Goal: Task Accomplishment & Management: Complete application form

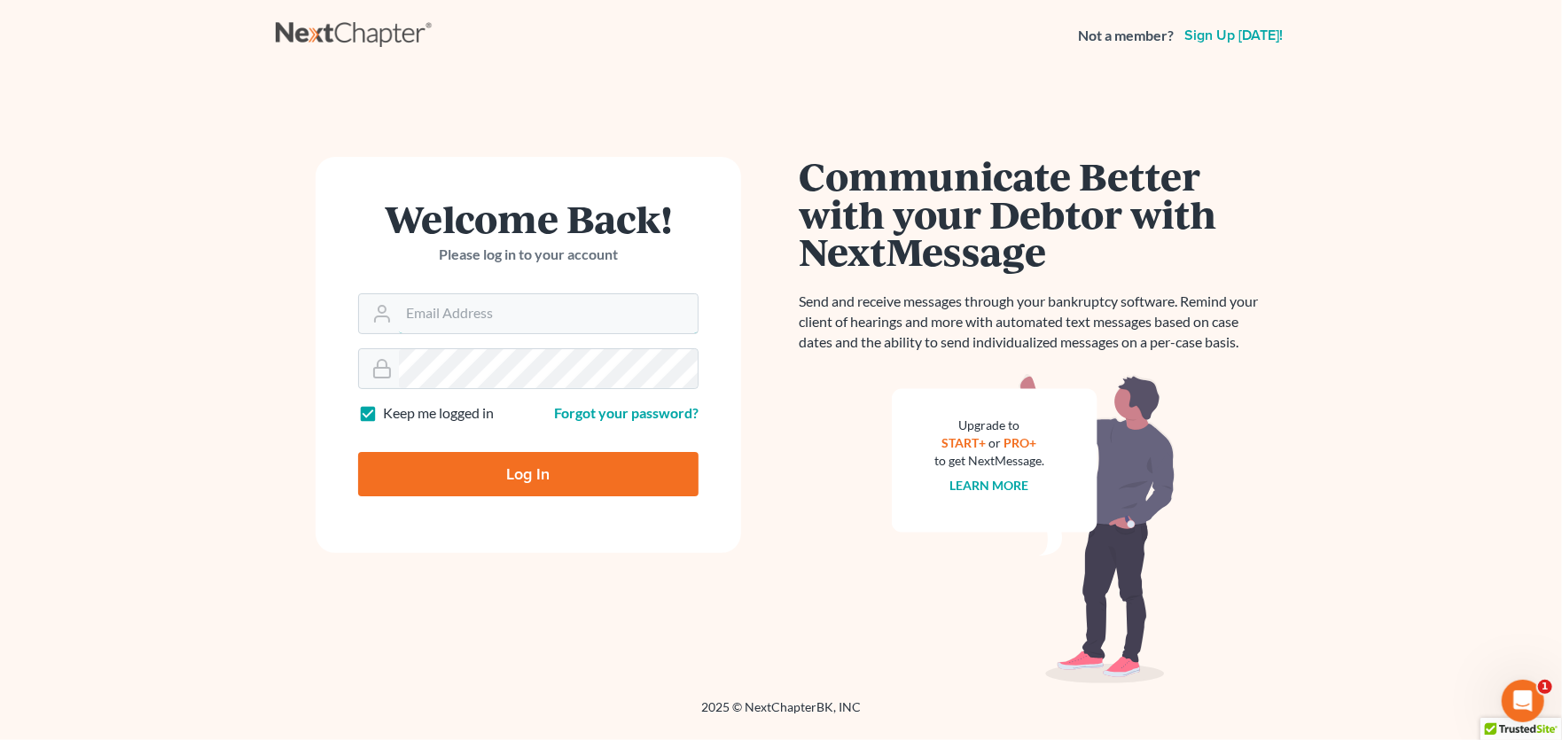
type input "rachel@farthing.legal"
click at [515, 474] on input "Log In" at bounding box center [528, 474] width 340 height 44
type input "Thinking..."
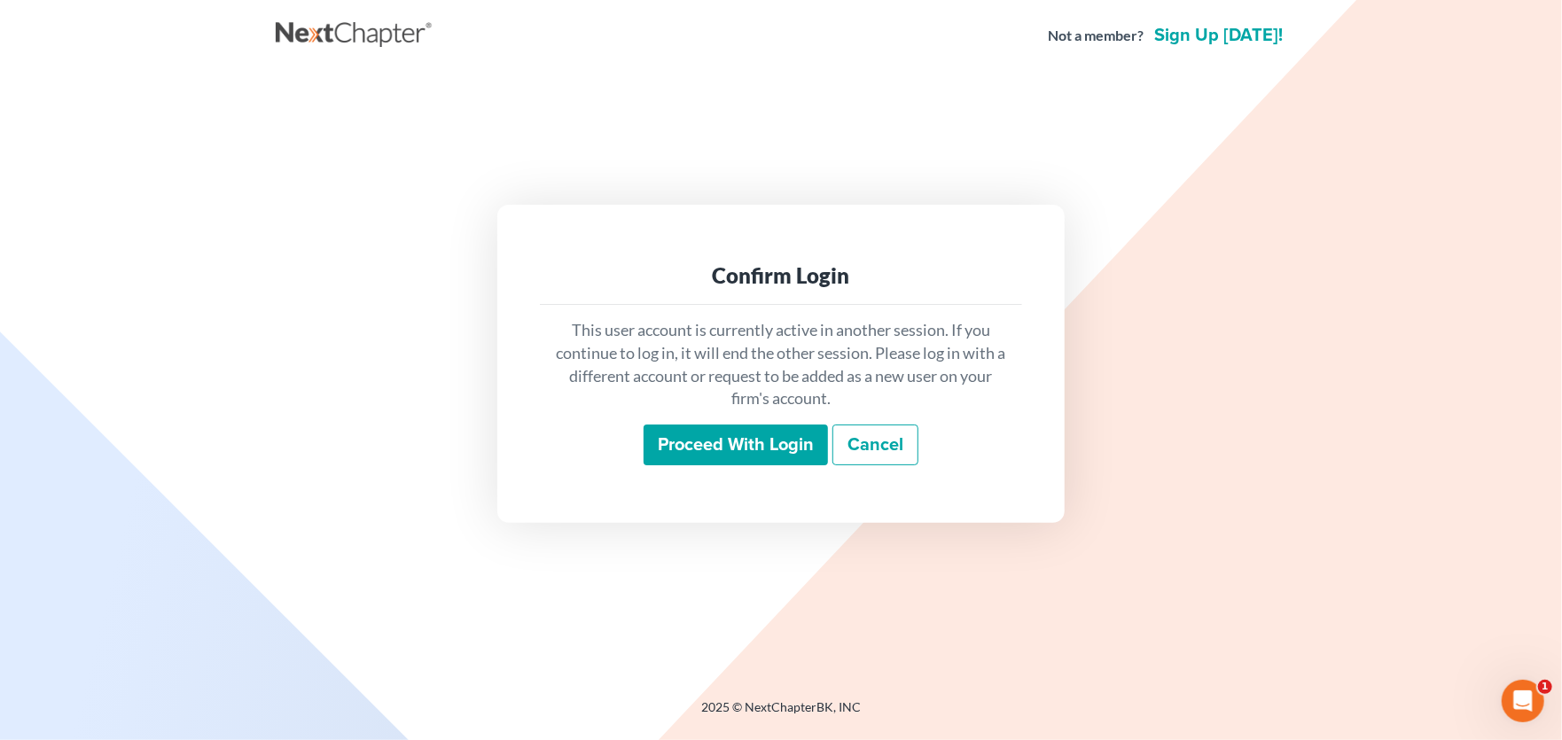
click at [699, 433] on input "Proceed with login" at bounding box center [736, 445] width 184 height 41
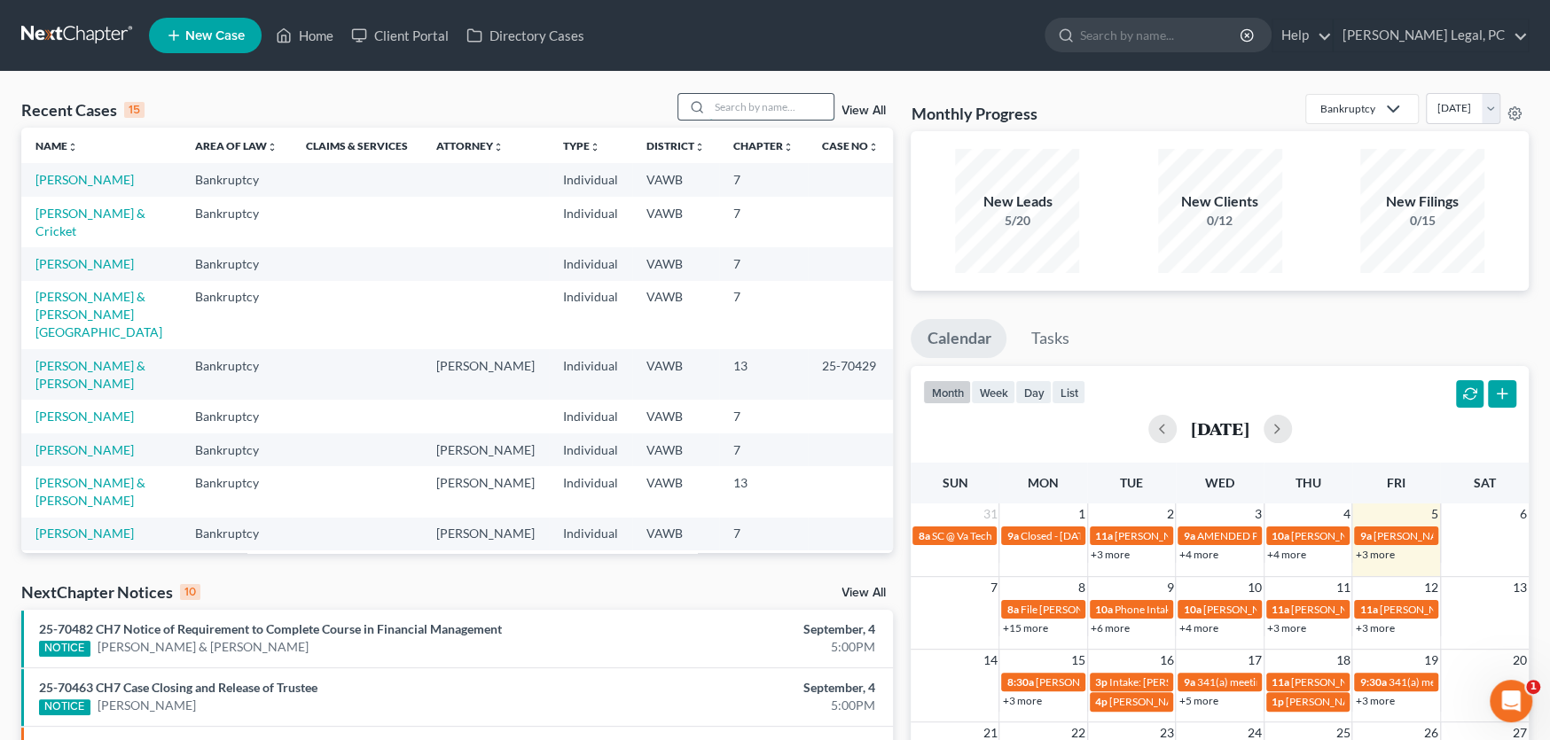
click at [729, 100] on input "search" at bounding box center [771, 107] width 124 height 26
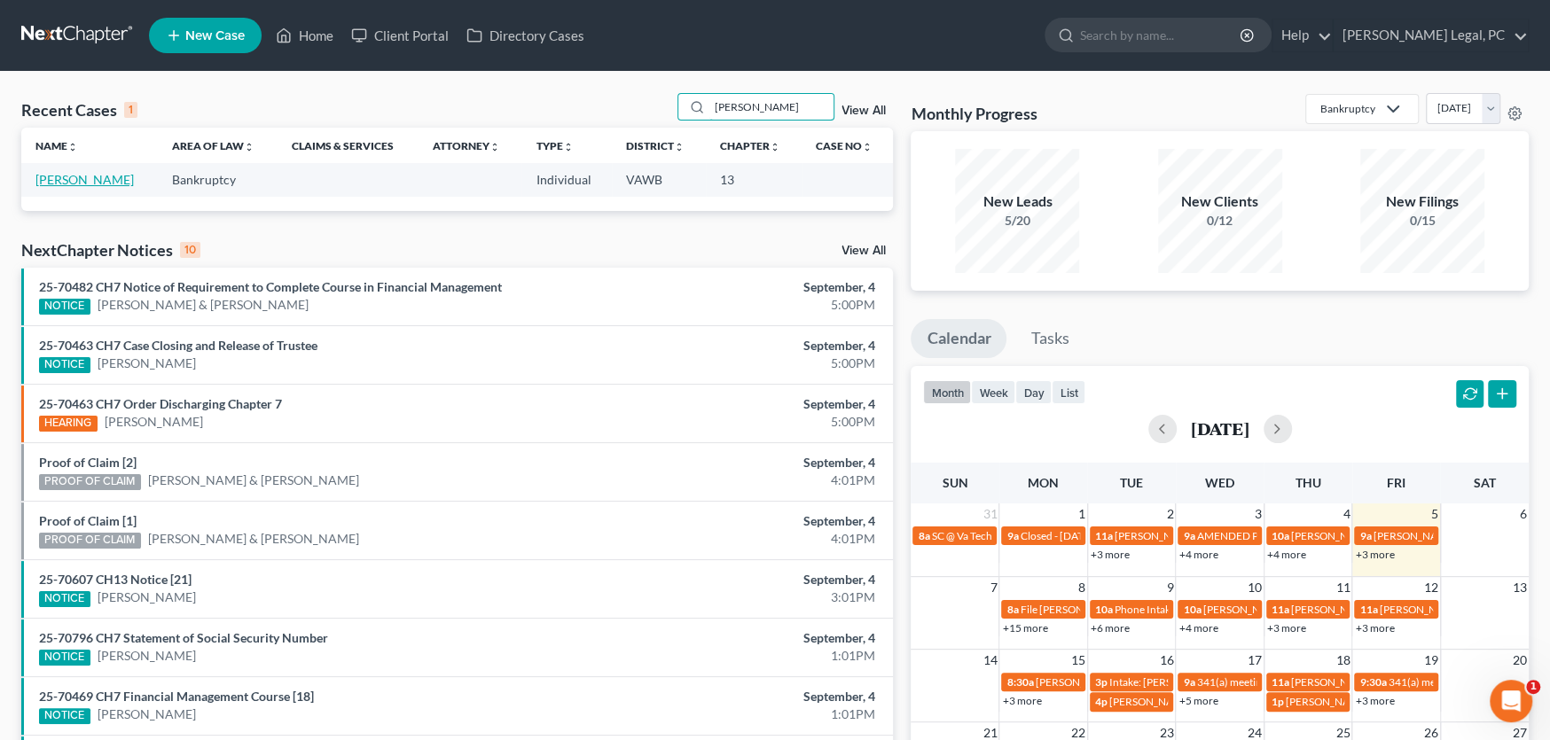
type input "[PERSON_NAME]"
click at [69, 178] on link "[PERSON_NAME]" at bounding box center [84, 179] width 98 height 15
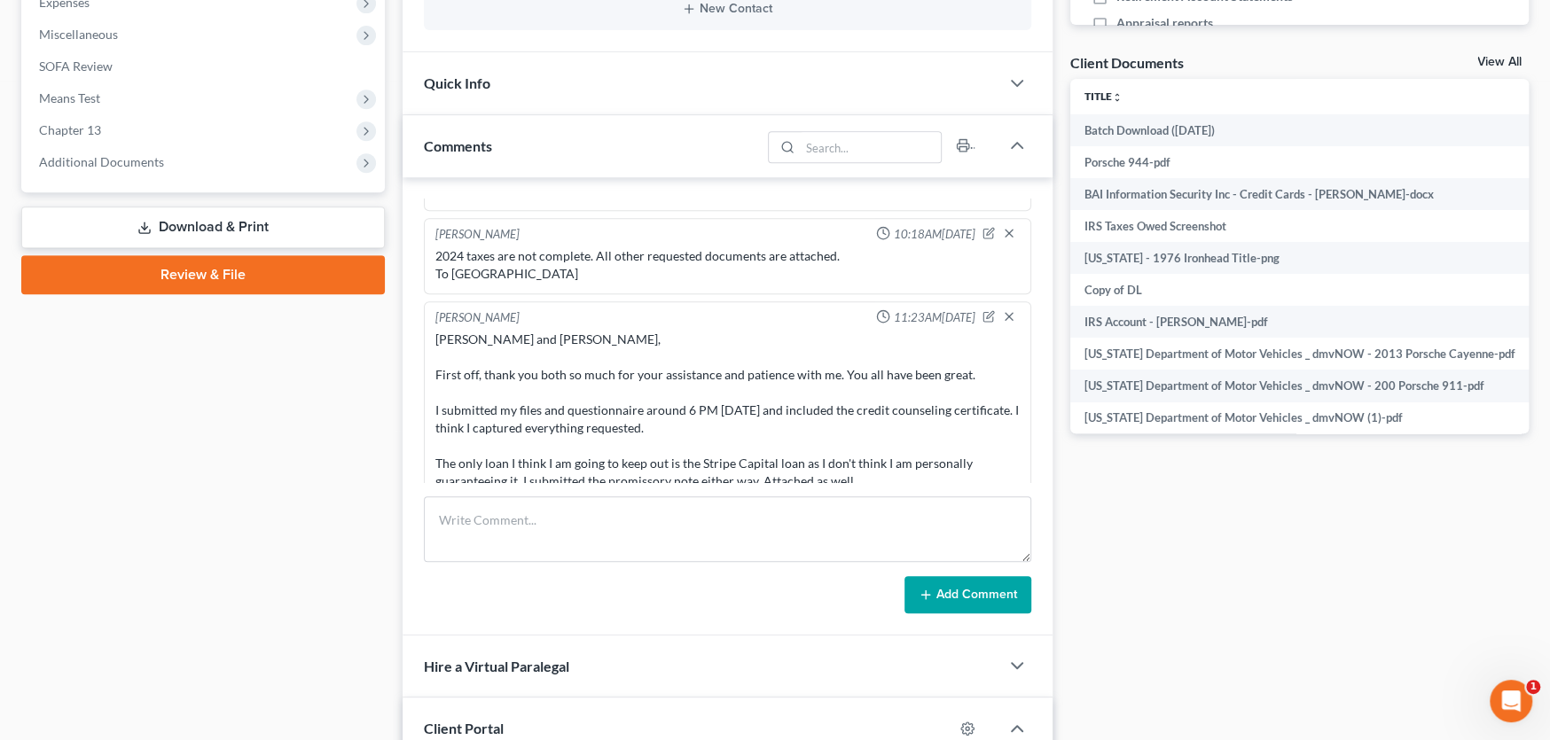
scroll to position [621, 0]
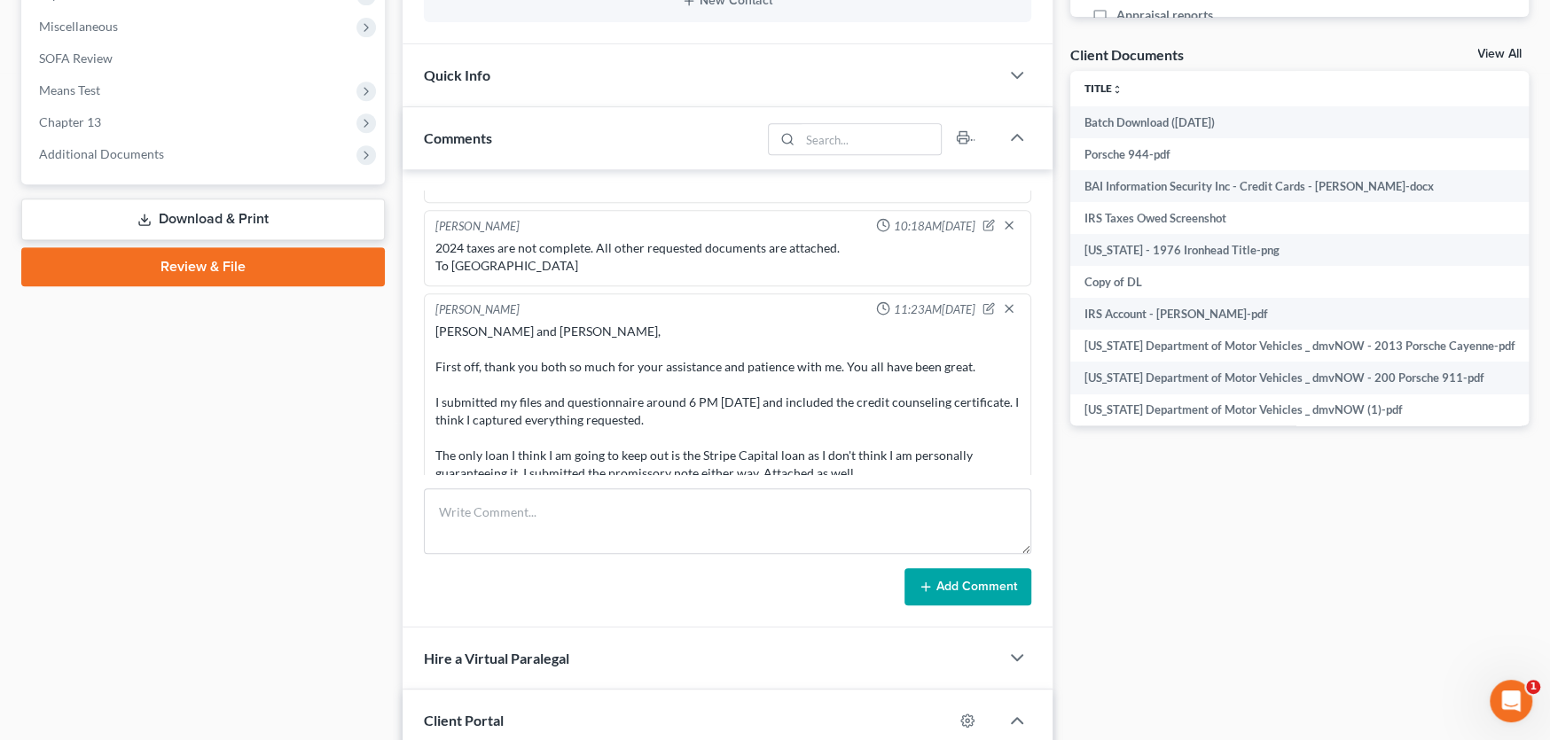
click at [676, 385] on div "Rachel and Shane, First off, thank you both so much for your assistance and pat…" at bounding box center [727, 482] width 584 height 319
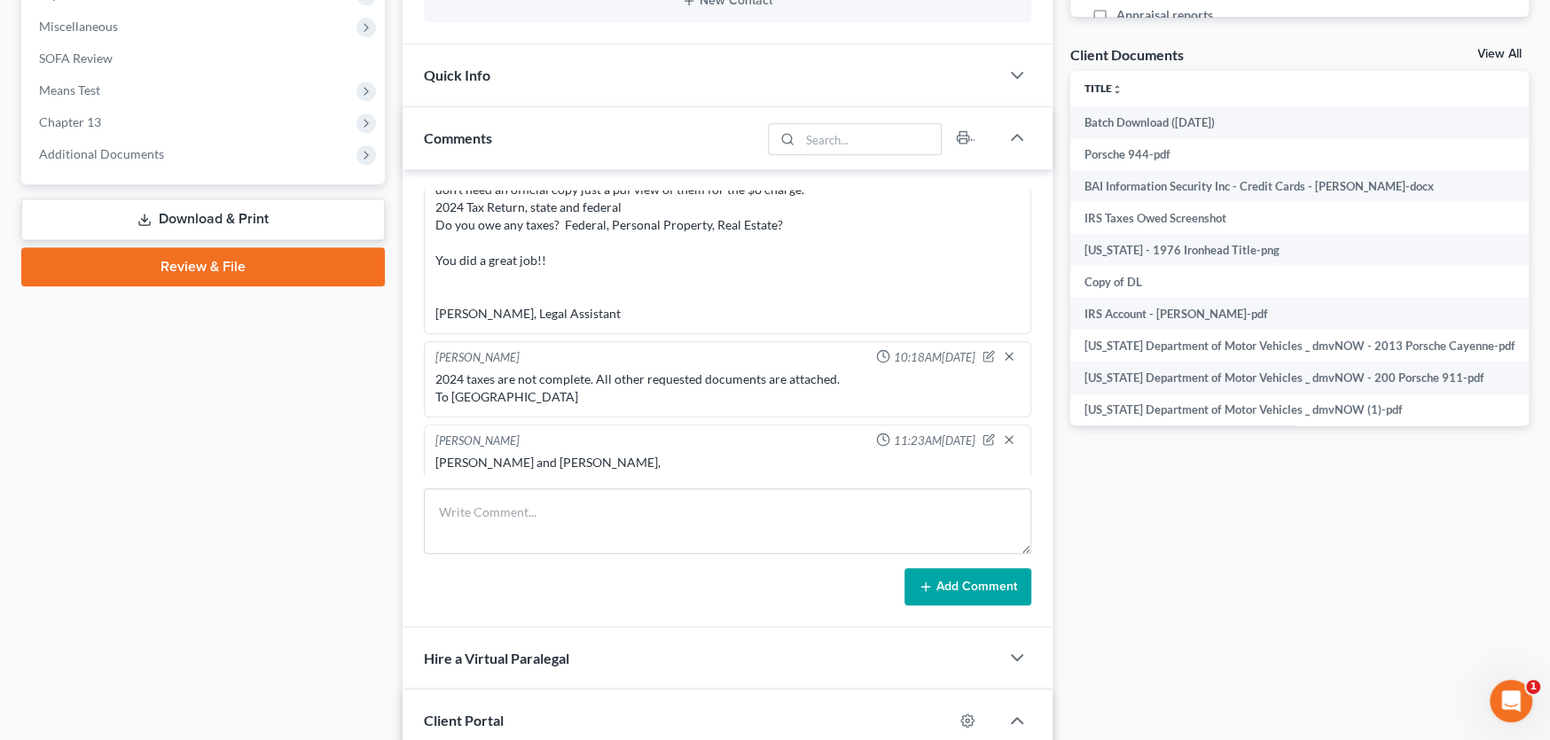
scroll to position [662, 0]
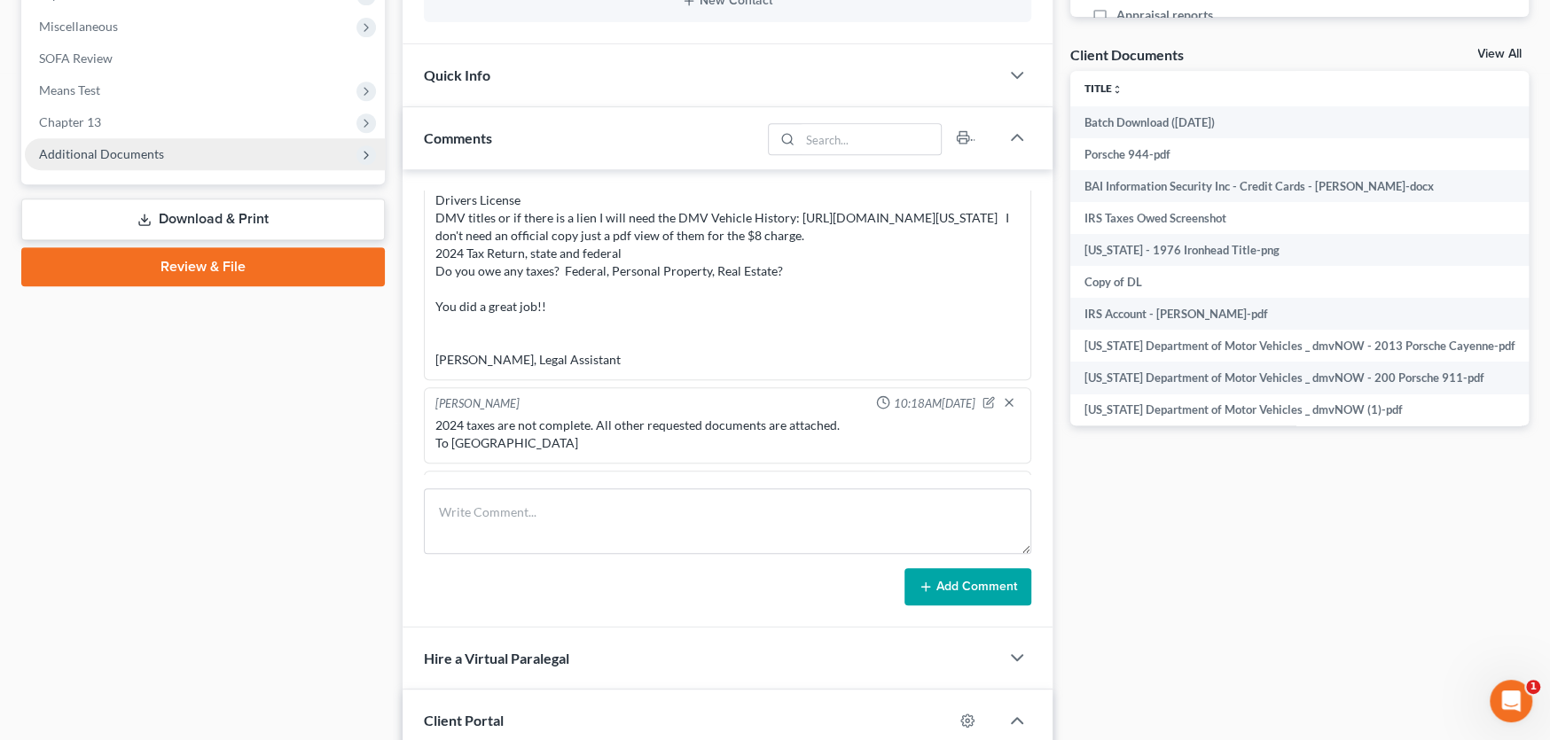
click at [96, 153] on span "Additional Documents" at bounding box center [101, 153] width 125 height 15
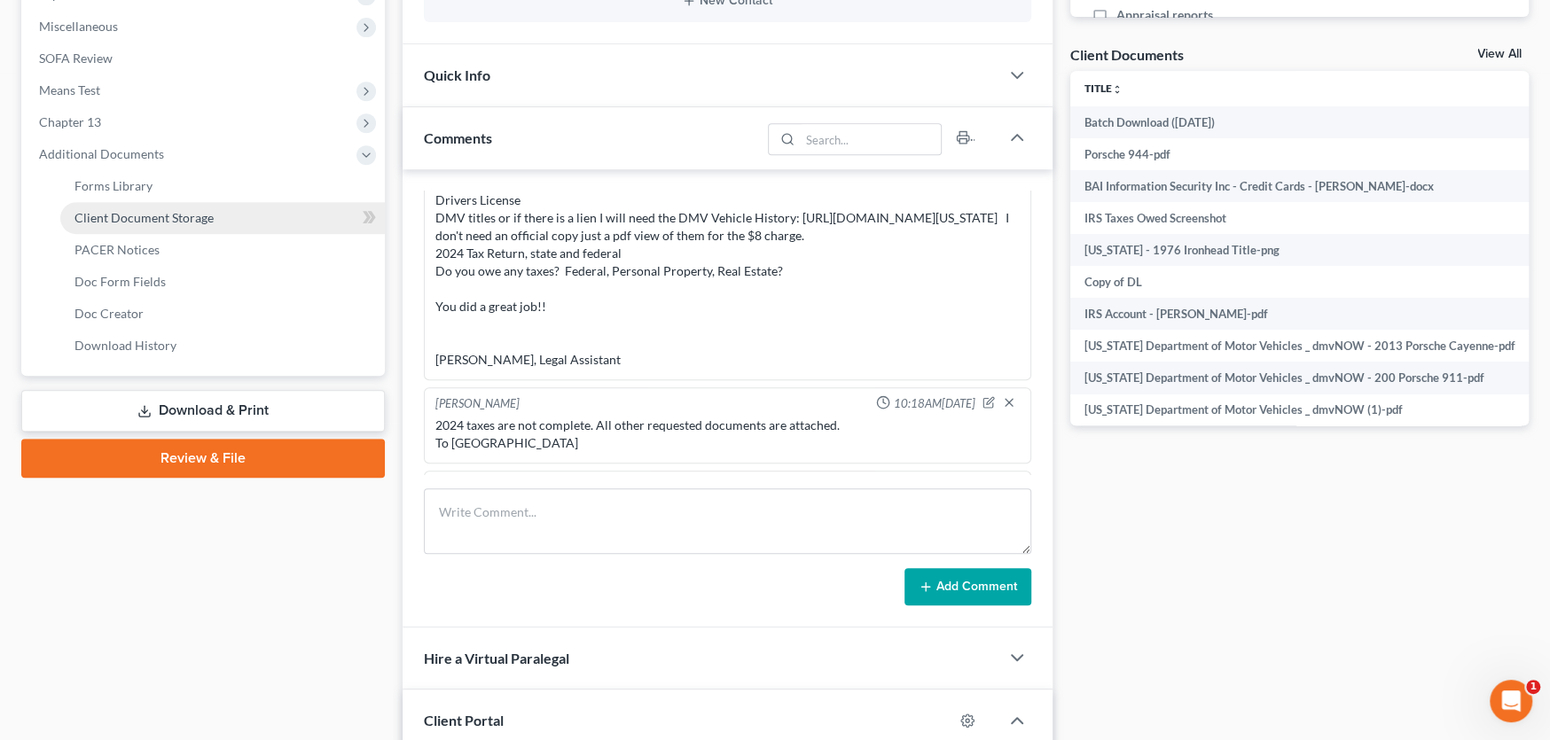
click at [176, 215] on span "Client Document Storage" at bounding box center [143, 217] width 139 height 15
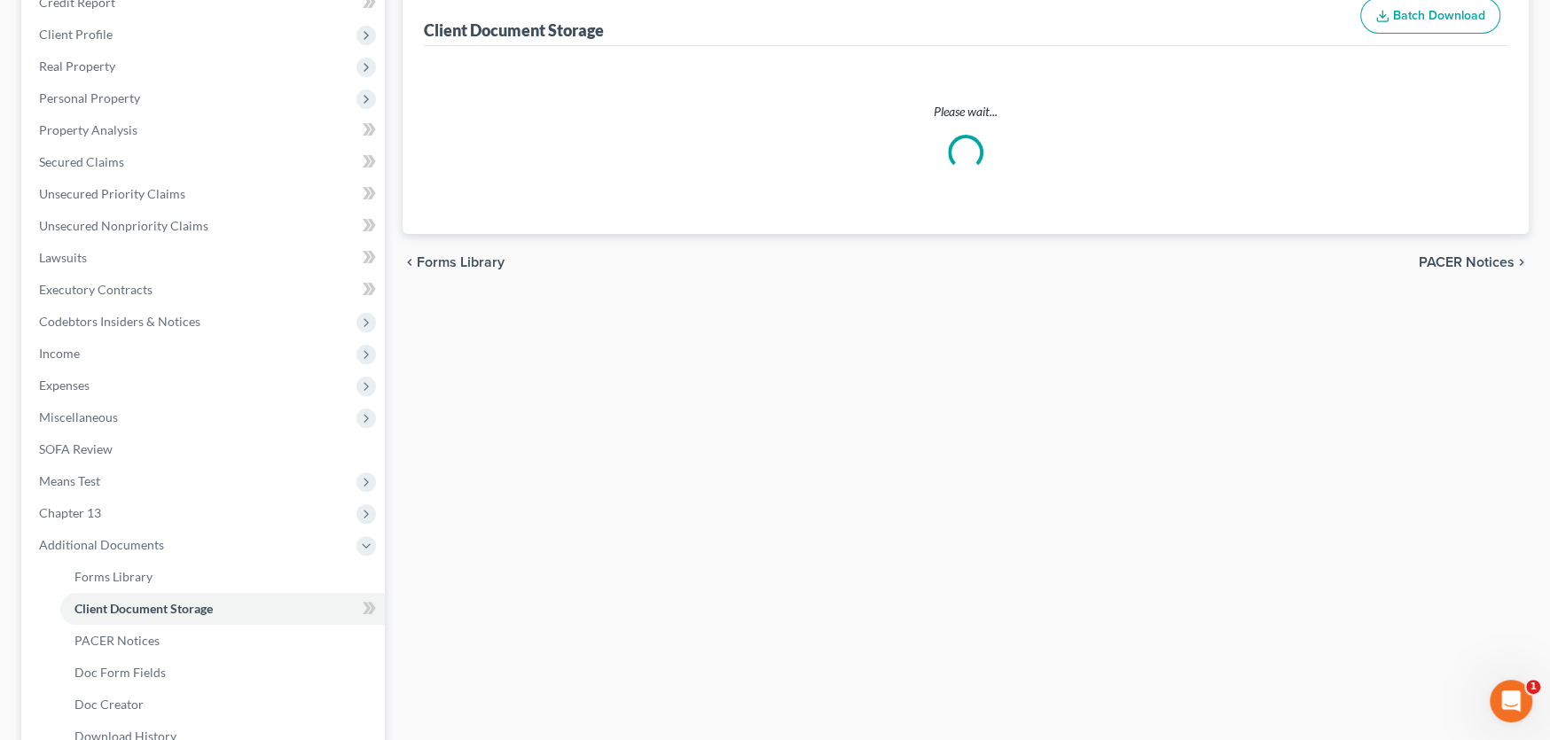
scroll to position [29, 0]
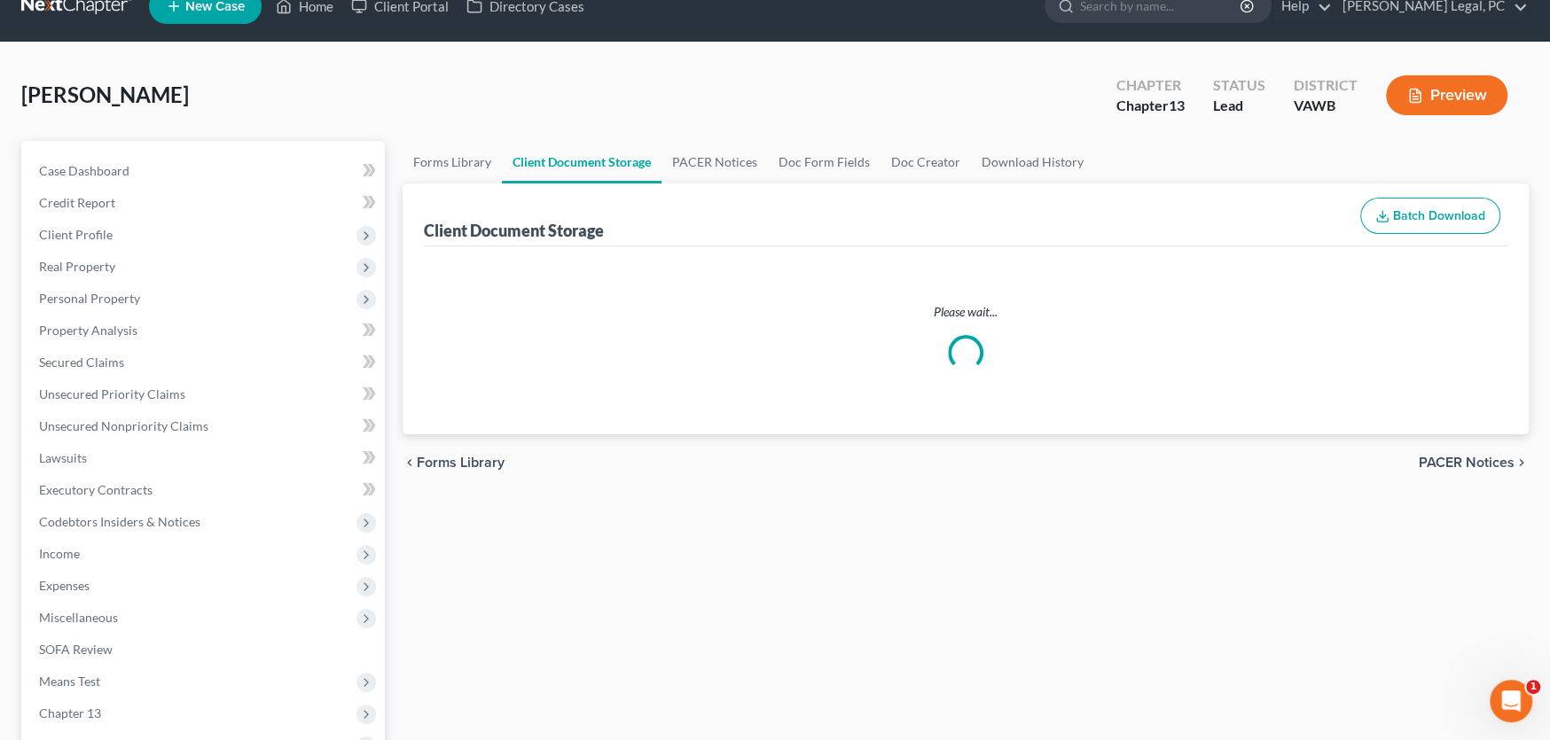
select select "0"
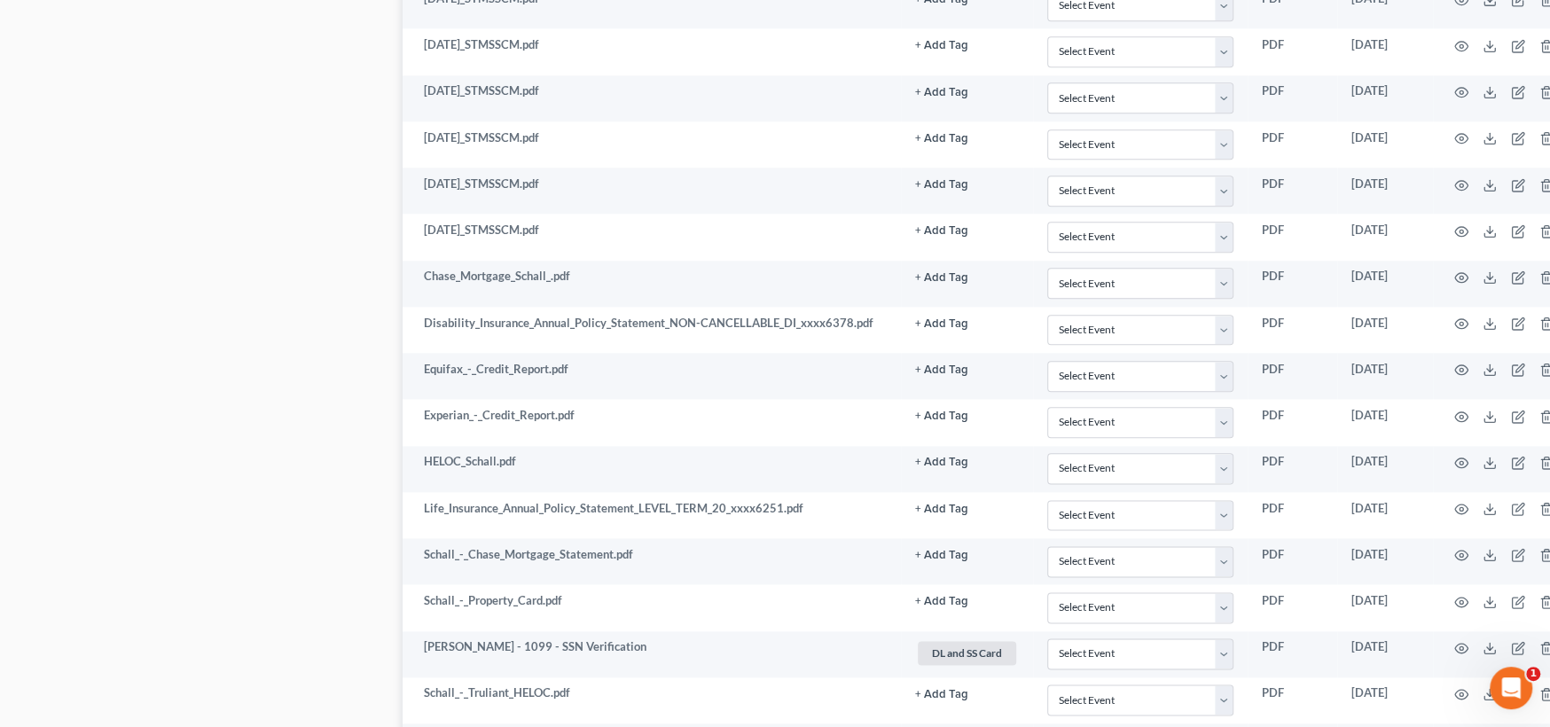
scroll to position [1421, 0]
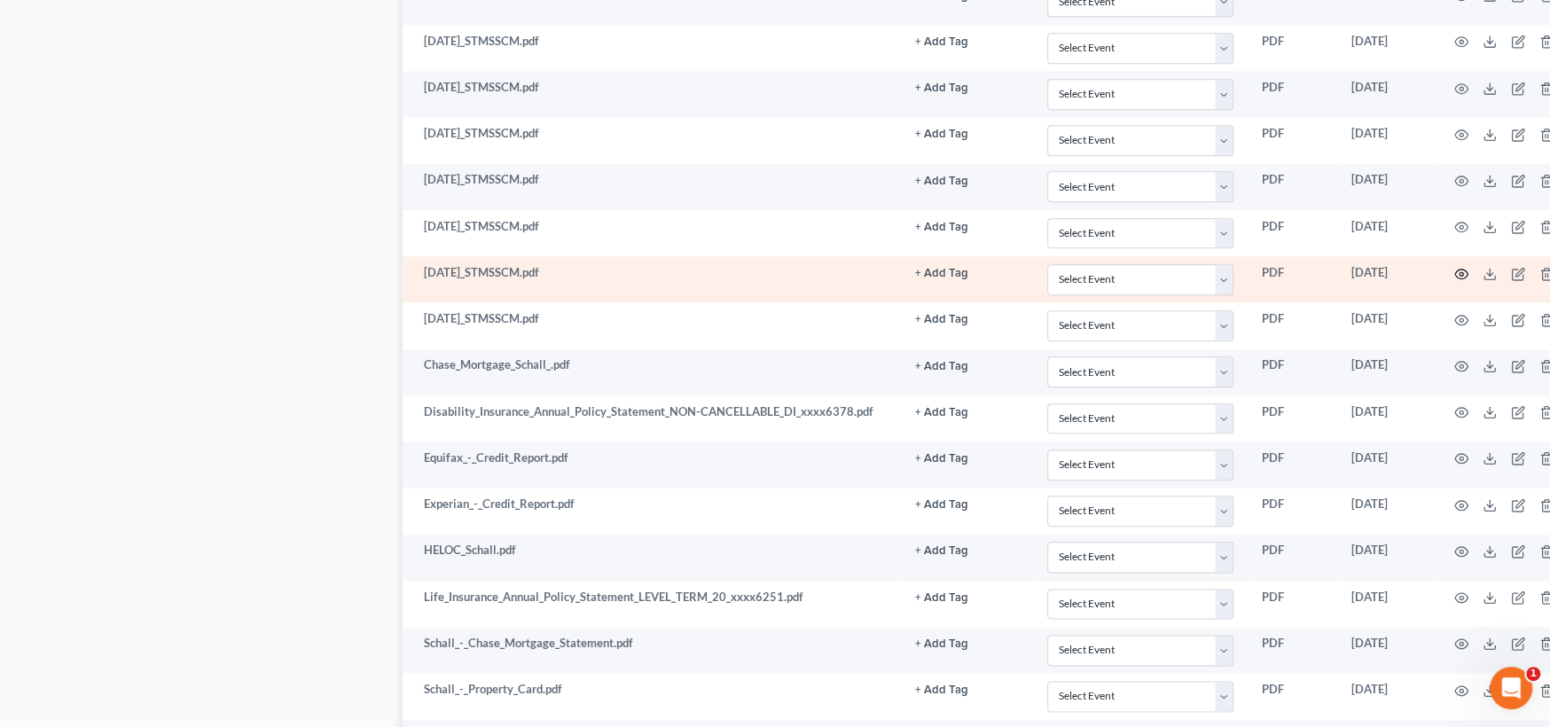
click at [1463, 272] on circle "button" at bounding box center [1462, 274] width 4 height 4
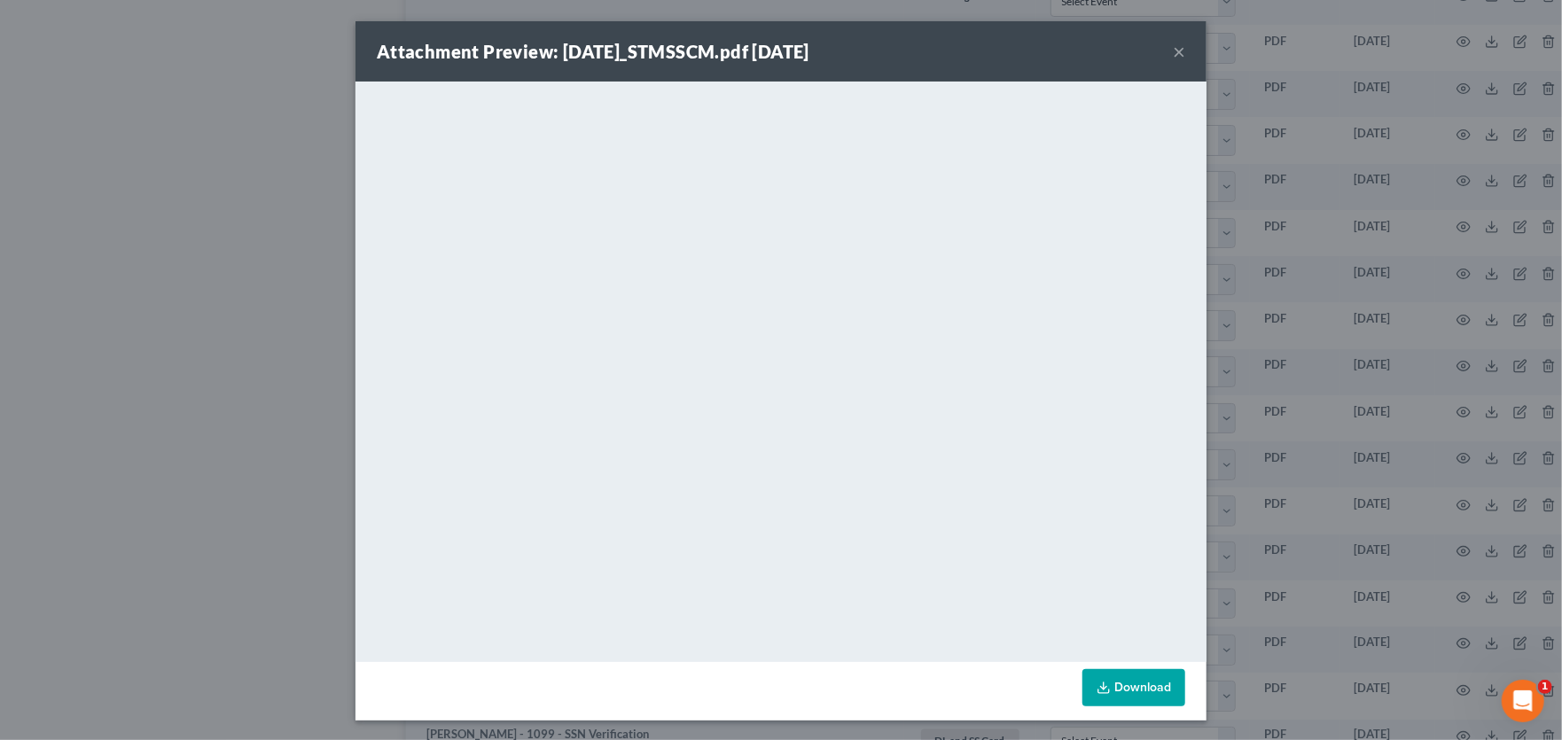
click at [1178, 50] on button "×" at bounding box center [1179, 51] width 12 height 21
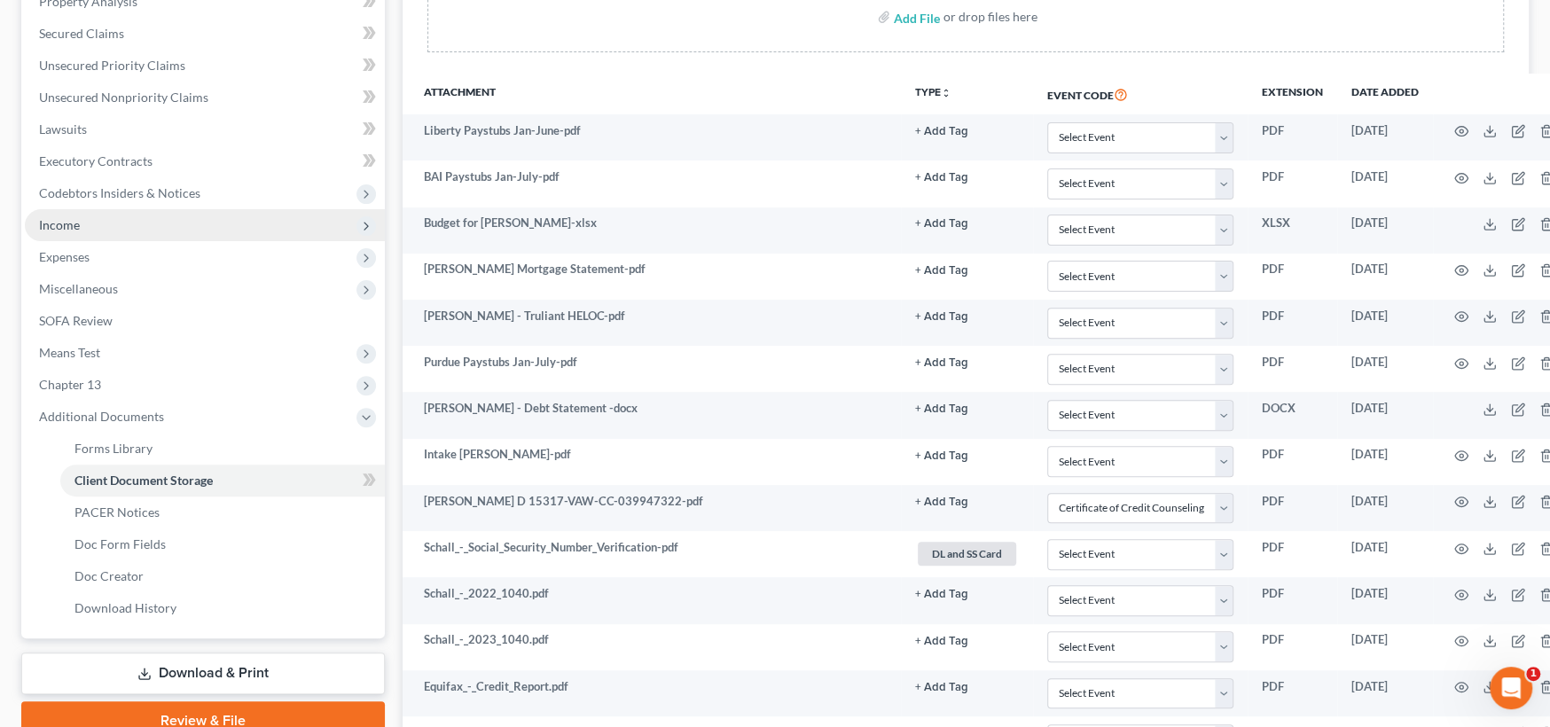
scroll to position [179, 0]
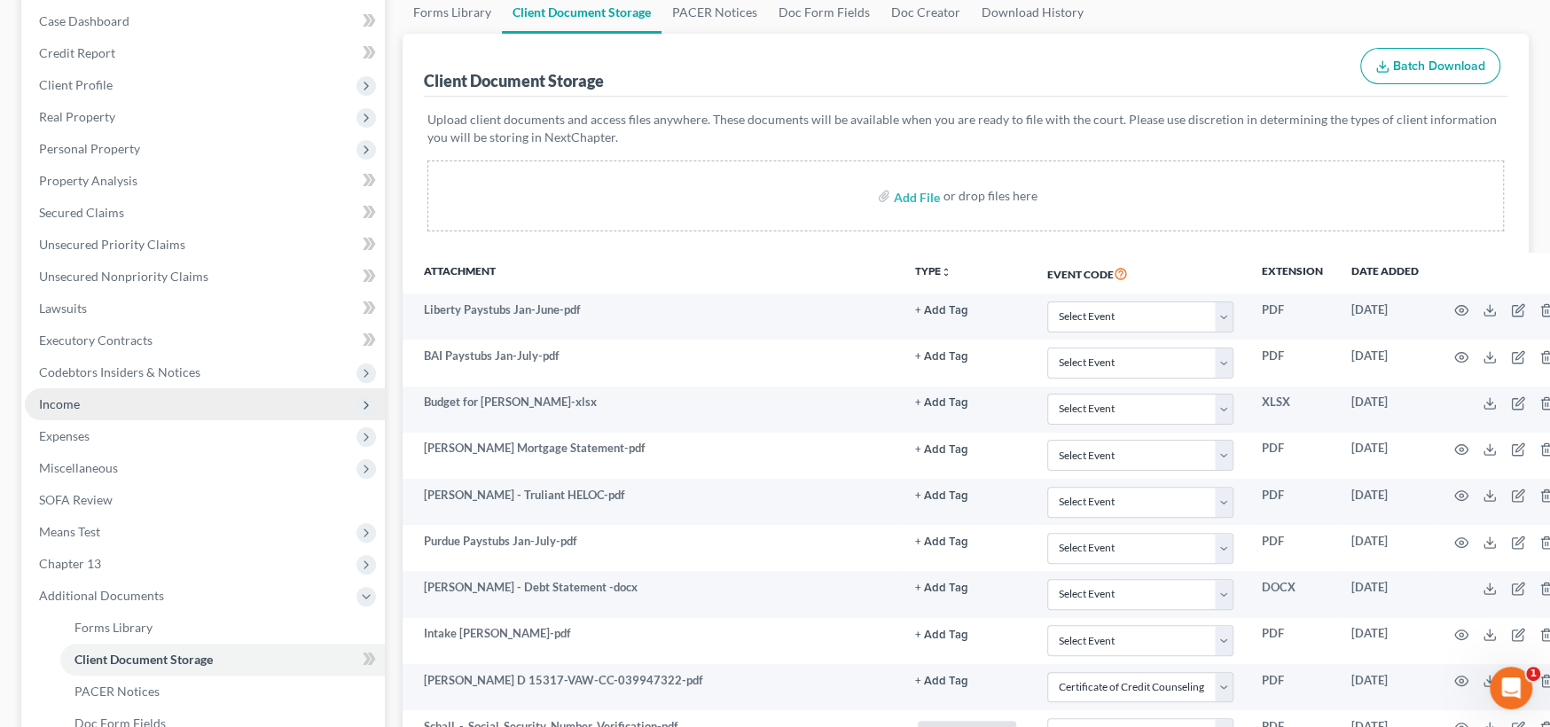
click at [75, 407] on span "Income" at bounding box center [59, 403] width 41 height 15
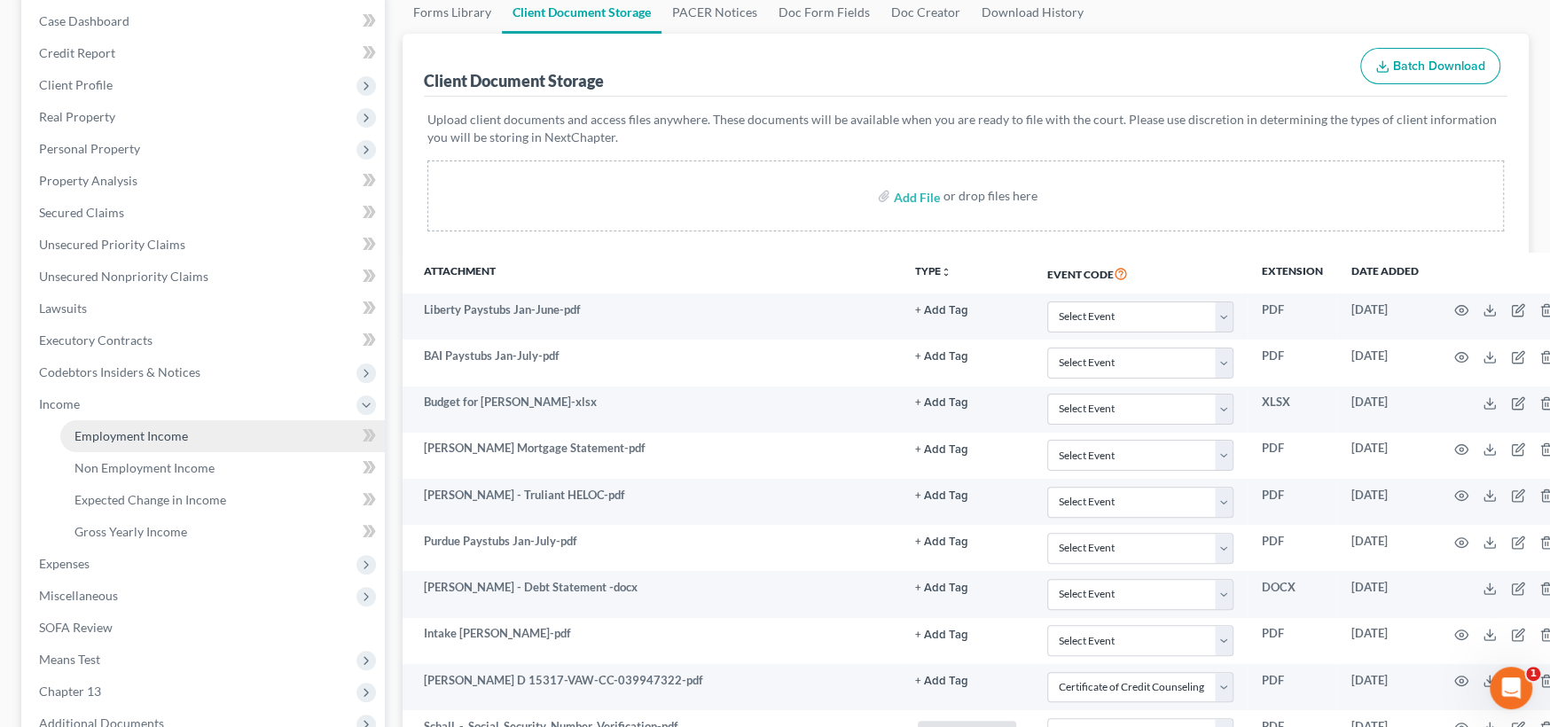
click at [131, 436] on span "Employment Income" at bounding box center [130, 435] width 113 height 15
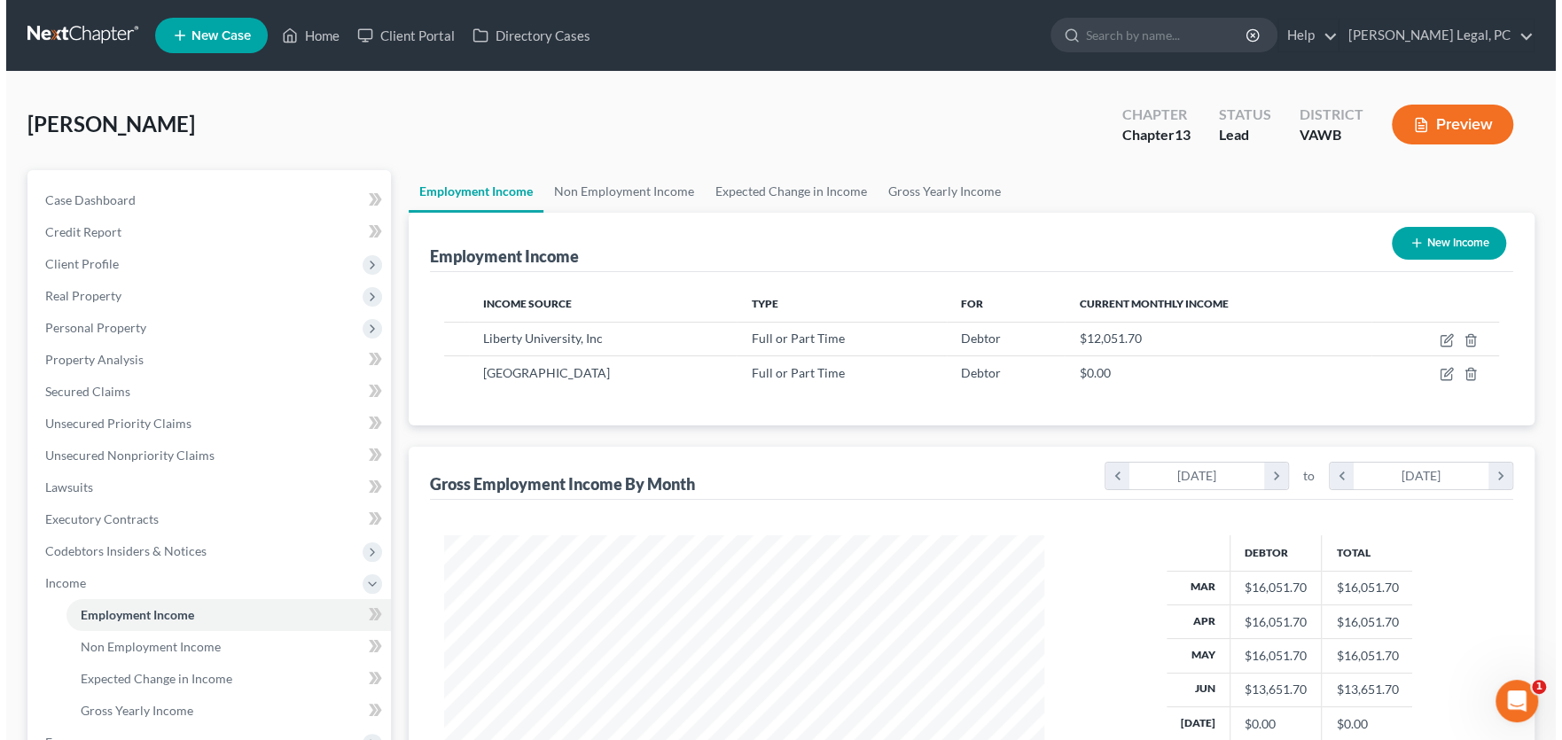
scroll to position [317, 636]
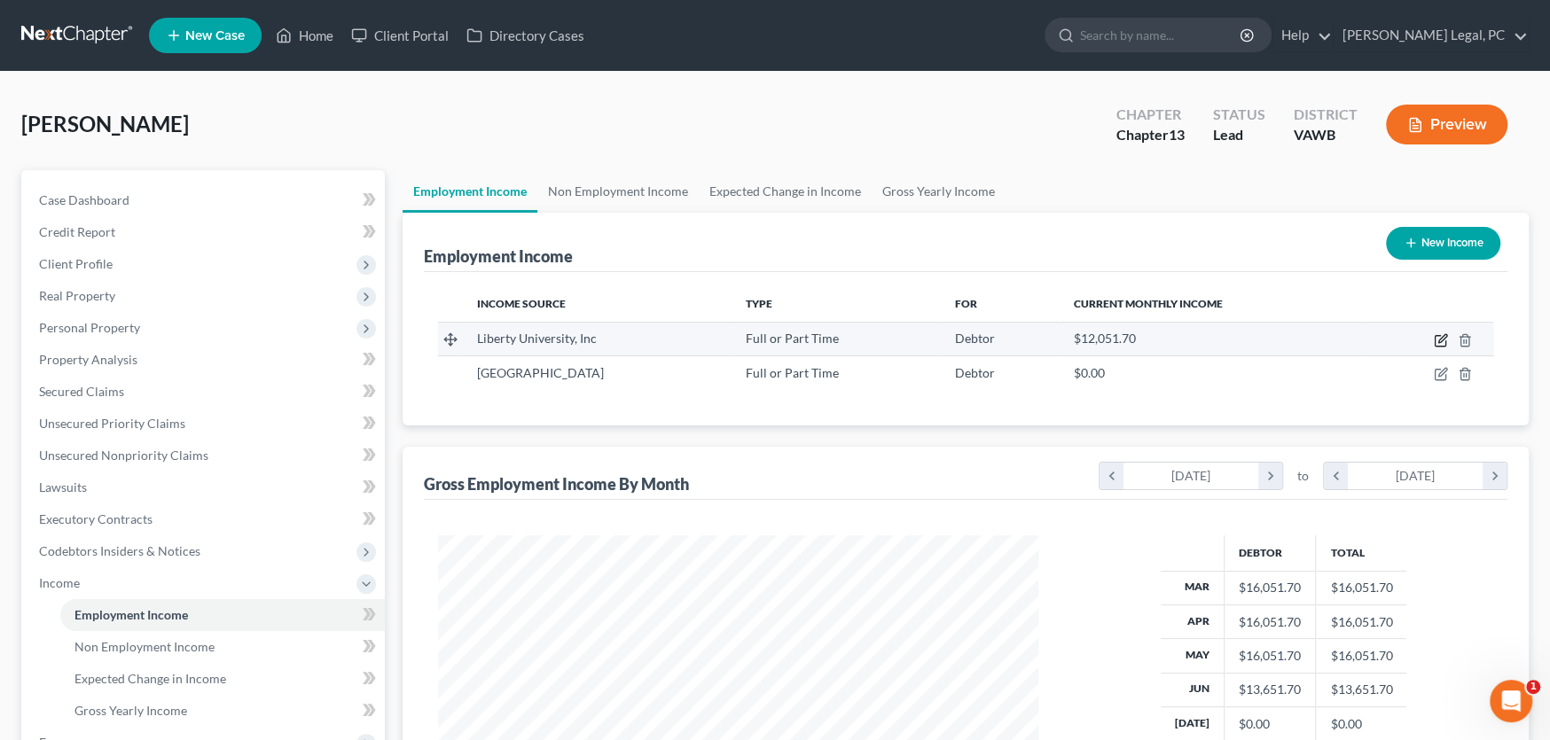
click at [1434, 340] on icon "button" at bounding box center [1441, 340] width 14 height 14
select select "0"
select select "48"
select select "1"
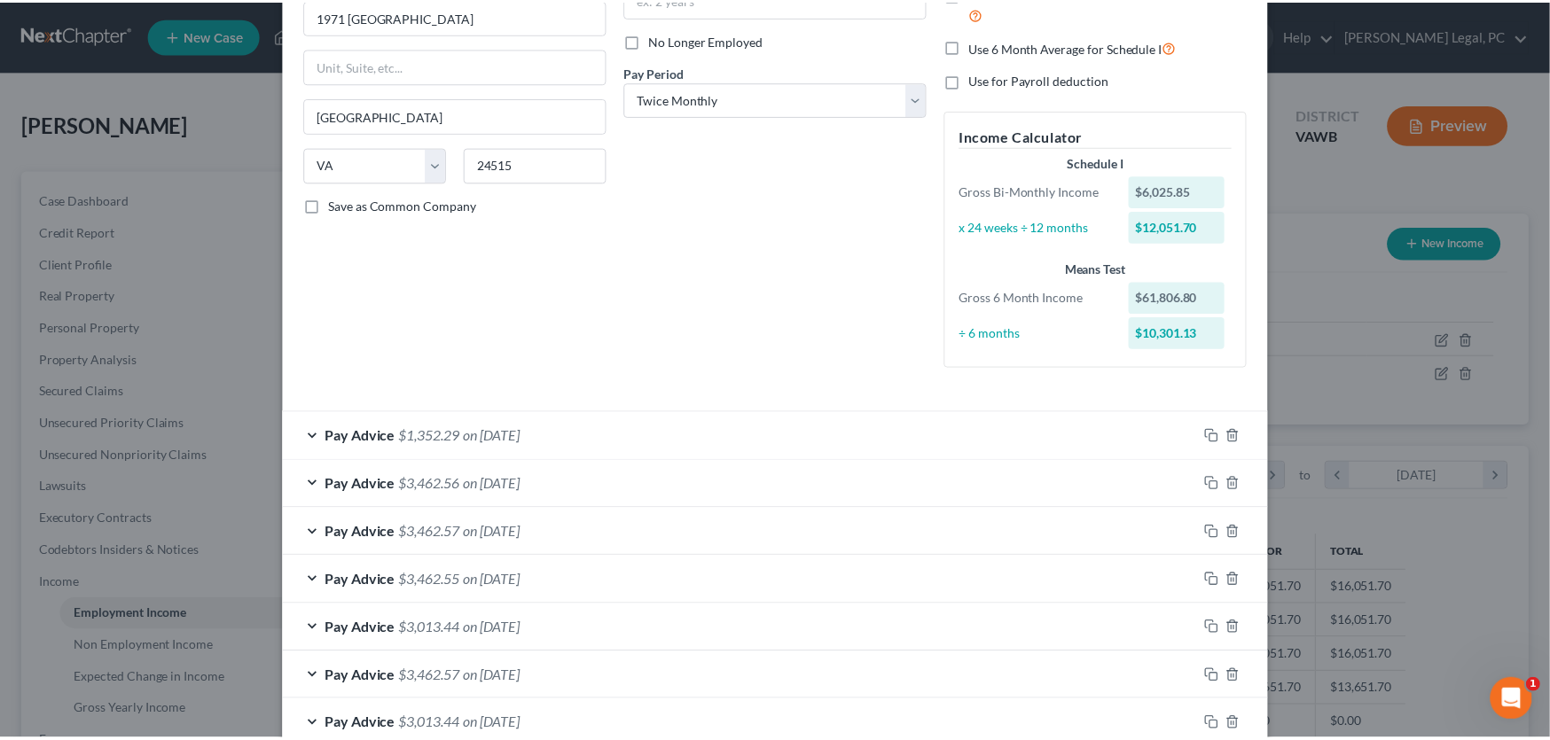
scroll to position [0, 0]
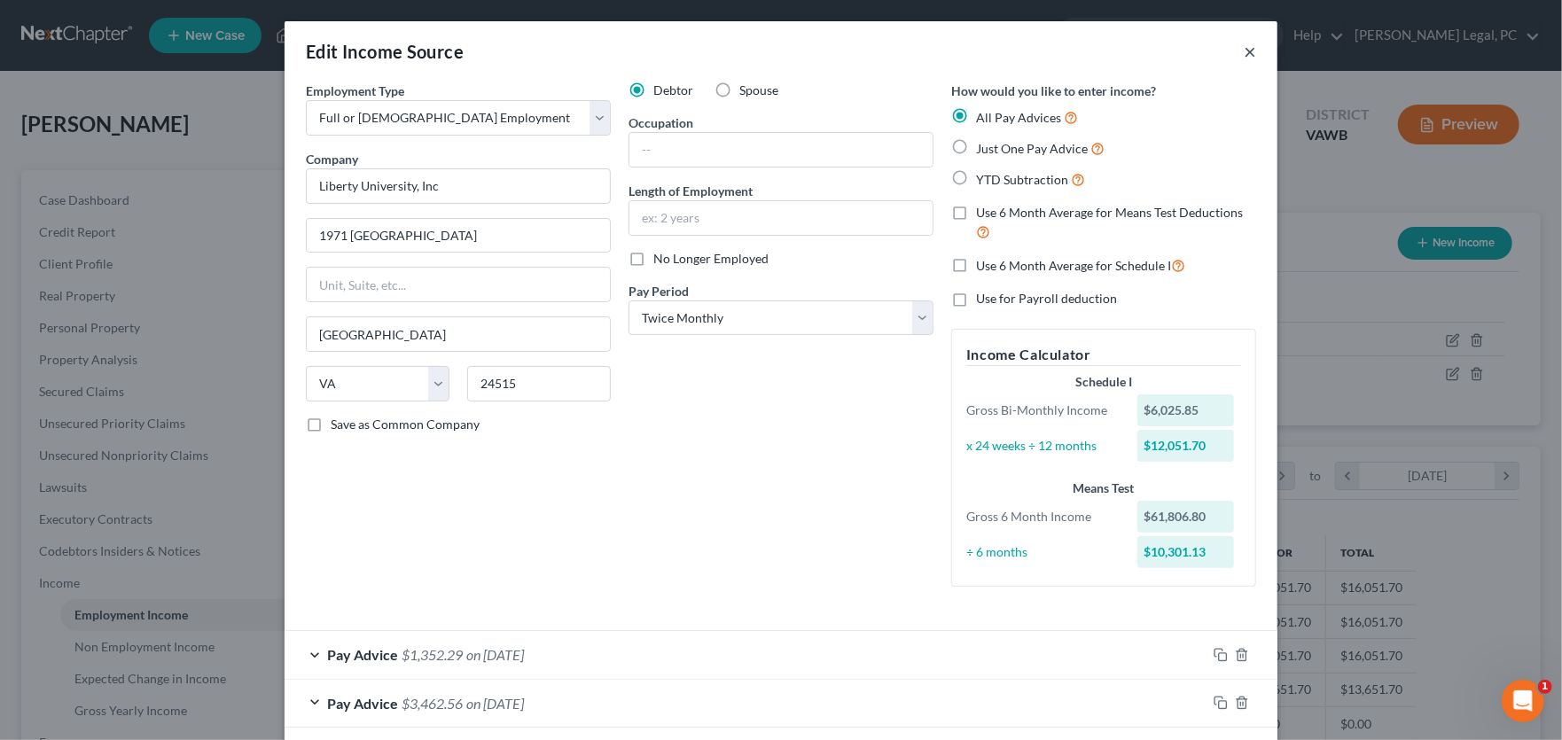
click at [1244, 49] on button "×" at bounding box center [1250, 51] width 12 height 21
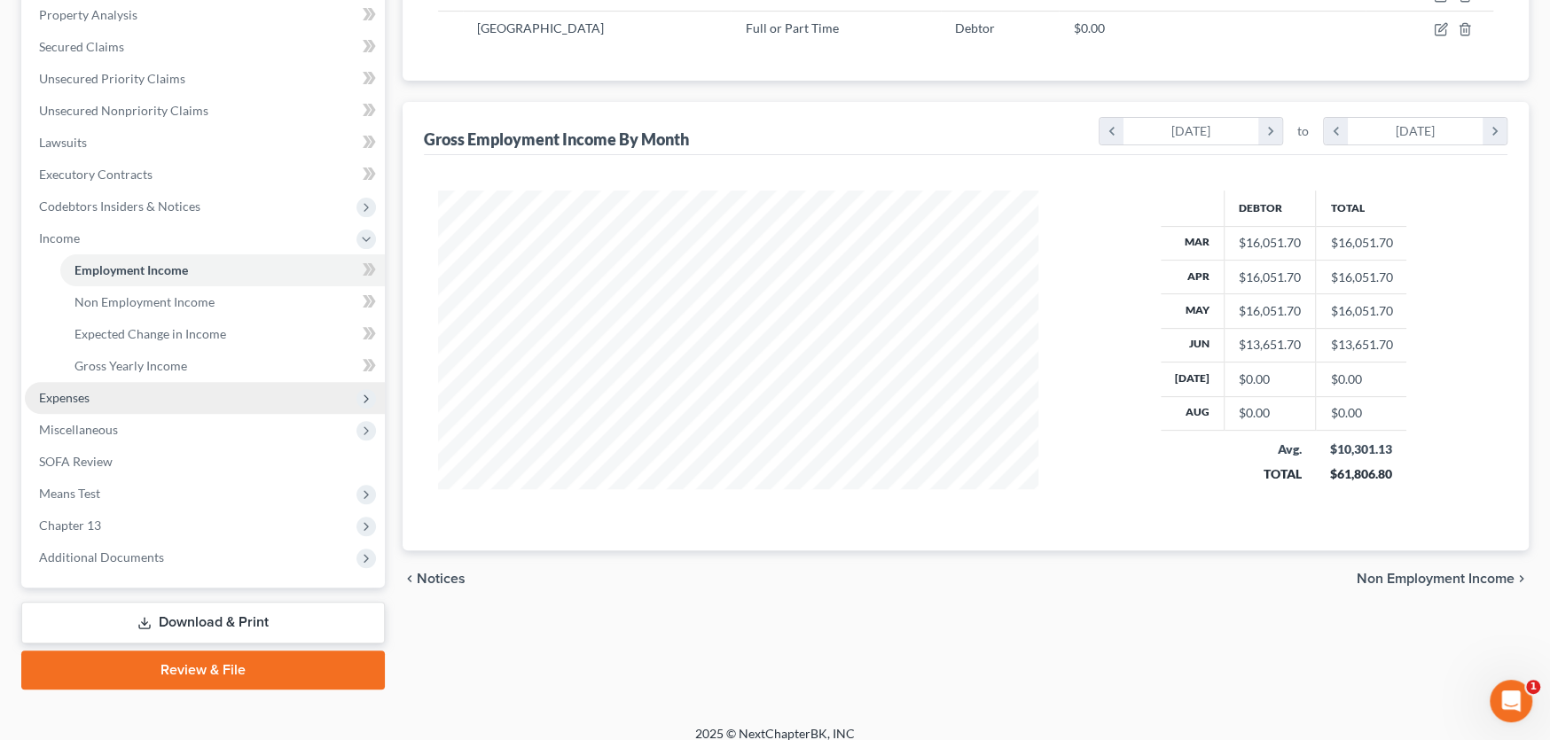
scroll to position [360, 0]
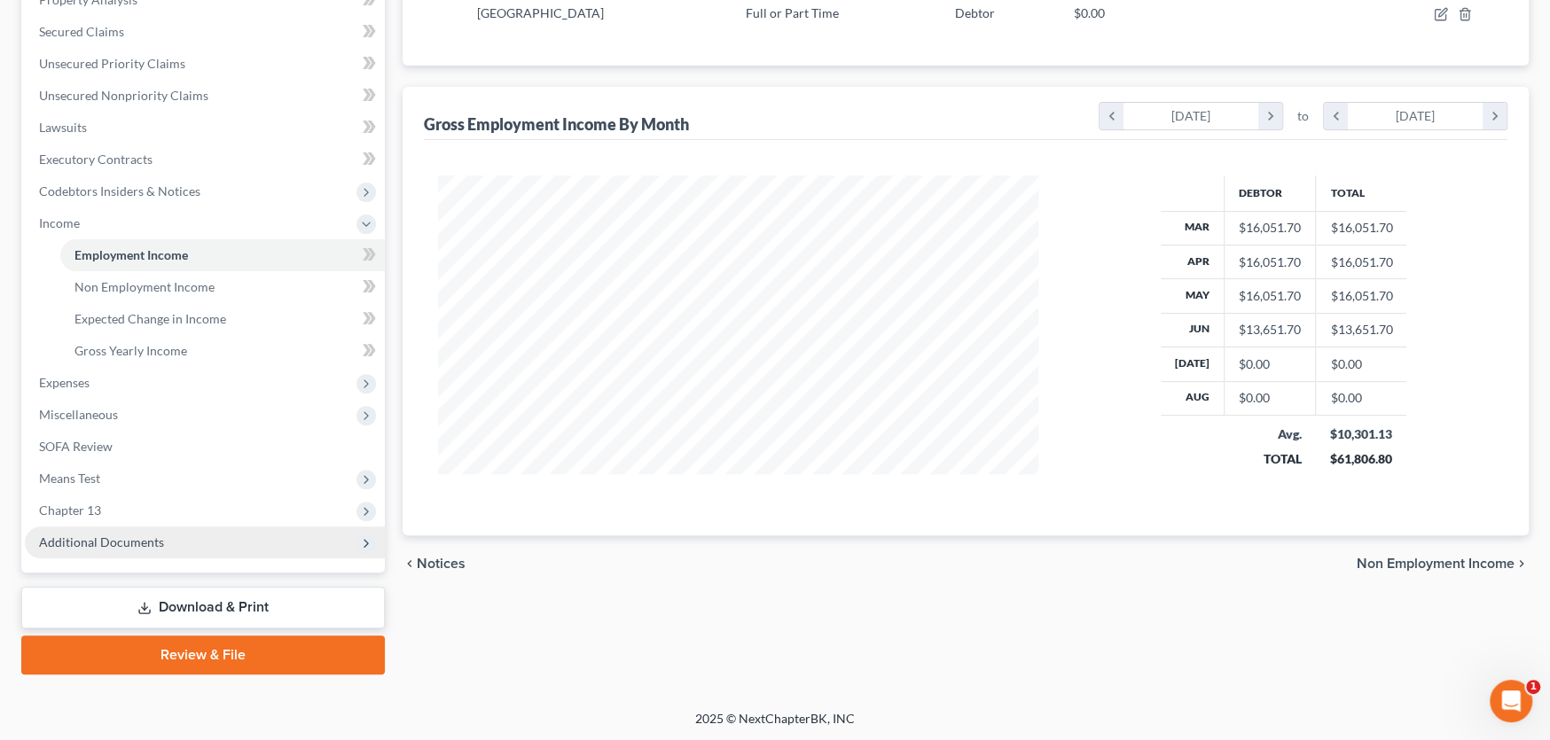
click at [98, 543] on span "Additional Documents" at bounding box center [101, 542] width 125 height 15
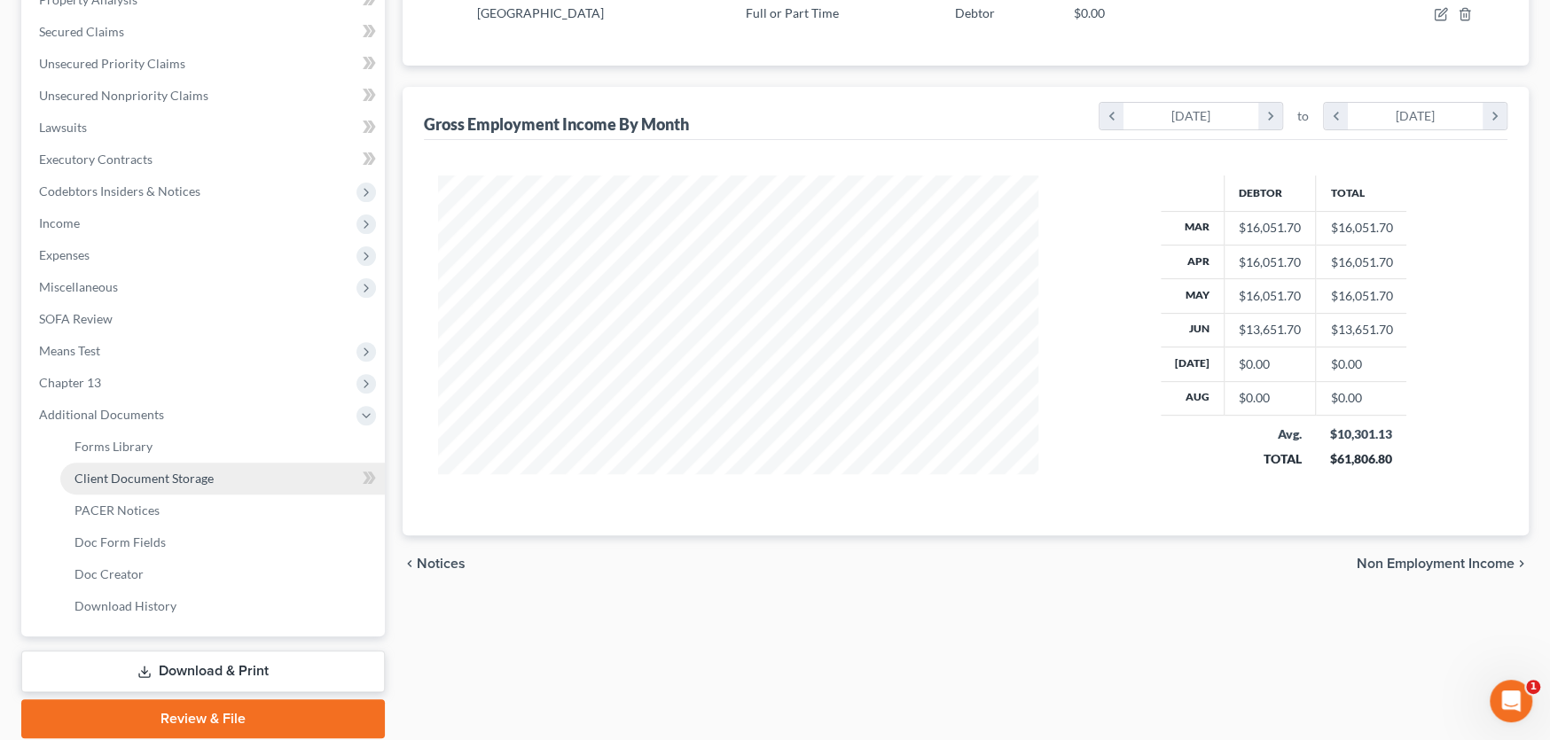
click at [175, 472] on span "Client Document Storage" at bounding box center [143, 478] width 139 height 15
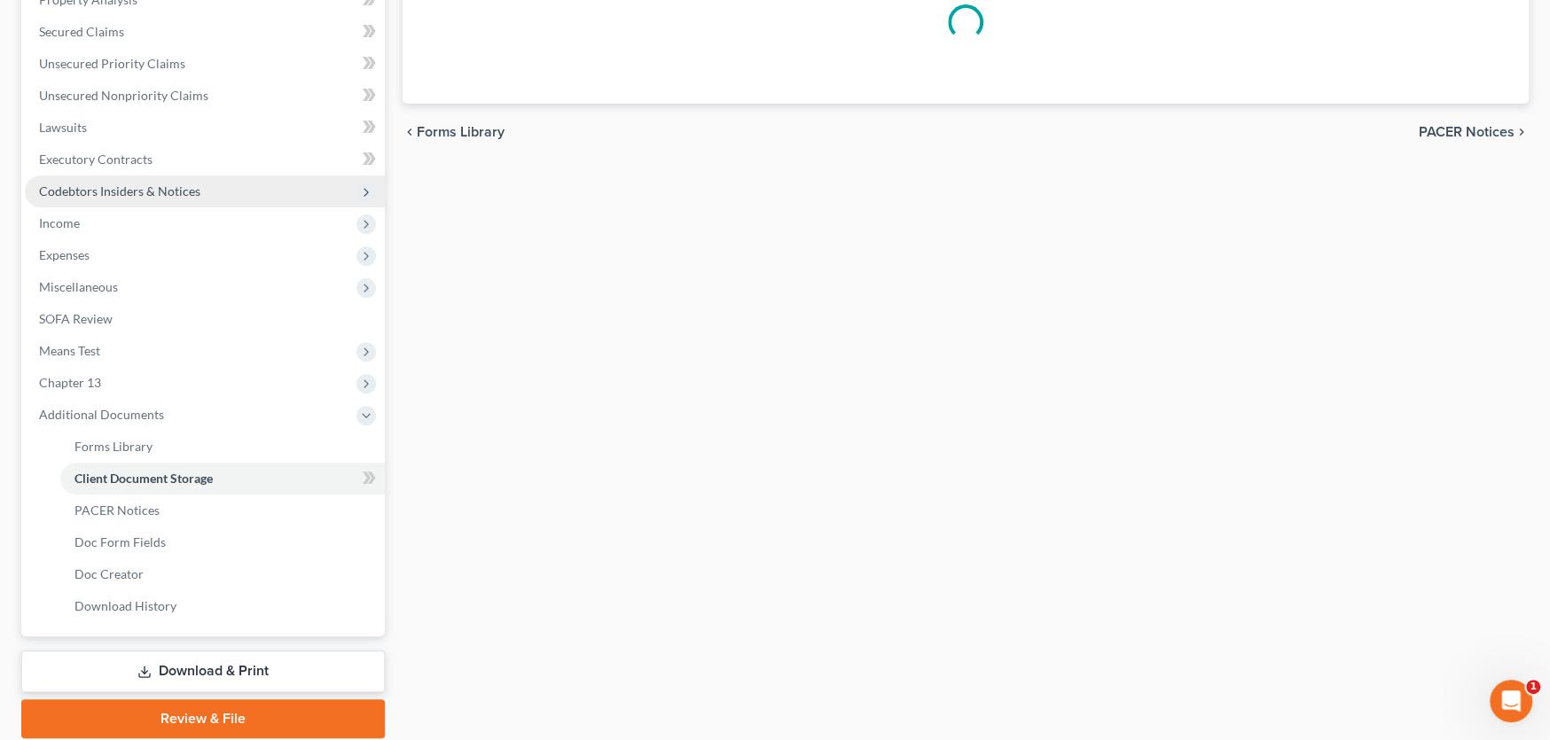
scroll to position [125, 0]
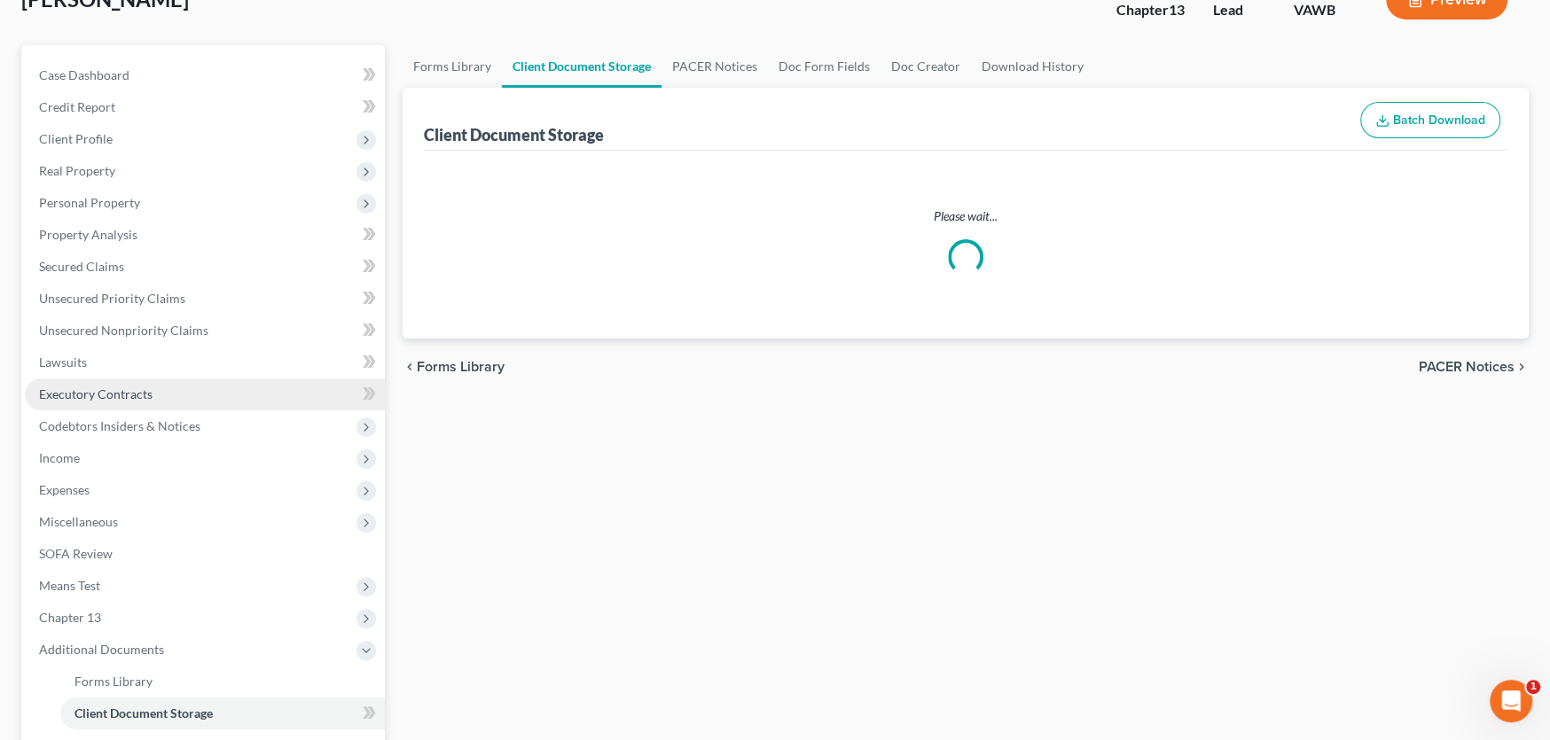
select select "0"
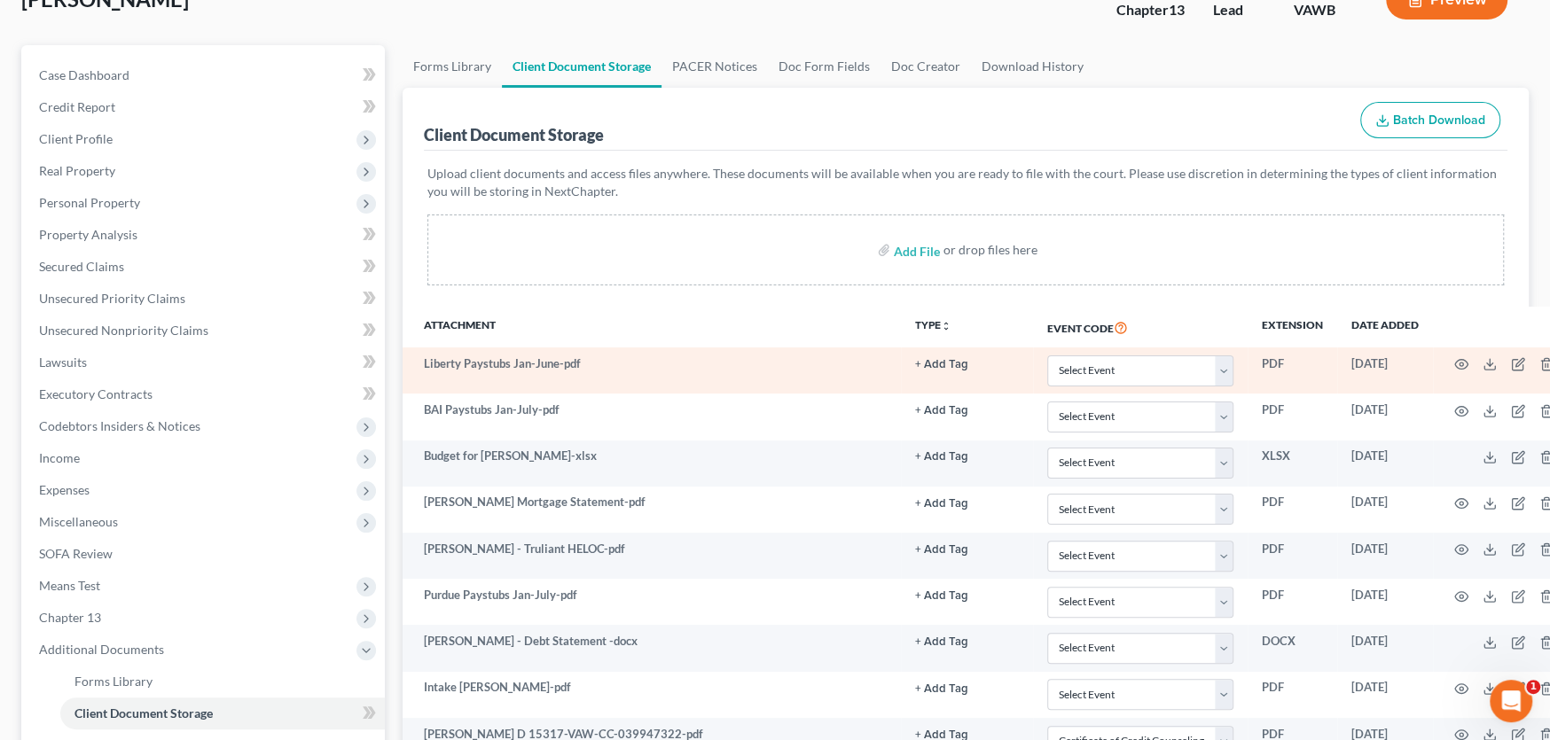
scroll to position [0, 0]
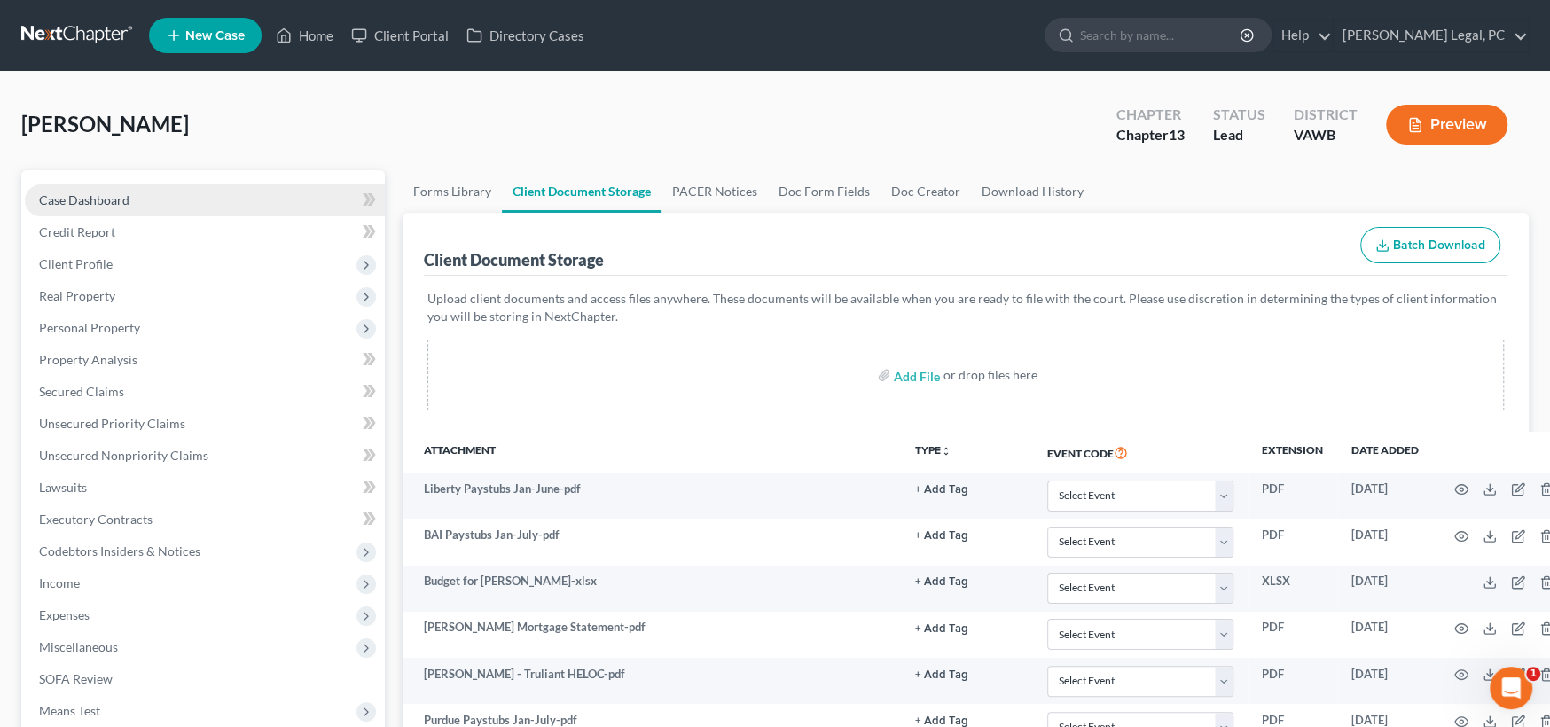
click at [94, 194] on span "Case Dashboard" at bounding box center [84, 199] width 90 height 15
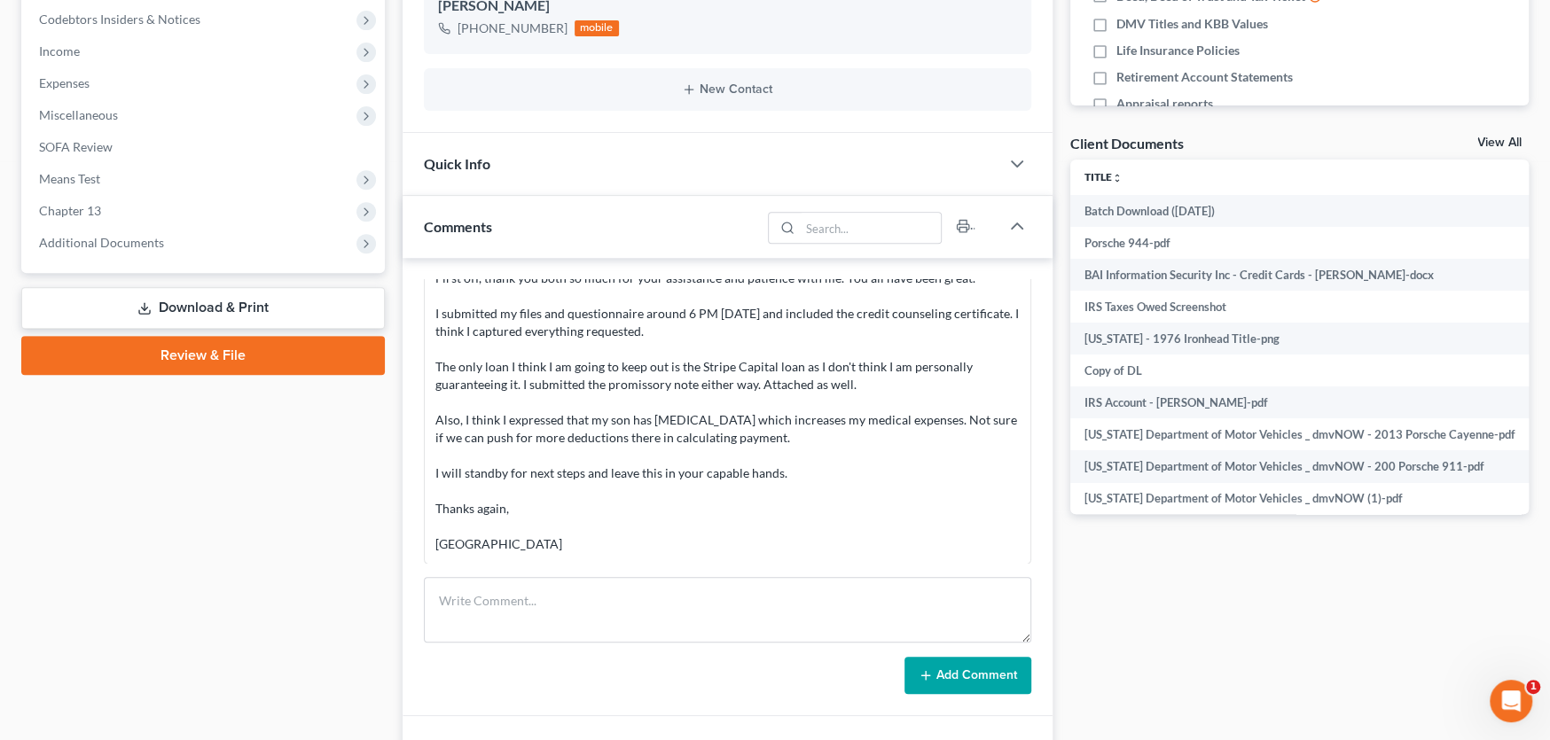
scroll to position [621, 0]
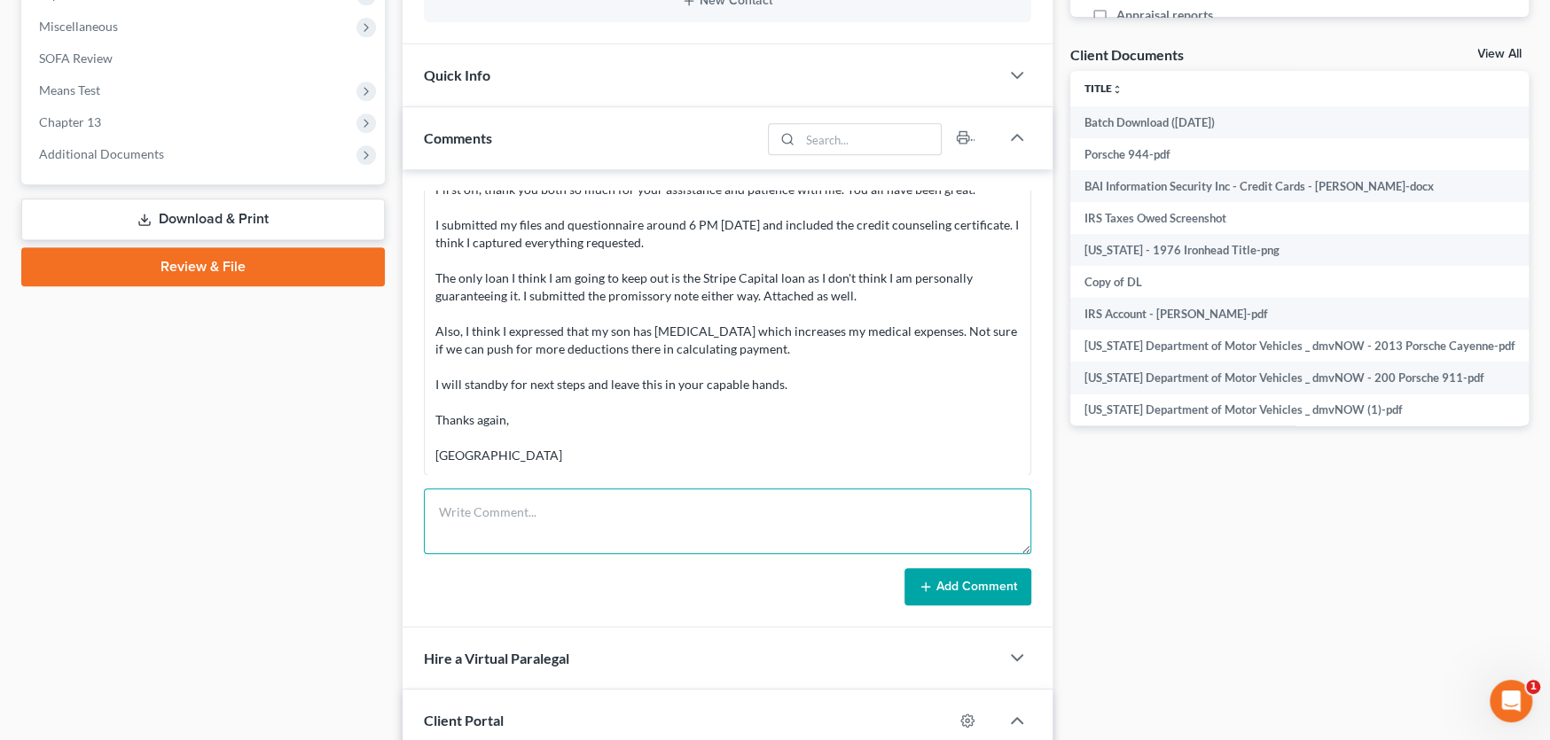
click at [507, 505] on textarea at bounding box center [727, 522] width 607 height 66
type textarea "Sched to sign 9-12-25 at 10am"
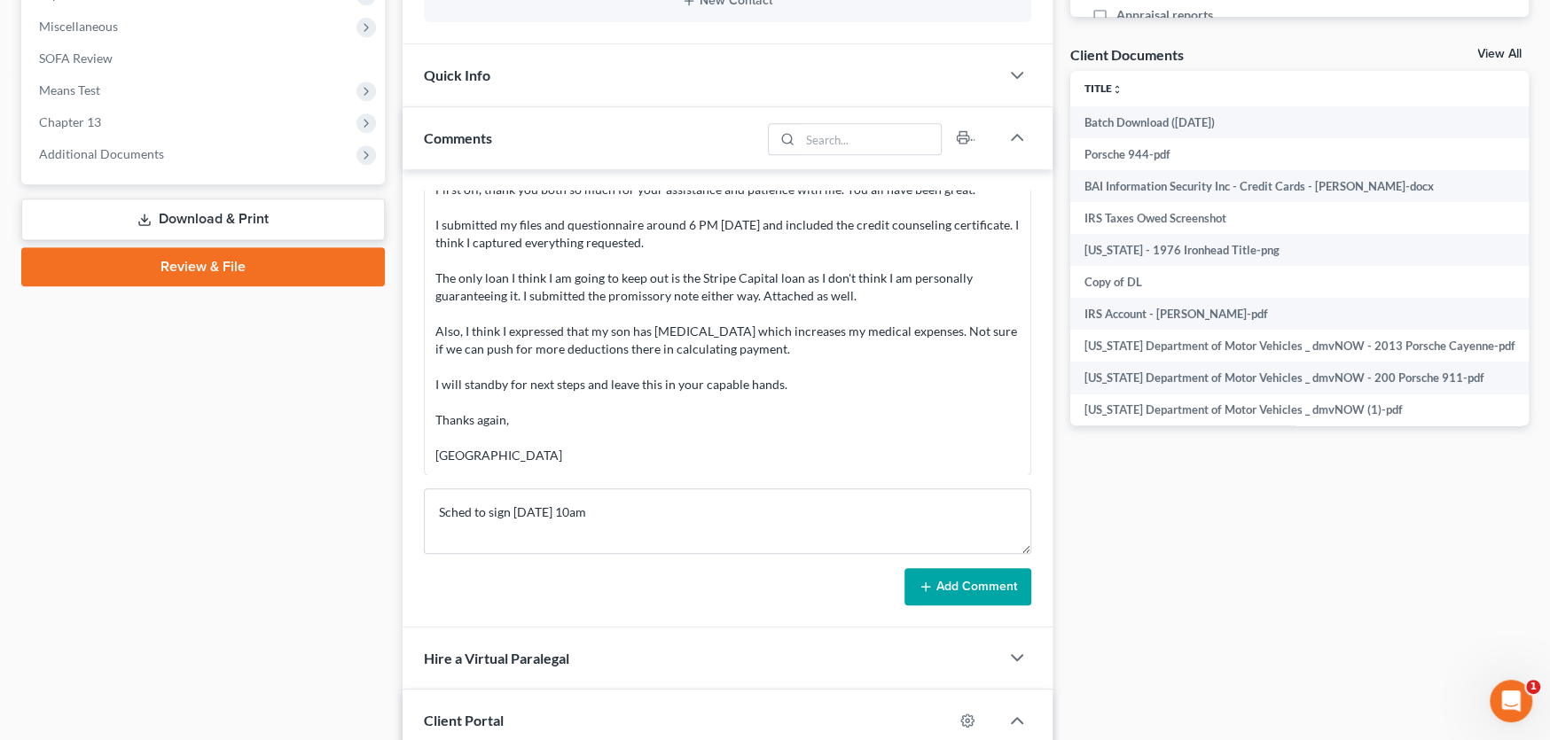
click at [967, 586] on button "Add Comment" at bounding box center [967, 586] width 127 height 37
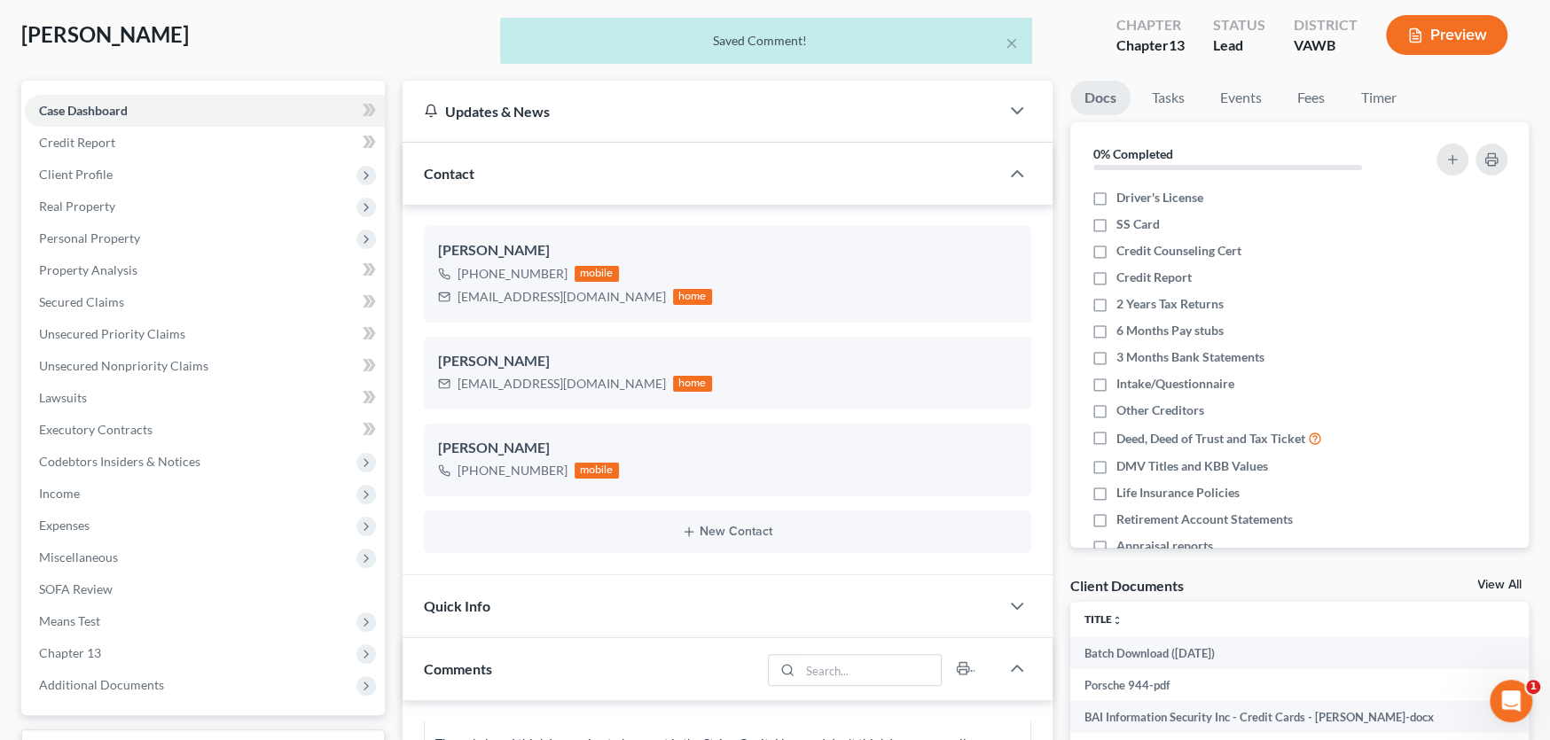
scroll to position [0, 0]
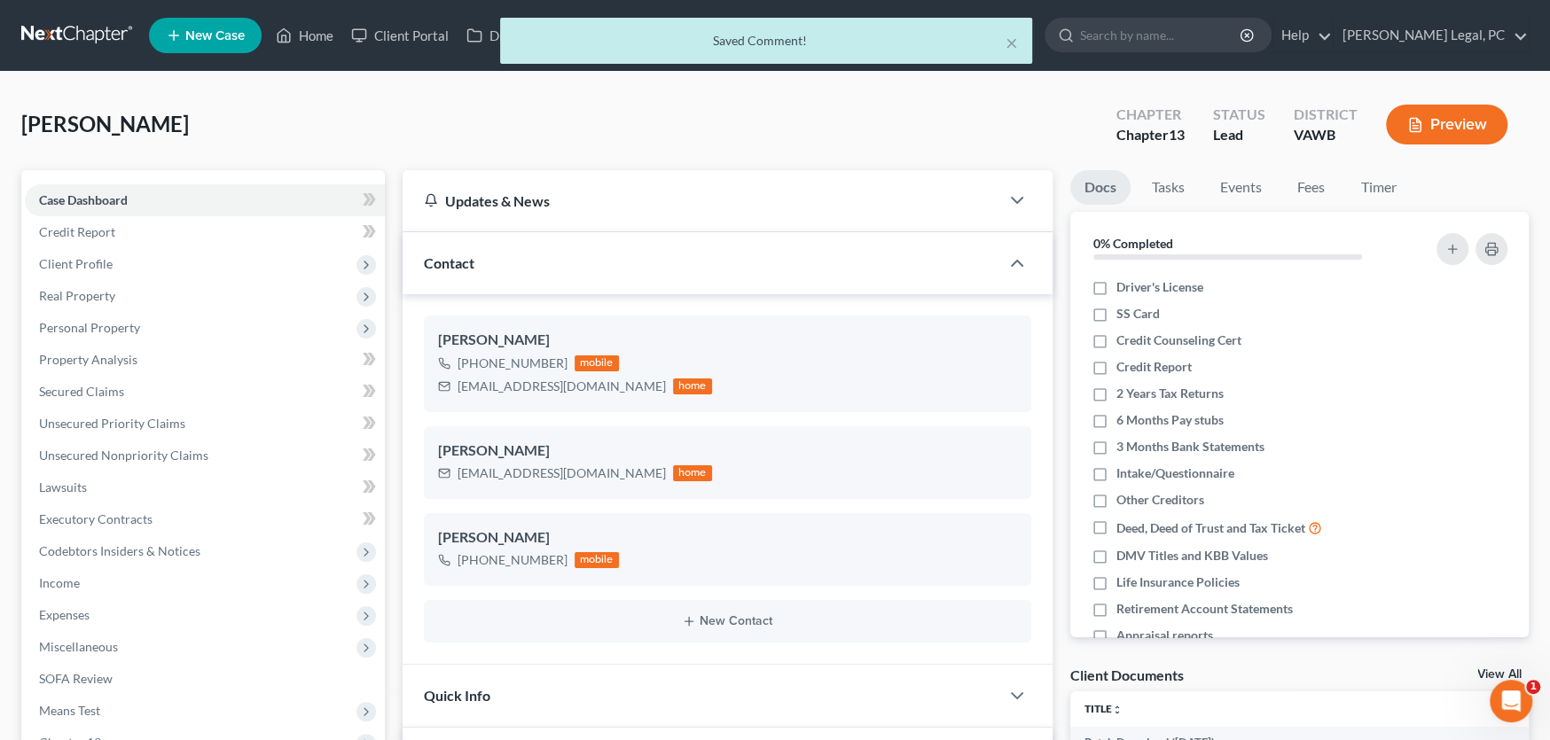
drag, startPoint x: 183, startPoint y: 137, endPoint x: 18, endPoint y: 140, distance: 165.0
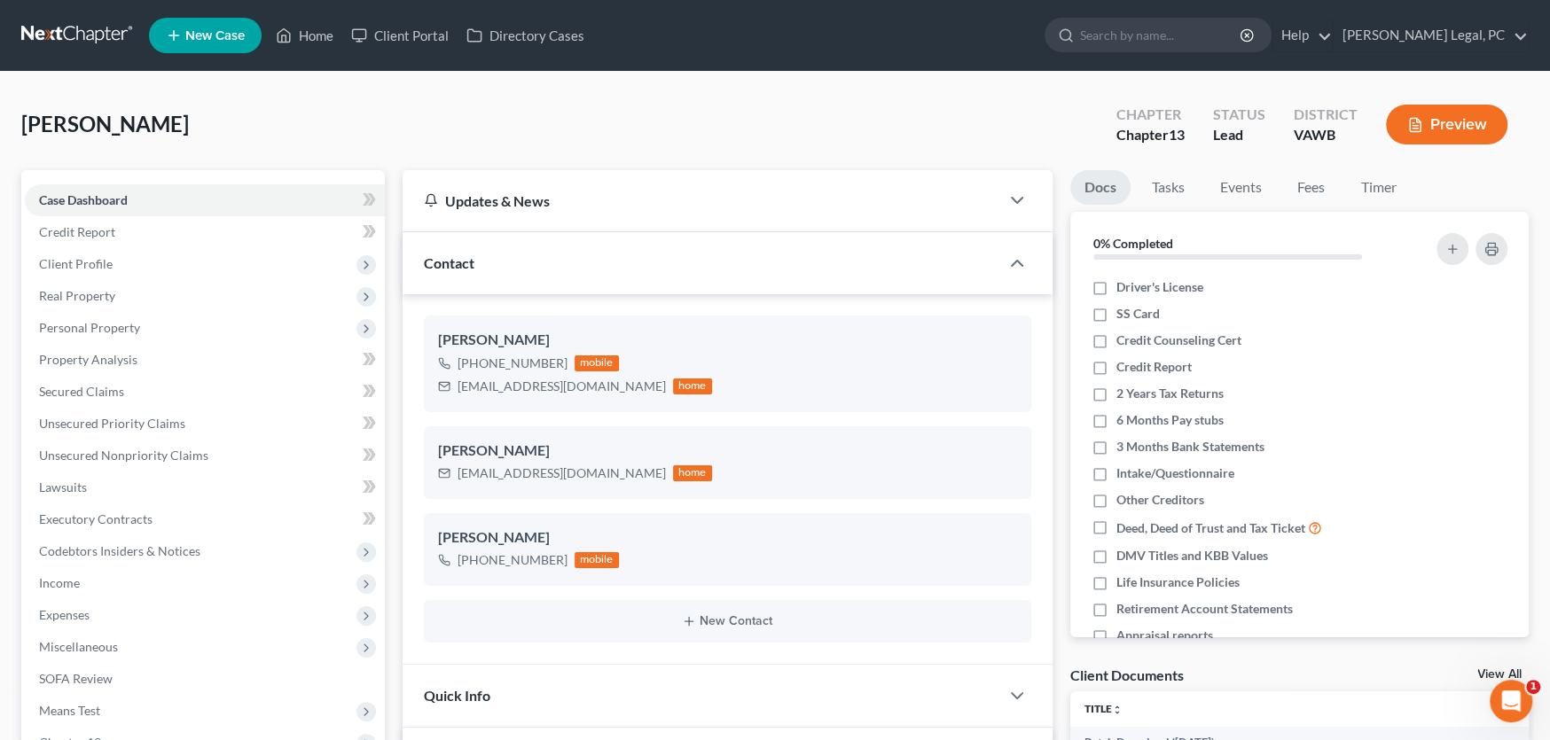
copy span "Schall, Philip"
click at [78, 35] on link at bounding box center [77, 36] width 113 height 32
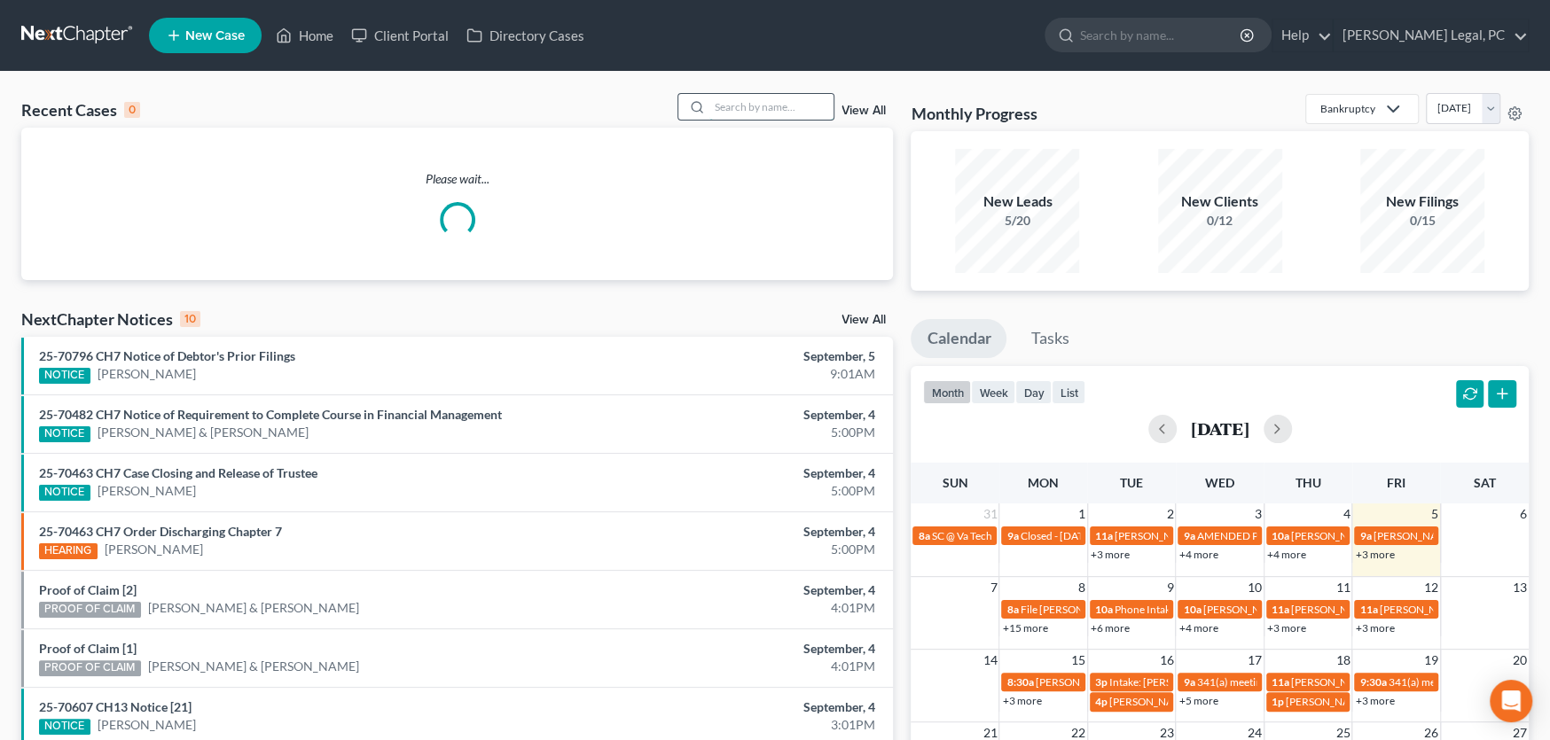
click at [746, 111] on input "search" at bounding box center [771, 107] width 124 height 26
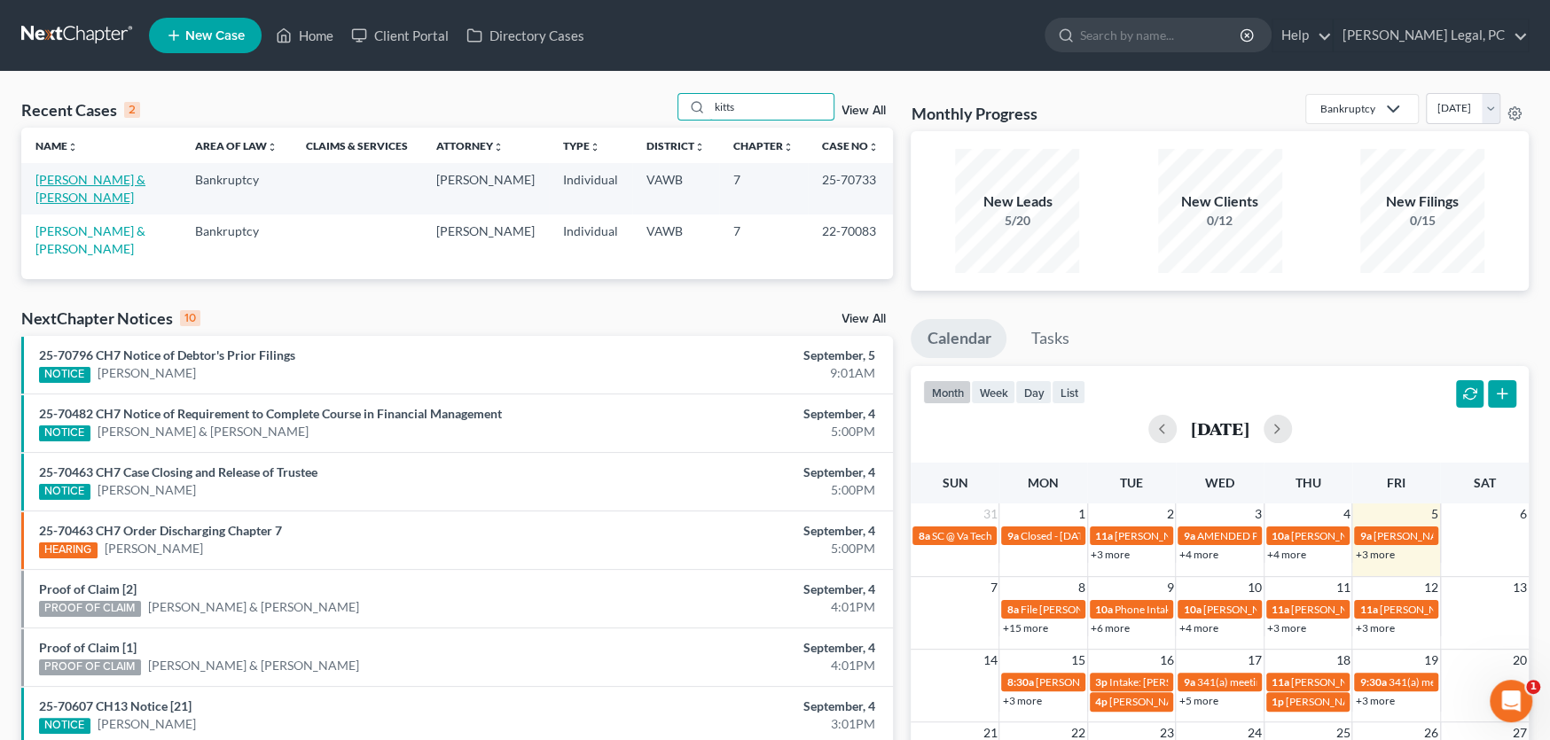
type input "kitts"
click at [110, 172] on link "[PERSON_NAME] & [PERSON_NAME]" at bounding box center [90, 188] width 110 height 33
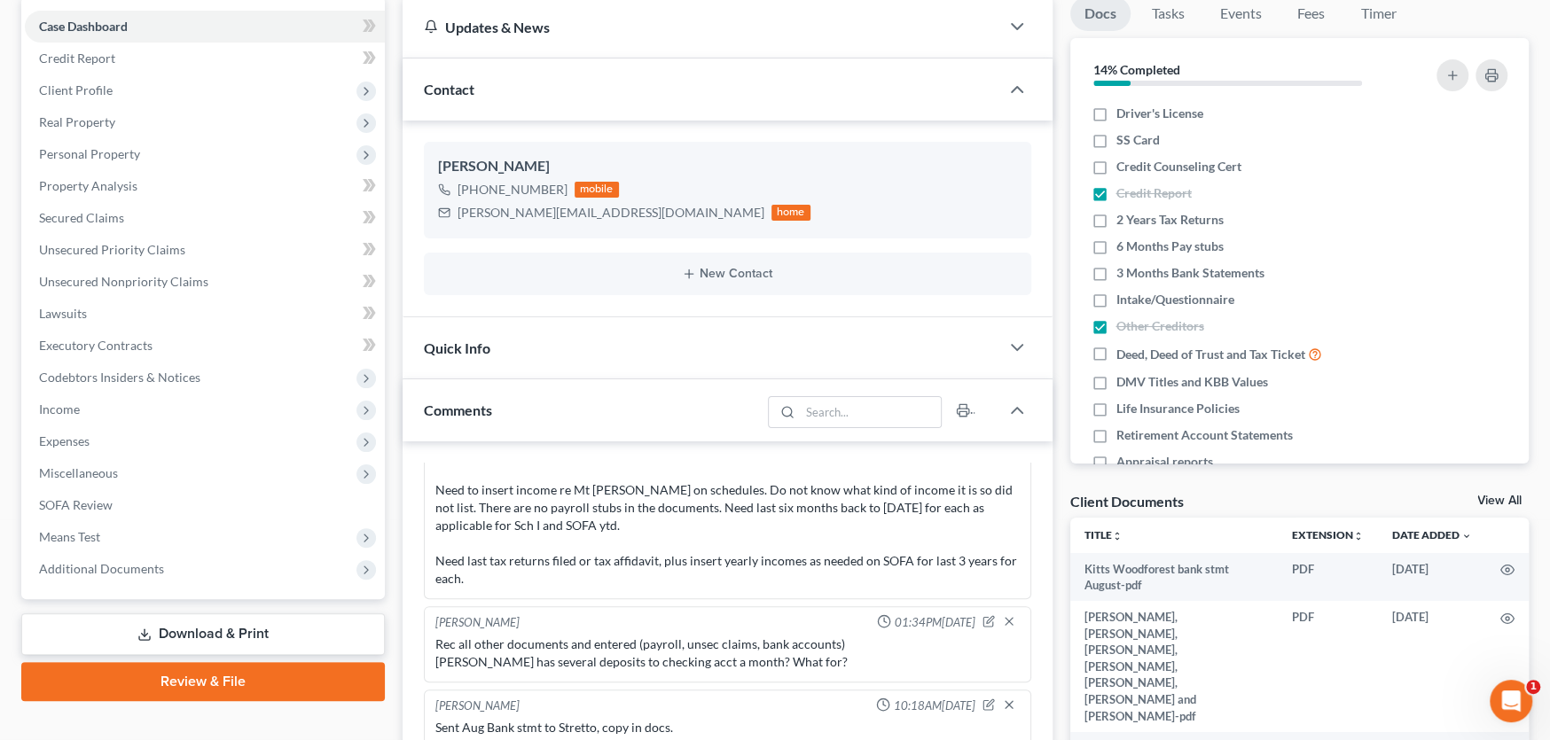
scroll to position [355, 0]
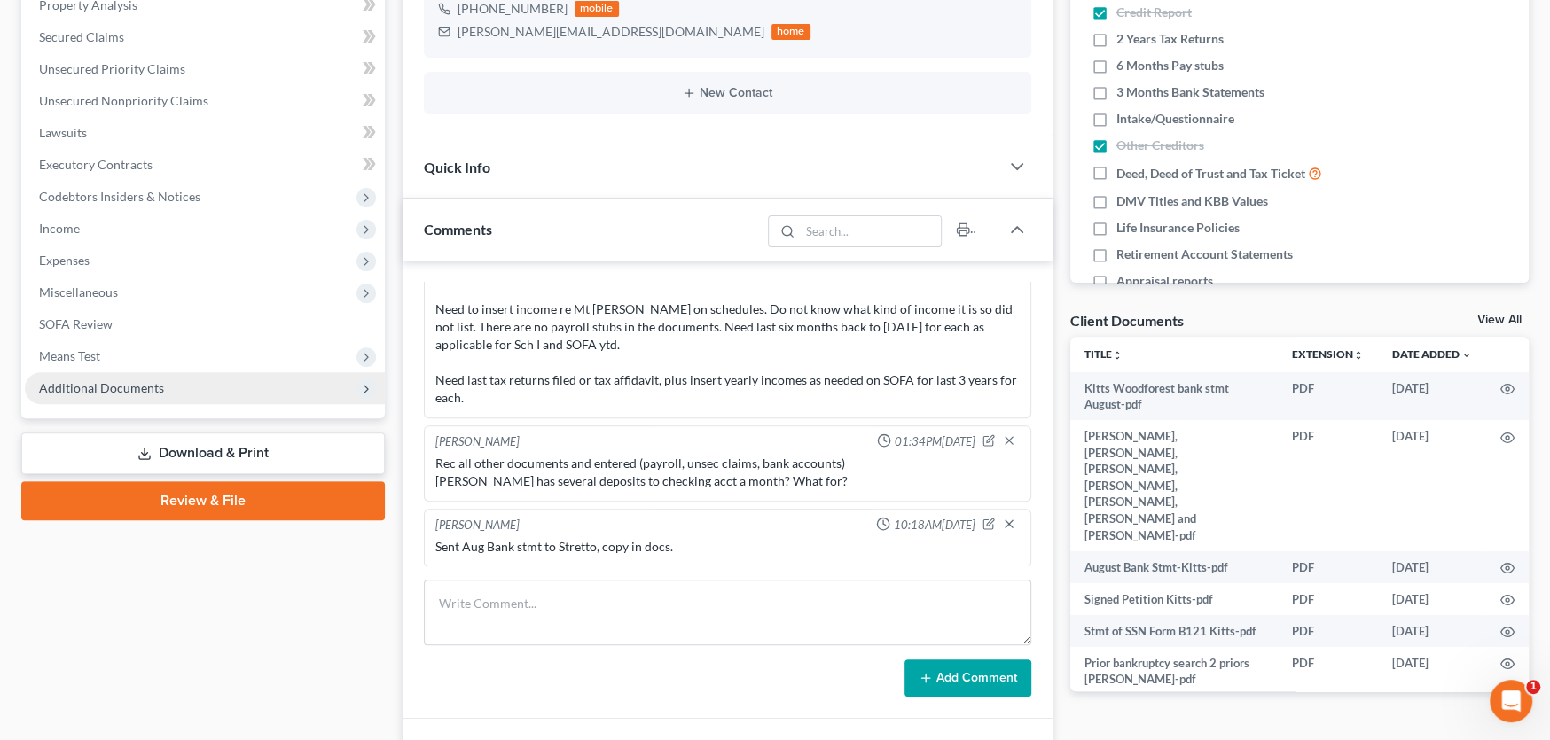
click at [118, 387] on span "Additional Documents" at bounding box center [101, 387] width 125 height 15
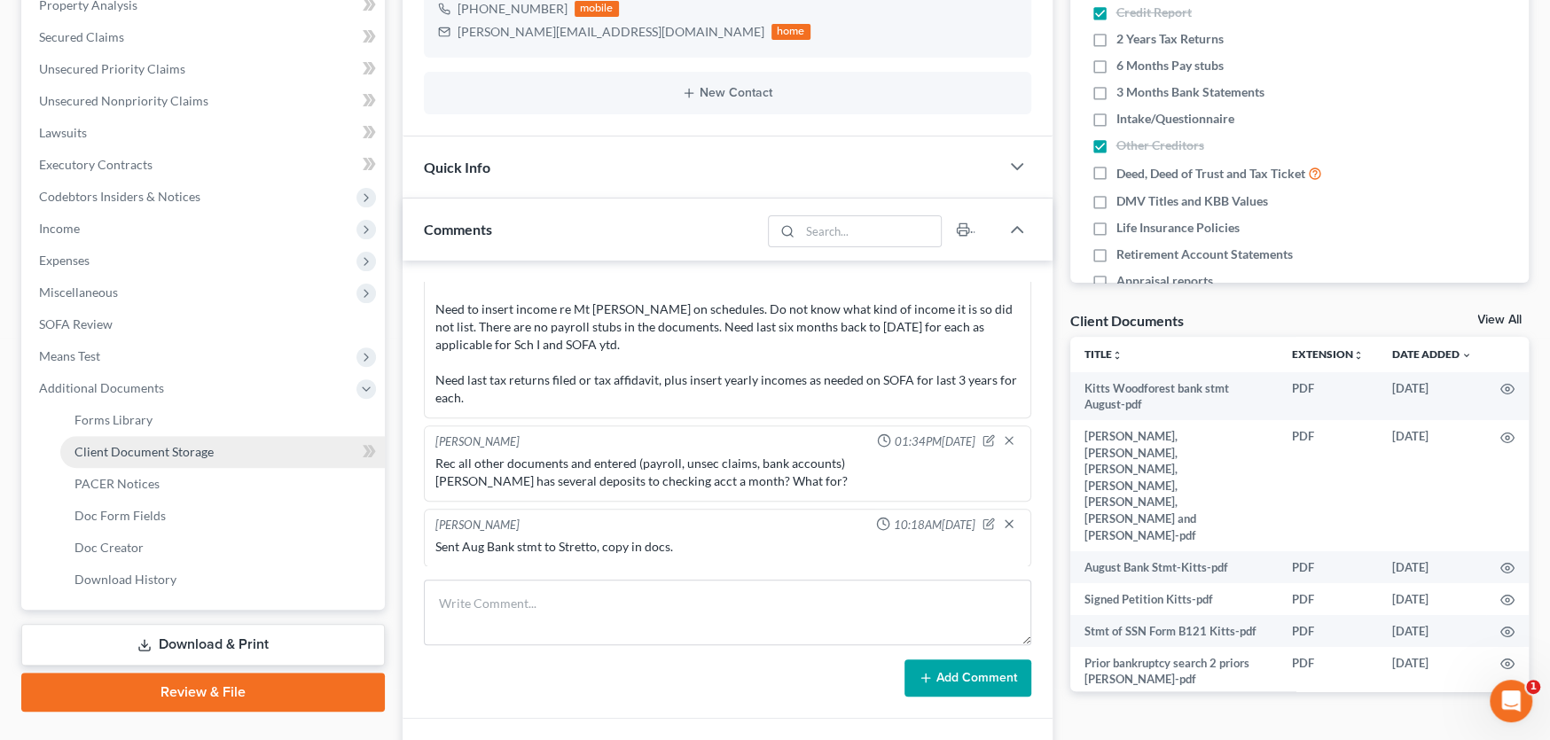
click at [153, 447] on span "Client Document Storage" at bounding box center [143, 451] width 139 height 15
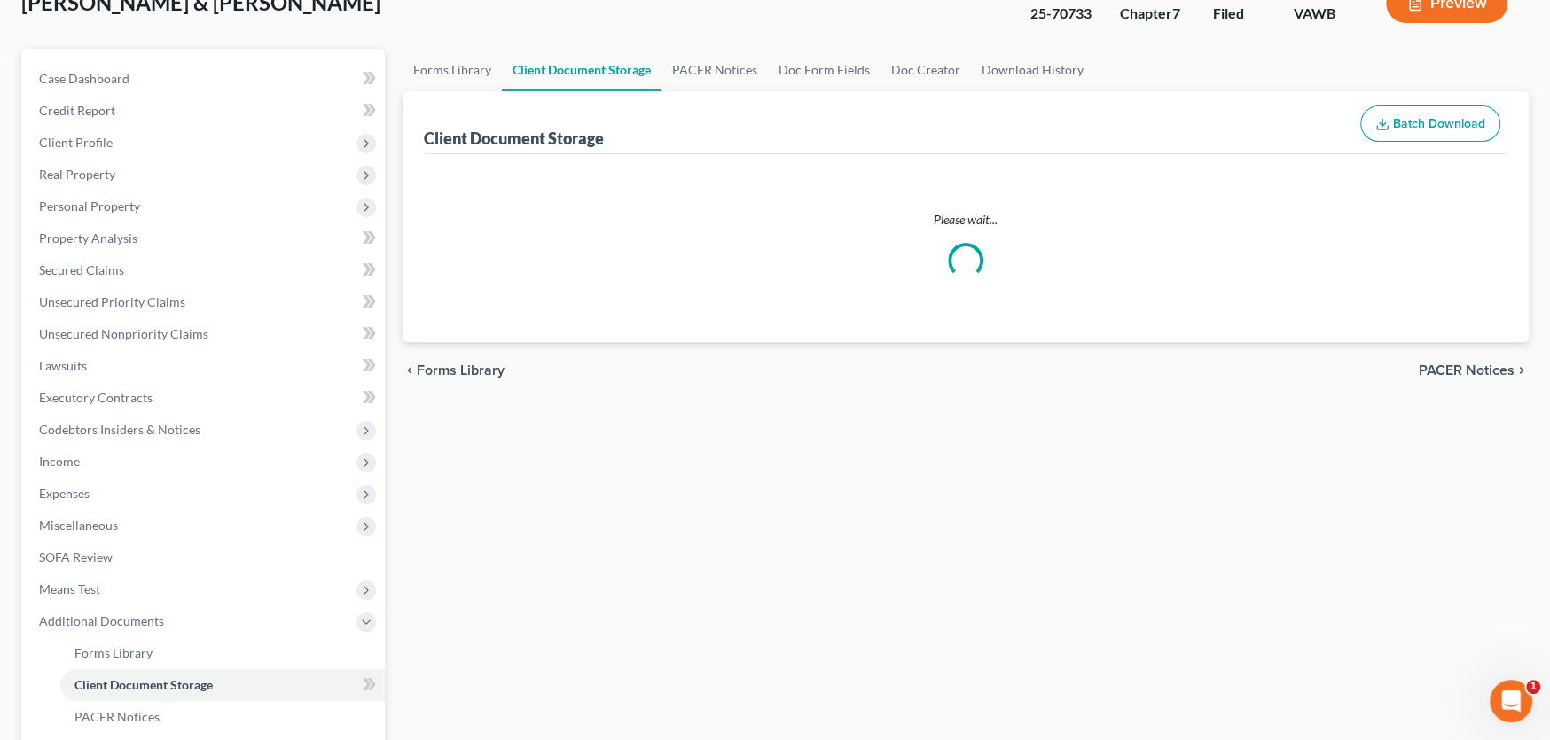
scroll to position [17, 0]
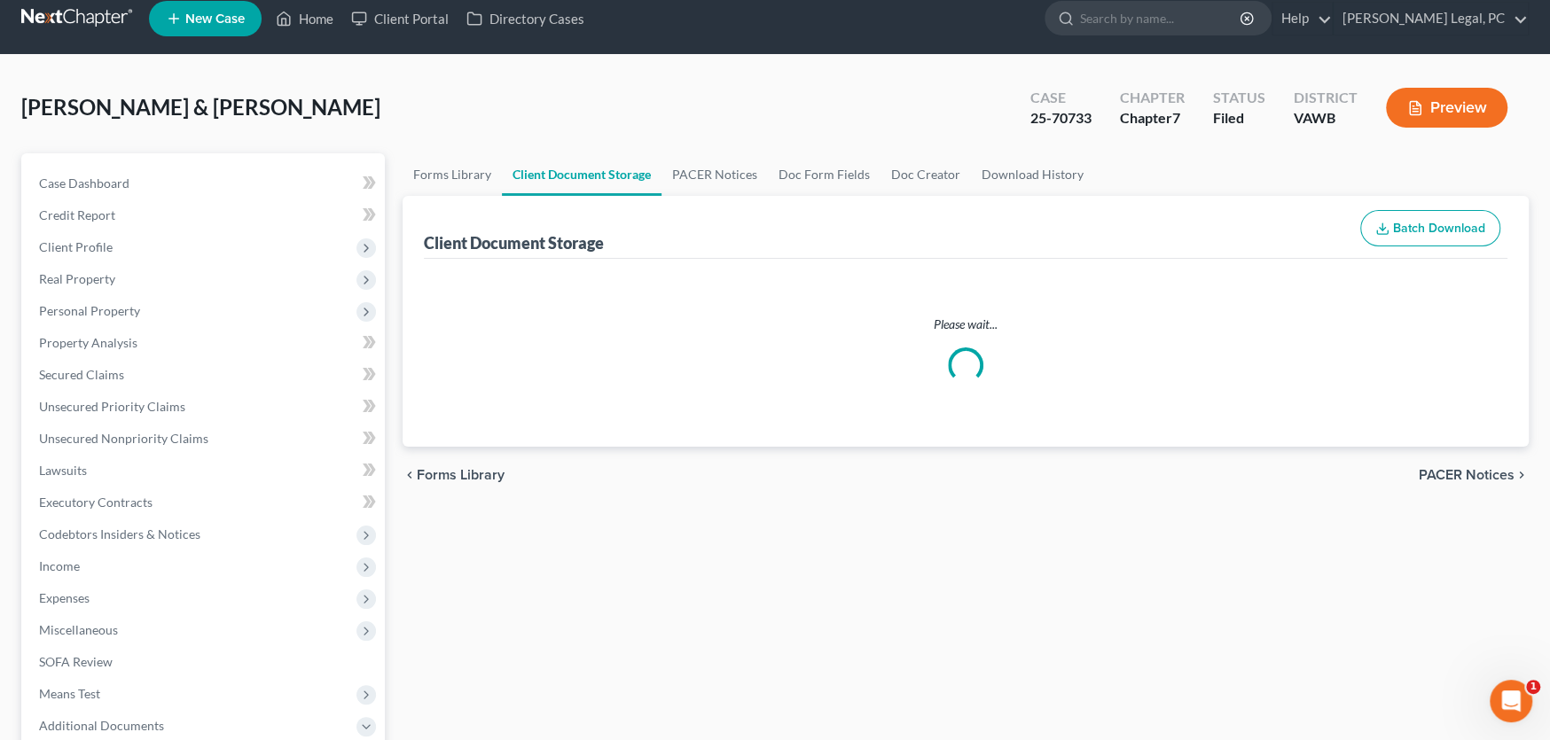
select select "0"
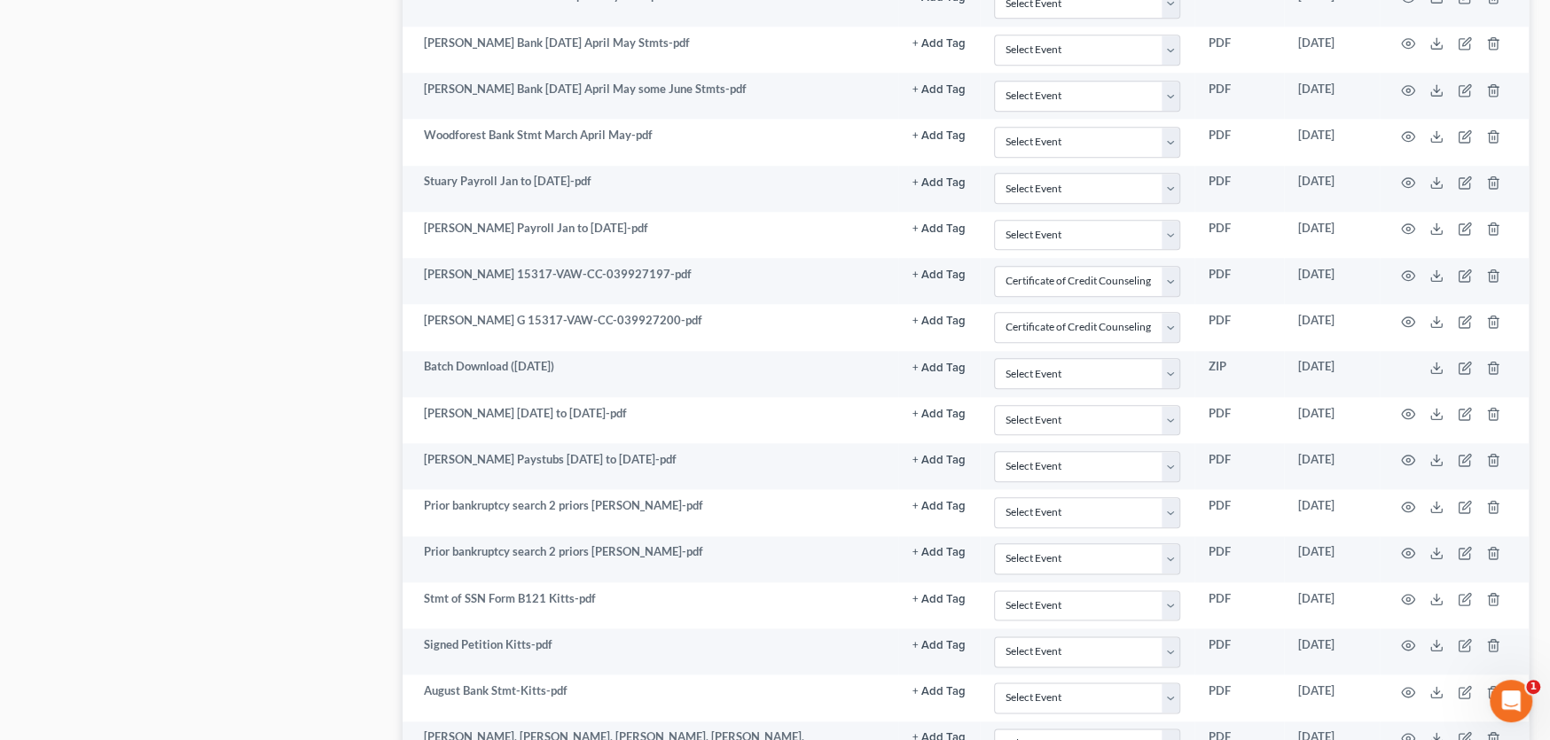
scroll to position [1624, 0]
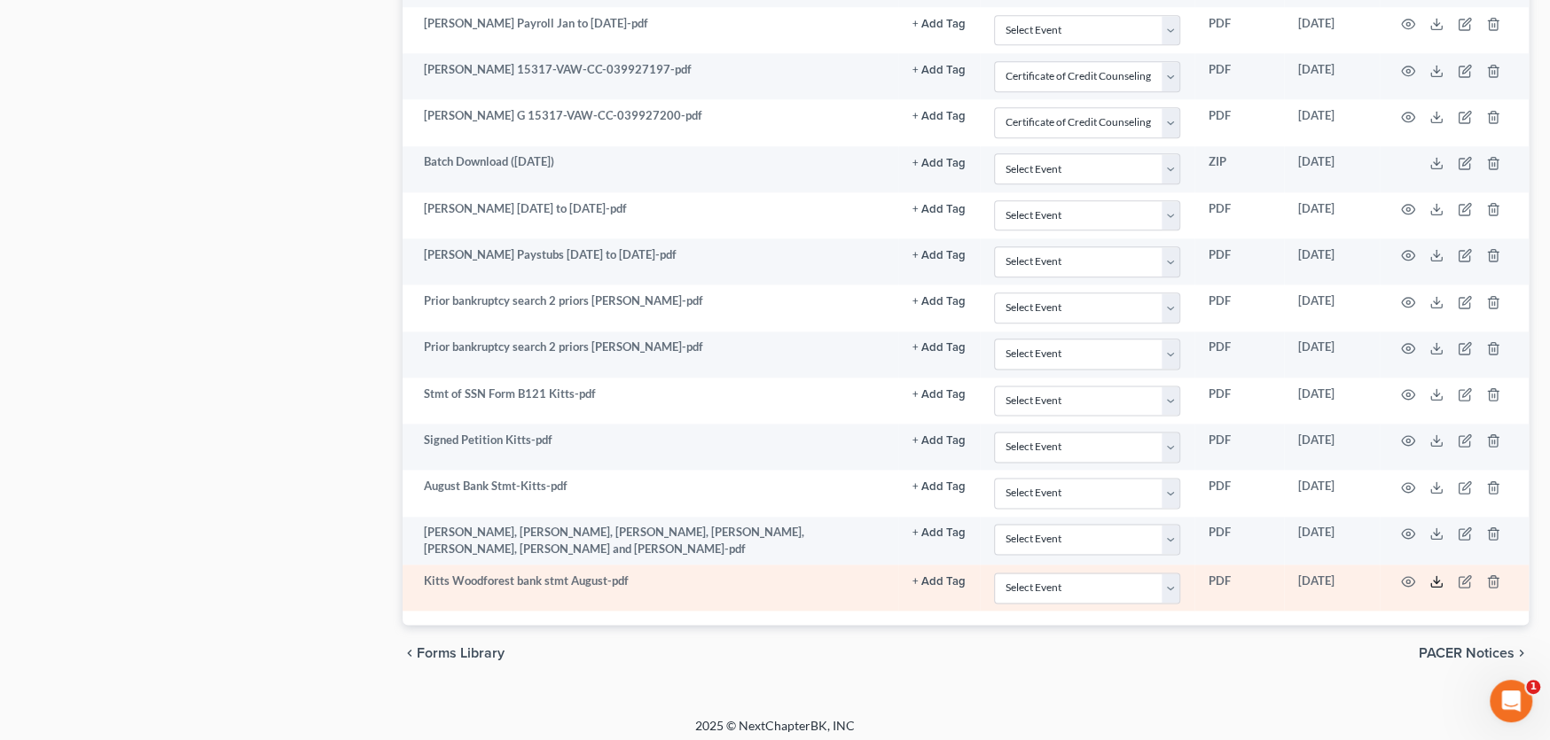
click at [1438, 577] on icon at bounding box center [1436, 582] width 14 height 14
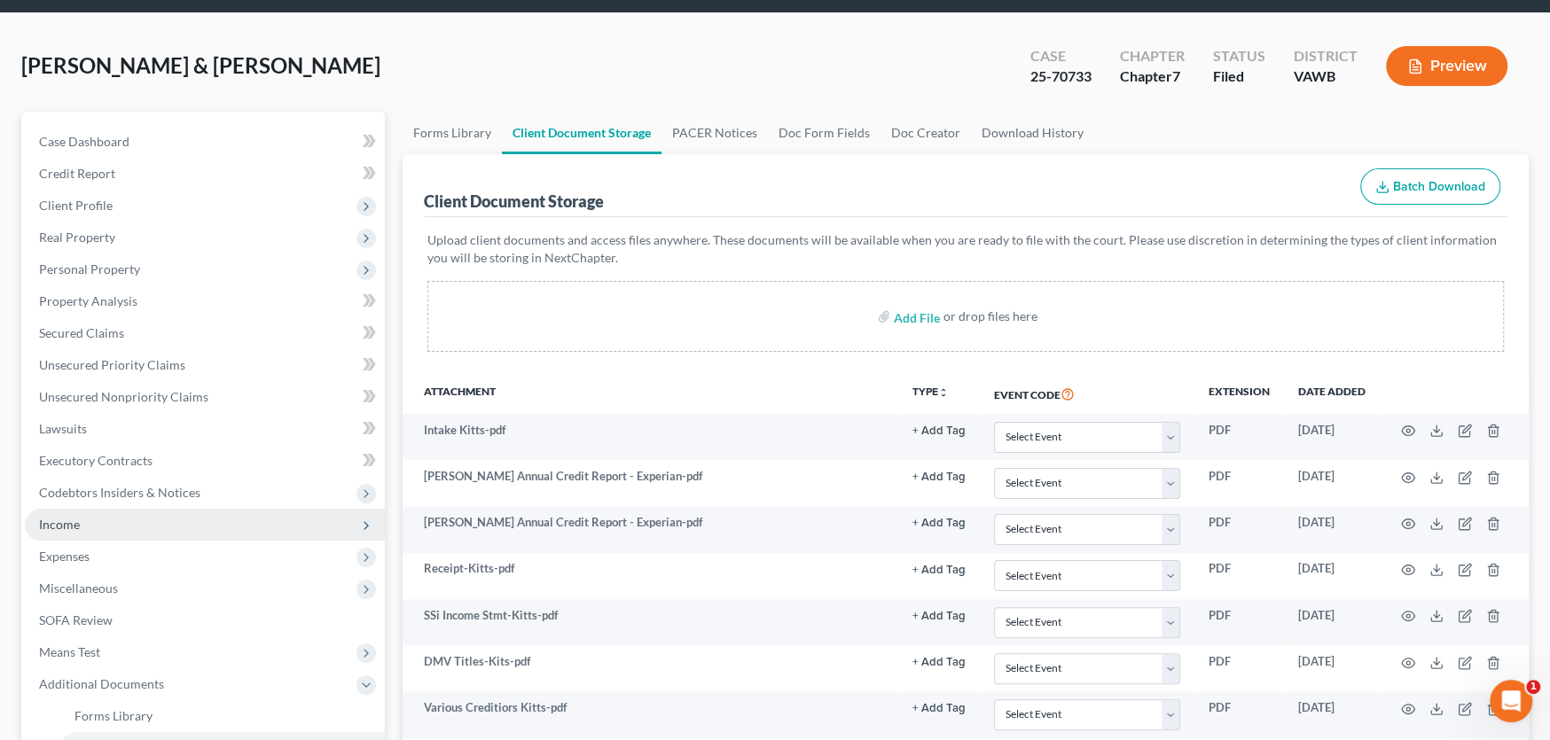
scroll to position [0, 0]
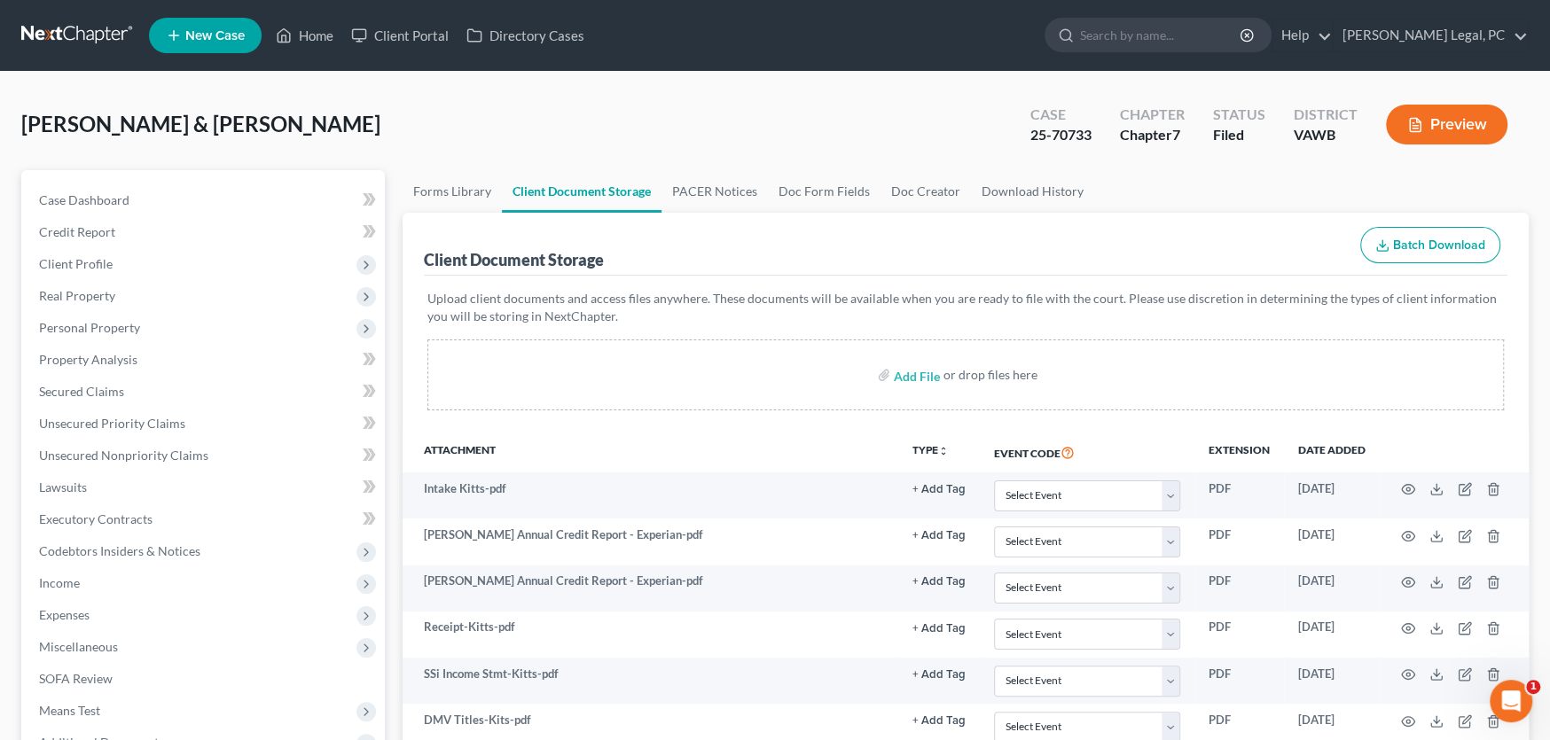
click at [82, 28] on link at bounding box center [77, 36] width 113 height 32
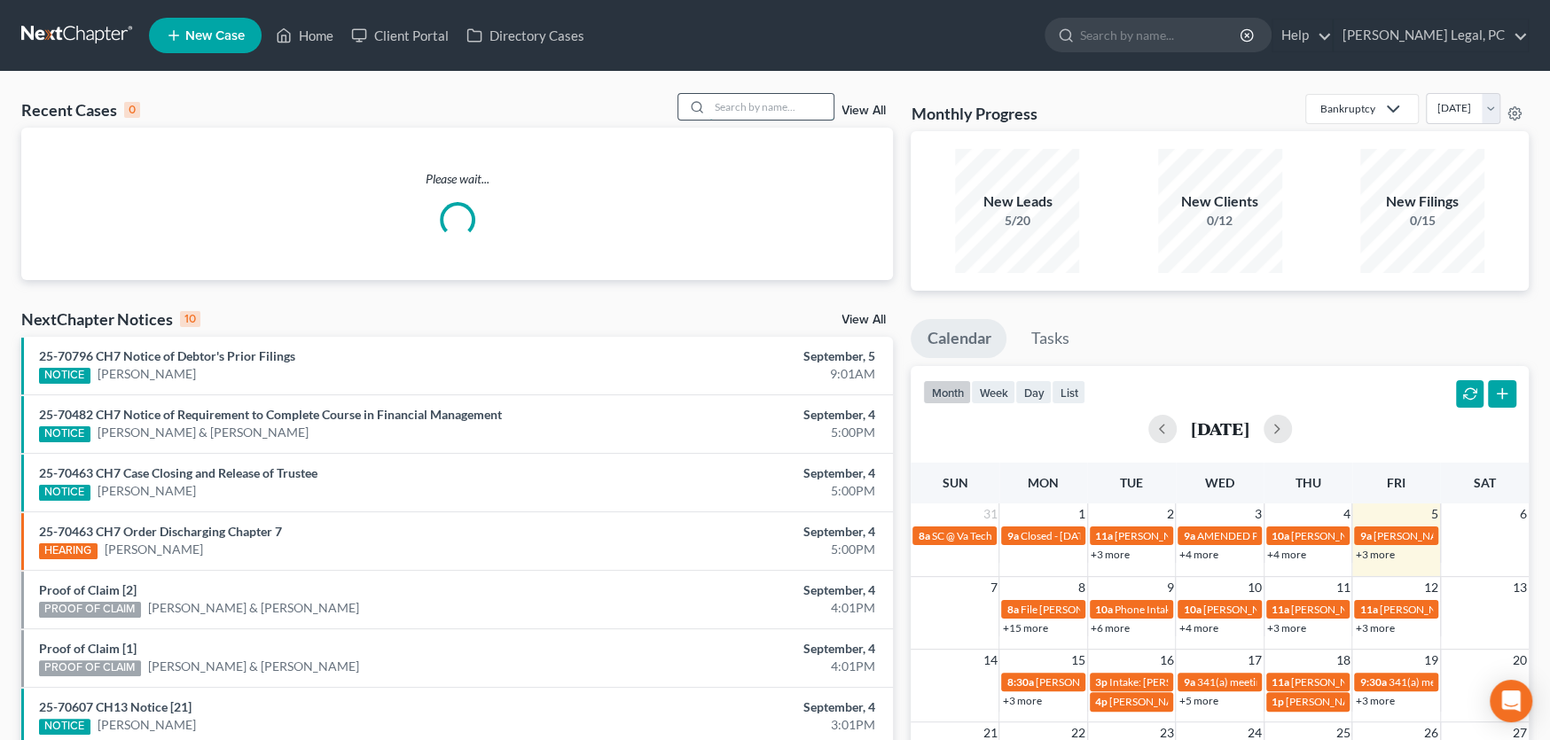
click at [790, 101] on input "search" at bounding box center [771, 107] width 124 height 26
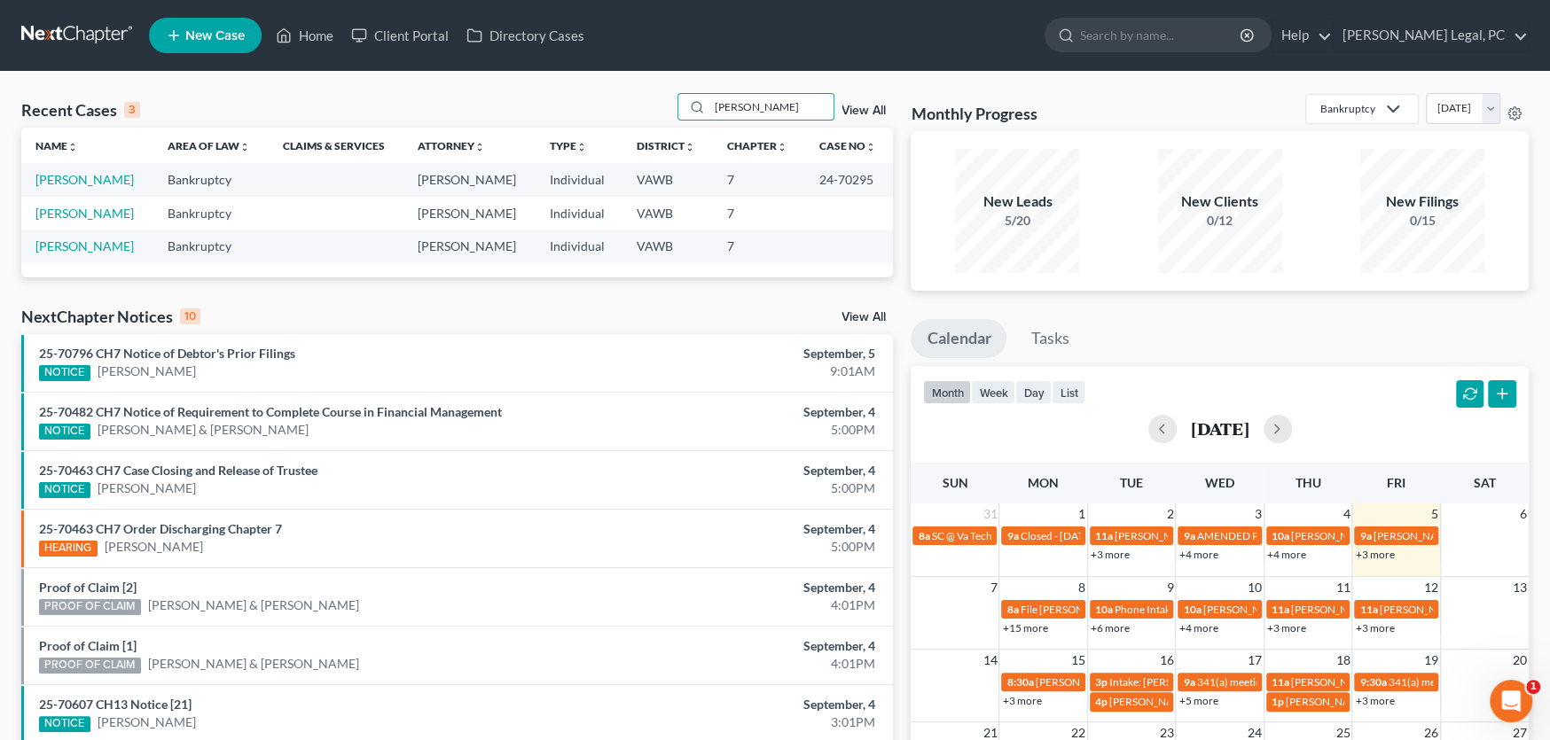
type input "parris"
click at [79, 168] on td "Parris, Ricky" at bounding box center [87, 179] width 132 height 33
click at [69, 181] on link "Parris, Ricky" at bounding box center [84, 179] width 98 height 15
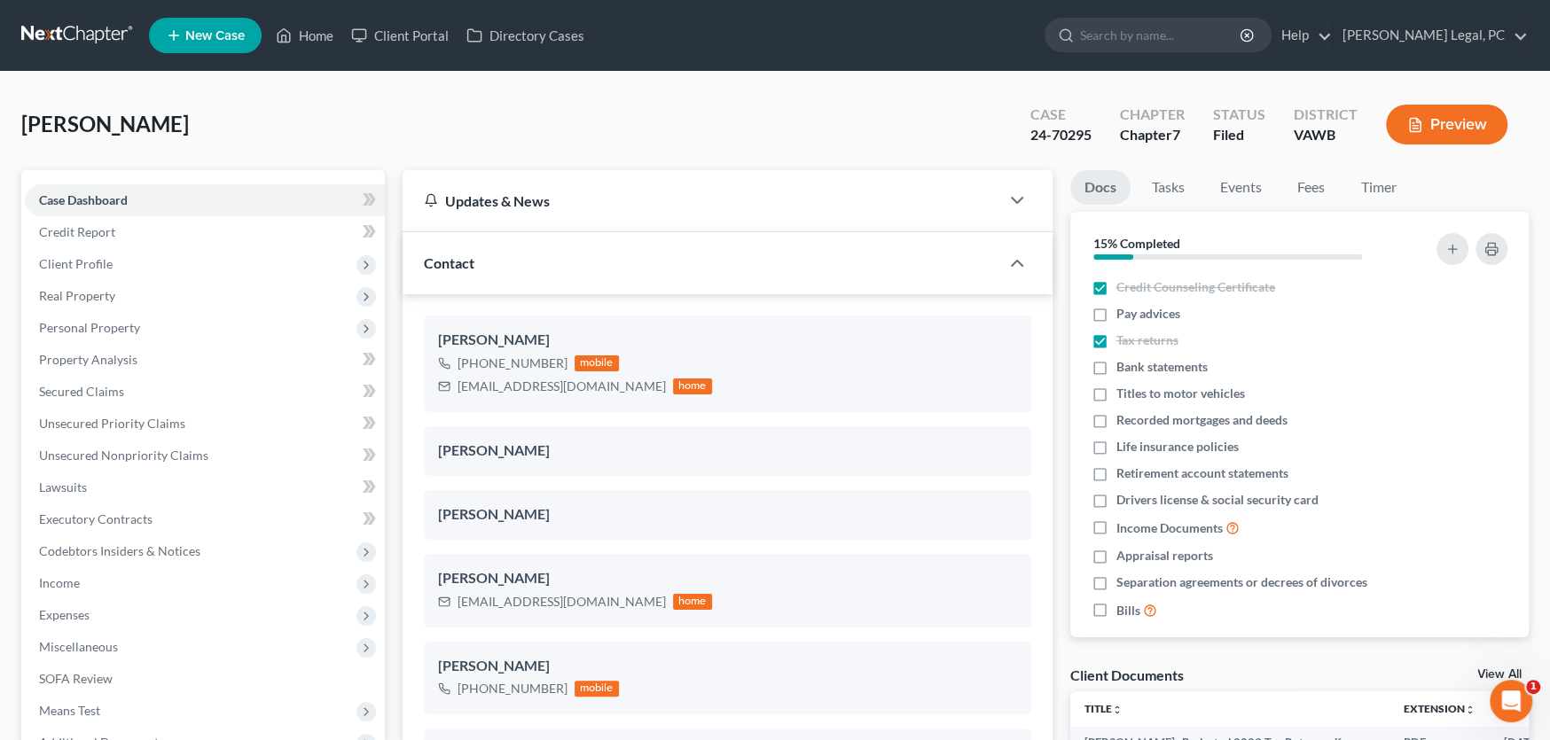
scroll to position [378, 0]
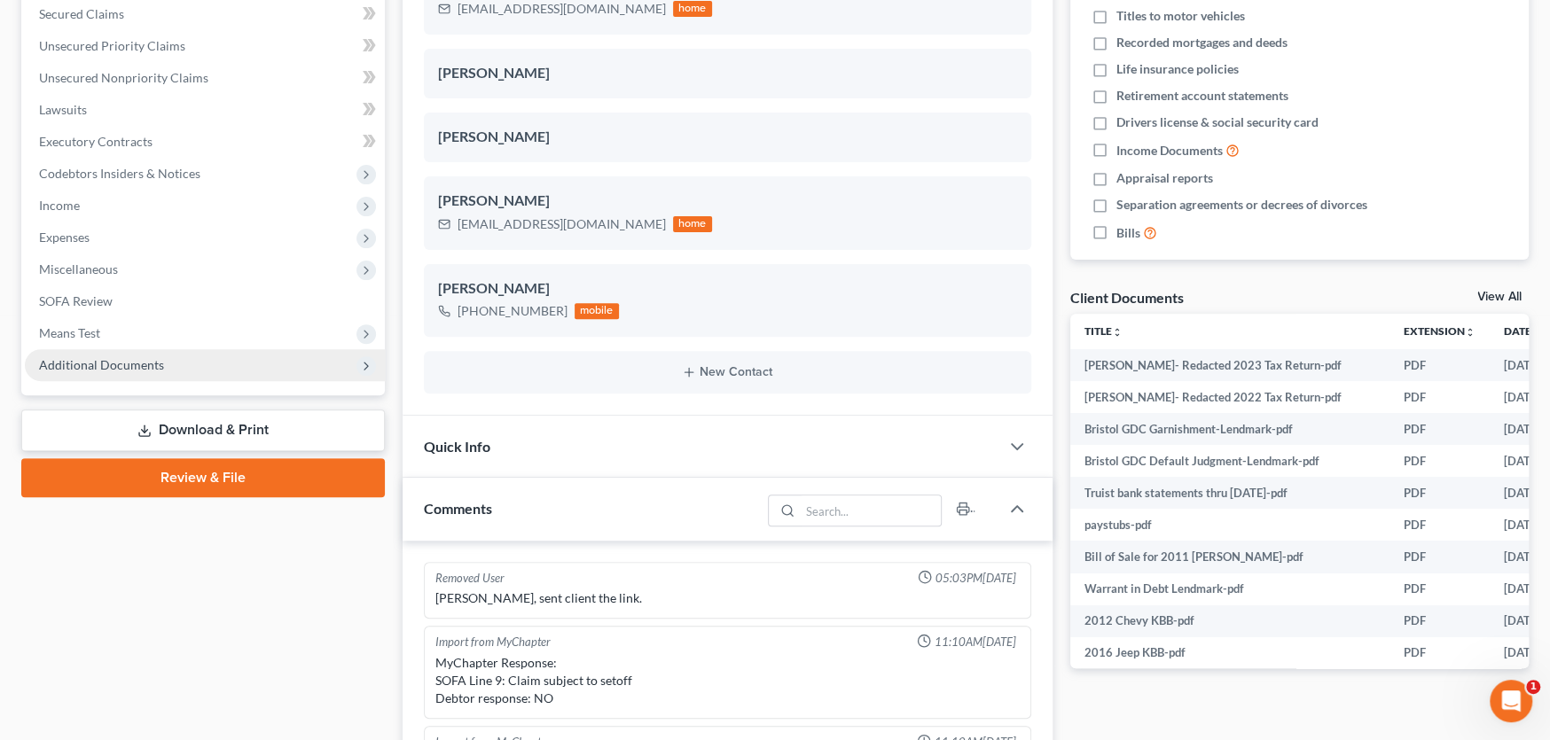
click at [128, 365] on span "Additional Documents" at bounding box center [101, 364] width 125 height 15
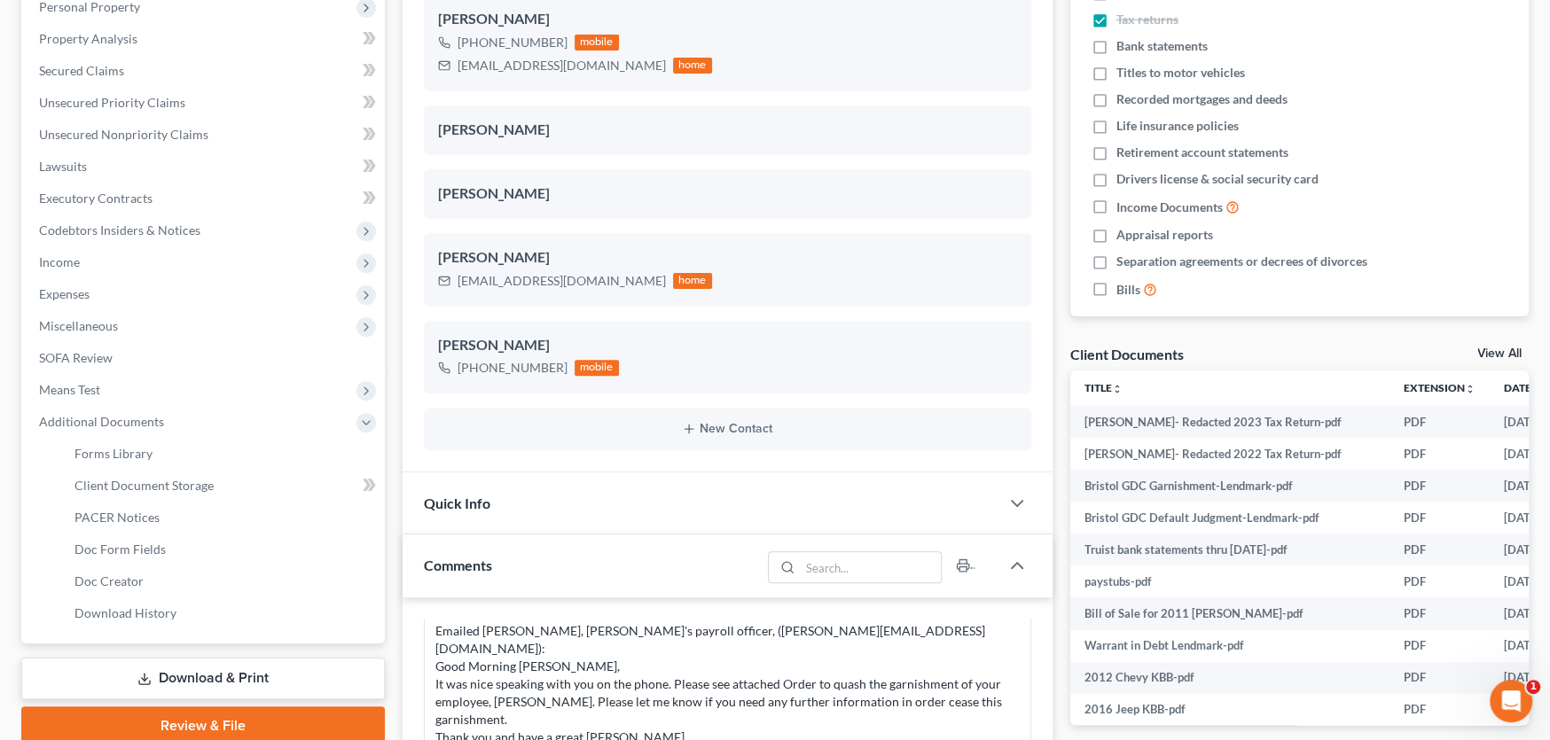
scroll to position [289, 0]
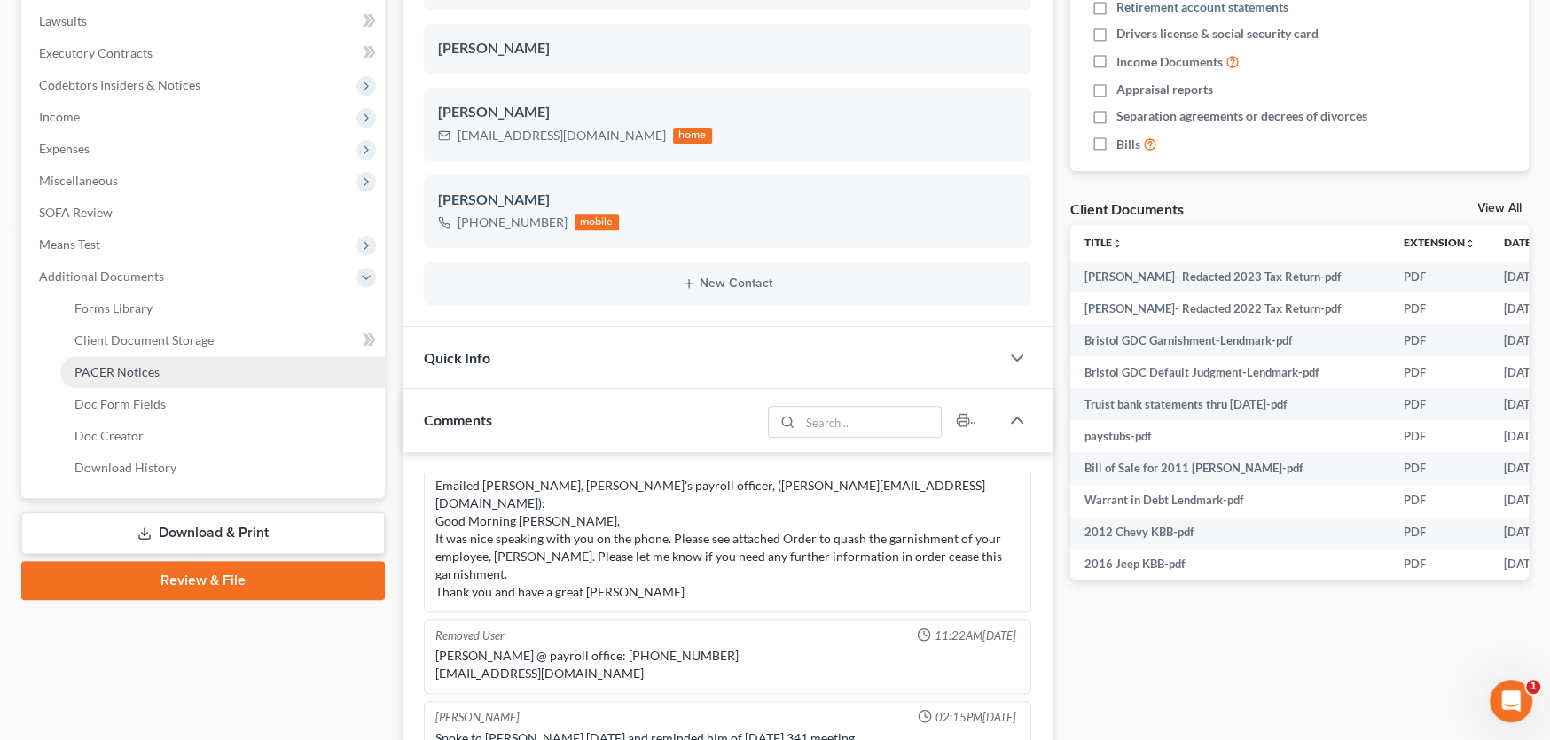
click at [125, 373] on span "PACER Notices" at bounding box center [116, 371] width 85 height 15
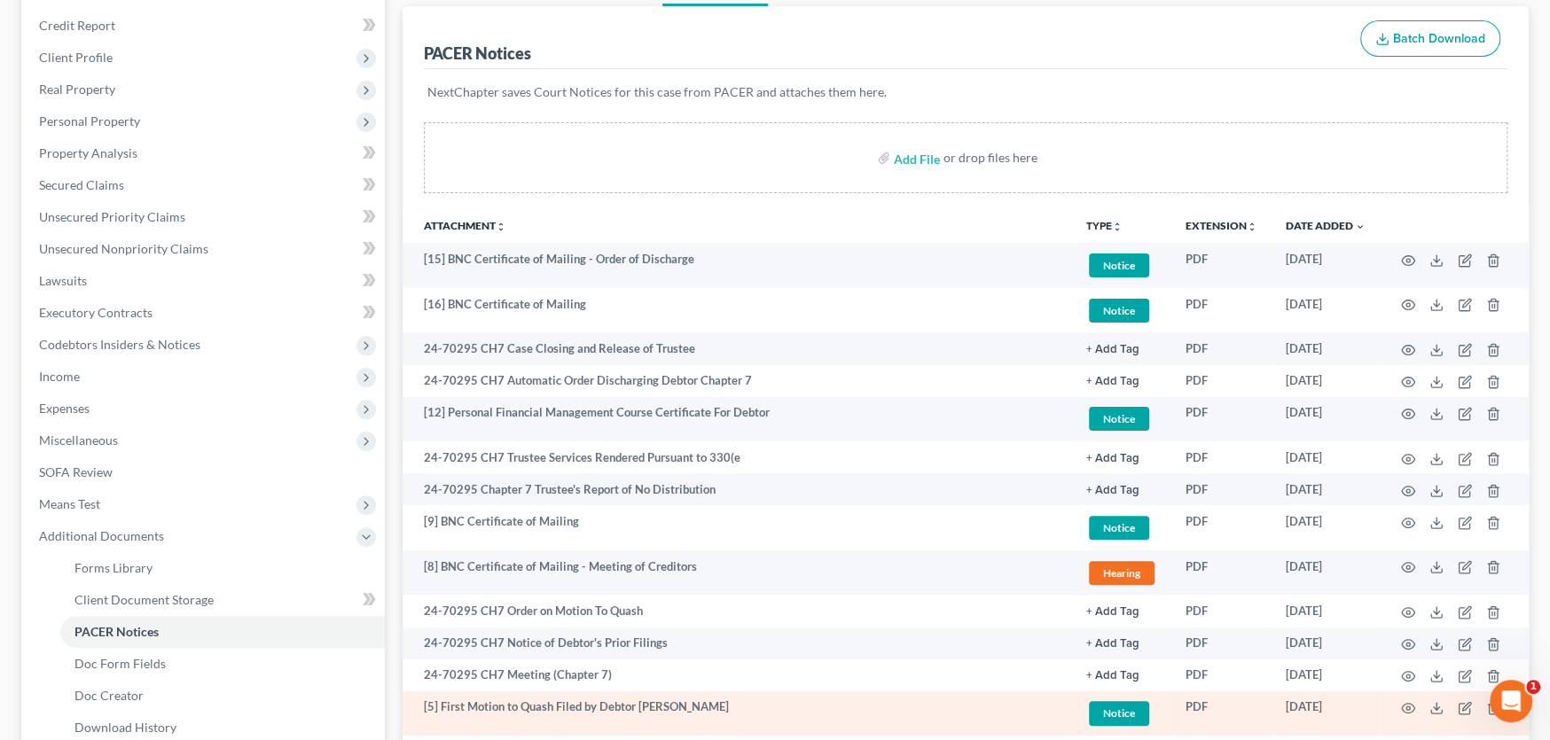
scroll to position [193, 0]
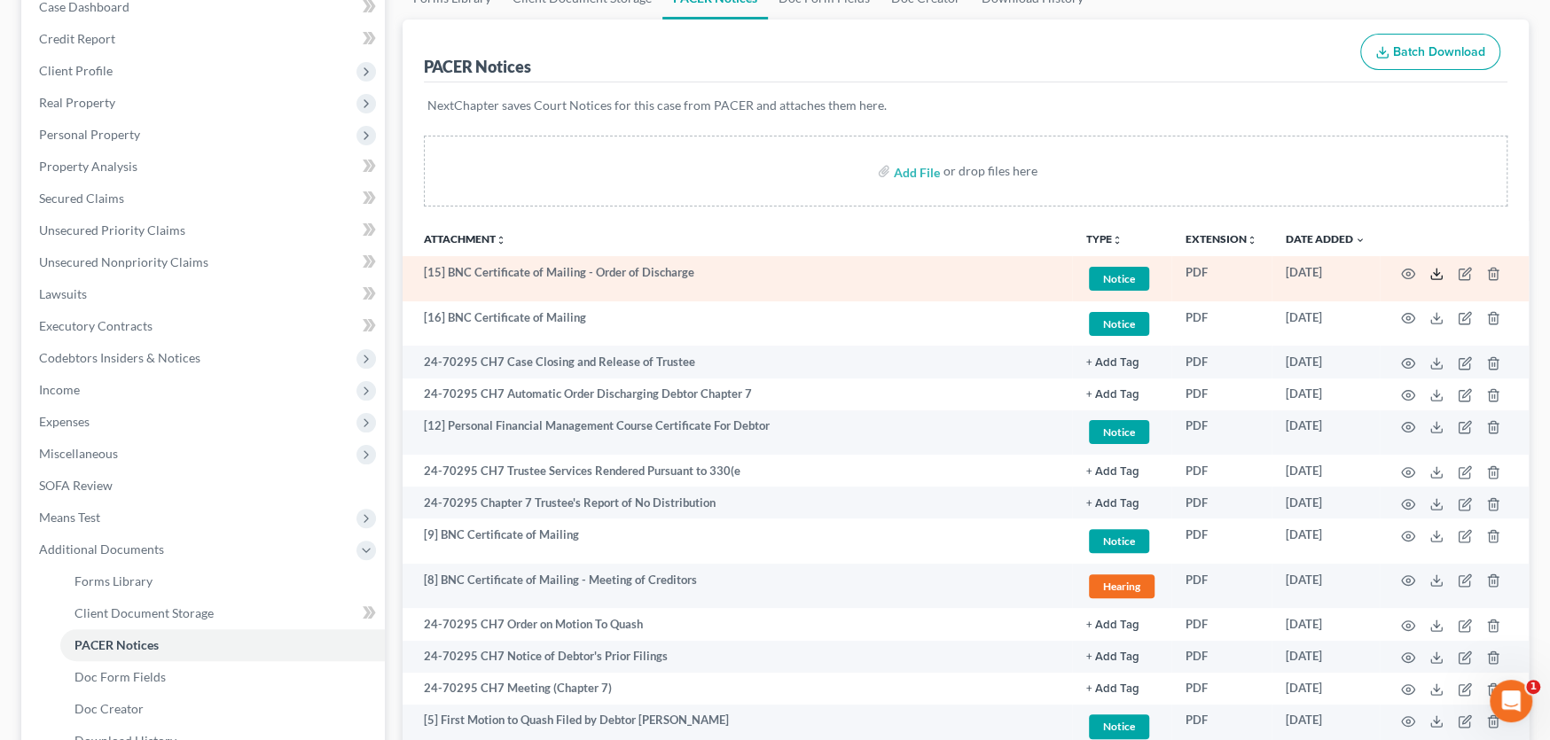
click at [1436, 273] on line at bounding box center [1436, 272] width 0 height 7
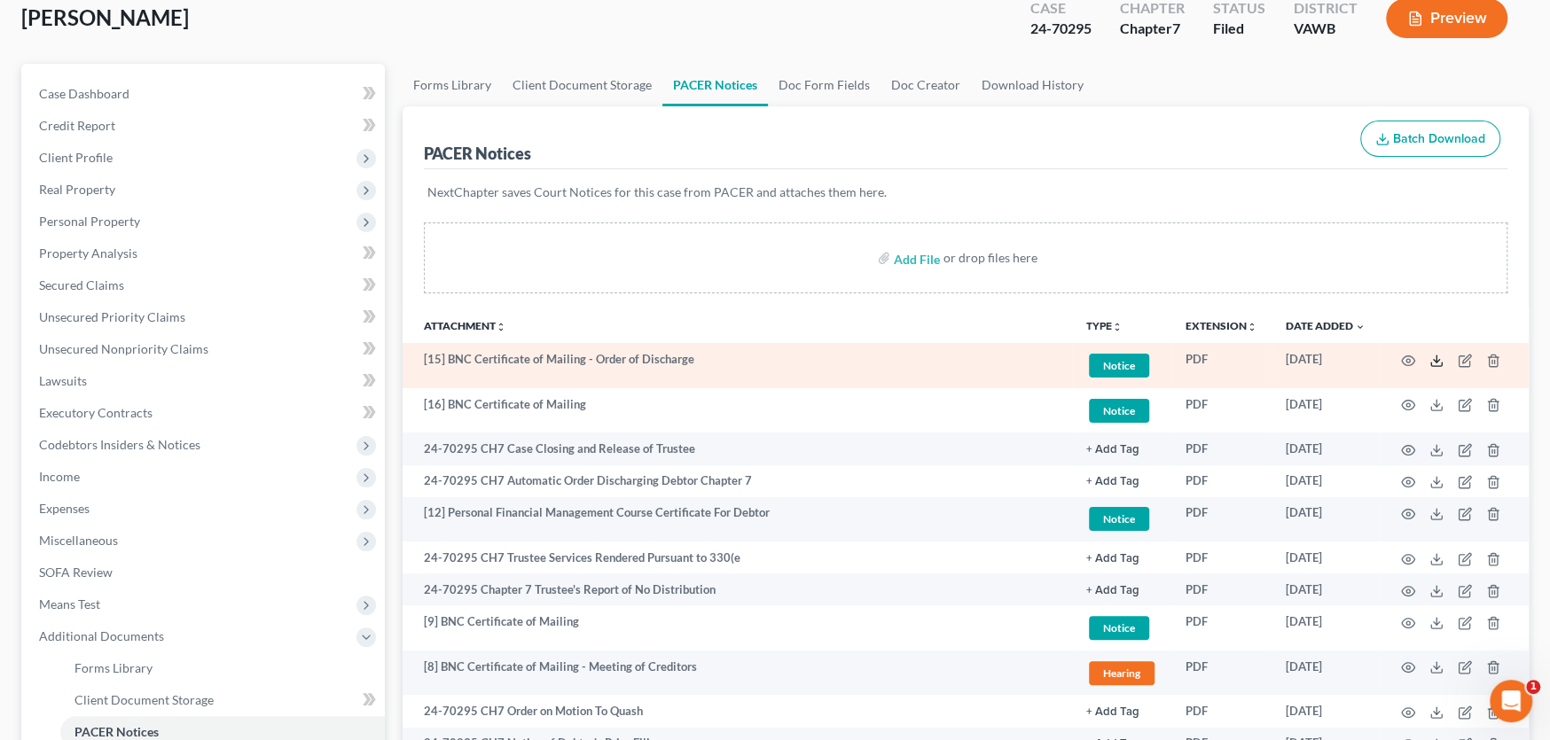
scroll to position [0, 0]
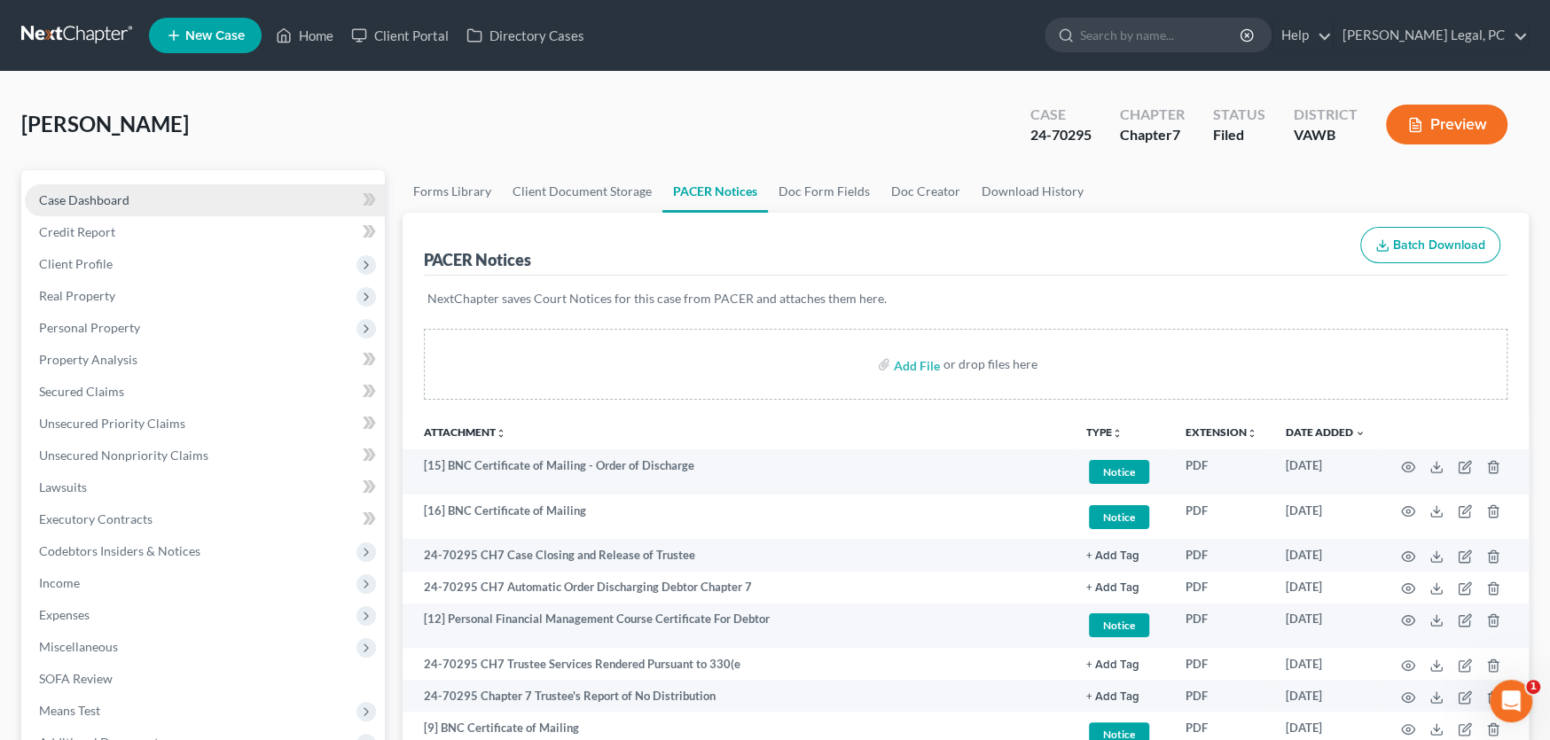
click at [98, 194] on span "Case Dashboard" at bounding box center [84, 199] width 90 height 15
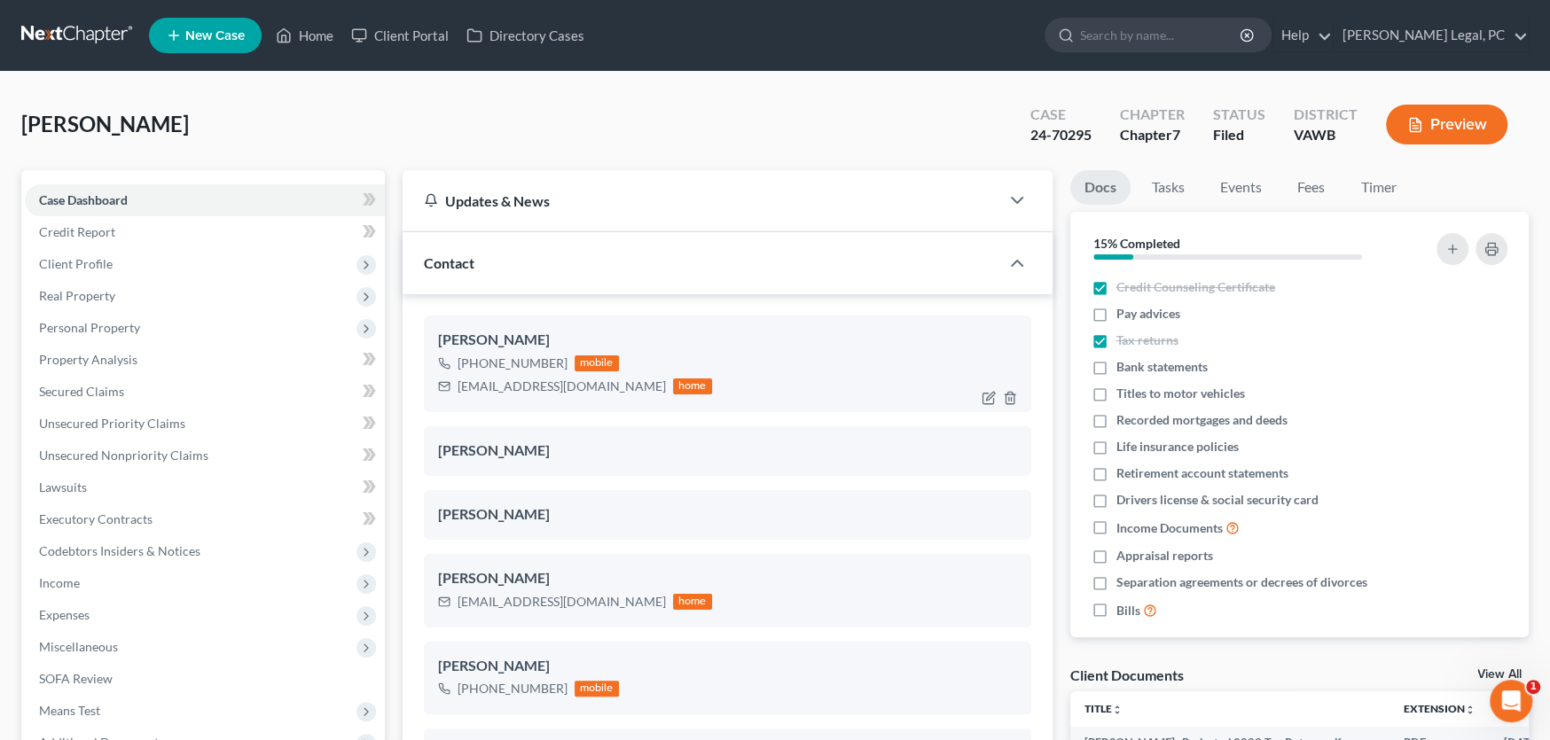
scroll to position [1288, 0]
drag, startPoint x: 589, startPoint y: 386, endPoint x: 453, endPoint y: 394, distance: 135.9
click at [453, 394] on div "parrisrick79@gmail.com home" at bounding box center [575, 386] width 274 height 23
copy div "parrisrick79@gmail.com"
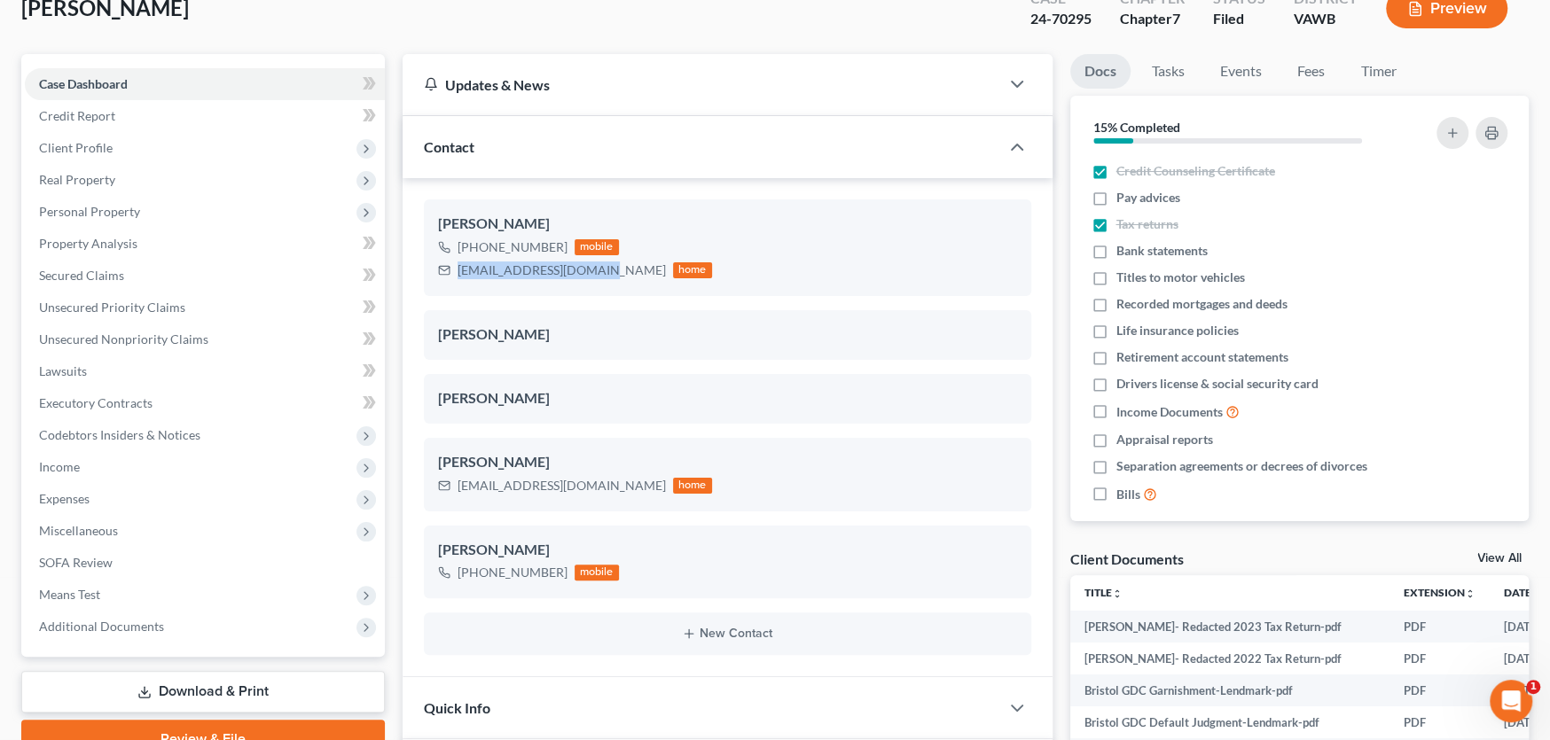
scroll to position [442, 0]
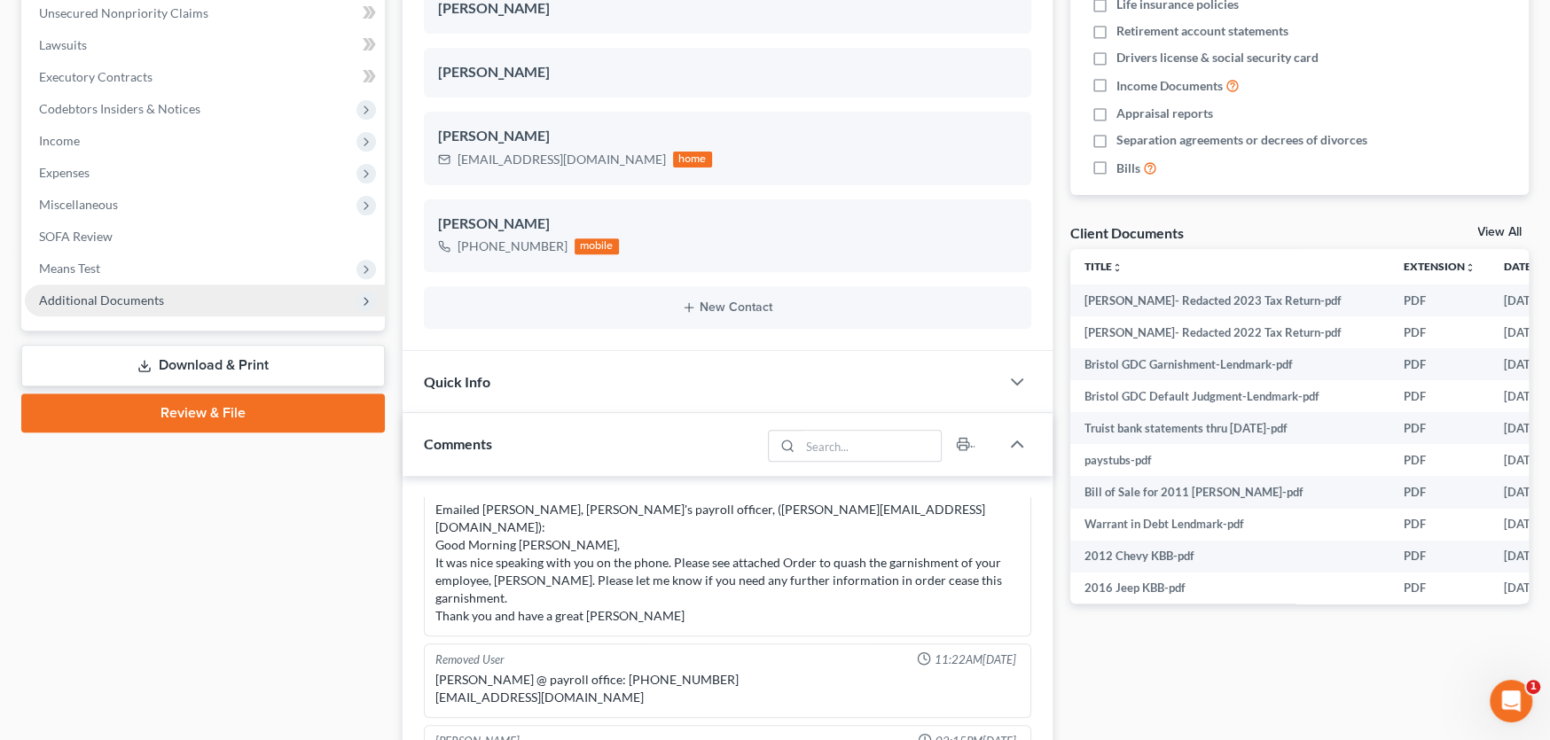
click at [111, 294] on span "Additional Documents" at bounding box center [101, 300] width 125 height 15
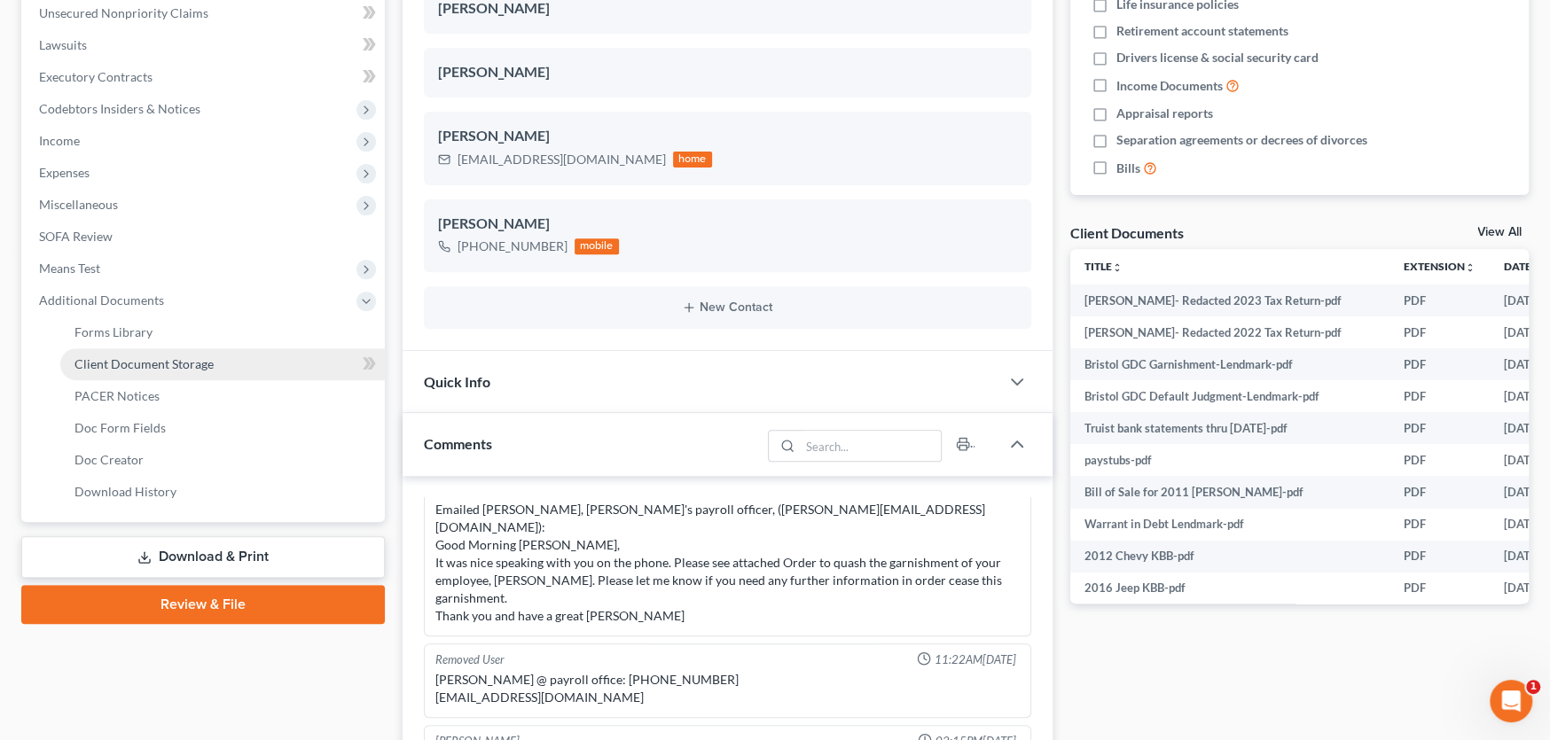
click at [128, 359] on span "Client Document Storage" at bounding box center [143, 363] width 139 height 15
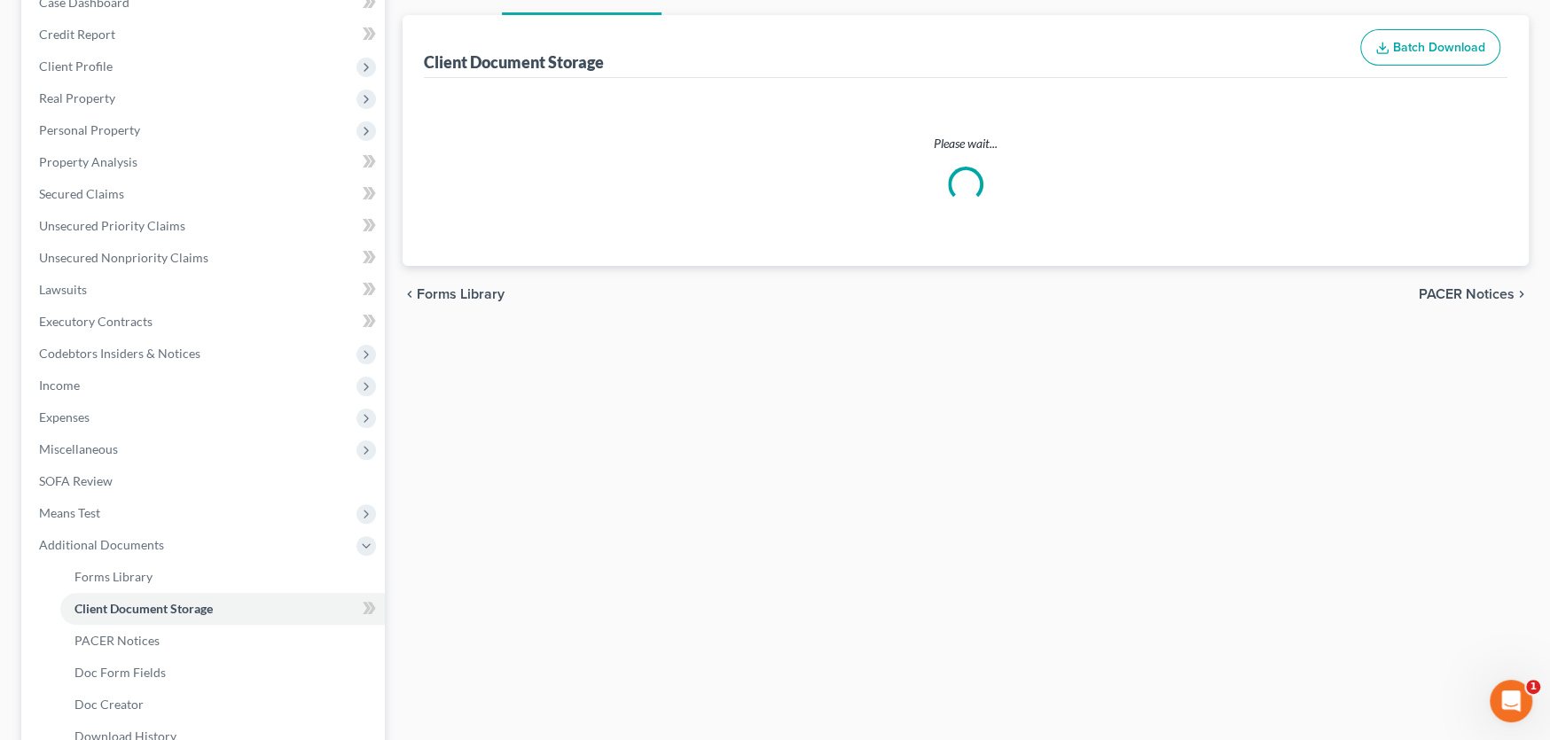
scroll to position [31, 0]
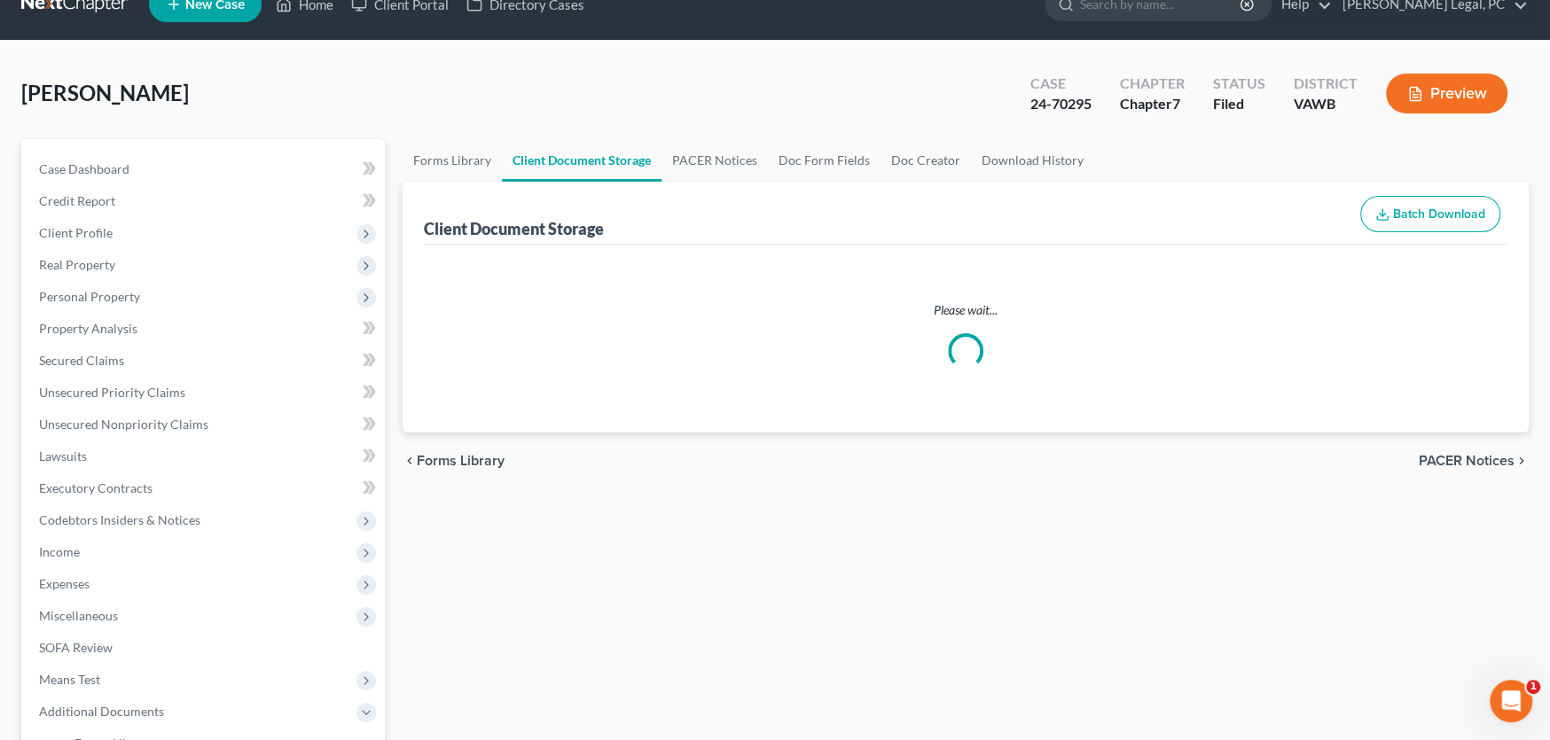
select select "0"
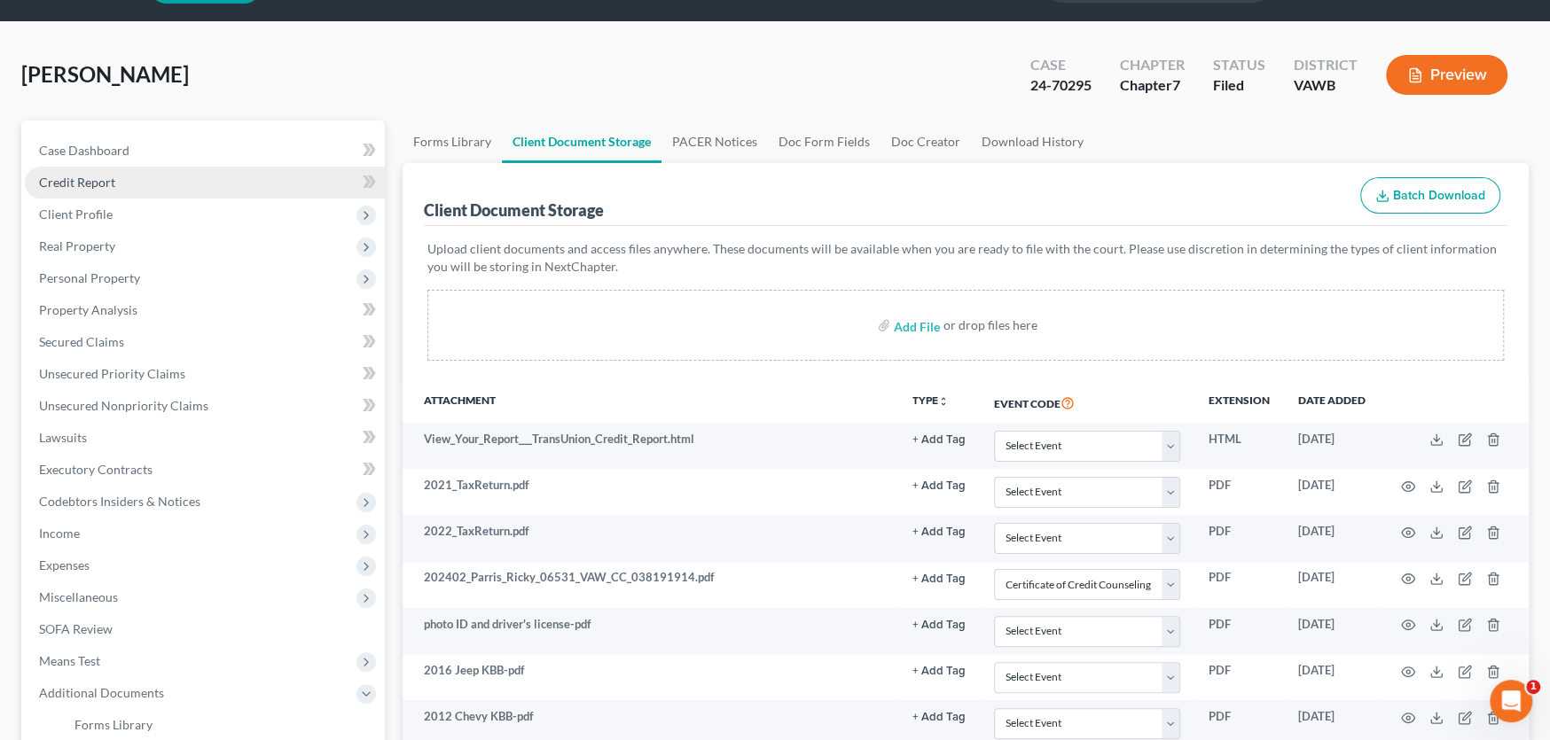
scroll to position [0, 0]
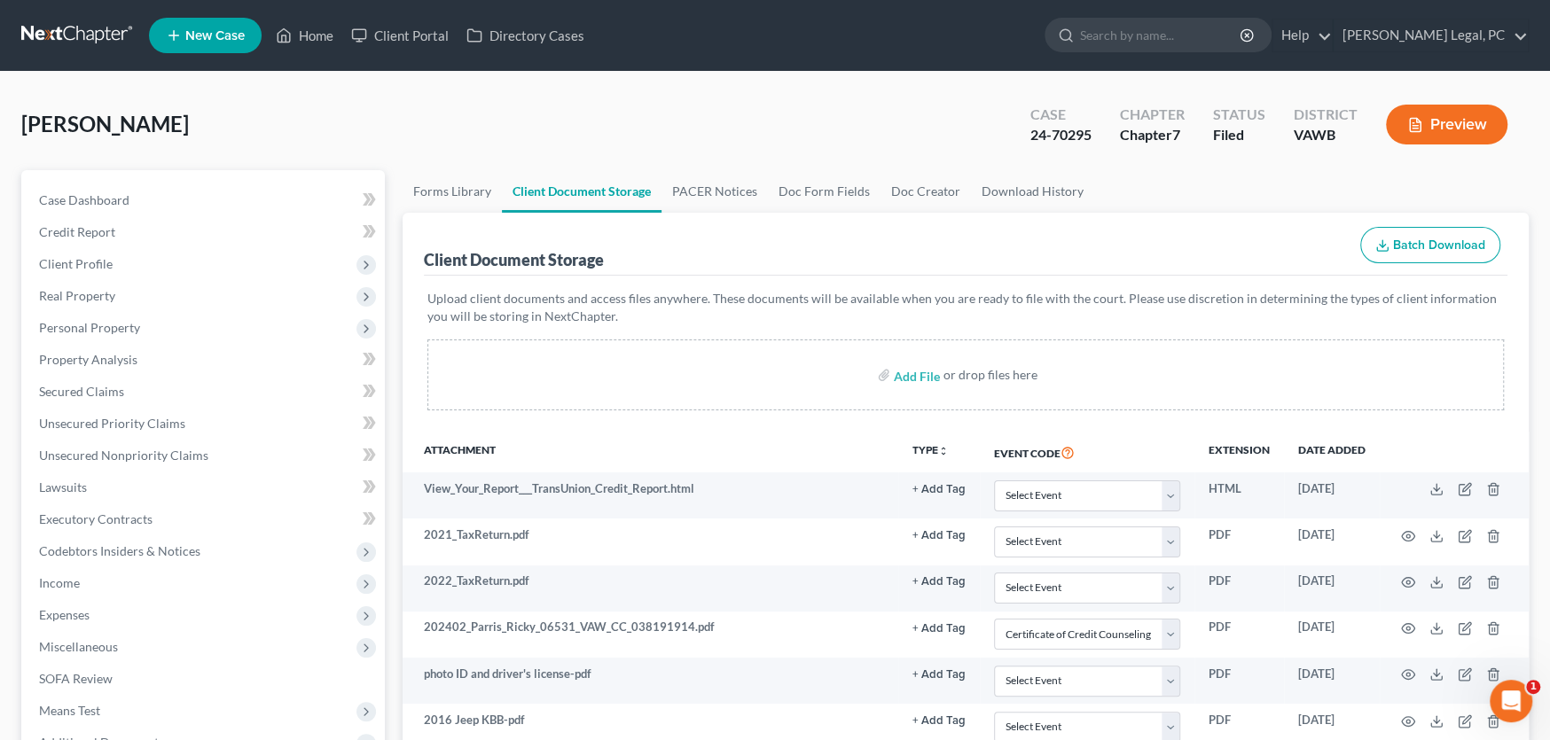
click at [68, 31] on link at bounding box center [77, 36] width 113 height 32
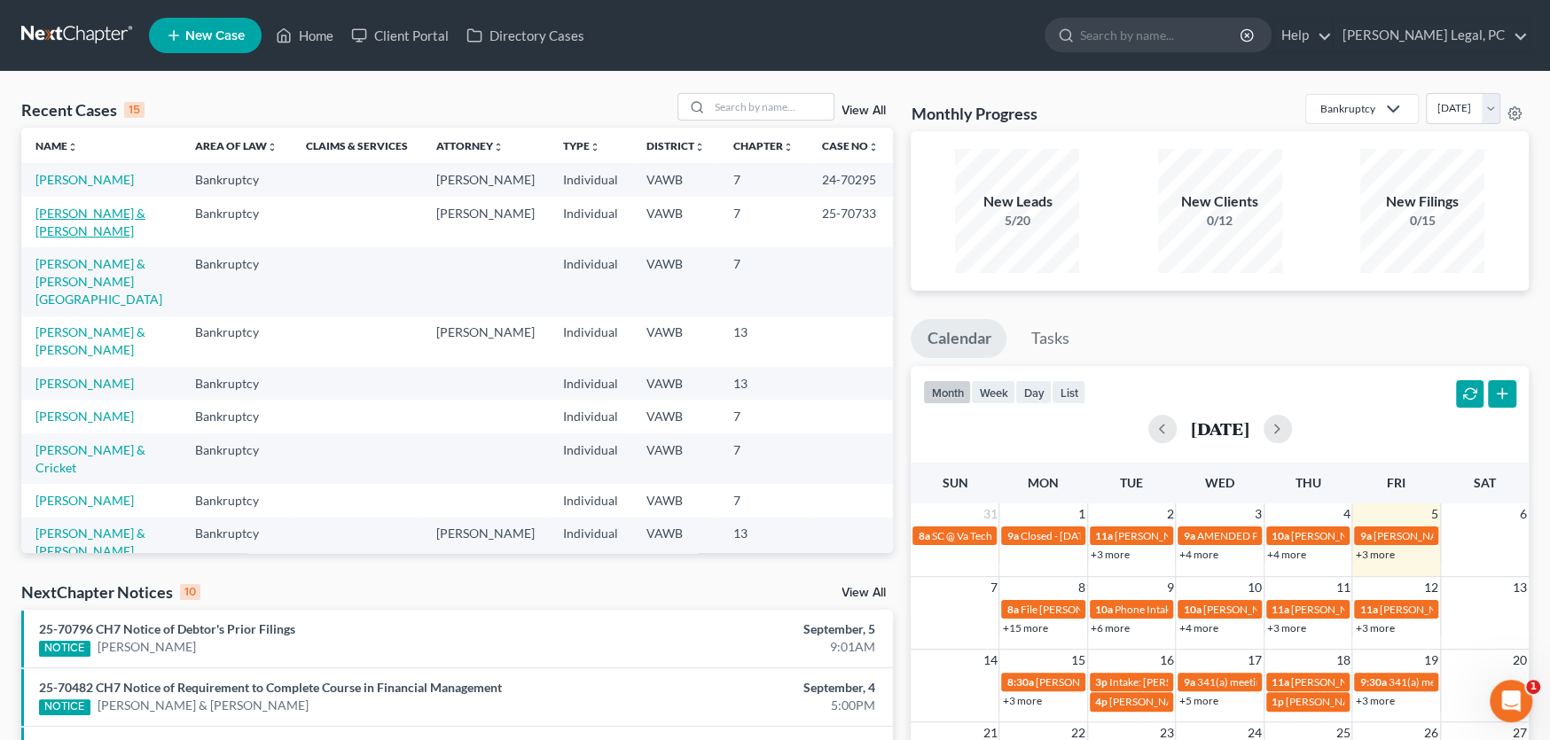
click at [81, 218] on link "Kitts, Stuart & Lesia" at bounding box center [90, 222] width 110 height 33
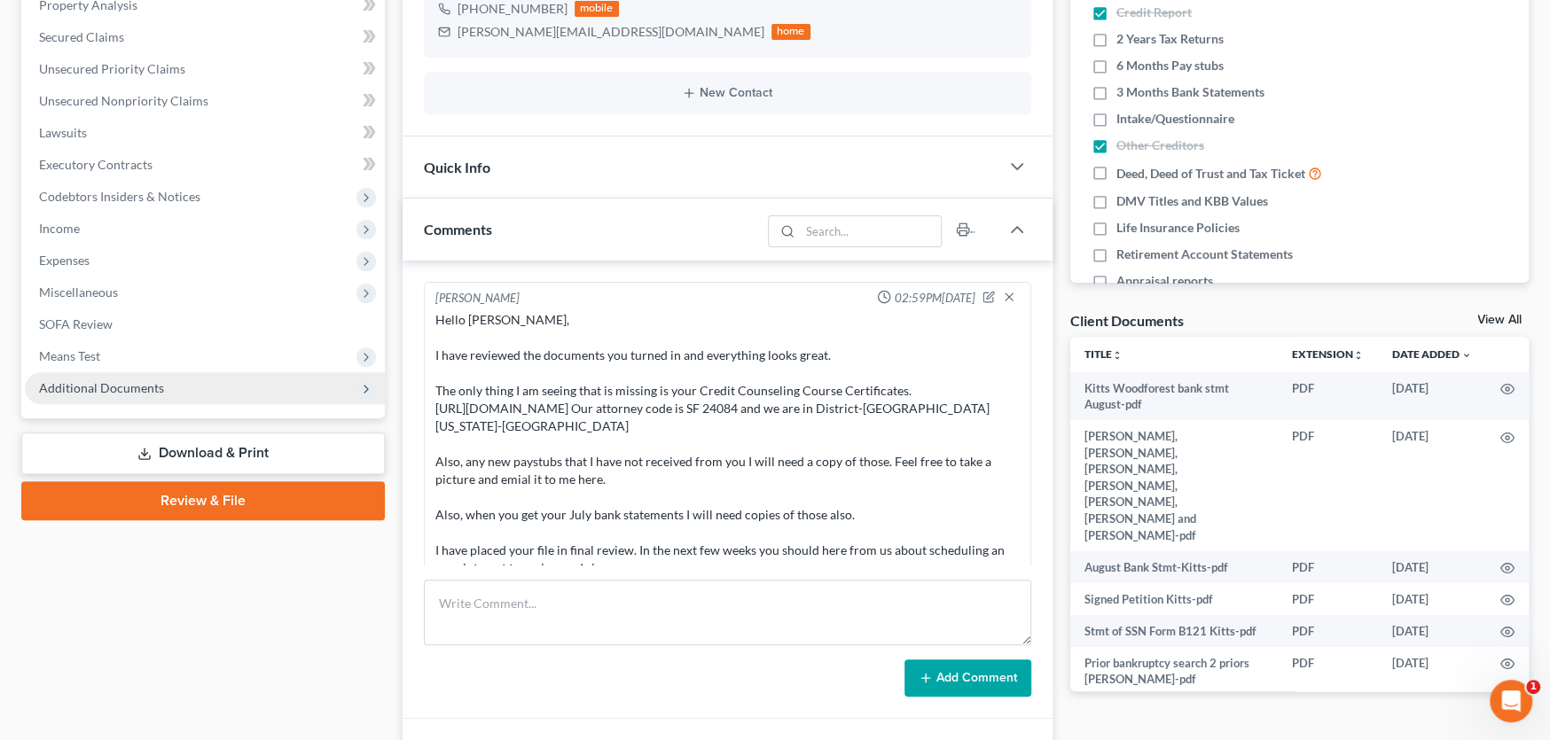
scroll to position [620, 0]
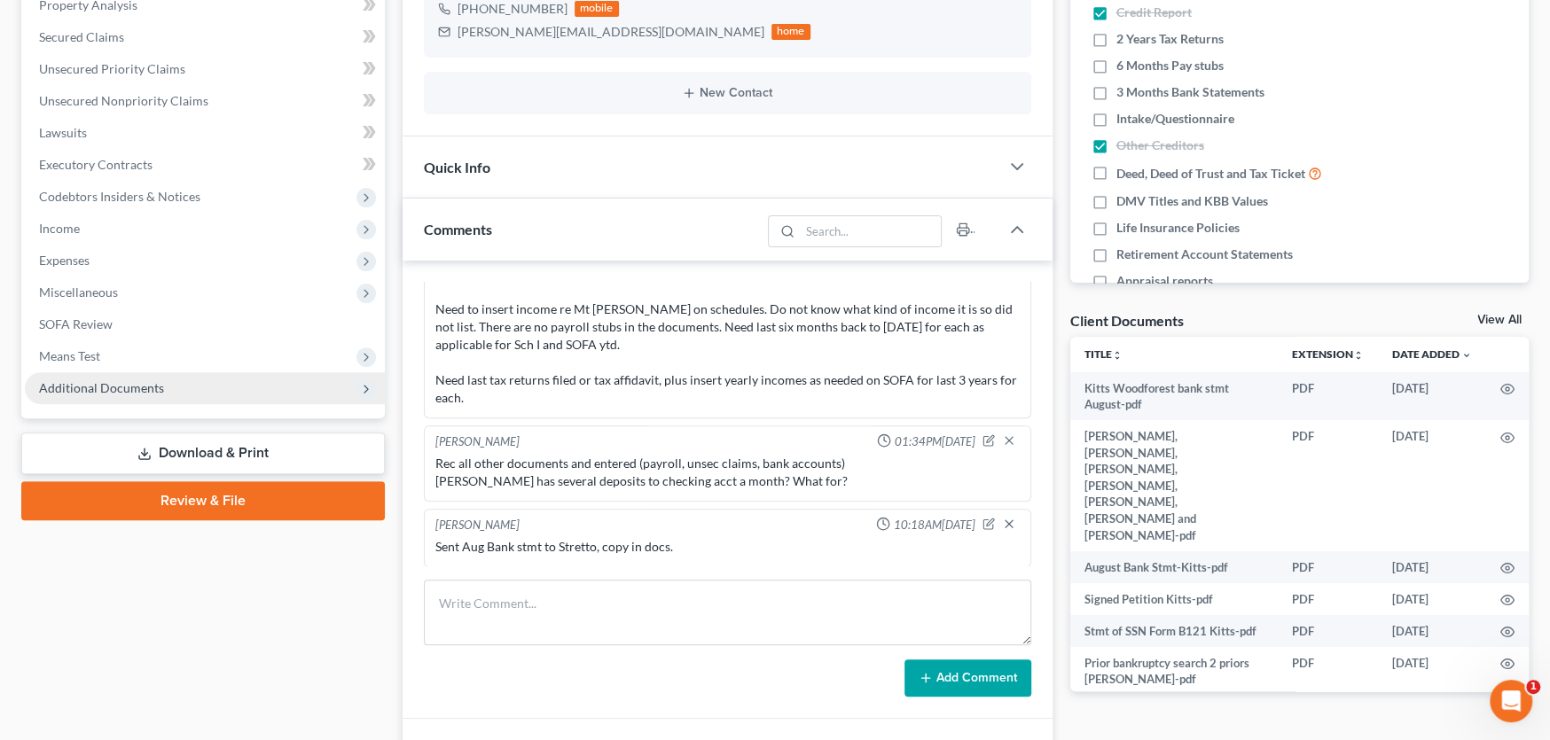
click at [89, 393] on span "Additional Documents" at bounding box center [101, 387] width 125 height 15
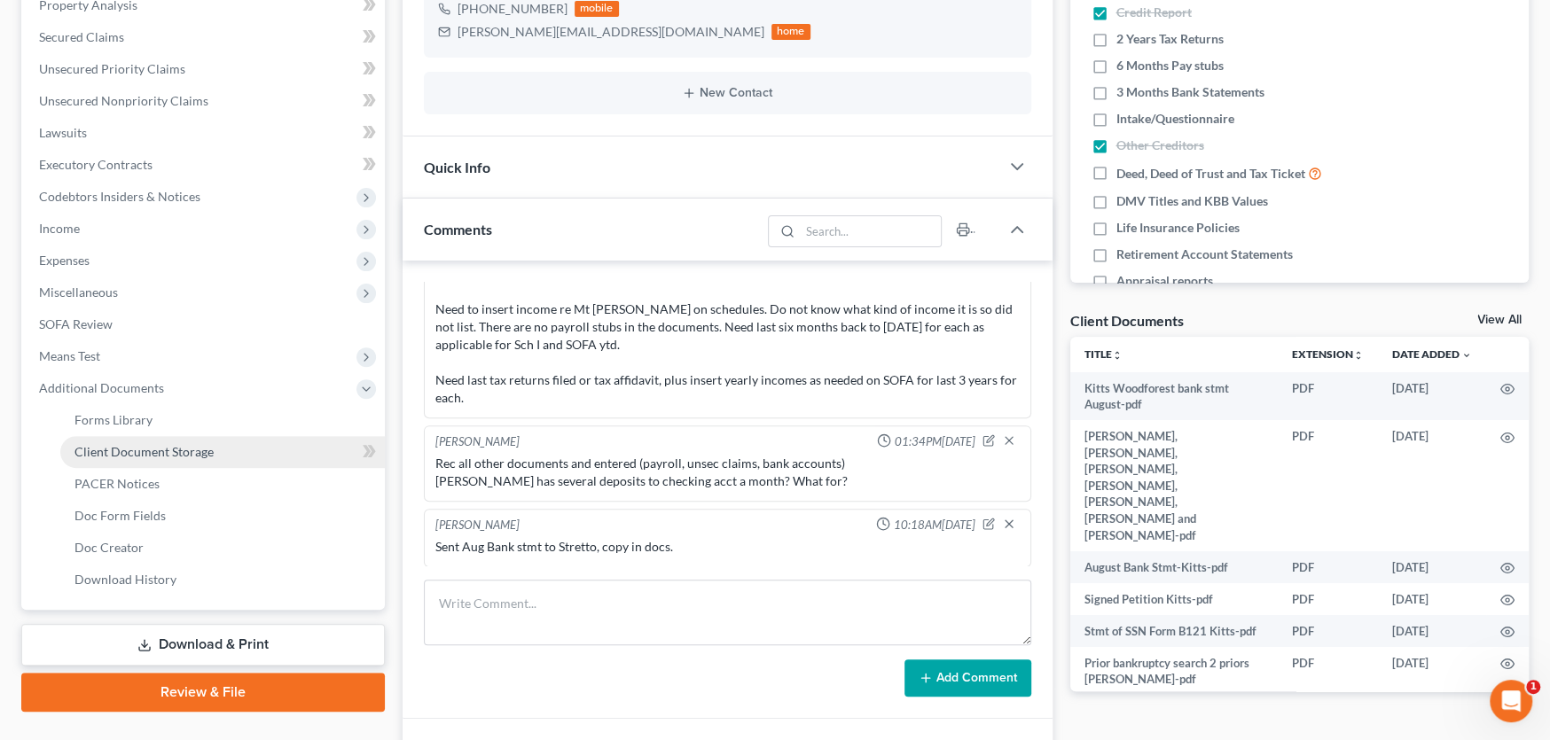
click at [135, 438] on link "Client Document Storage" at bounding box center [222, 452] width 325 height 32
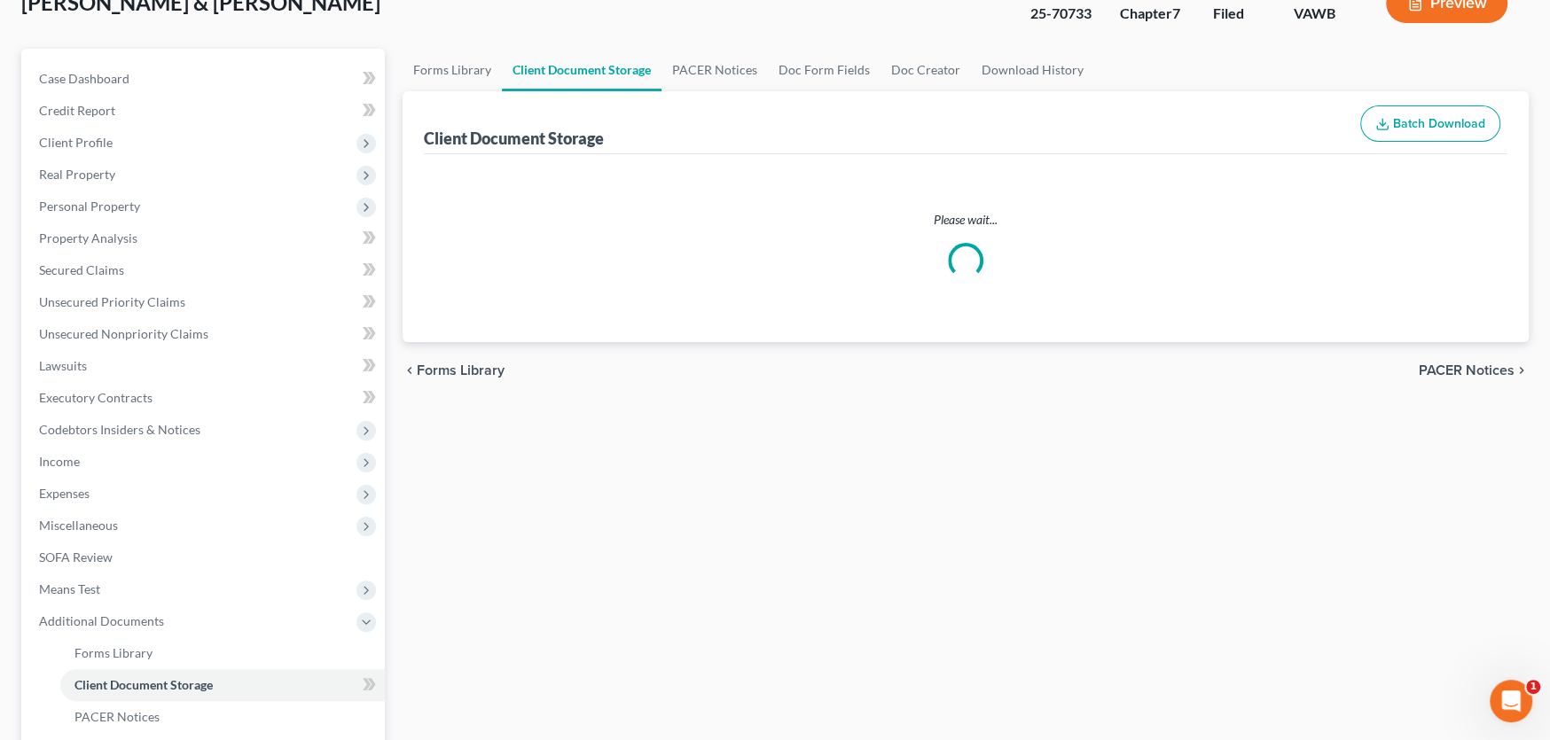
select select "0"
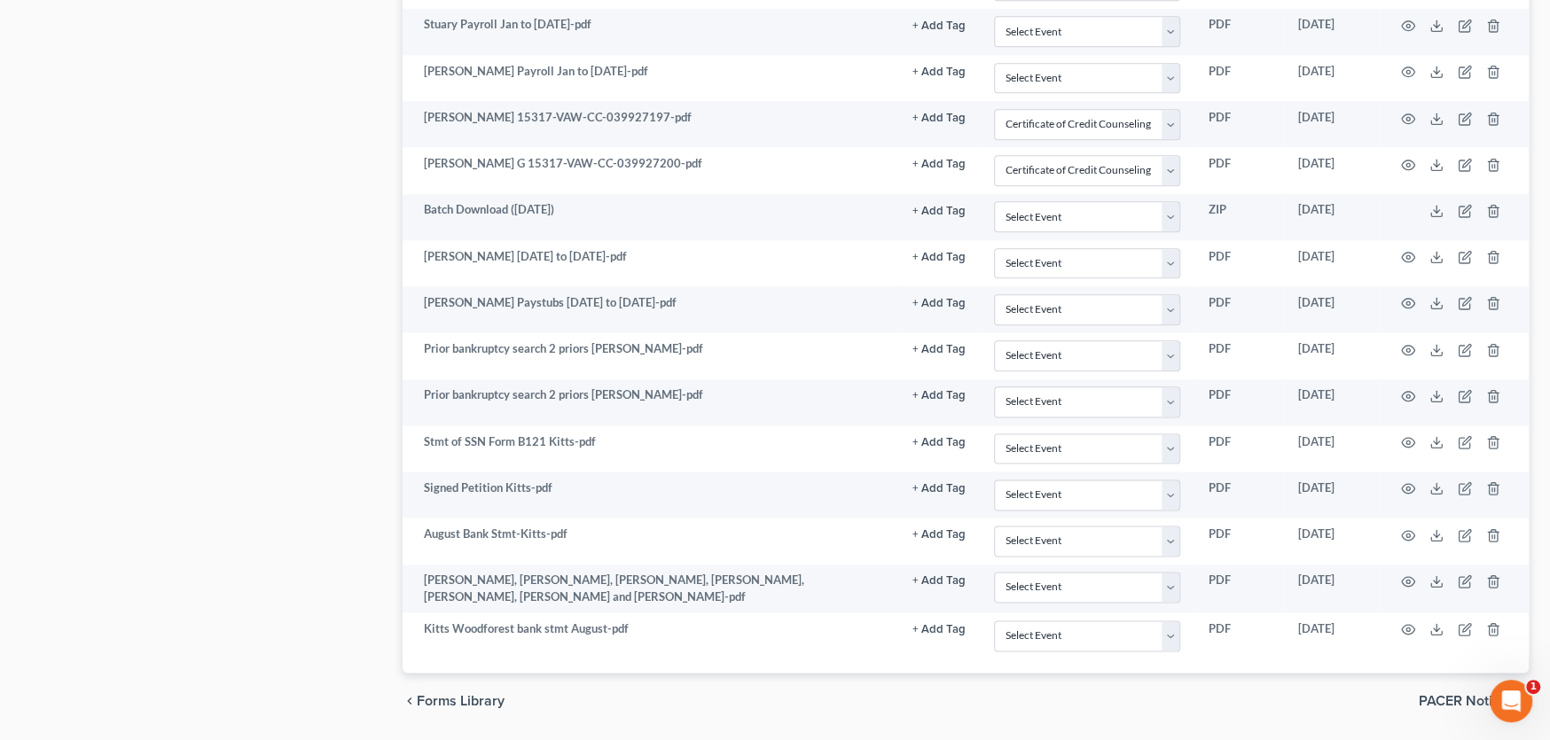
scroll to position [1624, 0]
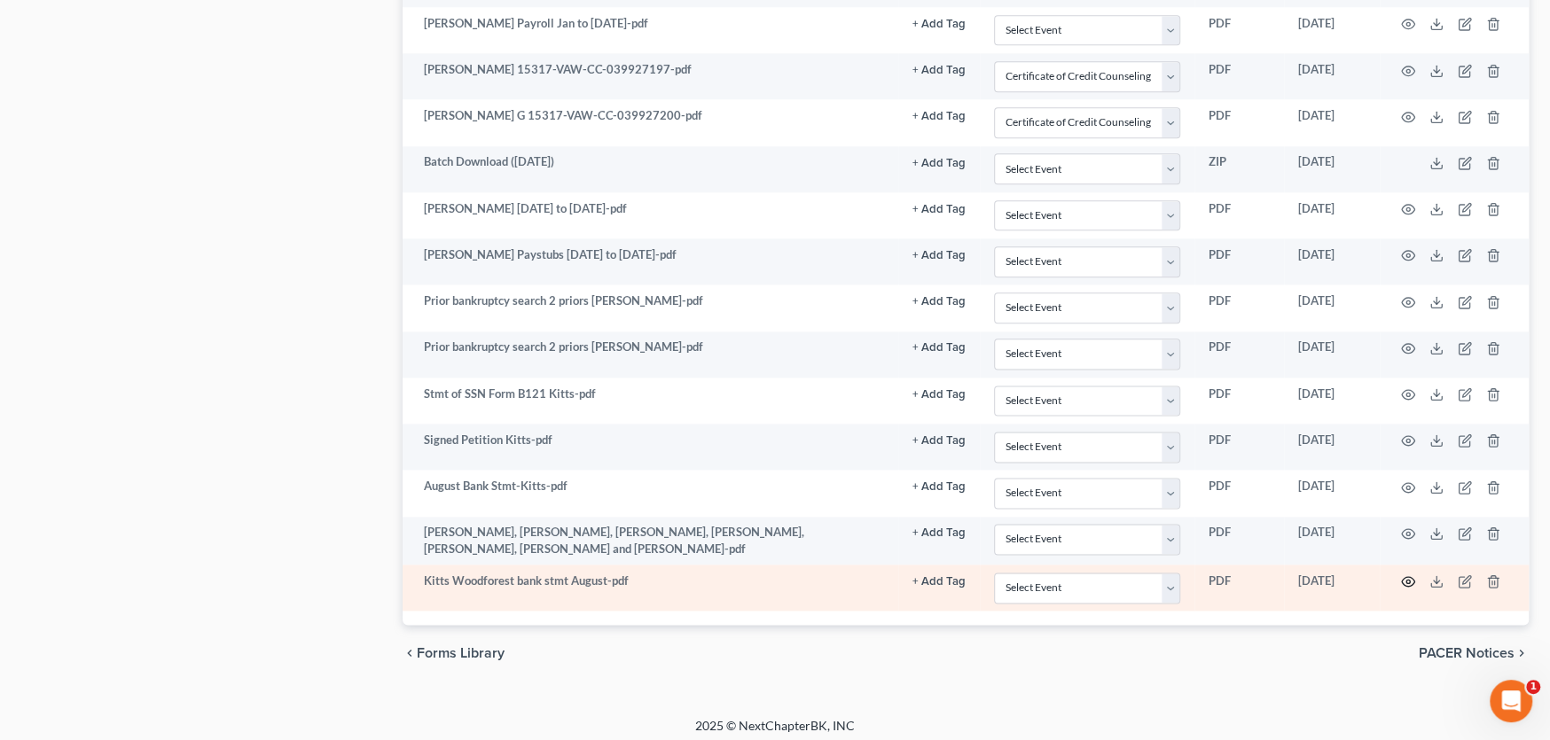
click at [1409, 577] on icon "button" at bounding box center [1408, 582] width 13 height 10
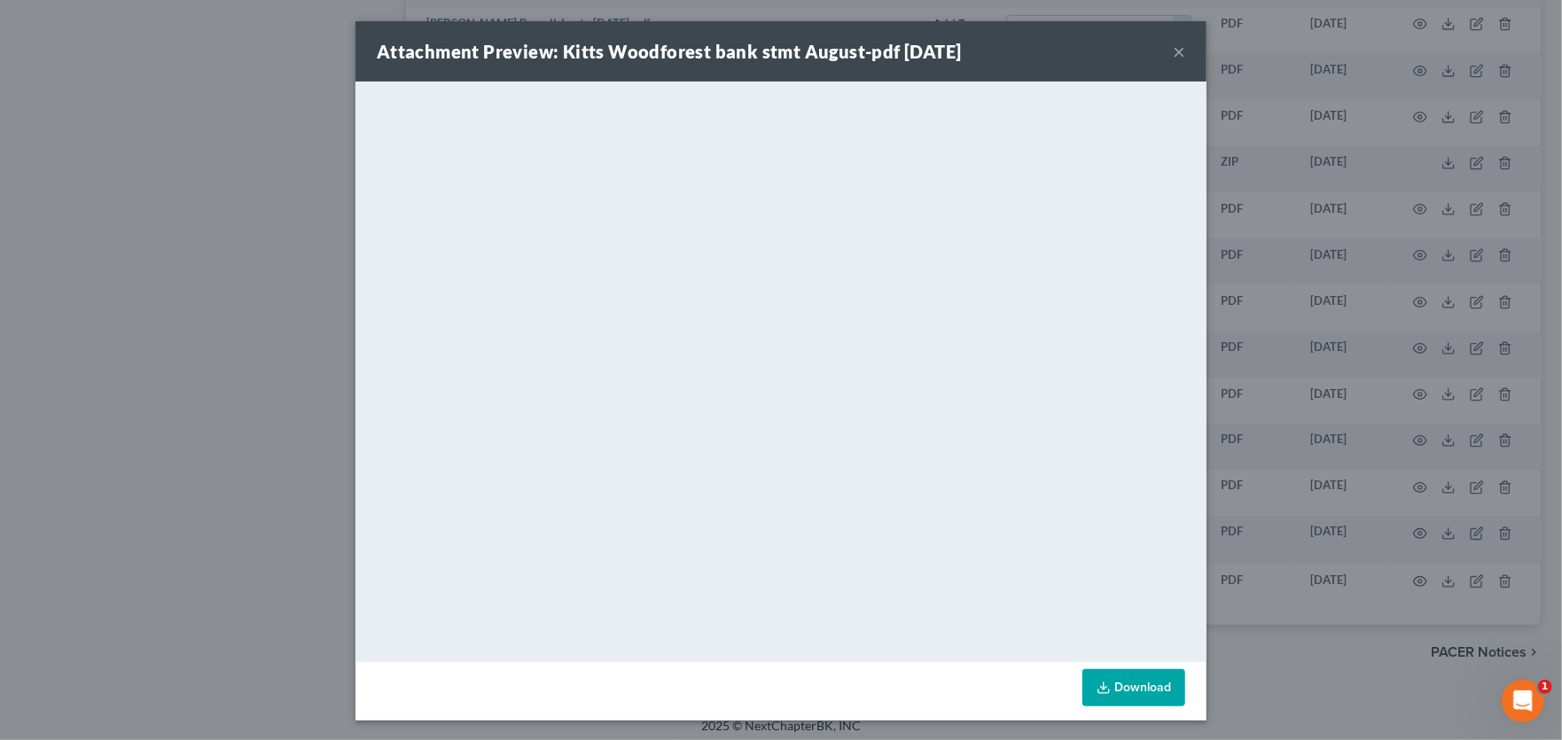
click at [1175, 48] on button "×" at bounding box center [1179, 51] width 12 height 21
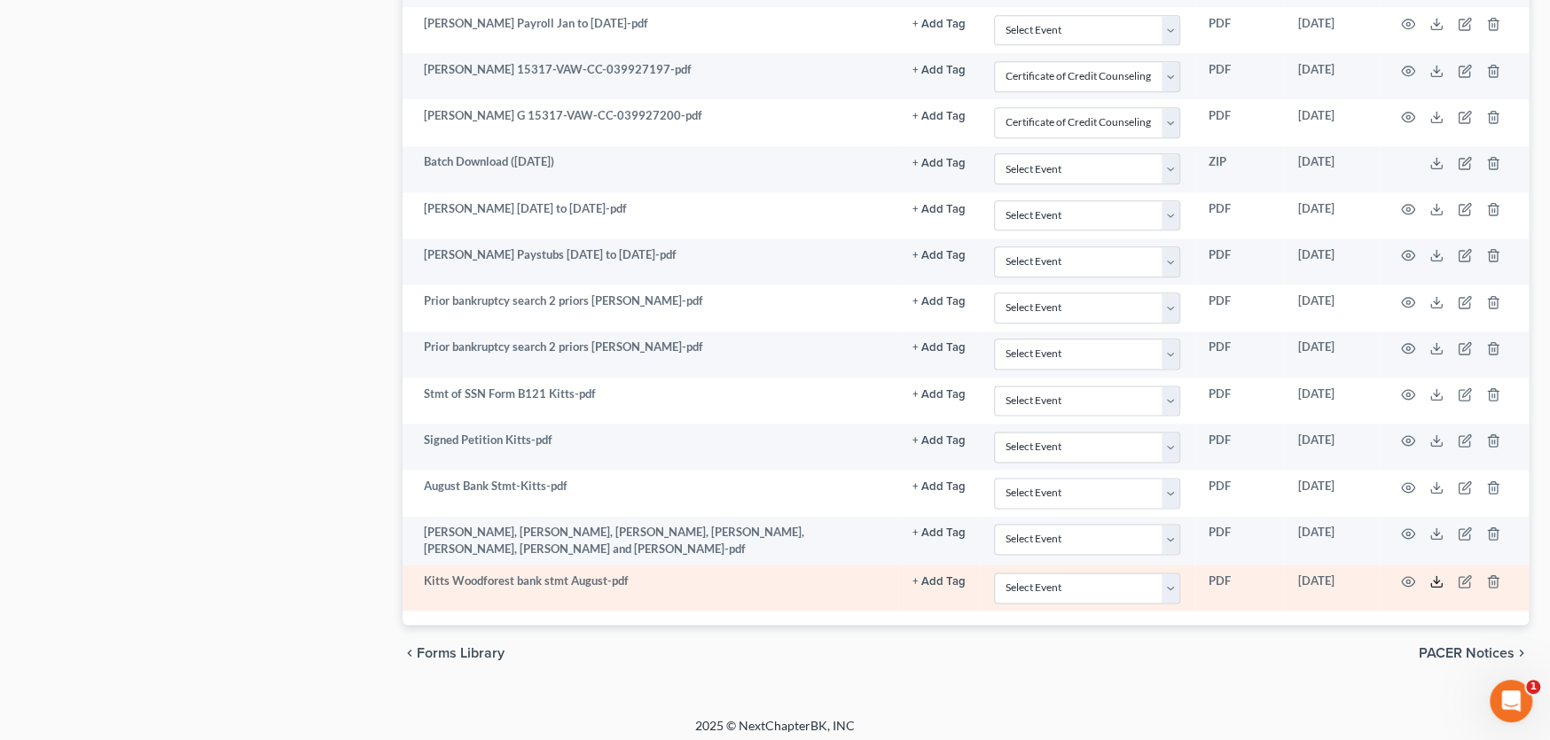
click at [1437, 575] on icon at bounding box center [1436, 582] width 14 height 14
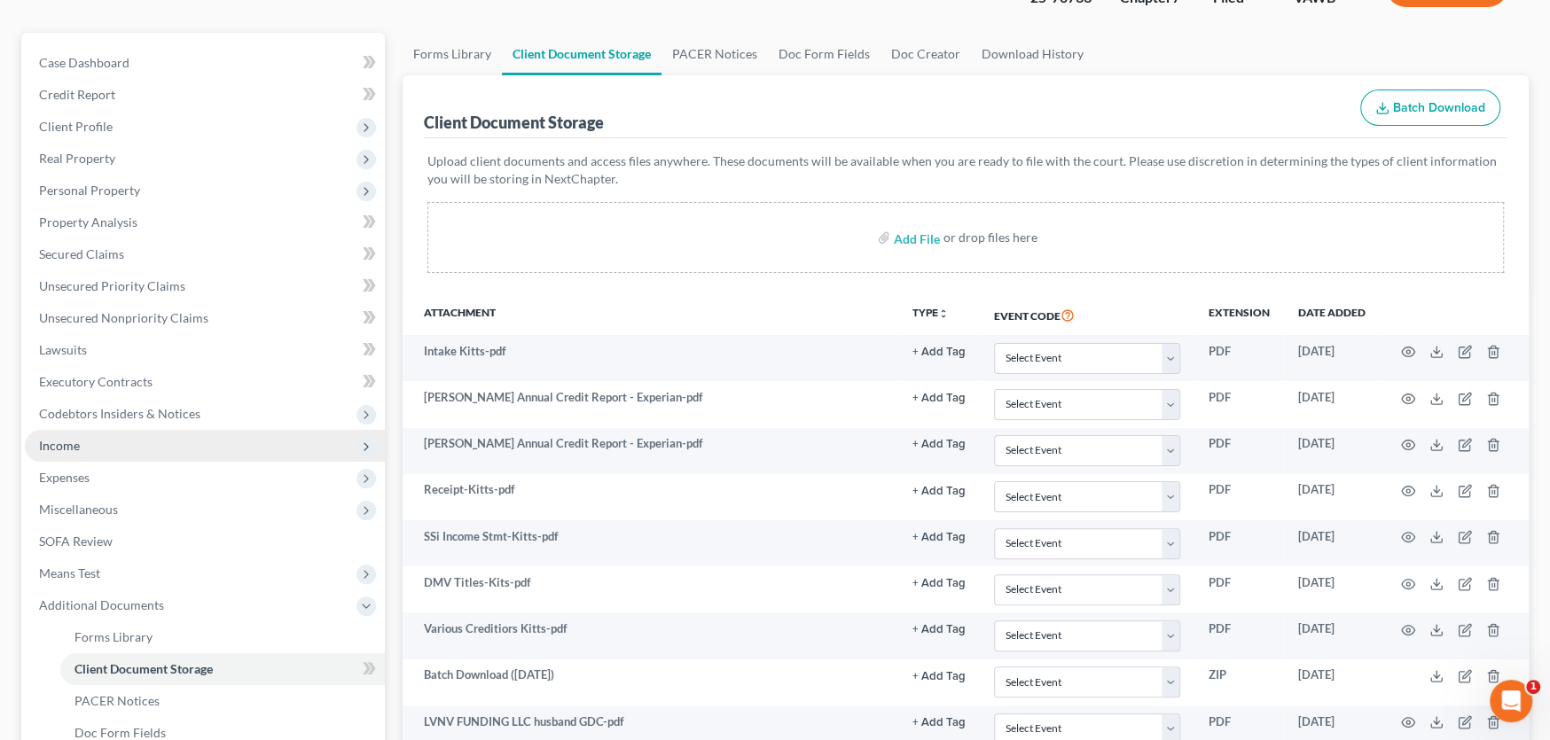
scroll to position [0, 0]
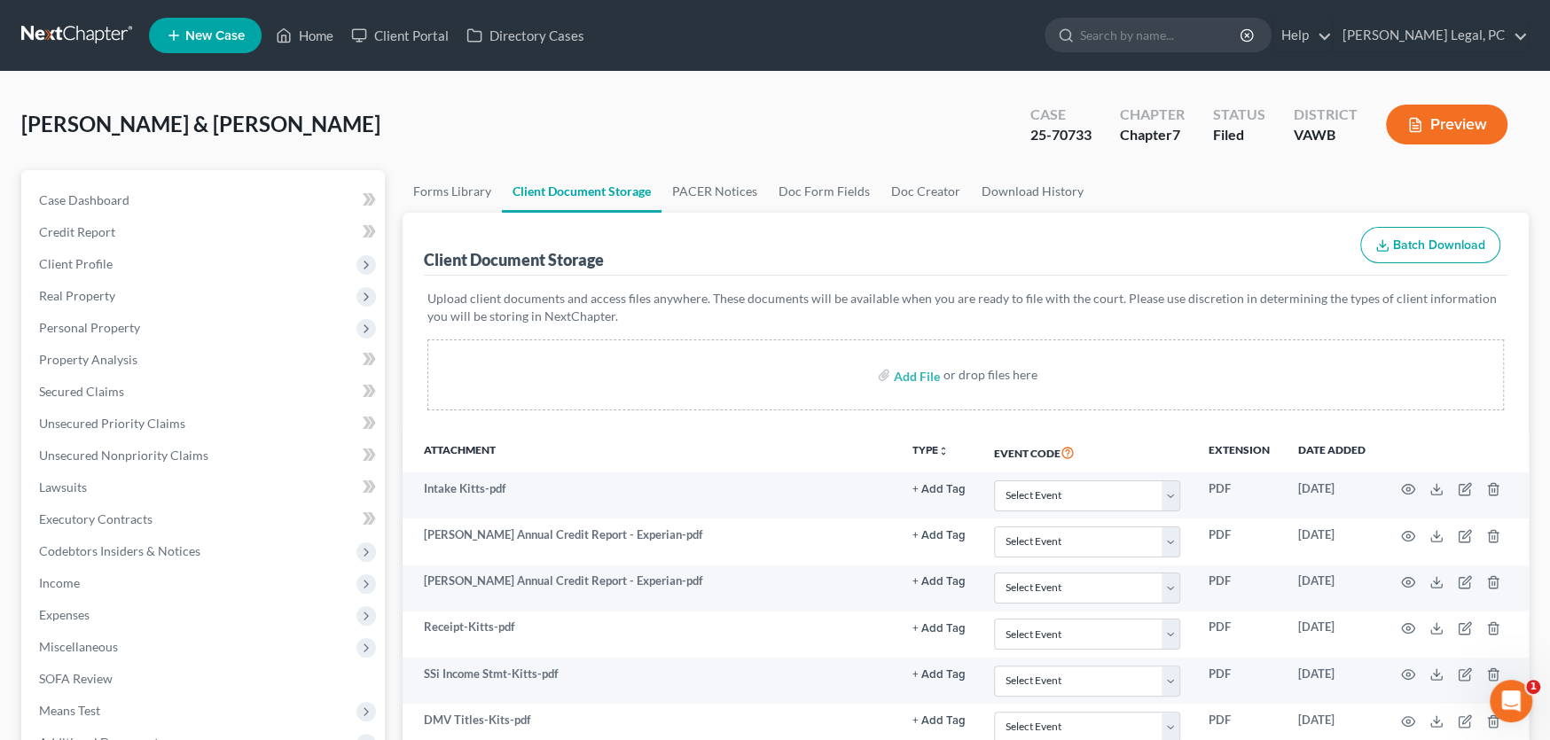
click at [69, 36] on link at bounding box center [77, 36] width 113 height 32
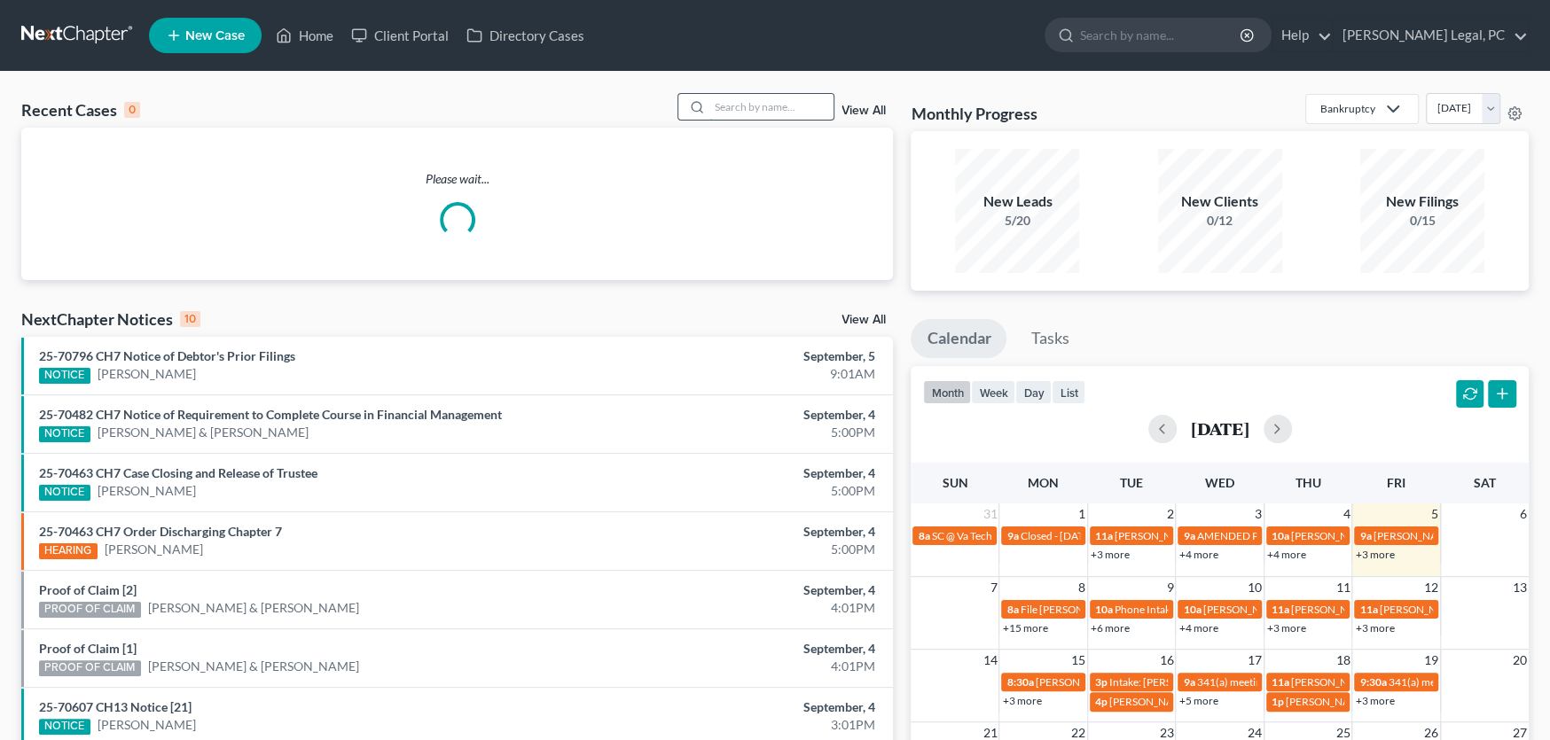
click at [728, 102] on input "search" at bounding box center [771, 107] width 124 height 26
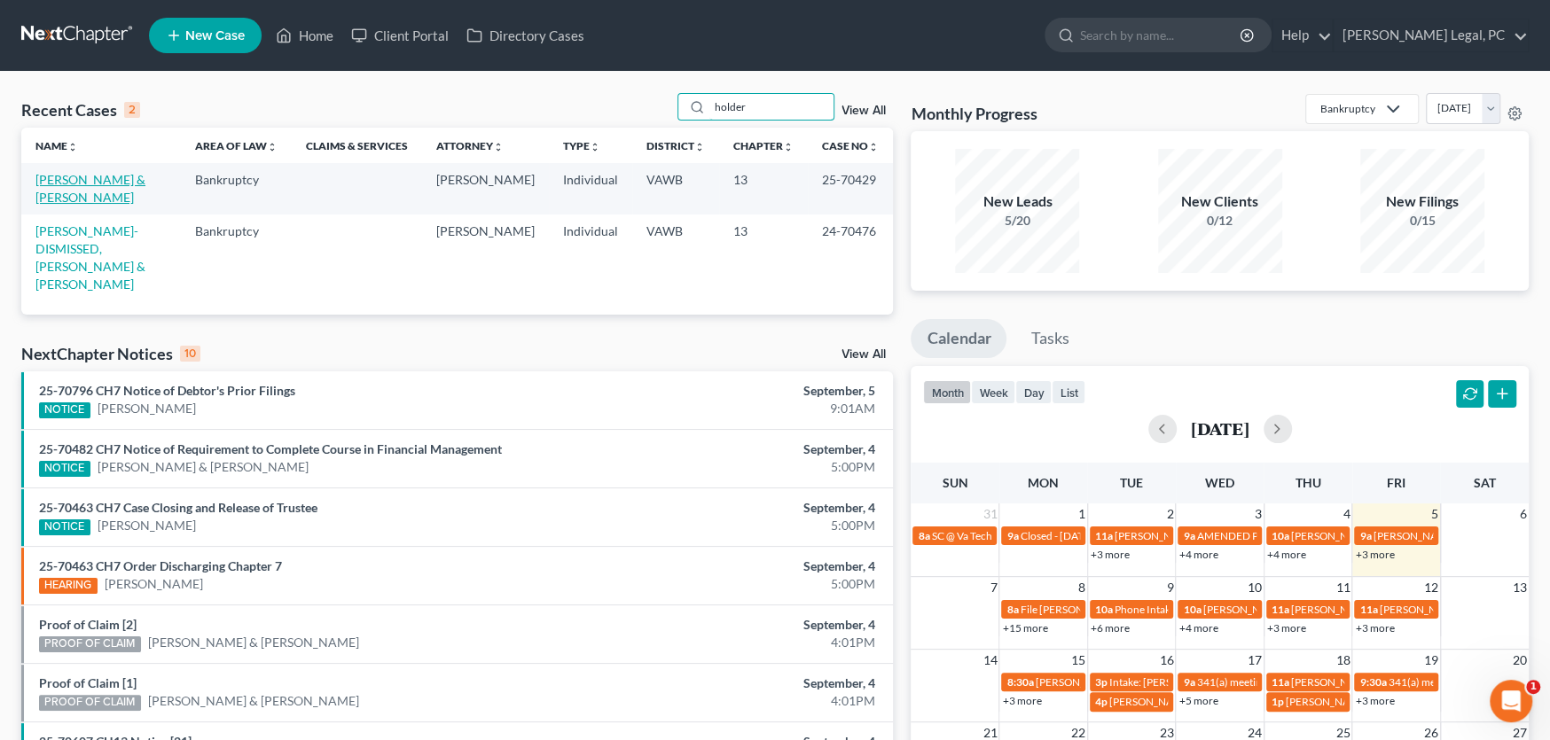
type input "holder"
click at [144, 183] on link "[PERSON_NAME] & [PERSON_NAME]" at bounding box center [90, 188] width 110 height 33
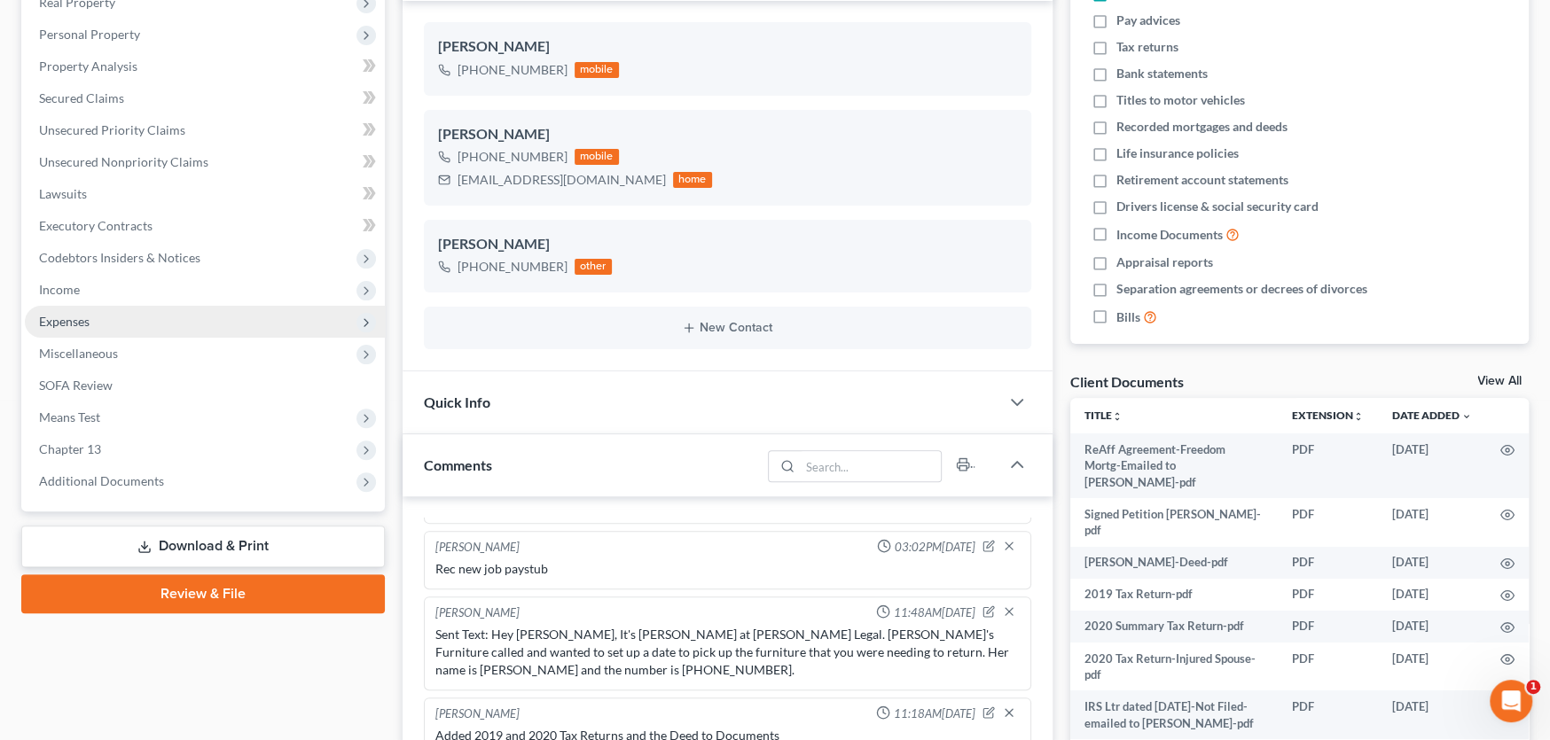
scroll to position [355, 0]
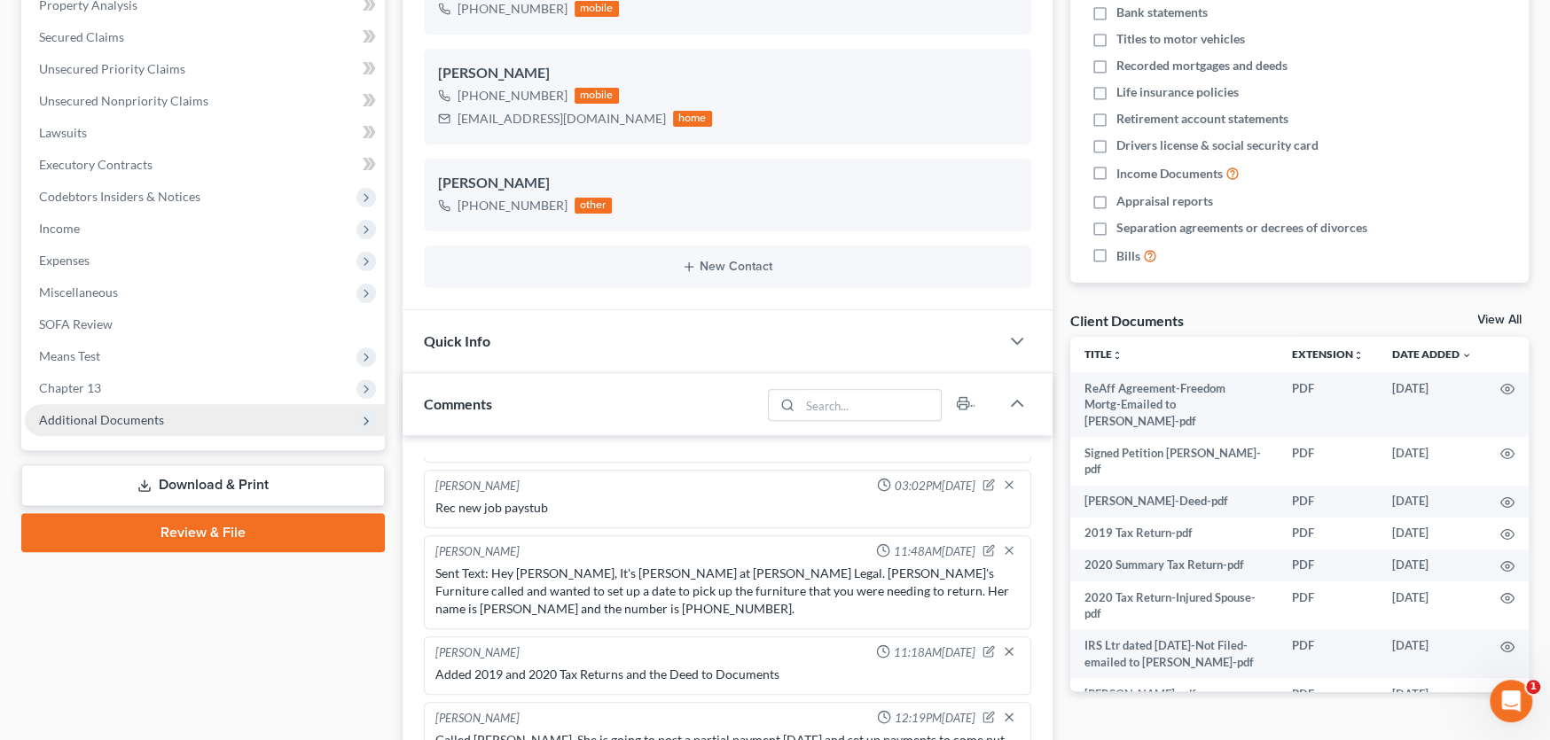
click at [107, 405] on span "Additional Documents" at bounding box center [205, 420] width 360 height 32
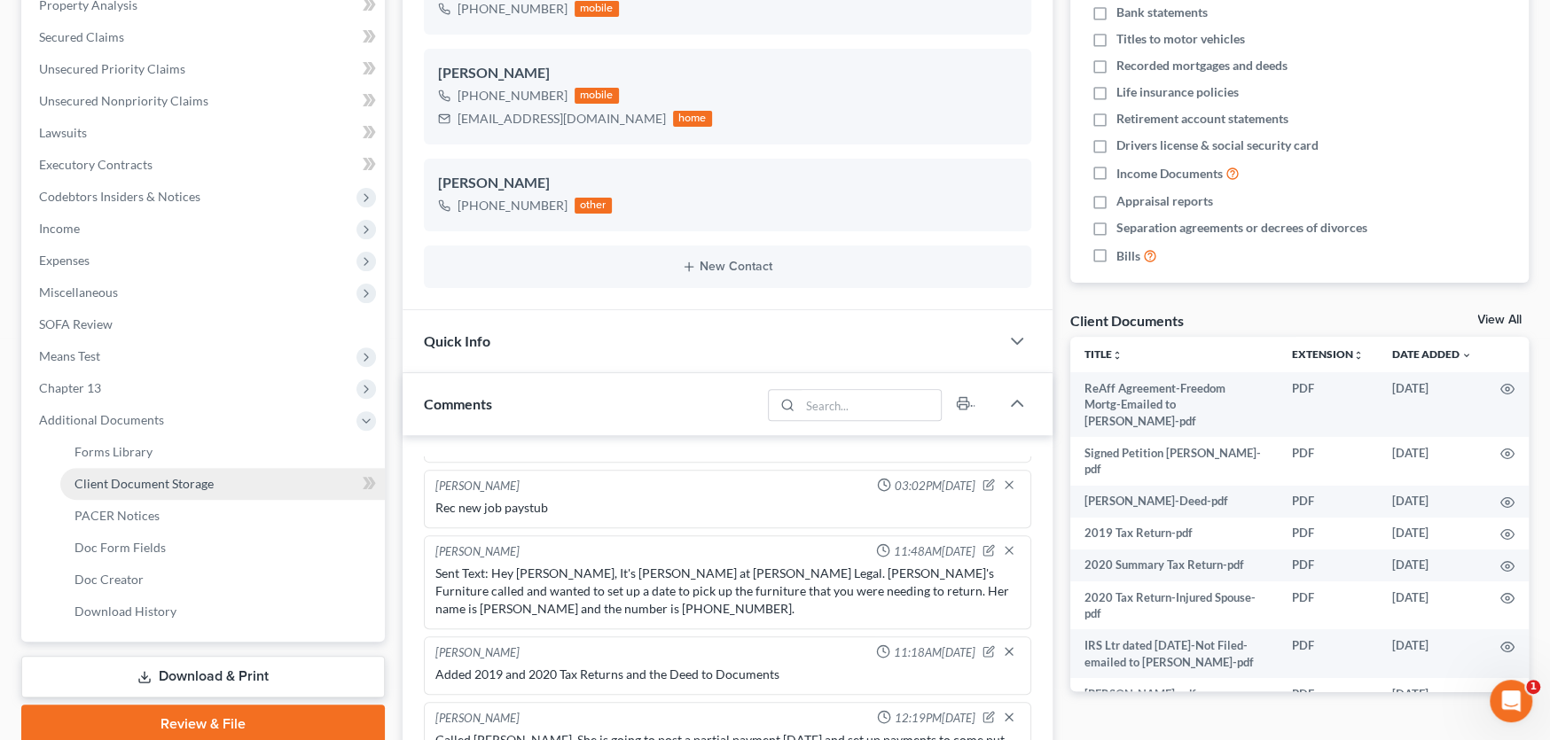
click at [124, 477] on span "Client Document Storage" at bounding box center [143, 483] width 139 height 15
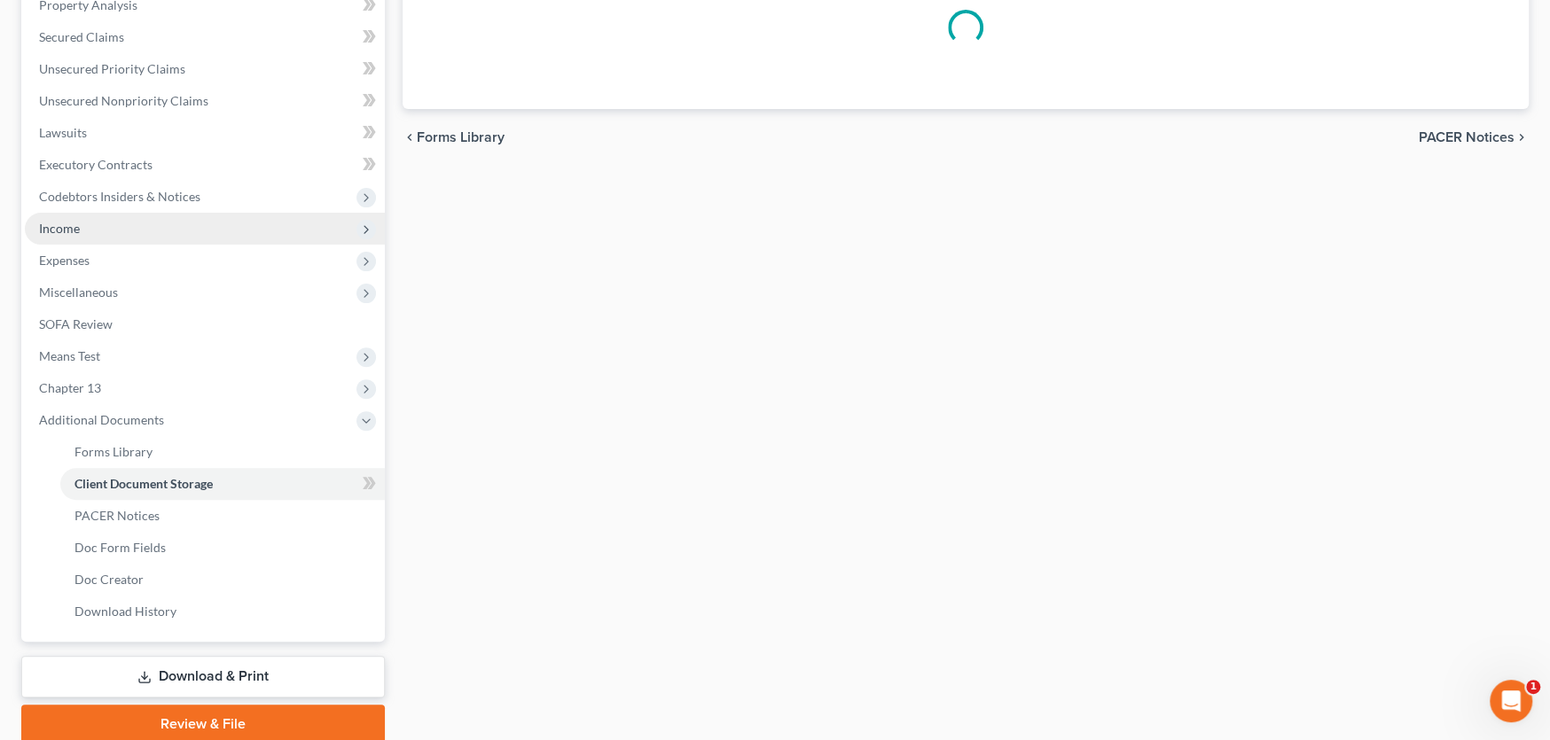
scroll to position [121, 0]
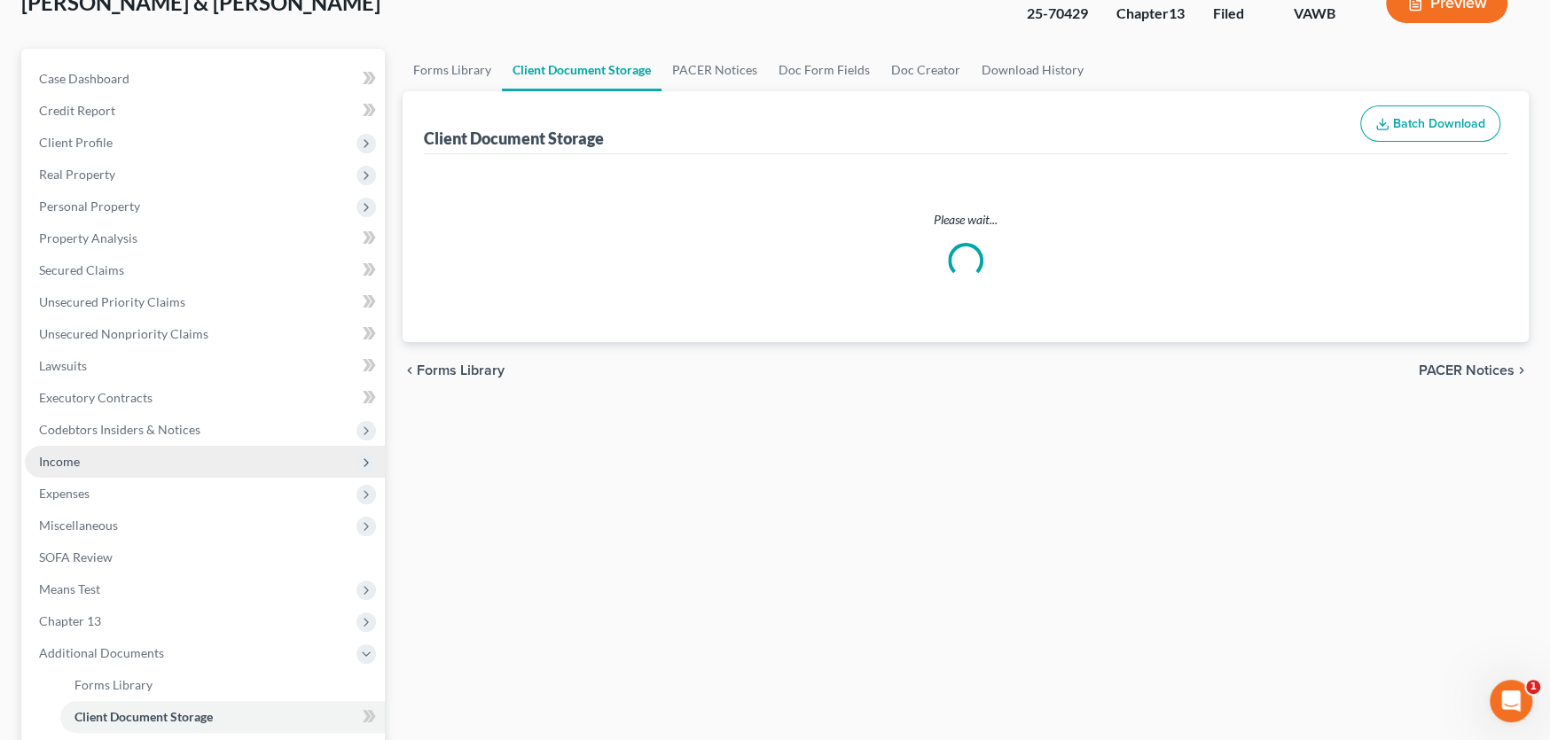
select select "0"
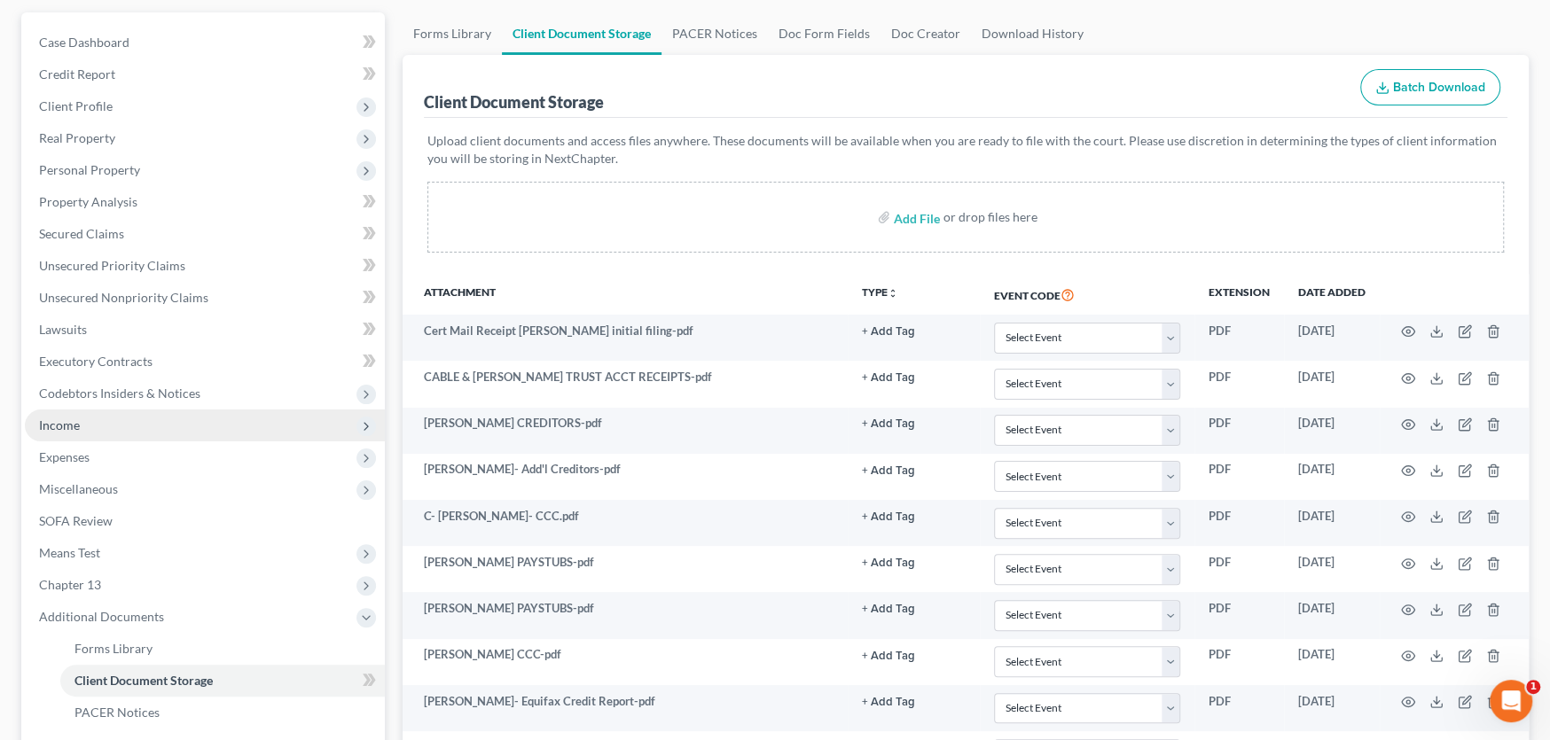
scroll to position [177, 0]
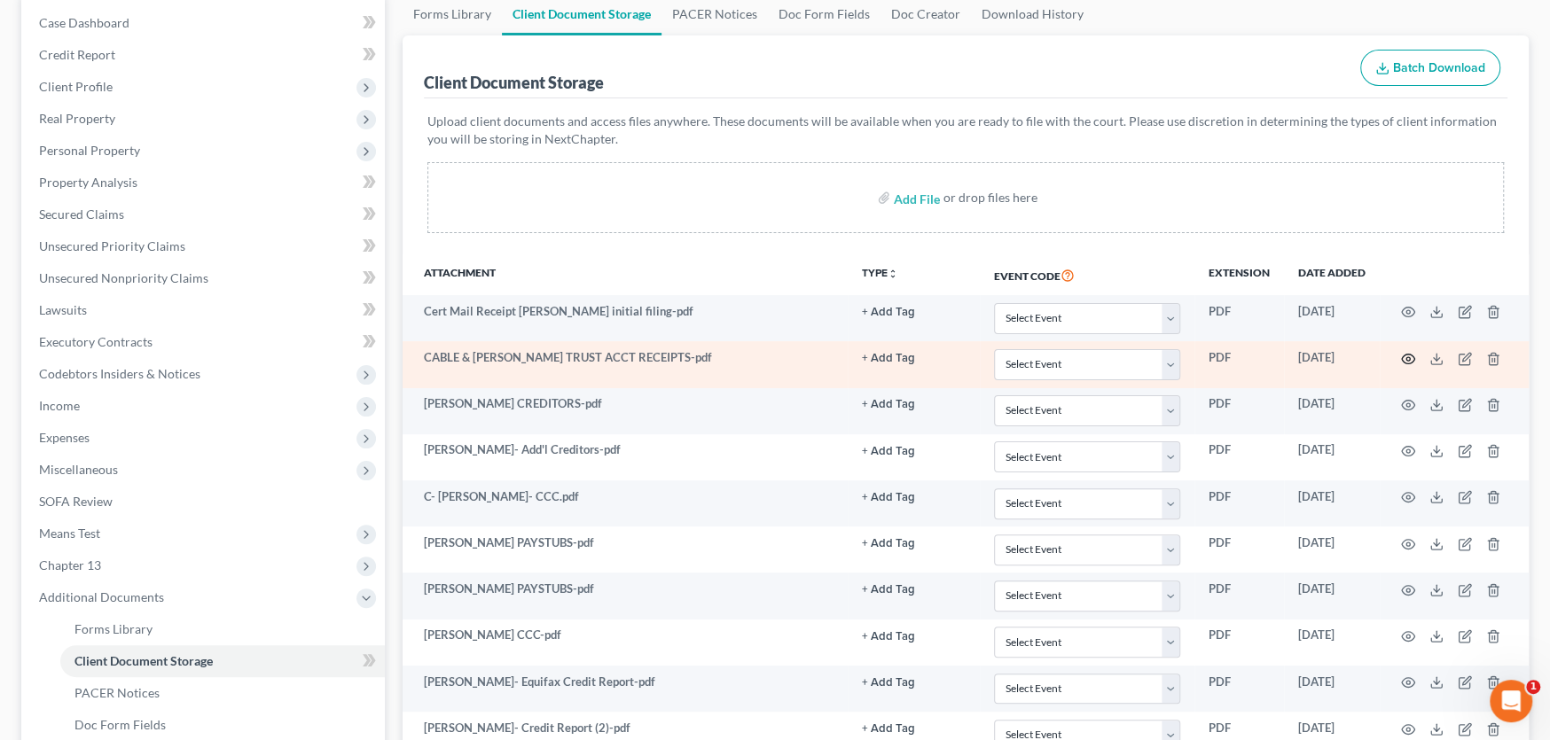
click at [1412, 356] on icon "button" at bounding box center [1408, 359] width 14 height 14
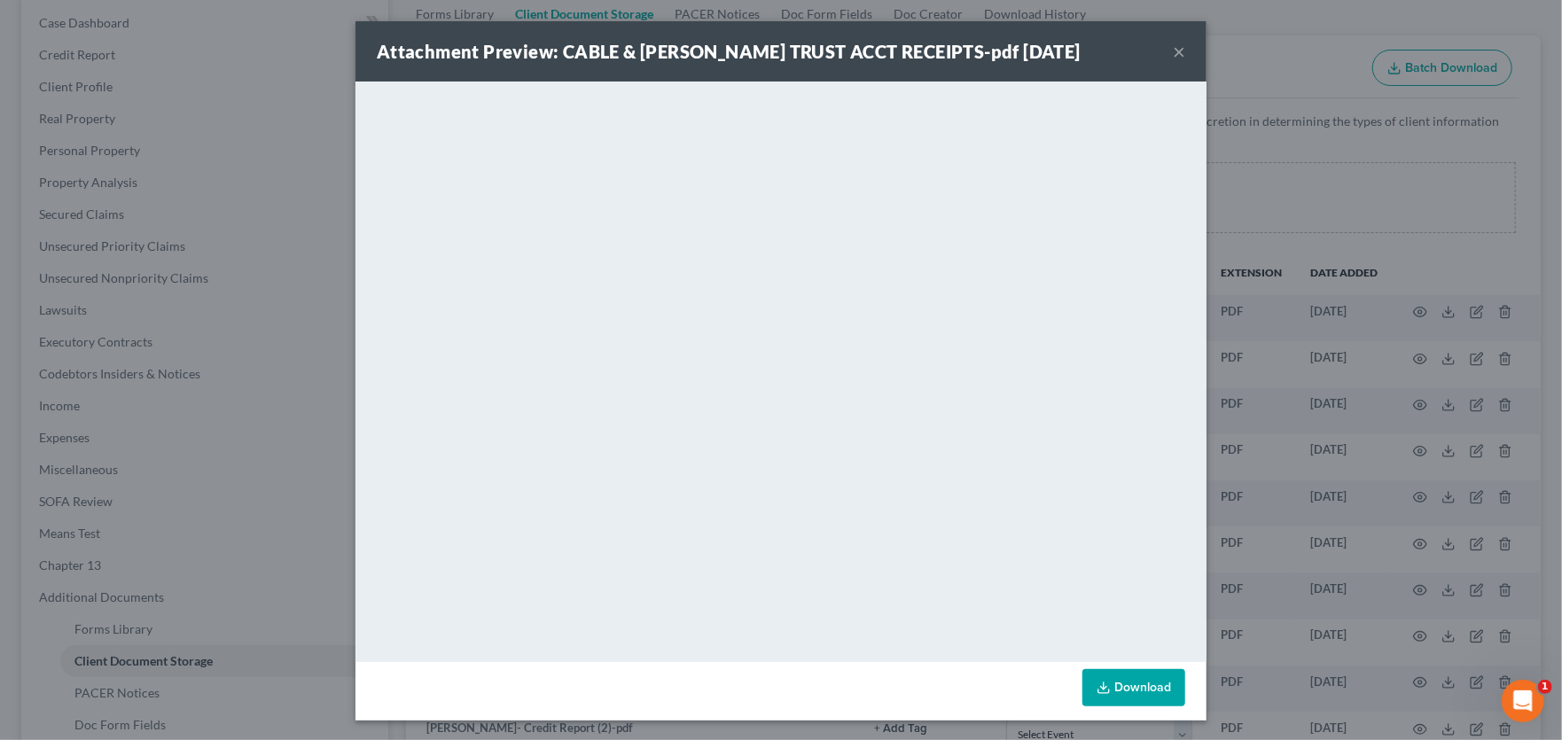
click at [1173, 48] on button "×" at bounding box center [1179, 51] width 12 height 21
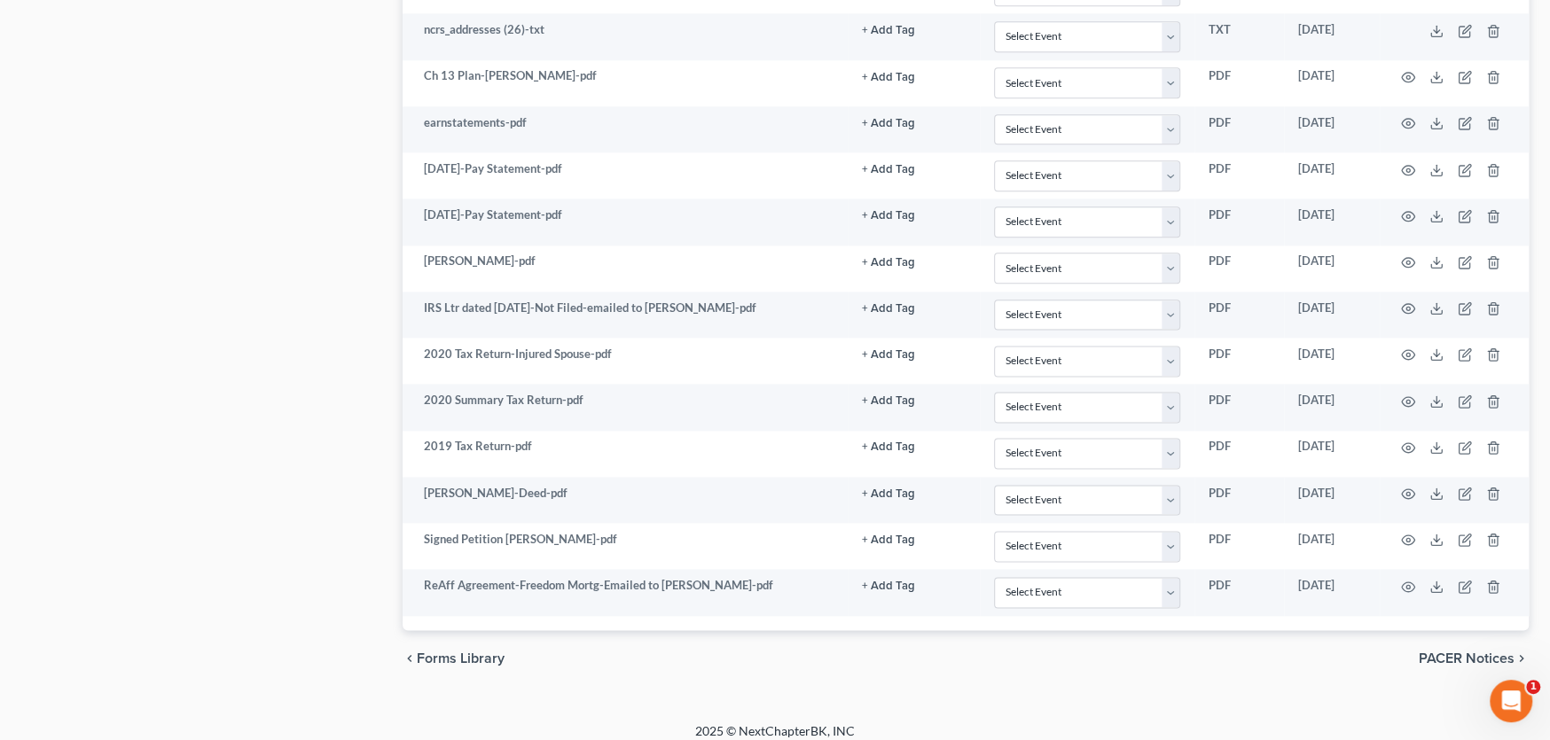
scroll to position [1672, 0]
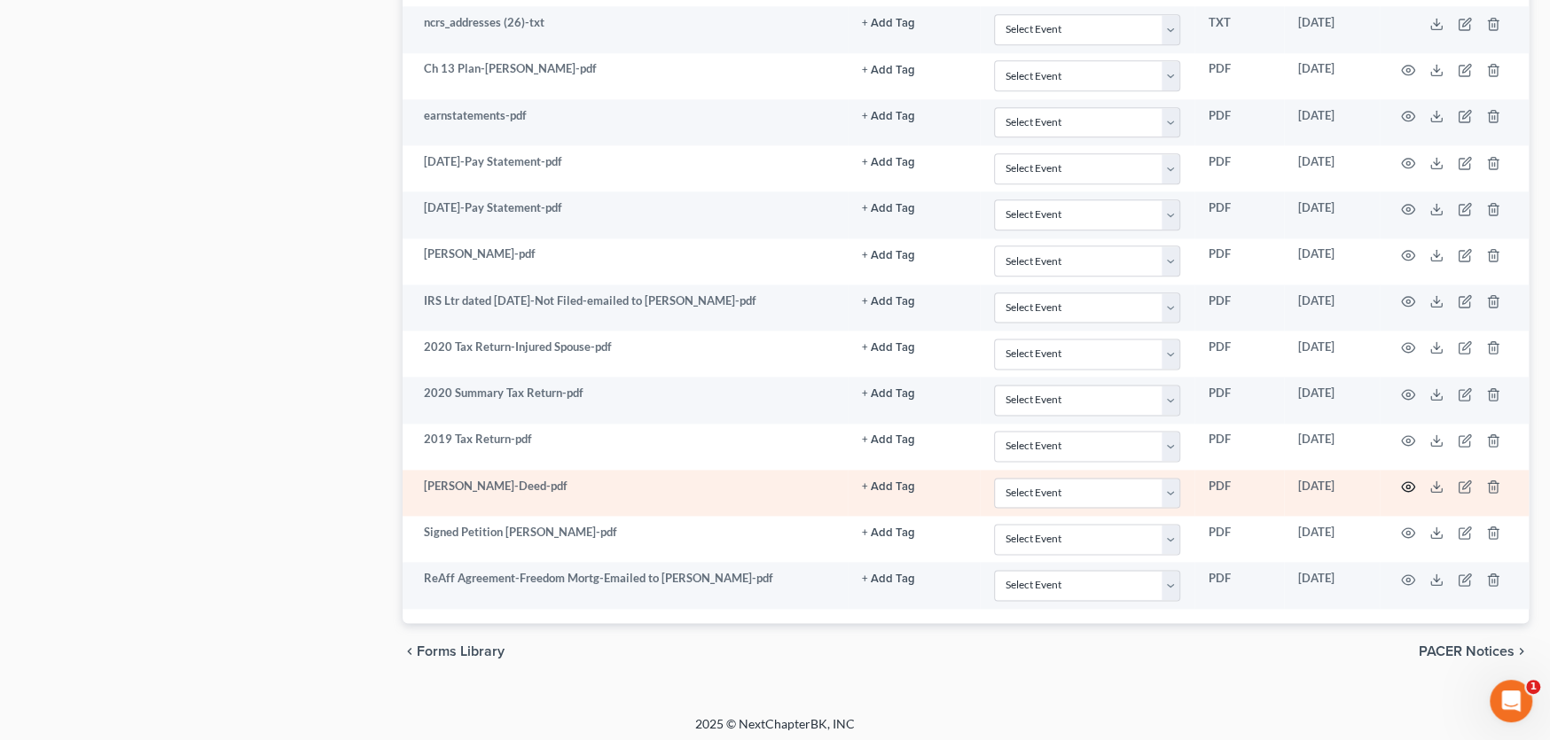
click at [1404, 481] on icon "button" at bounding box center [1408, 487] width 14 height 14
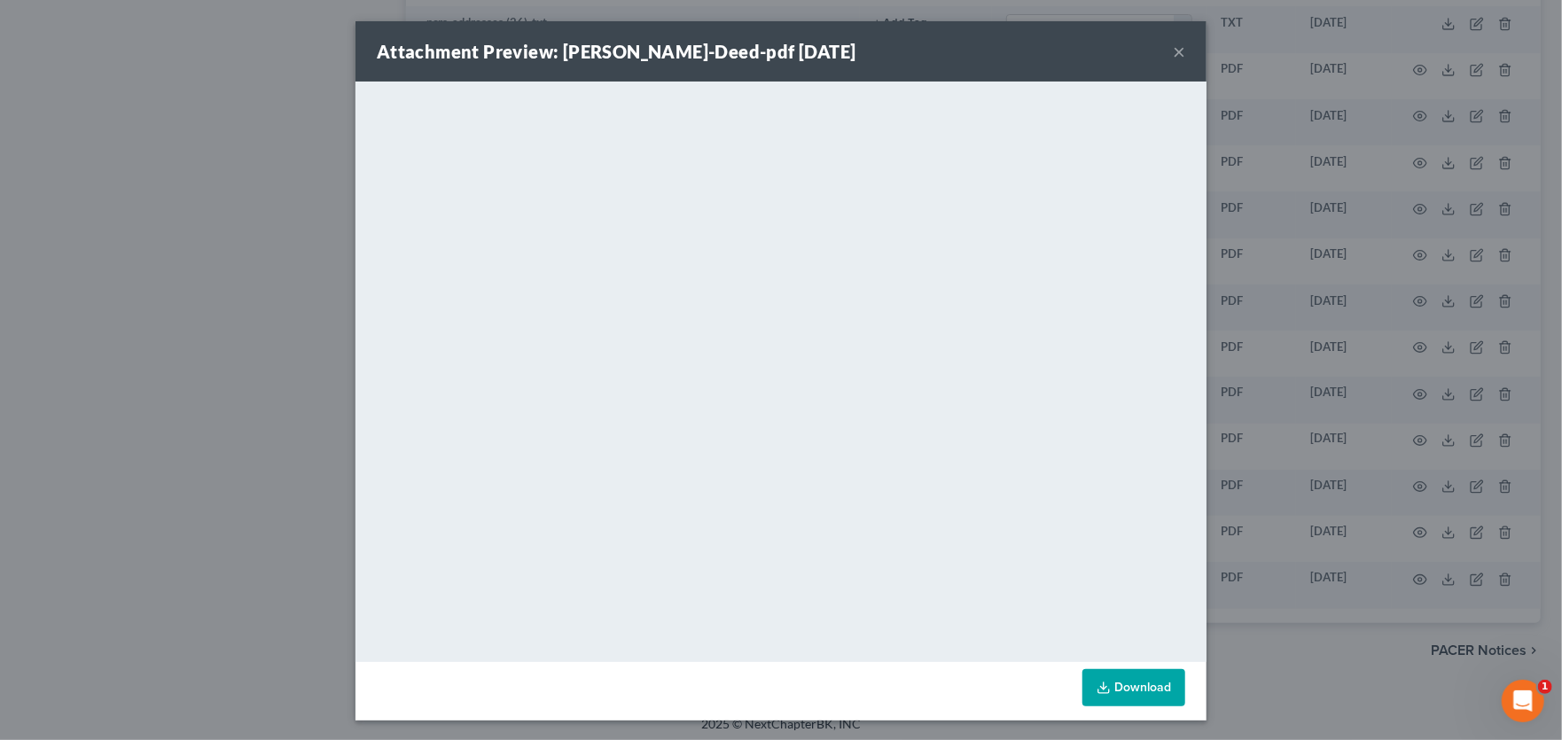
click at [1173, 51] on button "×" at bounding box center [1179, 51] width 12 height 21
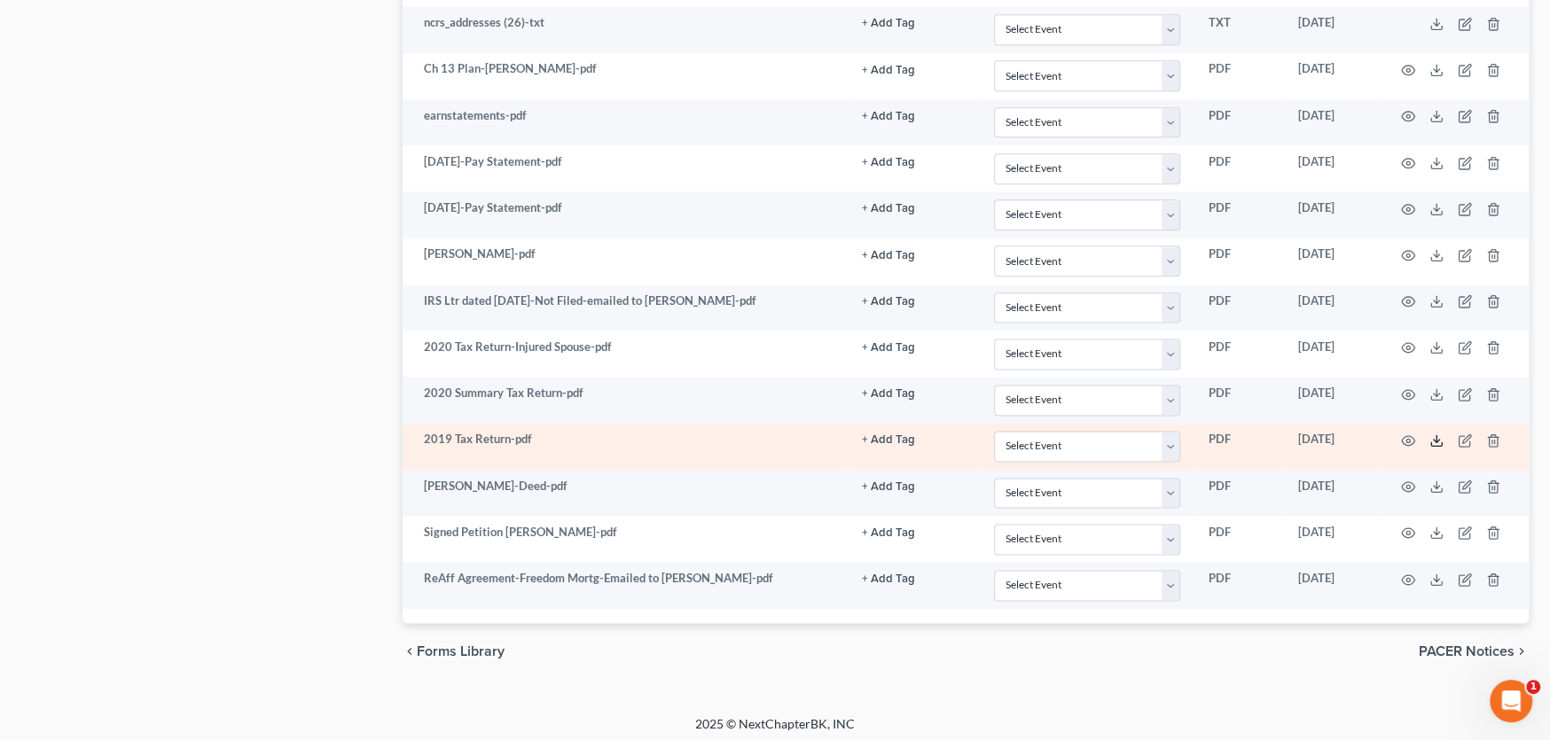
click at [1432, 435] on icon at bounding box center [1436, 441] width 14 height 14
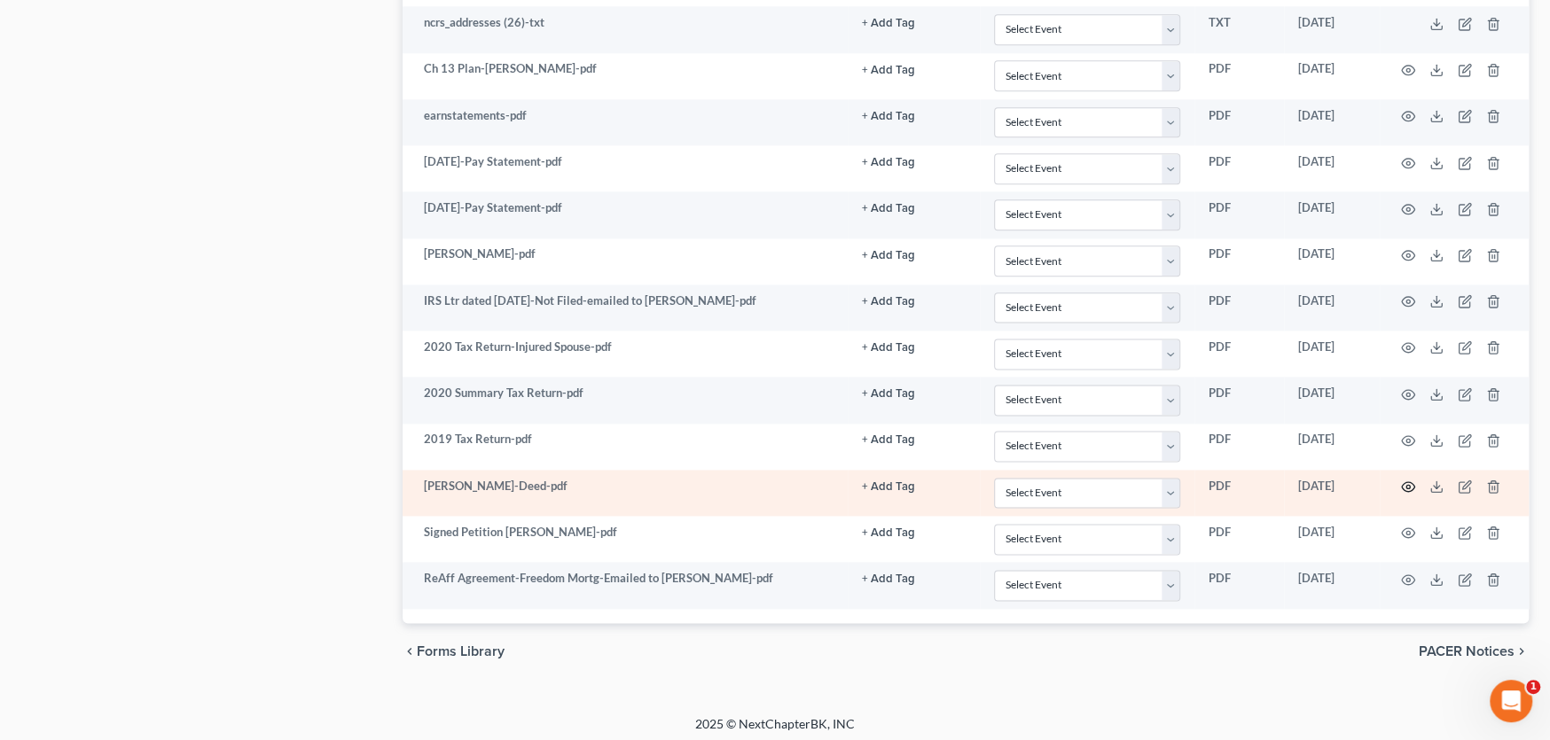
click at [1407, 481] on icon "button" at bounding box center [1408, 487] width 14 height 14
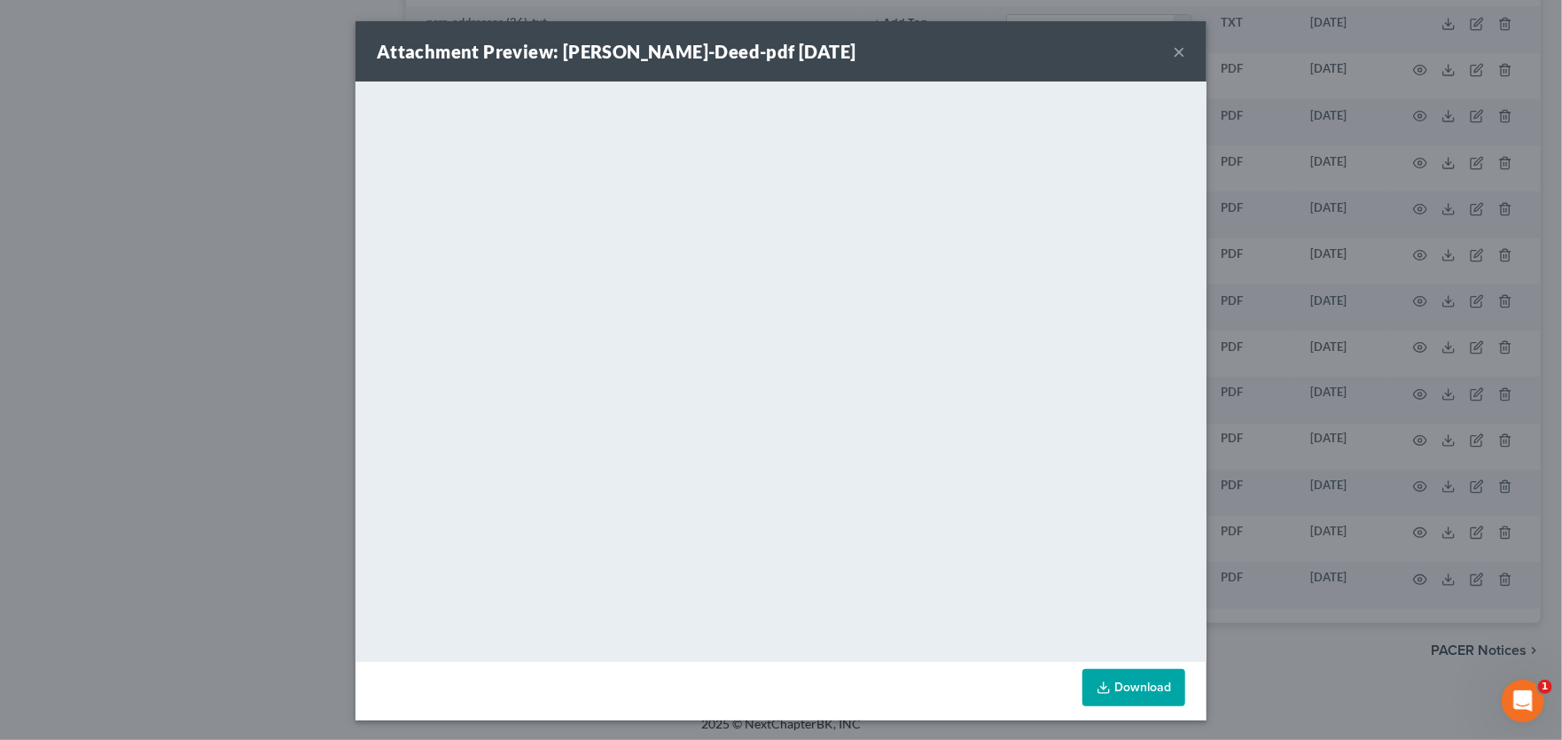
click at [1173, 48] on button "×" at bounding box center [1179, 51] width 12 height 21
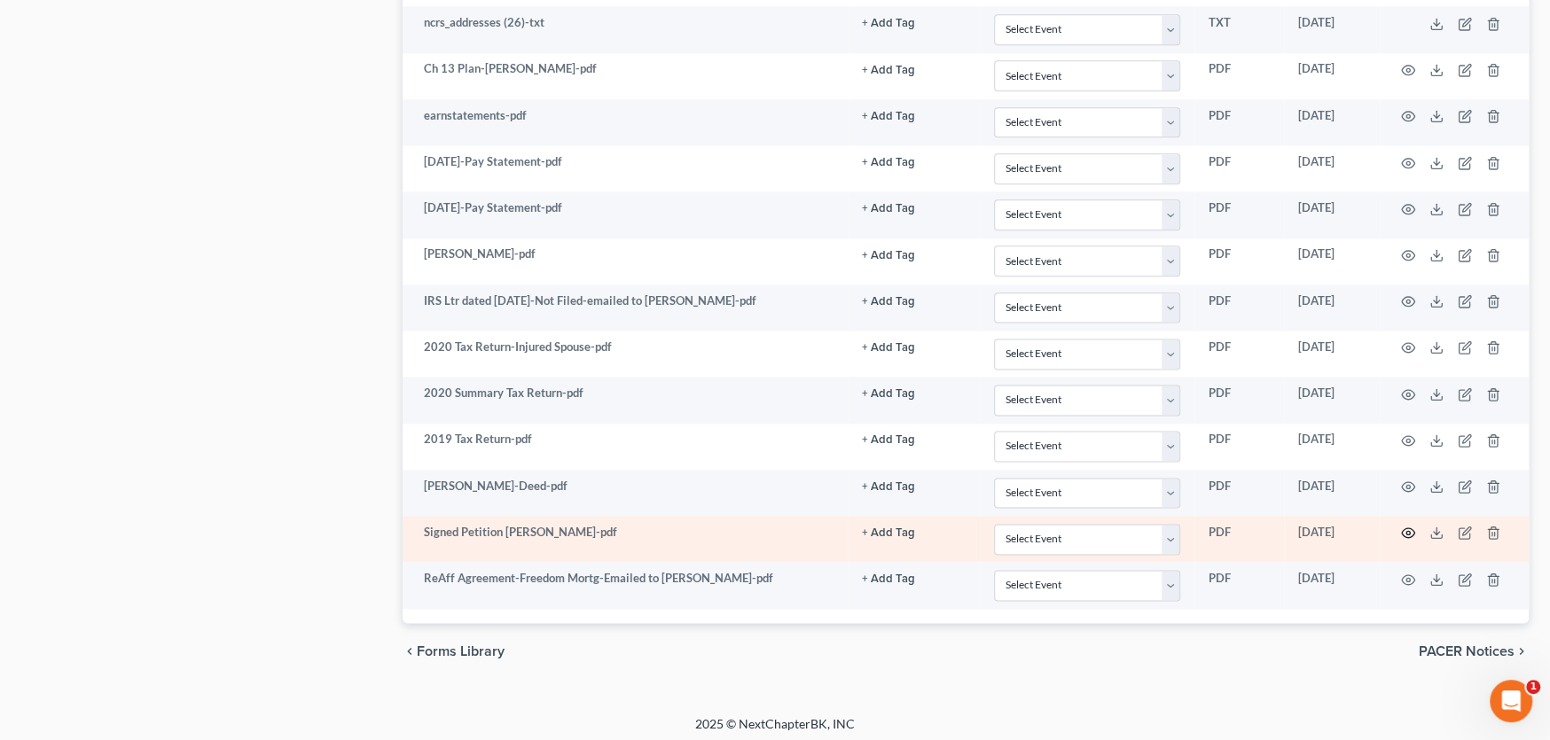
click at [1402, 526] on icon "button" at bounding box center [1408, 533] width 14 height 14
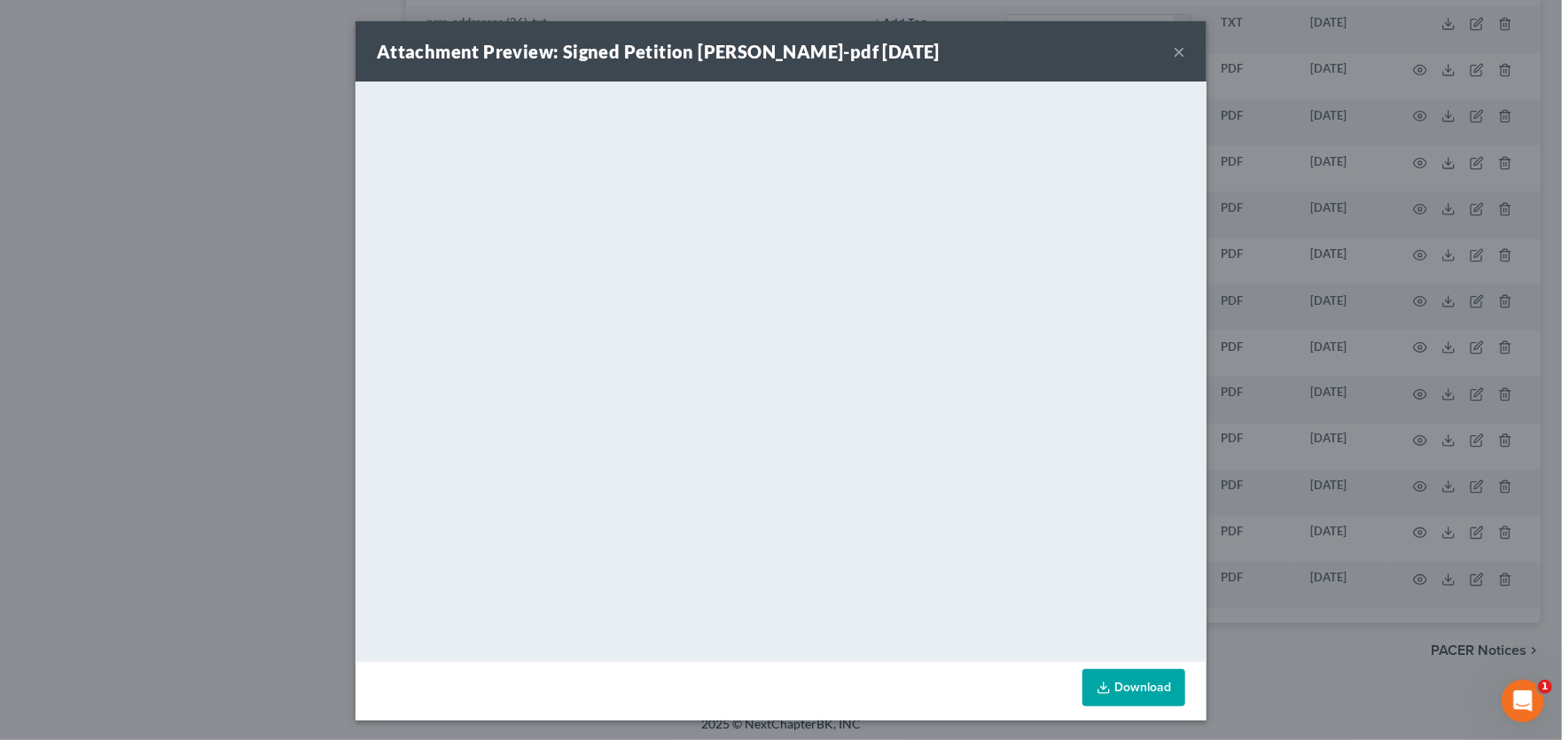
click at [1173, 50] on button "×" at bounding box center [1179, 51] width 12 height 21
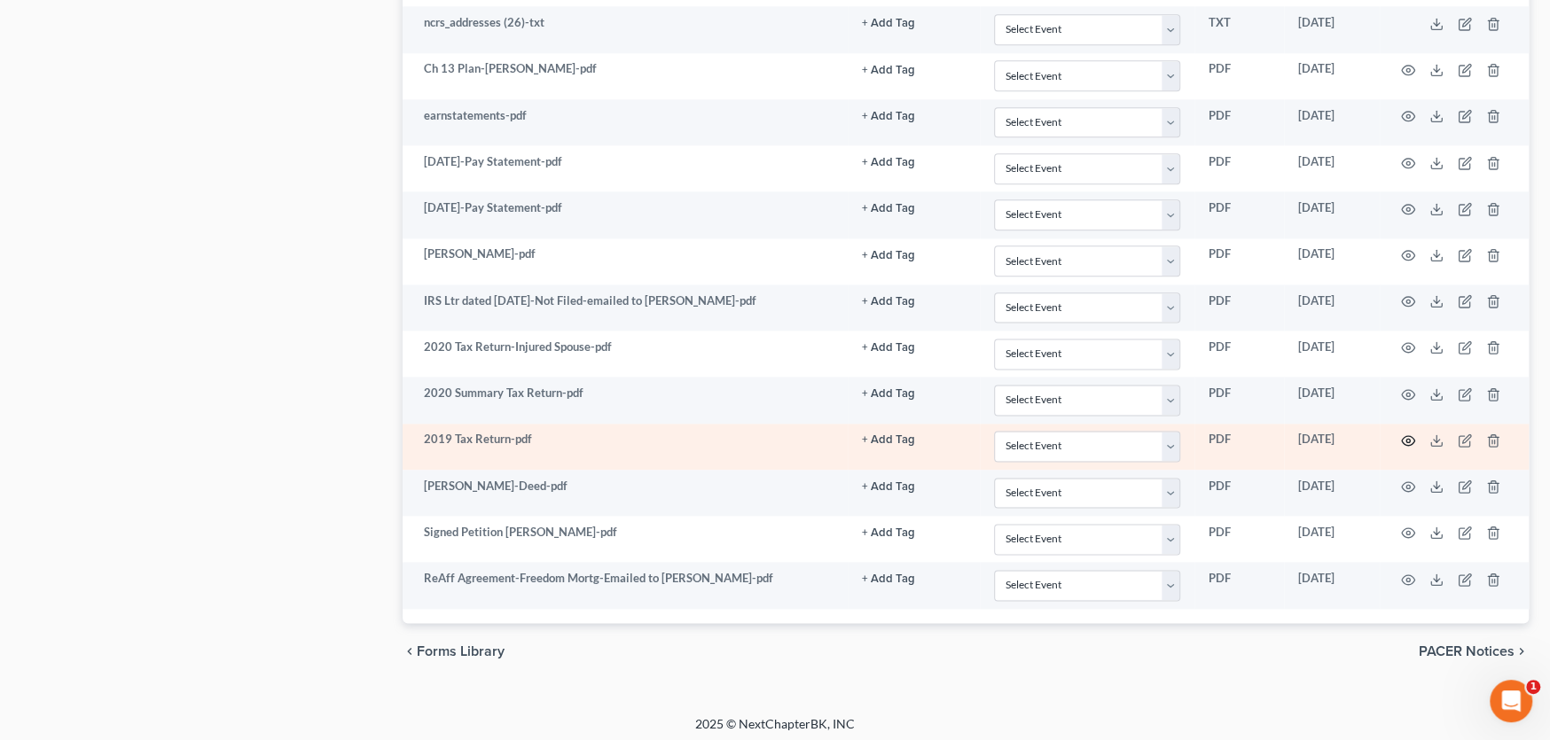
click at [1403, 434] on icon "button" at bounding box center [1408, 441] width 14 height 14
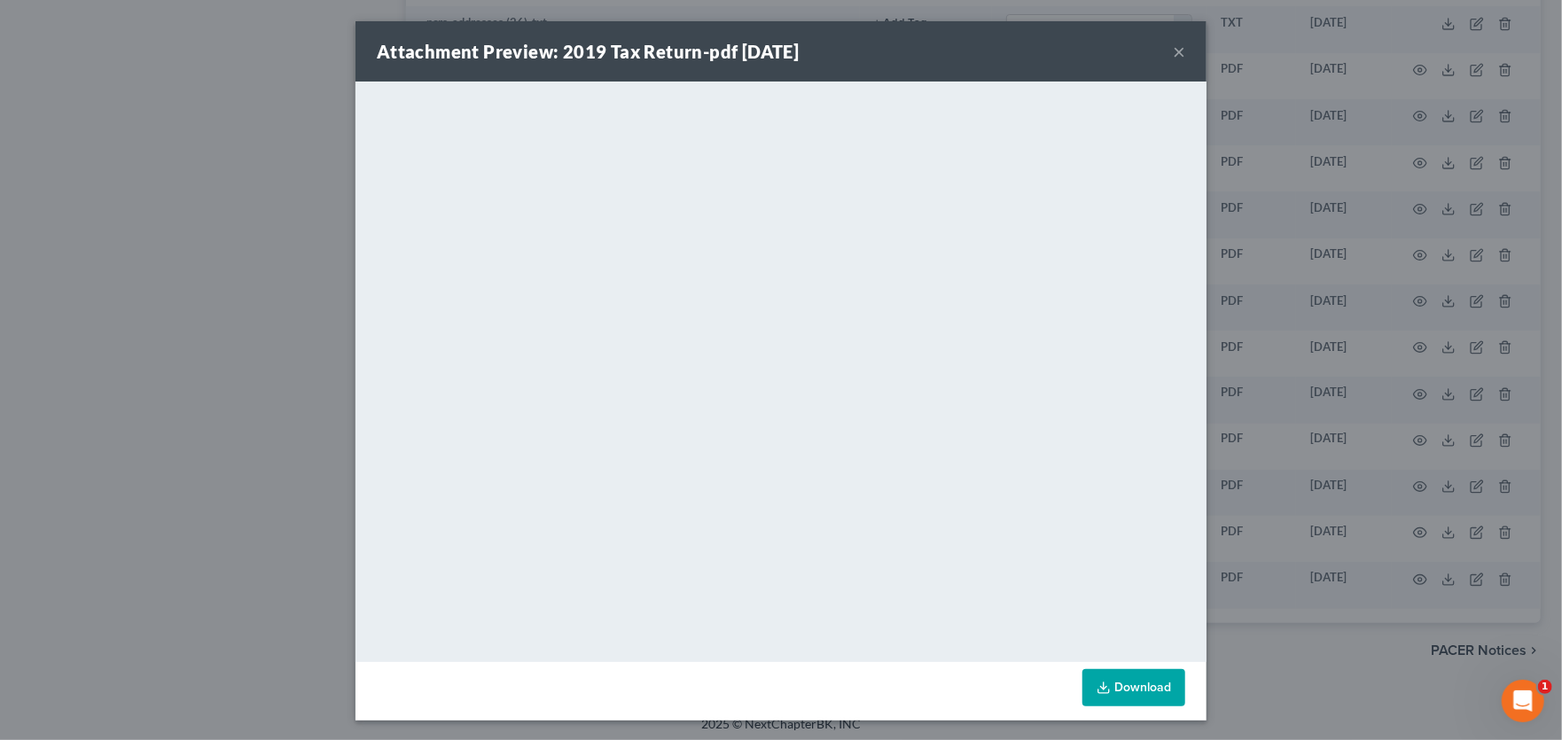
click at [1142, 679] on link "Download" at bounding box center [1134, 687] width 103 height 37
click at [1178, 44] on button "×" at bounding box center [1179, 51] width 12 height 21
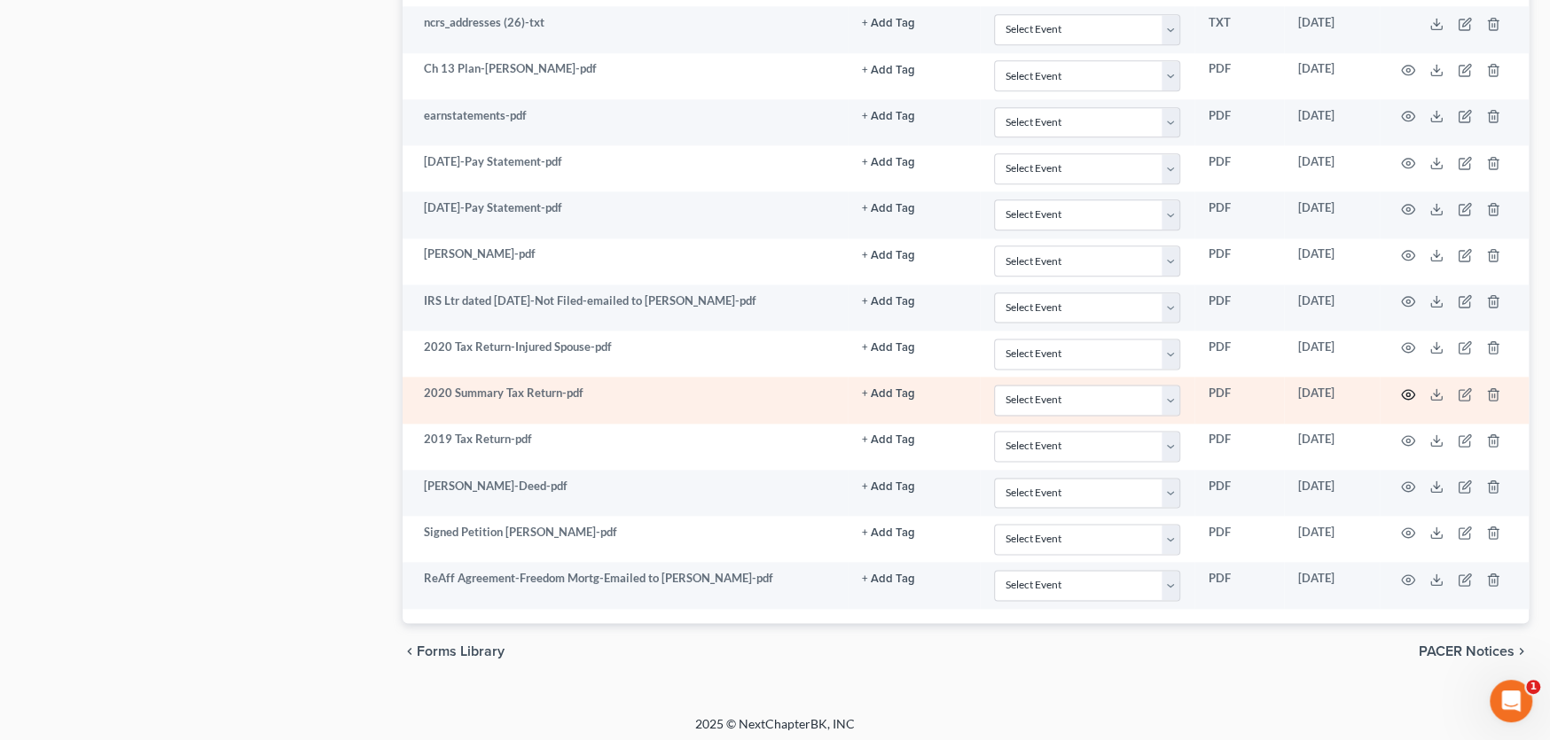
click at [1413, 387] on icon "button" at bounding box center [1408, 394] width 14 height 14
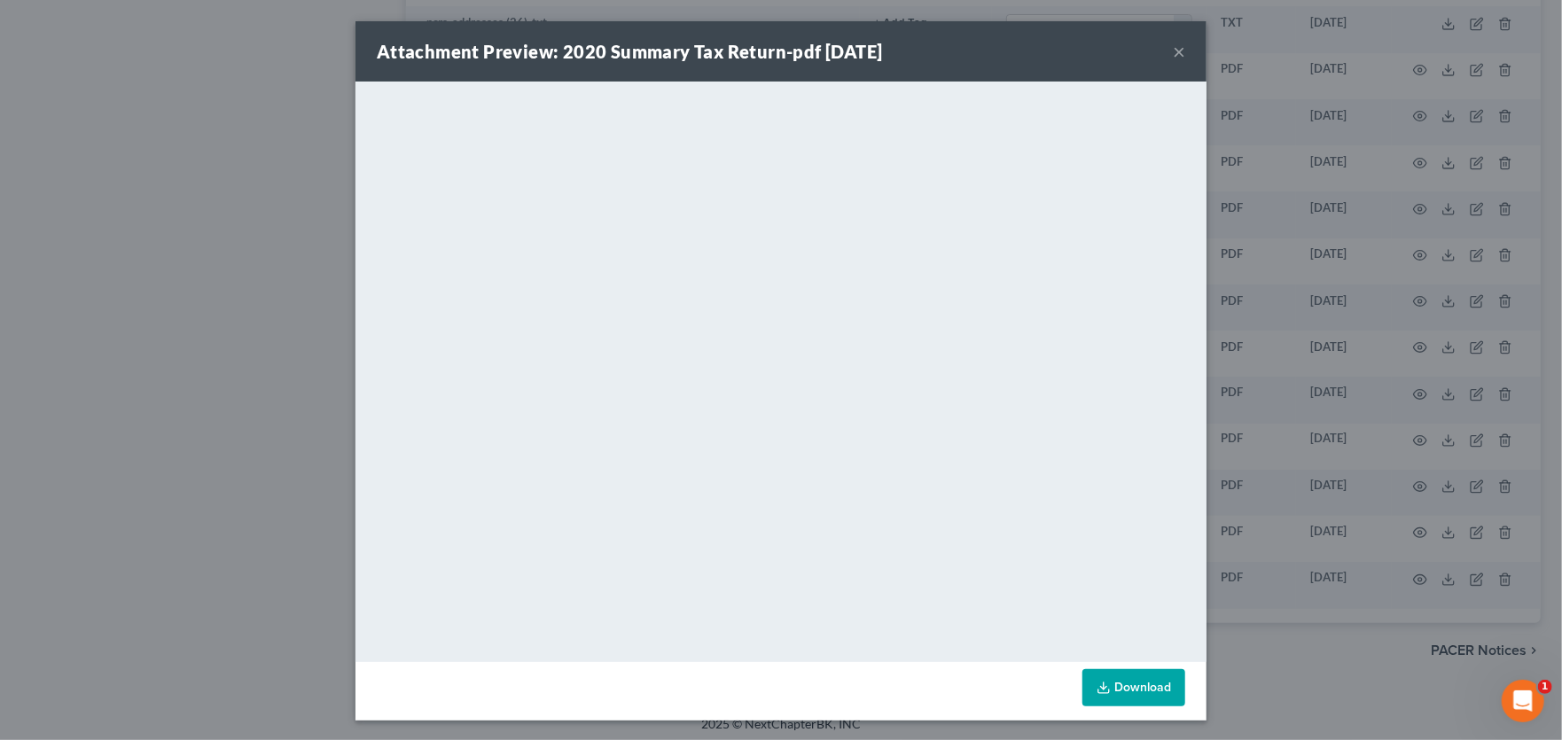
click at [1173, 50] on button "×" at bounding box center [1179, 51] width 12 height 21
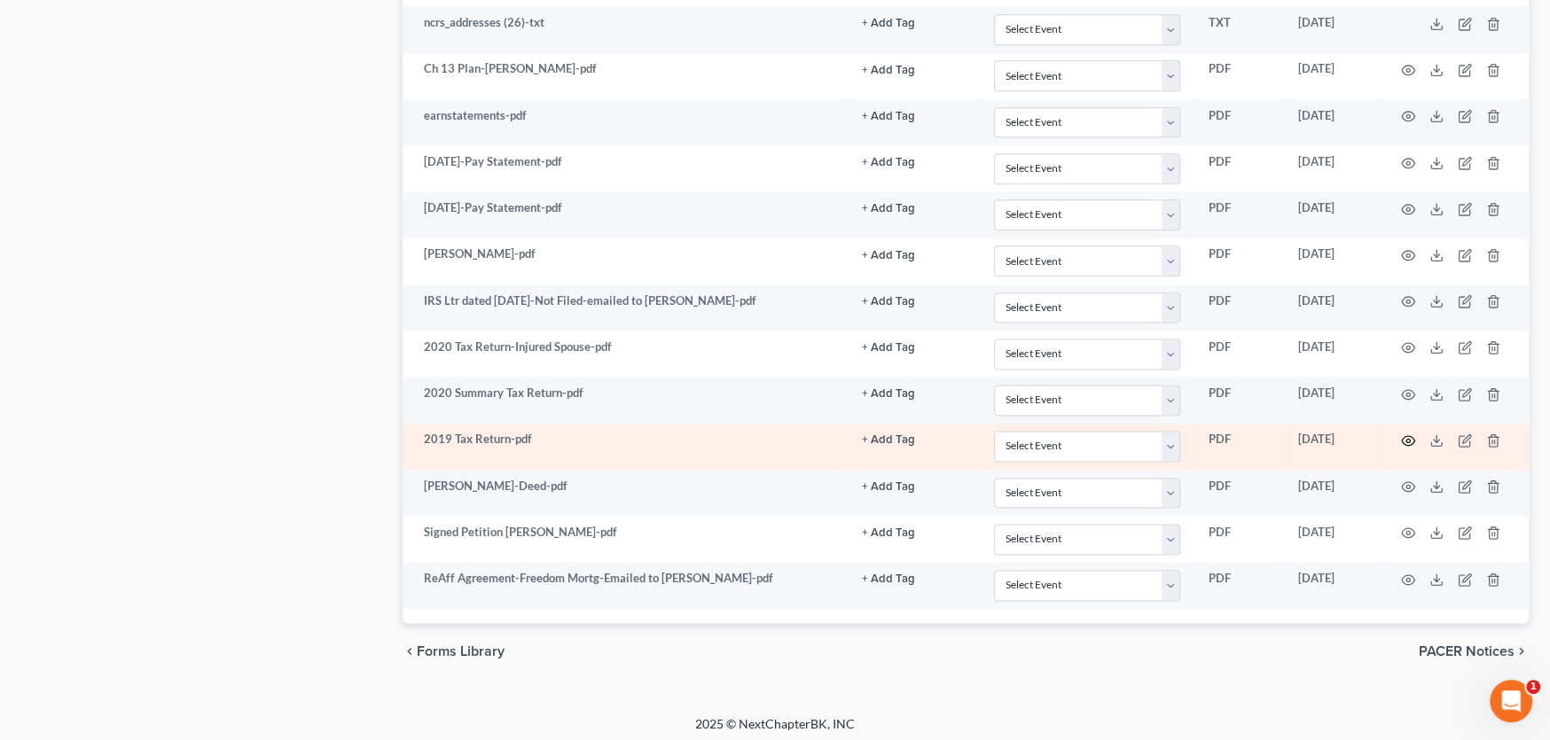
click at [1409, 439] on circle "button" at bounding box center [1408, 441] width 4 height 4
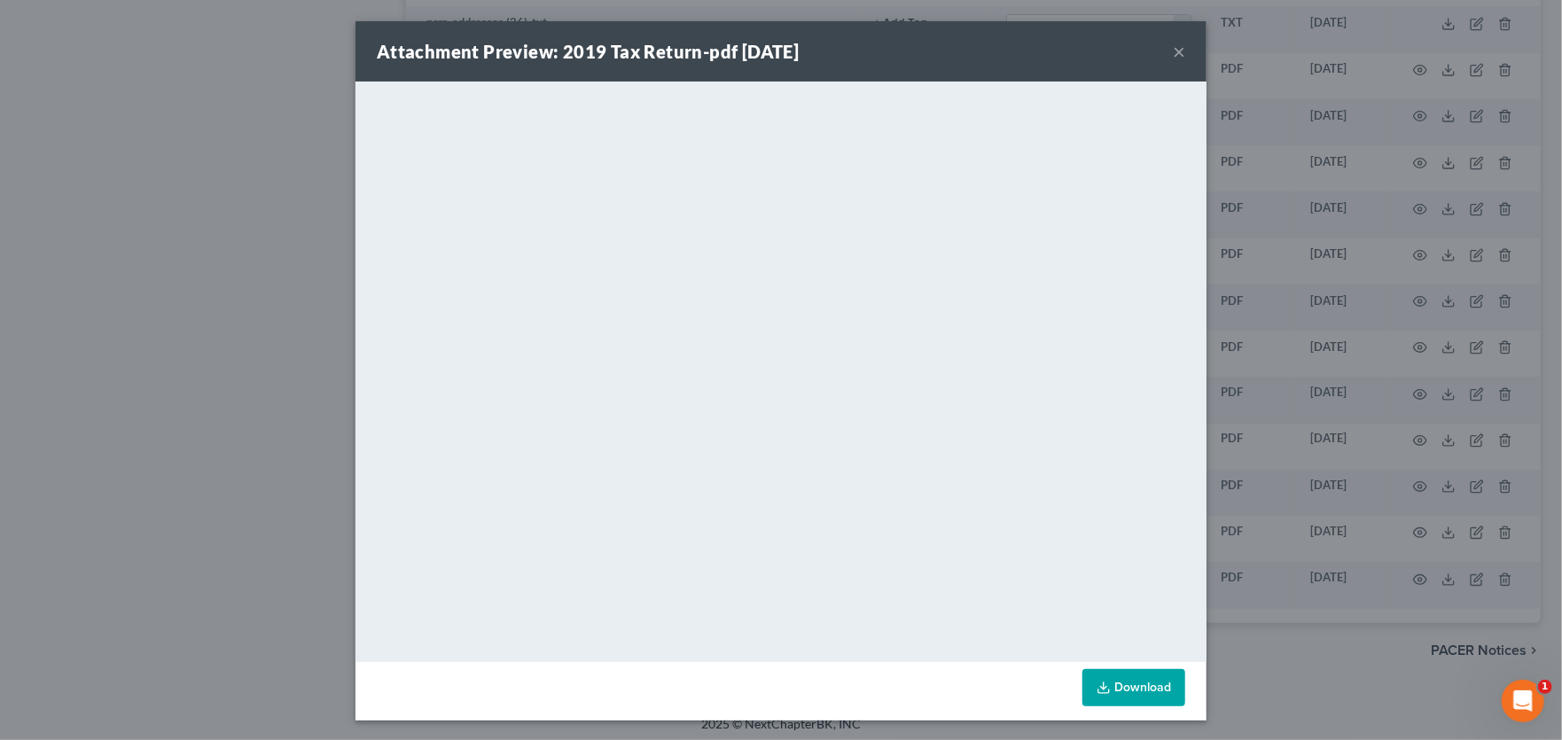
click at [1173, 51] on button "×" at bounding box center [1179, 51] width 12 height 21
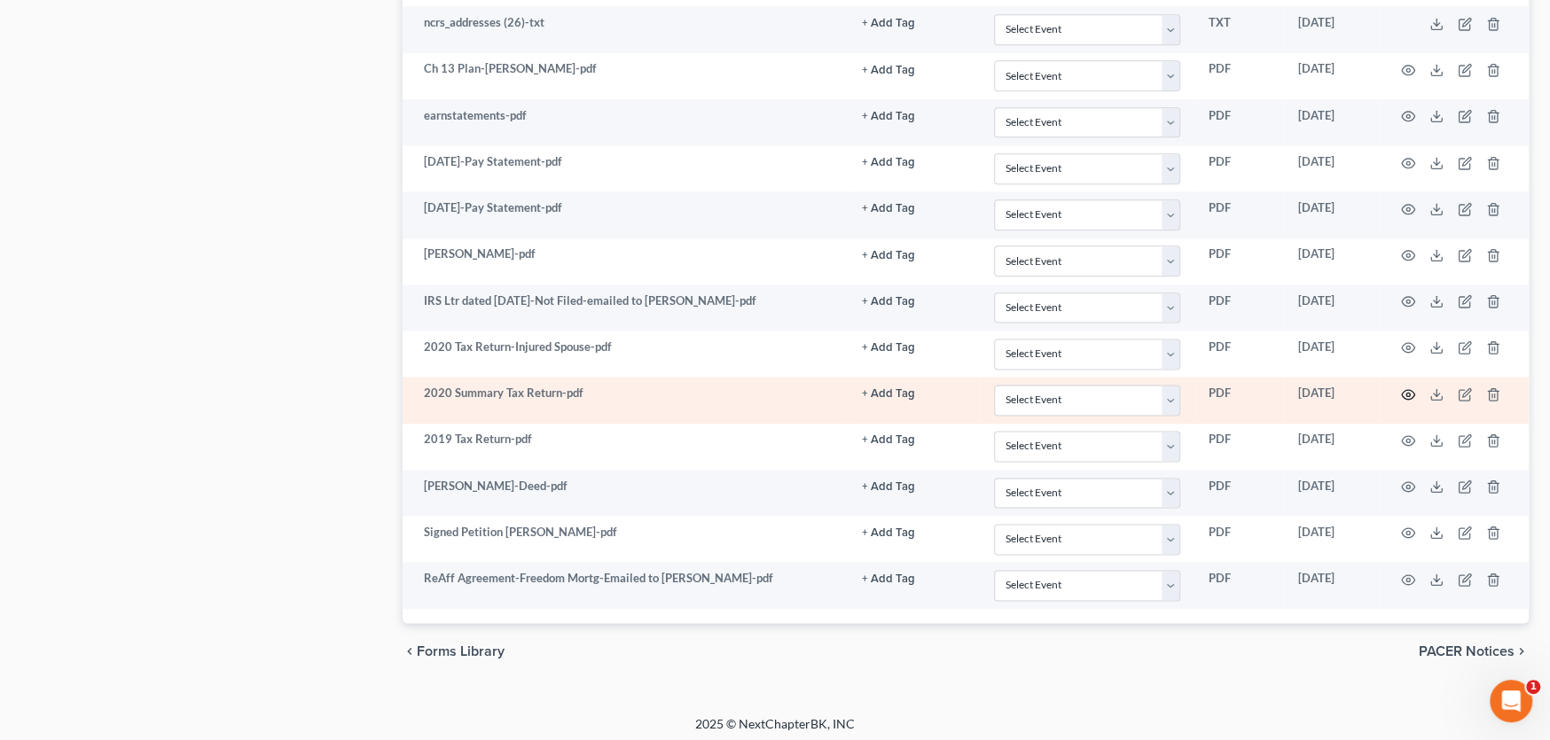
click at [1403, 389] on icon "button" at bounding box center [1408, 394] width 13 height 10
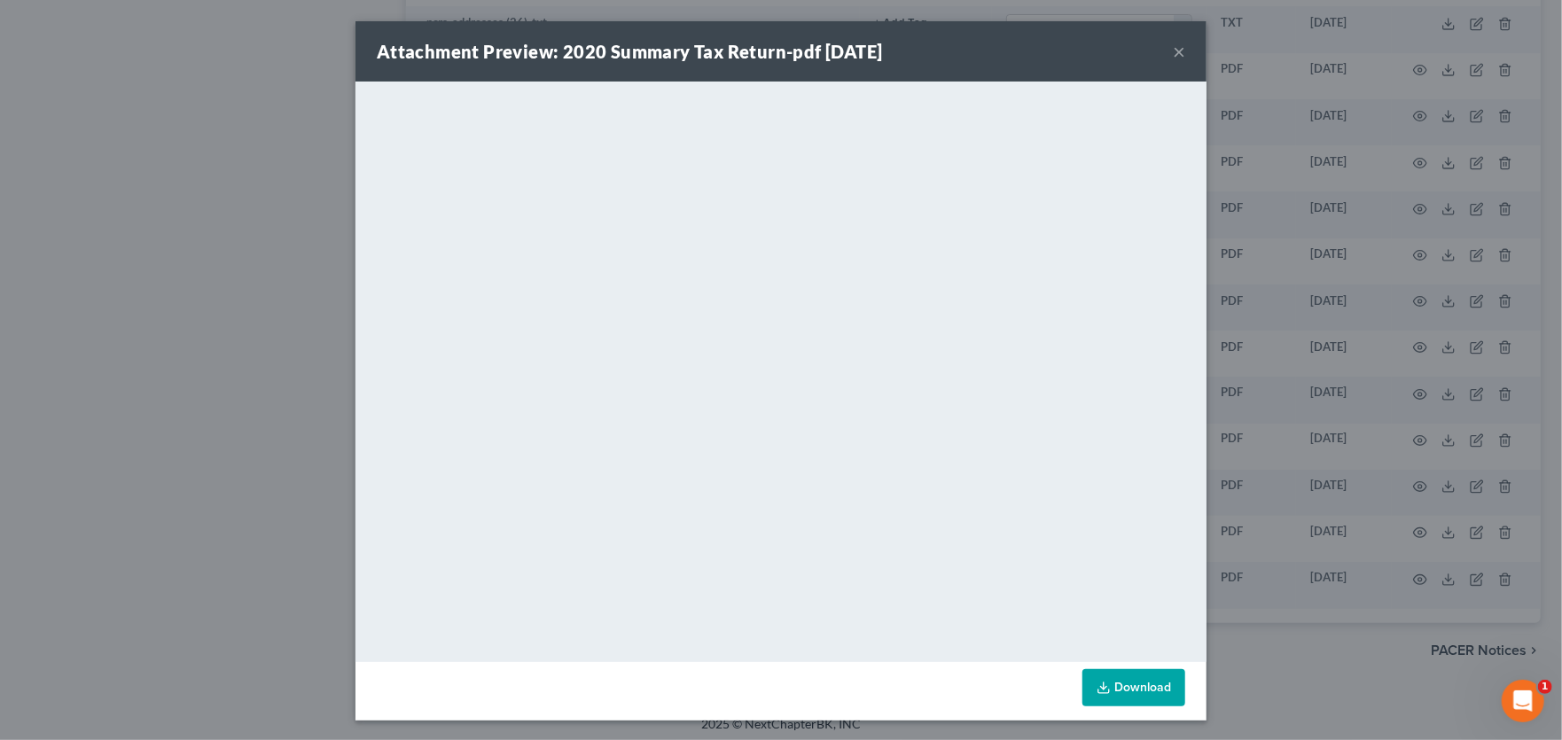
click at [1178, 48] on button "×" at bounding box center [1179, 51] width 12 height 21
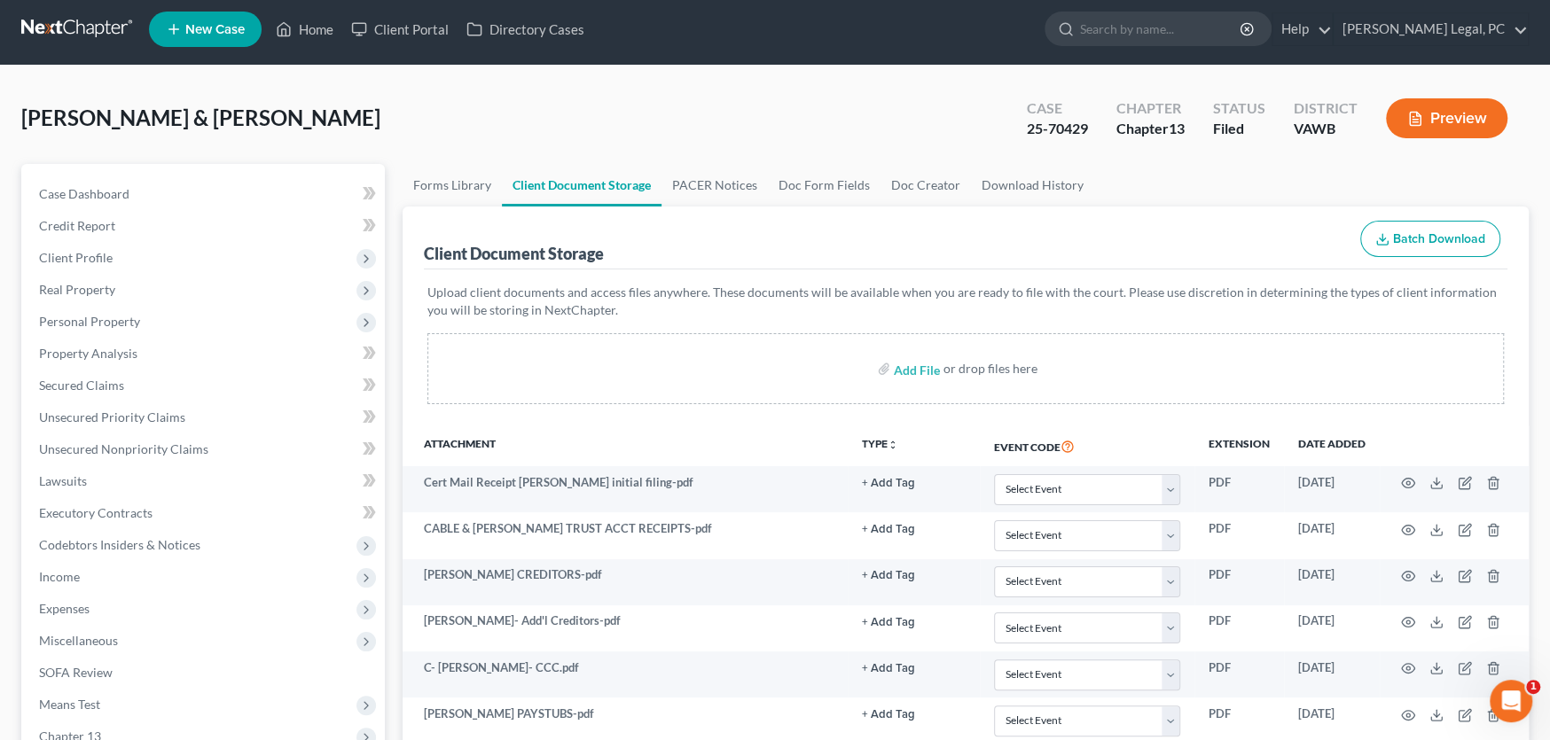
scroll to position [0, 0]
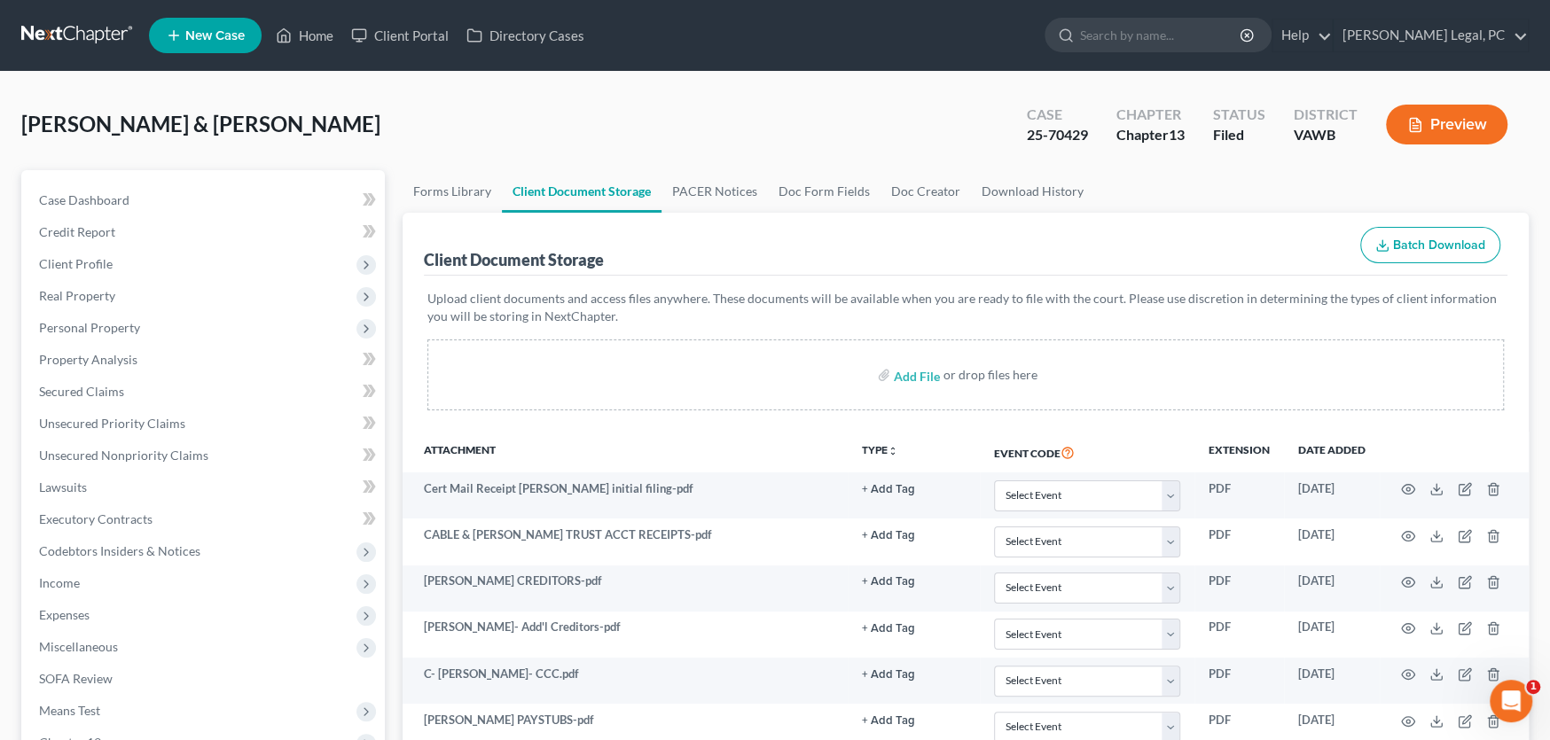
click at [66, 35] on link at bounding box center [77, 36] width 113 height 32
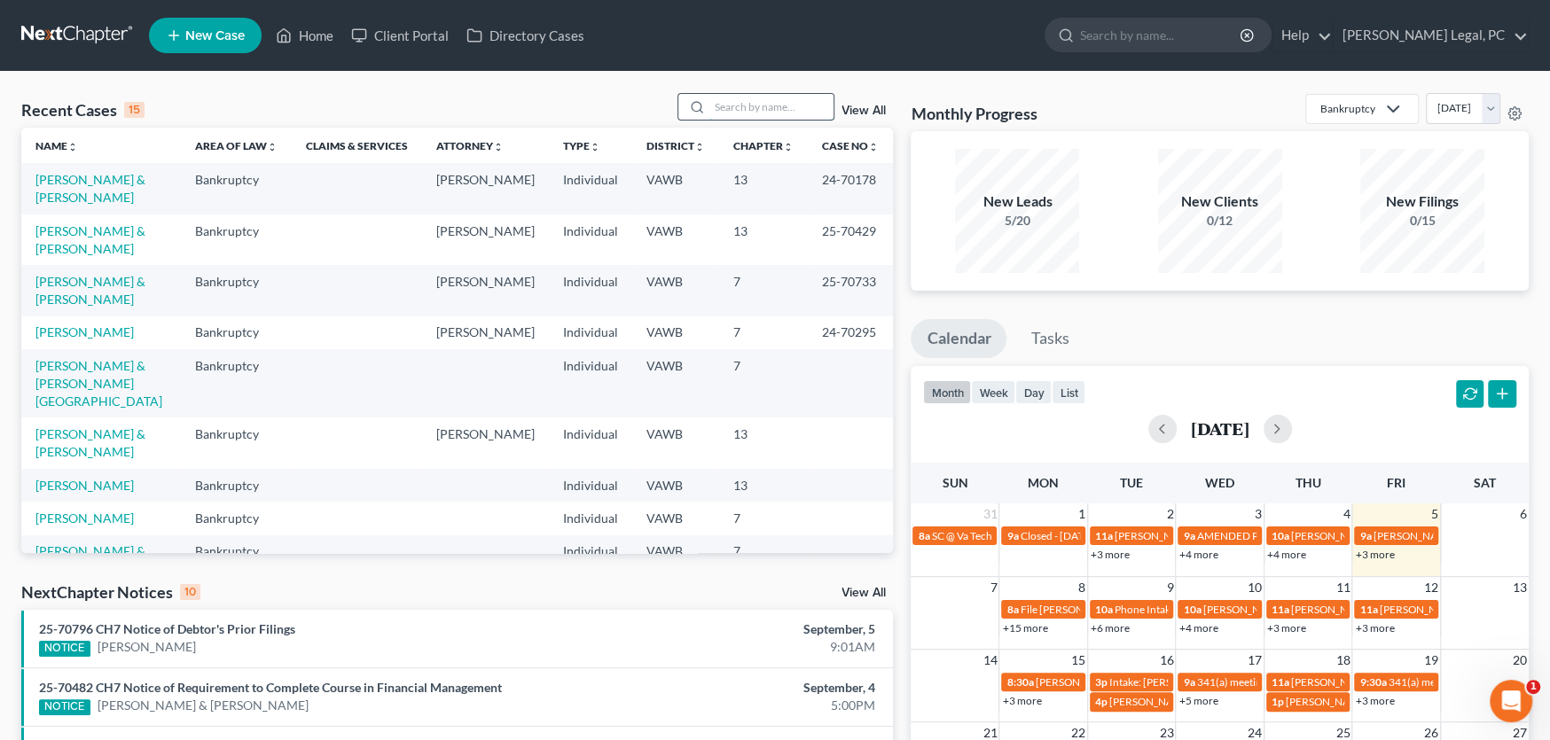
click at [740, 103] on input "search" at bounding box center [771, 107] width 124 height 26
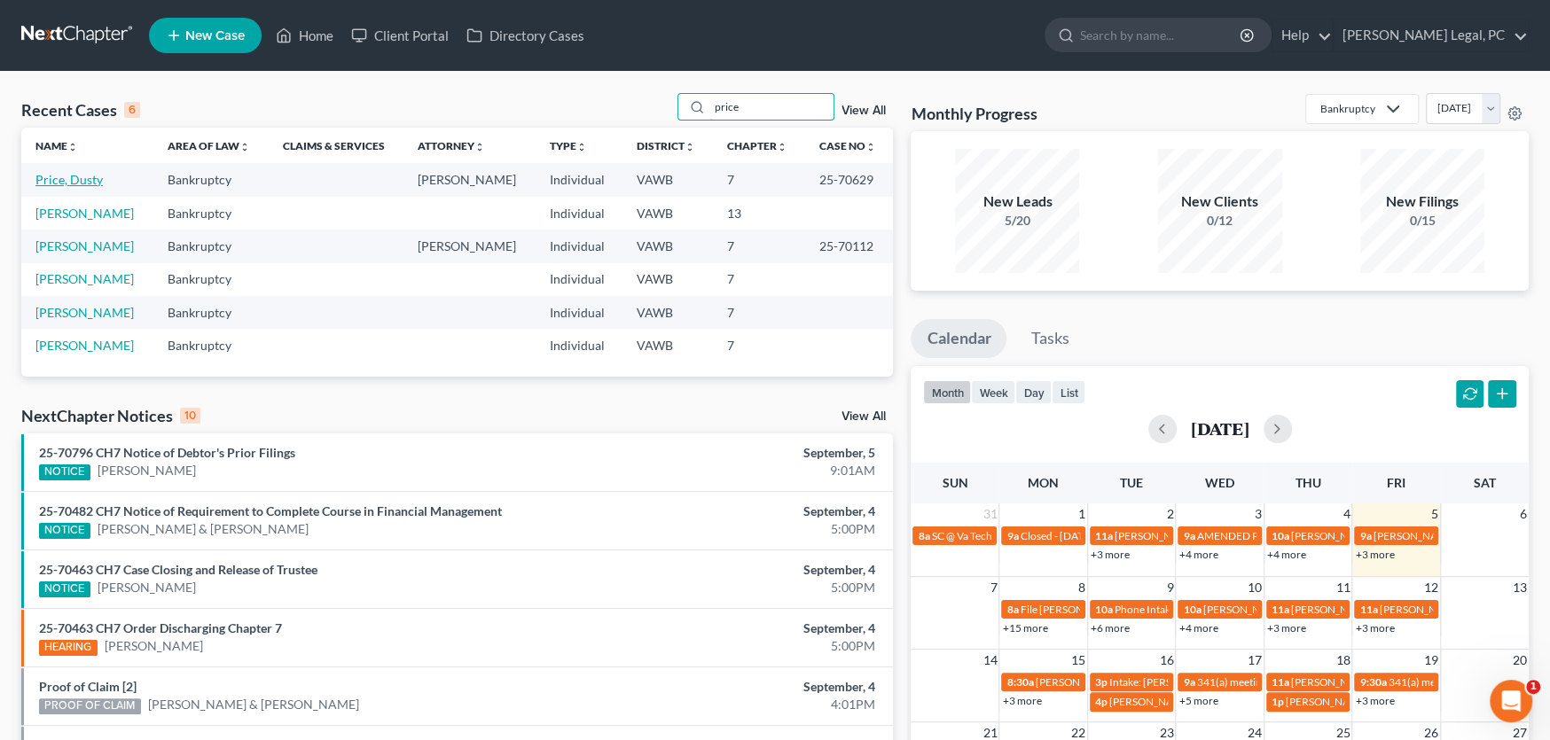
type input "price"
click at [90, 175] on link "Price, Dusty" at bounding box center [68, 179] width 67 height 15
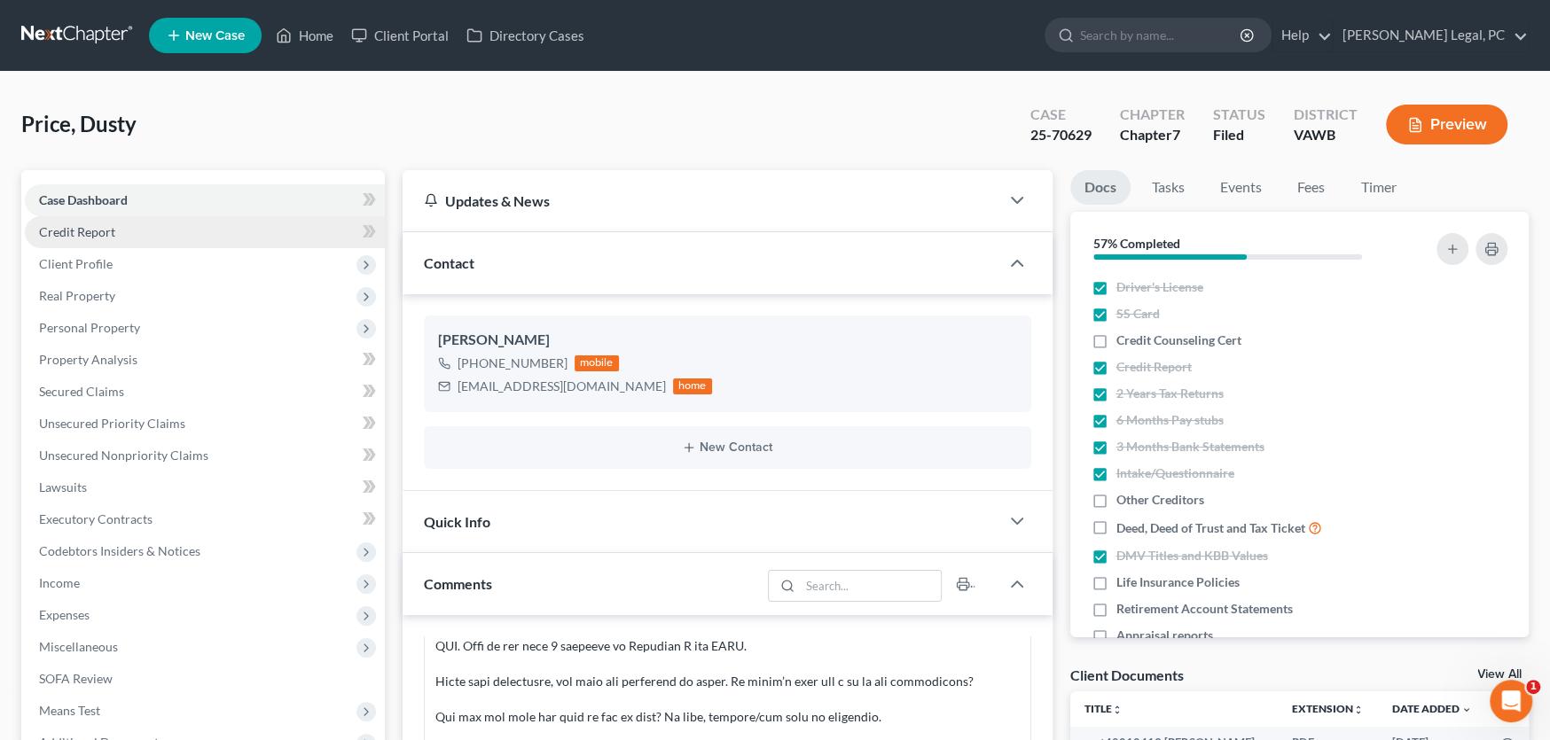
click at [91, 234] on span "Credit Report" at bounding box center [77, 231] width 76 height 15
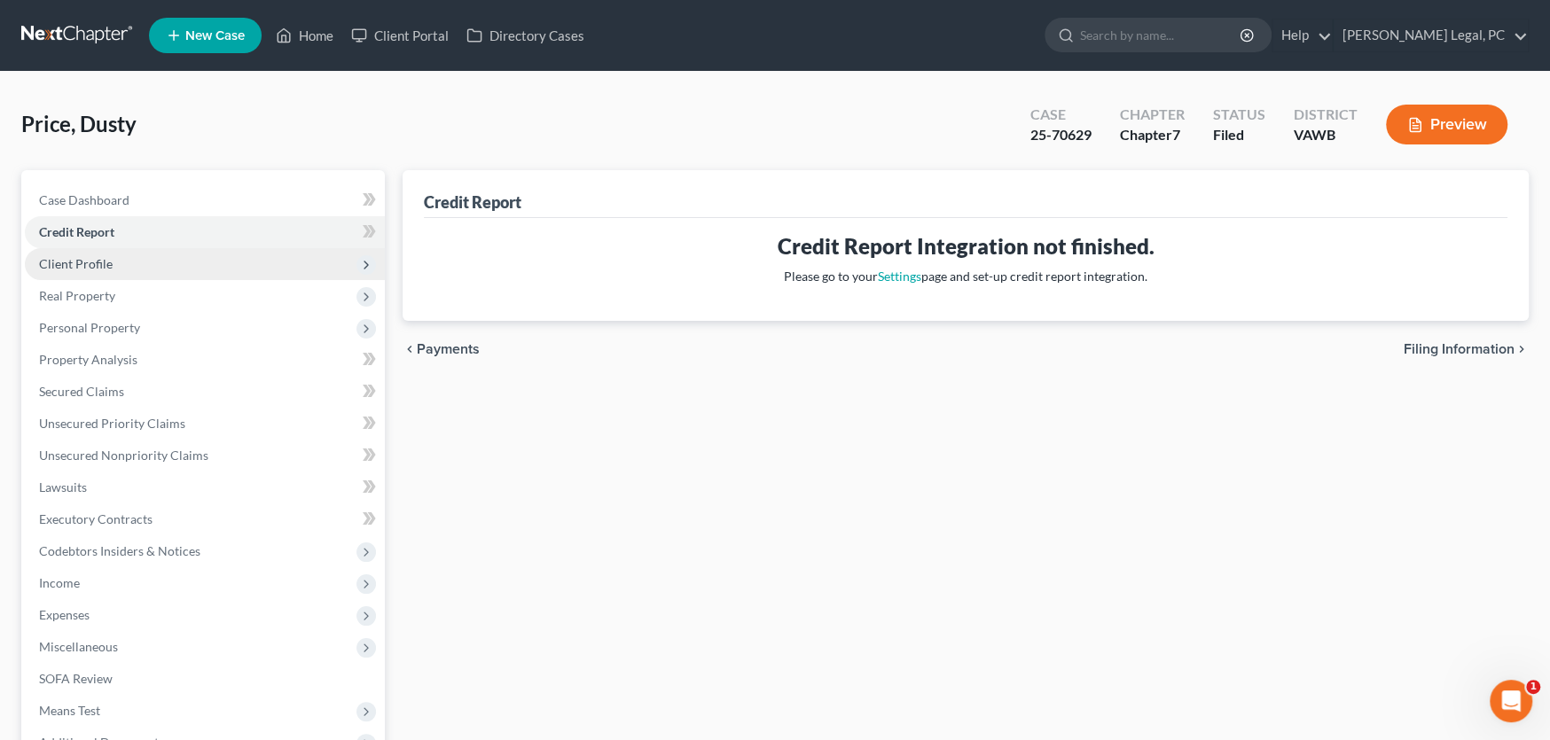
click at [90, 258] on span "Client Profile" at bounding box center [76, 263] width 74 height 15
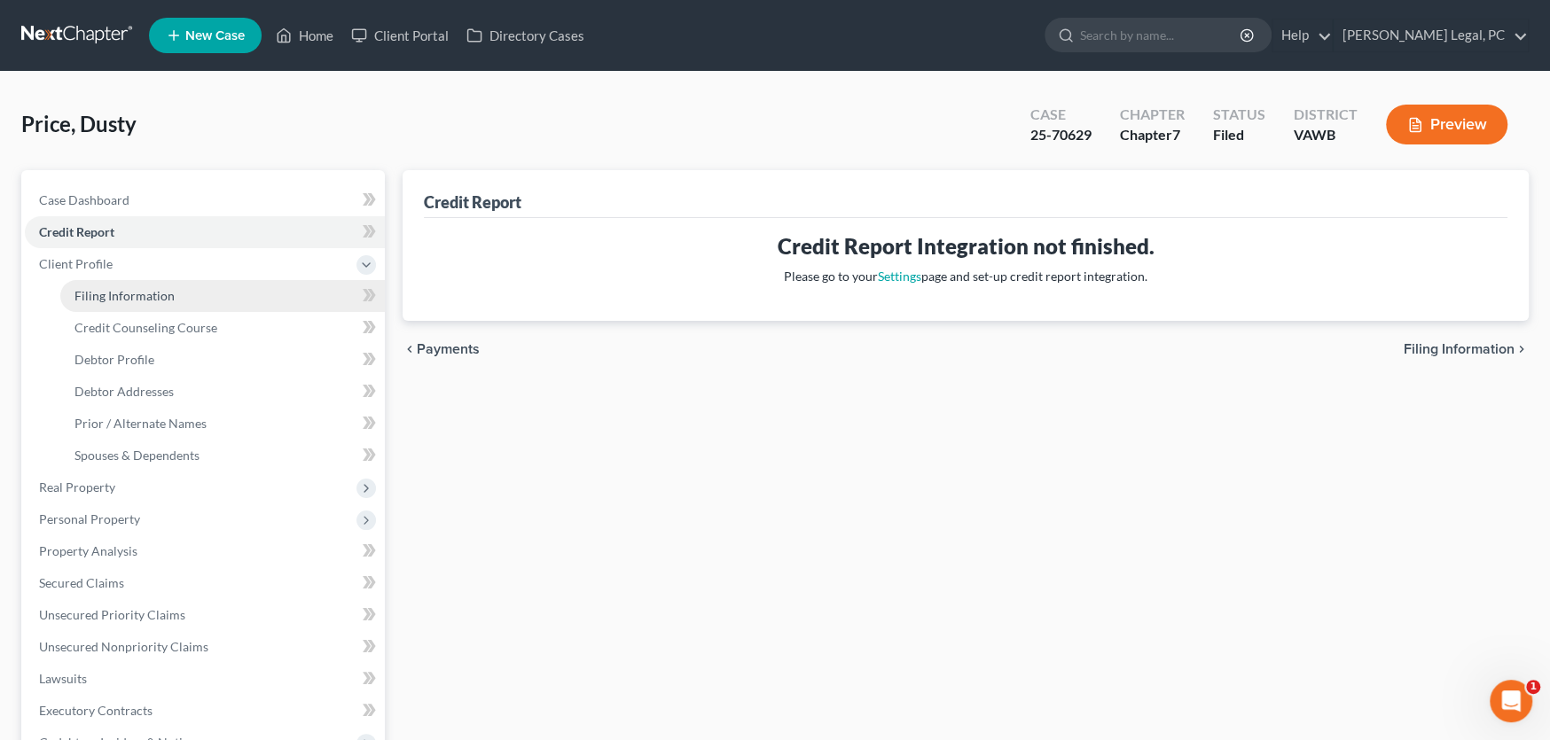
click at [137, 297] on span "Filing Information" at bounding box center [124, 295] width 100 height 15
select select "1"
select select "0"
select select "48"
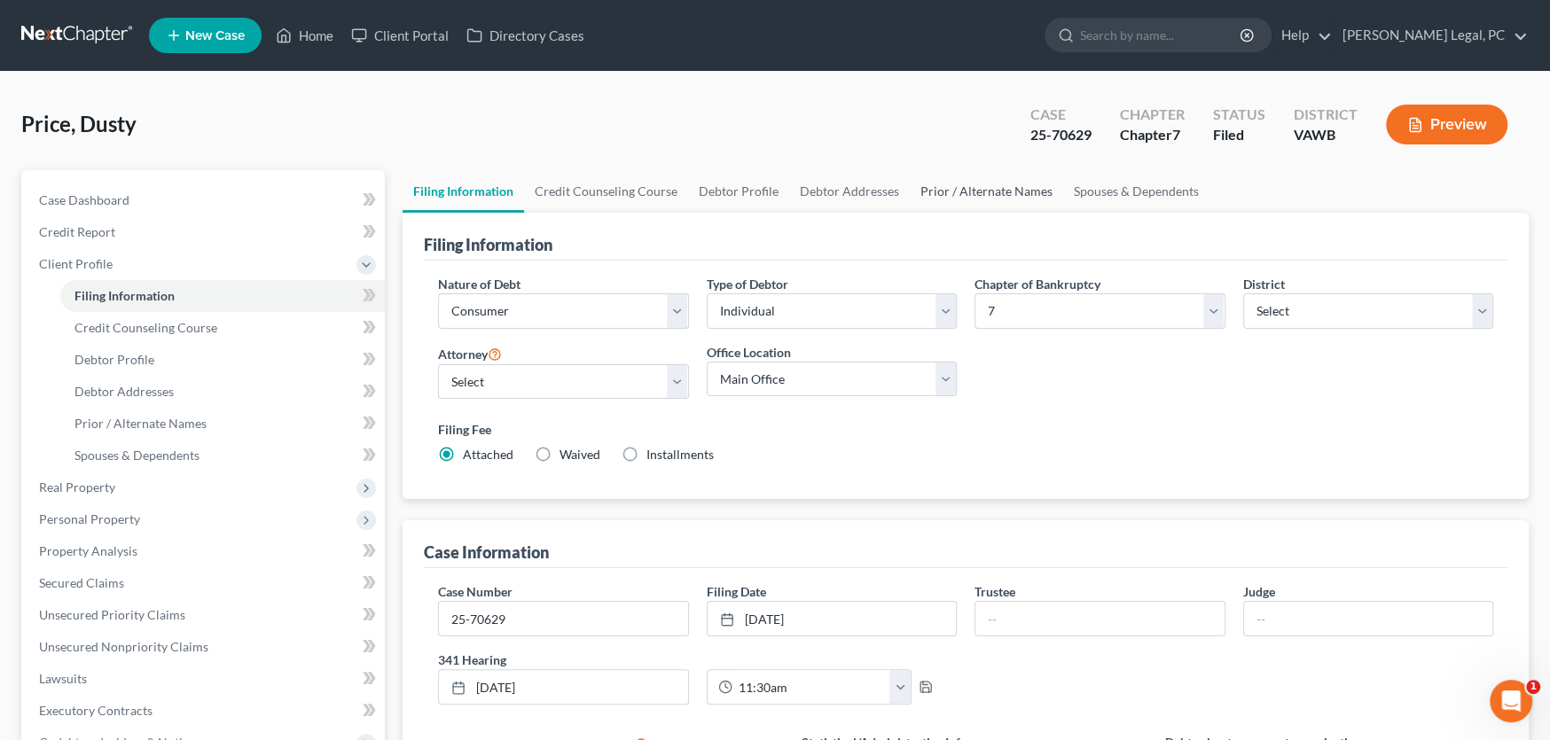
click at [945, 184] on link "Prior / Alternate Names" at bounding box center [986, 191] width 153 height 43
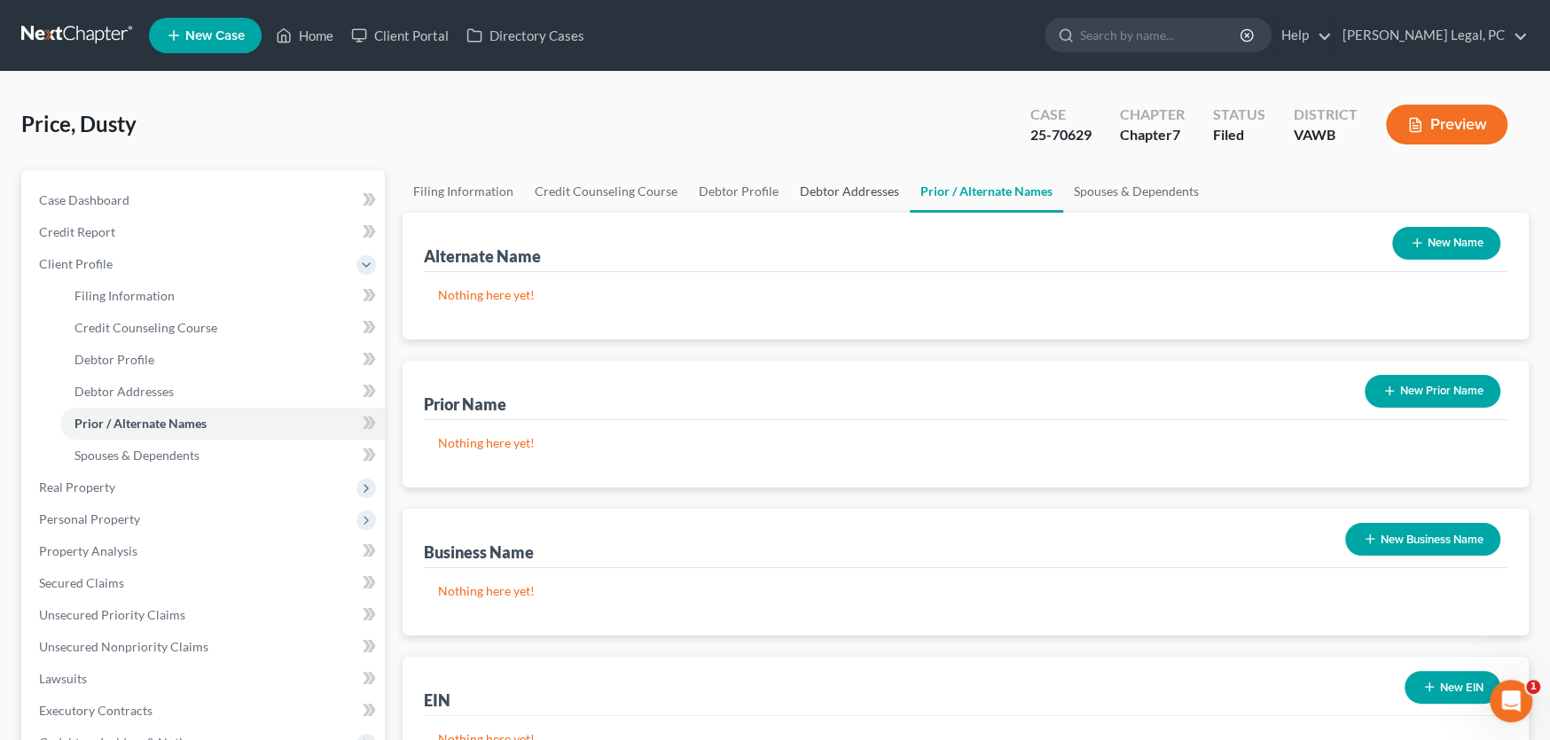
click at [823, 179] on link "Debtor Addresses" at bounding box center [849, 191] width 121 height 43
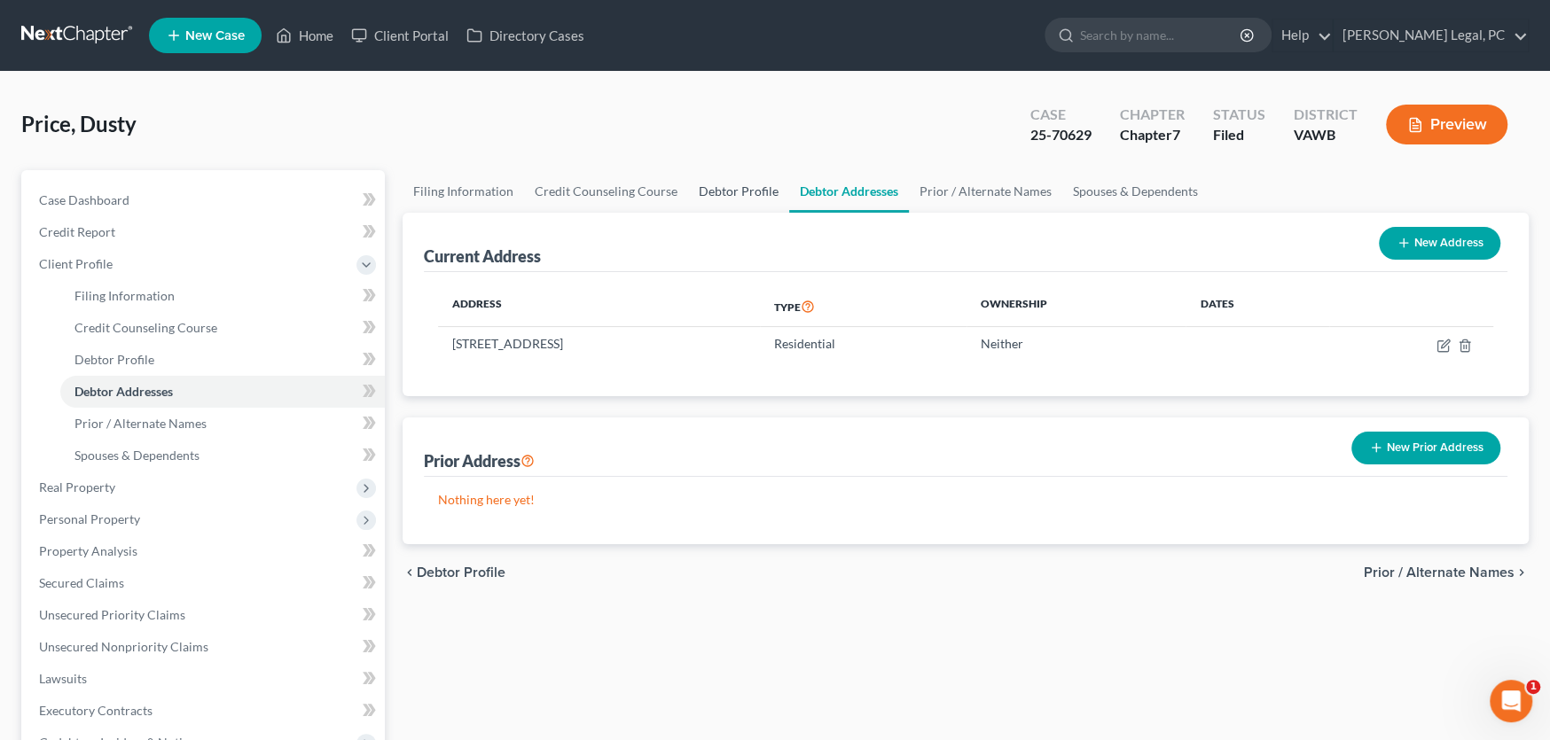
click at [741, 193] on link "Debtor Profile" at bounding box center [738, 191] width 101 height 43
select select "3"
select select "0"
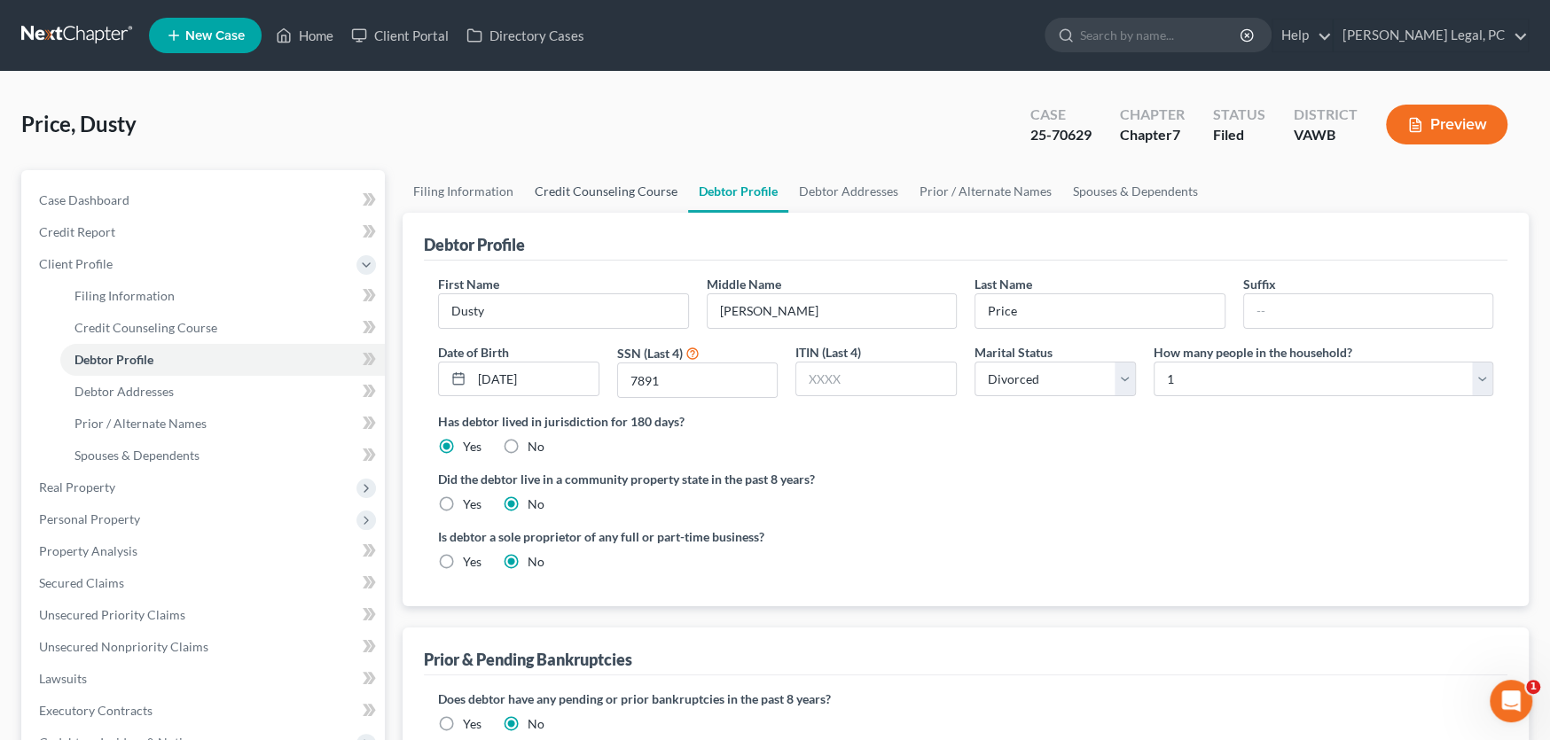
click at [604, 188] on link "Credit Counseling Course" at bounding box center [606, 191] width 164 height 43
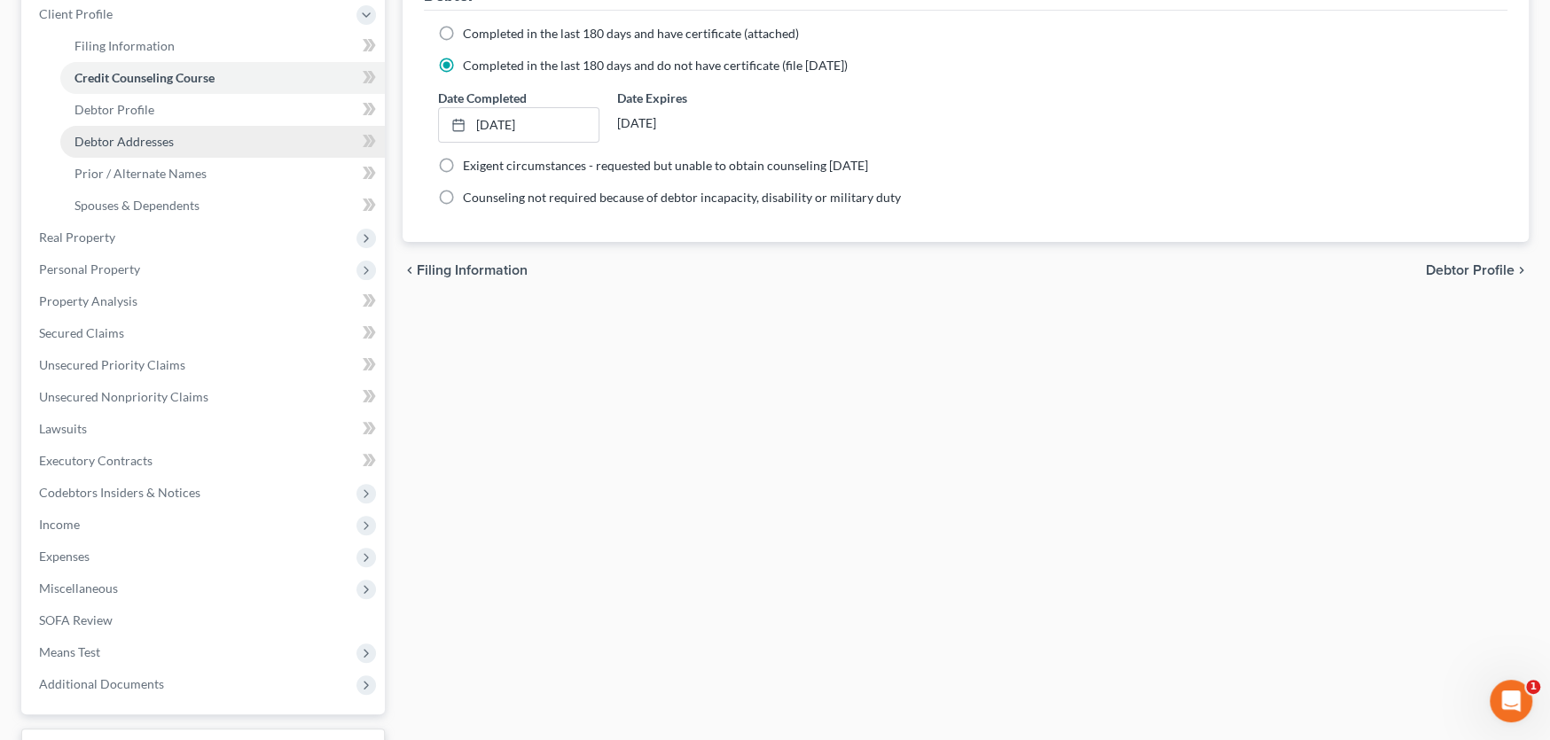
scroll to position [266, 0]
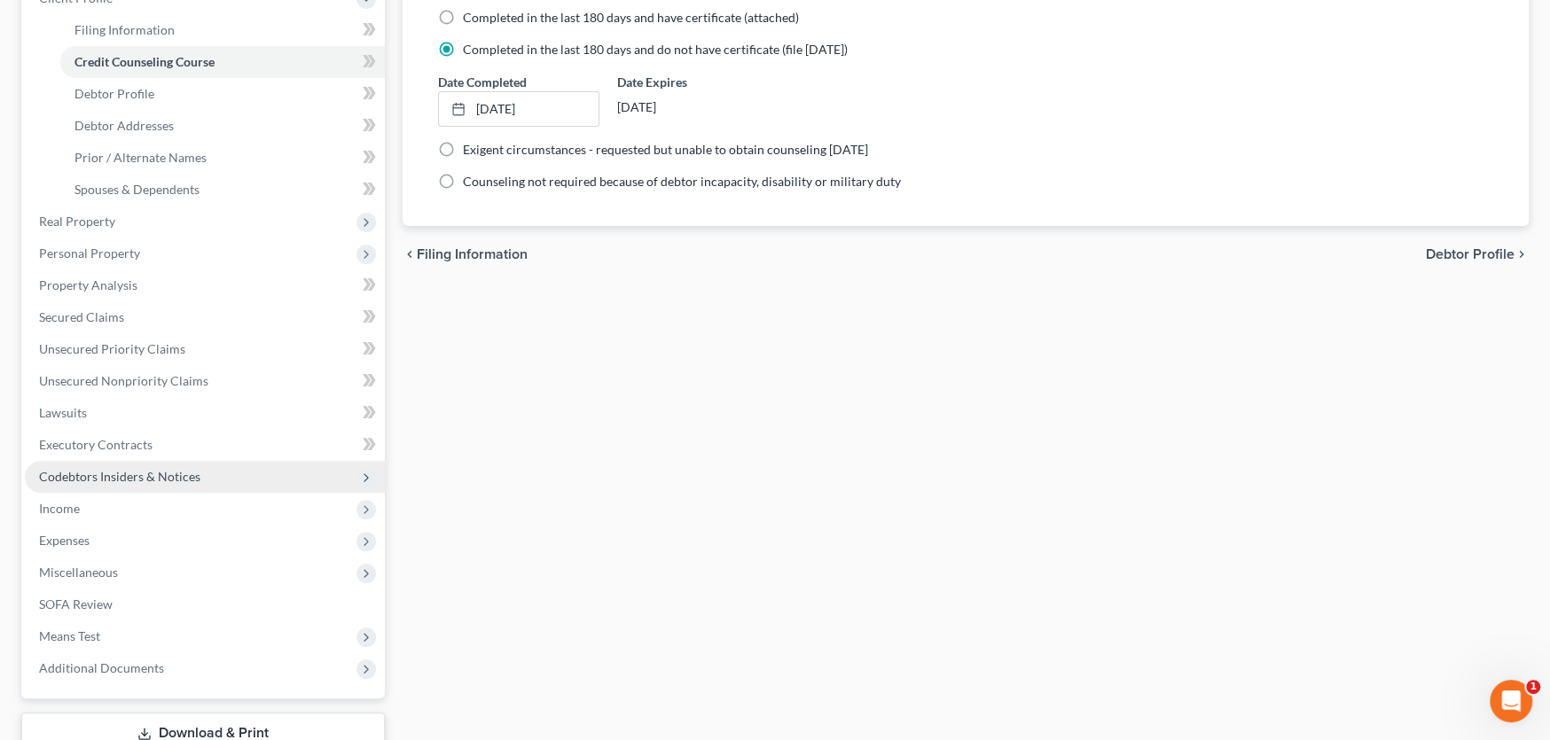
click at [94, 470] on span "Codebtors Insiders & Notices" at bounding box center [119, 476] width 161 height 15
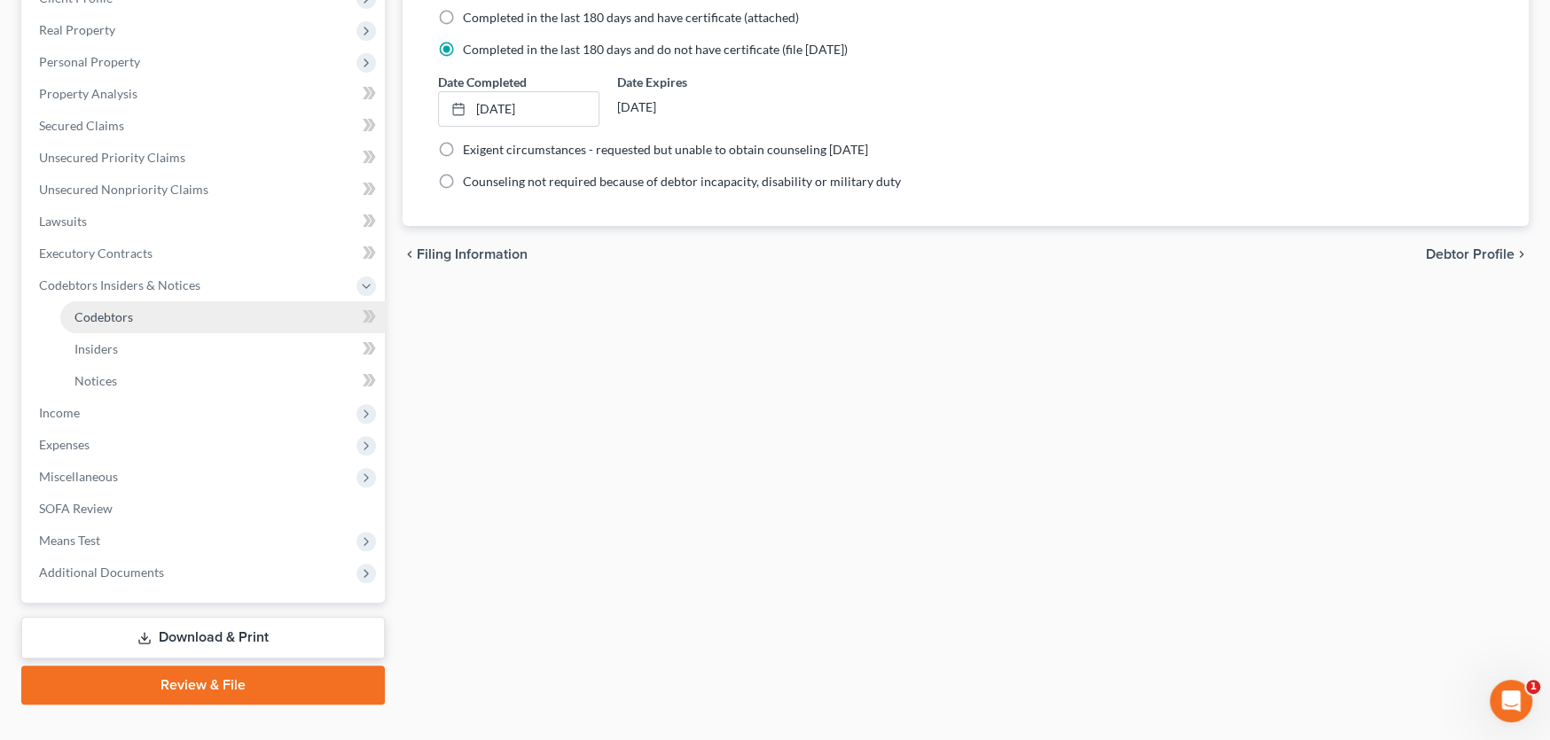
click at [92, 316] on span "Codebtors" at bounding box center [103, 316] width 59 height 15
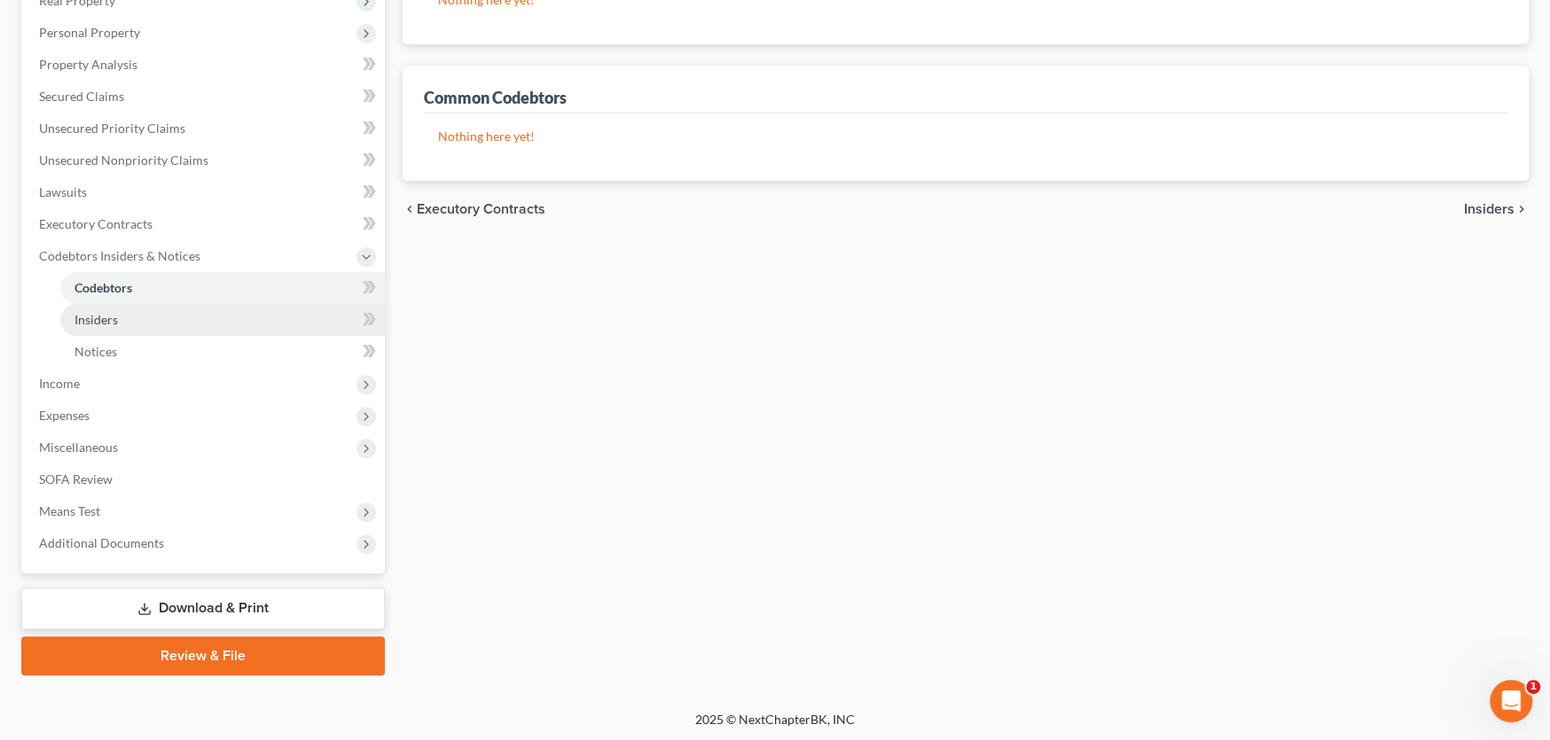
click at [104, 319] on span "Insiders" at bounding box center [95, 319] width 43 height 15
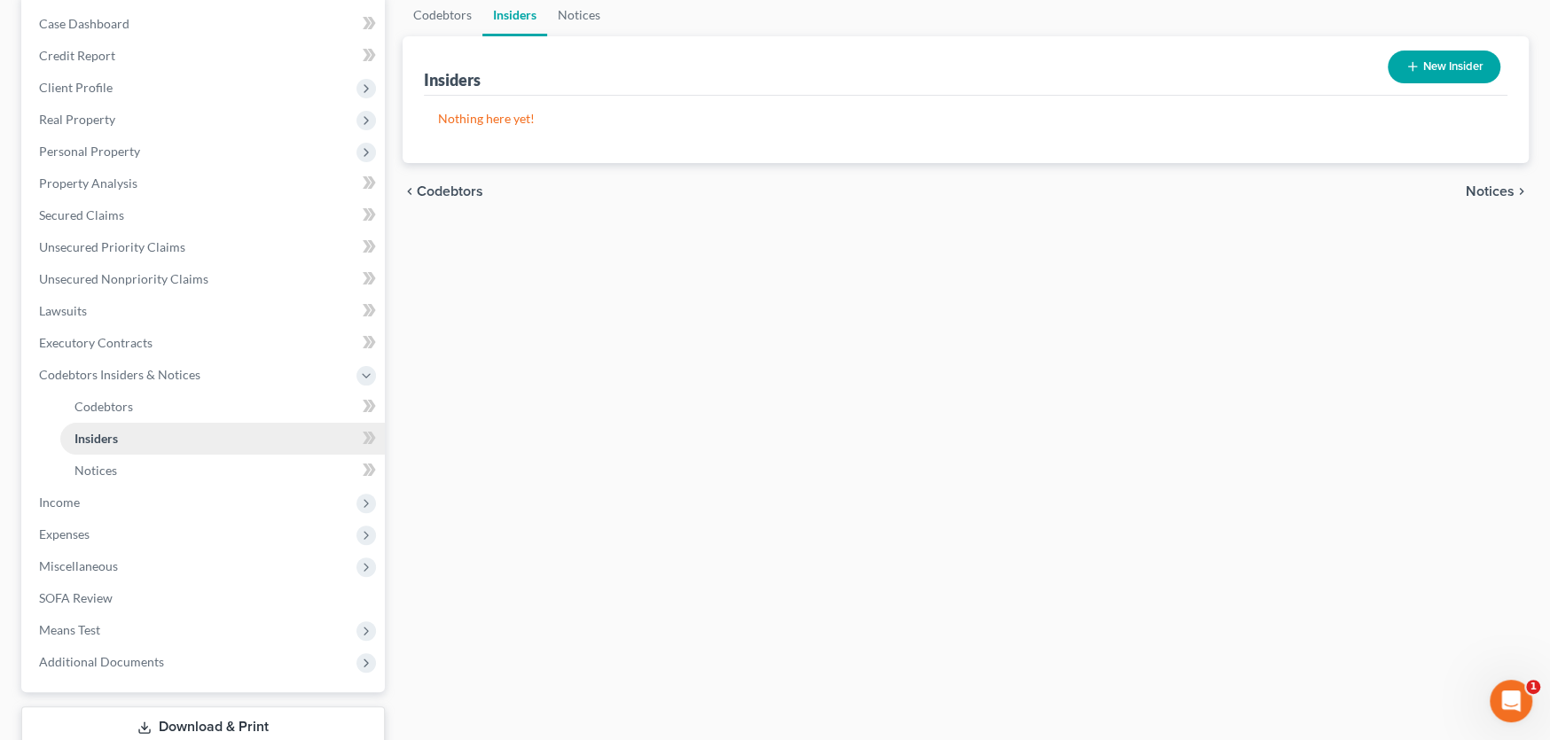
scroll to position [177, 0]
click at [100, 464] on span "Notices" at bounding box center [95, 469] width 43 height 15
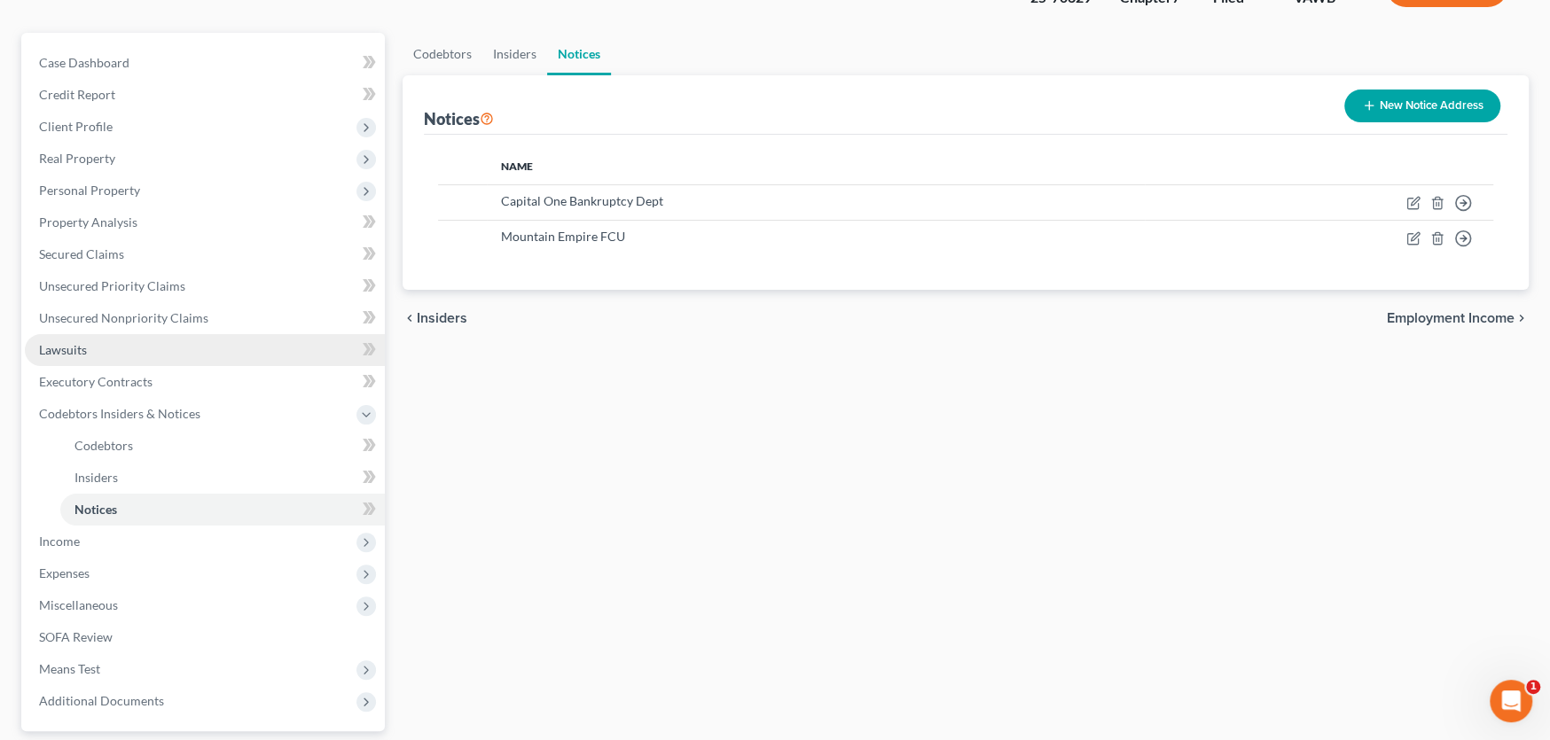
scroll to position [266, 0]
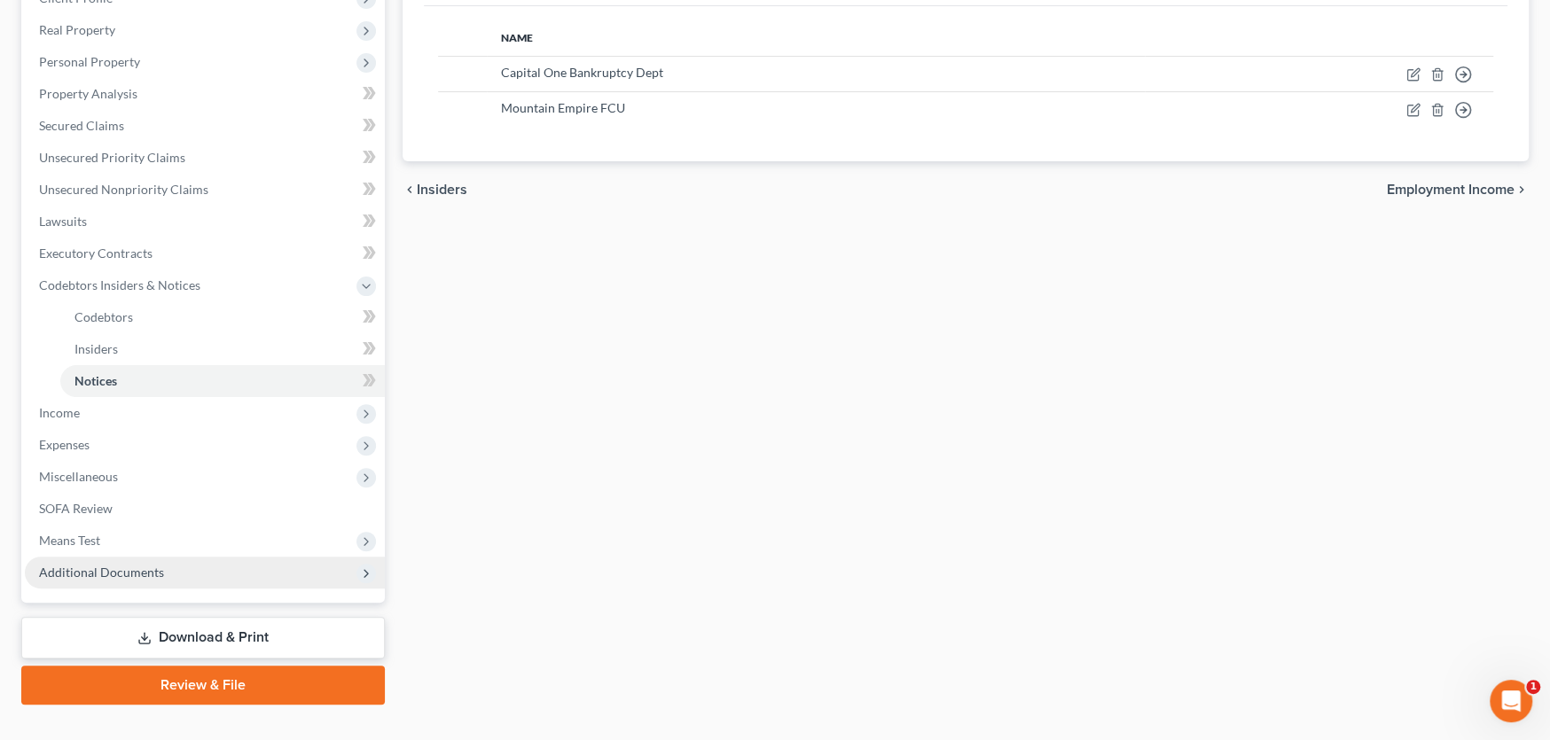
click at [99, 565] on span "Additional Documents" at bounding box center [101, 572] width 125 height 15
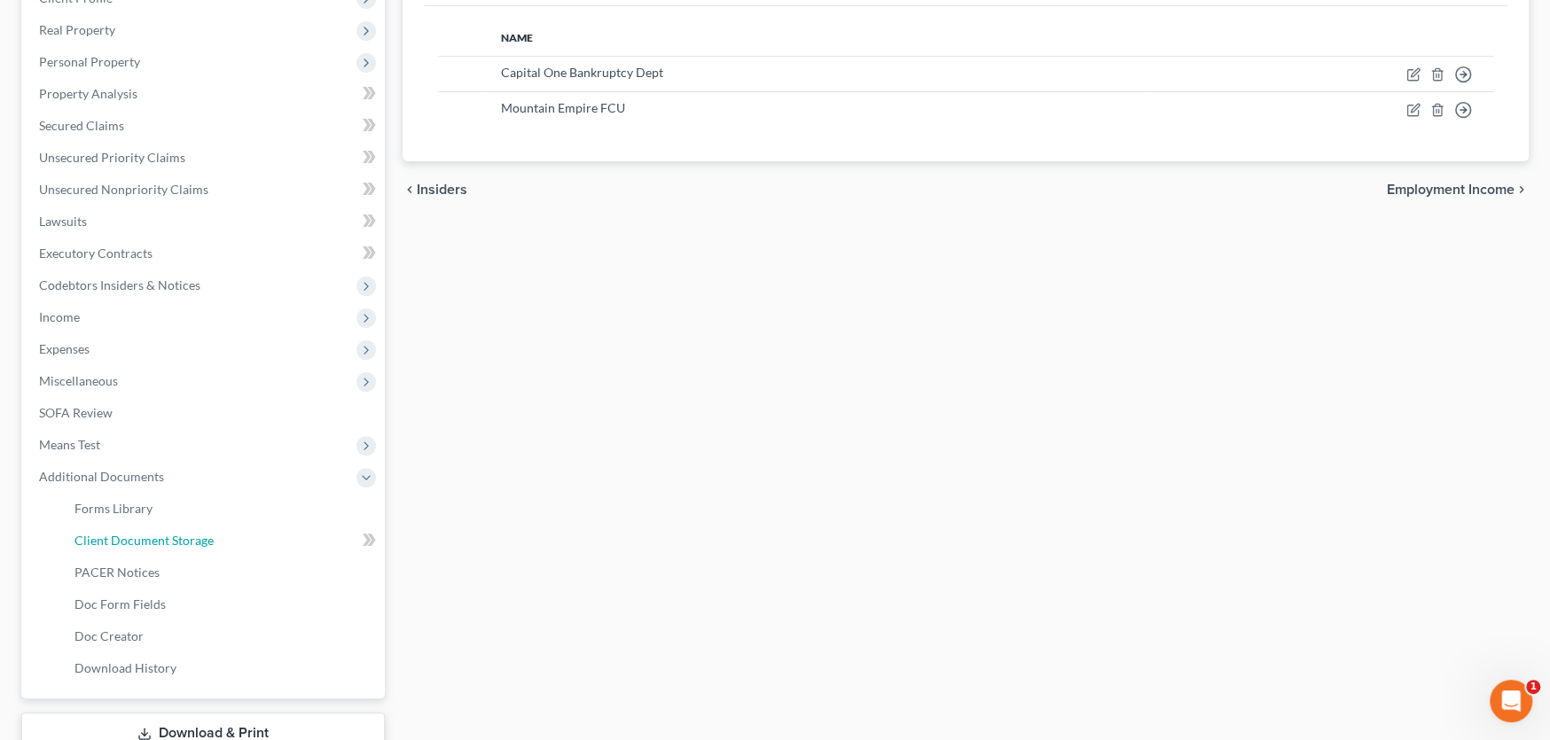
click at [167, 536] on span "Client Document Storage" at bounding box center [143, 540] width 139 height 15
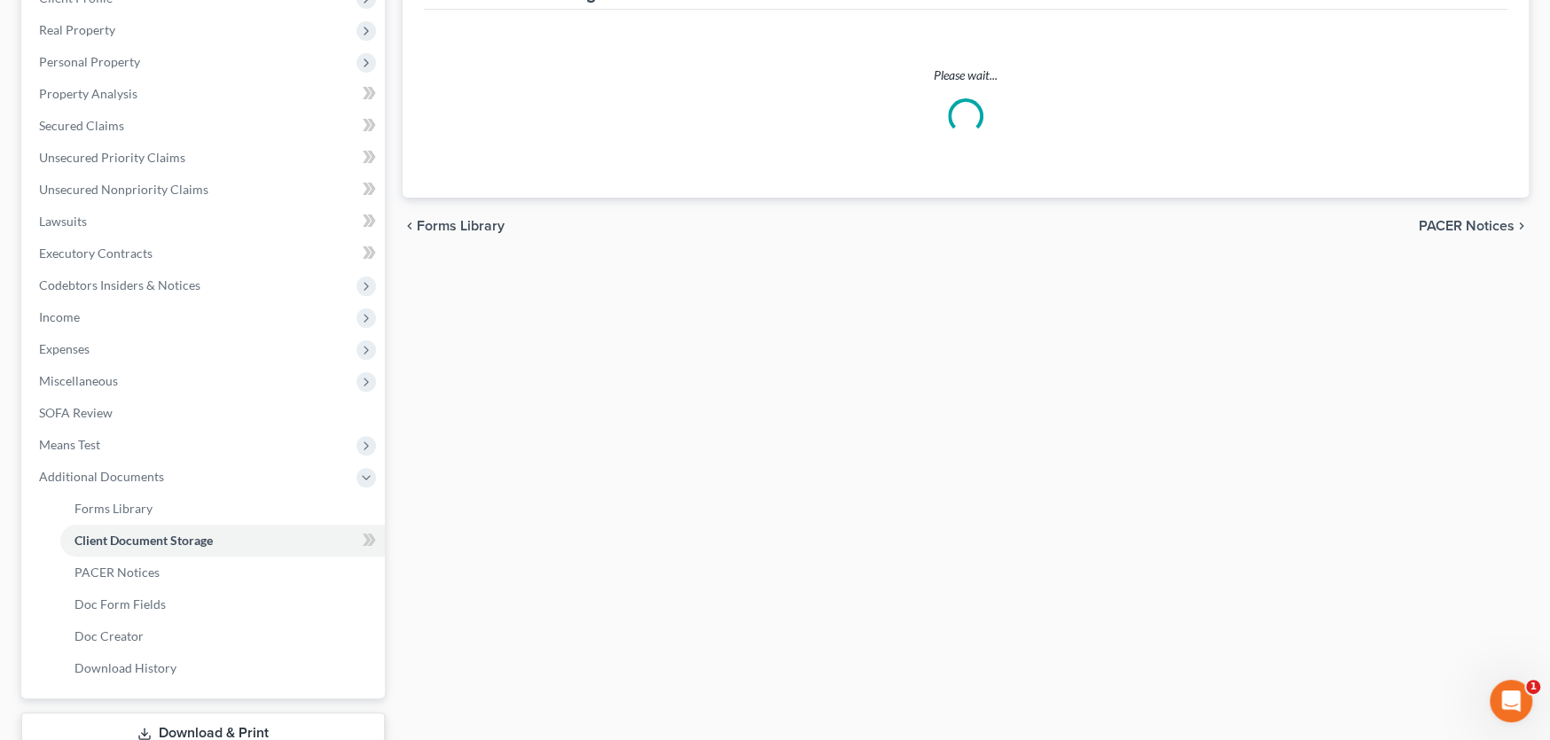
select select "0"
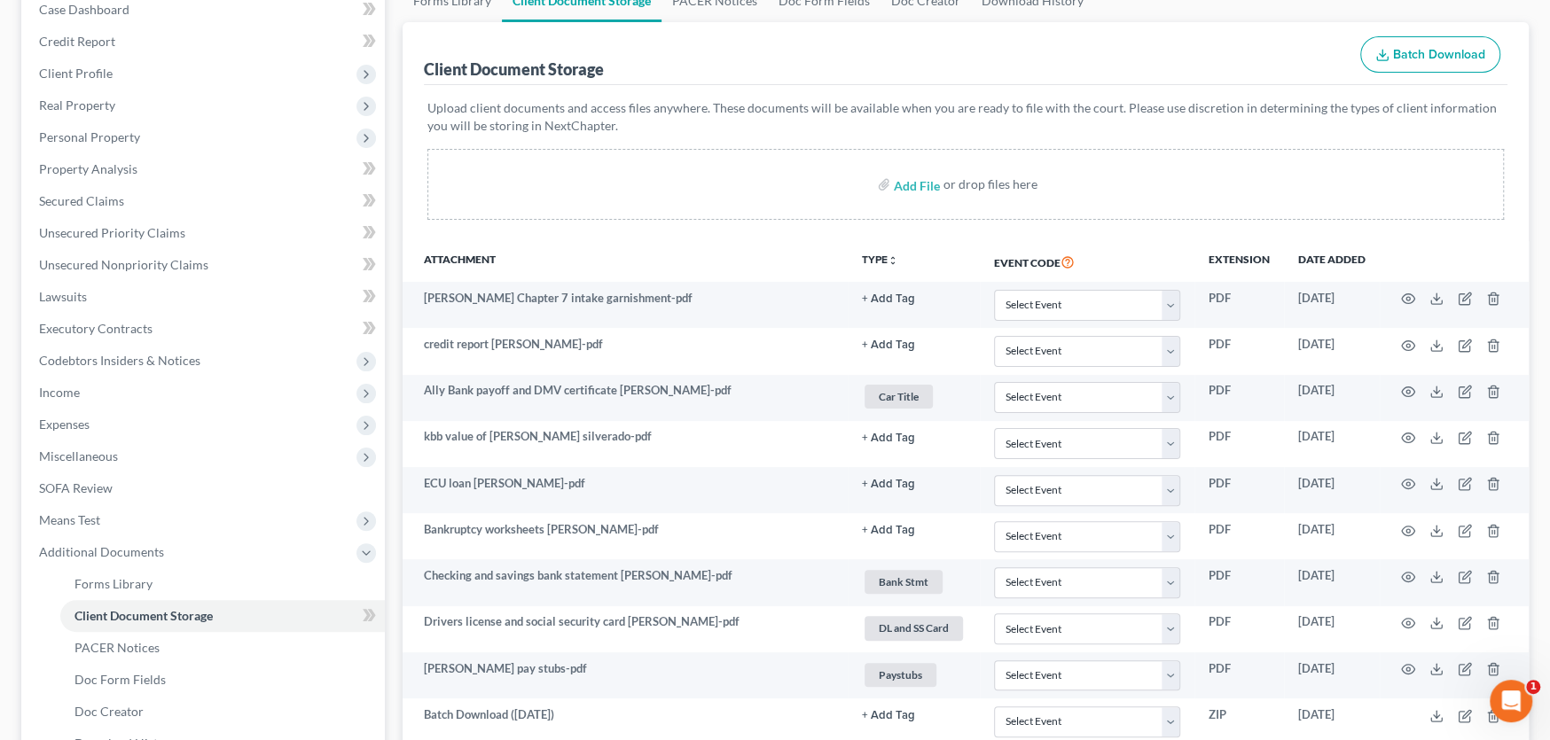
scroll to position [532, 0]
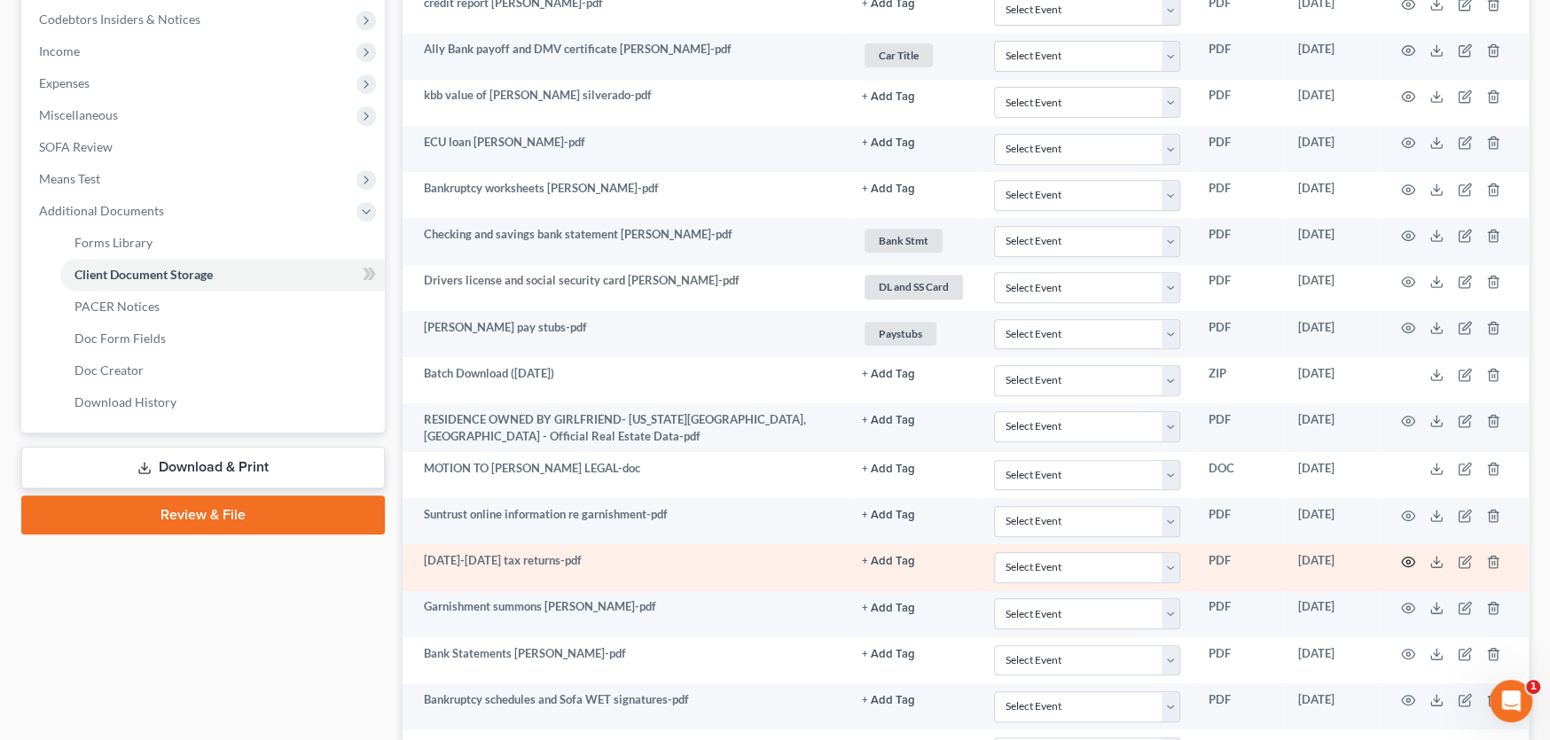
click at [1408, 560] on circle "button" at bounding box center [1408, 562] width 4 height 4
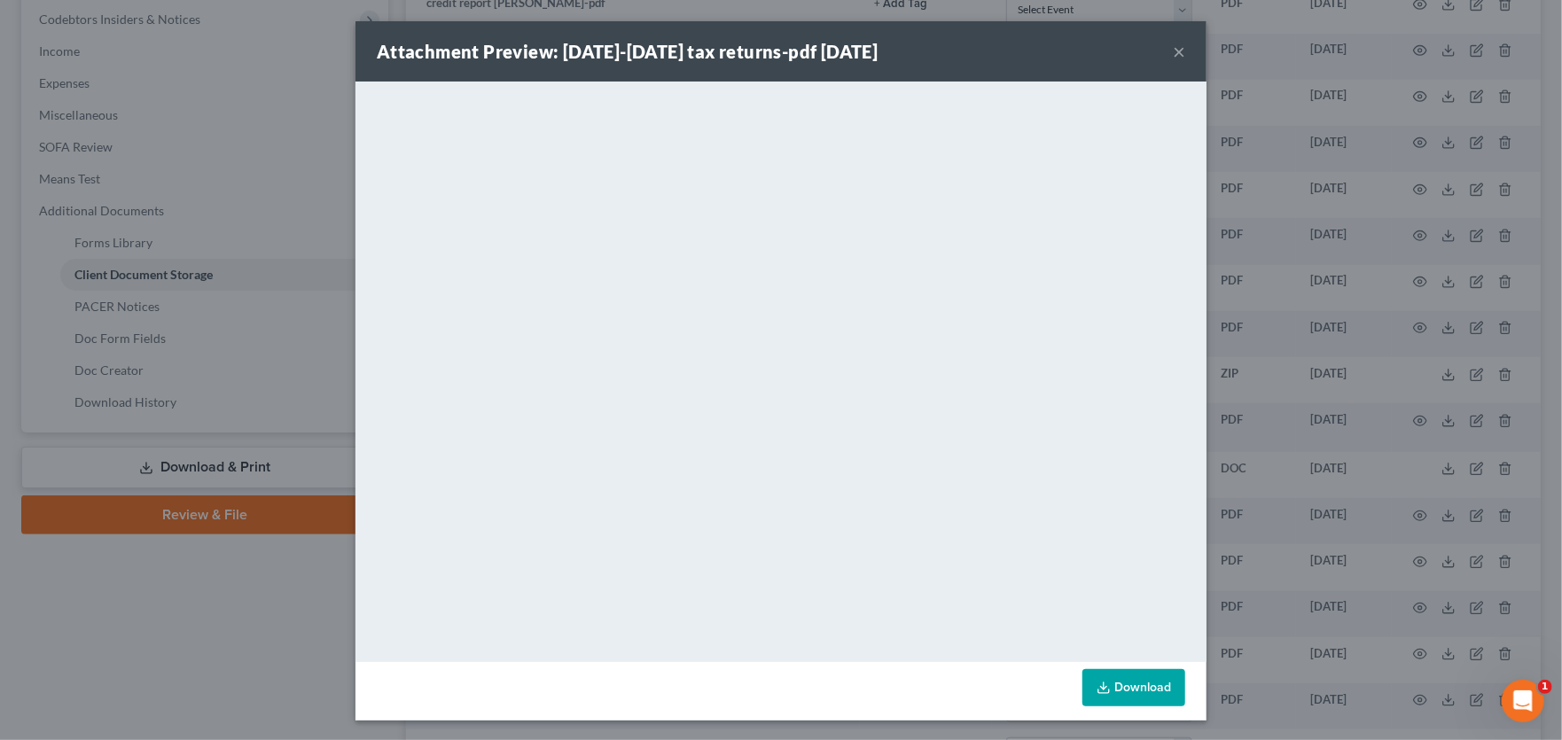
click at [1173, 50] on button "×" at bounding box center [1179, 51] width 12 height 21
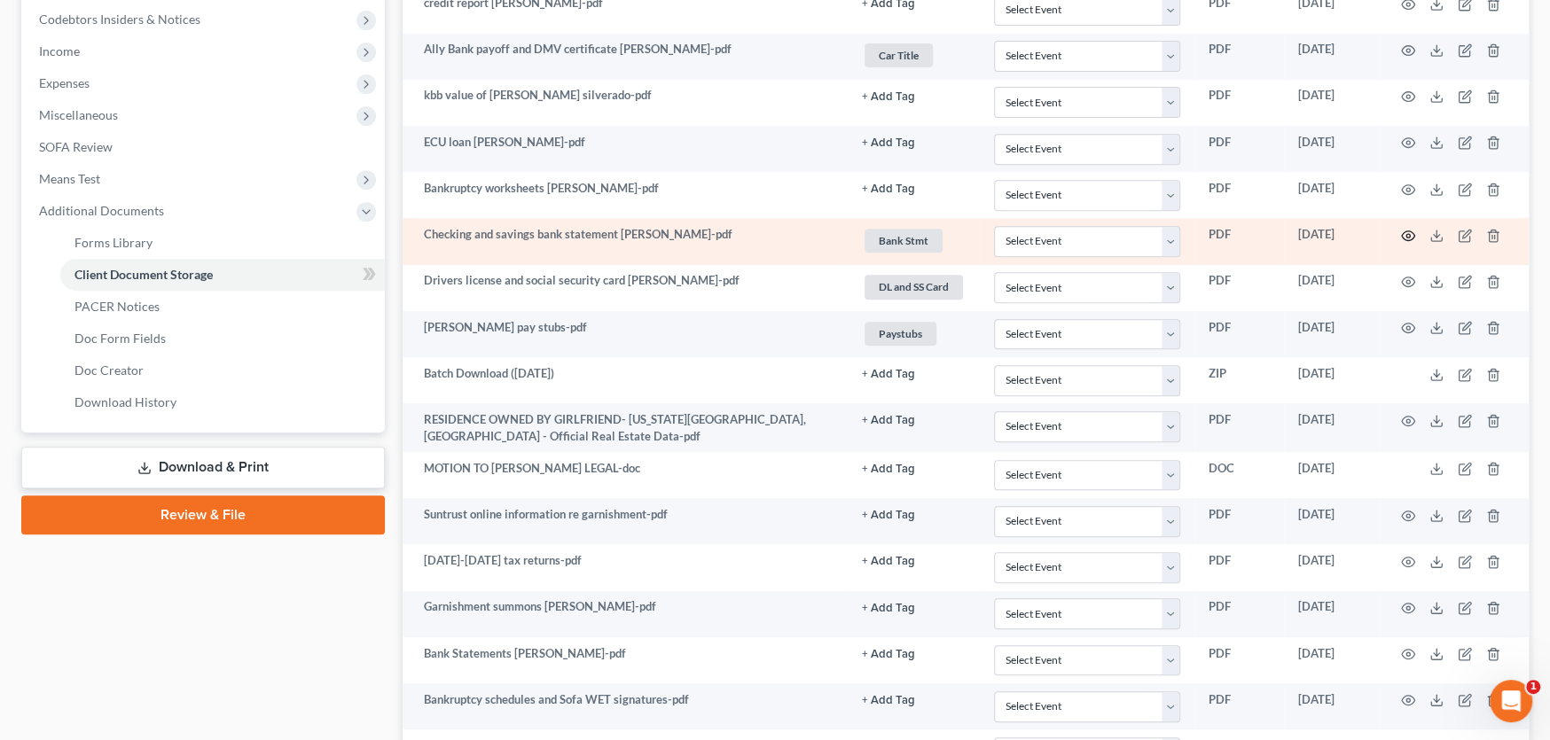
click at [1408, 235] on circle "button" at bounding box center [1408, 236] width 4 height 4
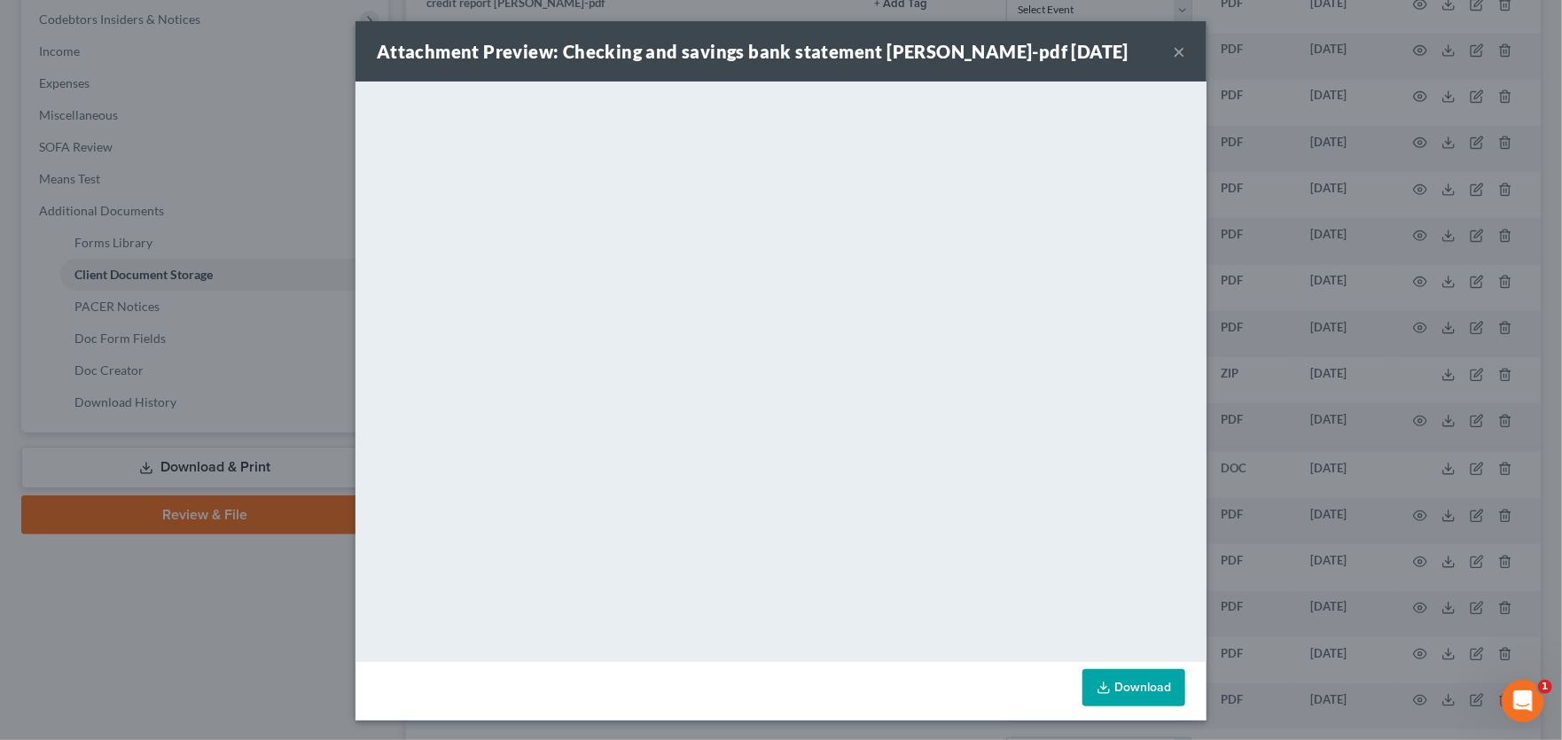
click at [1173, 45] on button "×" at bounding box center [1179, 51] width 12 height 21
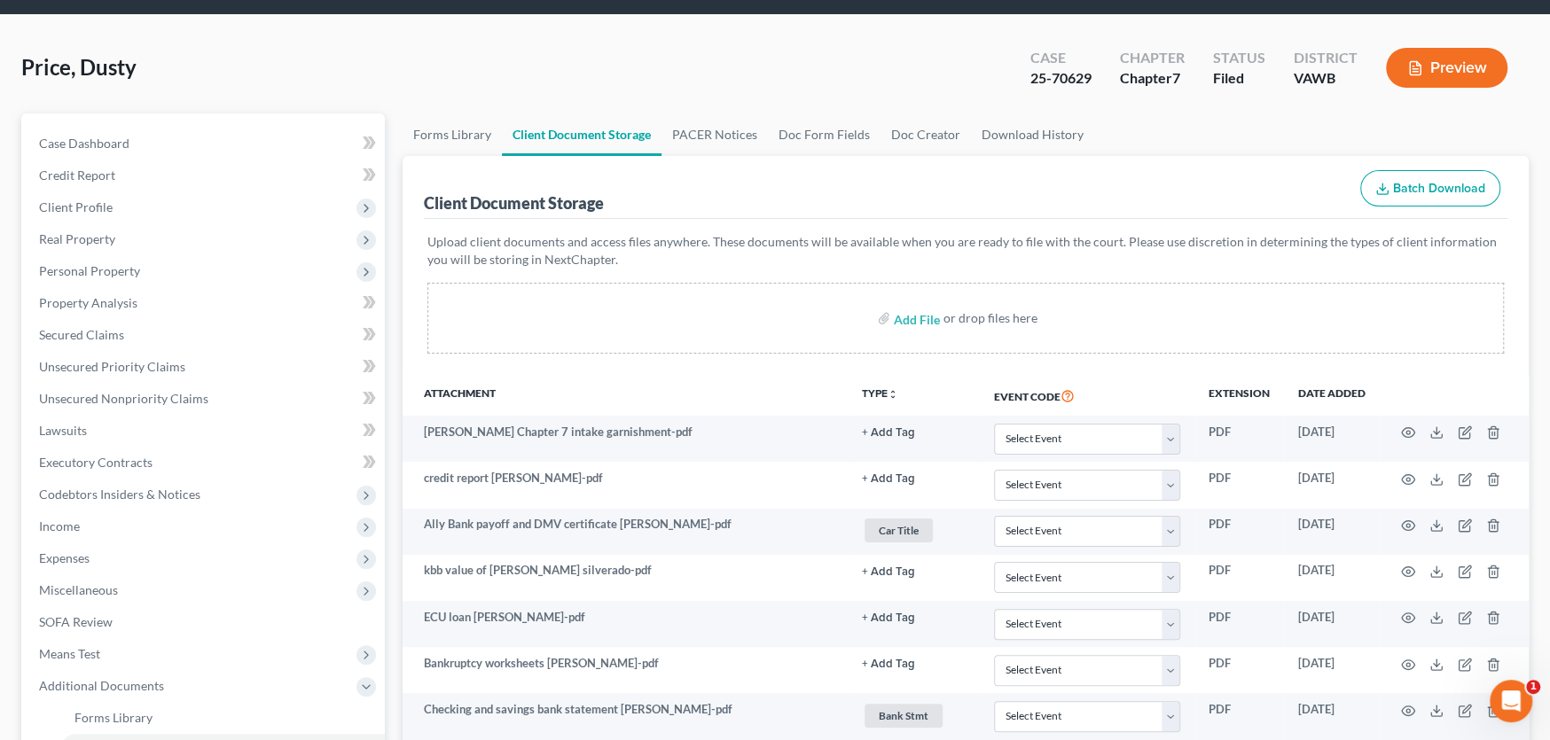
scroll to position [0, 0]
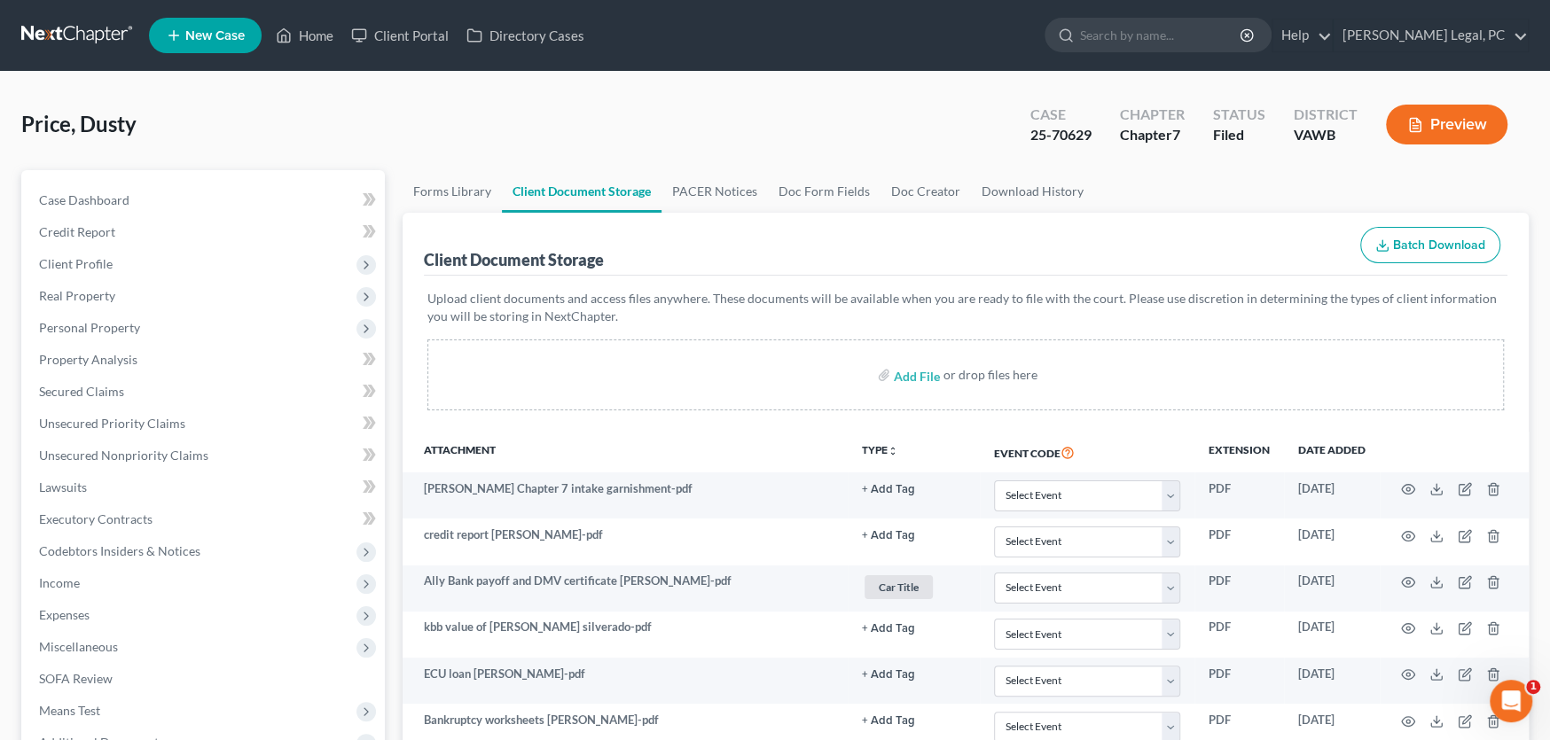
click at [63, 35] on link at bounding box center [77, 36] width 113 height 32
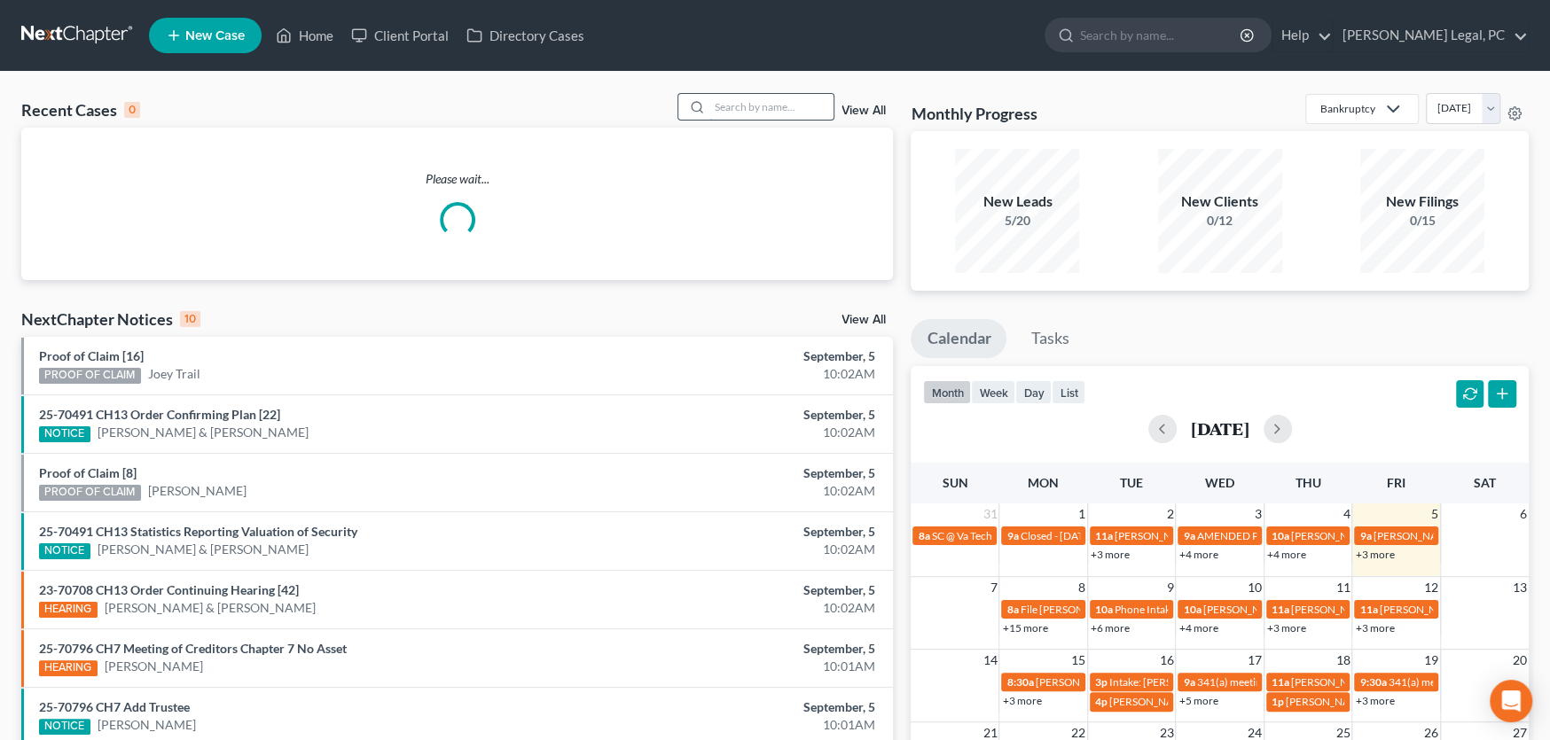
click at [748, 102] on input "search" at bounding box center [771, 107] width 124 height 26
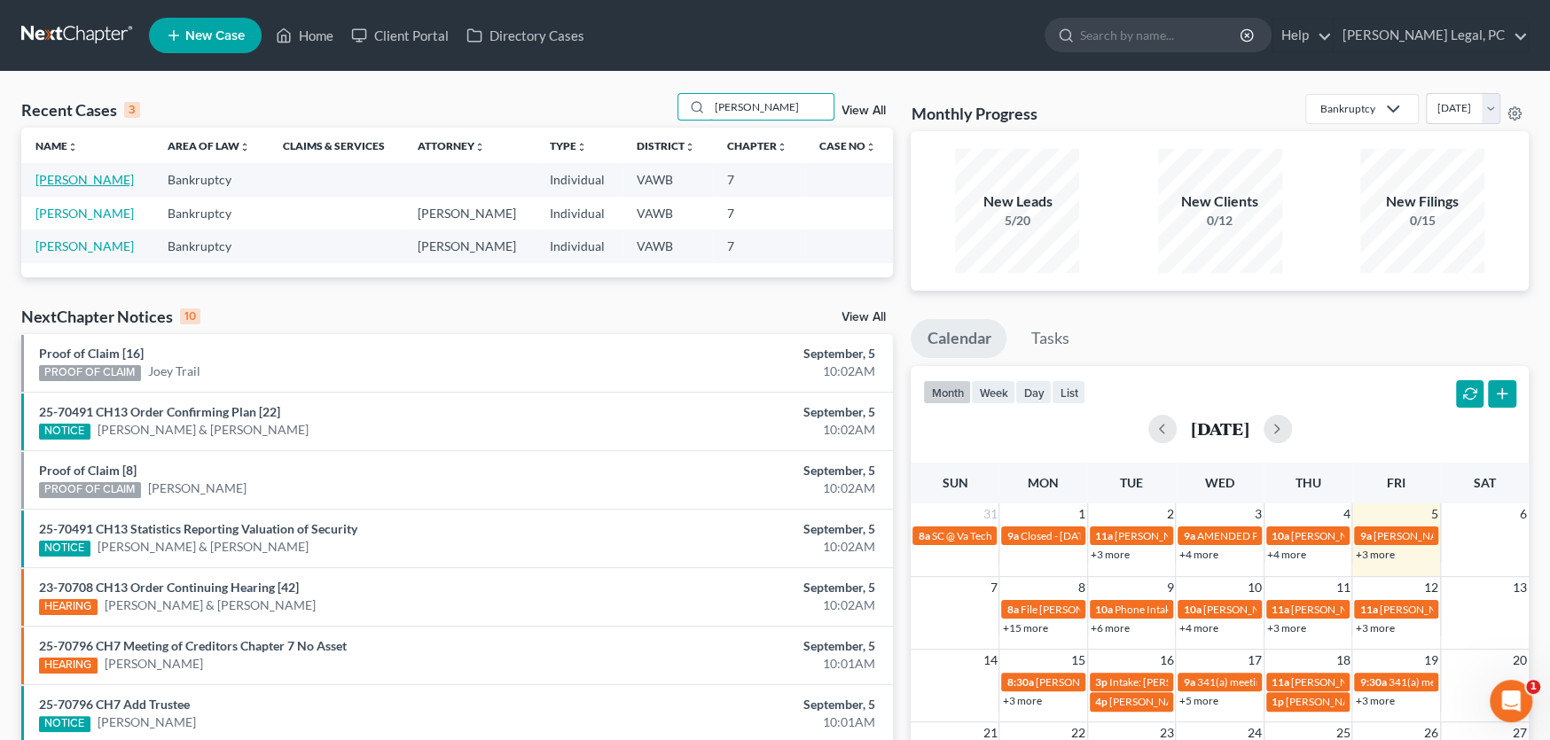
type input "alber"
click at [85, 178] on link "Albertson, Melissa" at bounding box center [84, 179] width 98 height 15
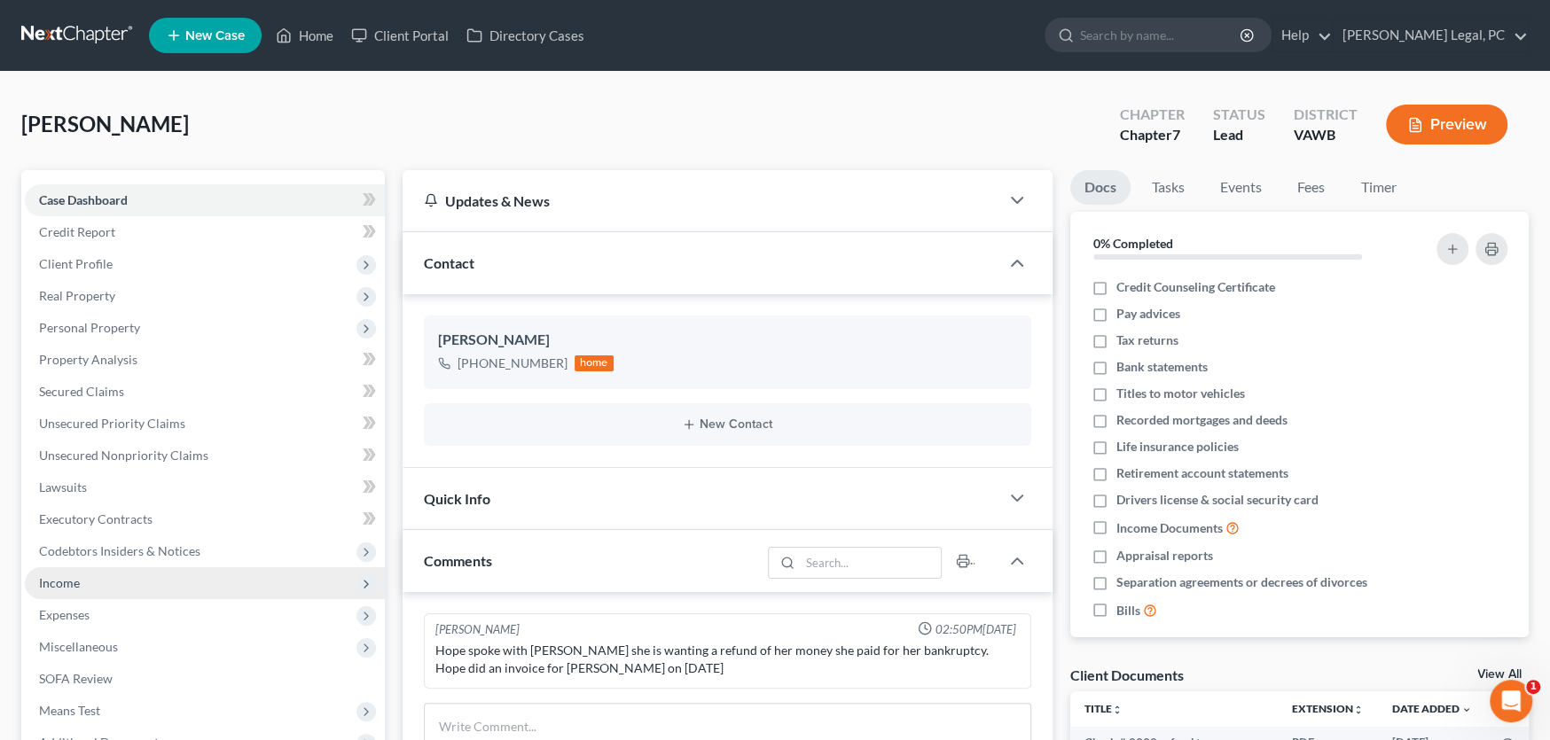
scroll to position [266, 0]
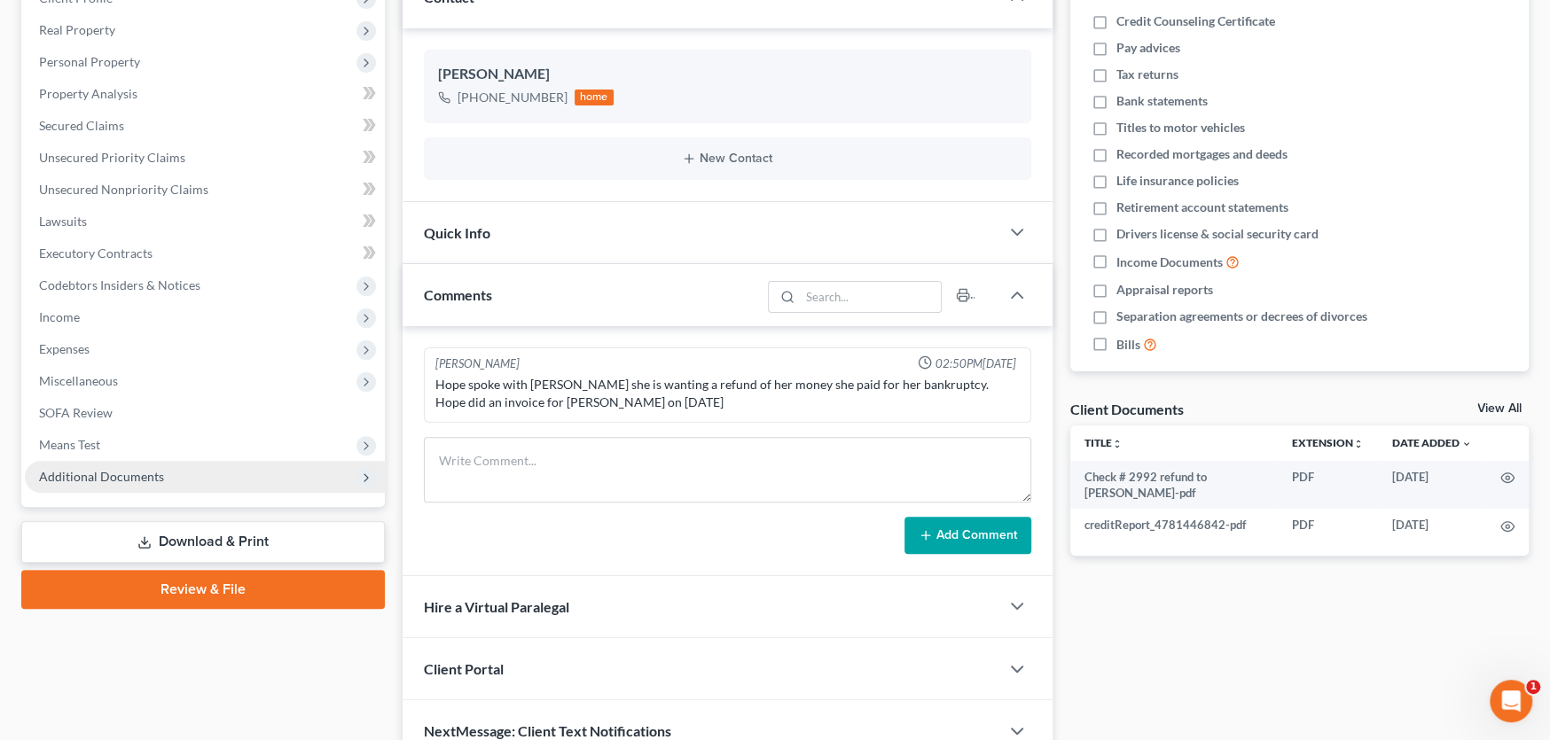
click at [105, 474] on span "Additional Documents" at bounding box center [101, 476] width 125 height 15
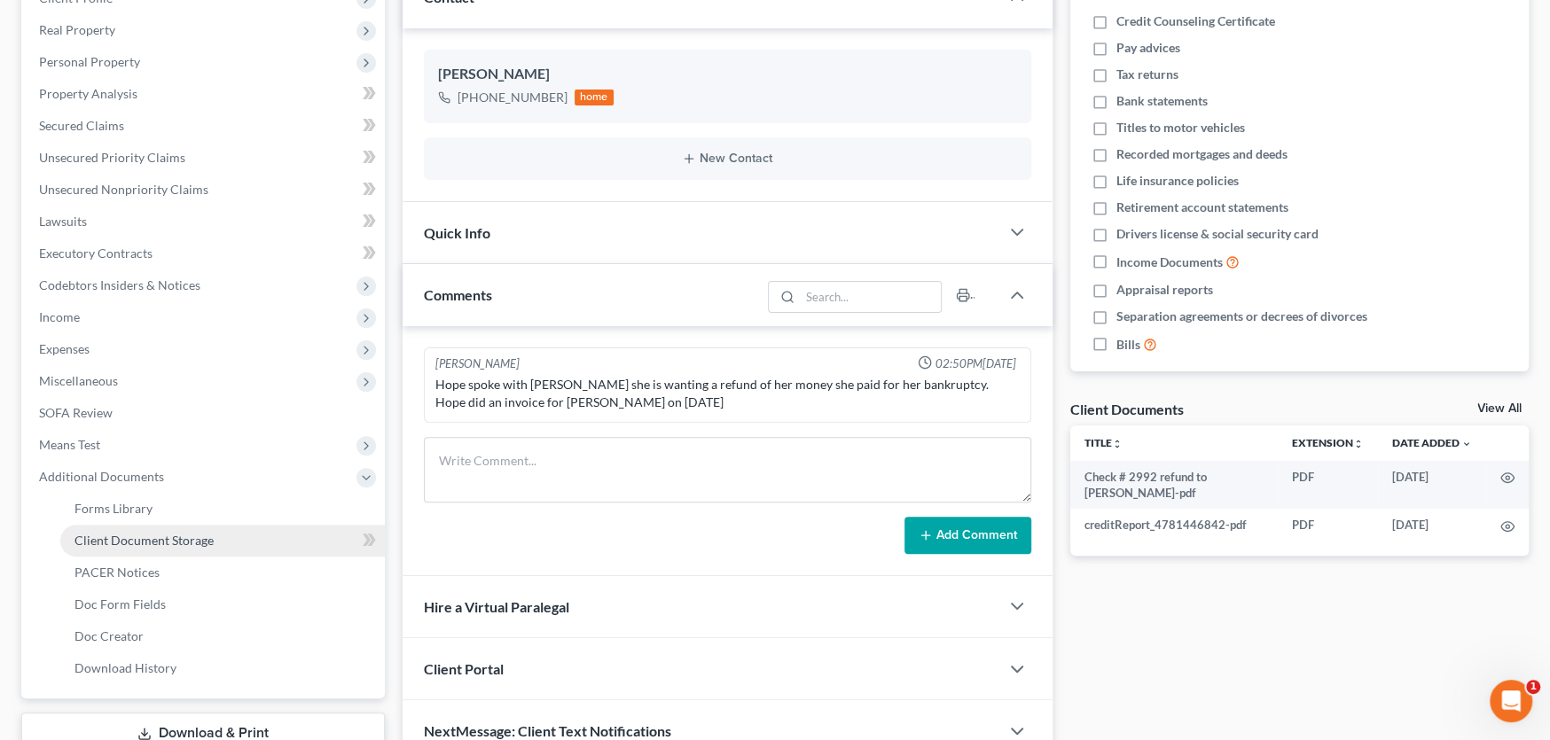
click at [122, 538] on span "Client Document Storage" at bounding box center [143, 540] width 139 height 15
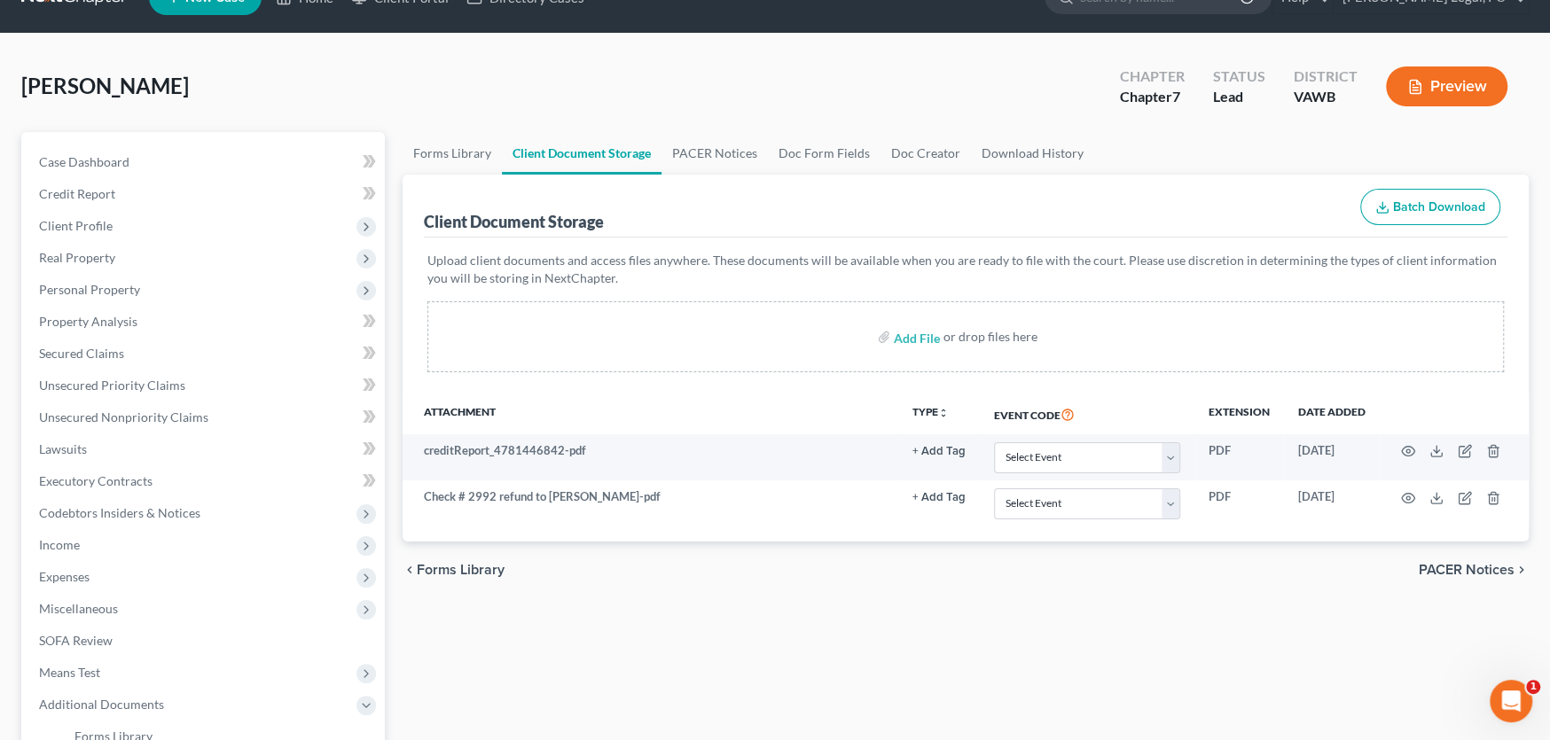
scroll to position [37, 0]
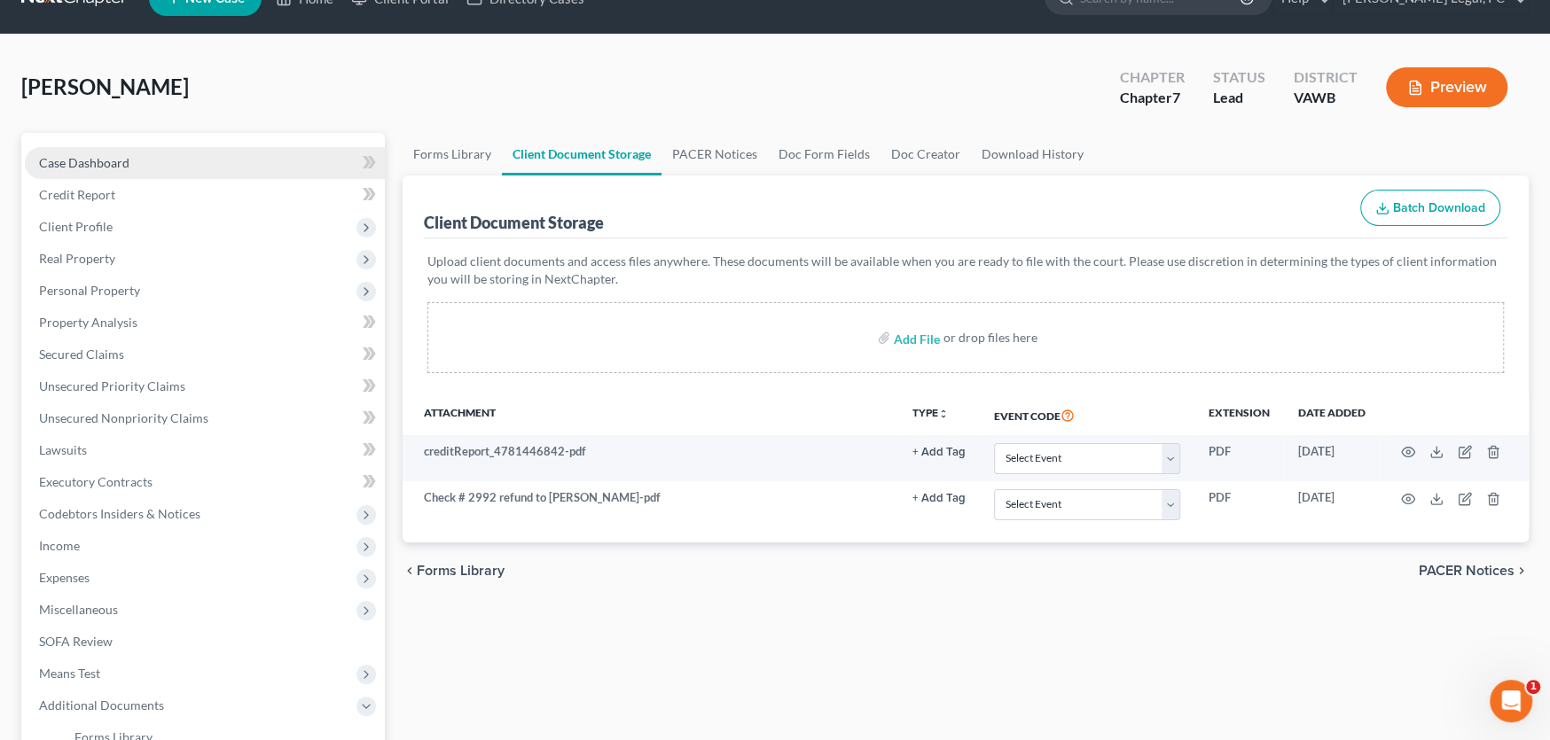
click at [112, 159] on span "Case Dashboard" at bounding box center [84, 162] width 90 height 15
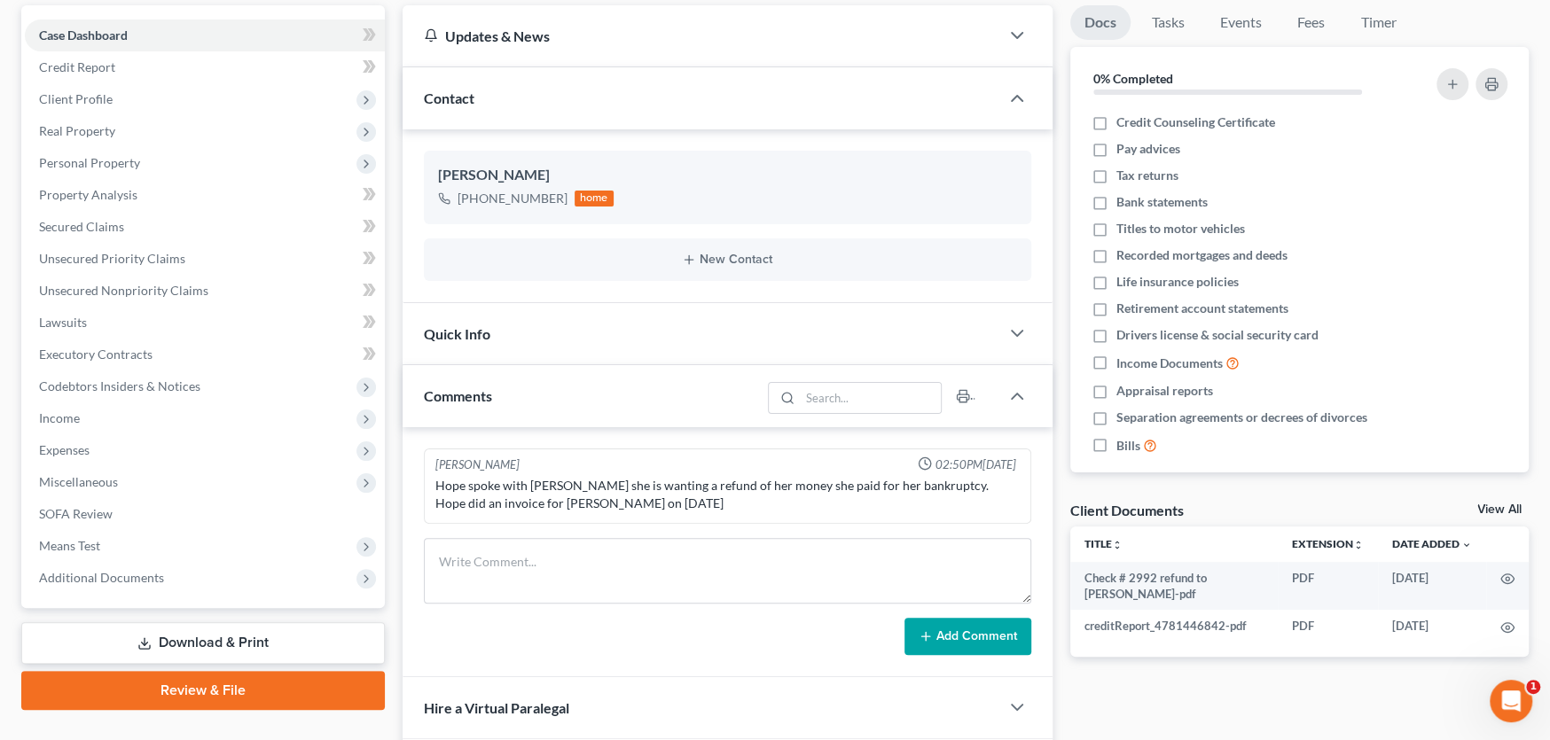
scroll to position [177, 0]
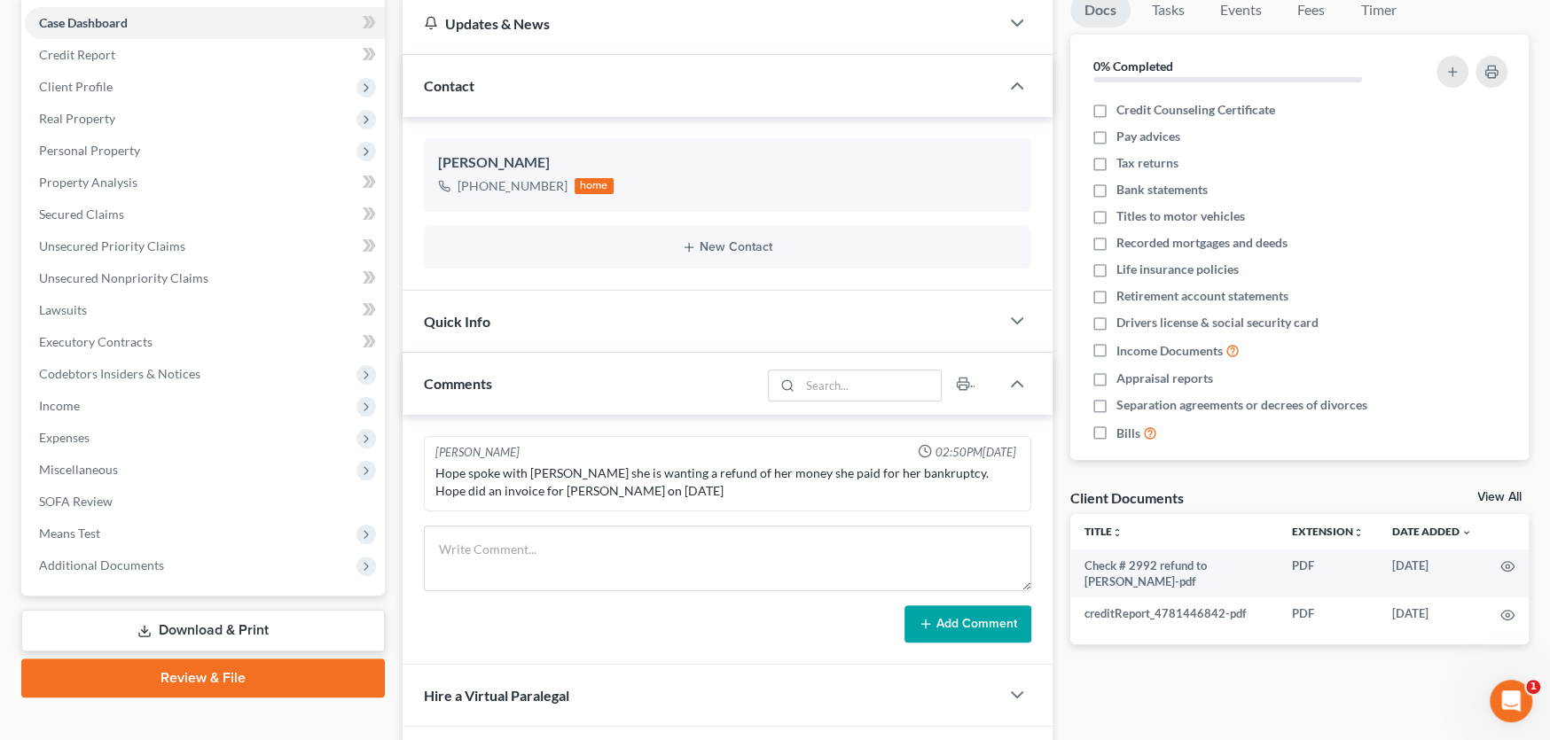
click at [696, 497] on div "Hope spoke with Melissa Albertson she is wanting a refund of her money she paid…" at bounding box center [727, 482] width 584 height 35
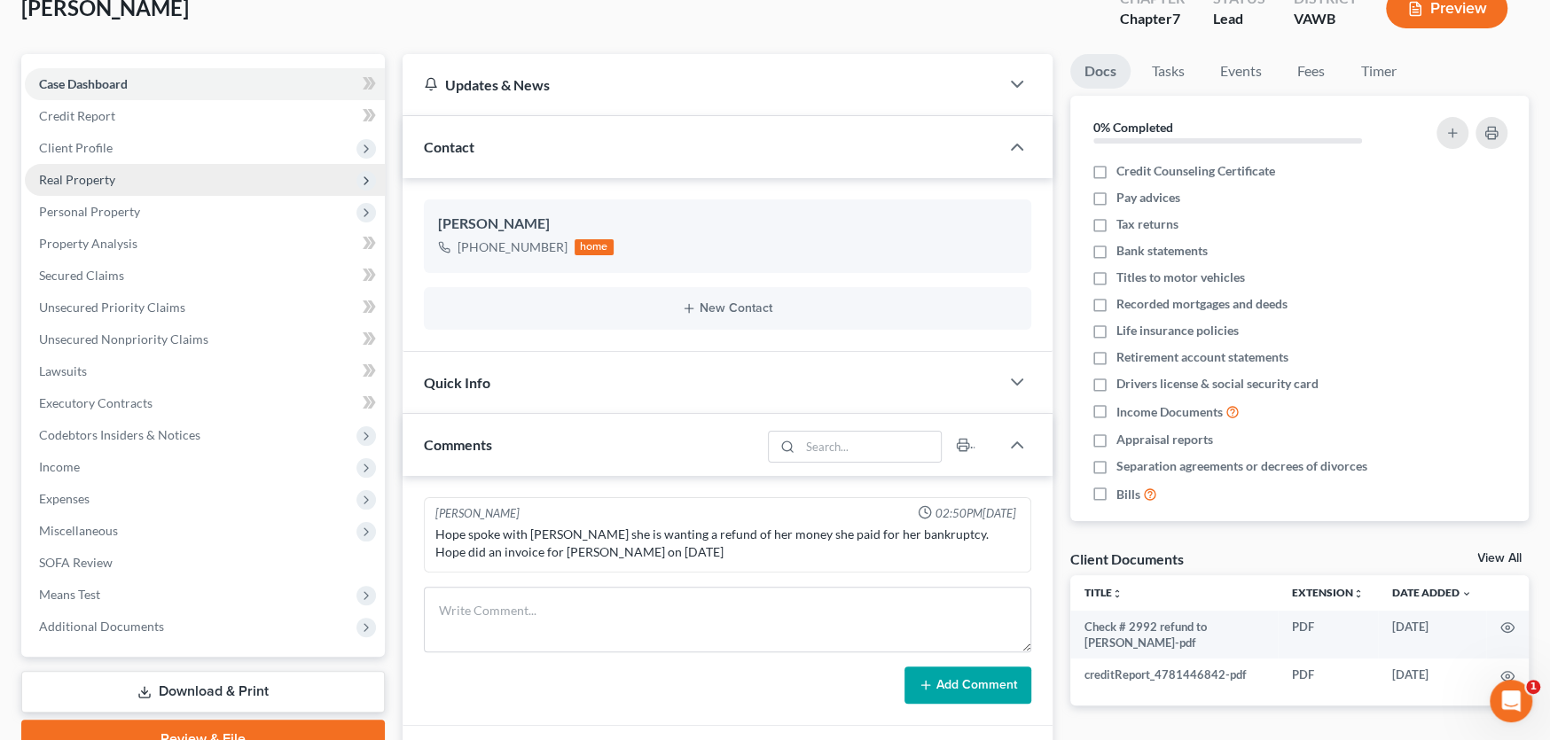
scroll to position [0, 0]
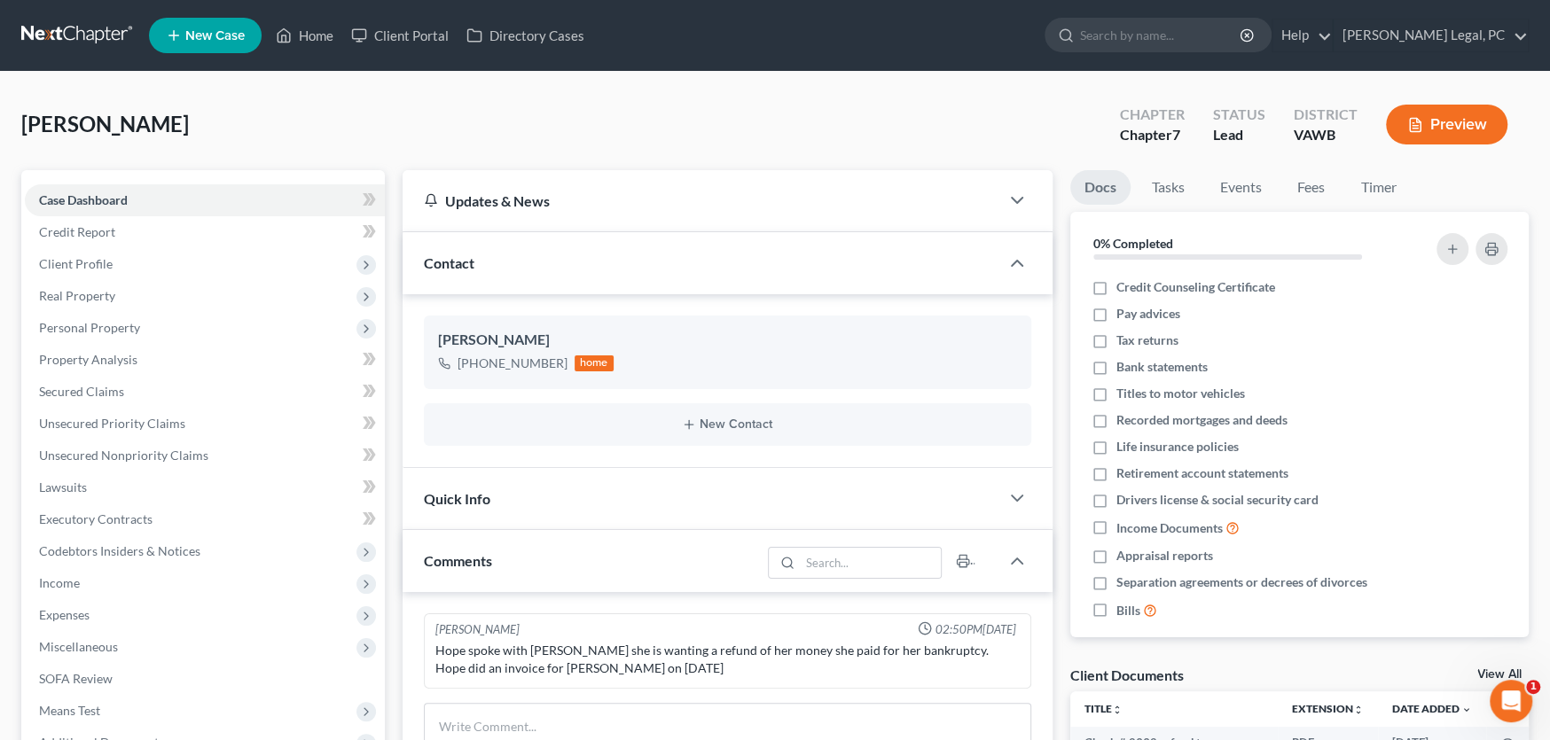
click at [69, 34] on link at bounding box center [77, 36] width 113 height 32
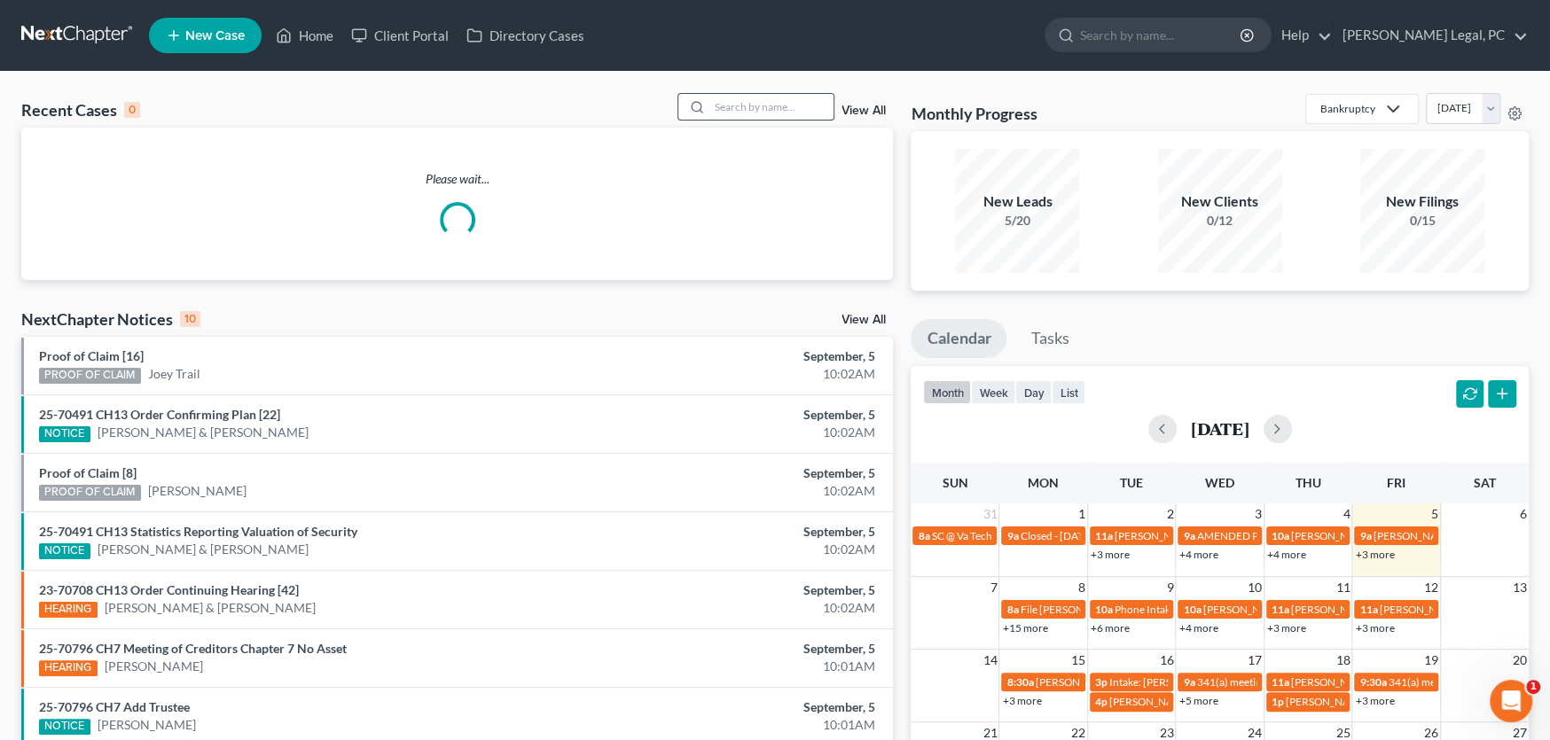
click at [740, 109] on input "search" at bounding box center [771, 107] width 124 height 26
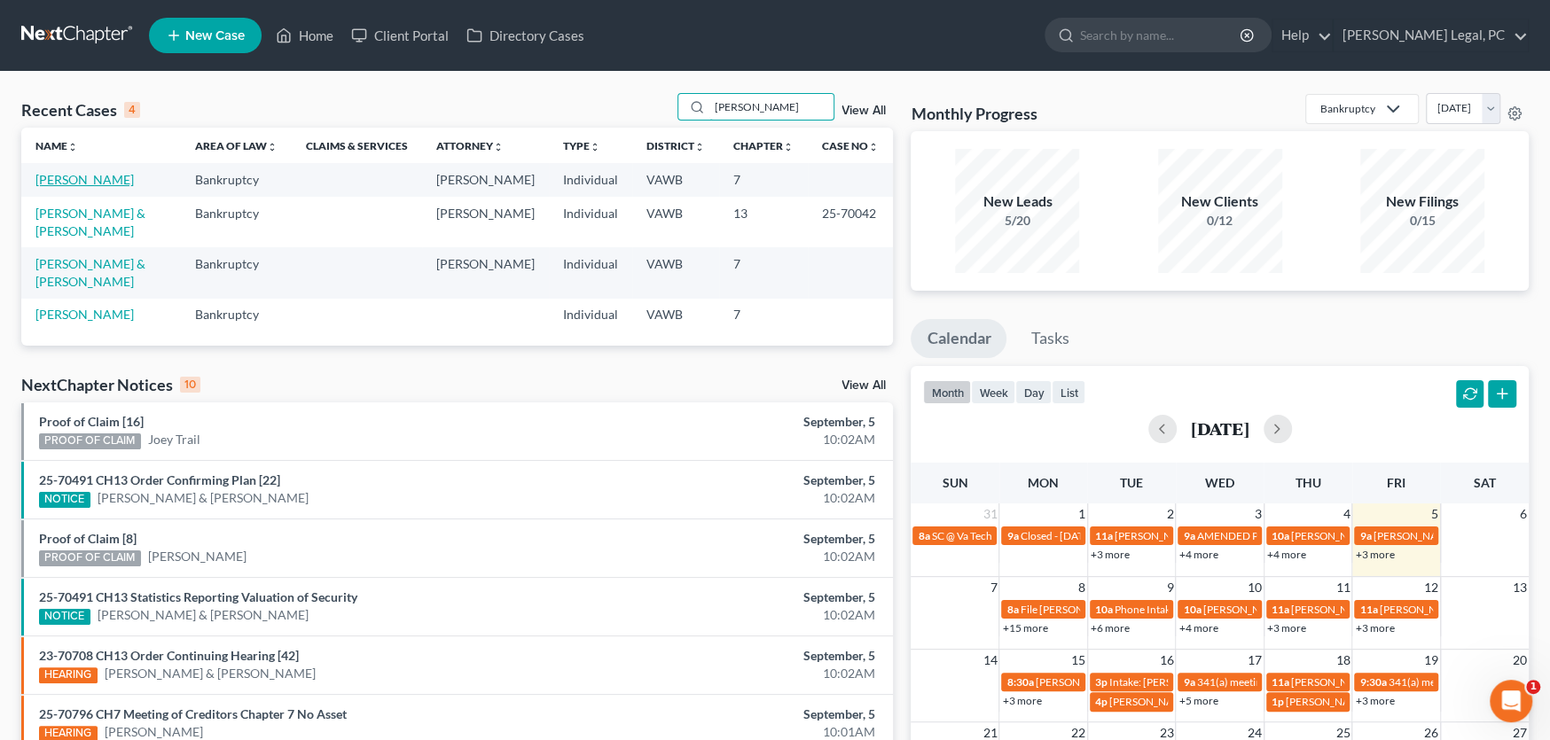
type input "[PERSON_NAME]"
click at [113, 175] on link "[PERSON_NAME]" at bounding box center [84, 179] width 98 height 15
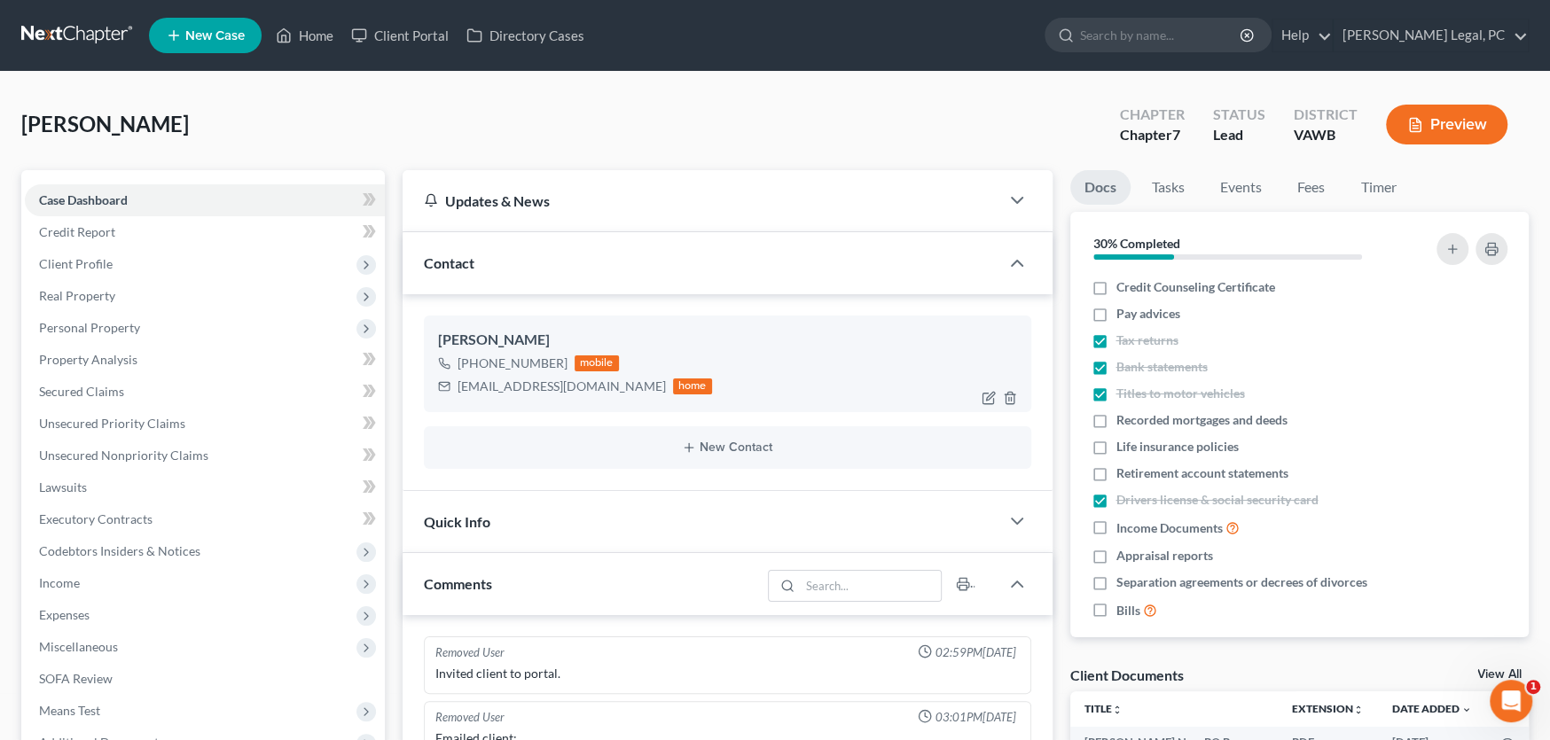
scroll to position [2296, 0]
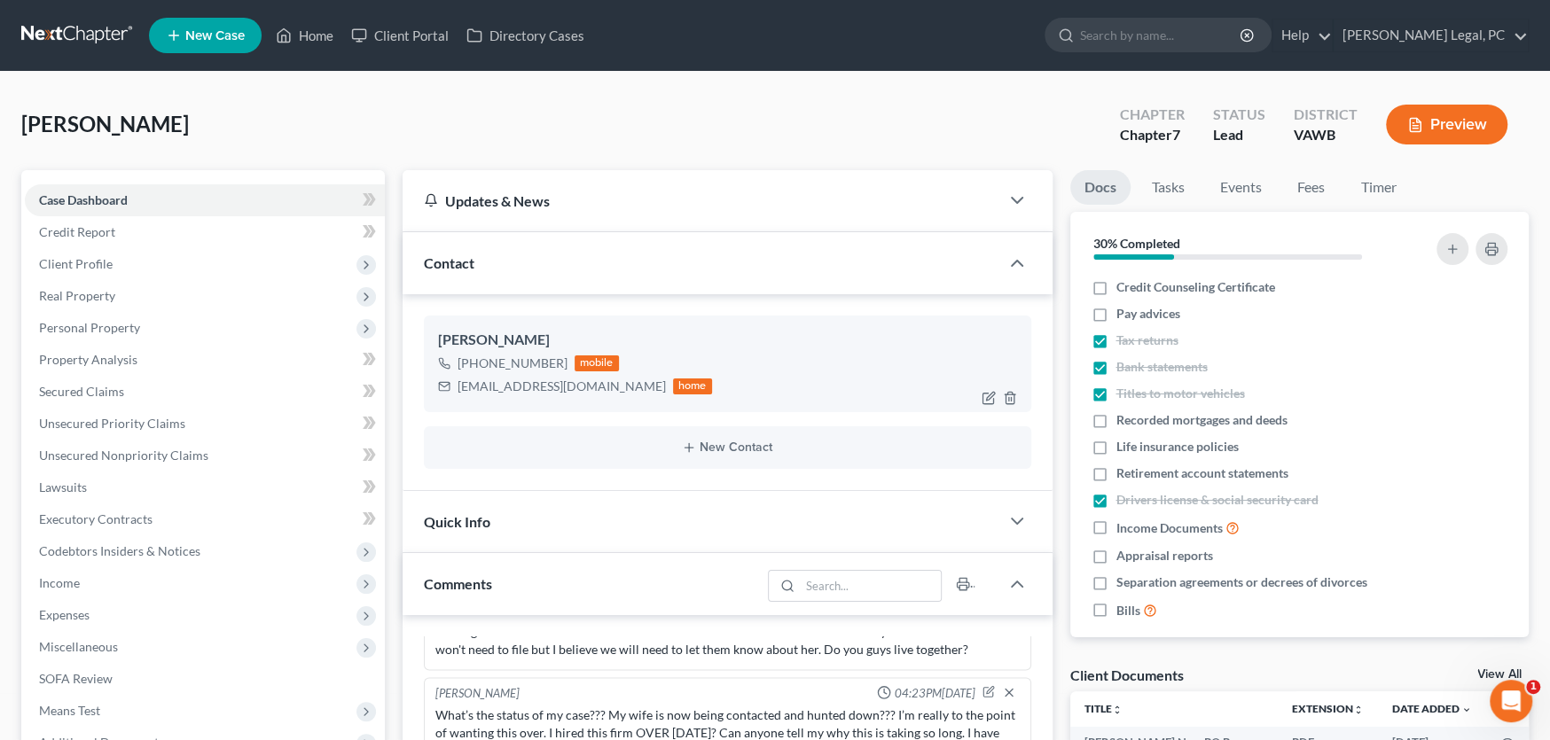
click at [663, 381] on div "[PHONE_NUMBER] mobile [EMAIL_ADDRESS][DOMAIN_NAME] home" at bounding box center [727, 375] width 579 height 46
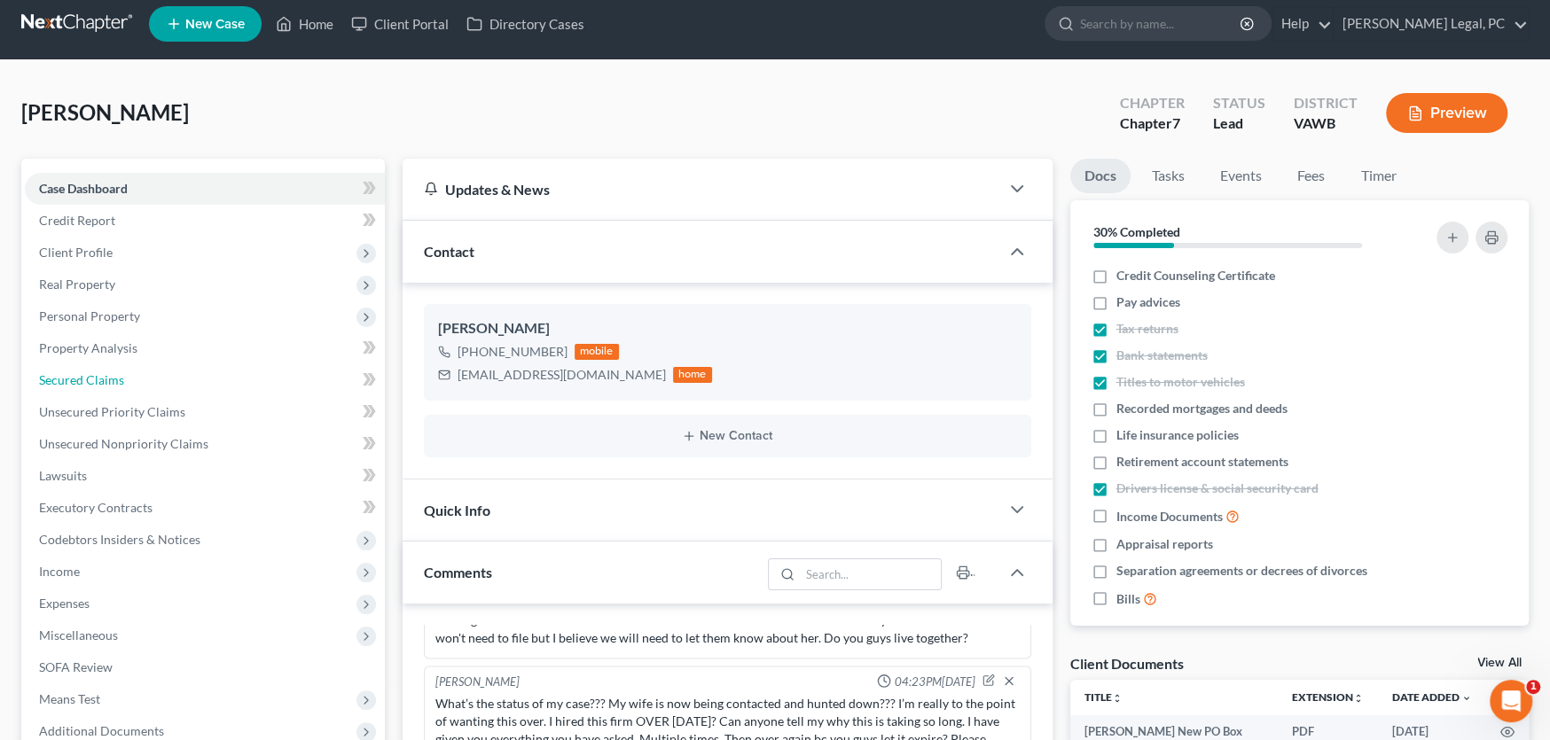
scroll to position [0, 0]
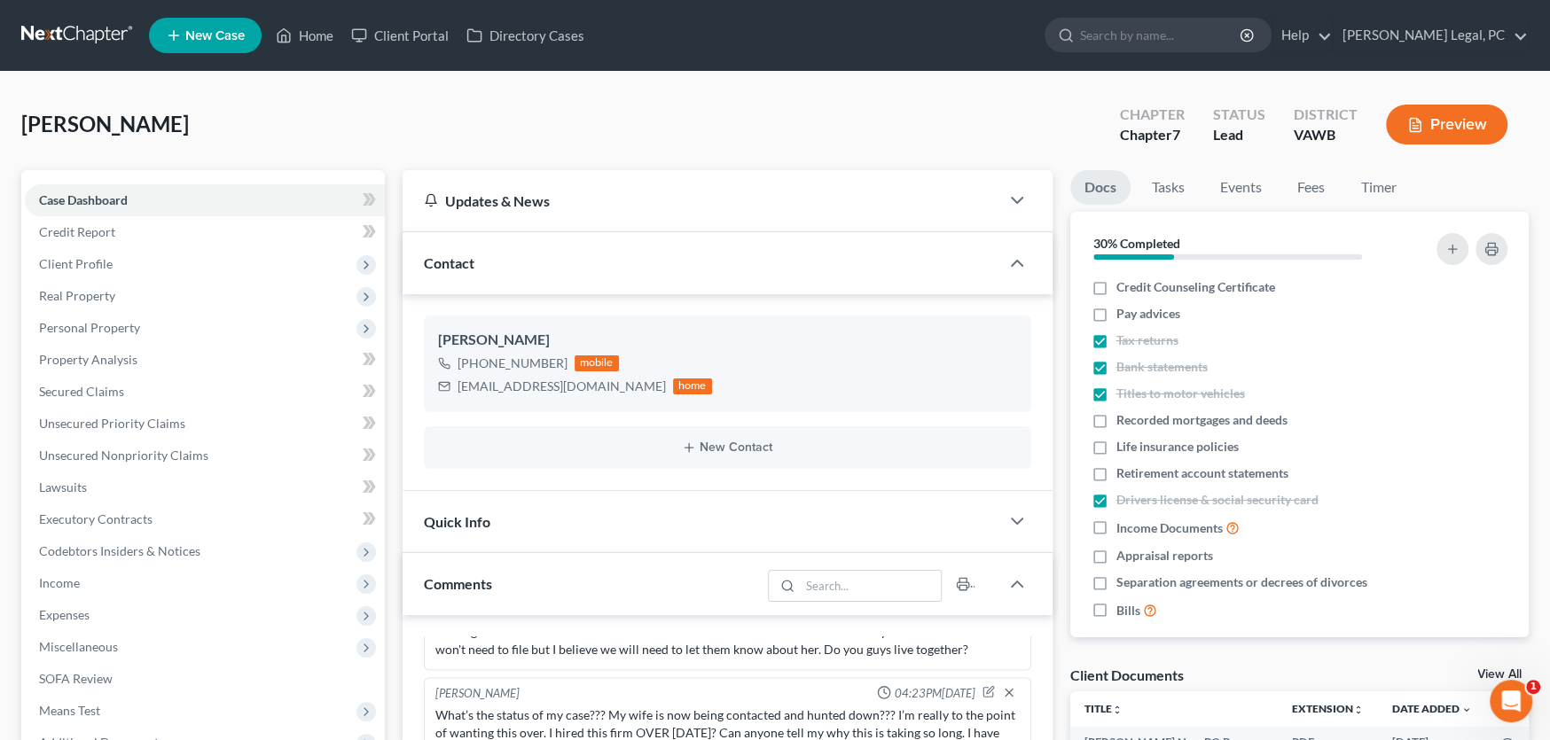
click at [84, 32] on link at bounding box center [77, 36] width 113 height 32
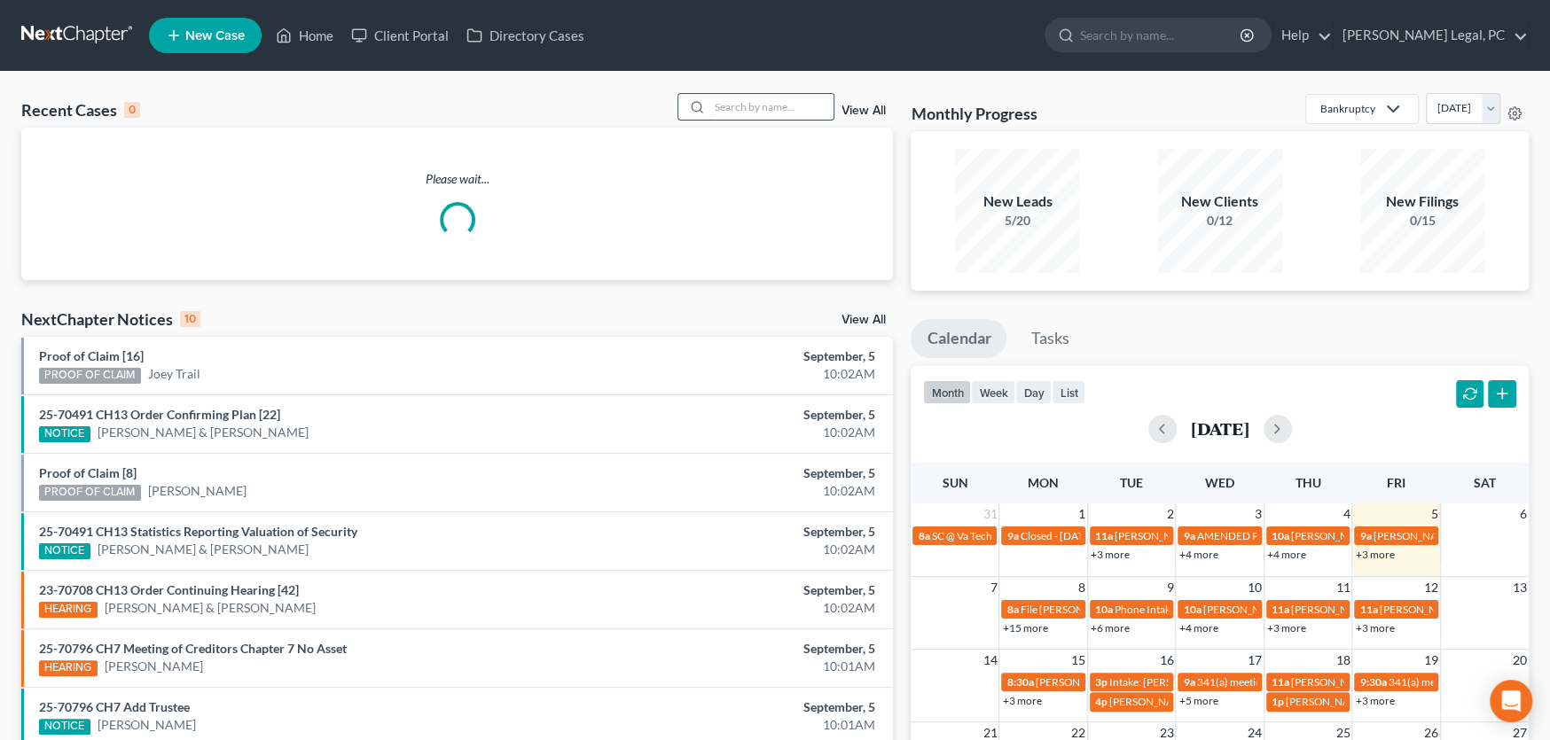
click at [739, 101] on input "search" at bounding box center [771, 107] width 124 height 26
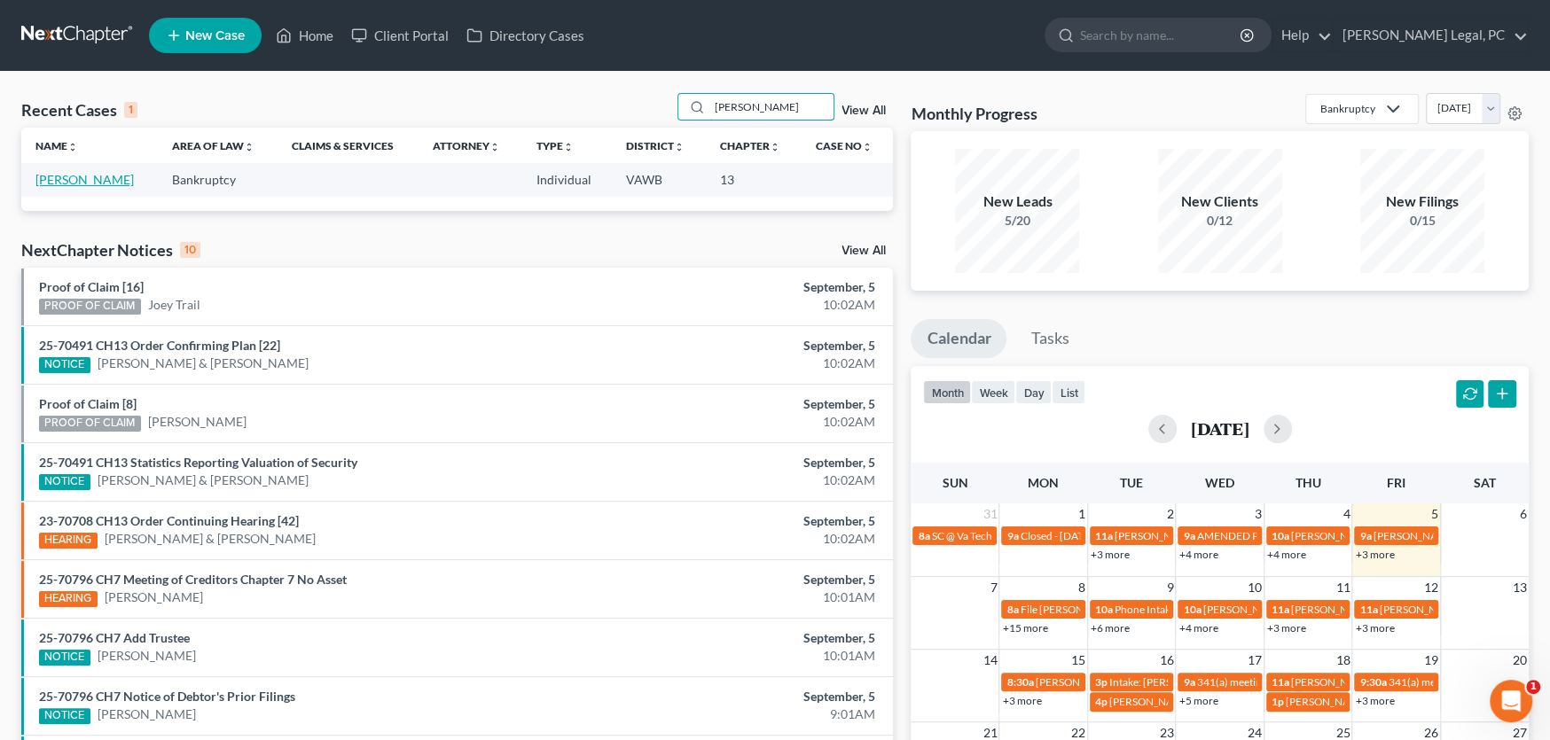
type input "[PERSON_NAME]"
click at [87, 179] on link "[PERSON_NAME]" at bounding box center [84, 179] width 98 height 15
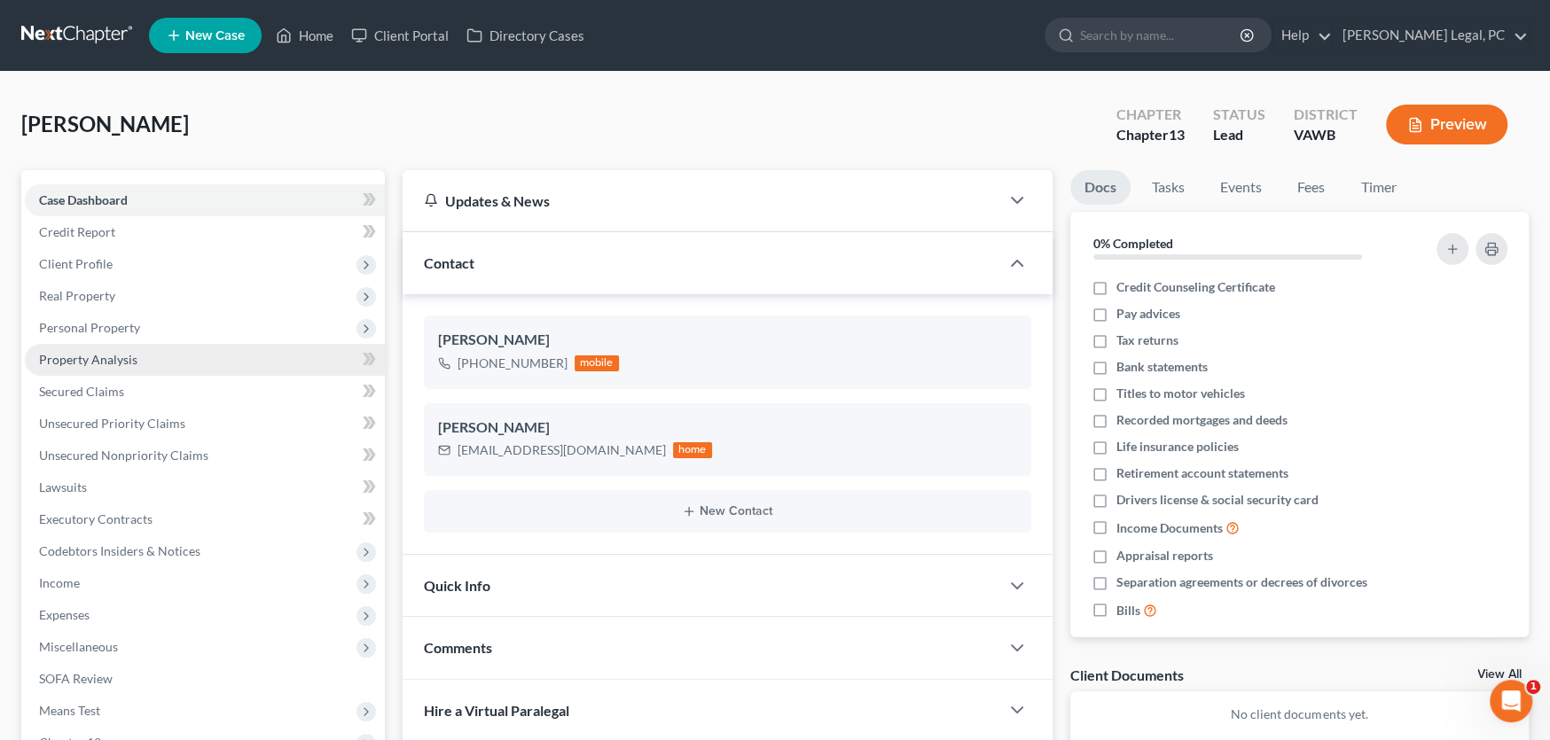
scroll to position [177, 0]
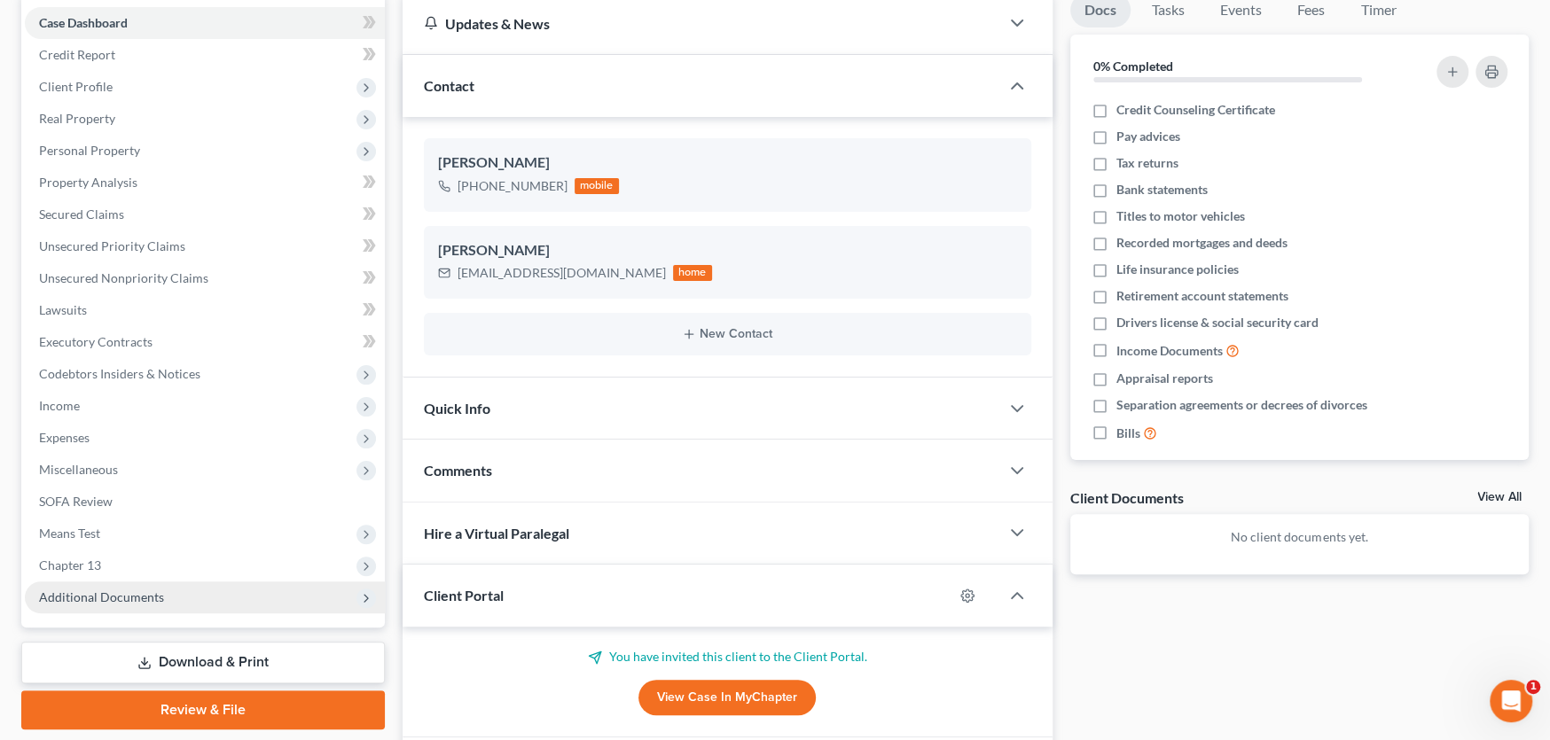
click at [120, 591] on span "Additional Documents" at bounding box center [101, 597] width 125 height 15
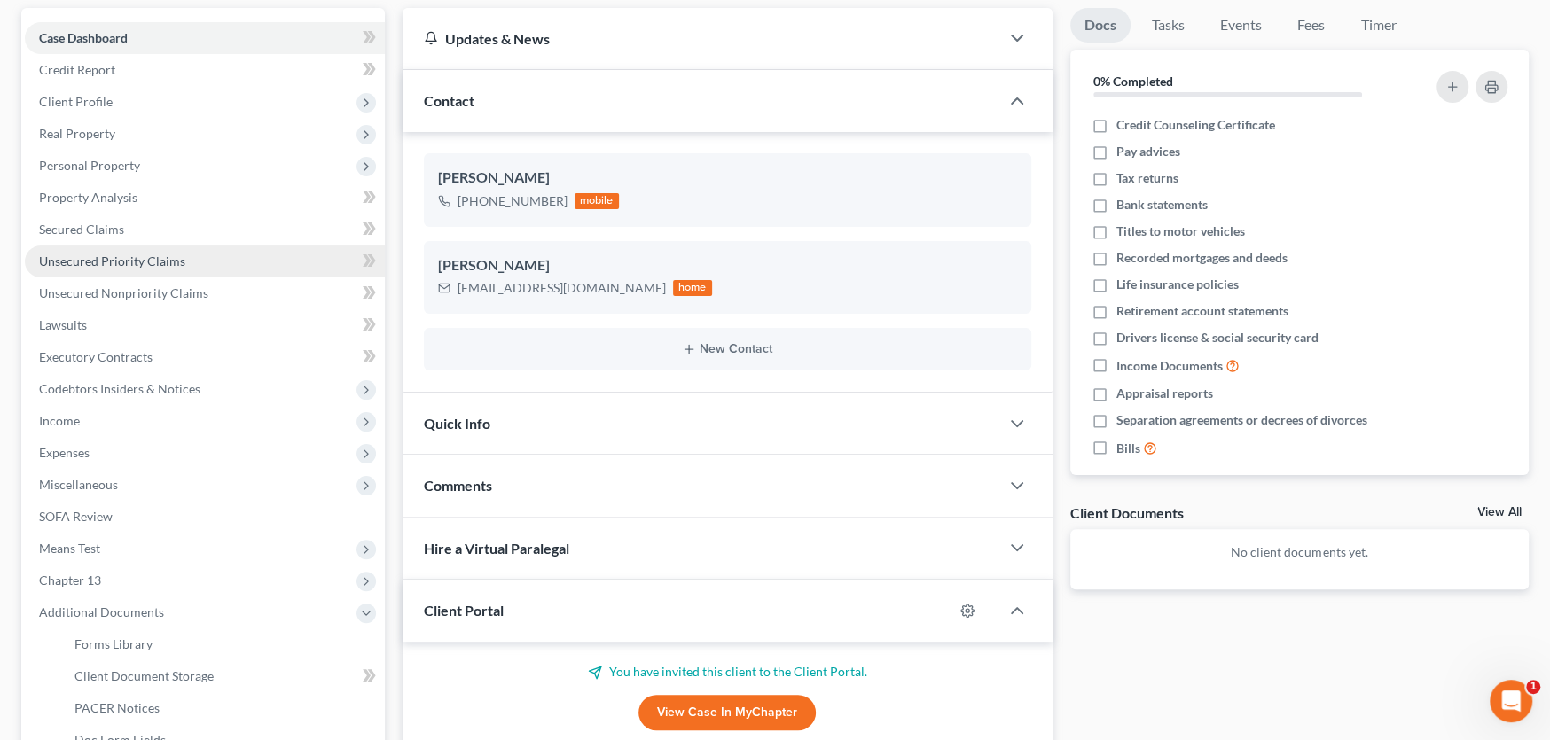
scroll to position [0, 0]
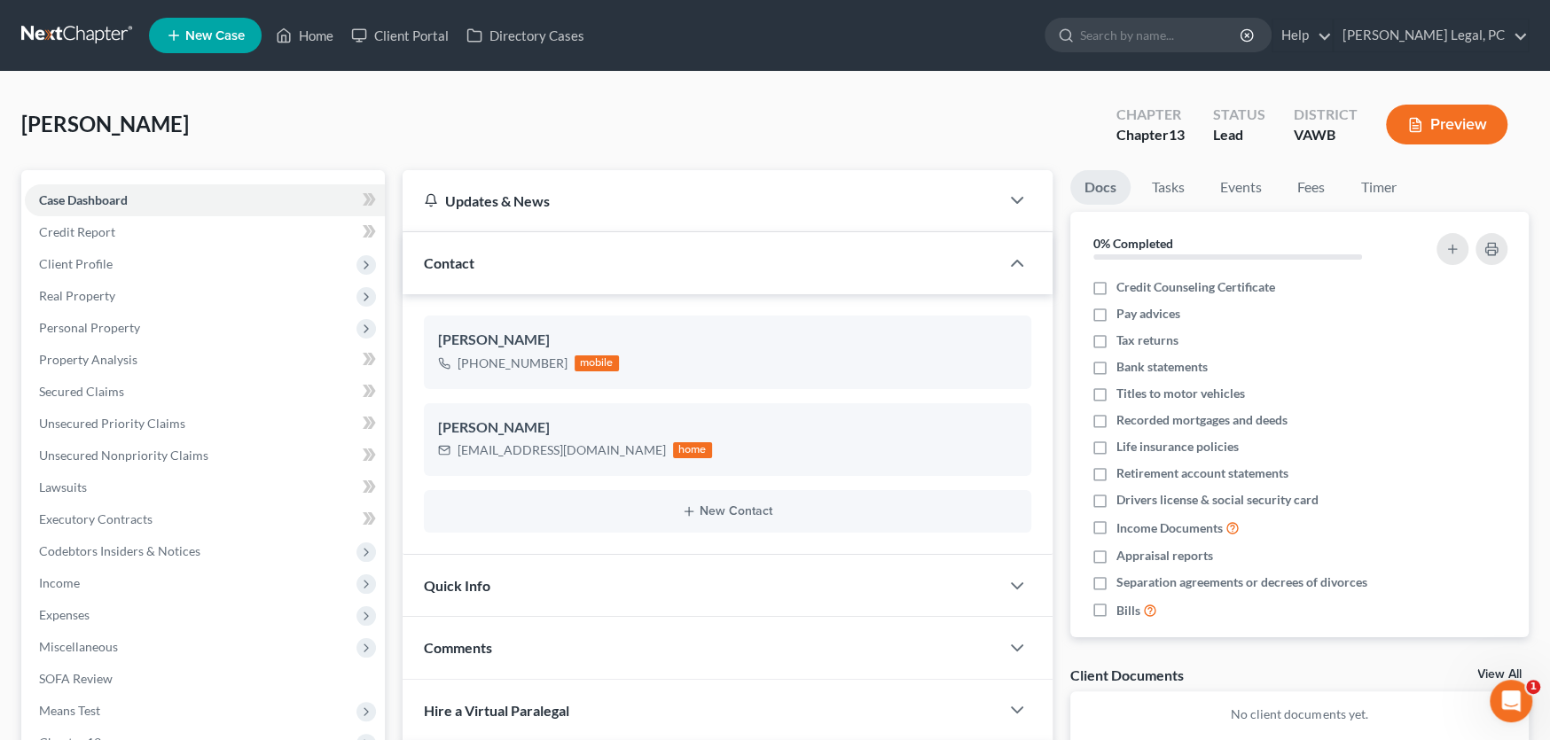
click at [67, 35] on link at bounding box center [77, 36] width 113 height 32
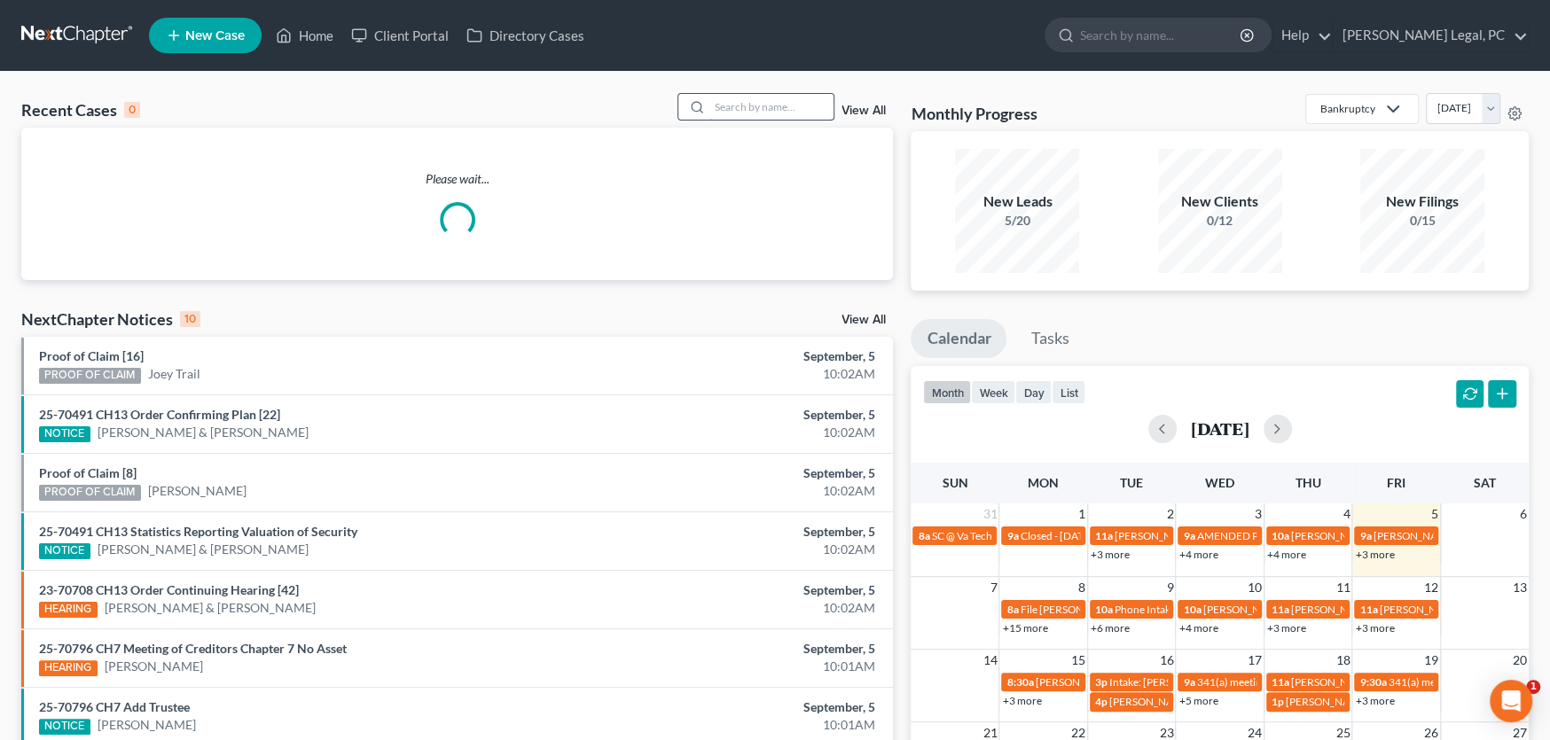
click at [748, 103] on input "search" at bounding box center [771, 107] width 124 height 26
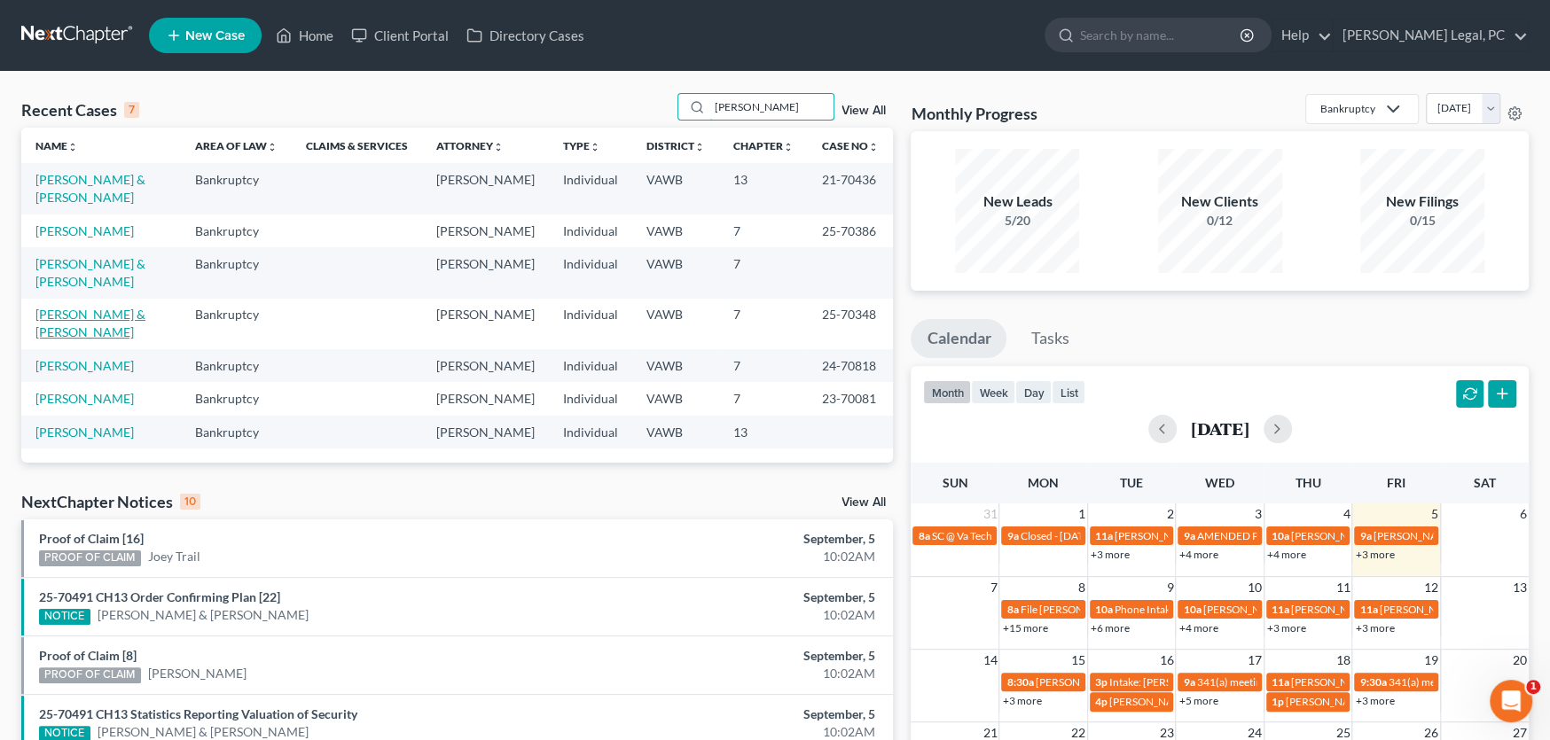
type input "[PERSON_NAME]"
click at [94, 307] on link "[PERSON_NAME] & [PERSON_NAME]" at bounding box center [90, 323] width 110 height 33
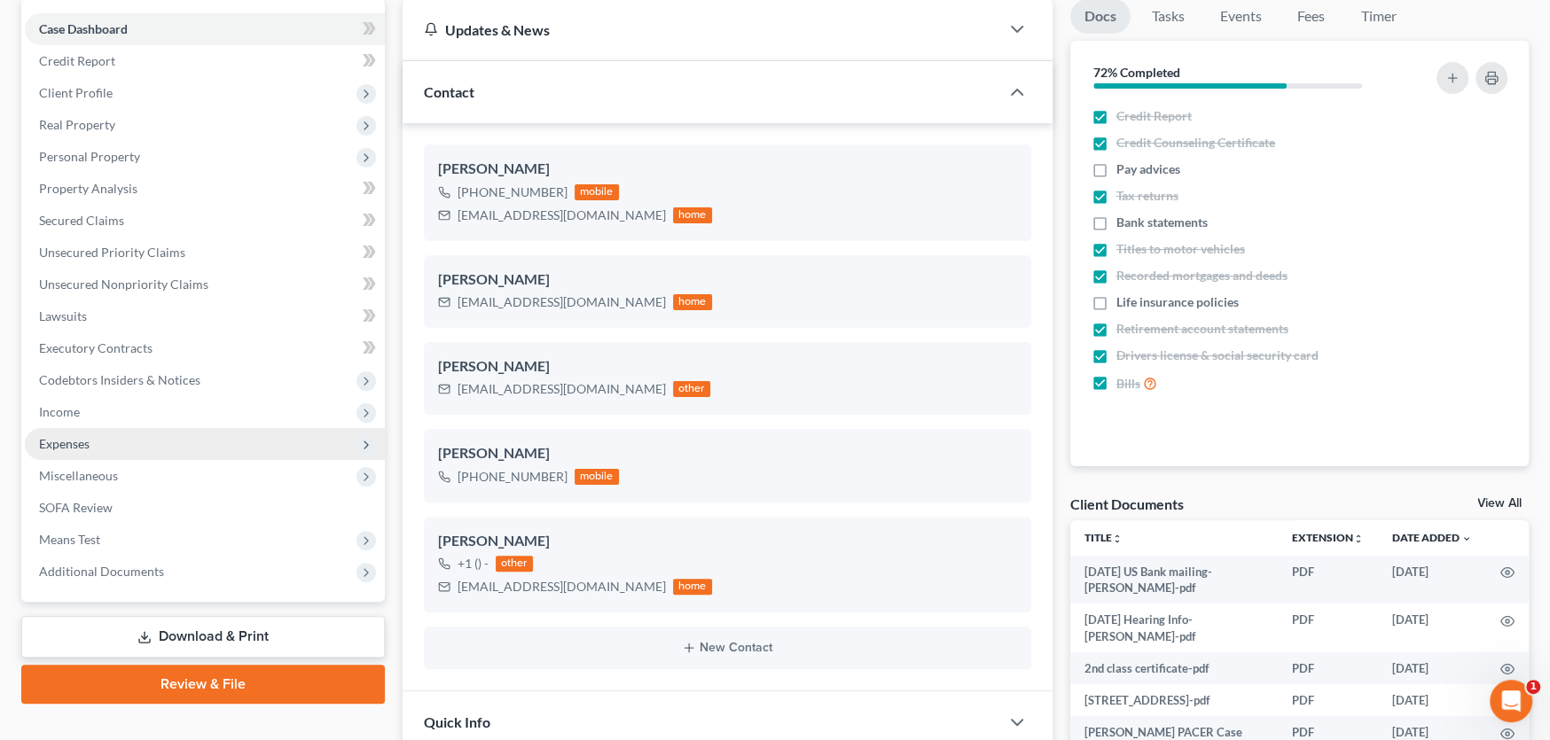
scroll to position [177, 0]
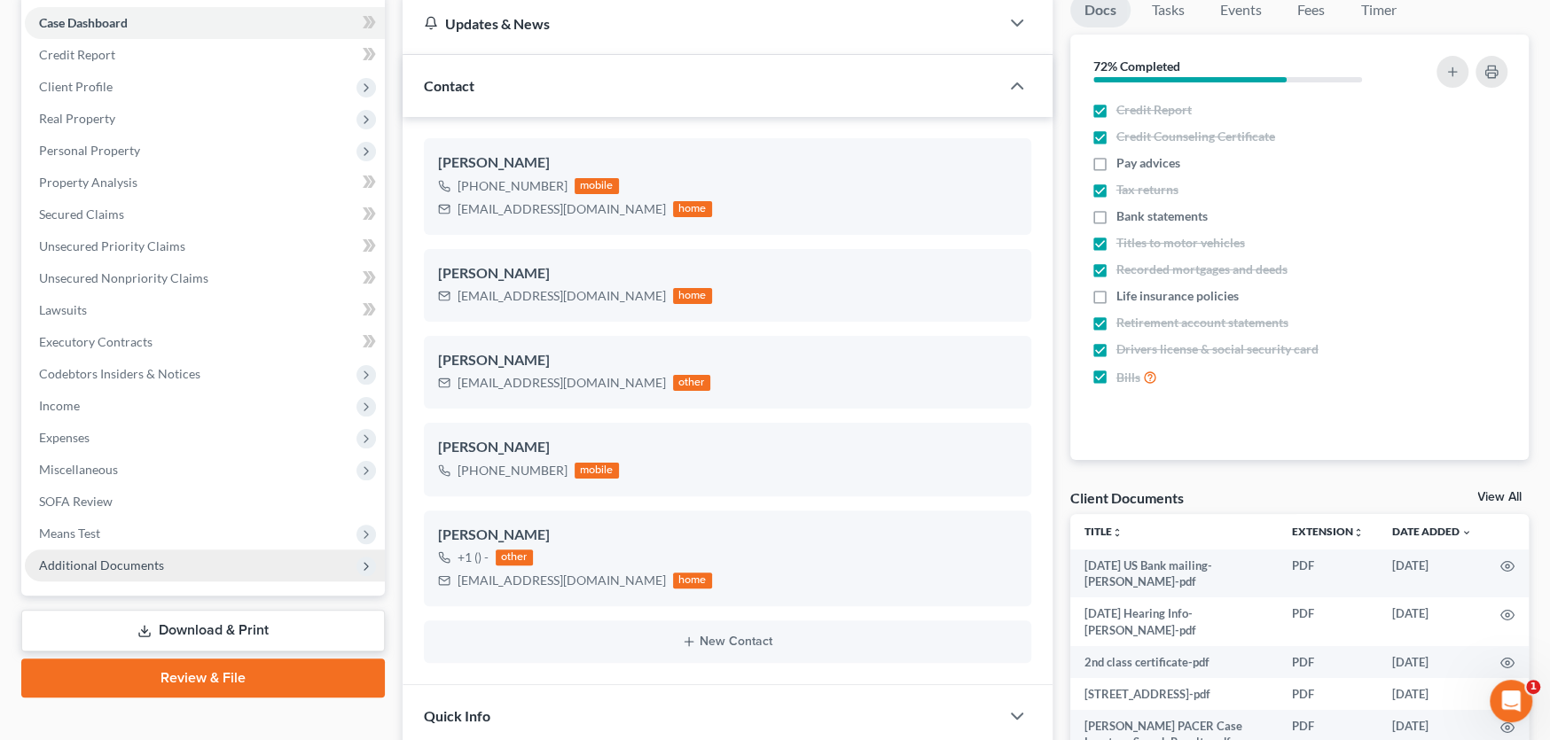
click at [111, 567] on span "Additional Documents" at bounding box center [101, 565] width 125 height 15
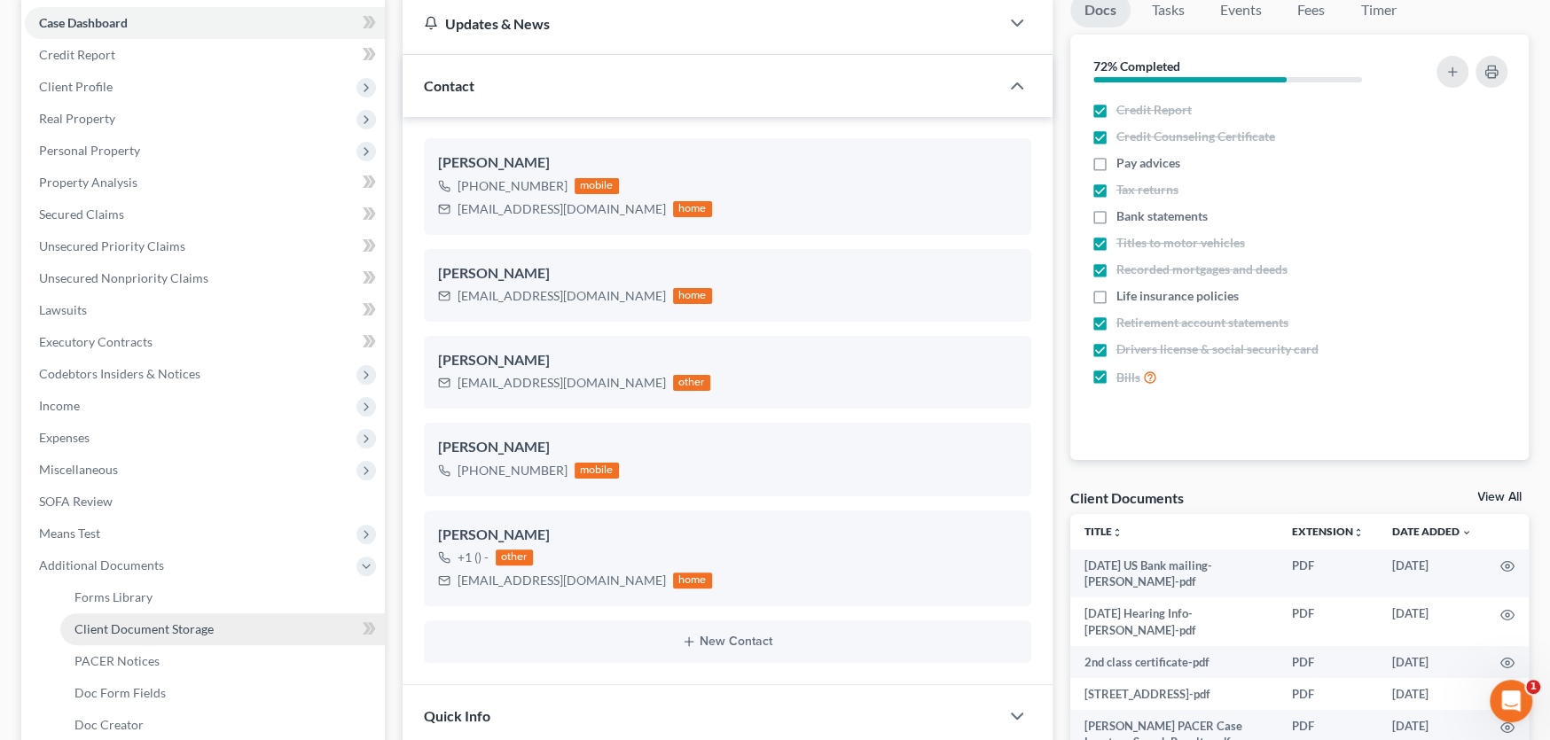
click at [133, 622] on span "Client Document Storage" at bounding box center [143, 629] width 139 height 15
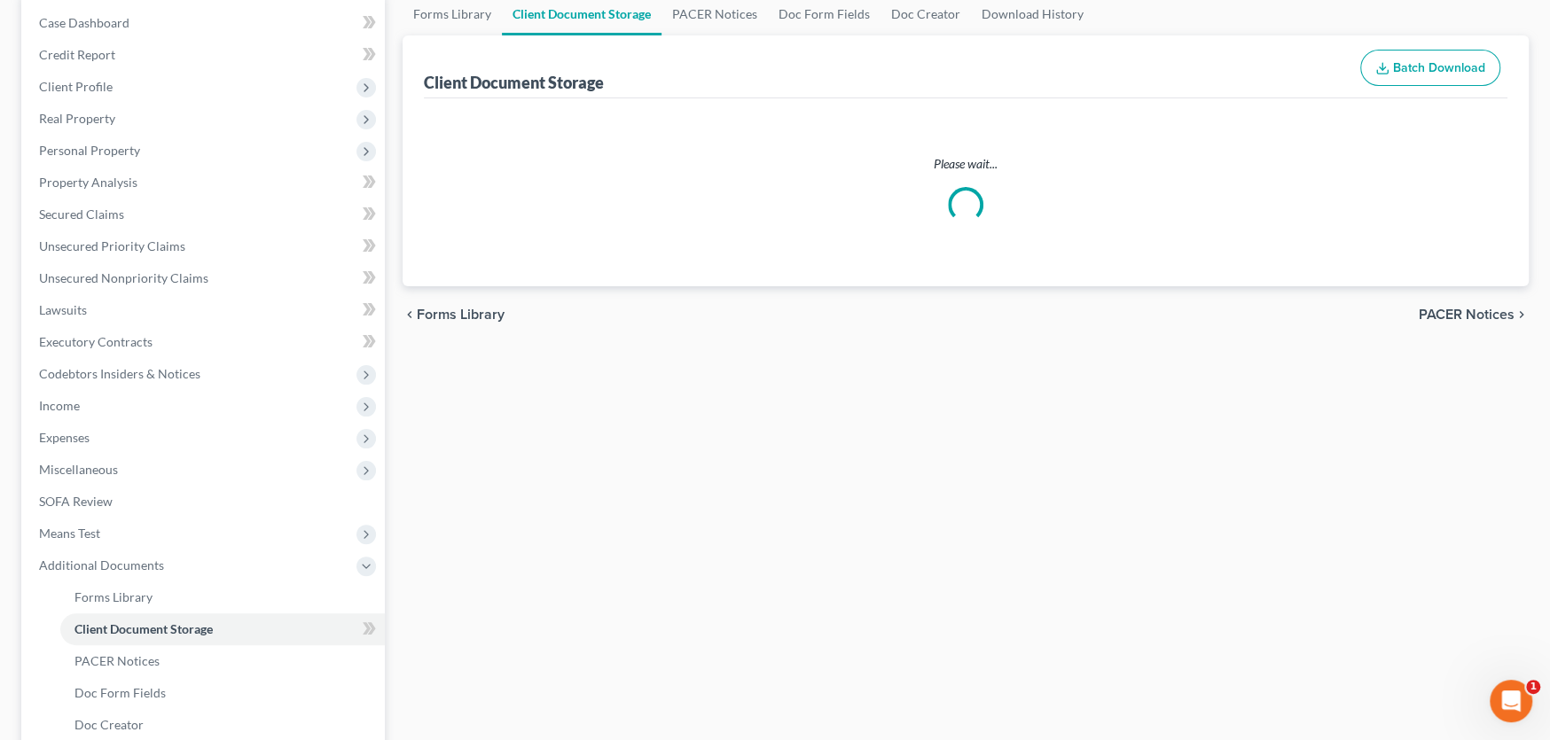
scroll to position [175, 0]
select select "0"
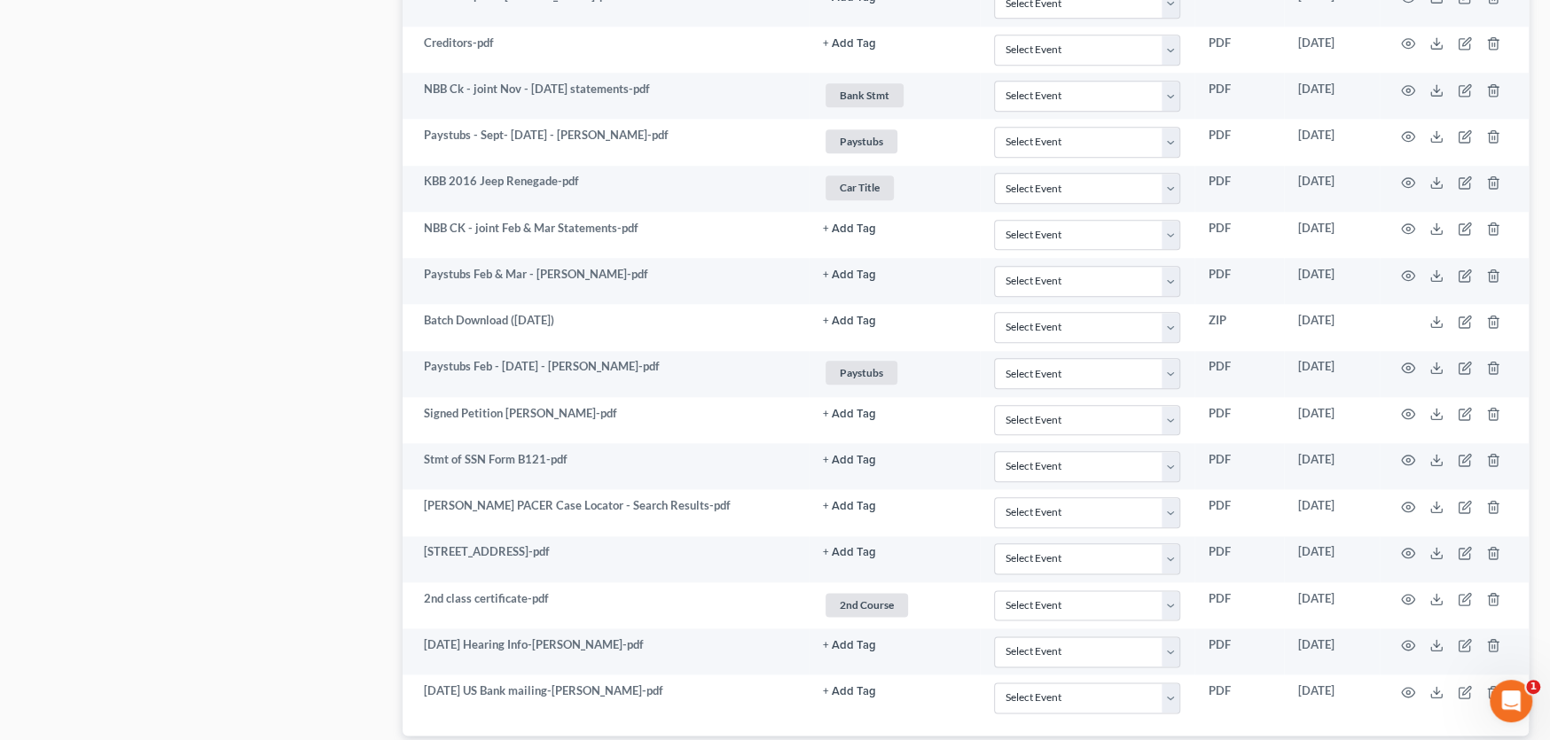
scroll to position [1531, 0]
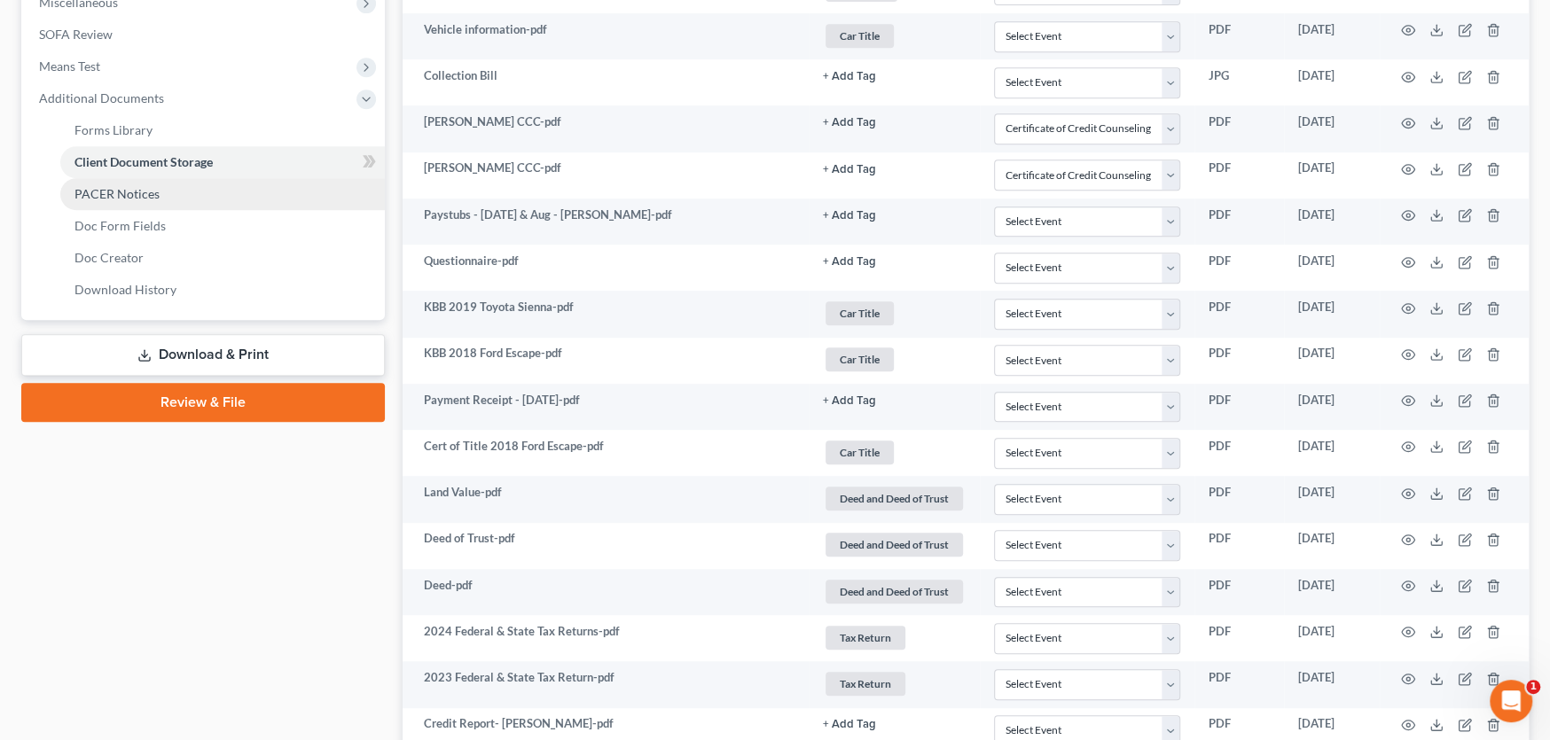
click at [130, 186] on span "PACER Notices" at bounding box center [116, 193] width 85 height 15
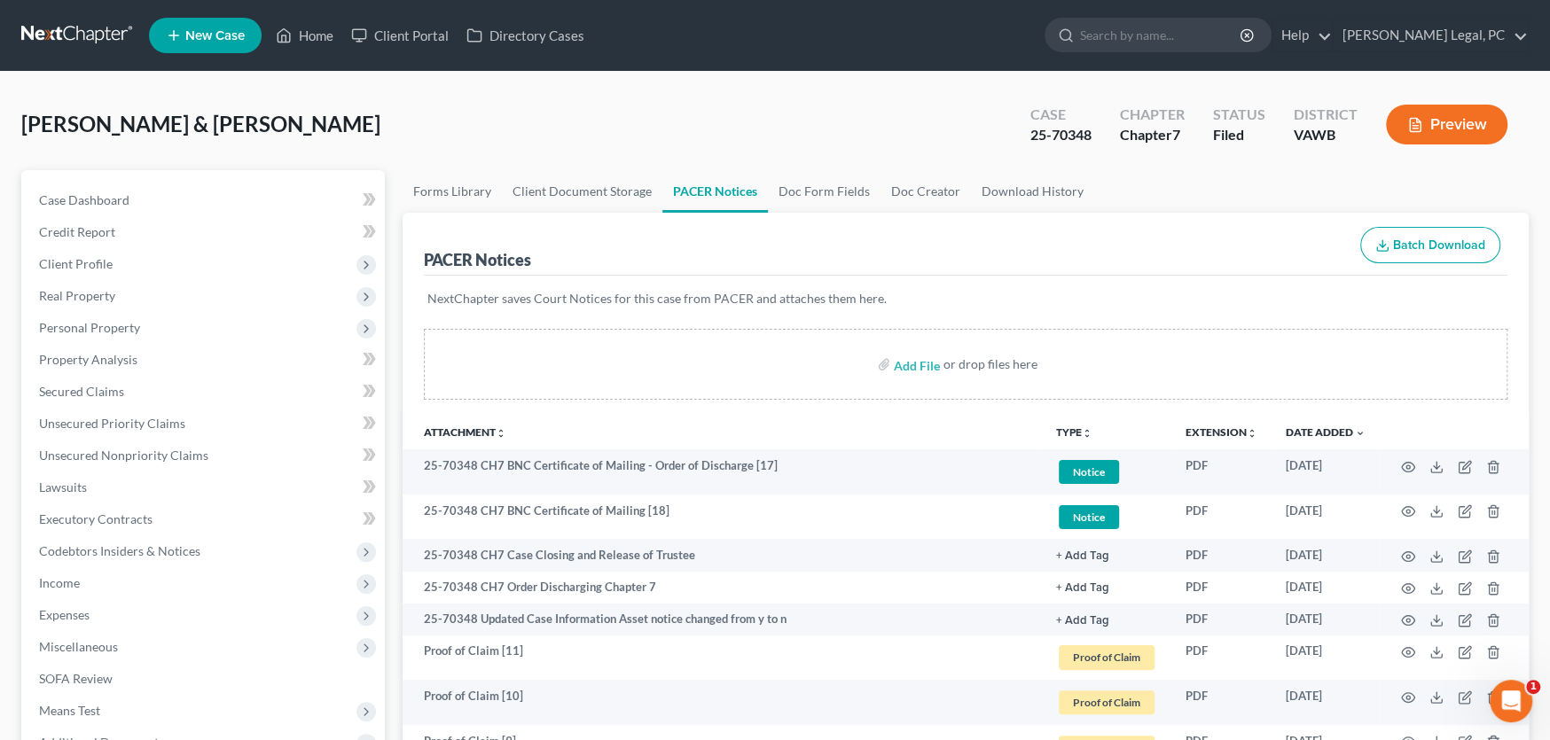
click at [74, 29] on link at bounding box center [77, 36] width 113 height 32
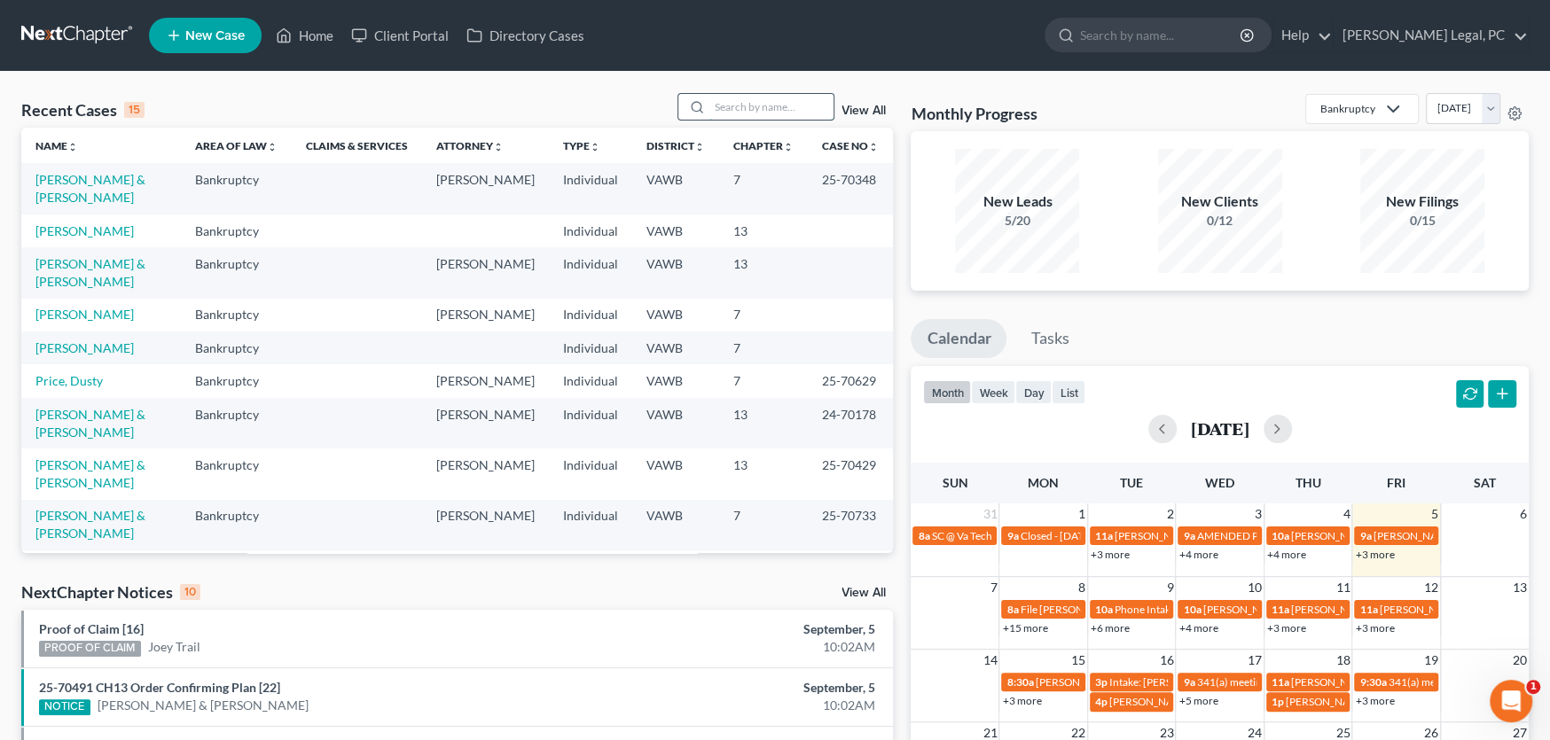
click at [743, 100] on input "search" at bounding box center [771, 107] width 124 height 26
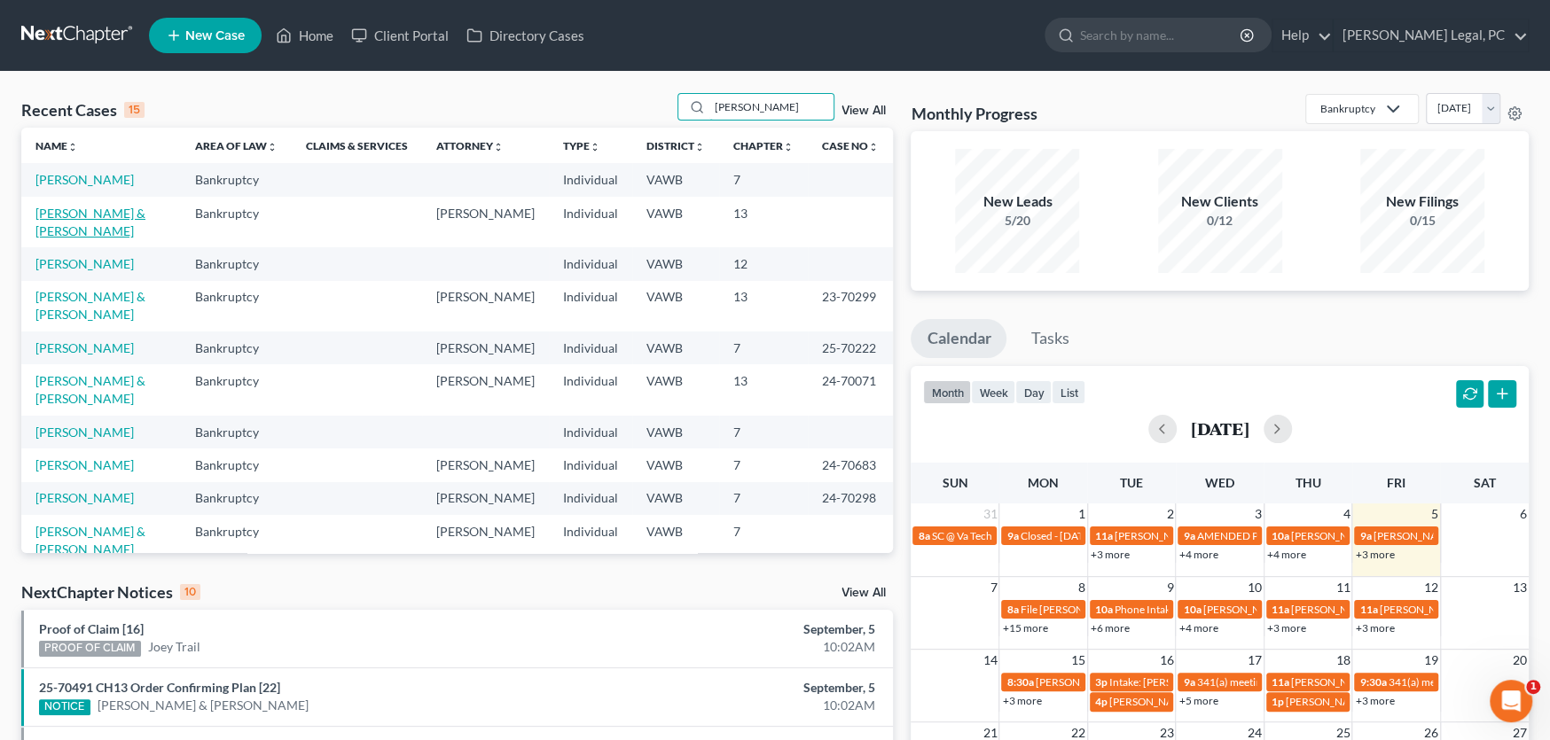
type input "smith"
click at [106, 212] on link "[PERSON_NAME] & [PERSON_NAME]" at bounding box center [90, 222] width 110 height 33
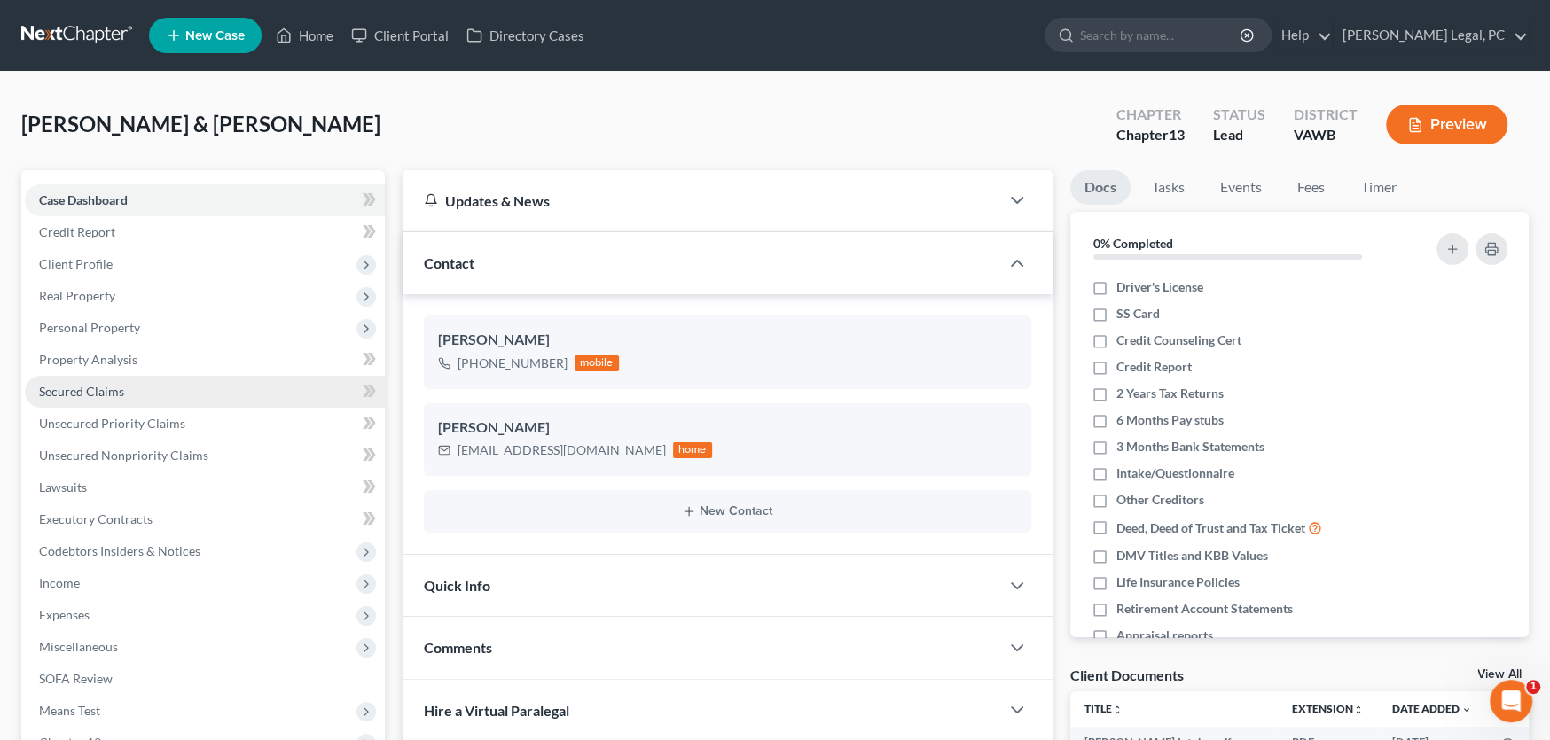
scroll to position [302, 0]
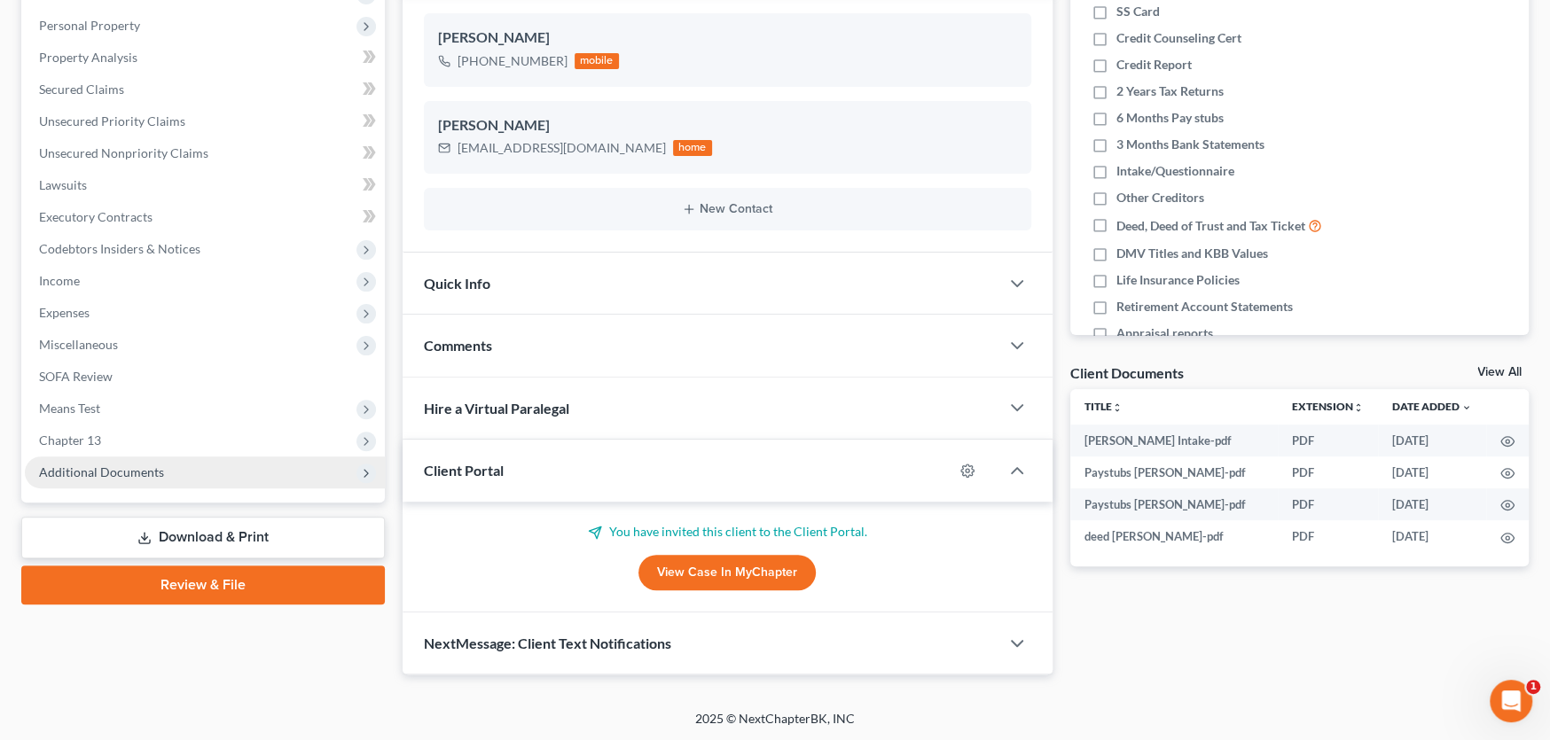
click at [113, 473] on span "Additional Documents" at bounding box center [101, 472] width 125 height 15
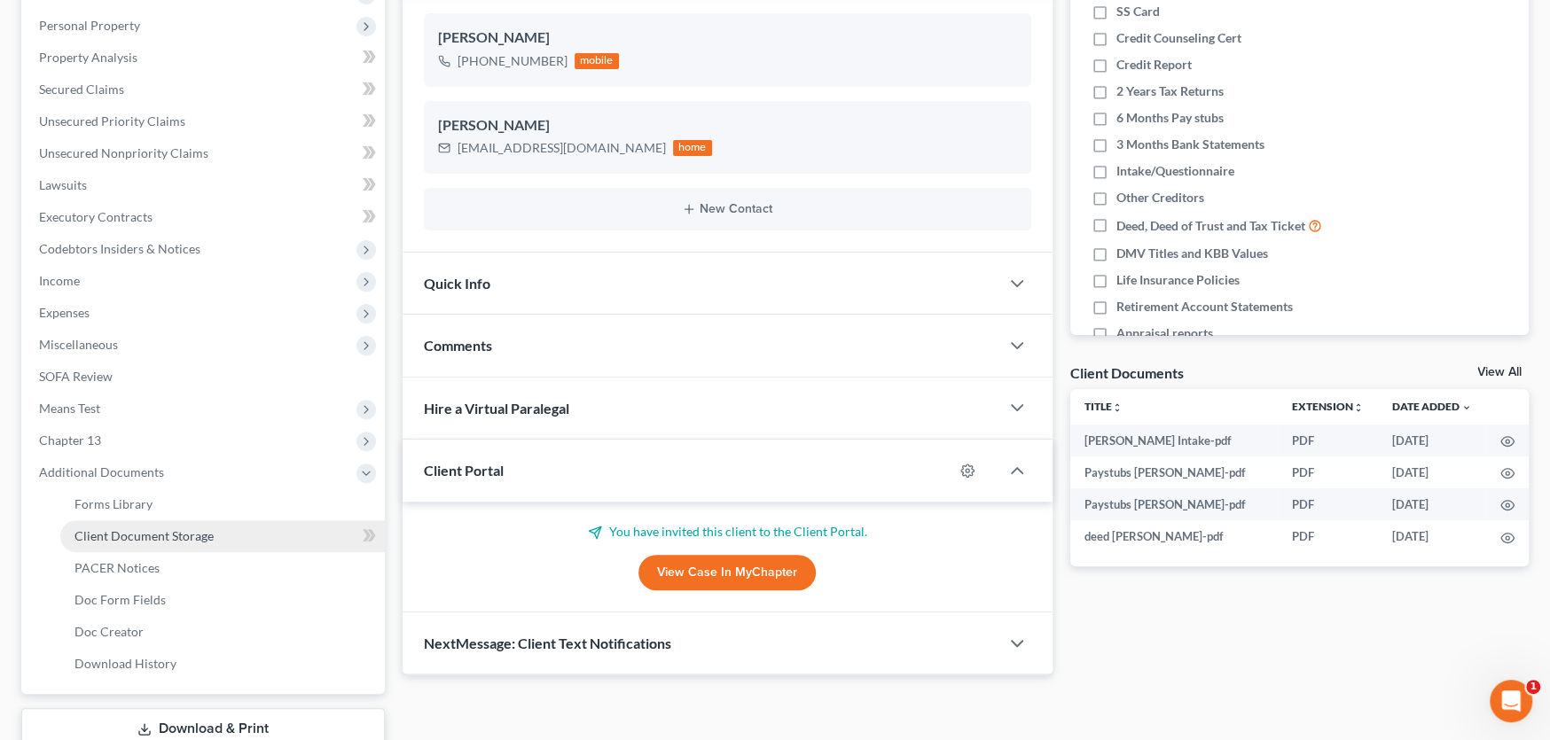
click at [118, 528] on span "Client Document Storage" at bounding box center [143, 535] width 139 height 15
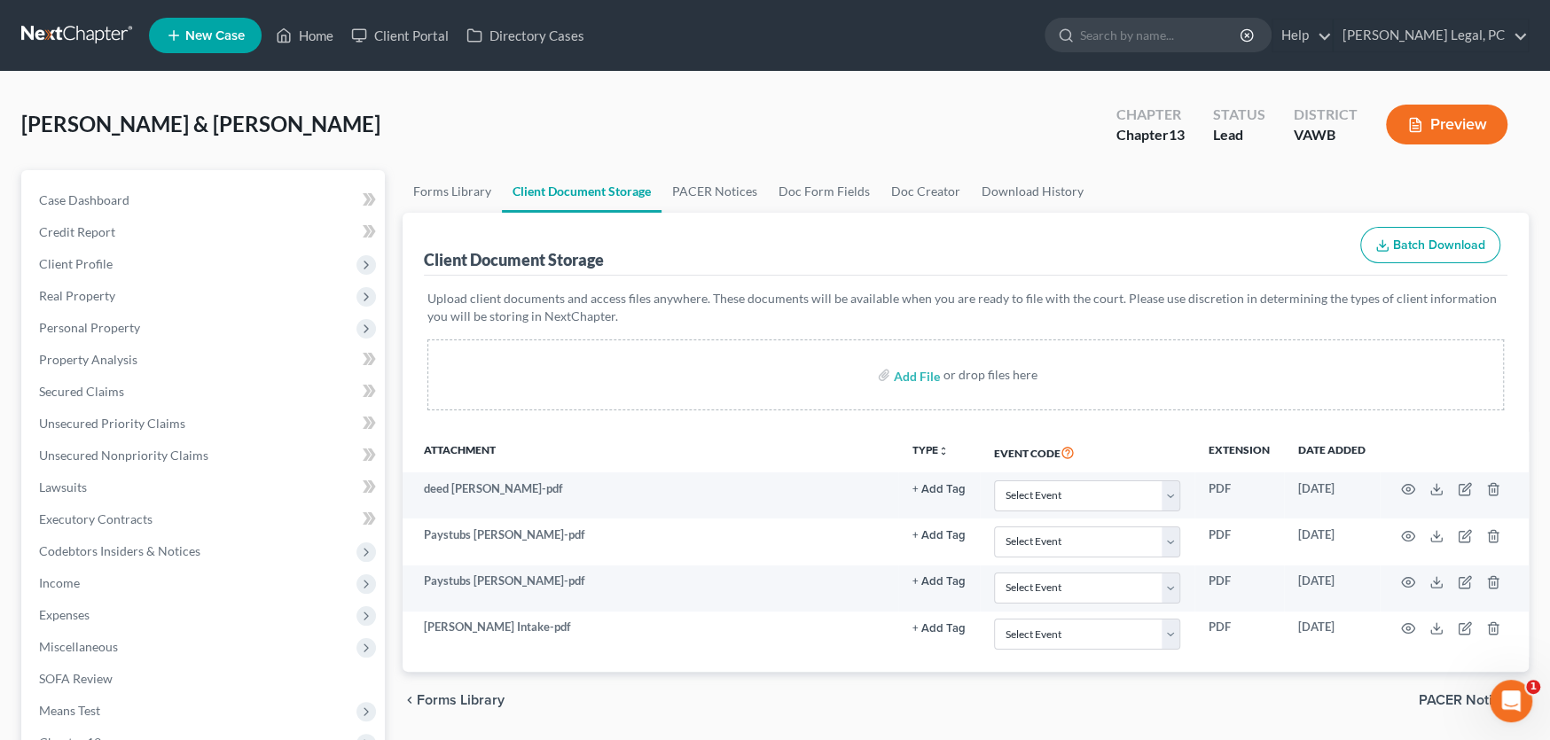
click at [66, 26] on link at bounding box center [77, 36] width 113 height 32
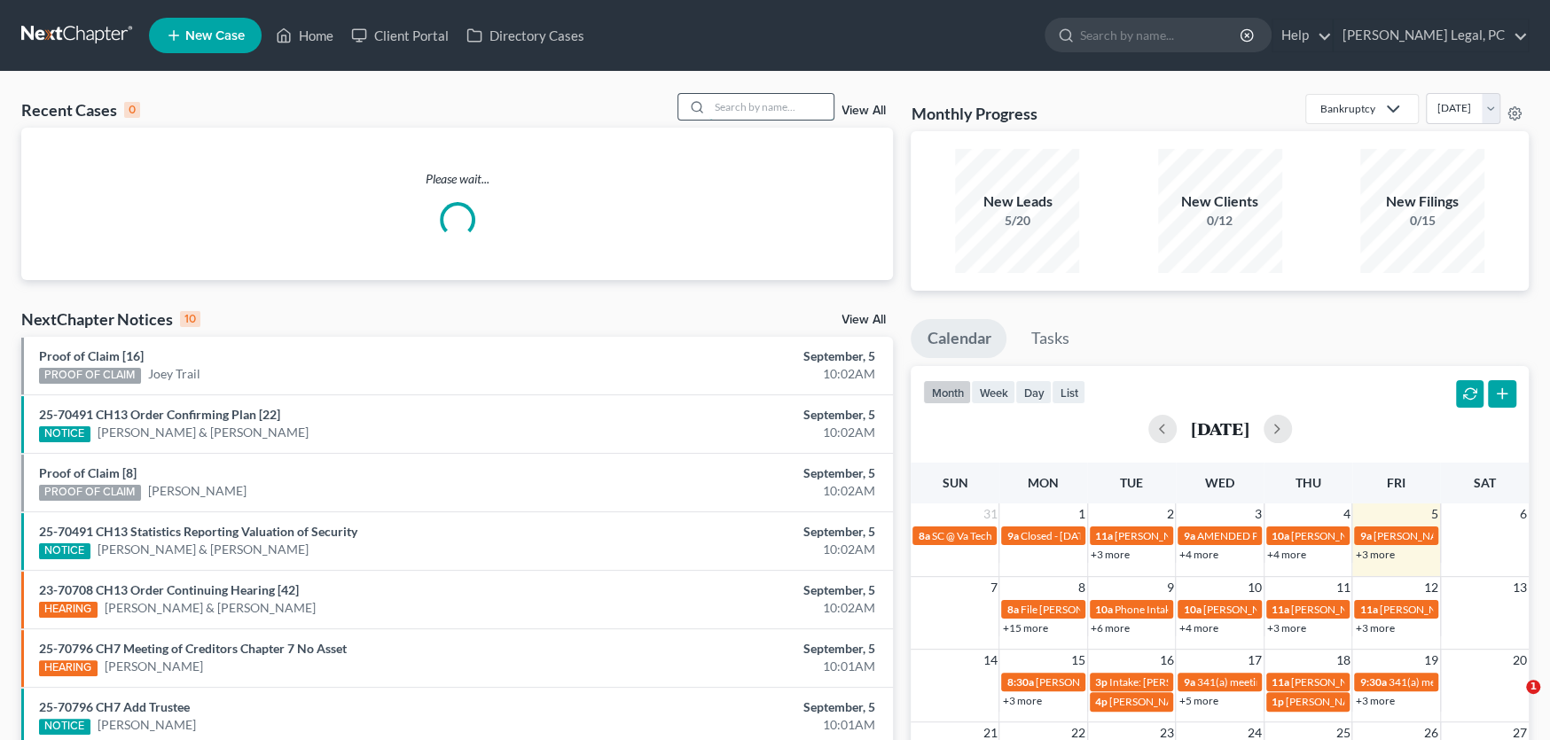
click at [732, 108] on input "search" at bounding box center [771, 107] width 124 height 26
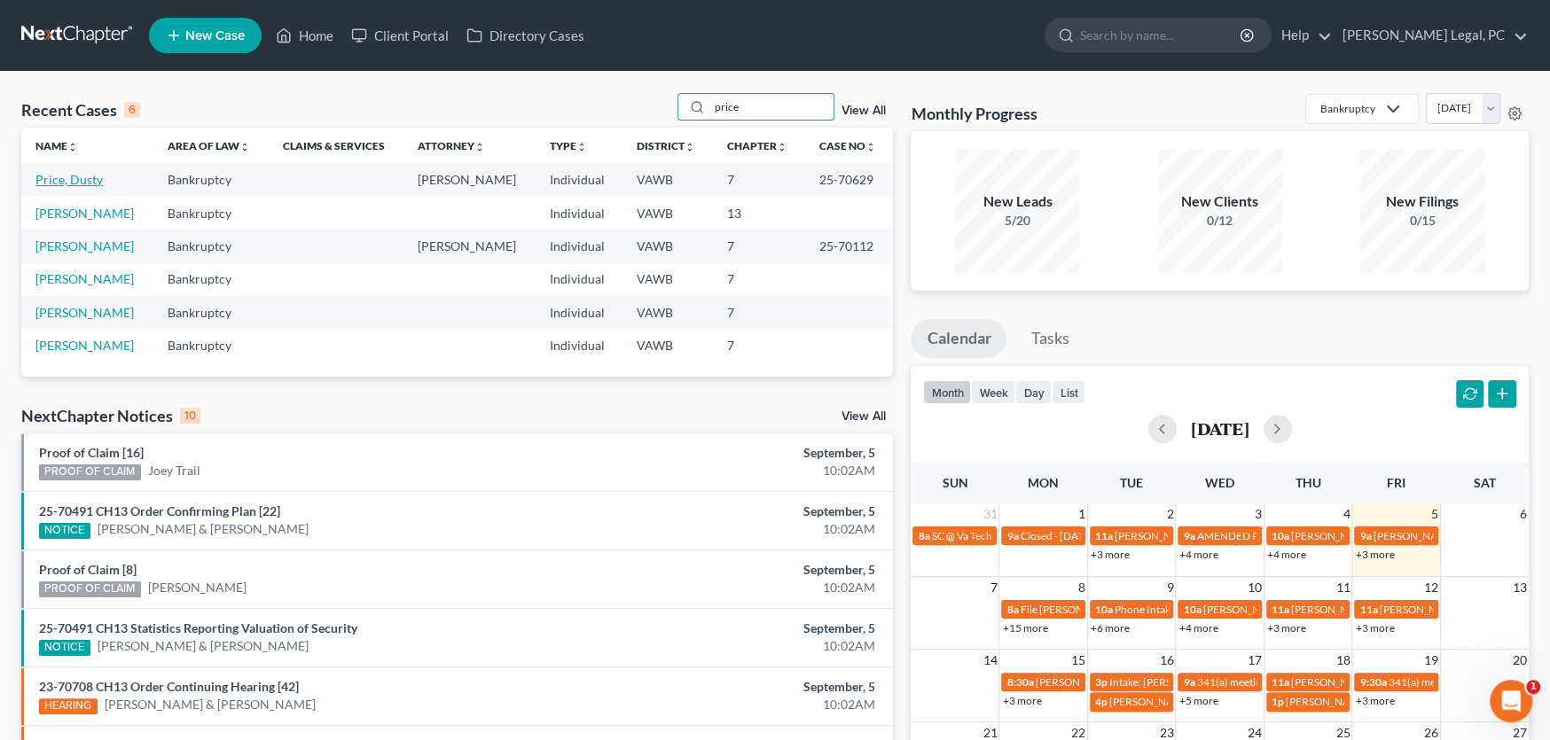
type input "price"
click at [79, 178] on link "Price, Dusty" at bounding box center [68, 179] width 67 height 15
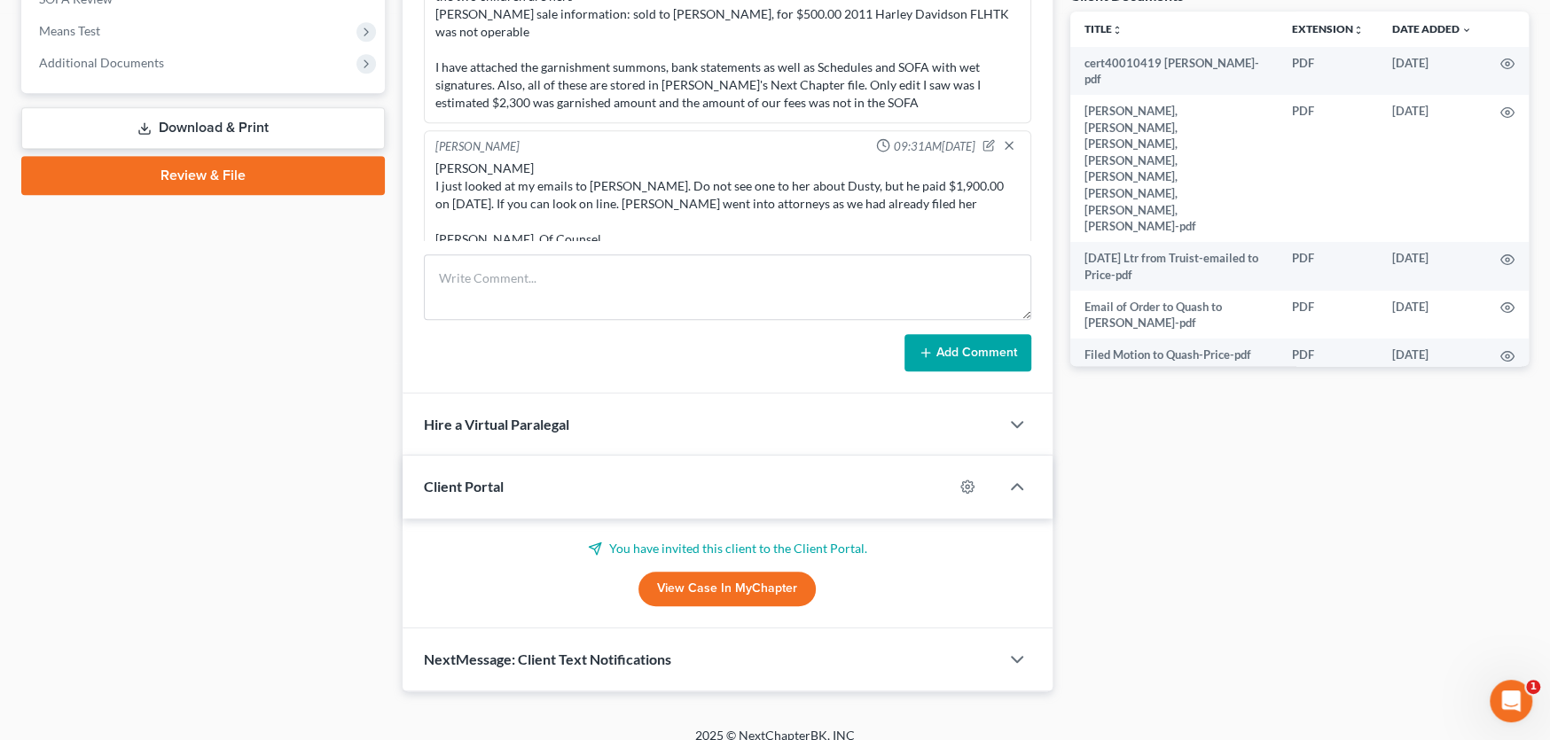
scroll to position [696, 0]
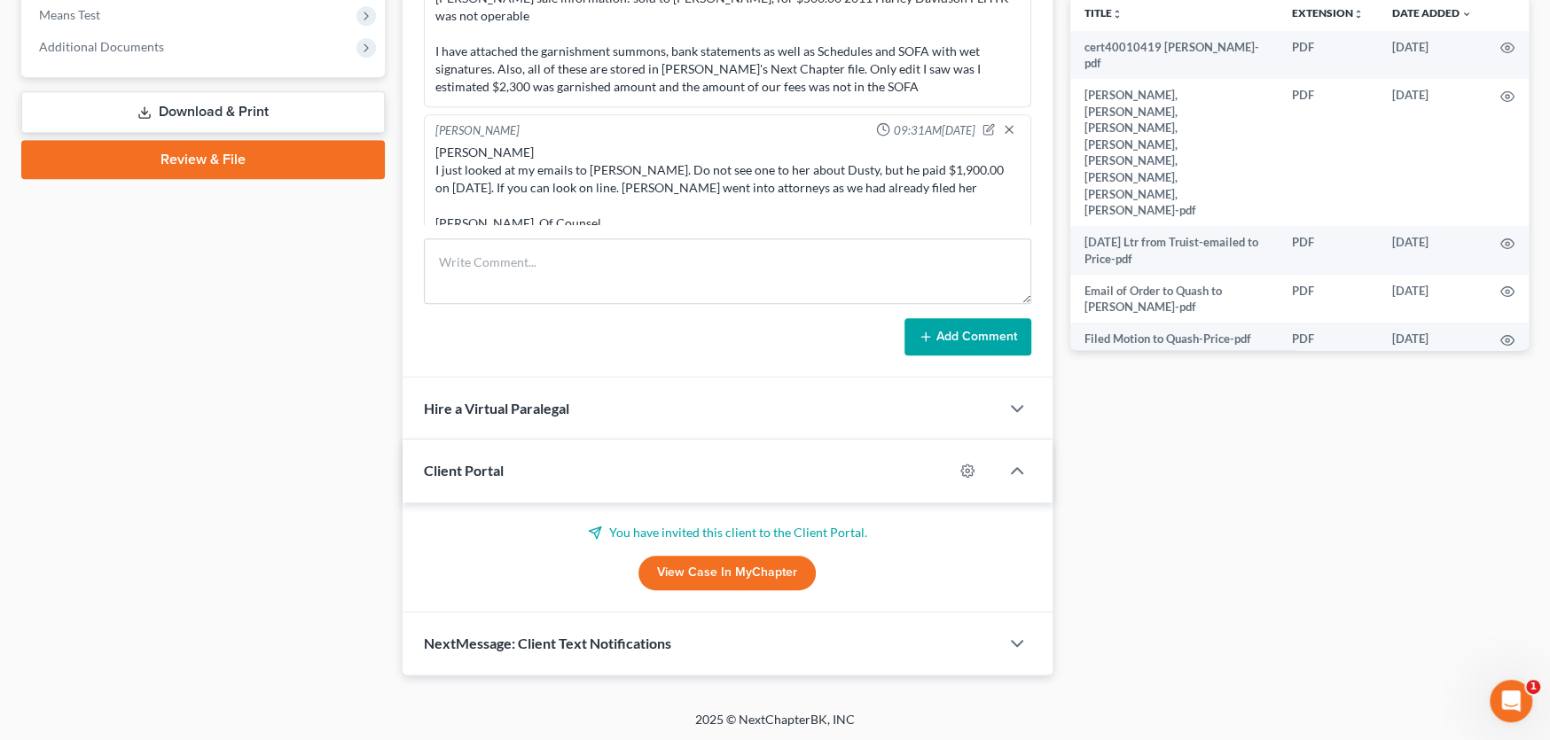
click at [650, 192] on div "​Rachel Dalton​ I just looked at my emails to Leslie. Do not see one to her abo…" at bounding box center [727, 188] width 584 height 89
click at [929, 168] on div "​Rachel Dalton​ I just looked at my emails to Leslie. Do not see one to her abo…" at bounding box center [727, 188] width 584 height 89
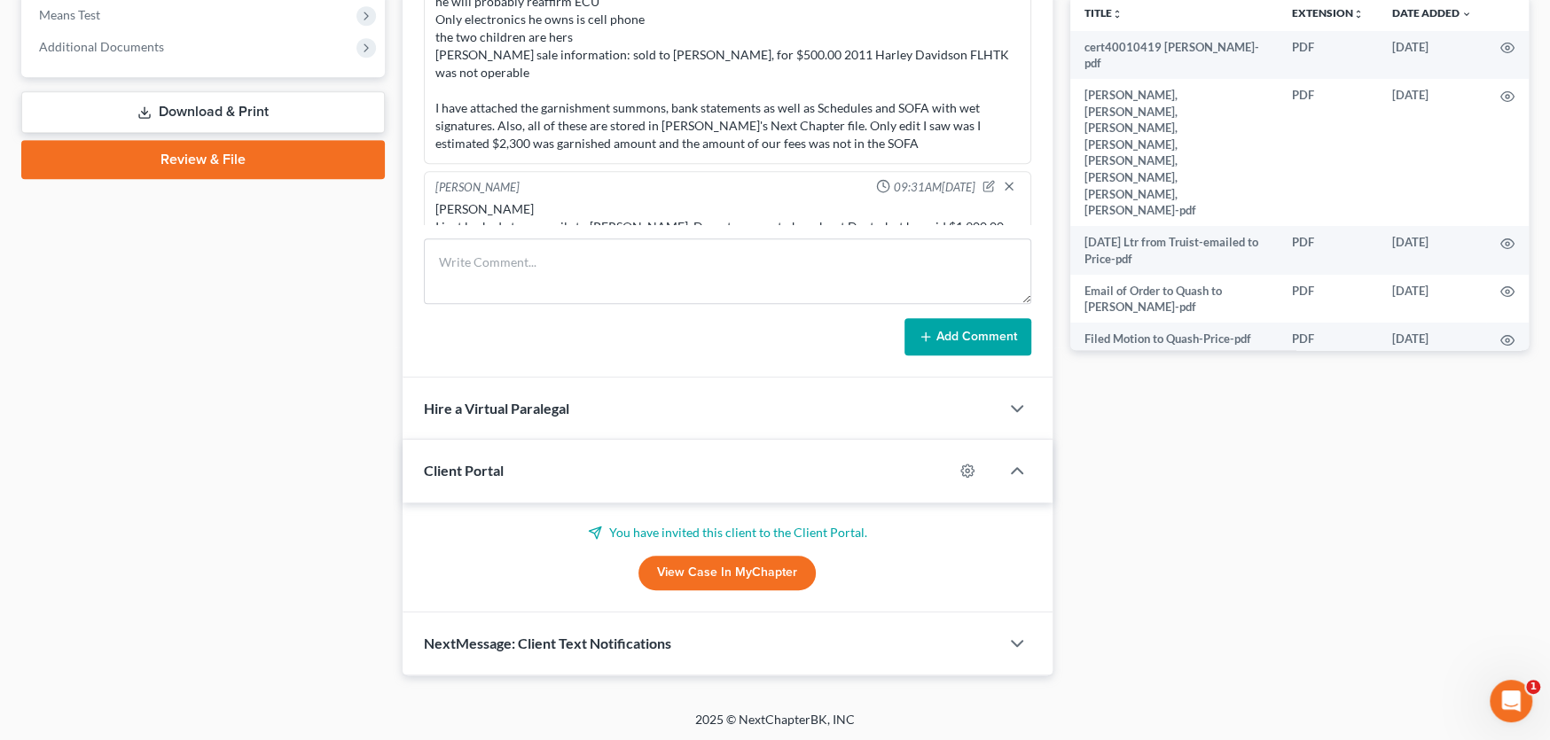
scroll to position [726, 0]
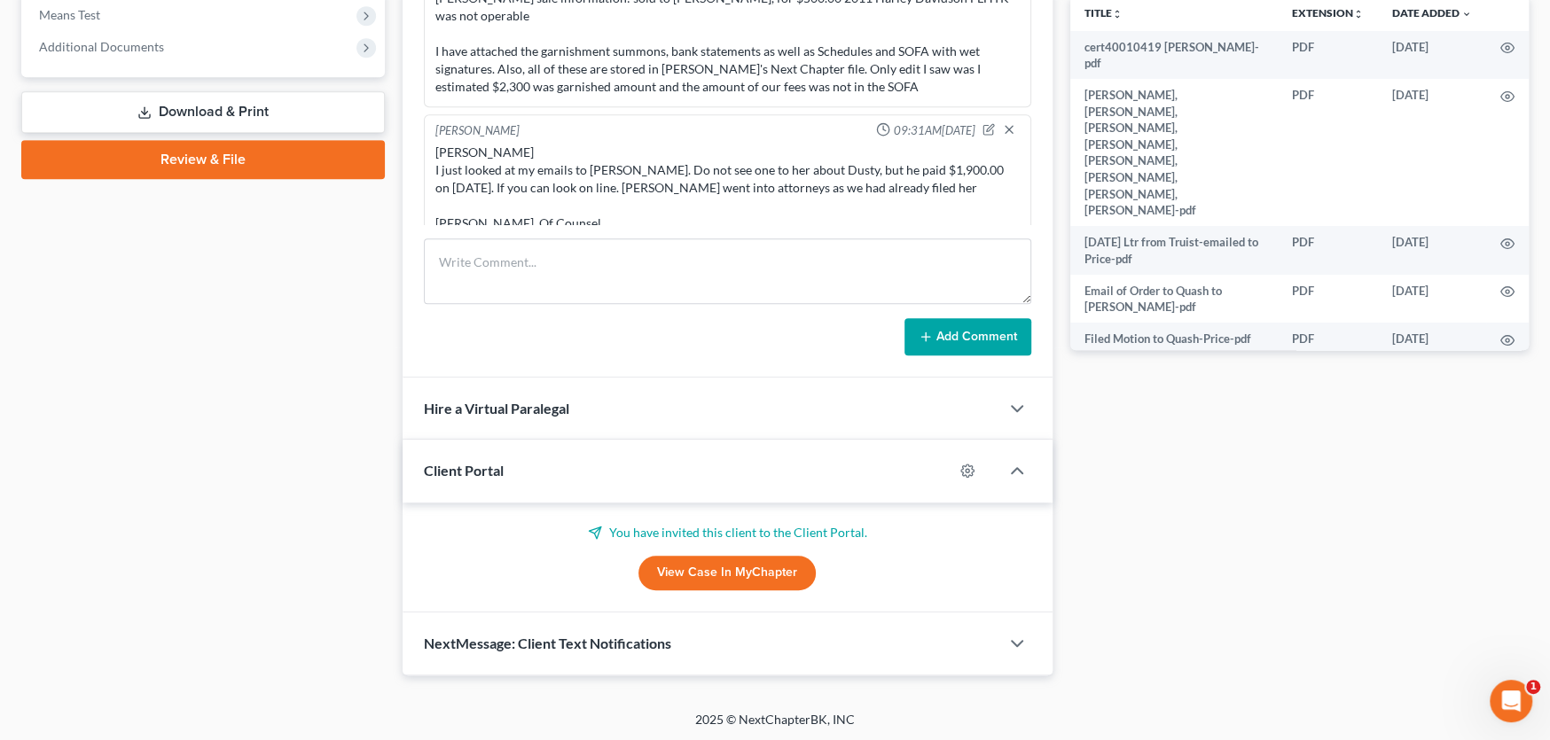
click at [630, 178] on div "​Rachel Dalton​ I just looked at my emails to Leslie. Do not see one to her abo…" at bounding box center [727, 188] width 584 height 89
click at [924, 168] on div "​Rachel Dalton​ I just looked at my emails to Leslie. Do not see one to her abo…" at bounding box center [727, 188] width 584 height 89
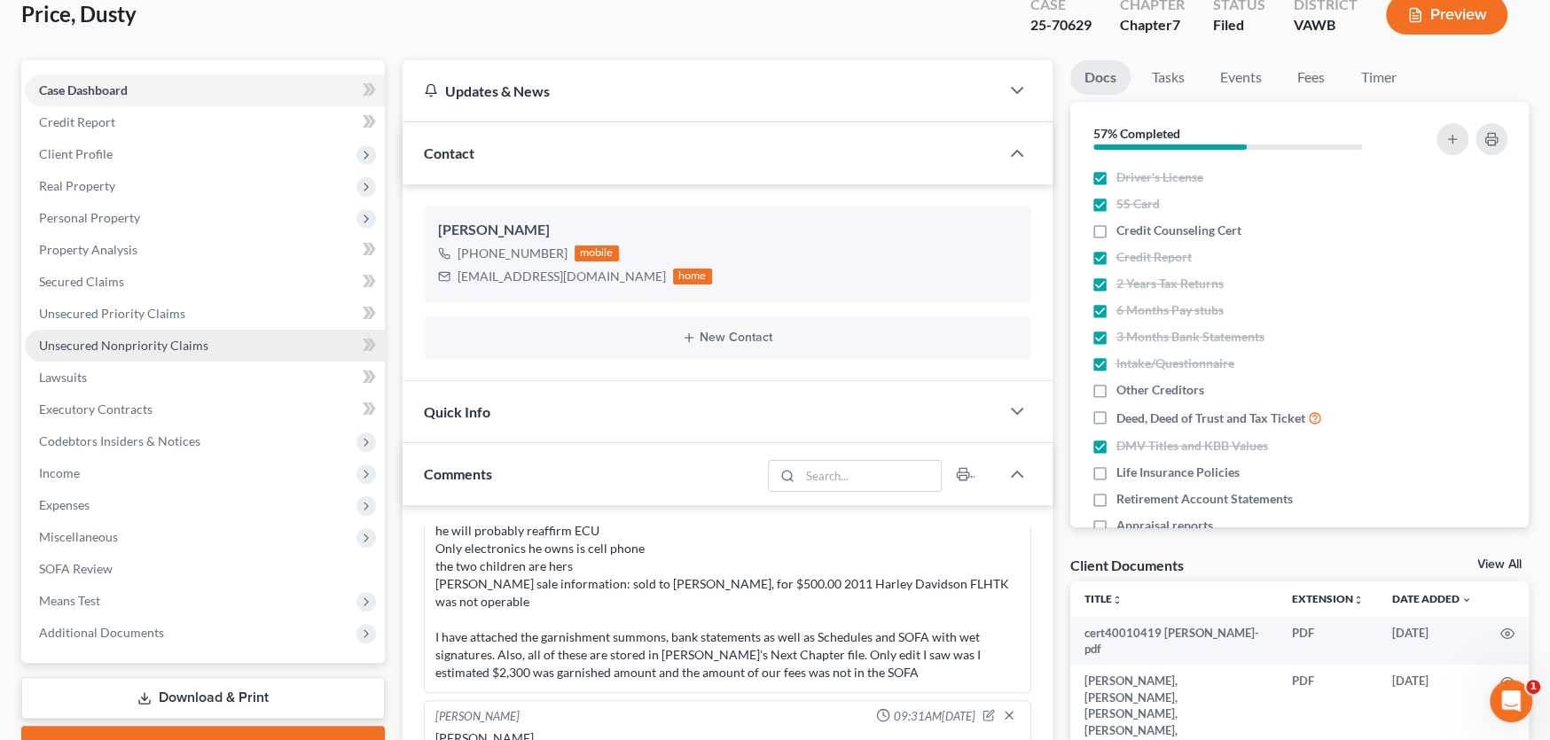
scroll to position [0, 0]
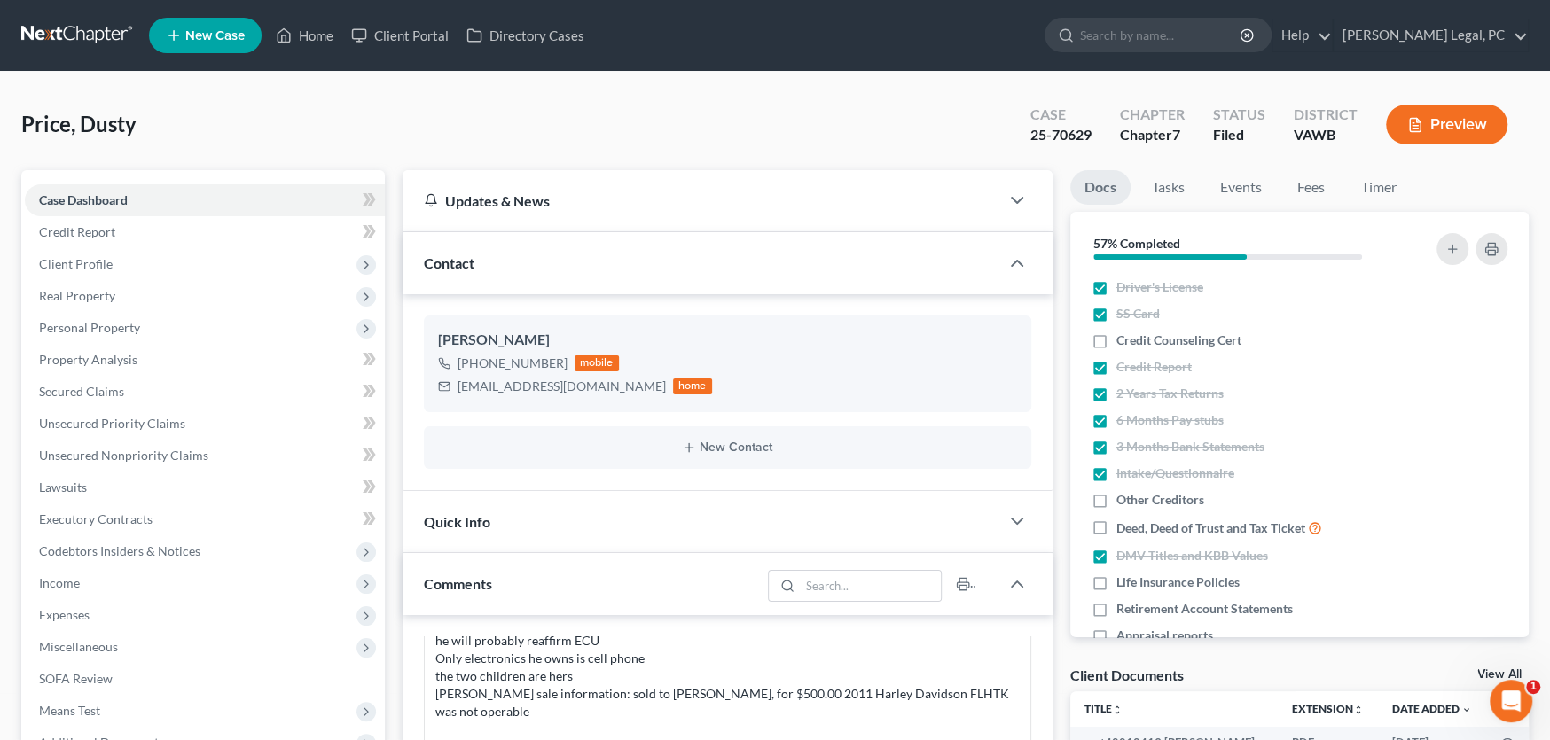
click link
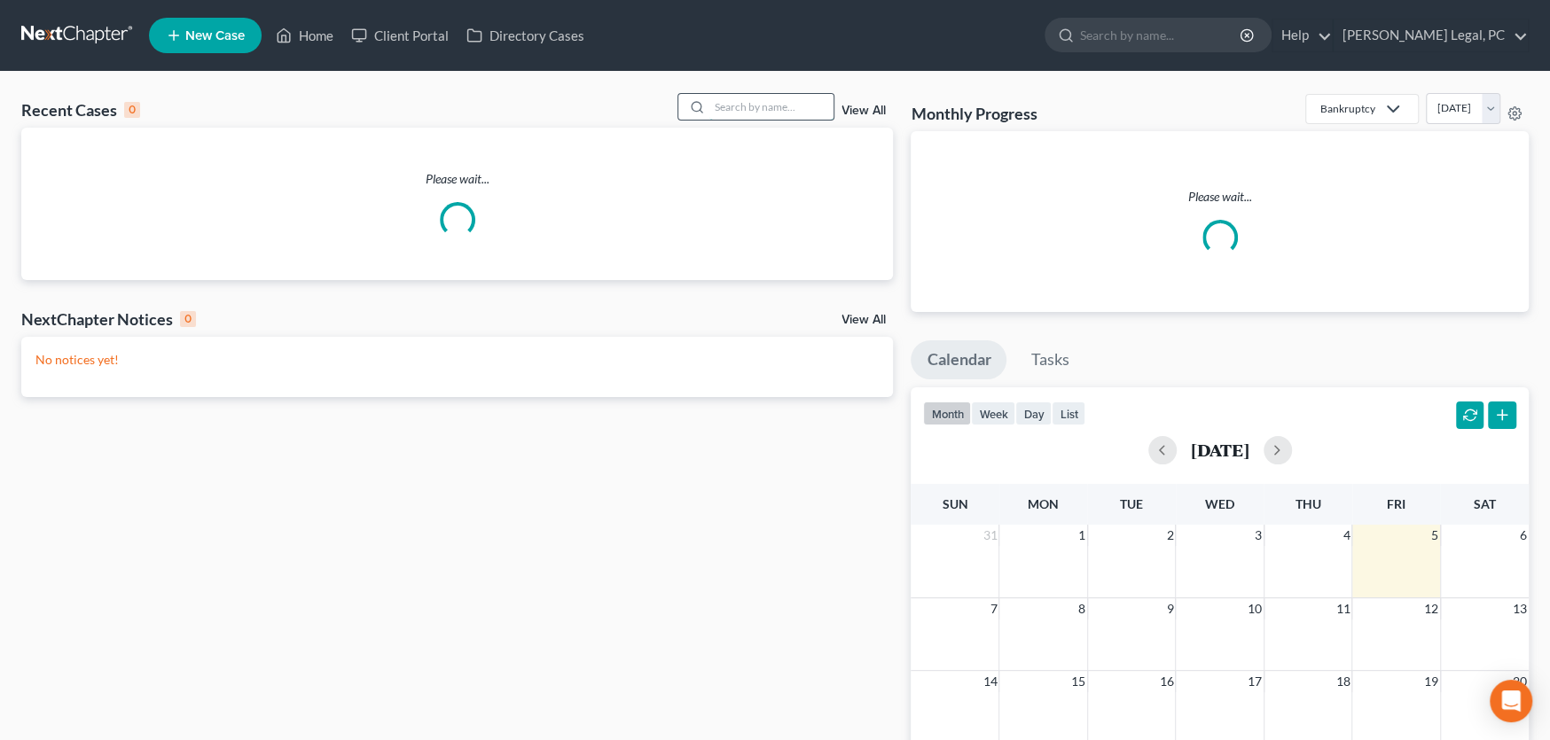
click at [792, 102] on input "search" at bounding box center [771, 107] width 124 height 26
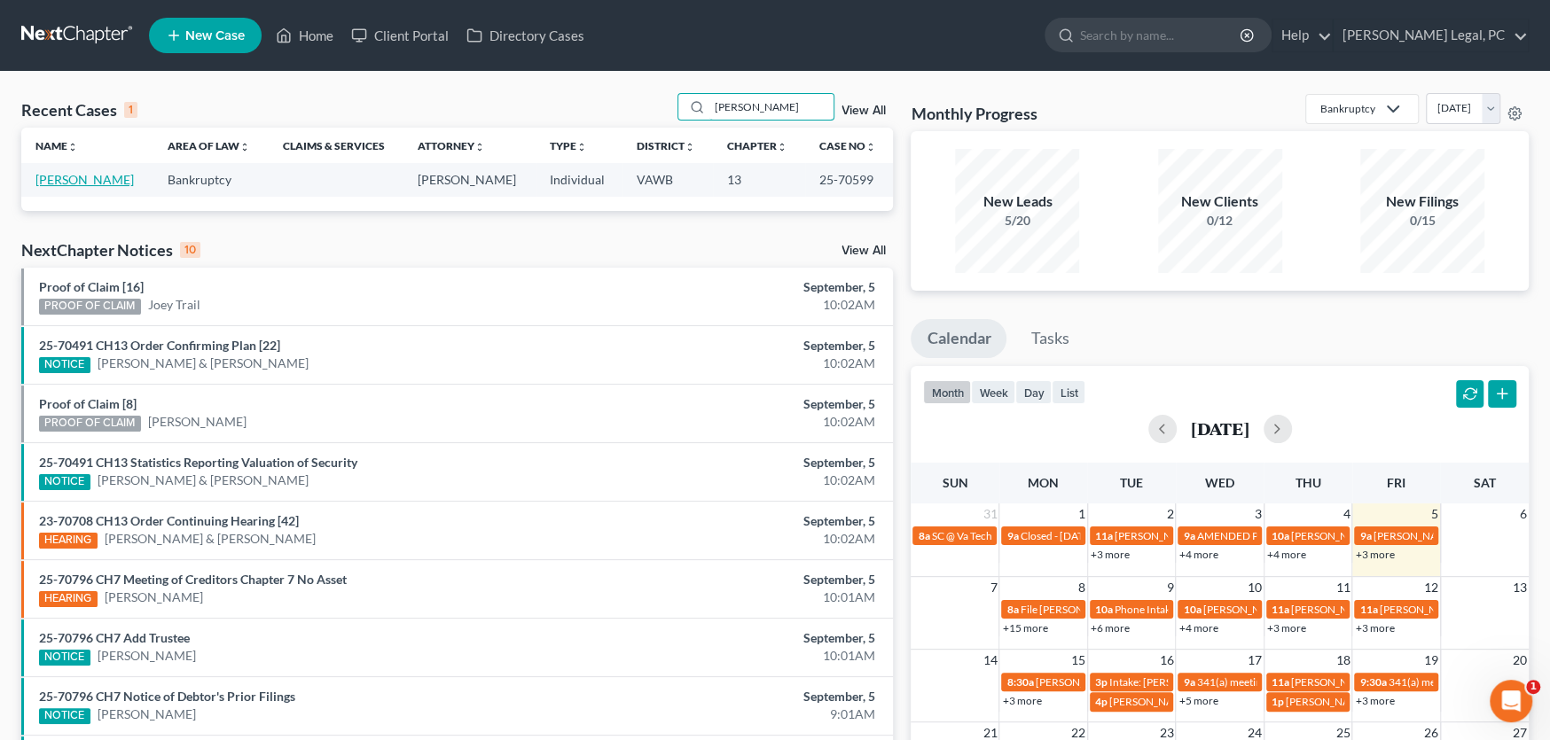
type input "[PERSON_NAME]"
click at [80, 174] on link "[PERSON_NAME]" at bounding box center [84, 179] width 98 height 15
select select "6"
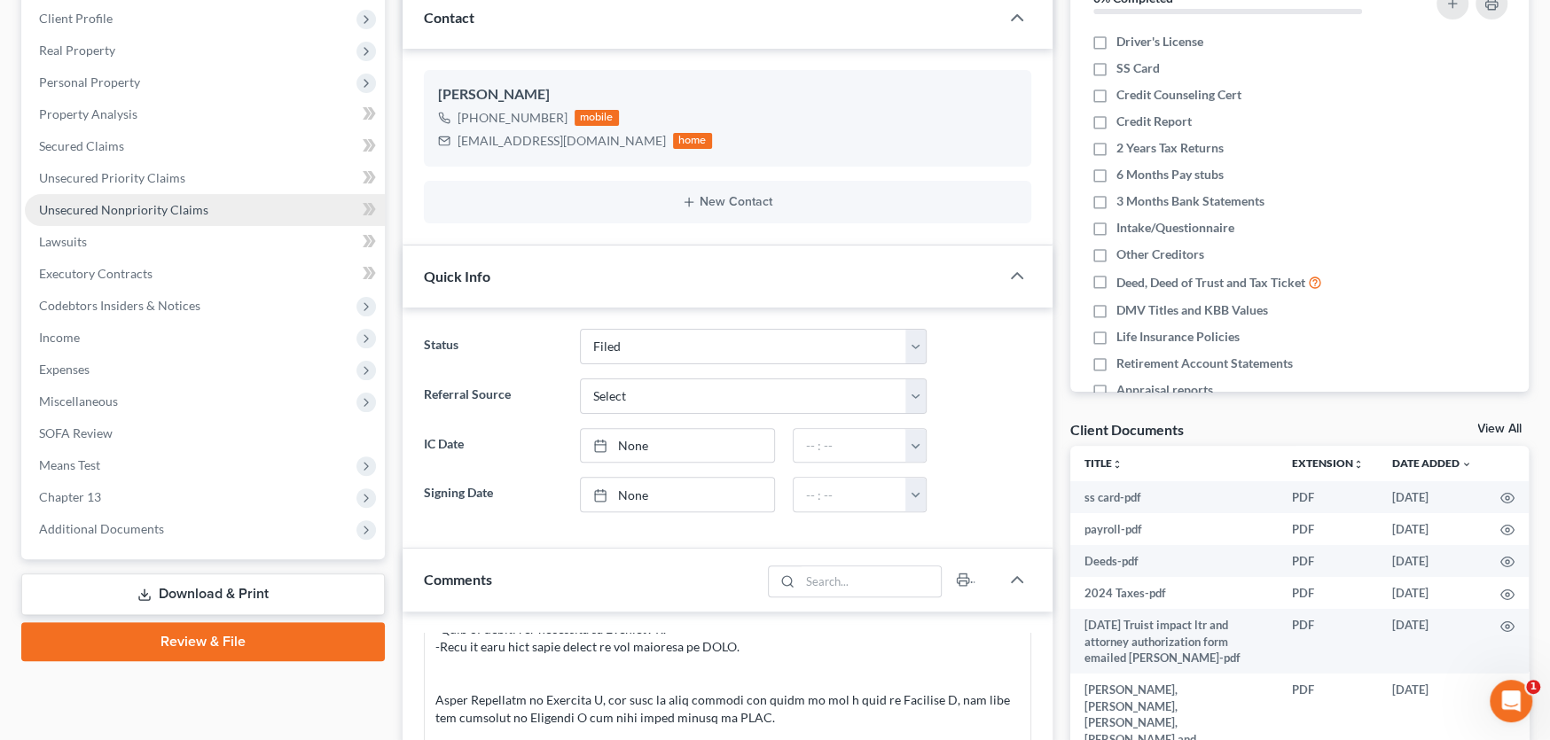
scroll to position [266, 0]
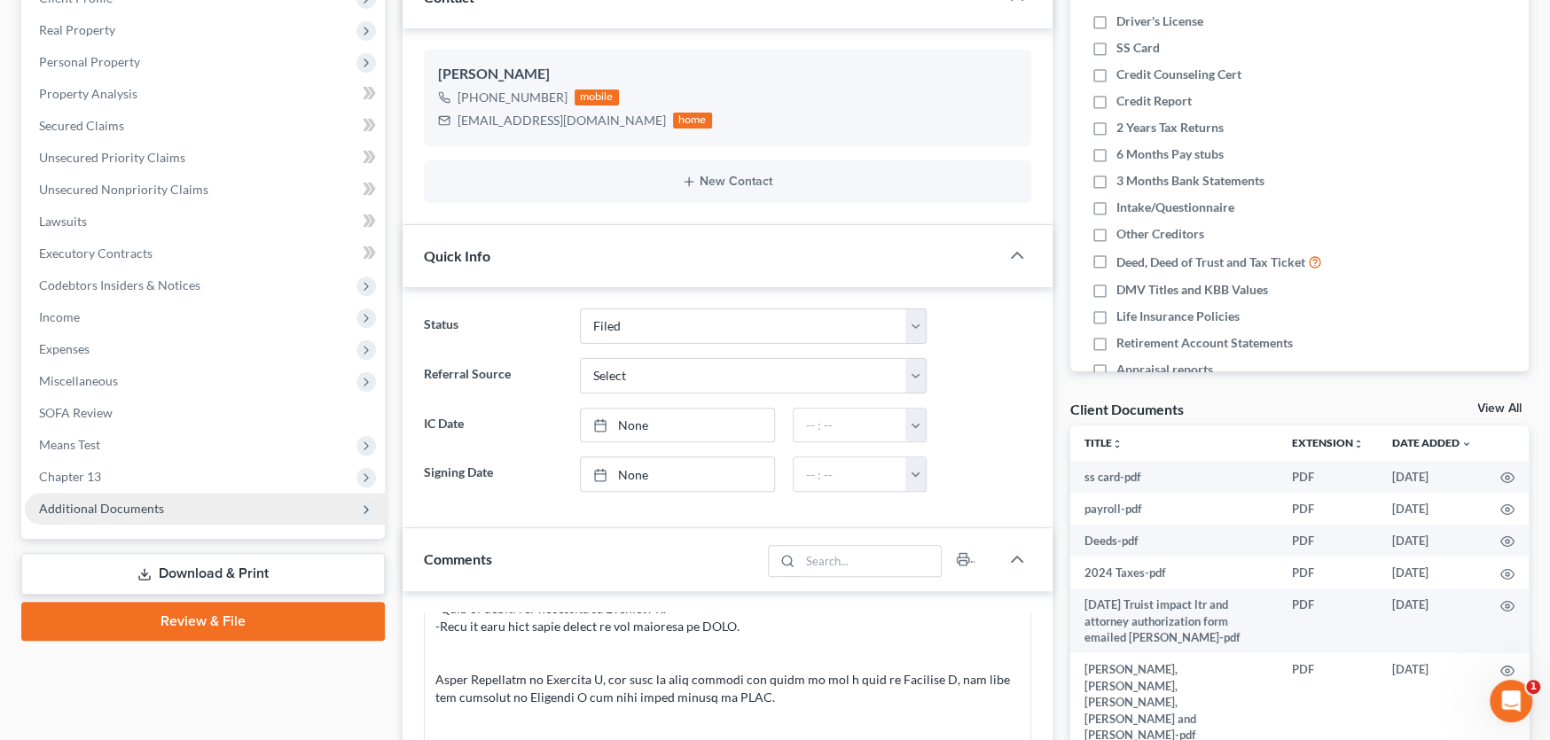
click at [128, 510] on span "Additional Documents" at bounding box center [101, 508] width 125 height 15
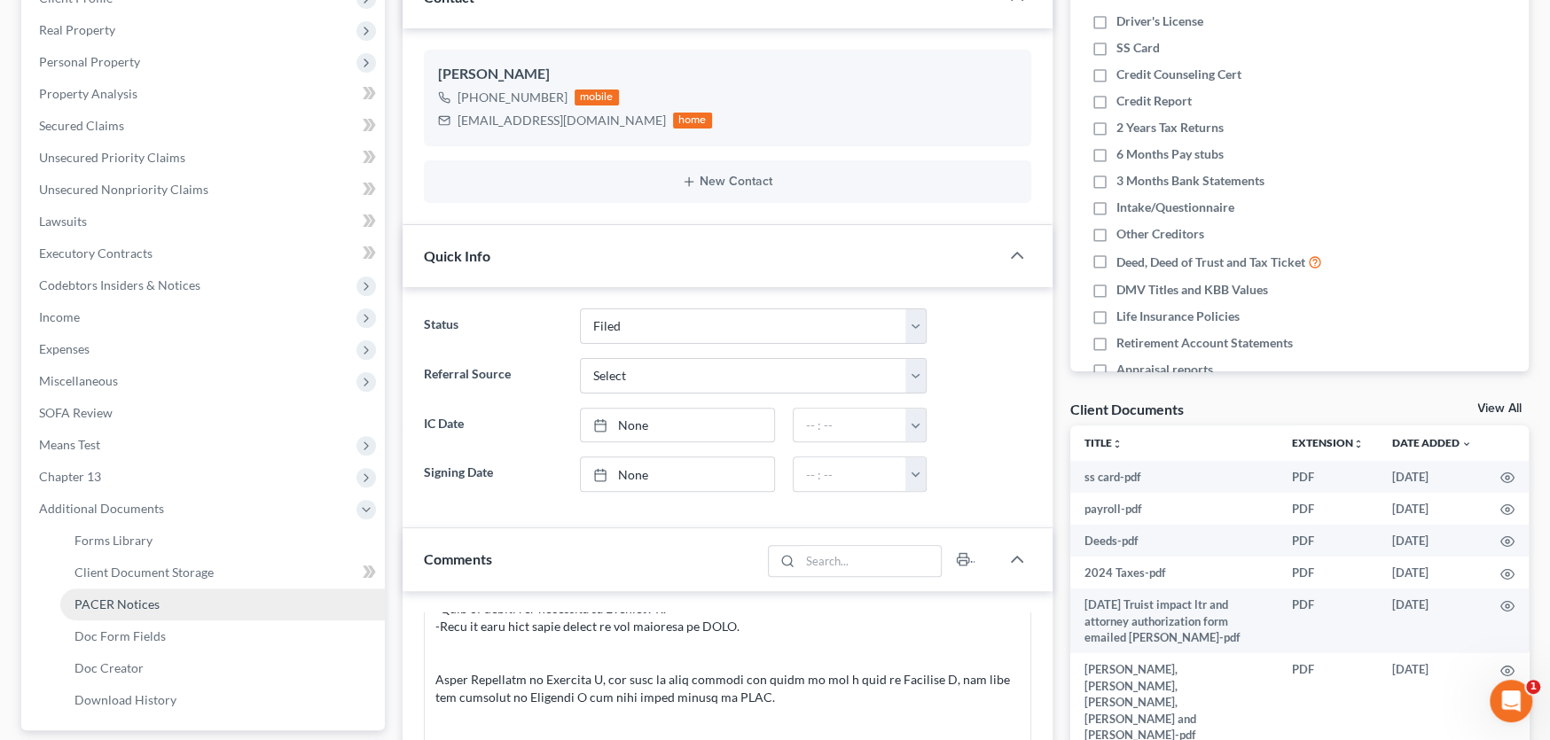
click at [134, 598] on span "PACER Notices" at bounding box center [116, 604] width 85 height 15
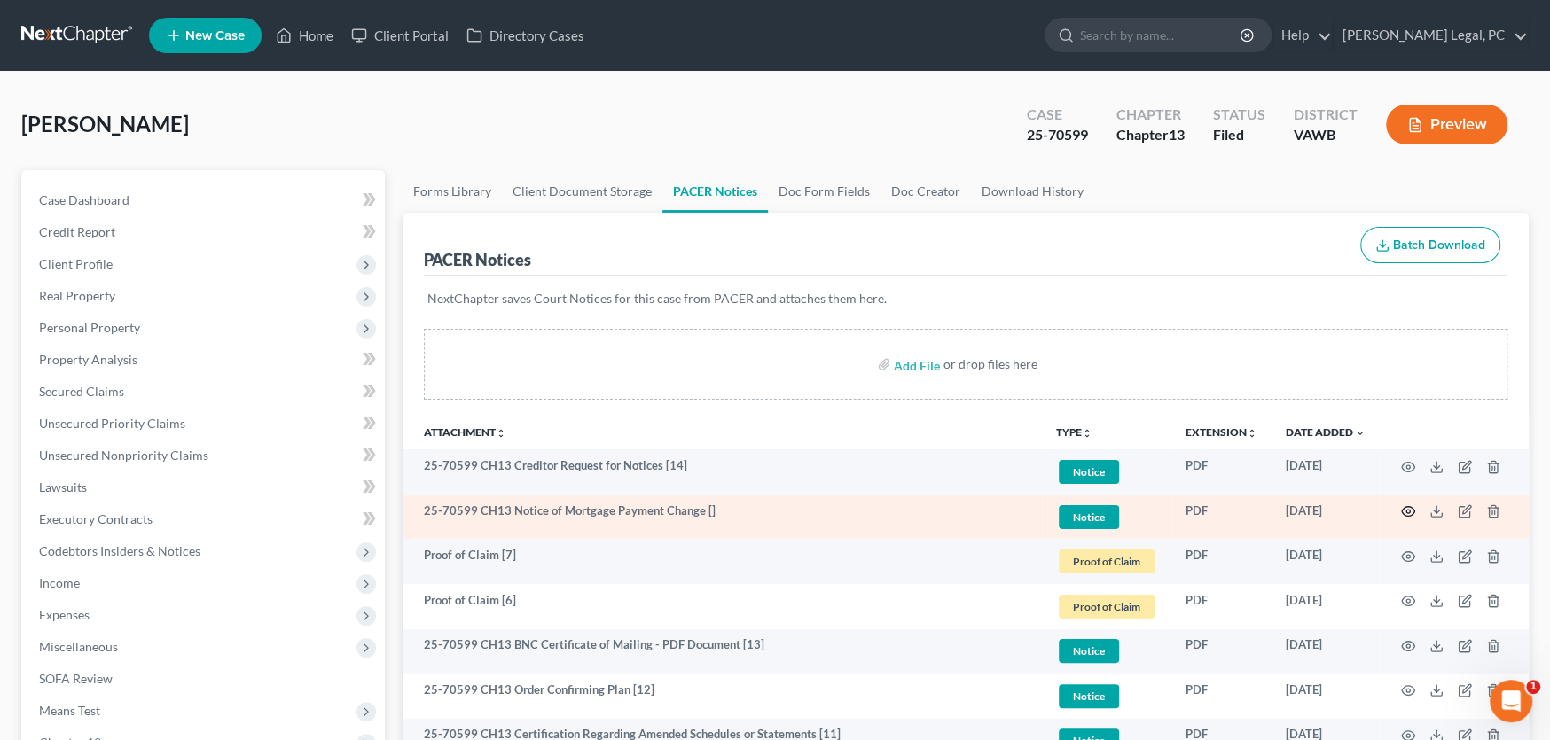
click at [1405, 510] on icon "button" at bounding box center [1408, 512] width 14 height 14
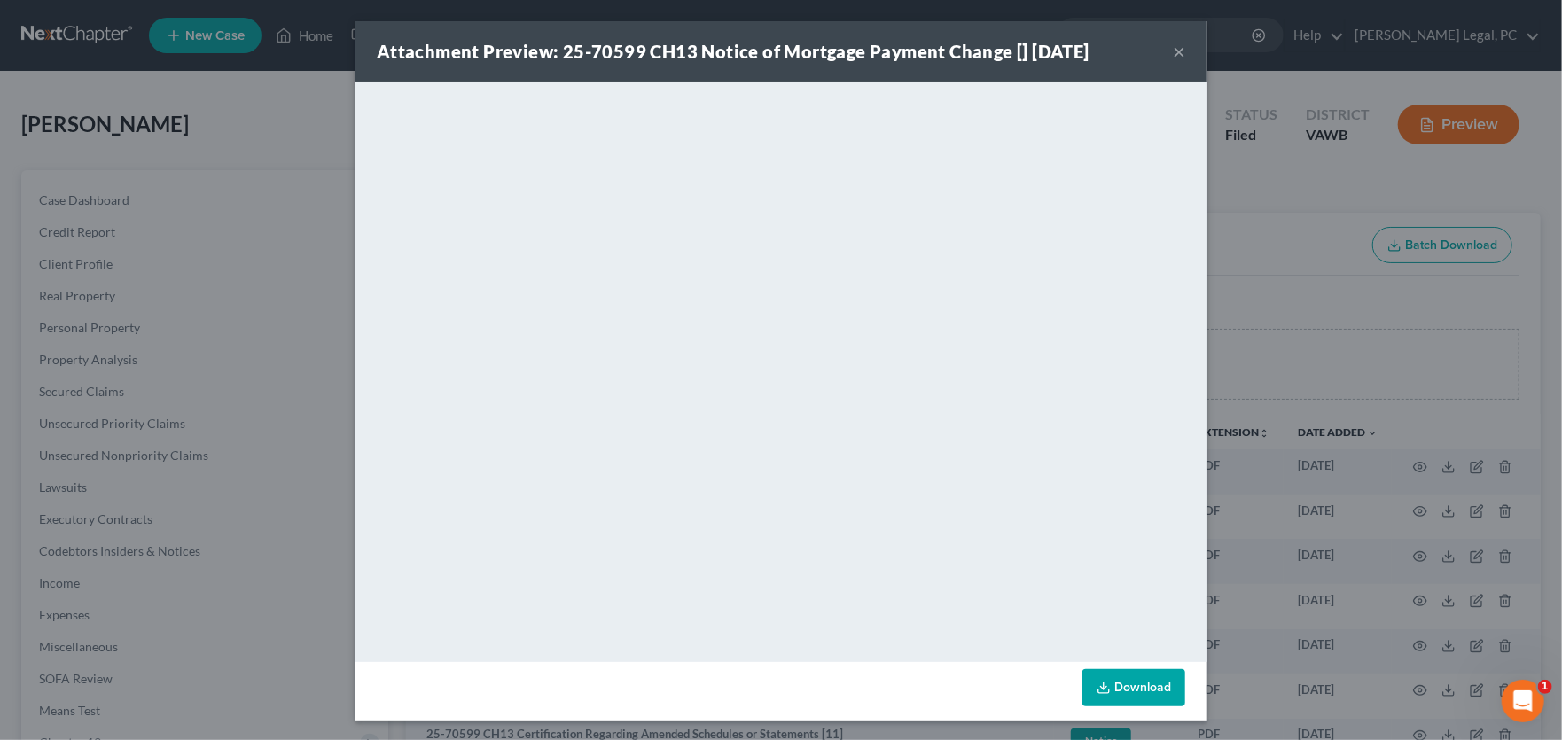
drag, startPoint x: 765, startPoint y: 662, endPoint x: 789, endPoint y: 662, distance: 23.9
click at [789, 662] on div "Download" at bounding box center [781, 691] width 851 height 59
click at [1173, 50] on button "×" at bounding box center [1179, 51] width 12 height 21
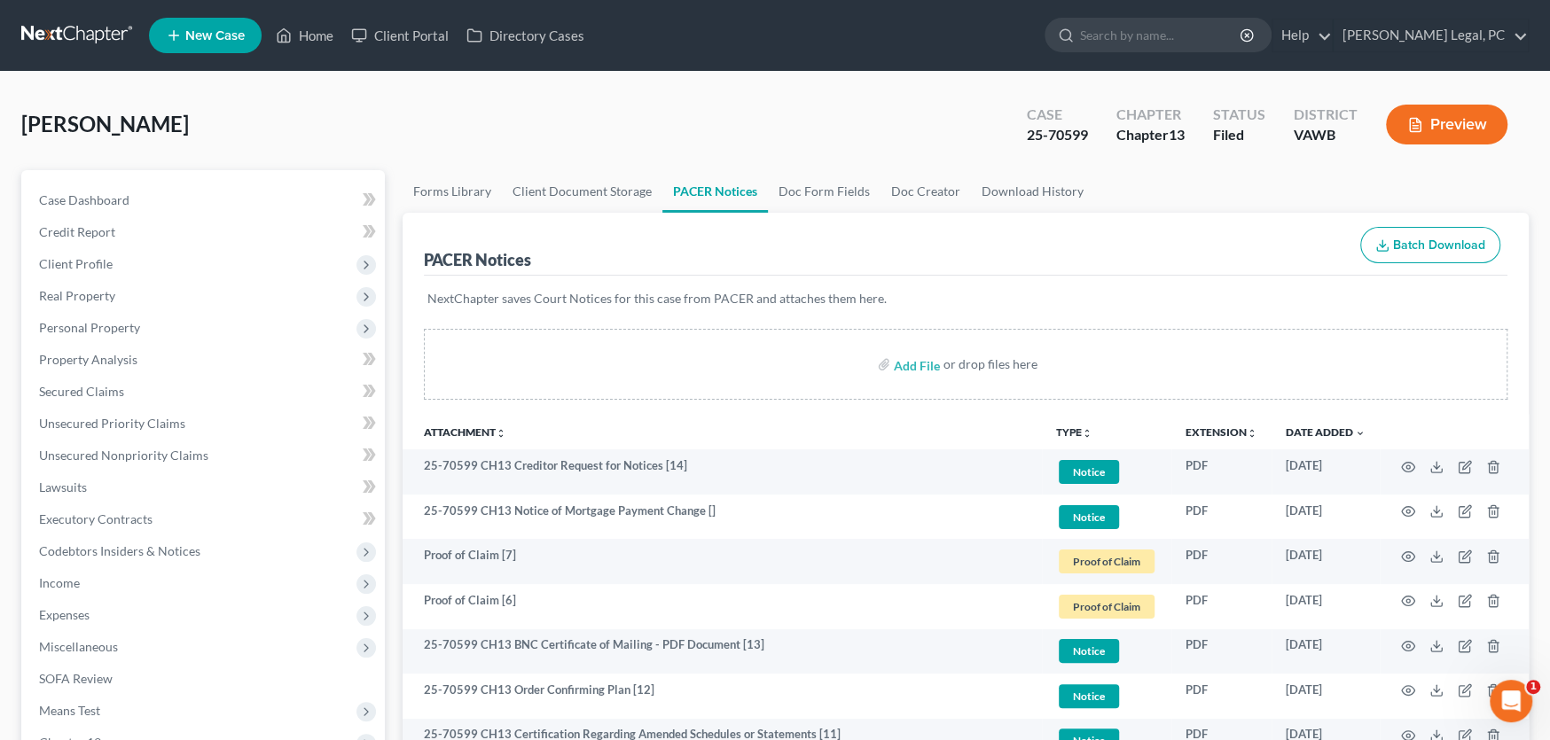
click at [40, 33] on link at bounding box center [77, 36] width 113 height 32
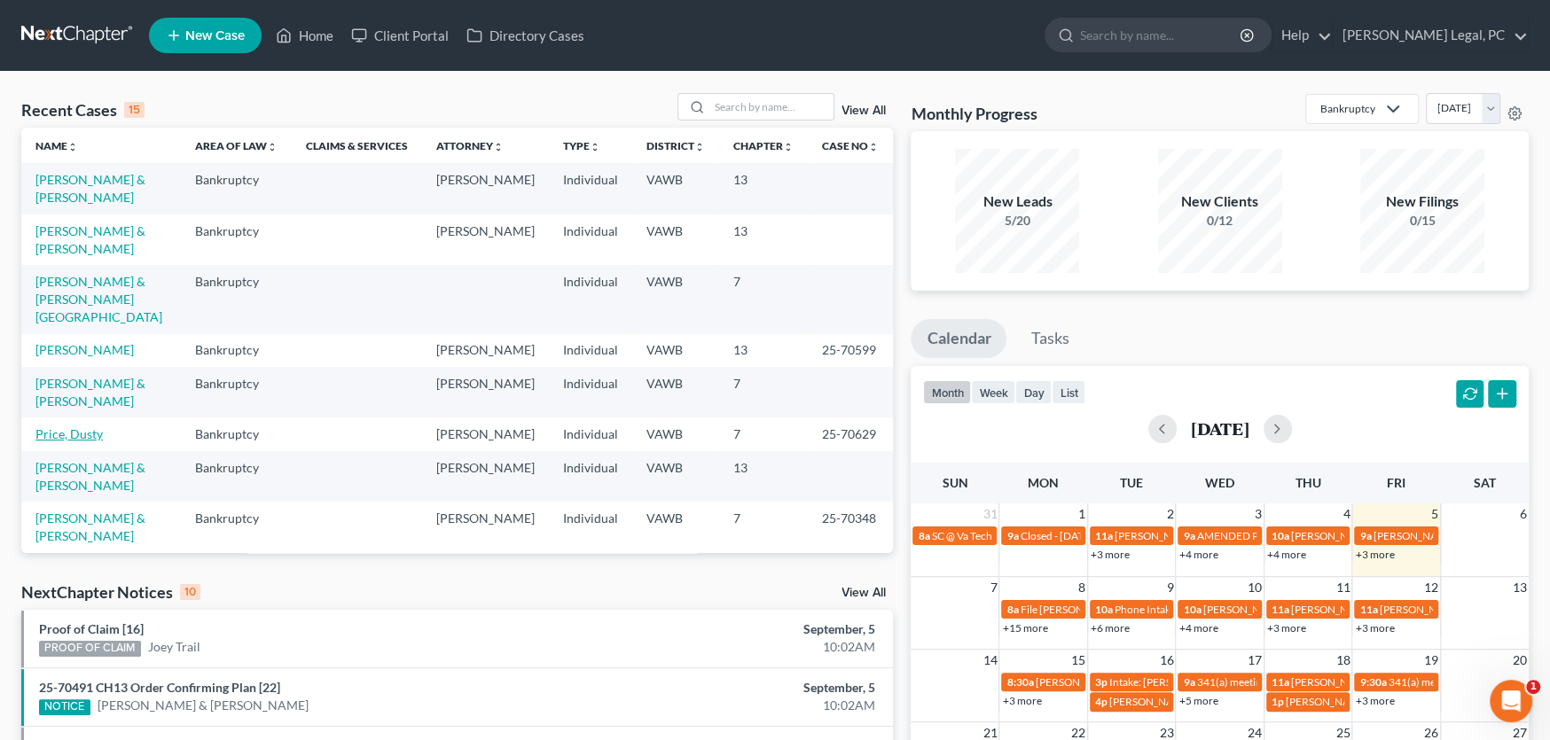
click link "Price, Dusty"
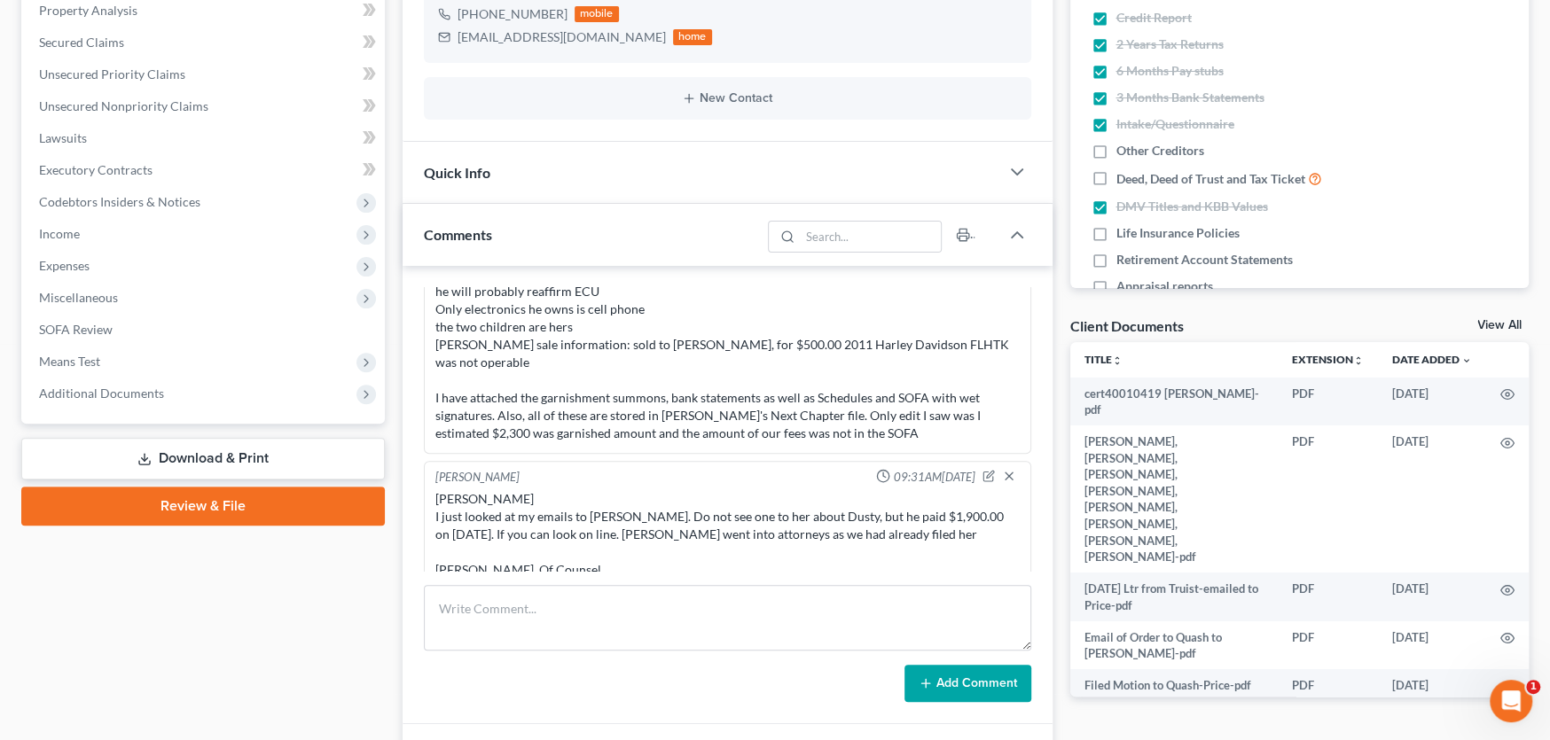
scroll to position [355, 0]
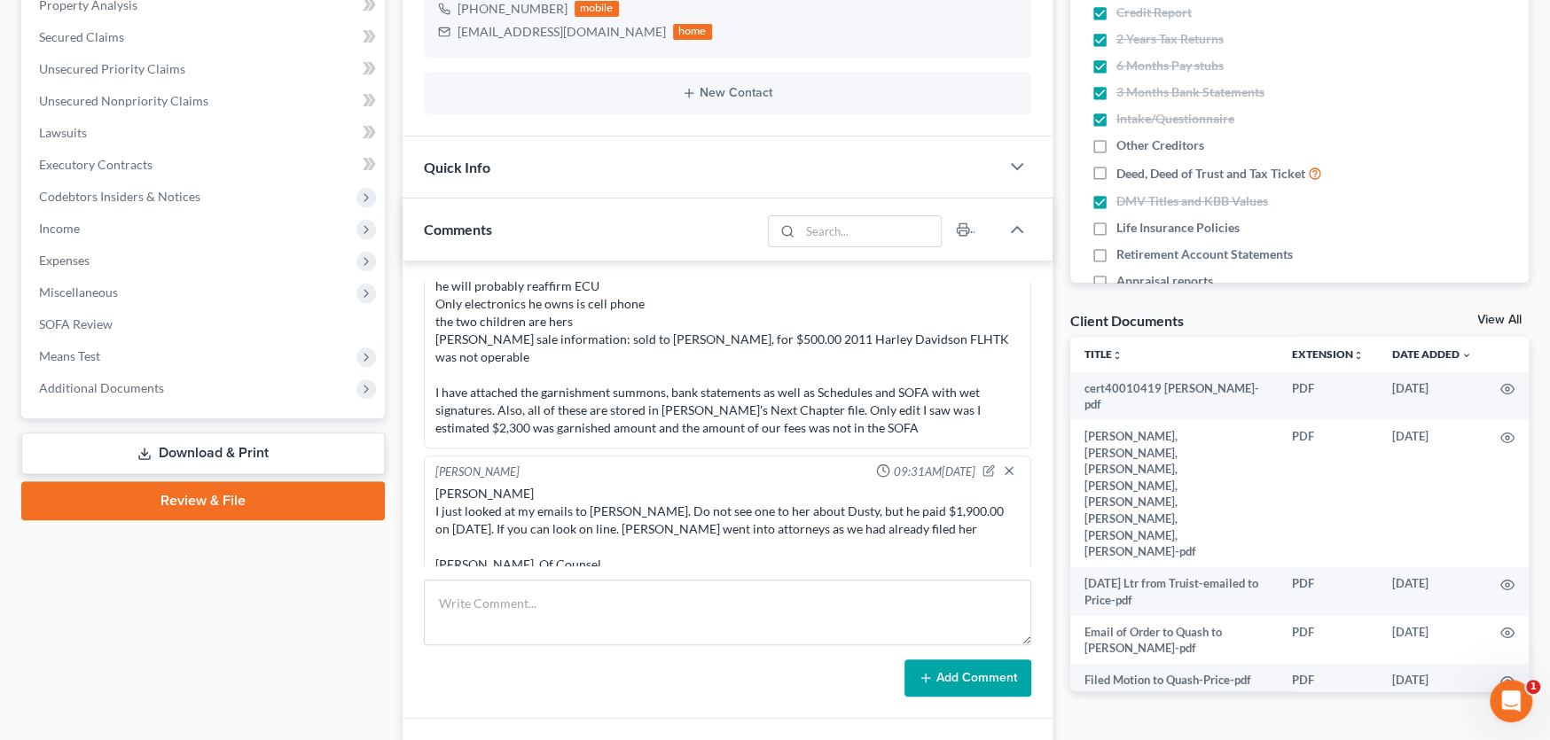
click div "Case Dashboard Payments Invoices Payments Payments Credit Report Client Profile"
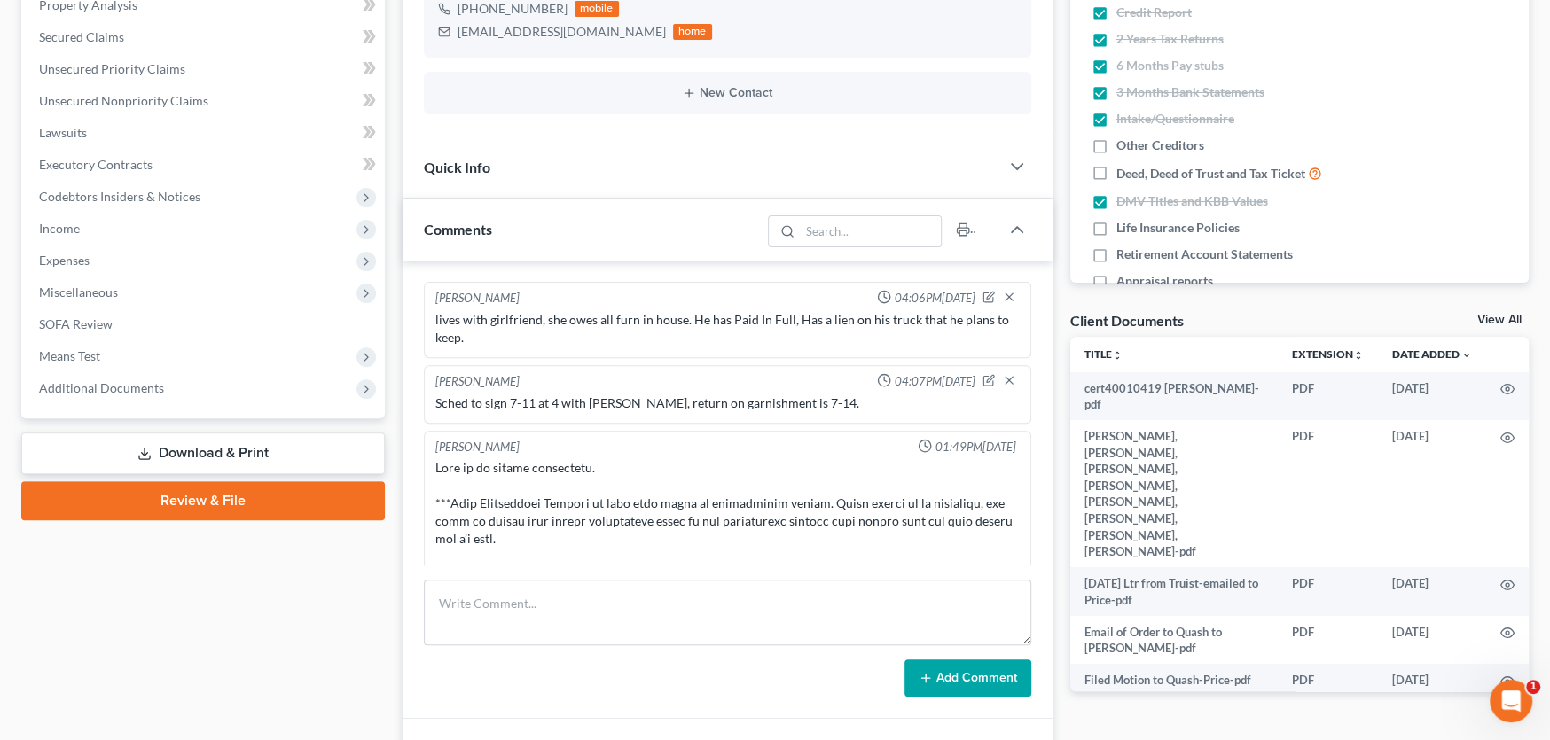
scroll to position [266, 0]
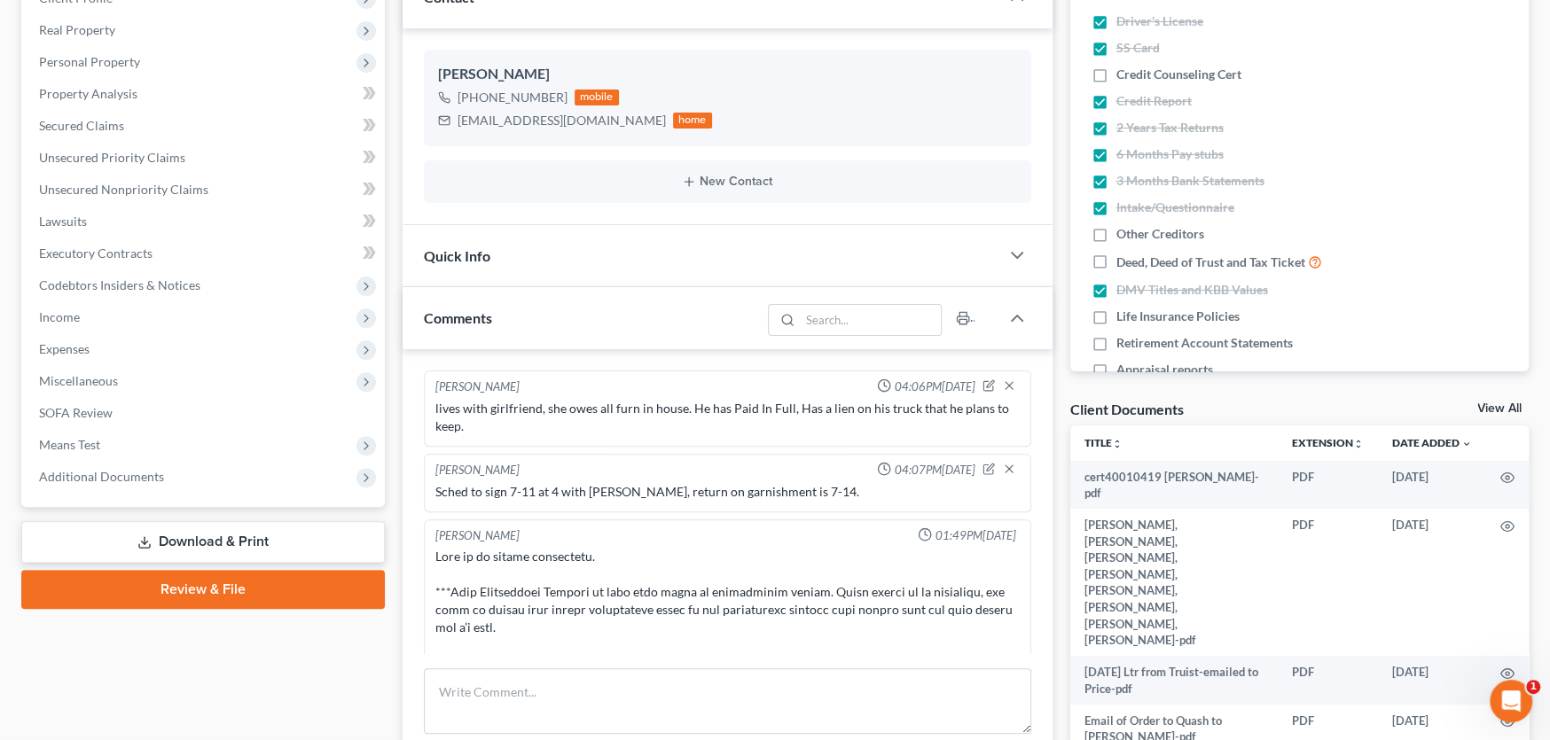
click div "lives with girlfriend, she owes all furn in house. He has Paid In Full, Has a l…"
click span "Executory Contracts"
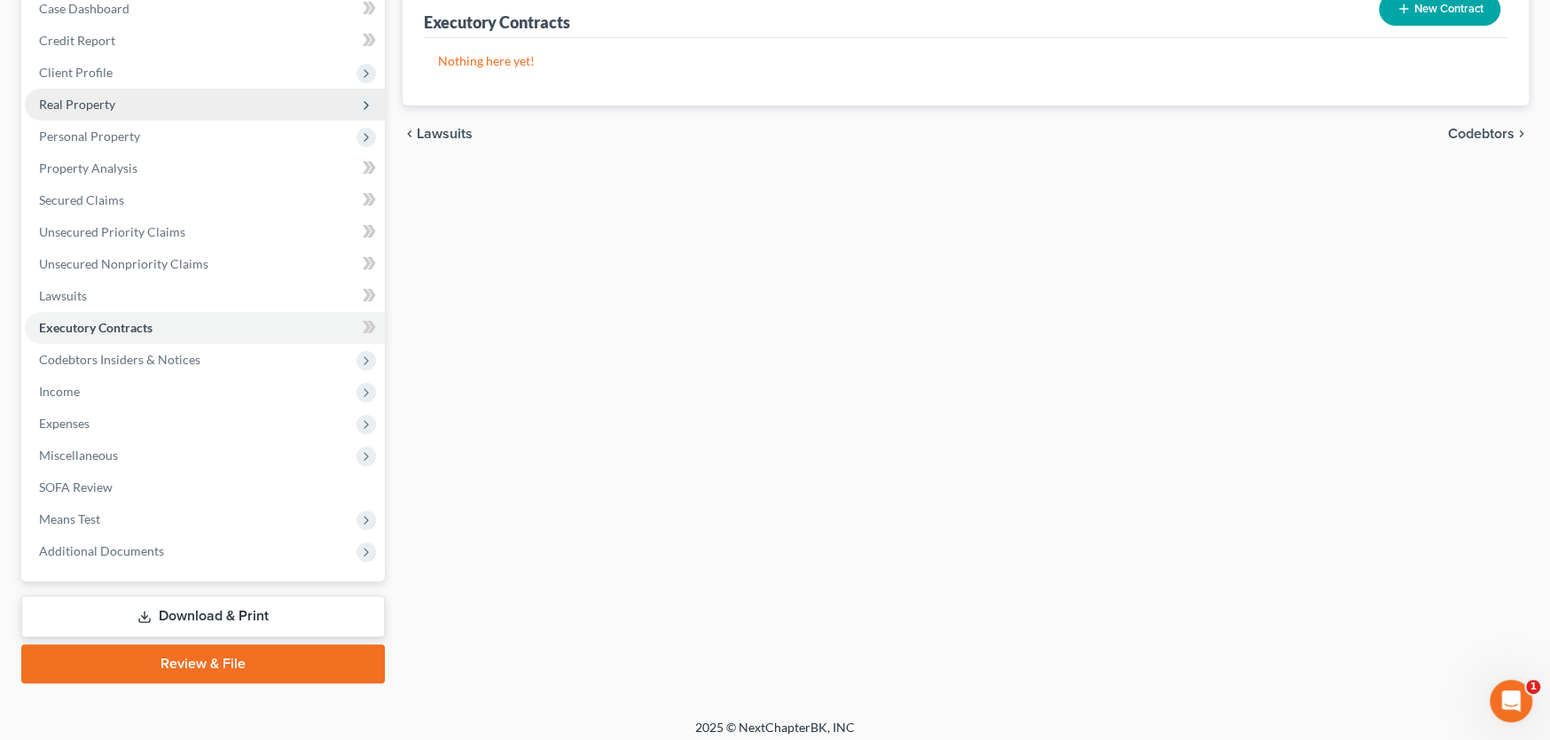
scroll to position [200, 0]
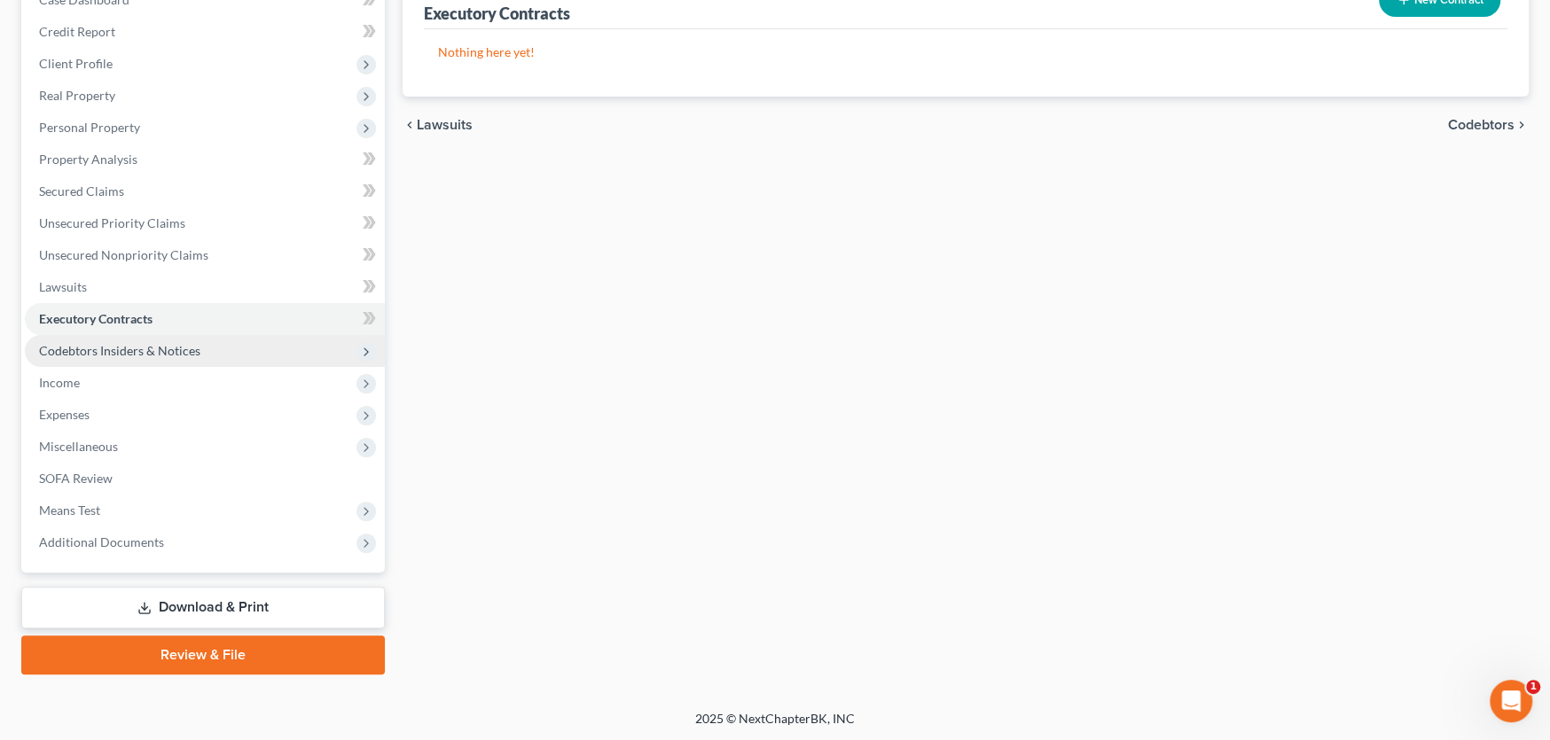
click span "Codebtors Insiders & Notices"
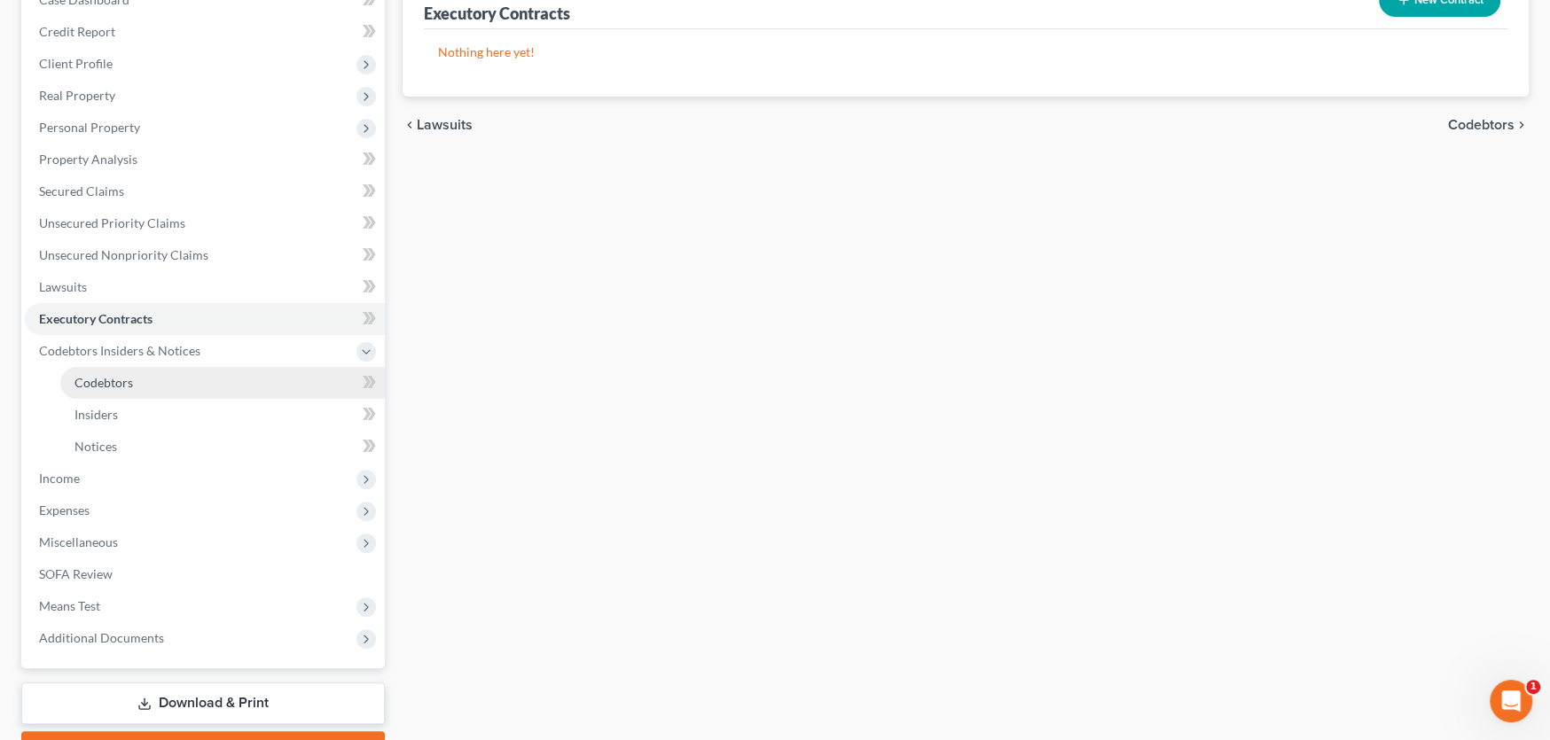
click span "Codebtors"
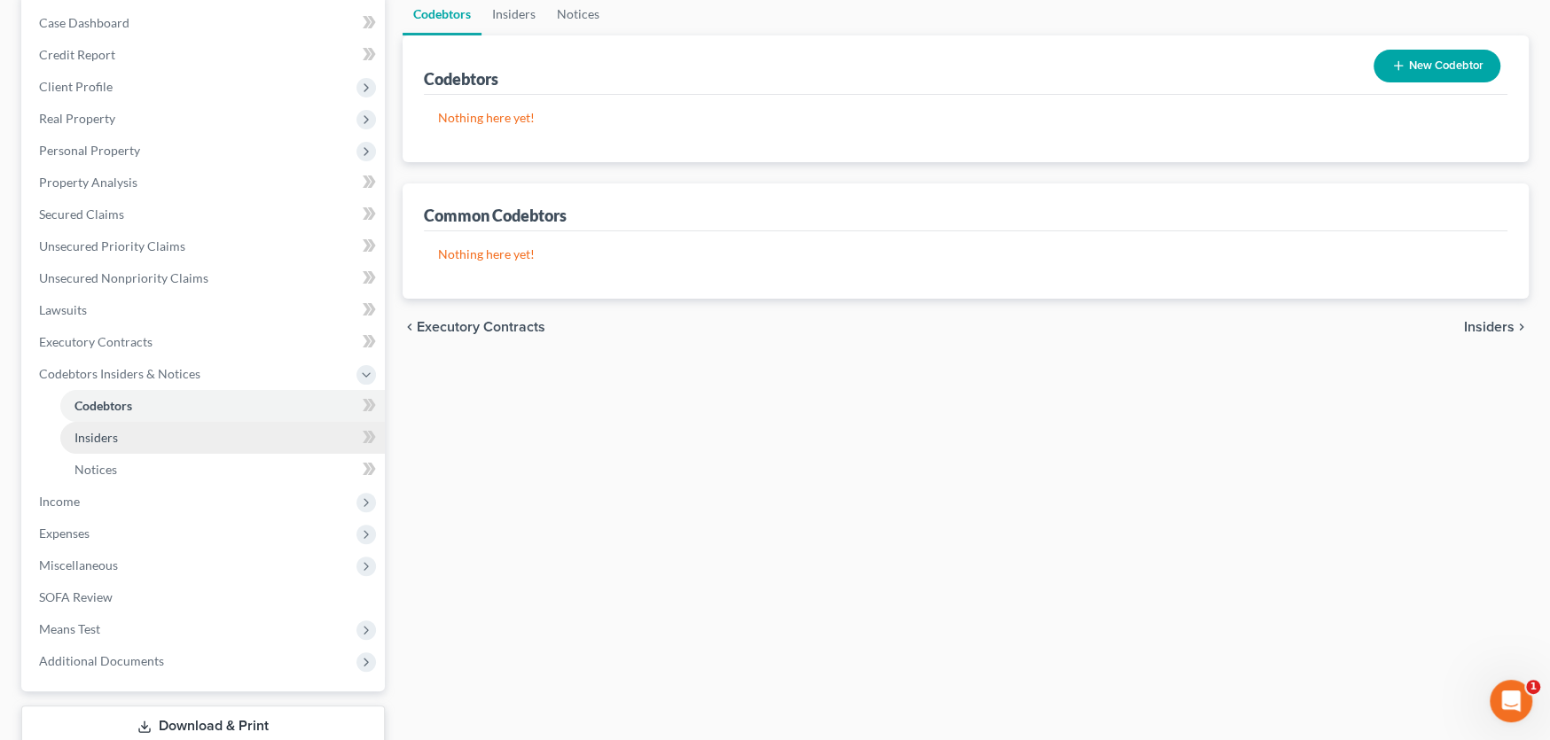
click link "Insiders"
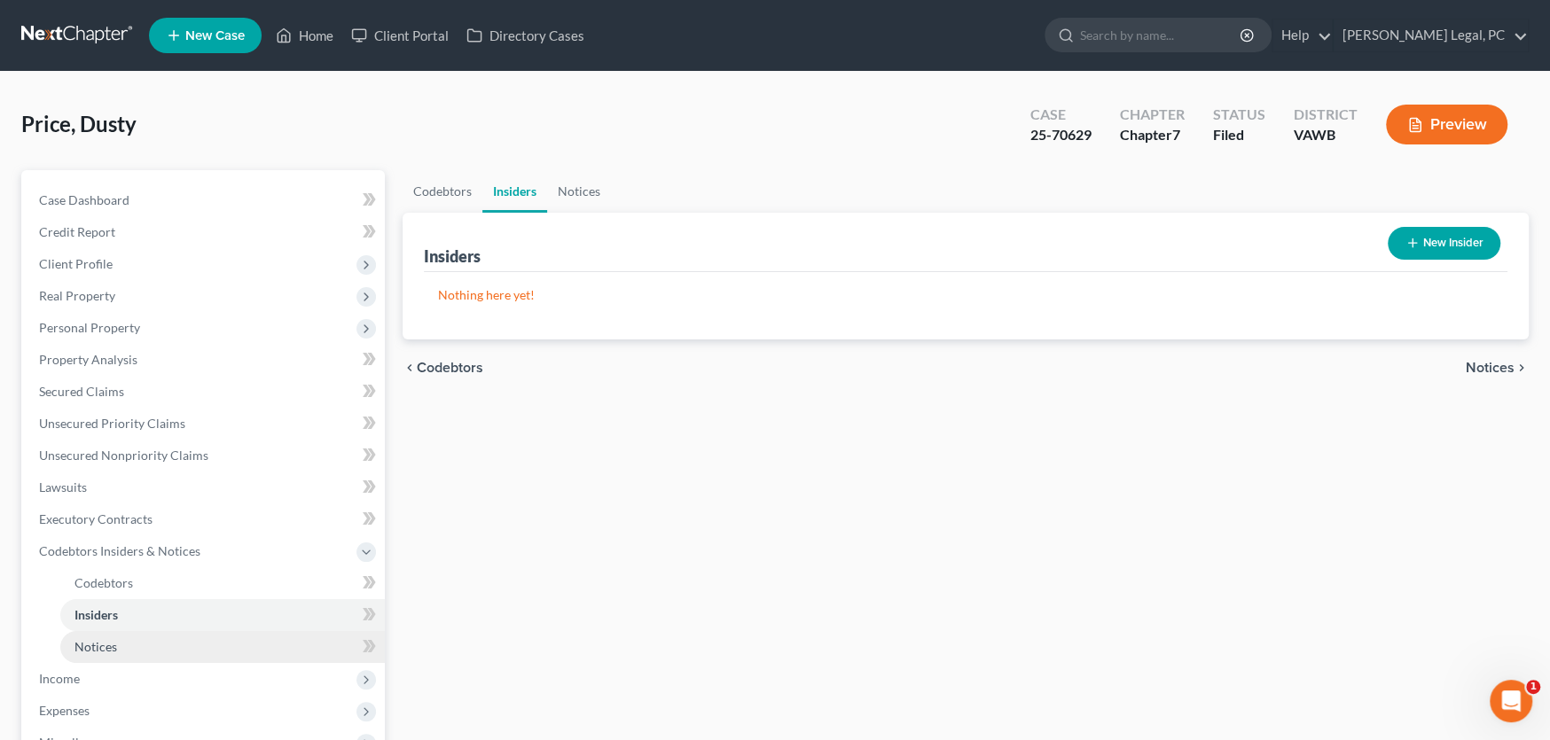
click span "Notices"
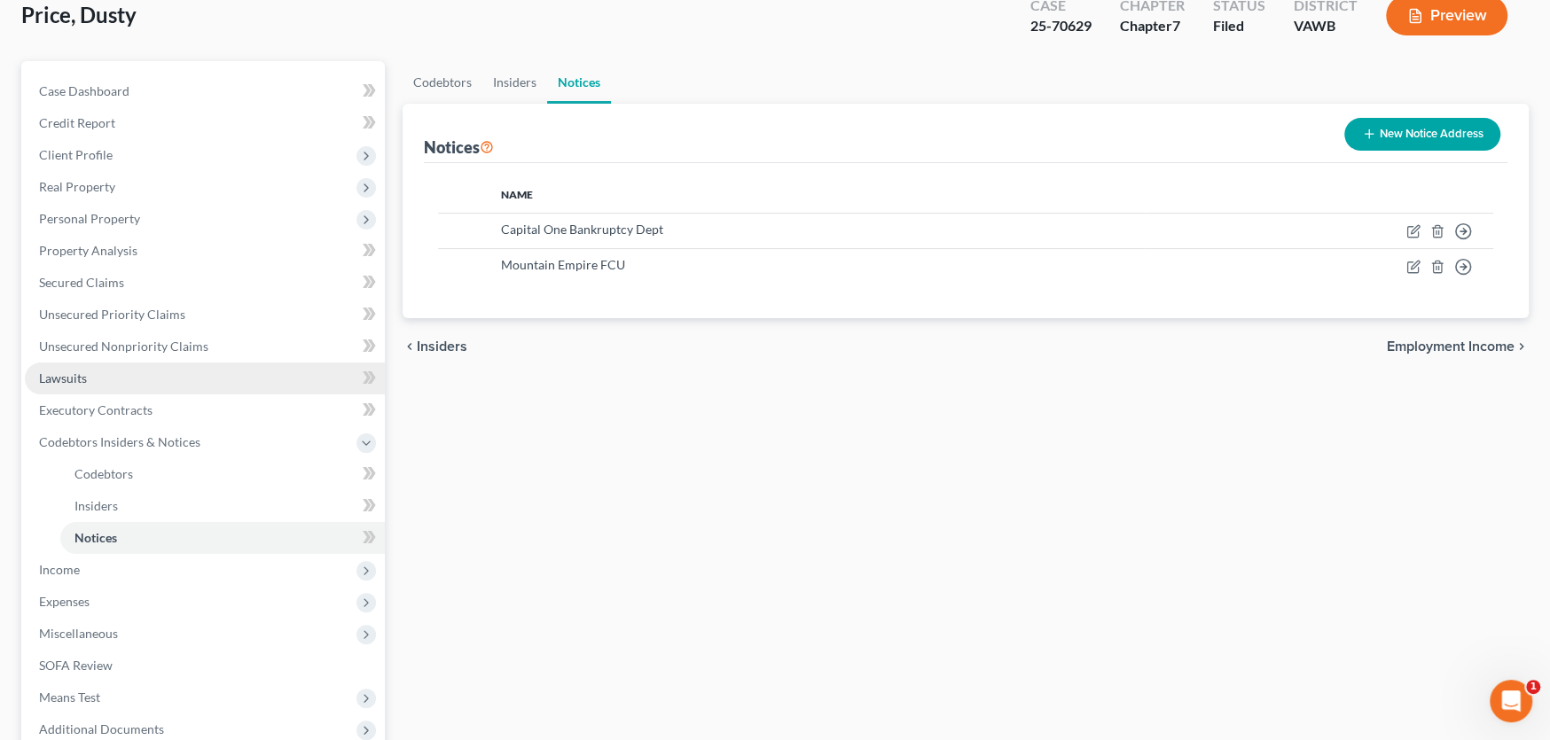
scroll to position [295, 0]
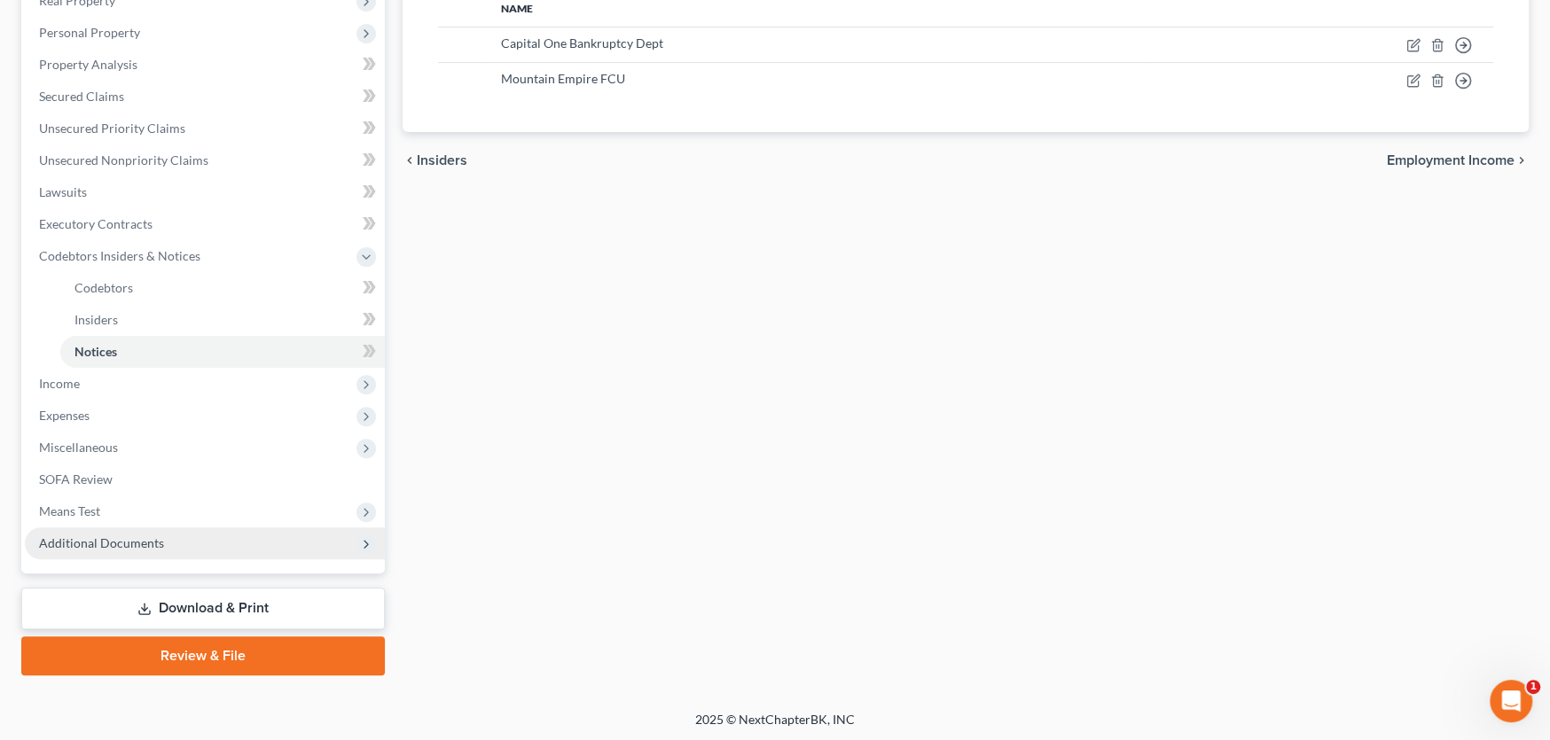
click span "Additional Documents"
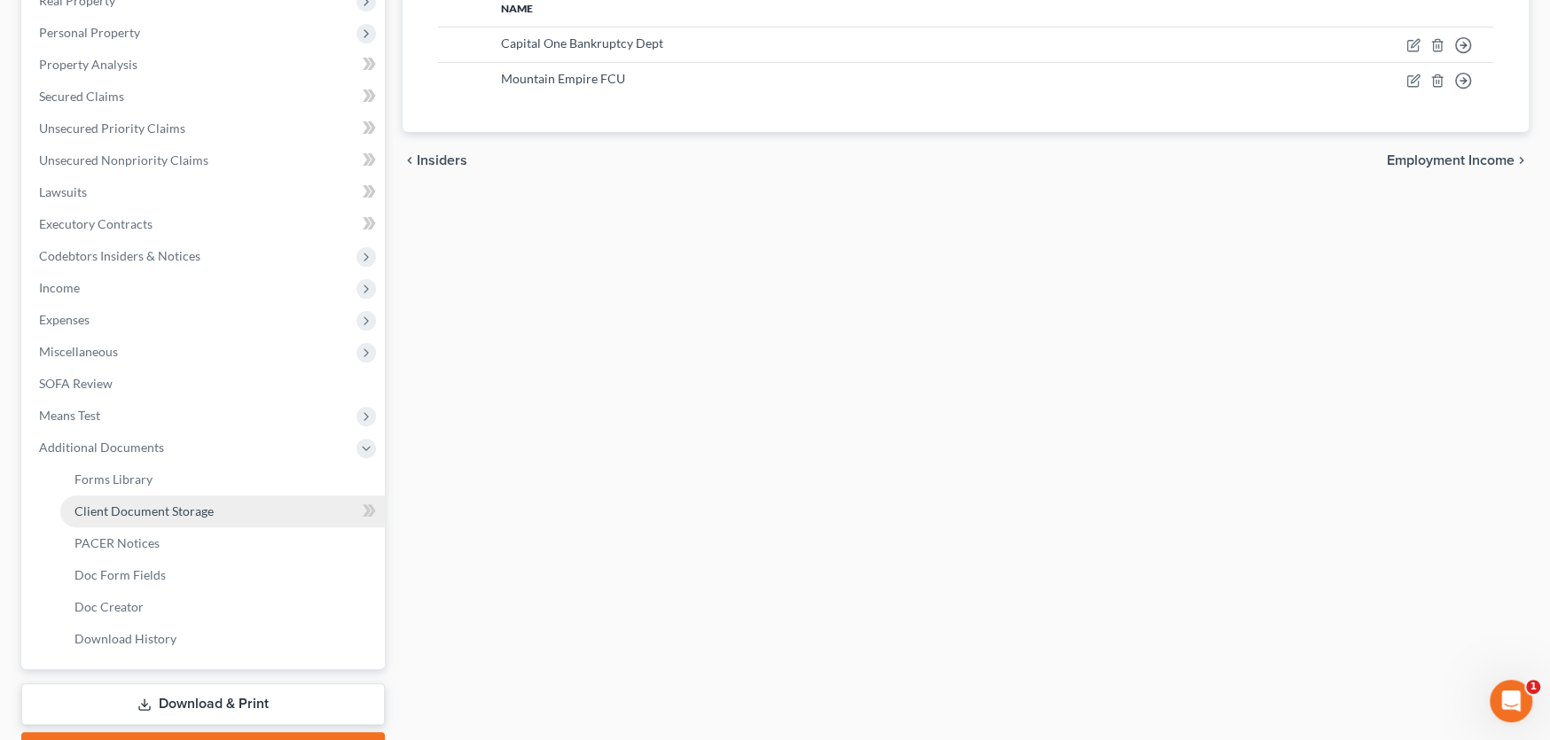
click span "Client Document Storage"
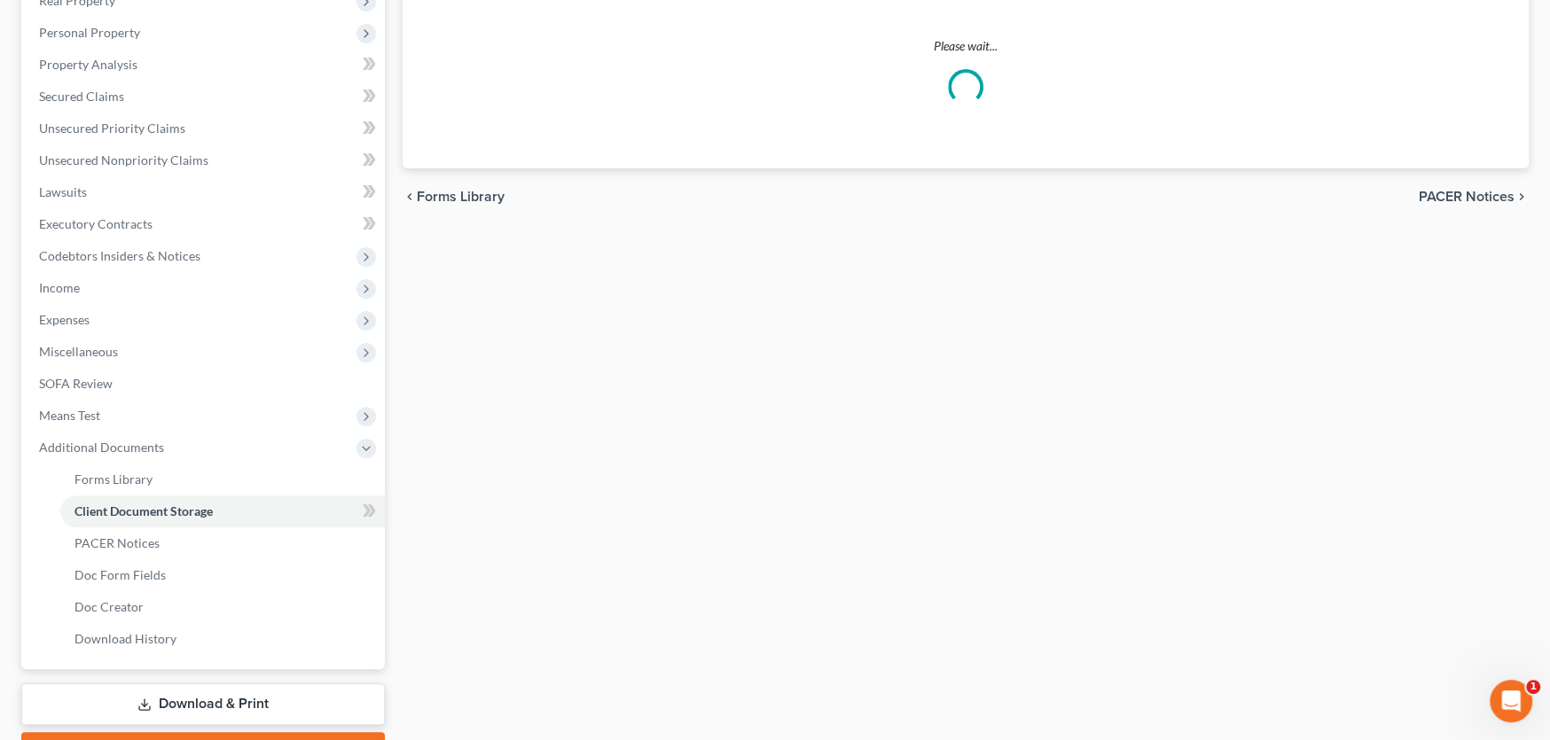
select select "0"
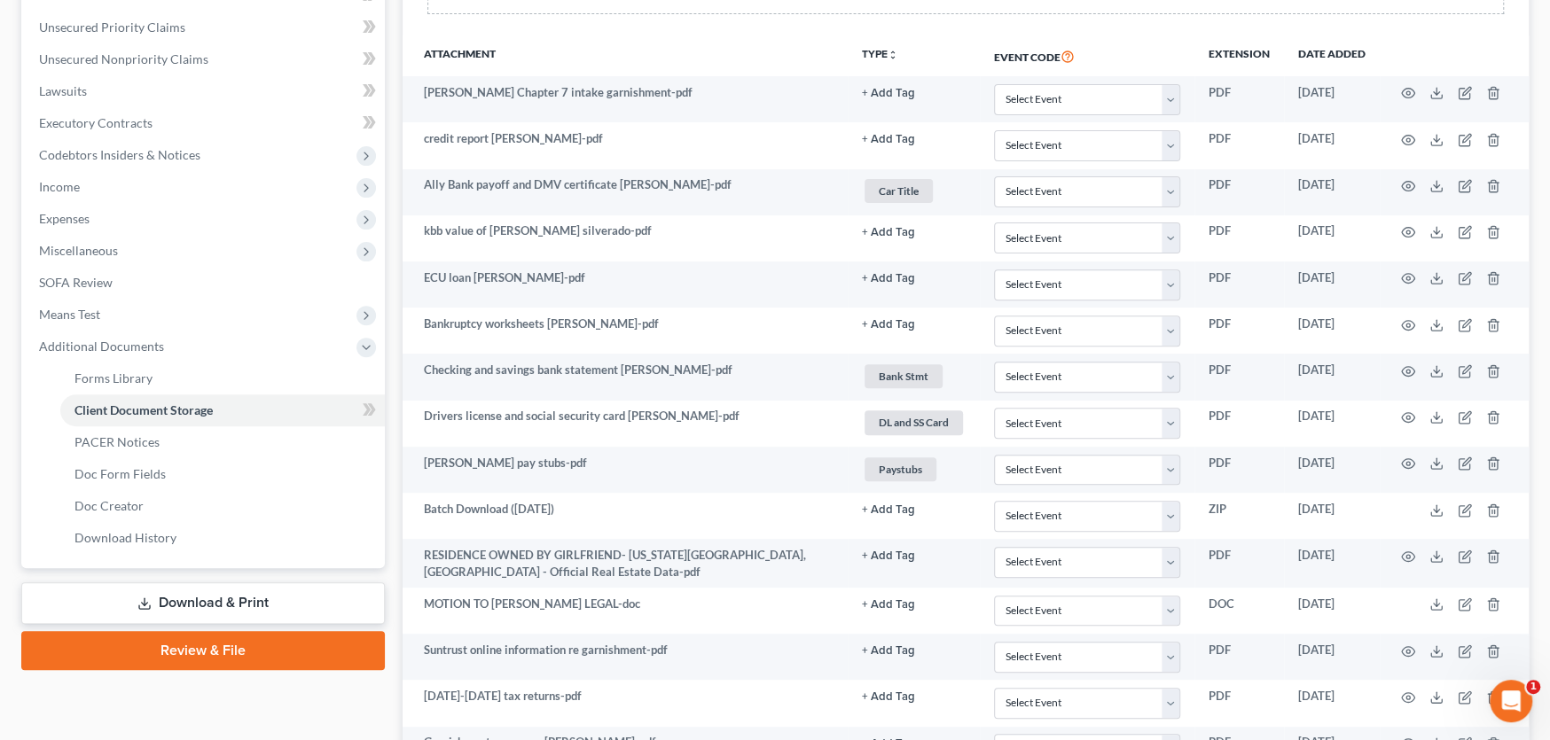
scroll to position [442, 0]
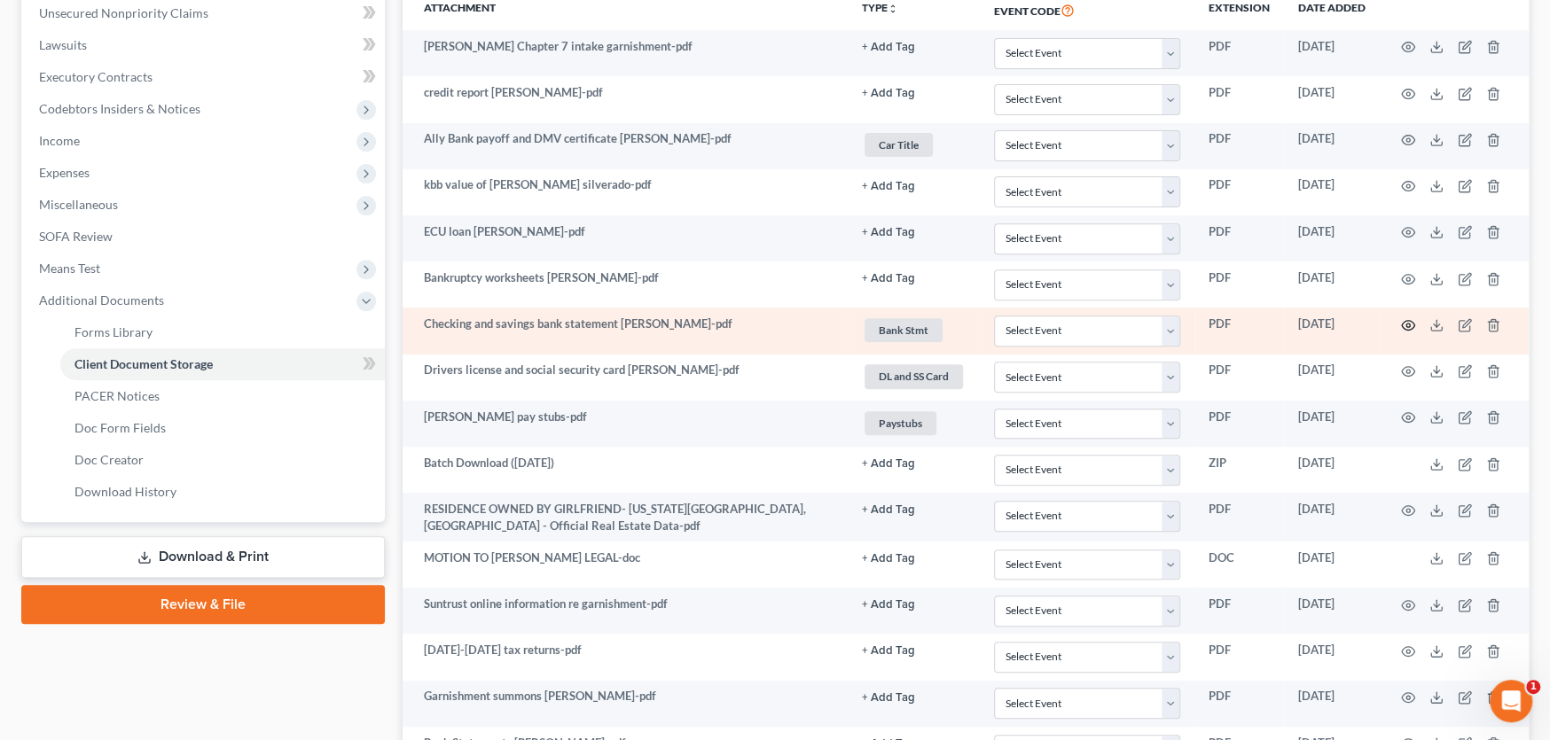
click icon "button"
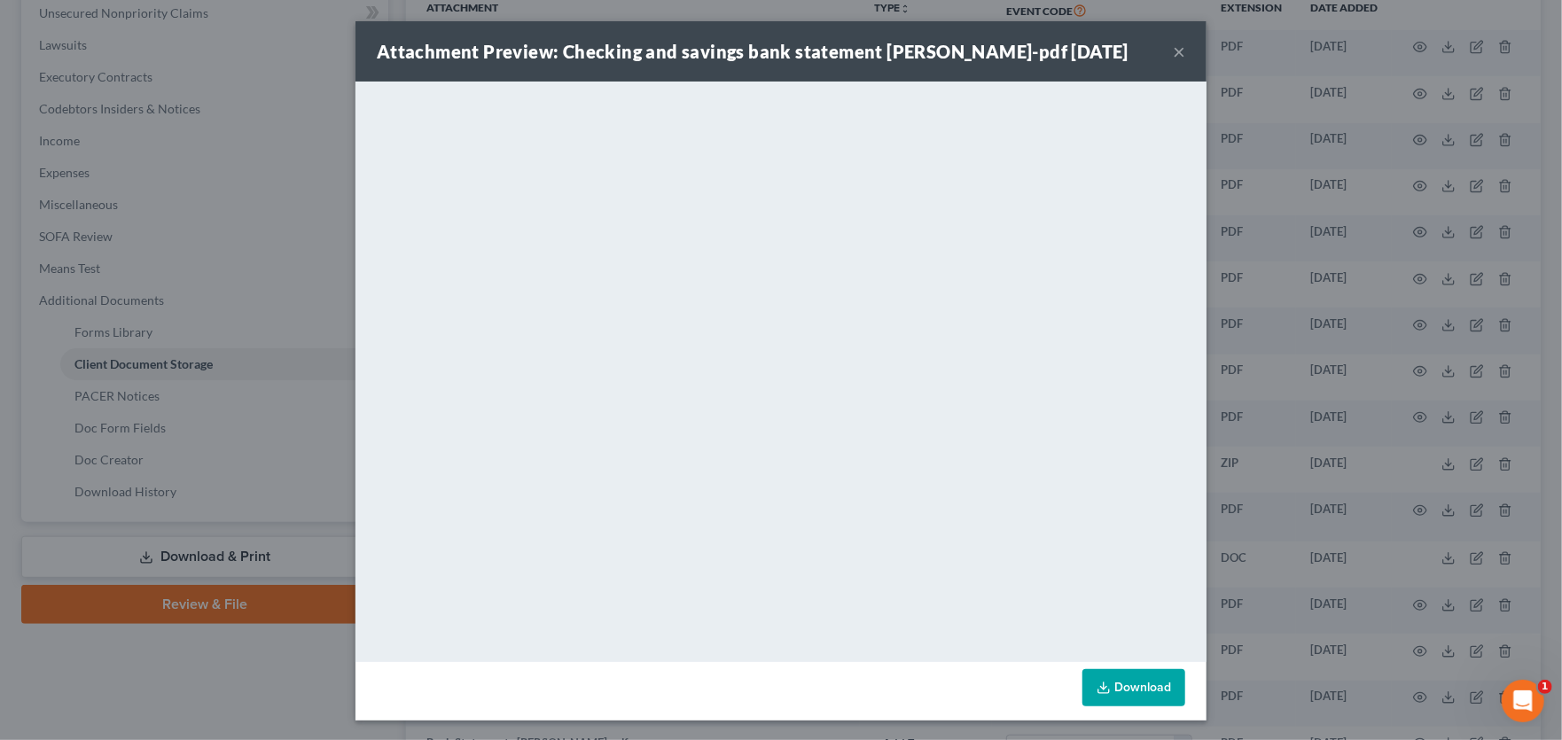
click button "×"
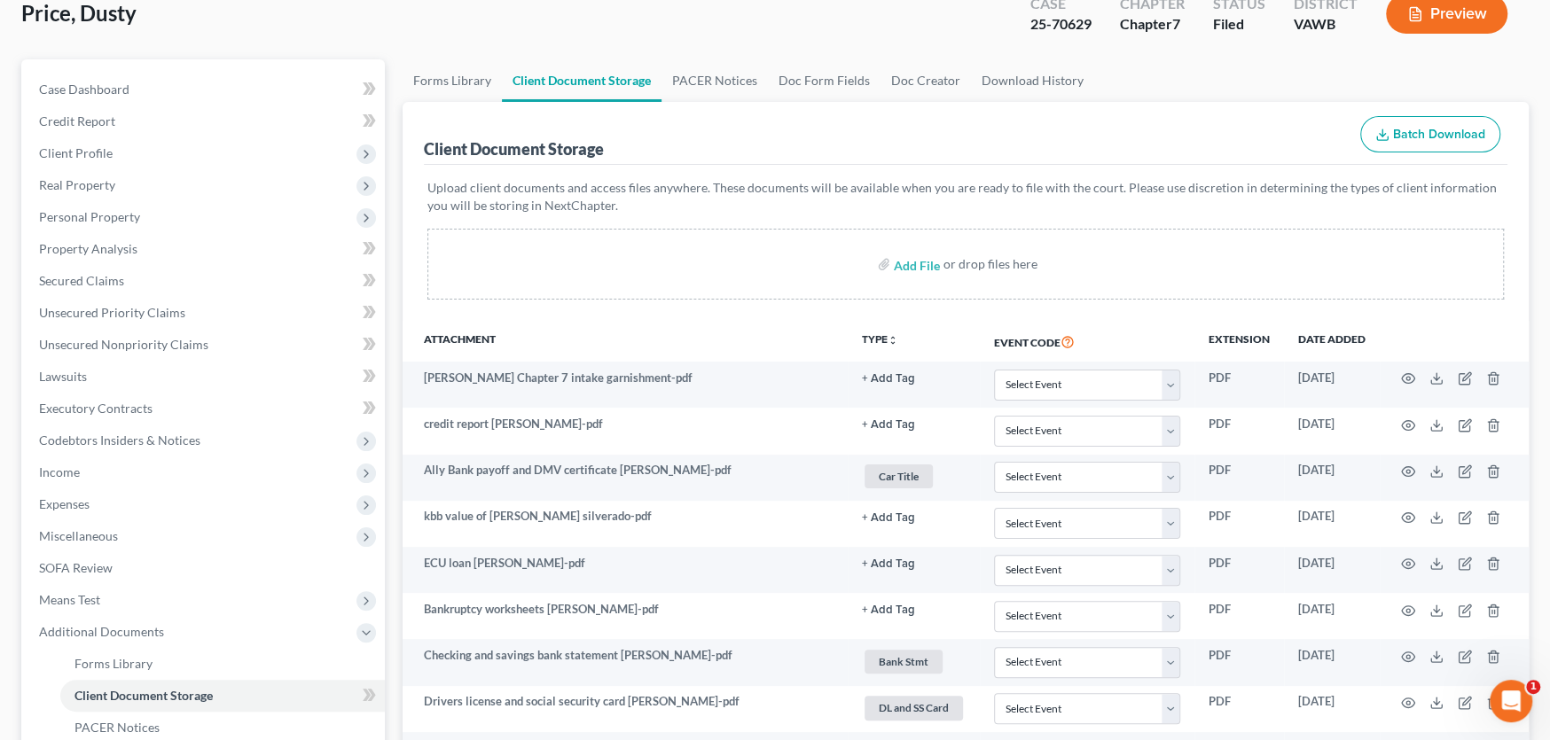
scroll to position [0, 0]
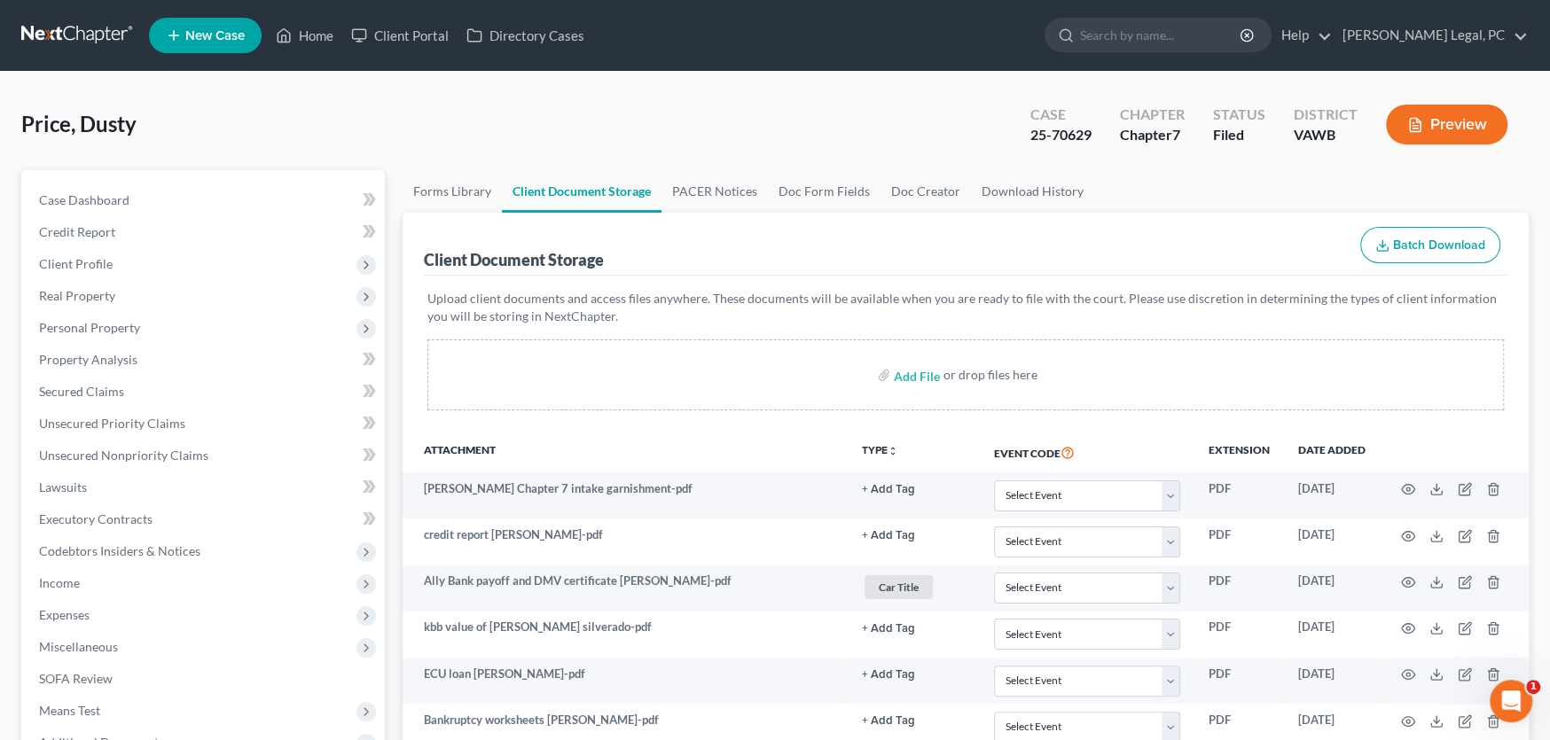
click link
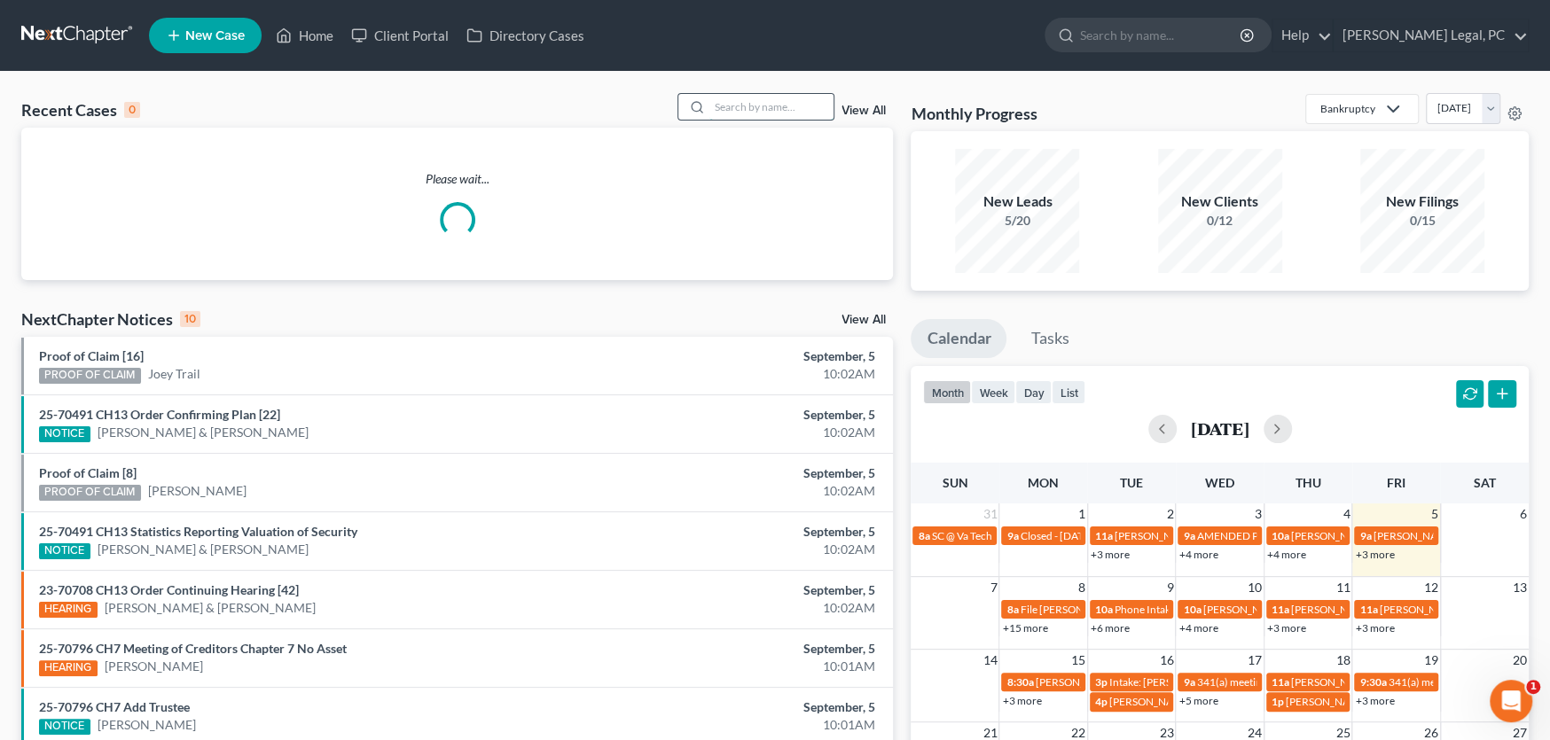
click at [755, 102] on input "search" at bounding box center [771, 107] width 124 height 26
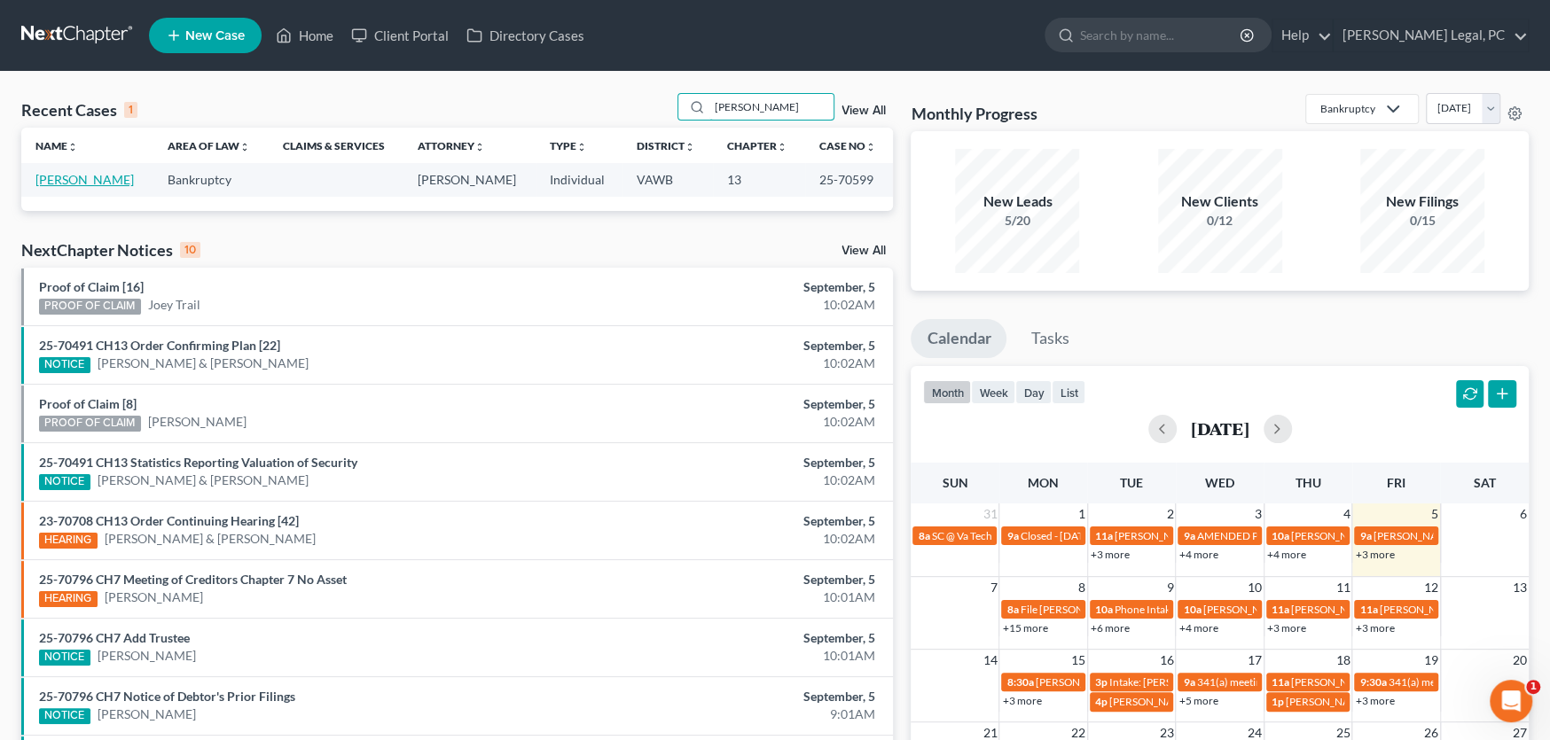
type input "[PERSON_NAME]"
click at [68, 178] on link "[PERSON_NAME]" at bounding box center [84, 179] width 98 height 15
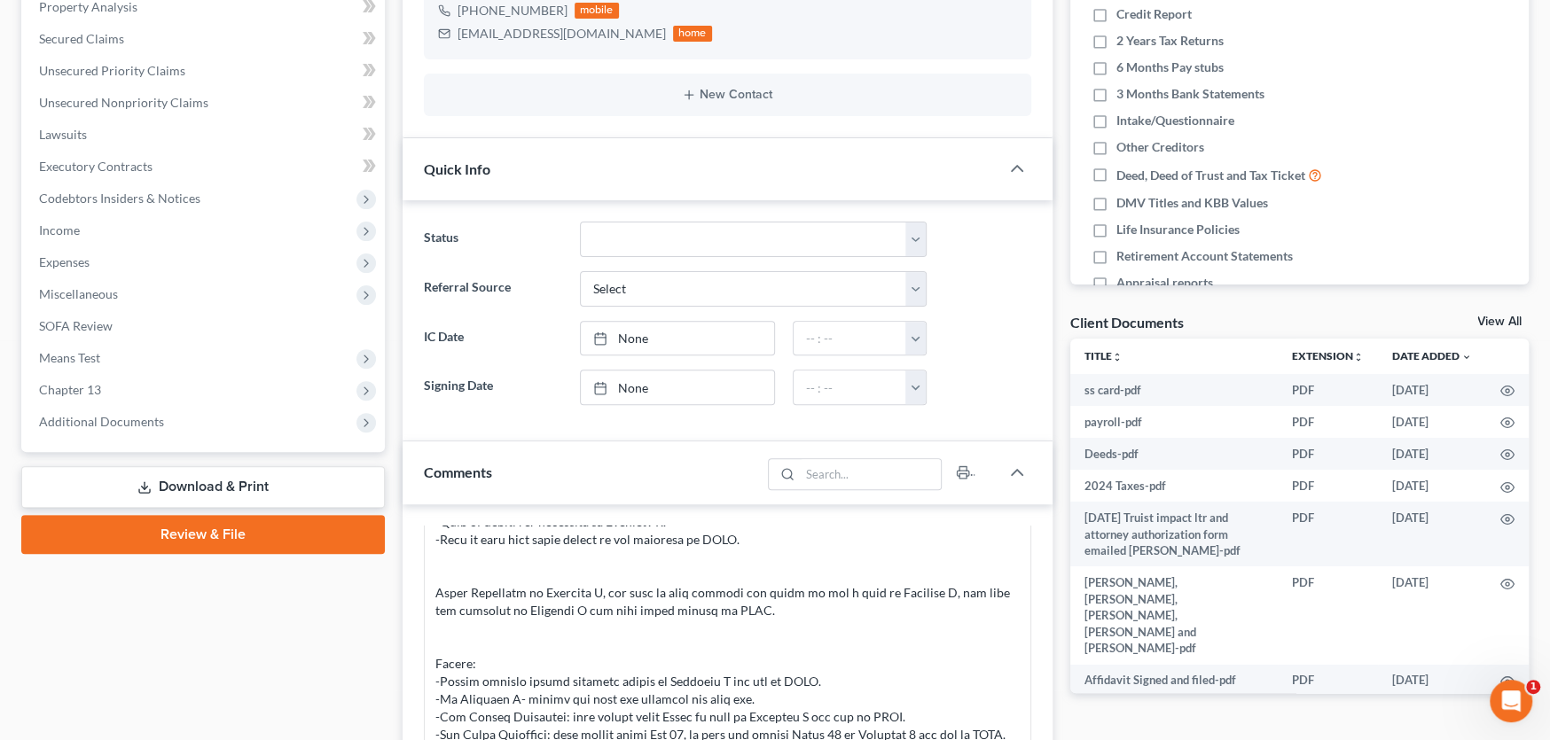
scroll to position [355, 0]
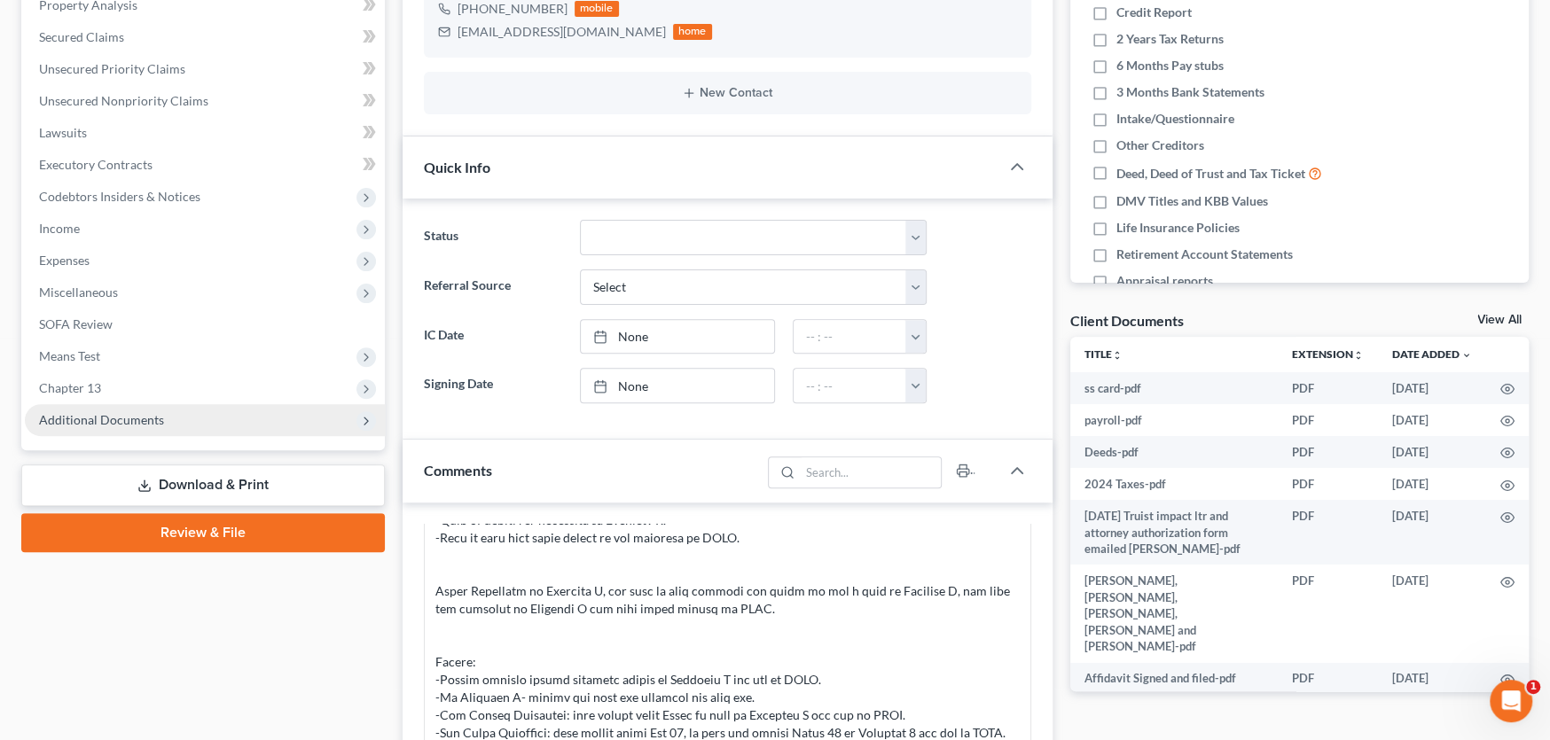
click at [108, 414] on span "Additional Documents" at bounding box center [101, 419] width 125 height 15
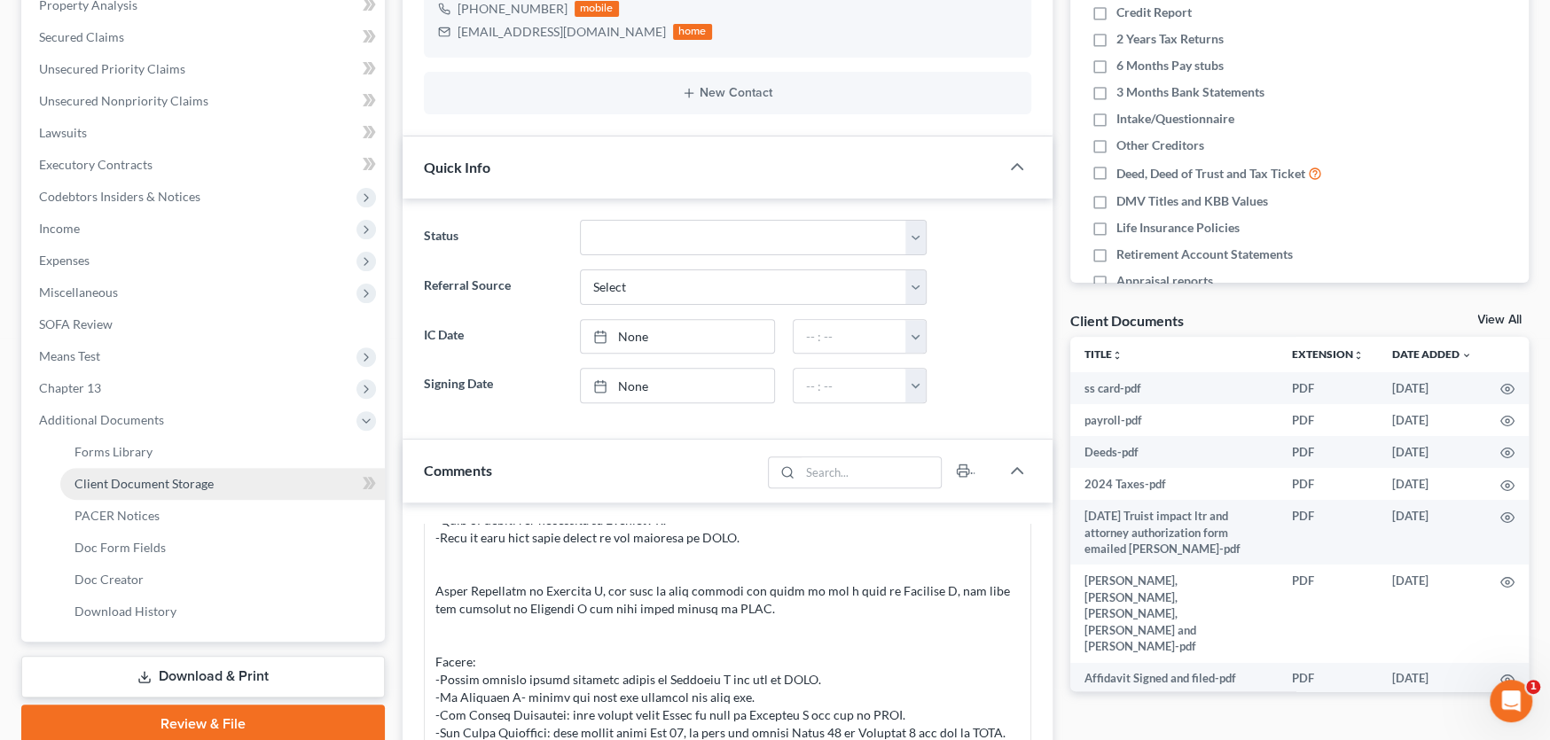
click at [168, 481] on span "Client Document Storage" at bounding box center [143, 483] width 139 height 15
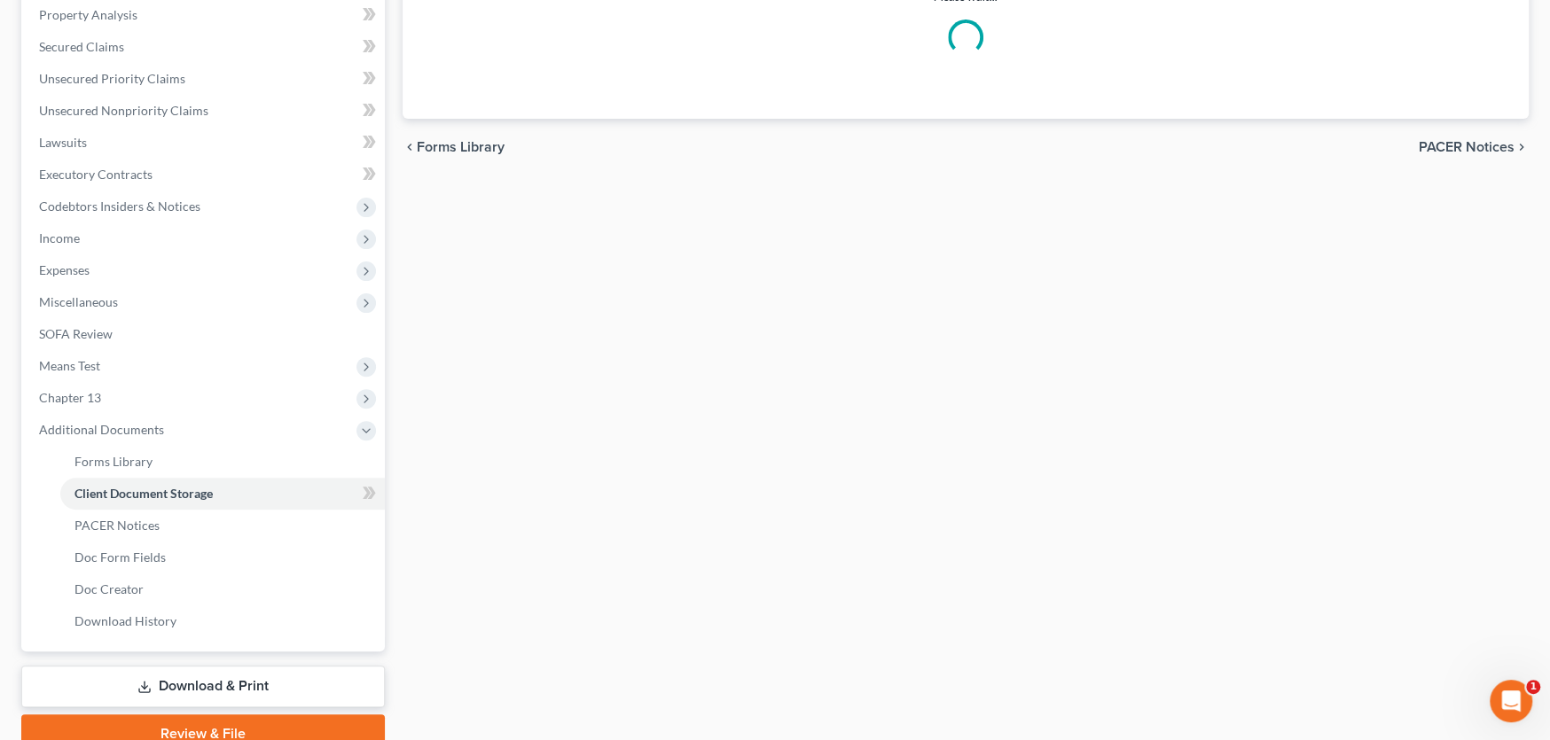
select select "0"
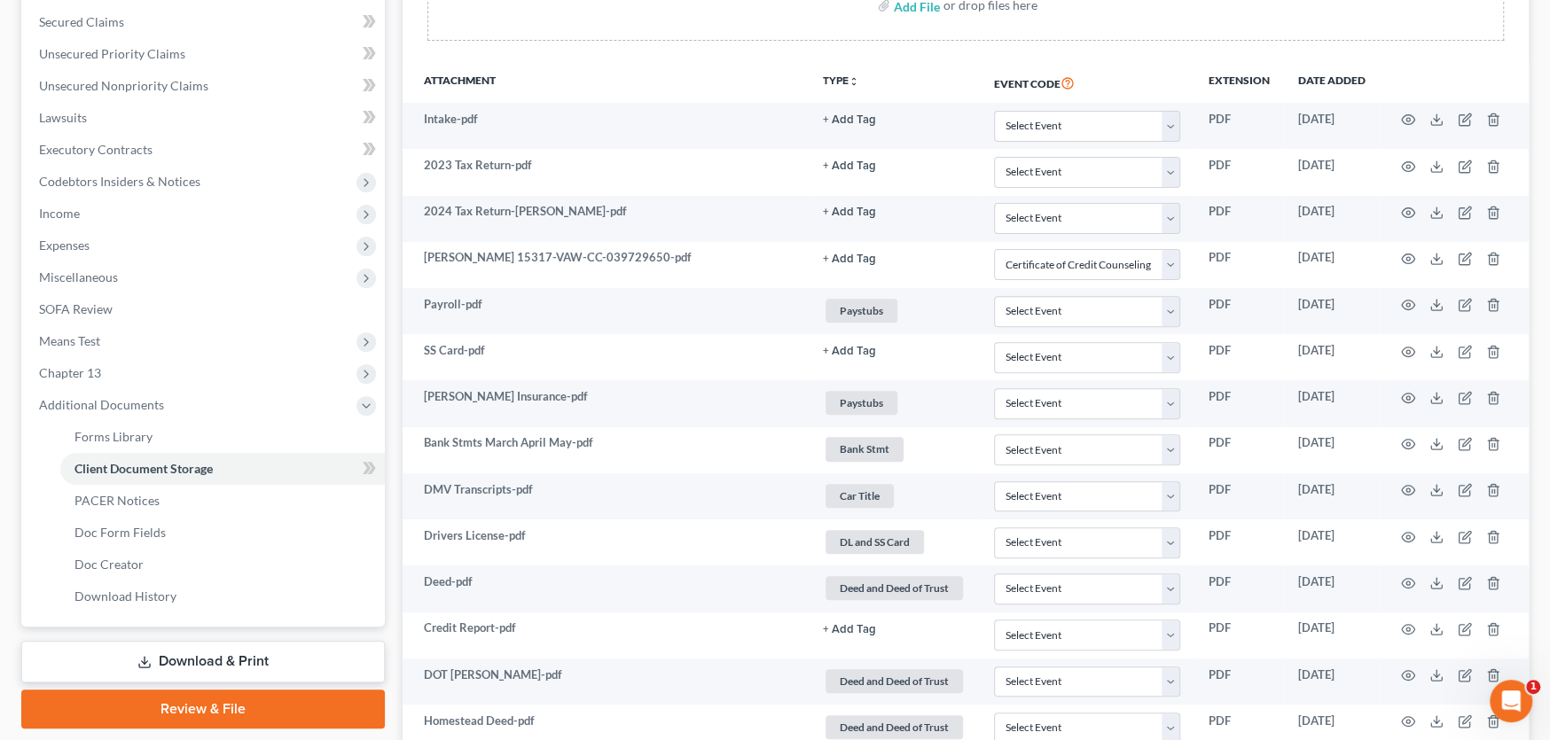
scroll to position [338, 0]
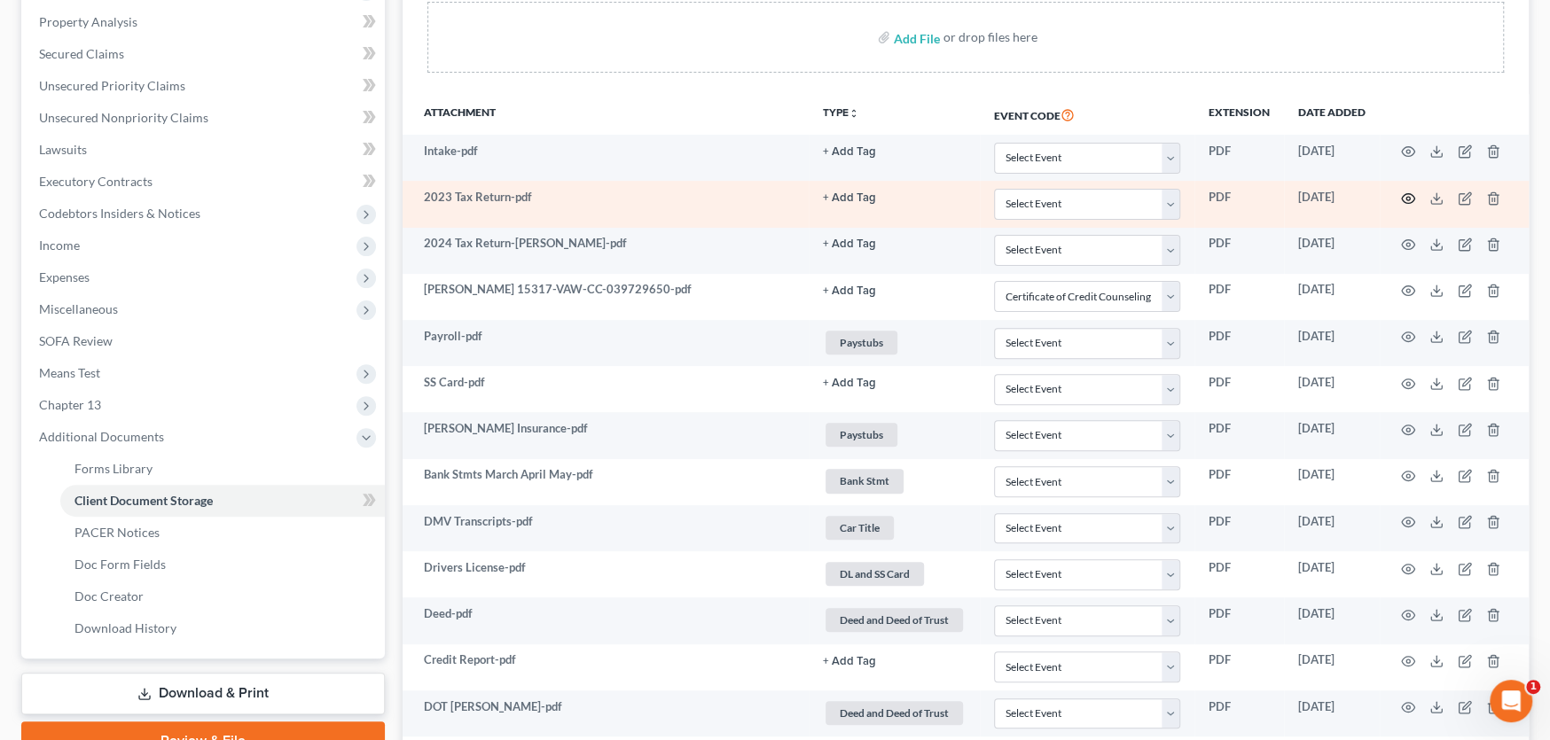
click at [1407, 195] on icon "button" at bounding box center [1408, 199] width 14 height 14
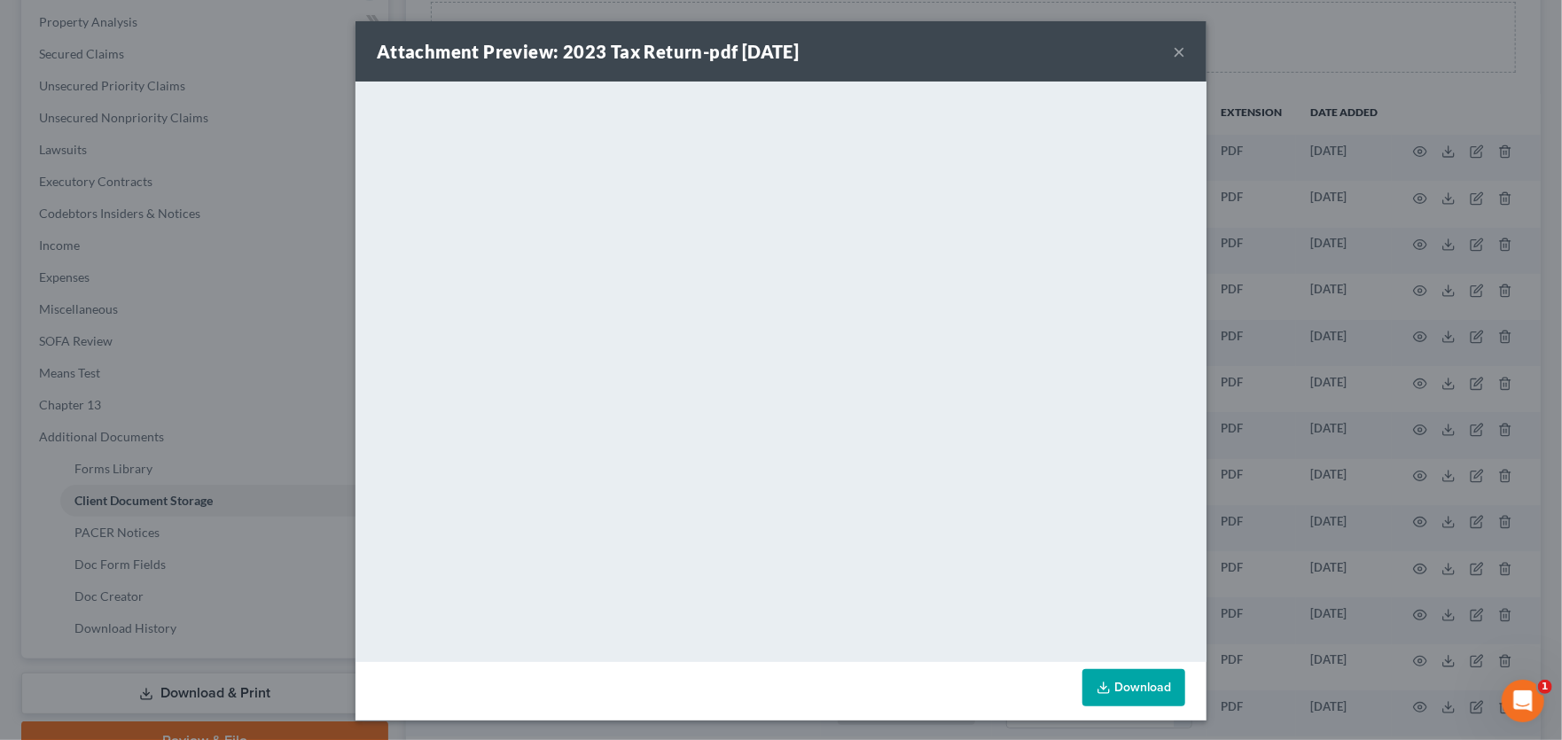
click at [1173, 49] on button "×" at bounding box center [1179, 51] width 12 height 21
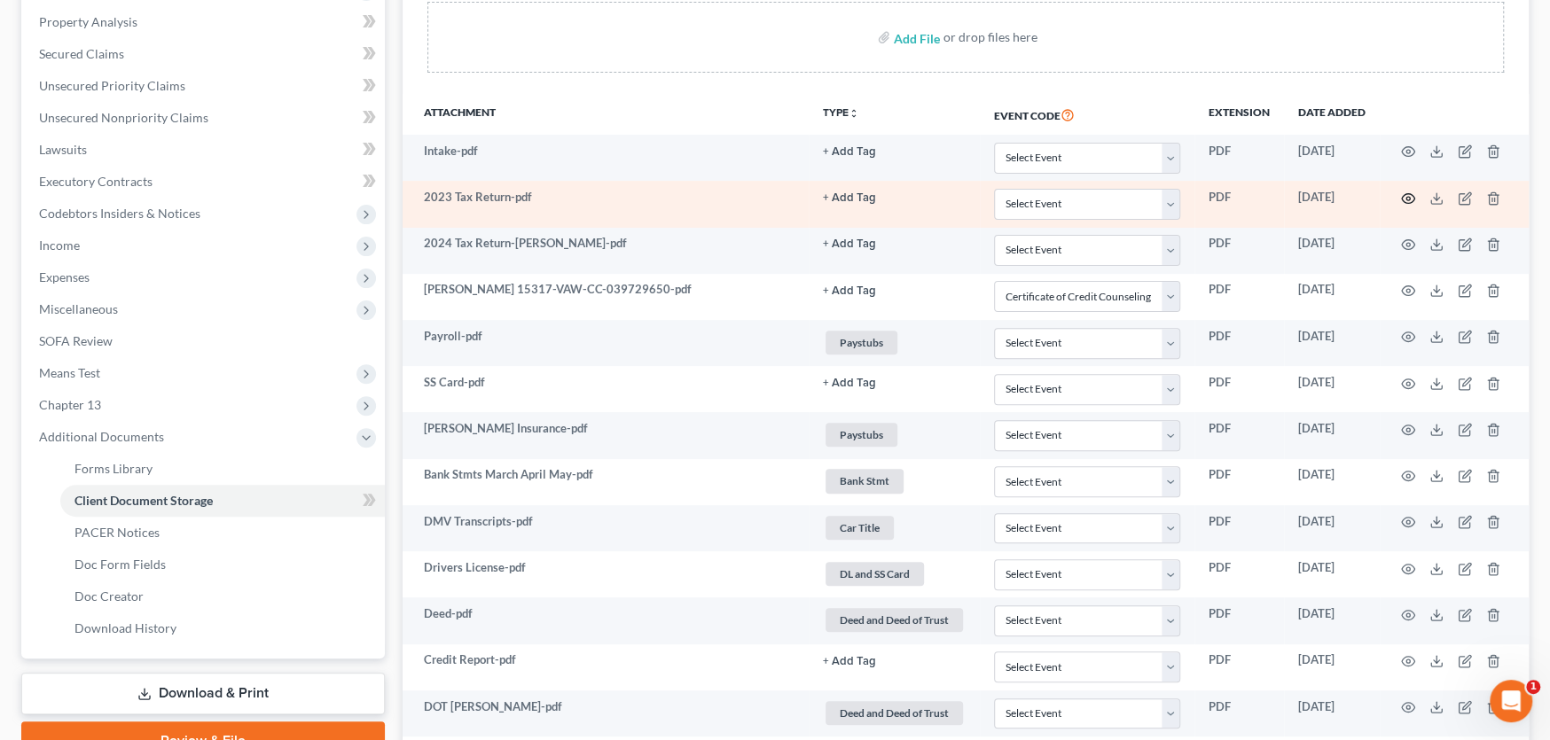
click at [1404, 195] on icon "button" at bounding box center [1408, 199] width 14 height 14
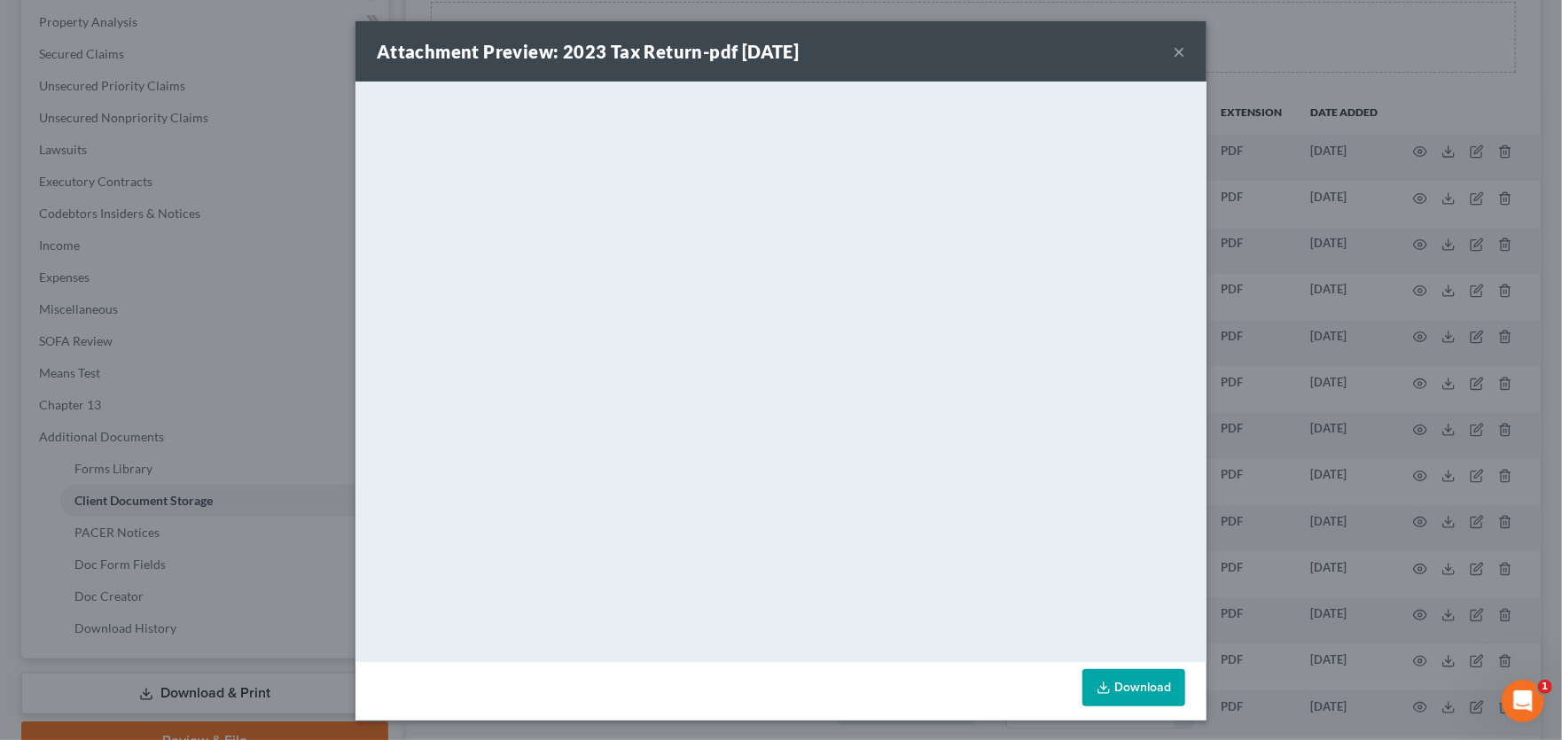
click at [1103, 682] on icon at bounding box center [1104, 688] width 14 height 14
click at [1173, 51] on button "×" at bounding box center [1179, 51] width 12 height 21
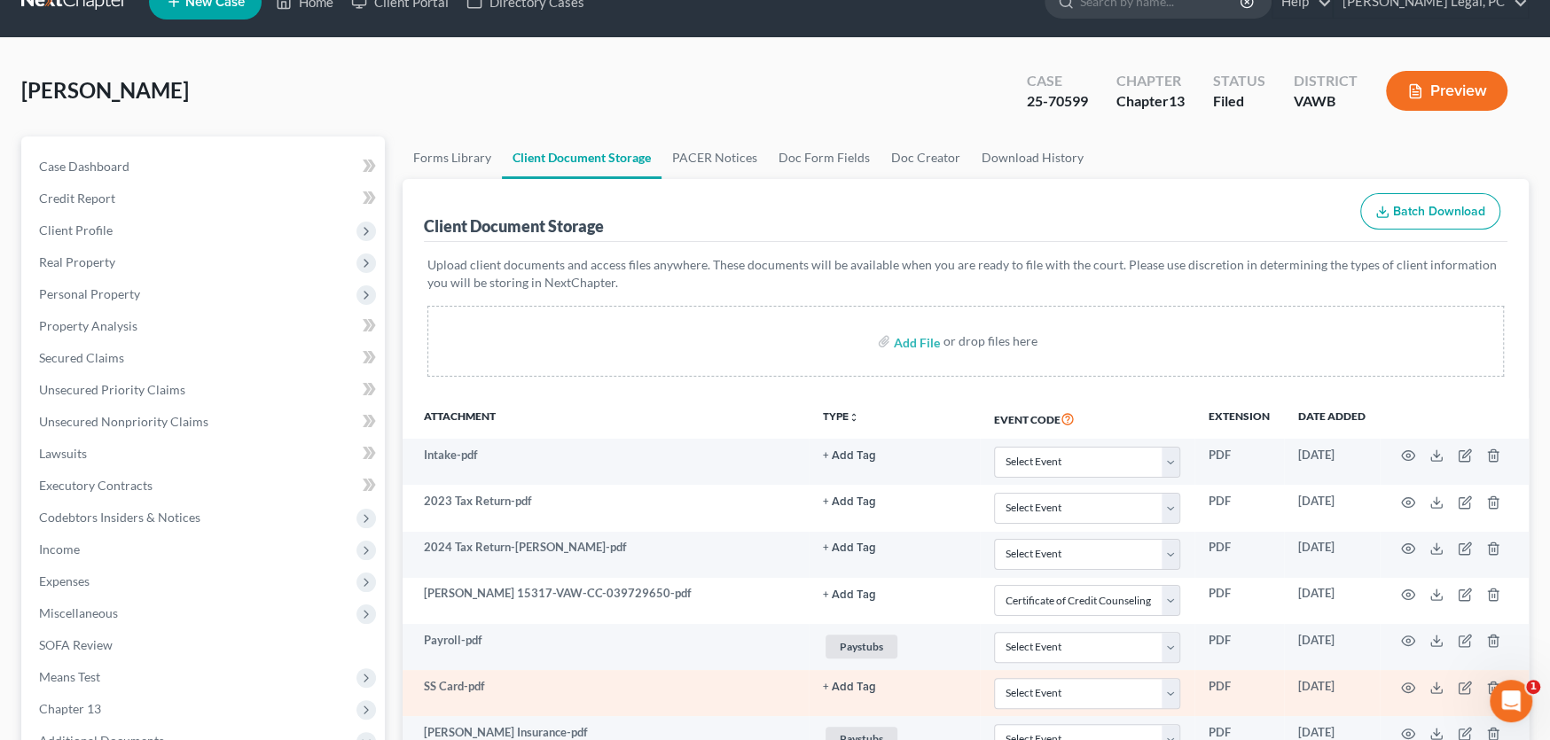
scroll to position [0, 0]
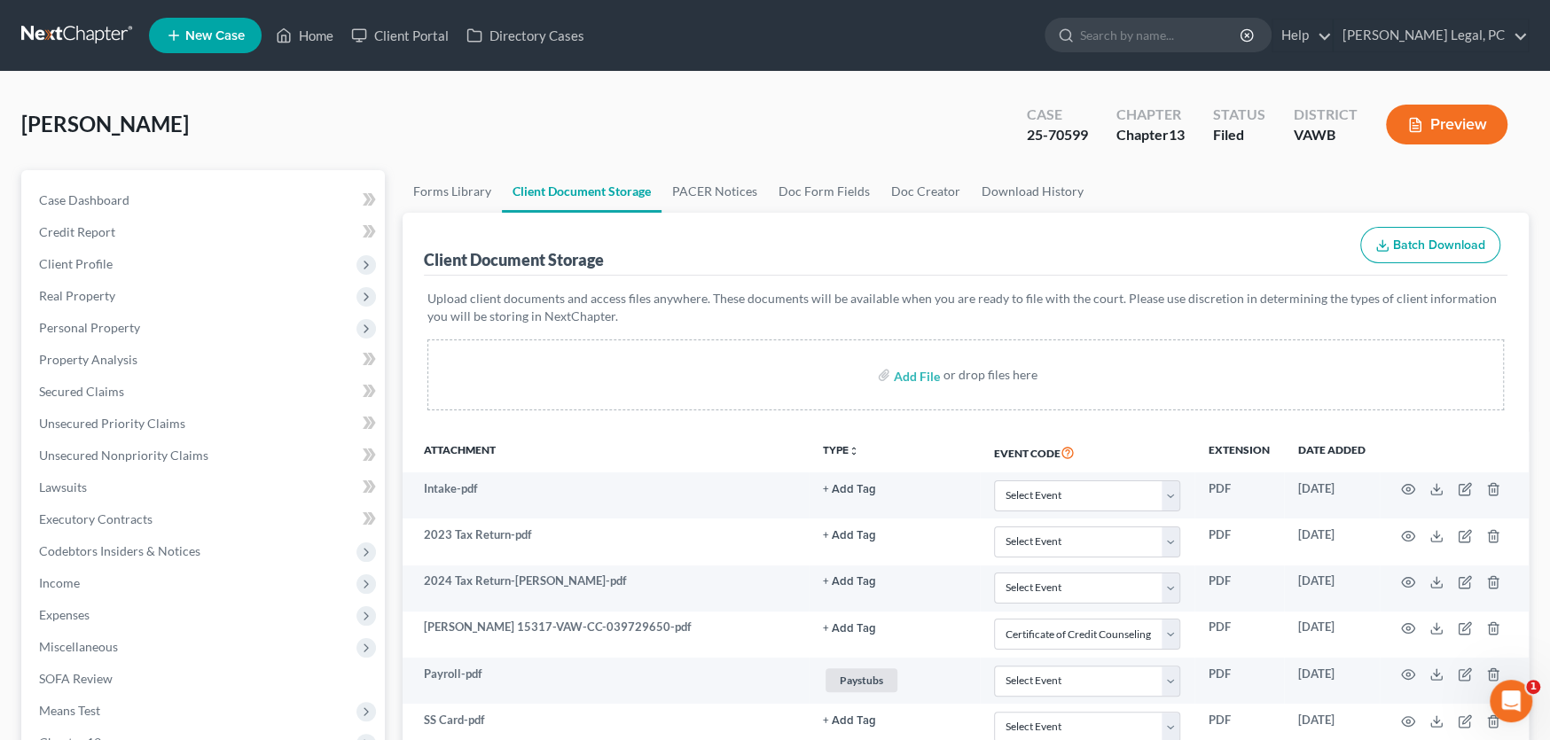
click at [67, 32] on link at bounding box center [77, 36] width 113 height 32
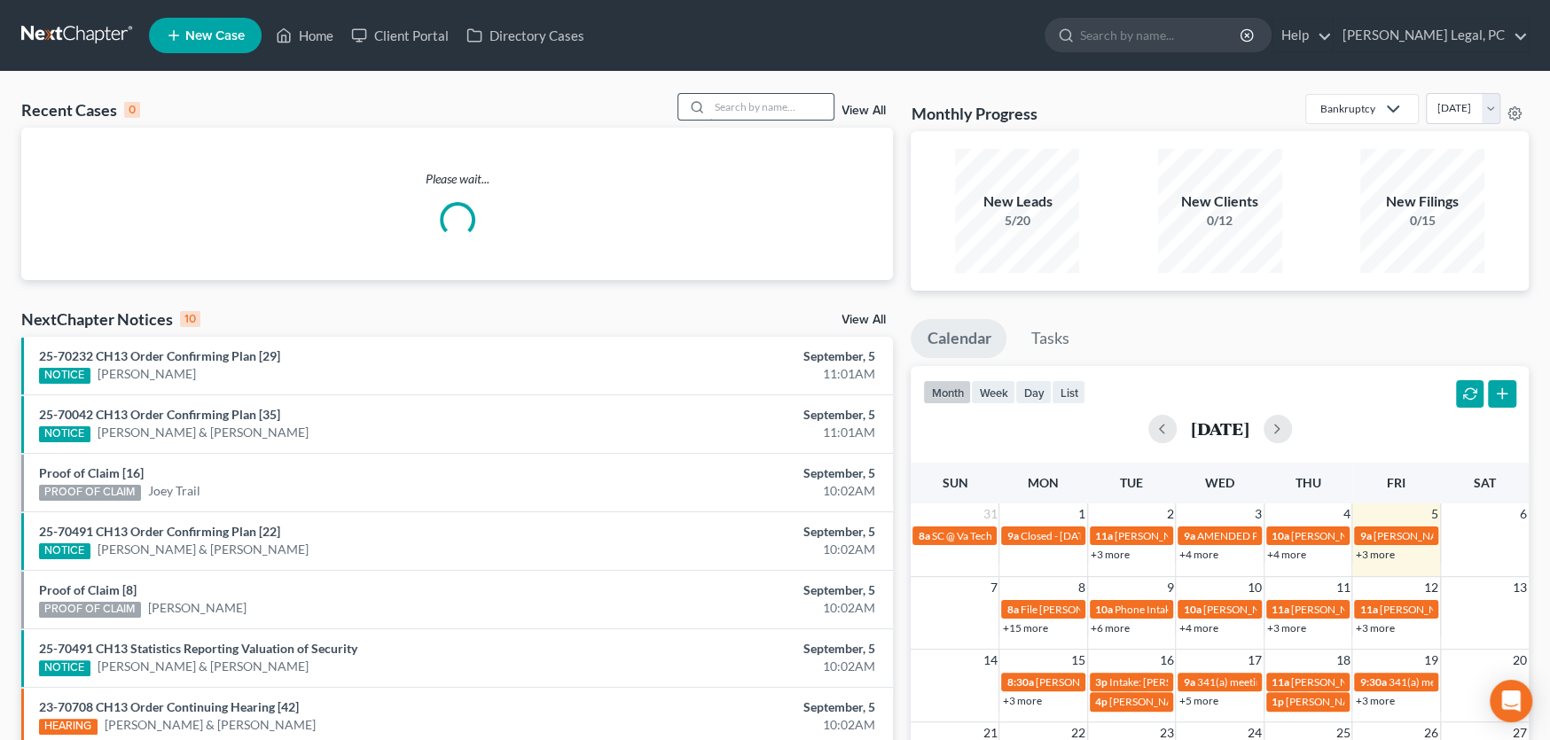
click at [724, 111] on input "search" at bounding box center [771, 107] width 124 height 26
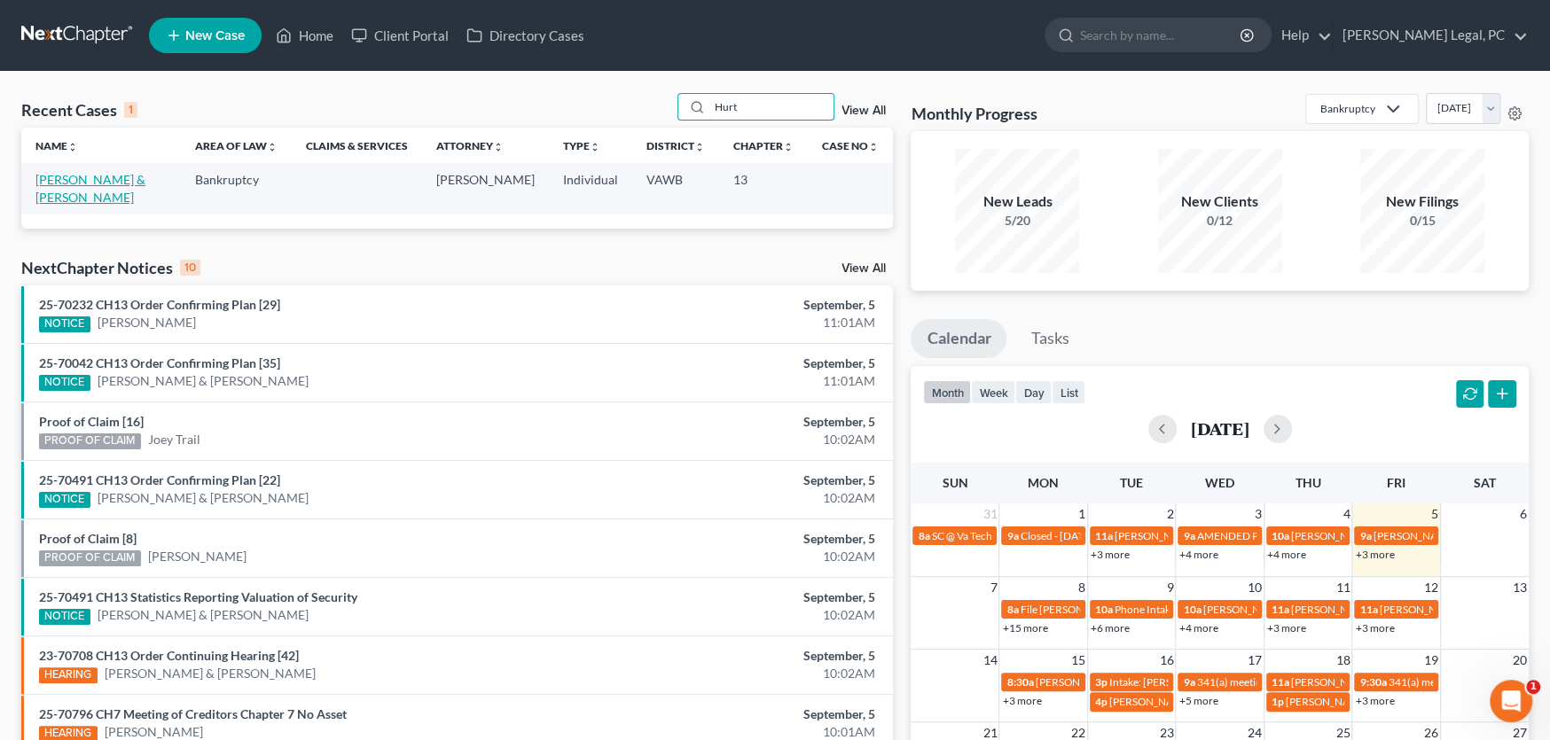
type input "Hurt"
click at [103, 180] on link "[PERSON_NAME] & [PERSON_NAME]" at bounding box center [90, 188] width 110 height 33
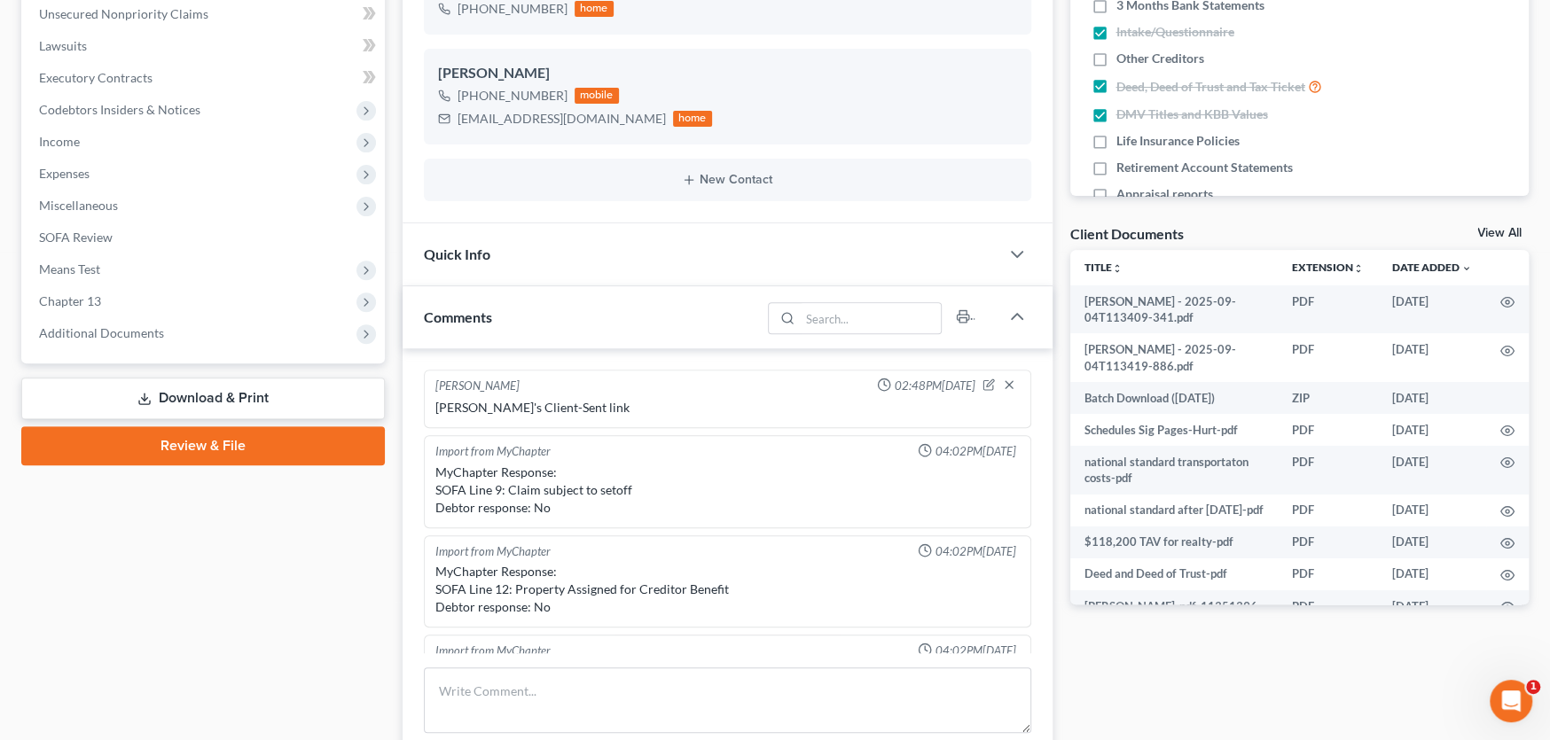
scroll to position [2738, 0]
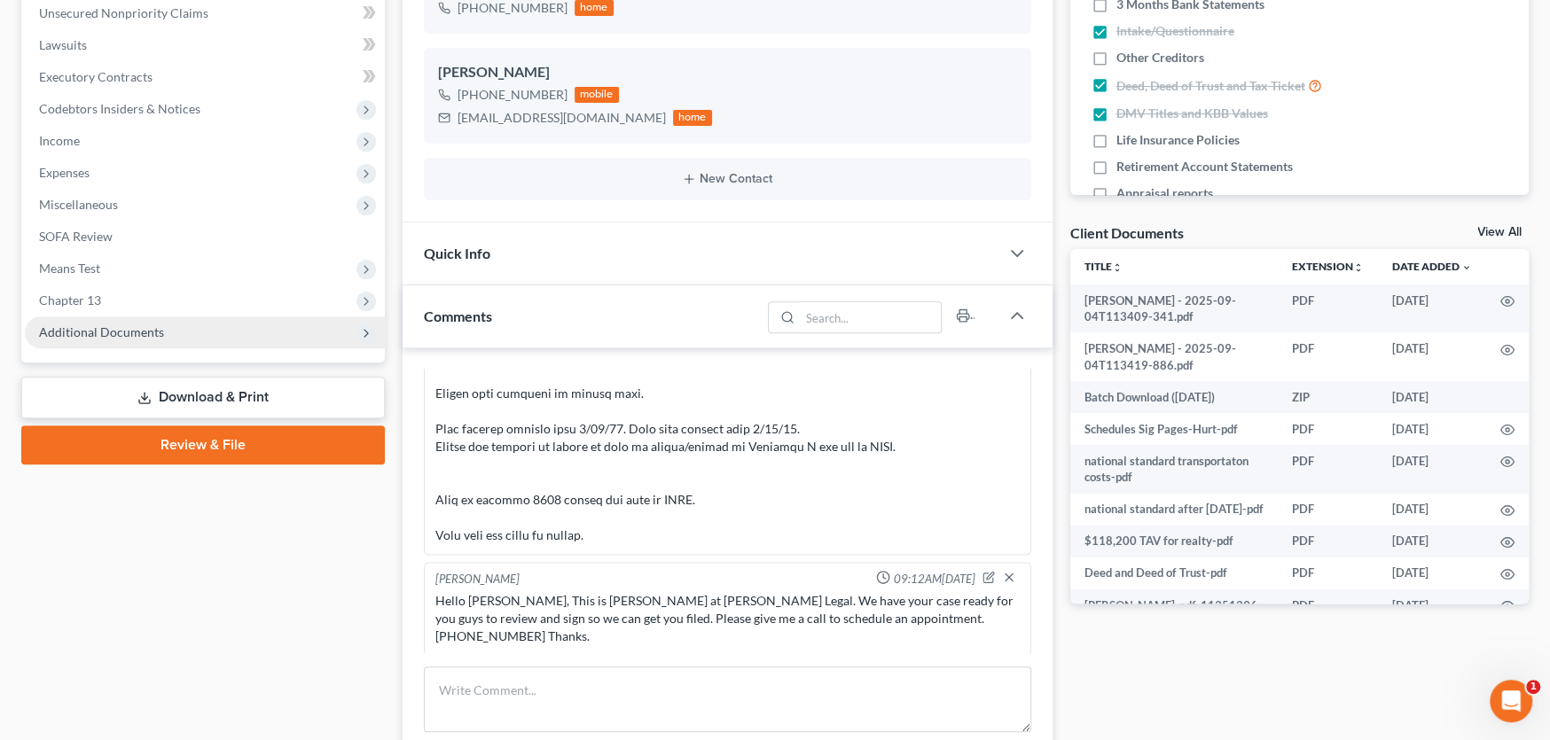
click at [89, 326] on span "Additional Documents" at bounding box center [101, 332] width 125 height 15
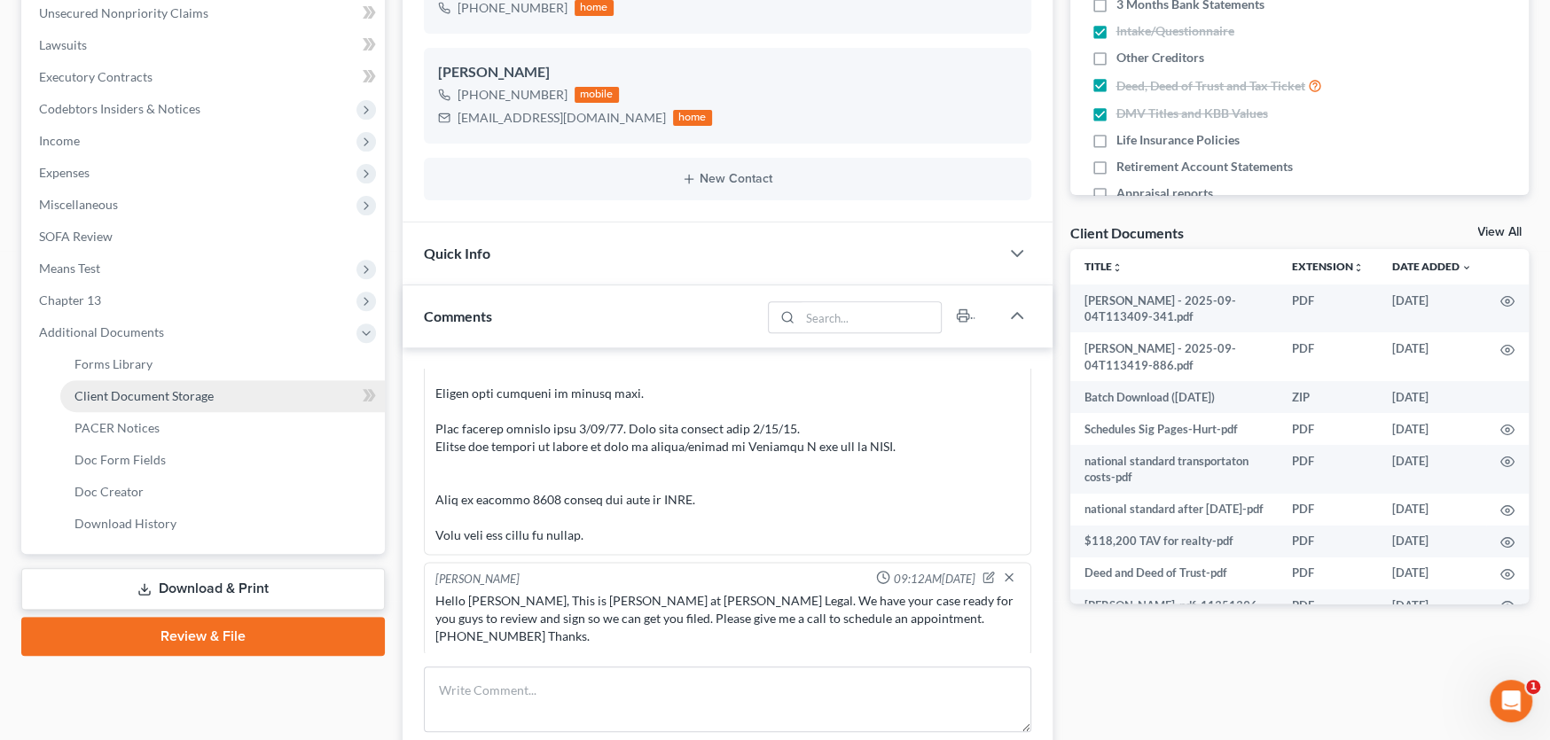
click at [119, 394] on span "Client Document Storage" at bounding box center [143, 395] width 139 height 15
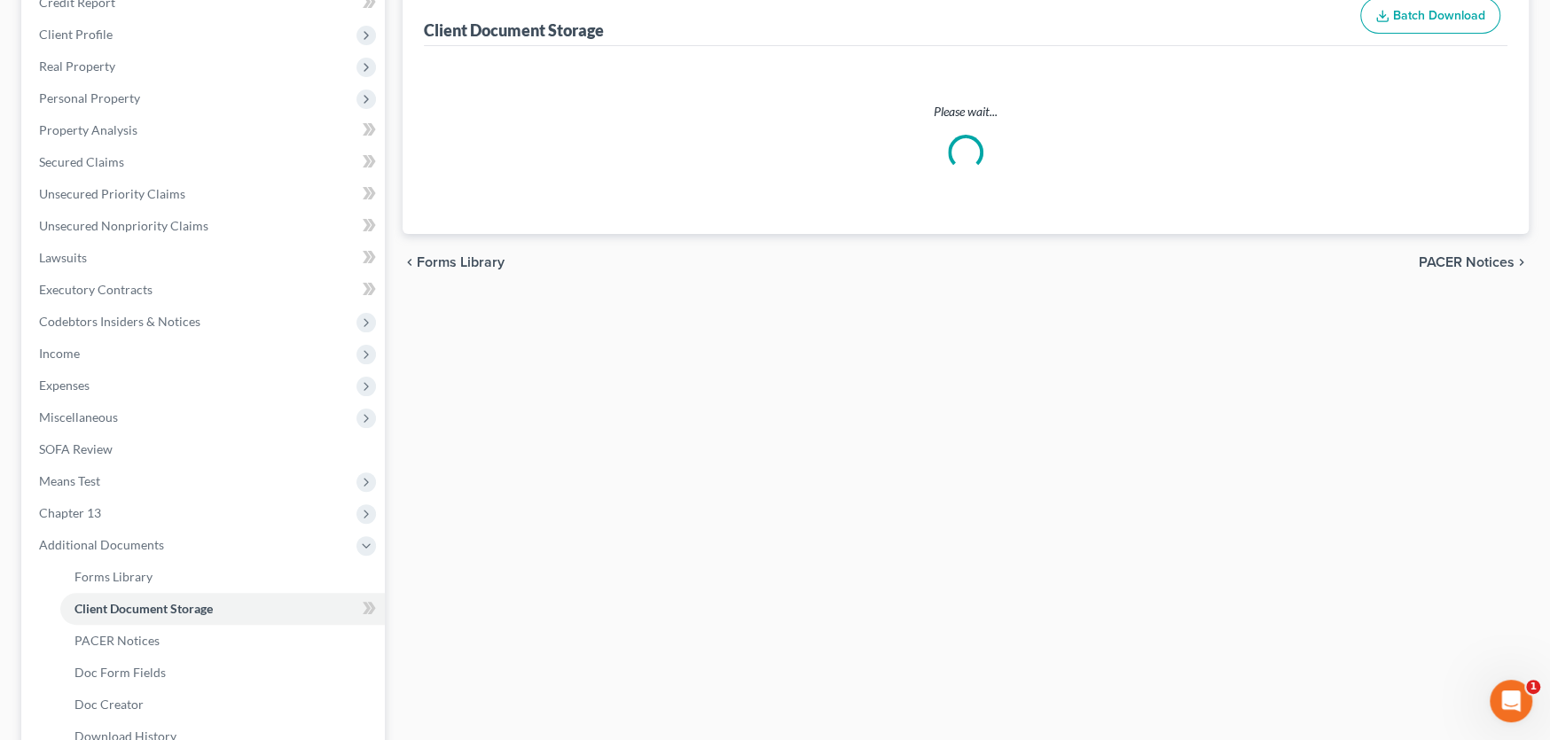
select select "0"
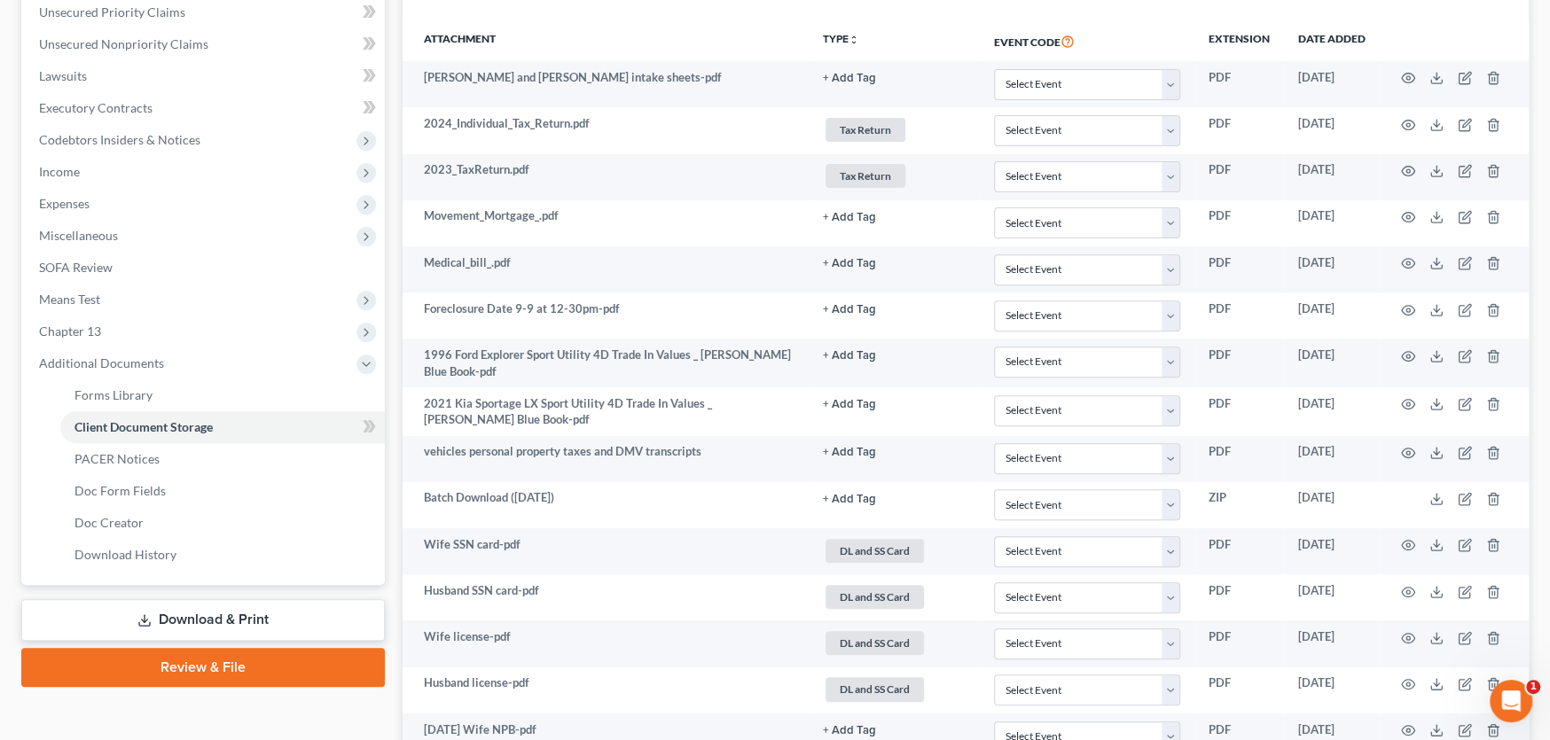
scroll to position [390, 0]
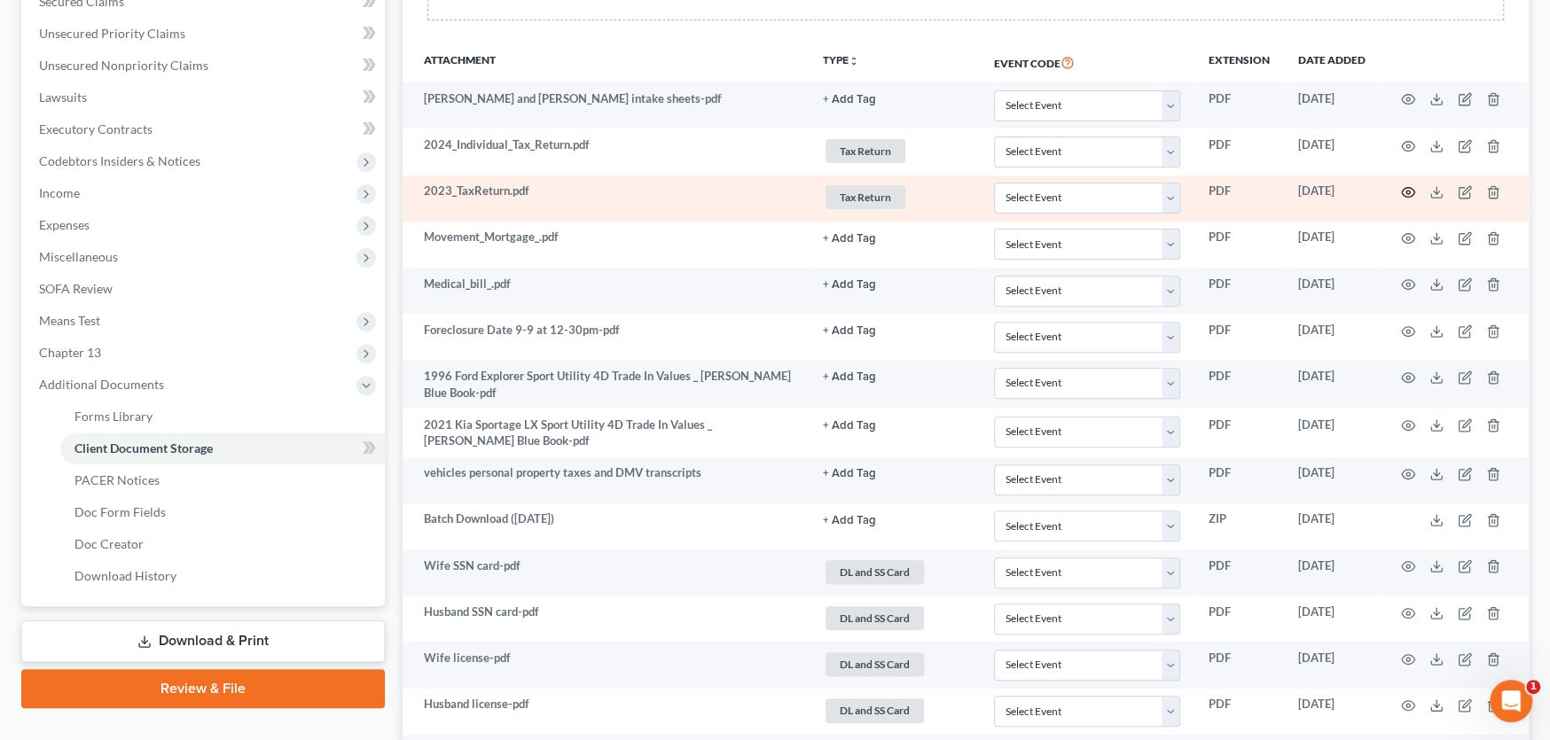
click at [1405, 188] on icon "button" at bounding box center [1408, 193] width 13 height 10
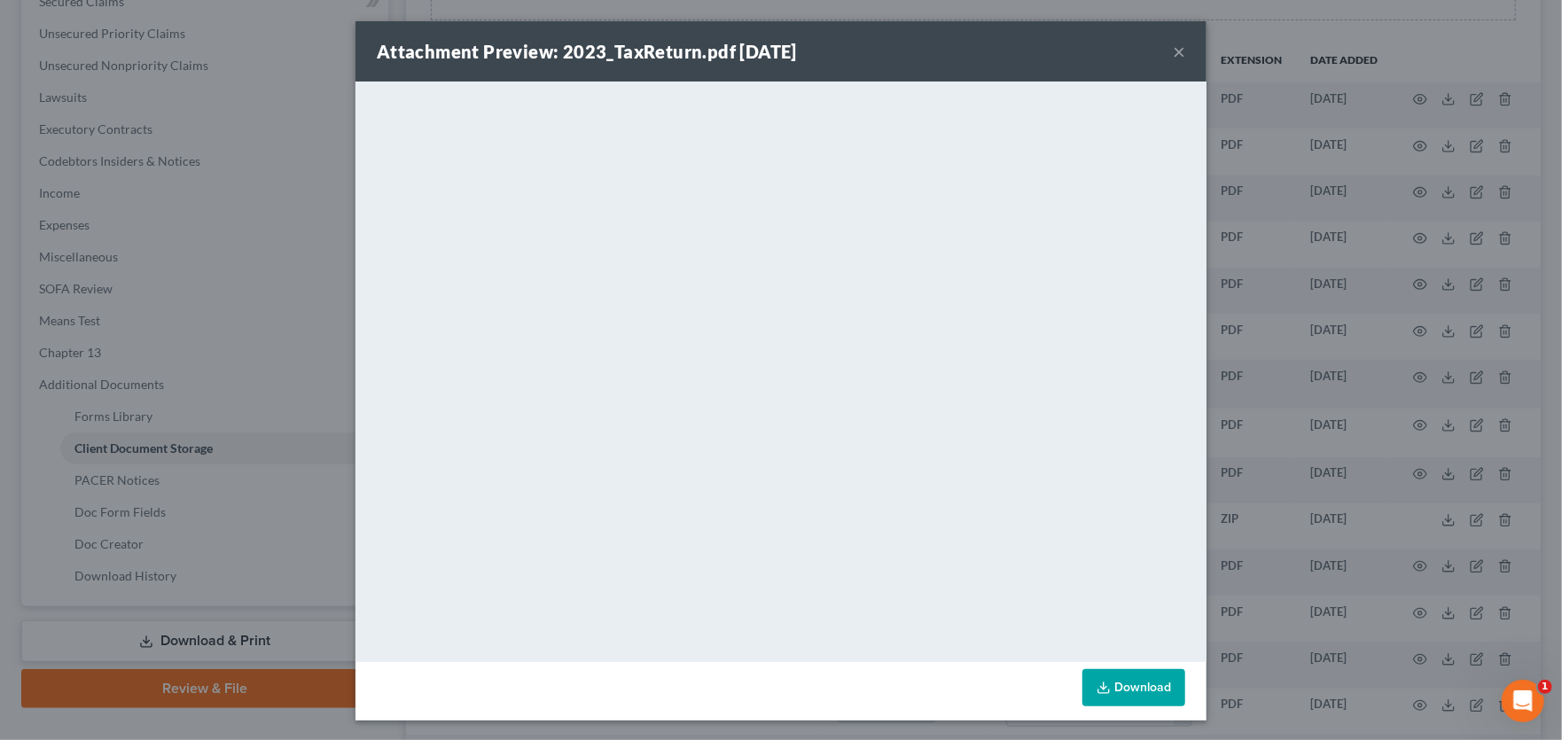
click at [1173, 49] on button "×" at bounding box center [1179, 51] width 12 height 21
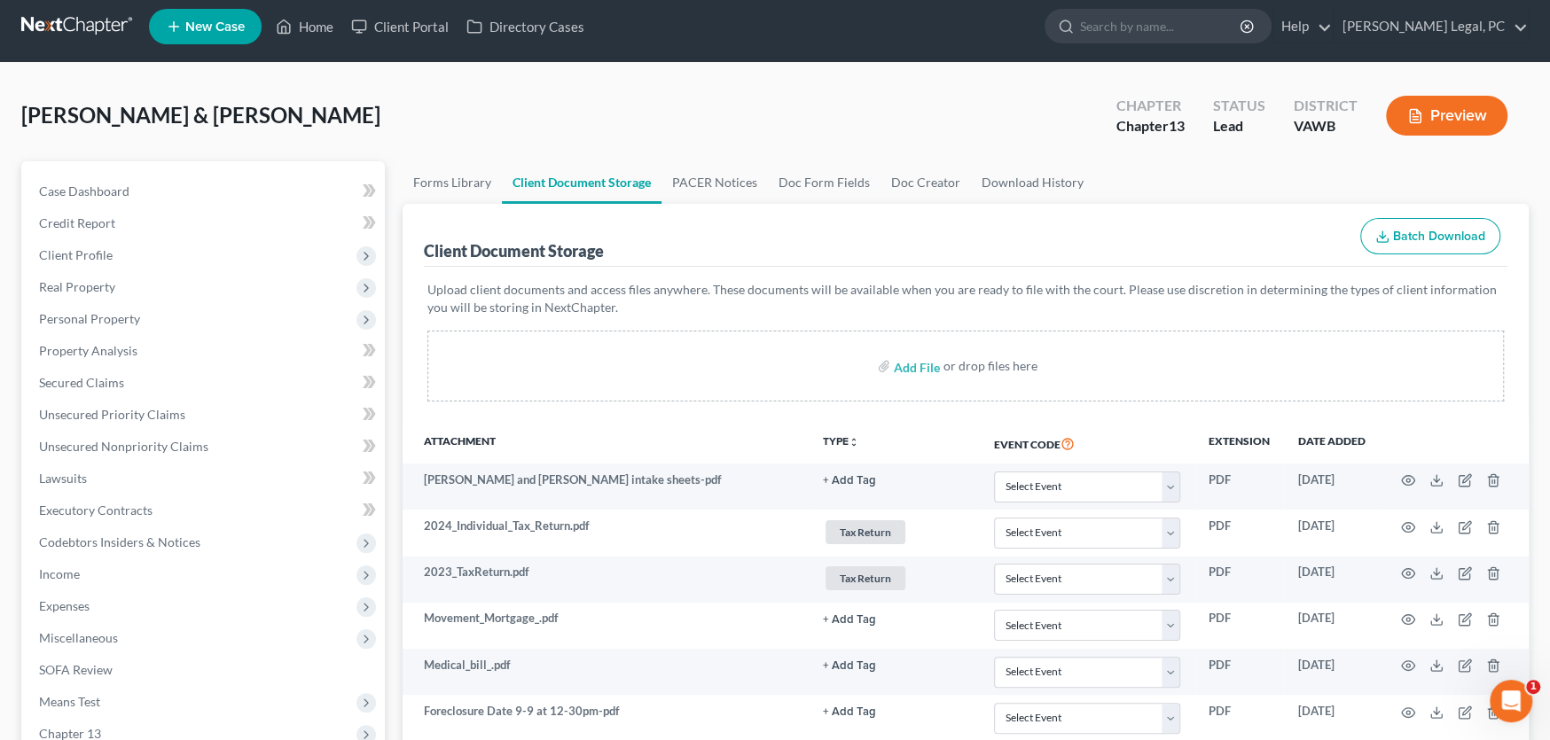
scroll to position [0, 0]
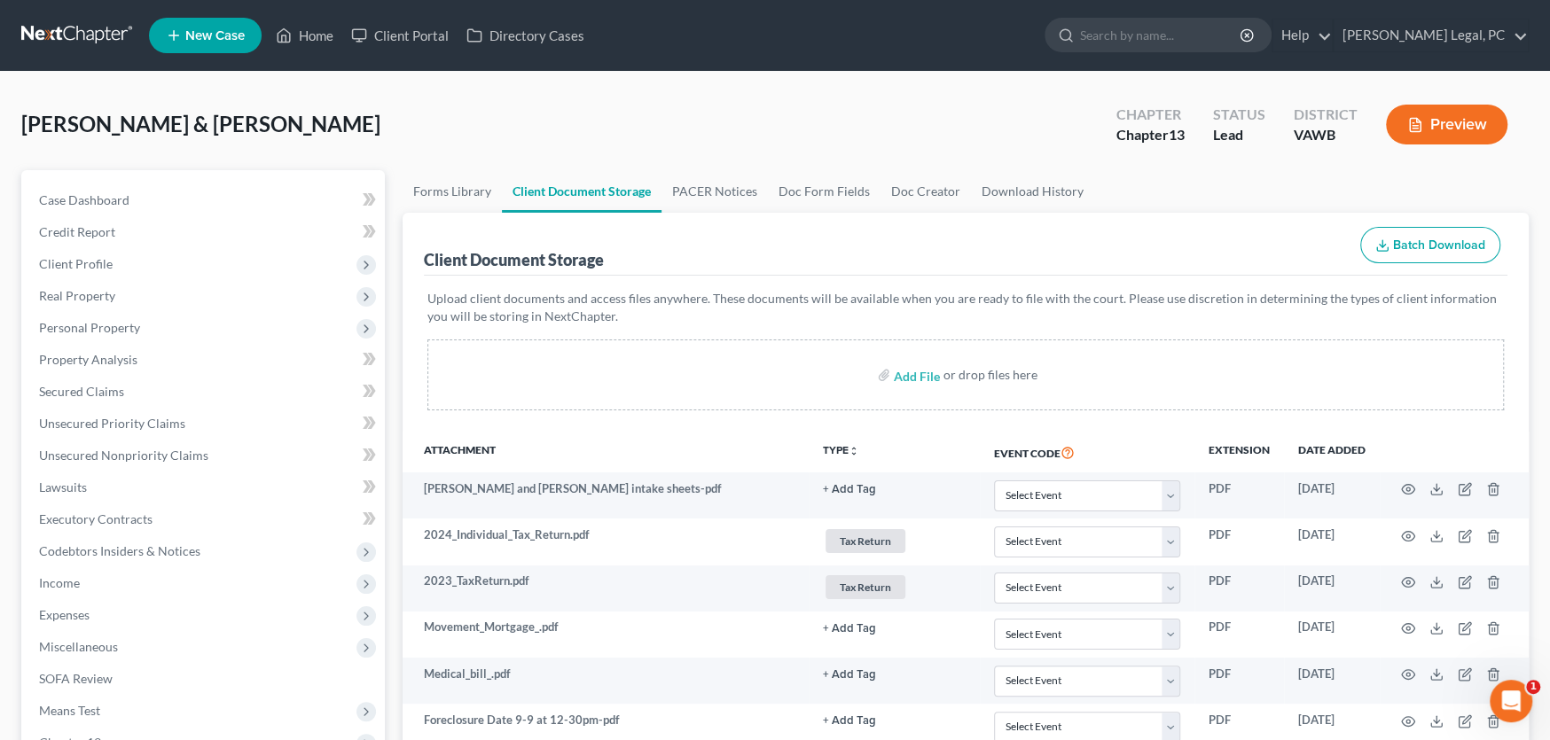
click at [68, 31] on link at bounding box center [77, 36] width 113 height 32
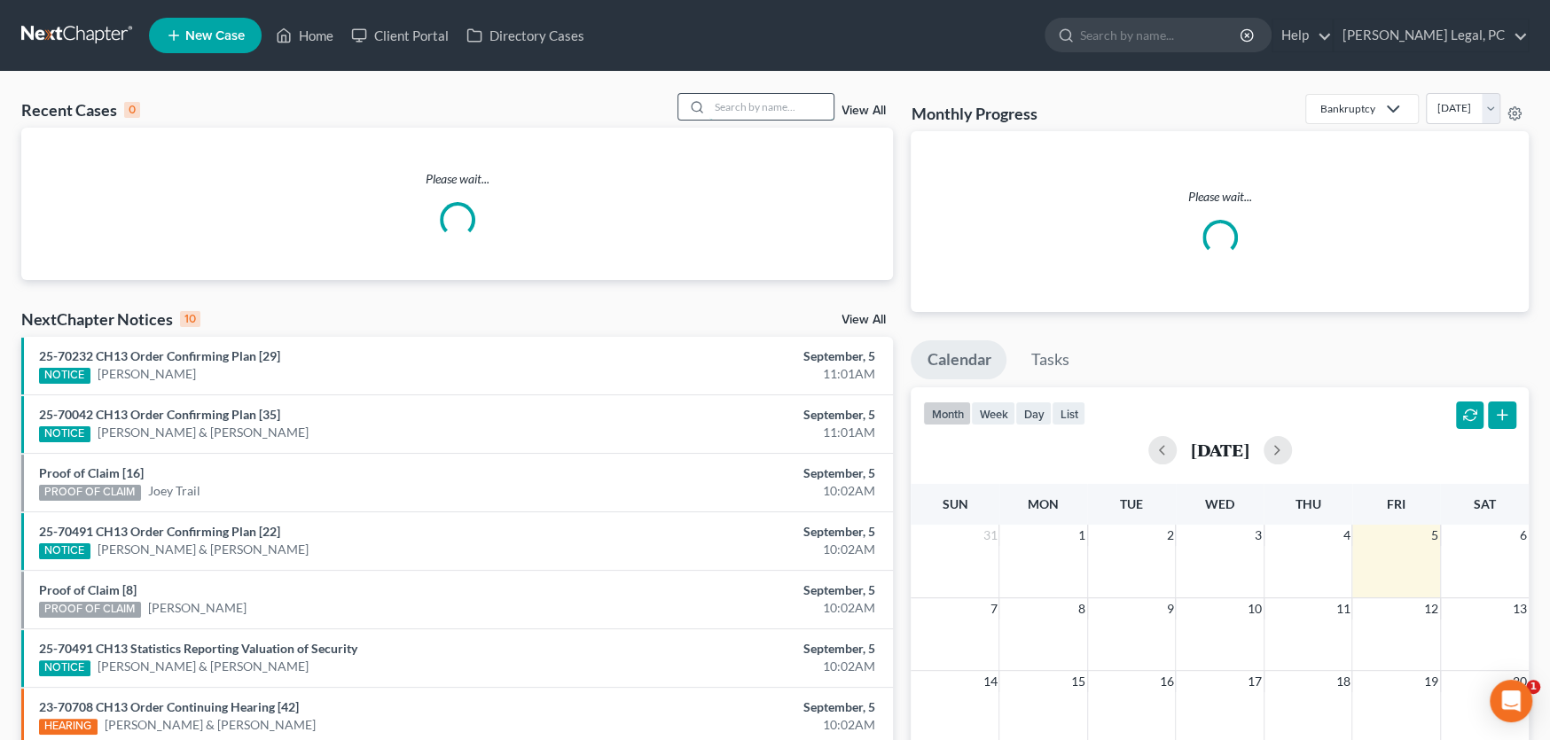
click at [758, 109] on input "search" at bounding box center [771, 107] width 124 height 26
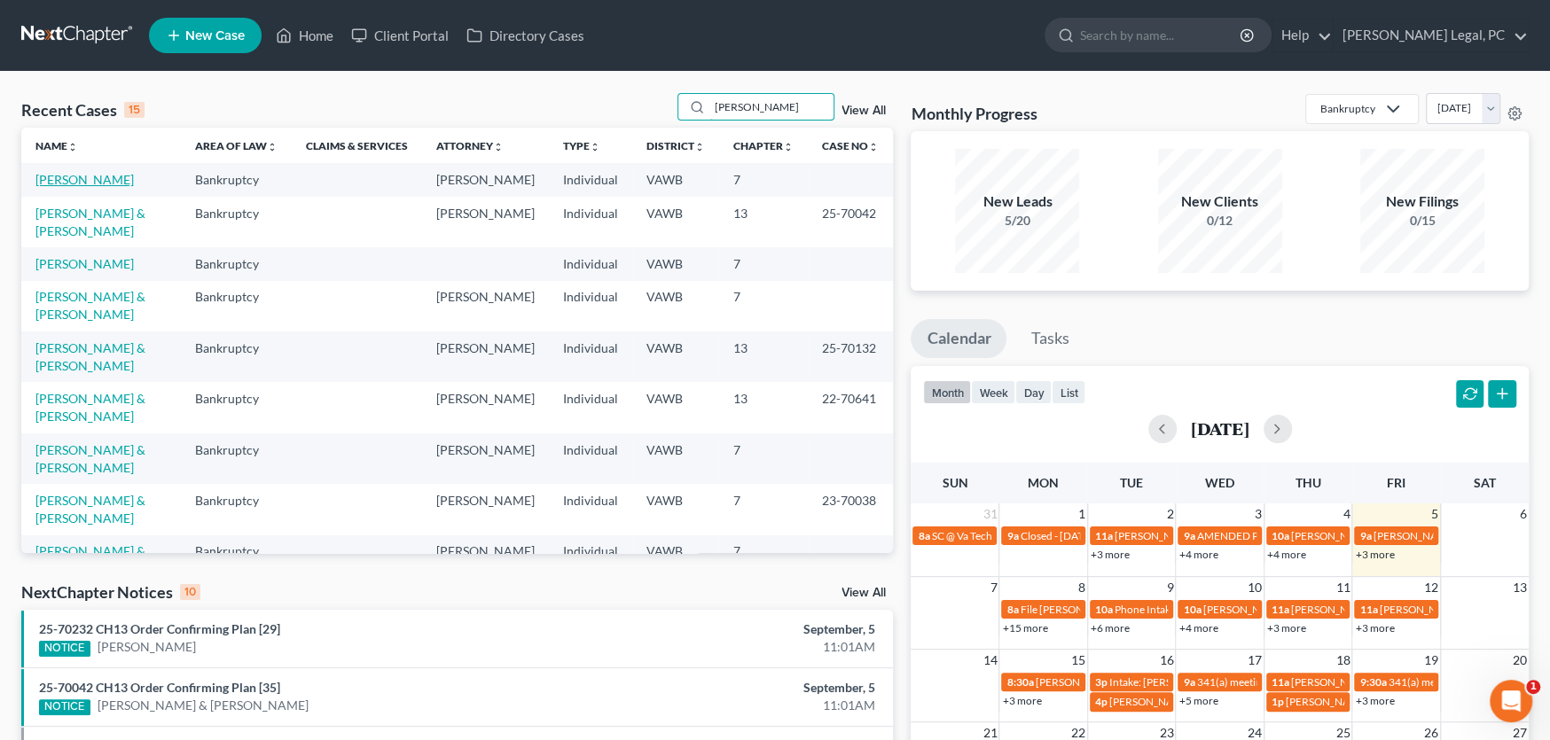
type input "[PERSON_NAME]"
click at [74, 183] on link "[PERSON_NAME]" at bounding box center [84, 179] width 98 height 15
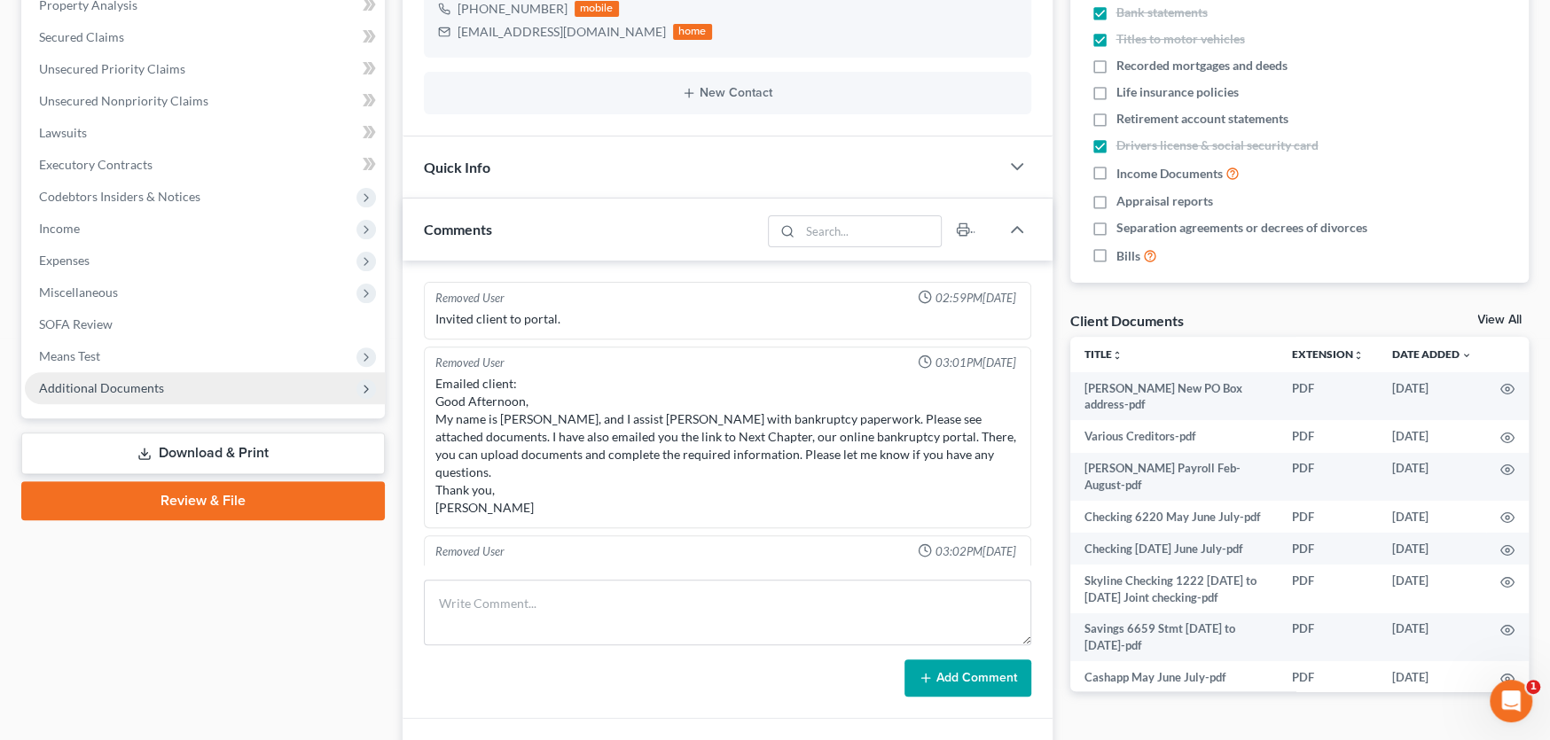
scroll to position [2296, 0]
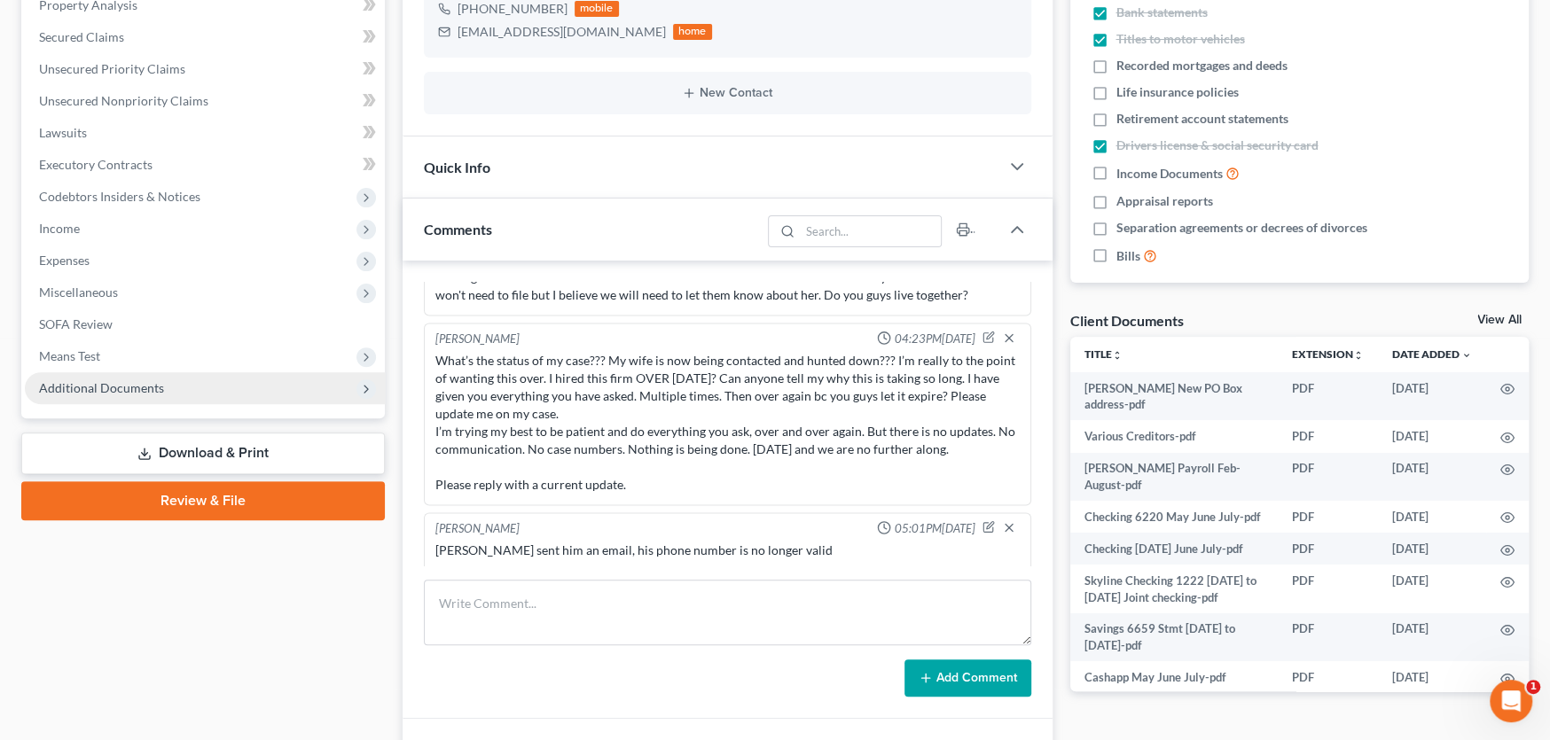
click at [122, 382] on span "Additional Documents" at bounding box center [101, 387] width 125 height 15
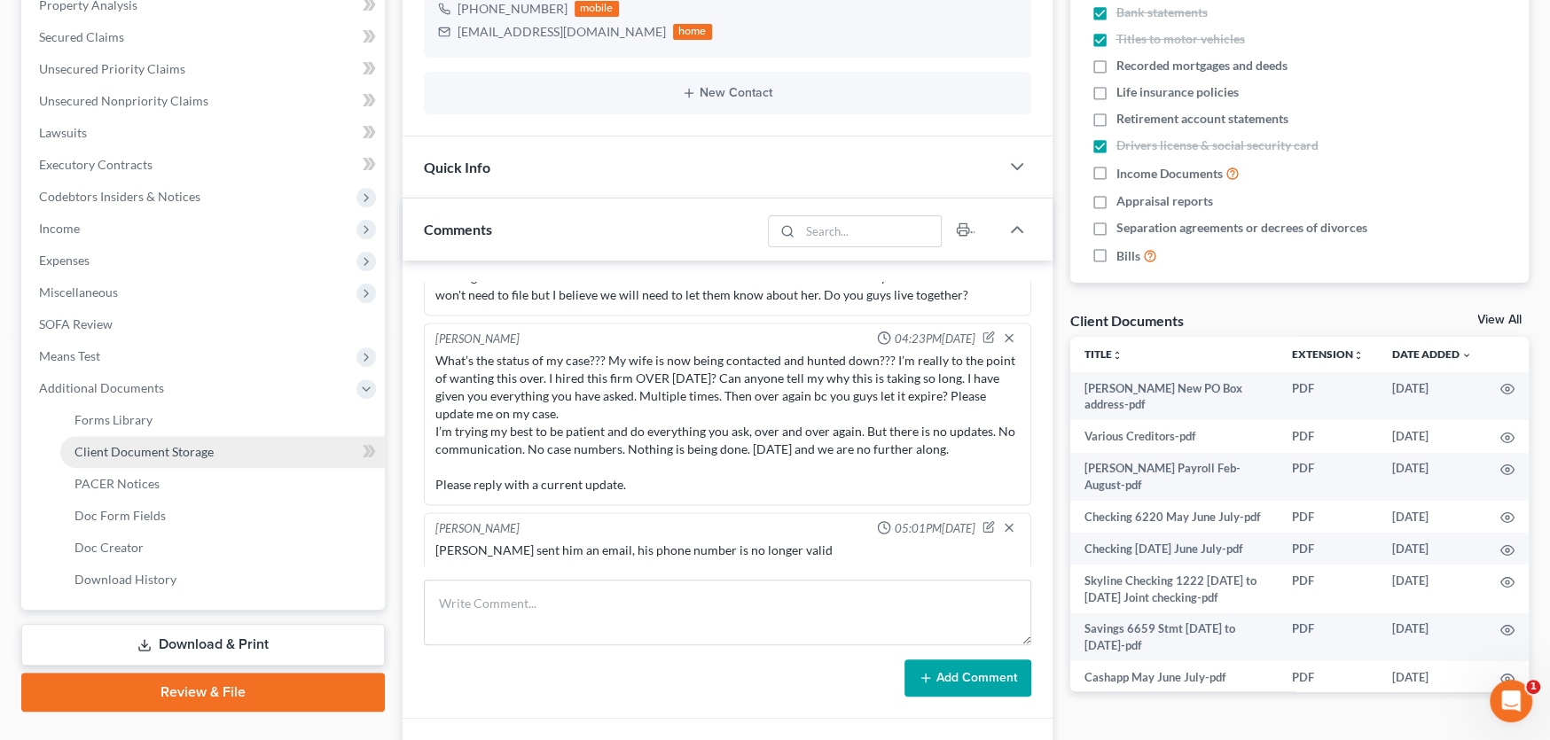
drag, startPoint x: 121, startPoint y: 456, endPoint x: 140, endPoint y: 452, distance: 19.0
click at [121, 455] on span "Client Document Storage" at bounding box center [143, 451] width 139 height 15
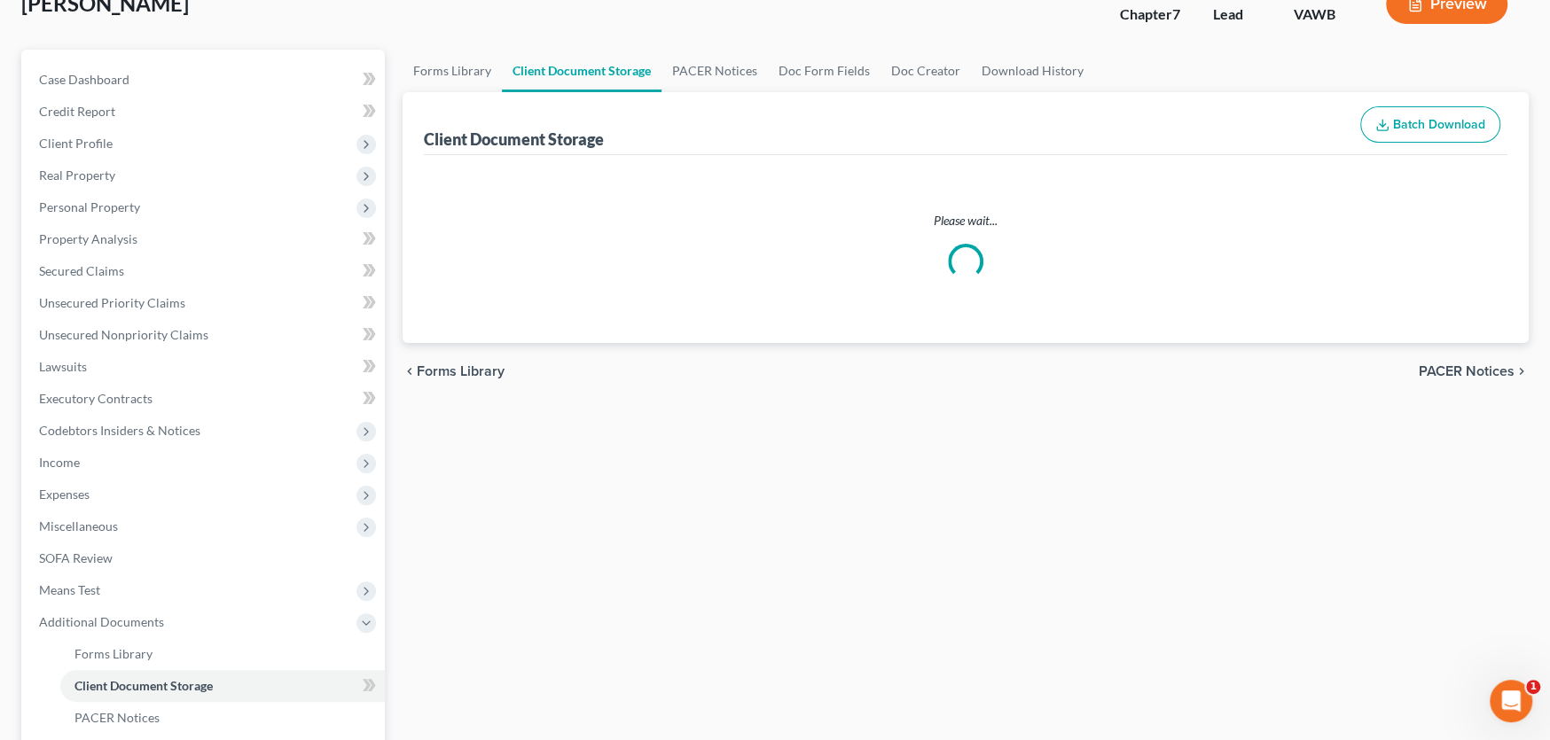
scroll to position [55, 0]
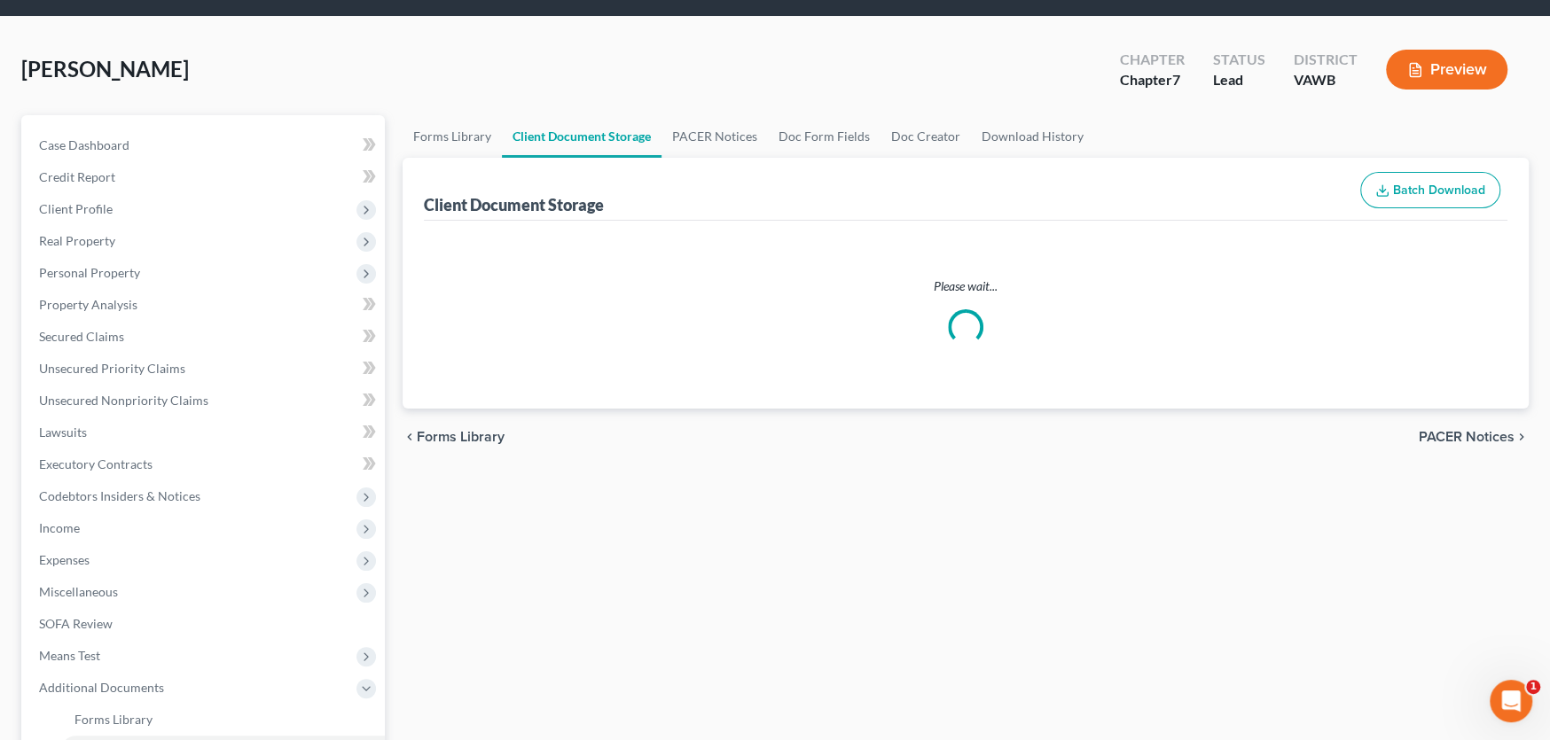
select select "0"
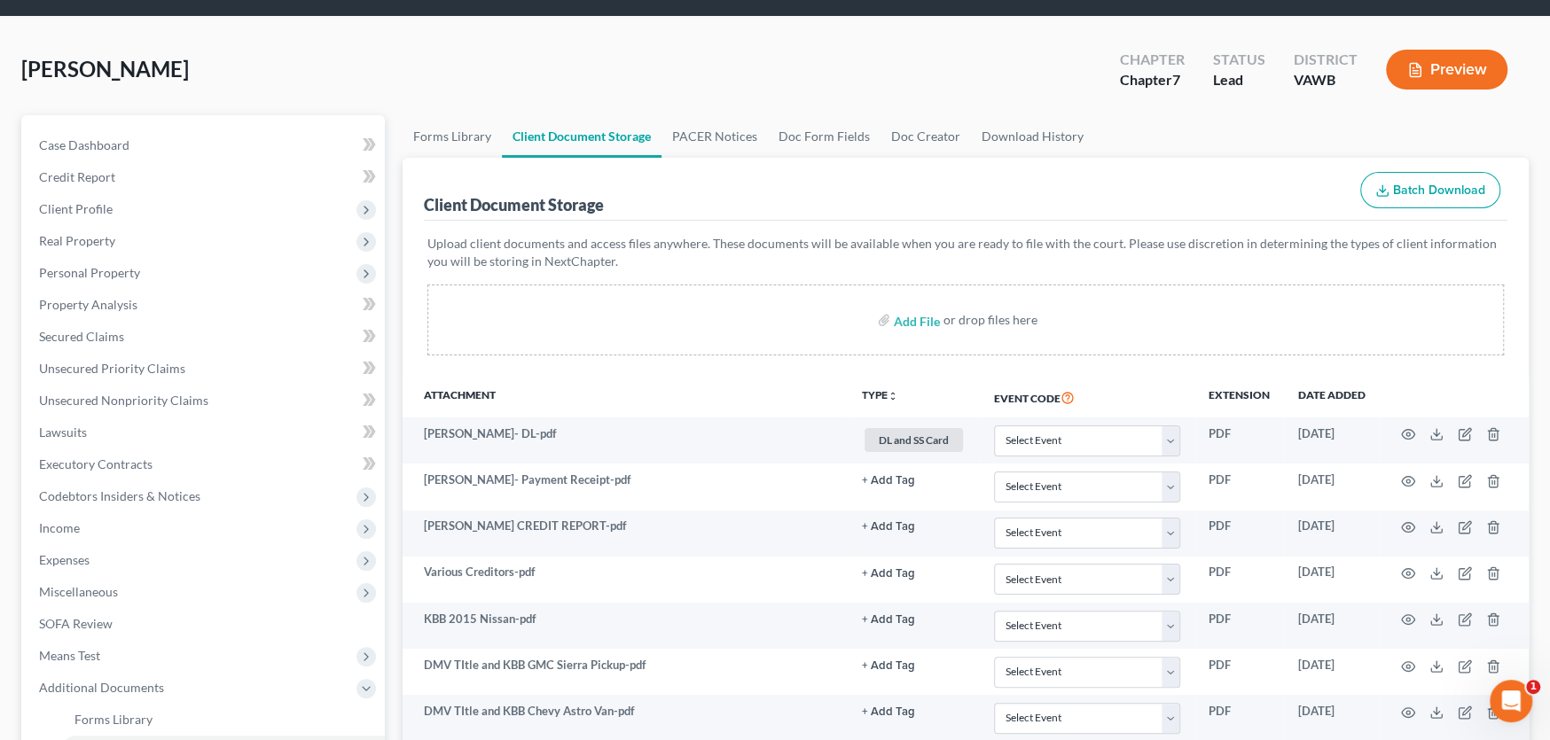
scroll to position [0, 0]
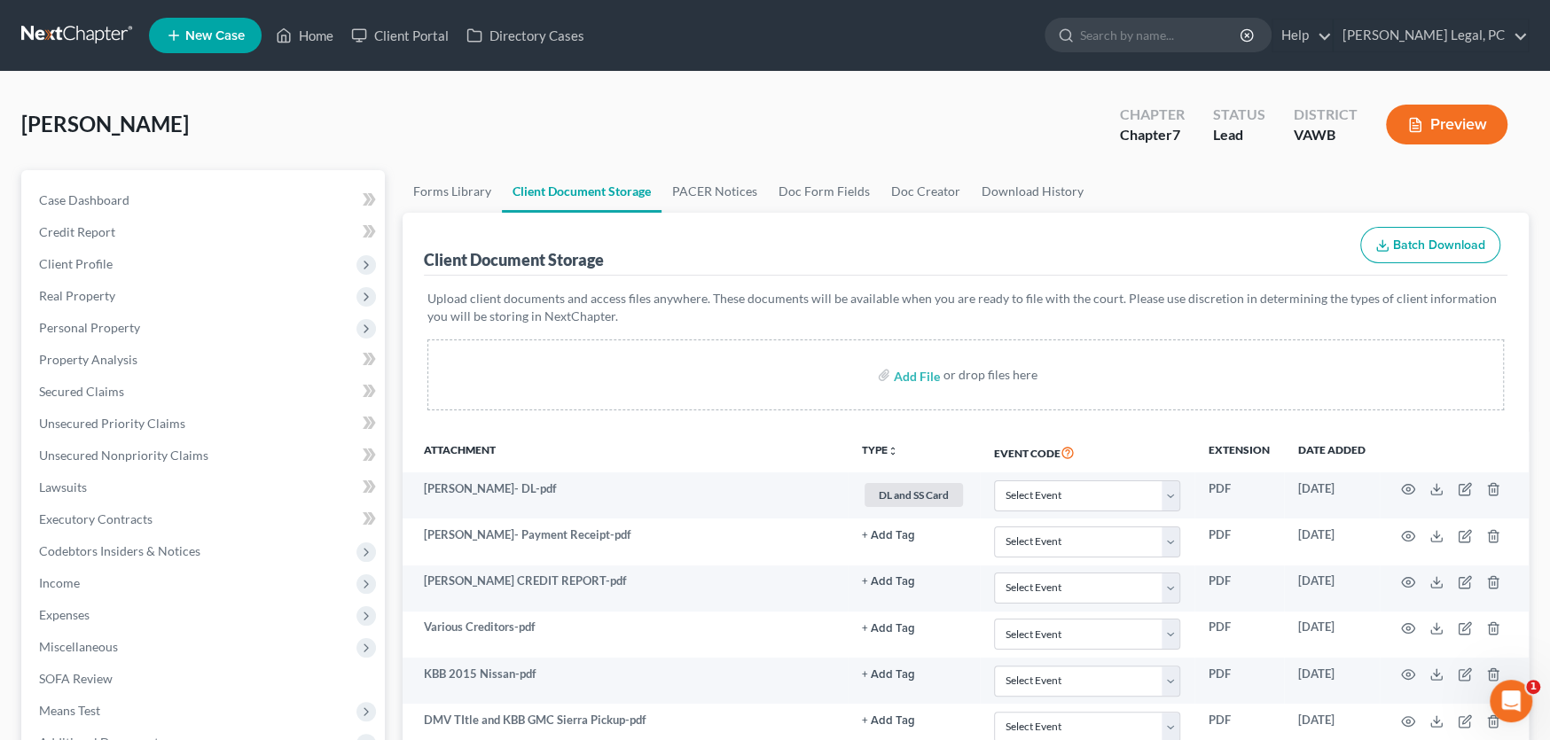
select select "0"
drag, startPoint x: 68, startPoint y: 581, endPoint x: 87, endPoint y: 581, distance: 18.6
click at [68, 581] on span "Income" at bounding box center [59, 582] width 41 height 15
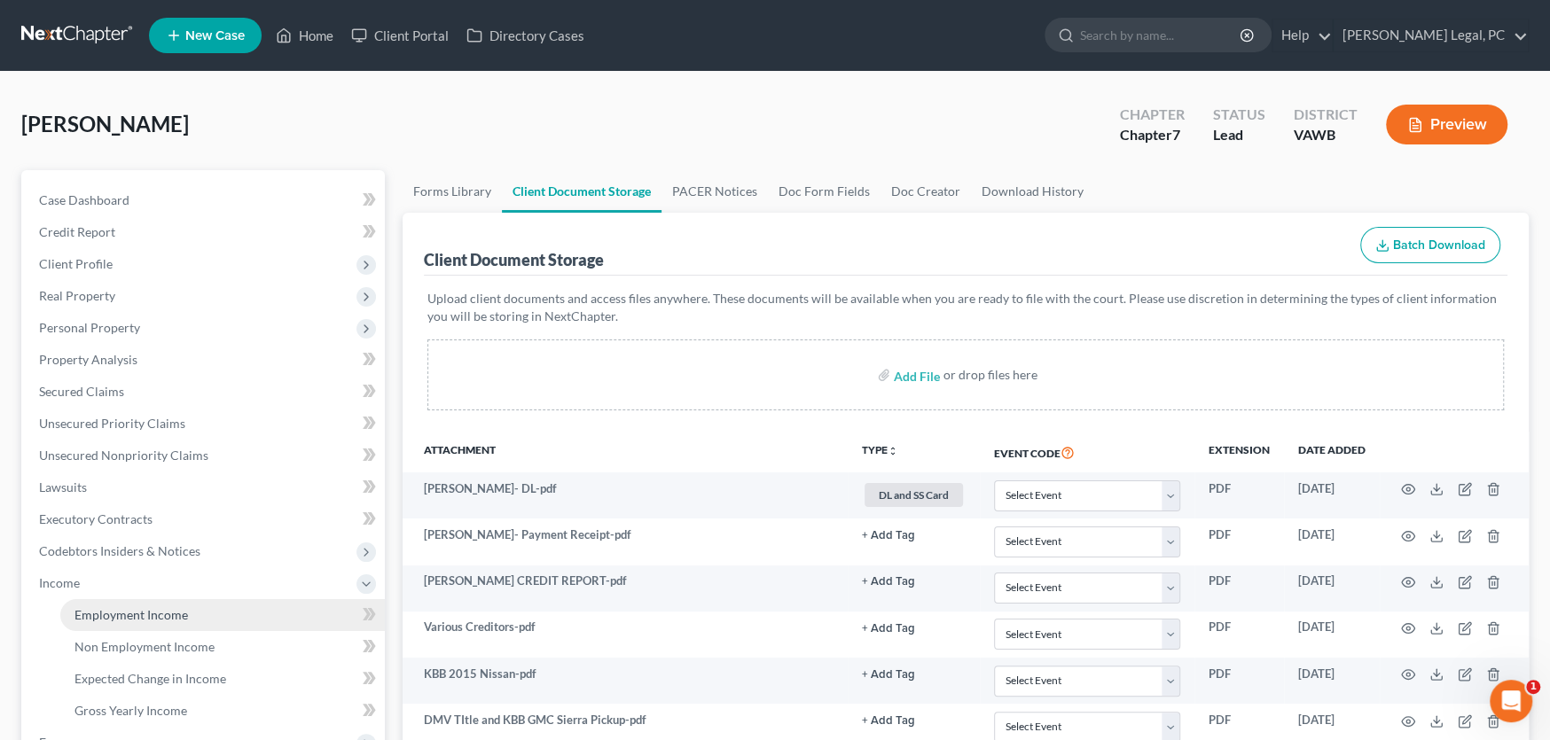
click at [124, 616] on span "Employment Income" at bounding box center [130, 614] width 113 height 15
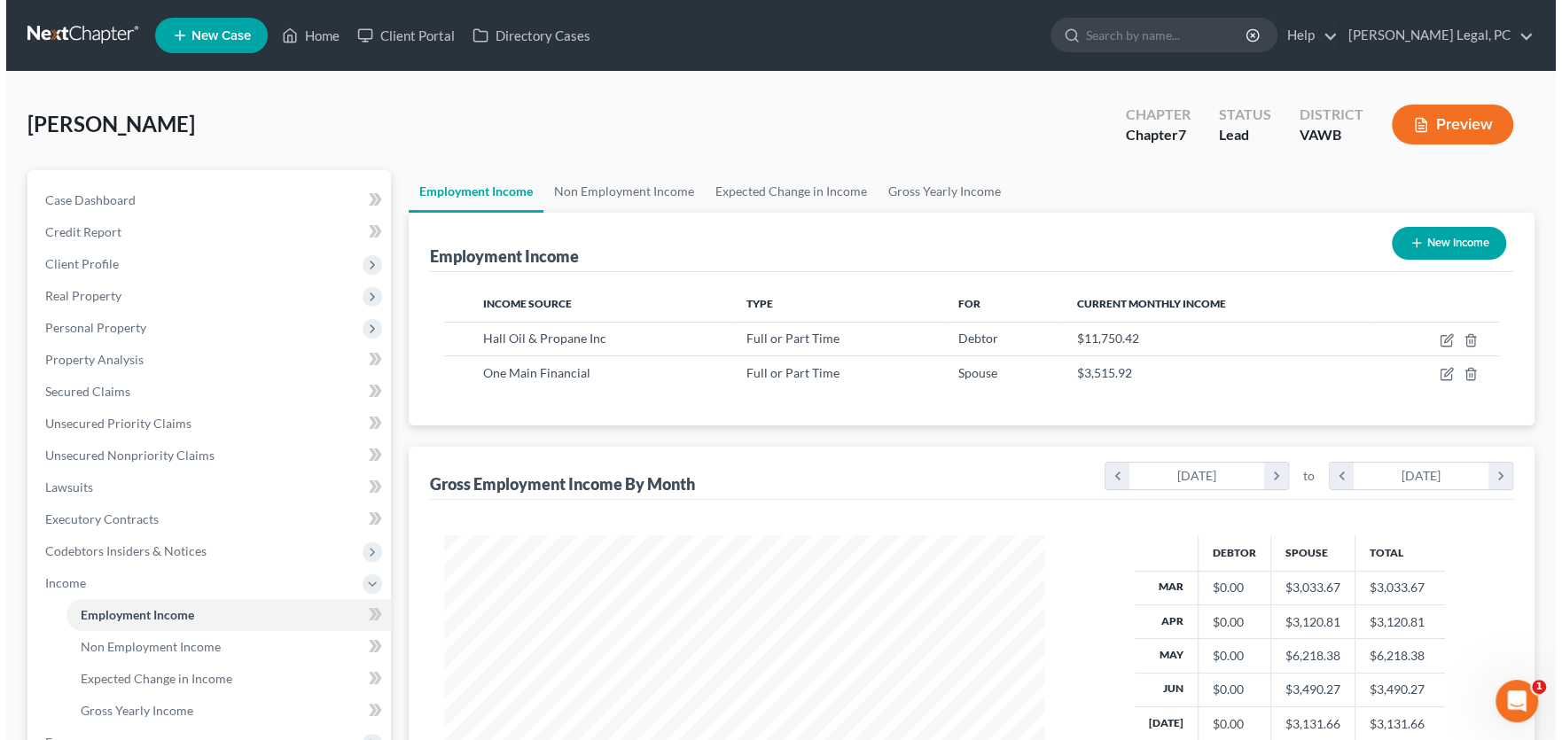
scroll to position [317, 636]
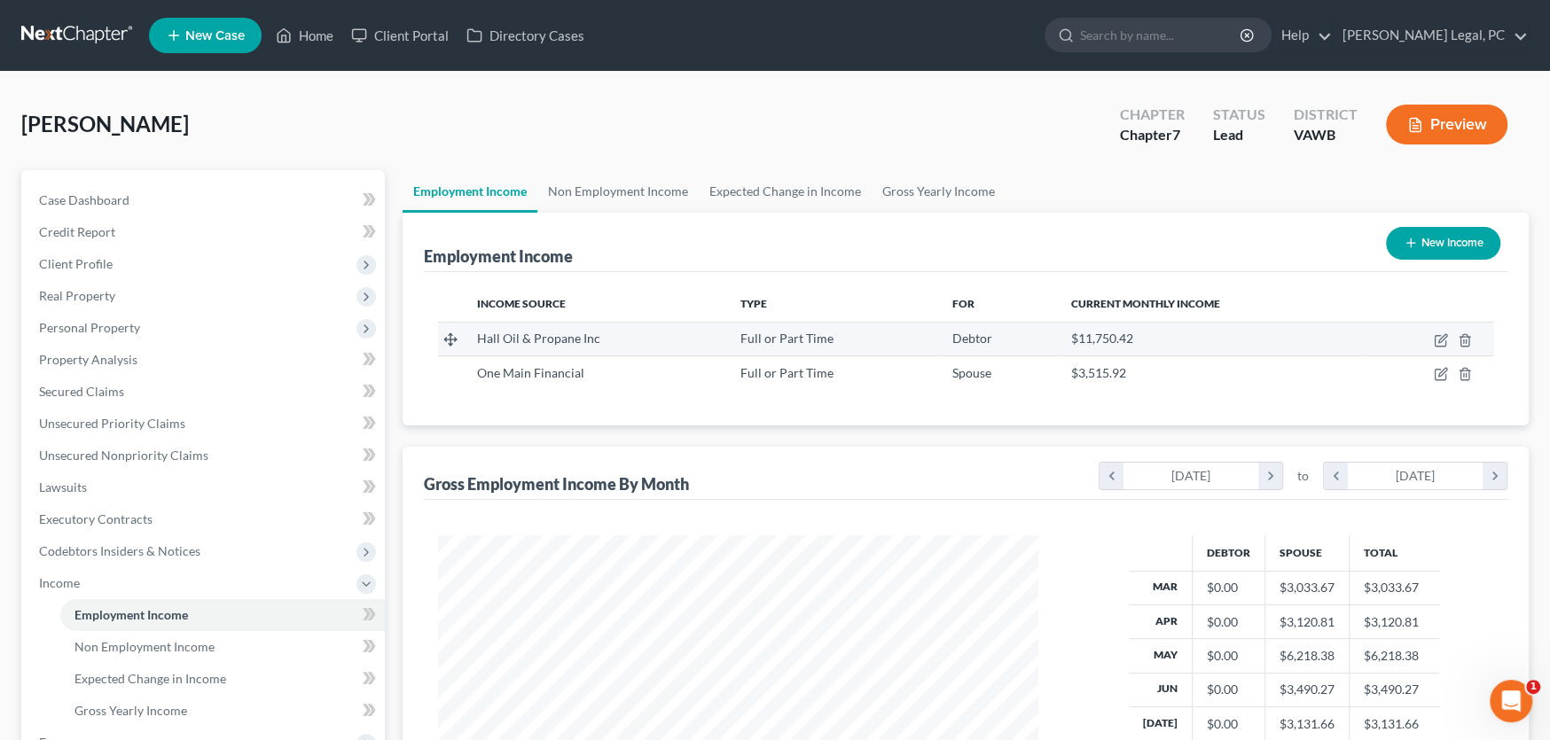
click at [1313, 340] on div "$11,750.42" at bounding box center [1211, 339] width 280 height 18
click at [1439, 340] on icon "button" at bounding box center [1441, 340] width 14 height 14
select select "0"
select select "28"
select select "2"
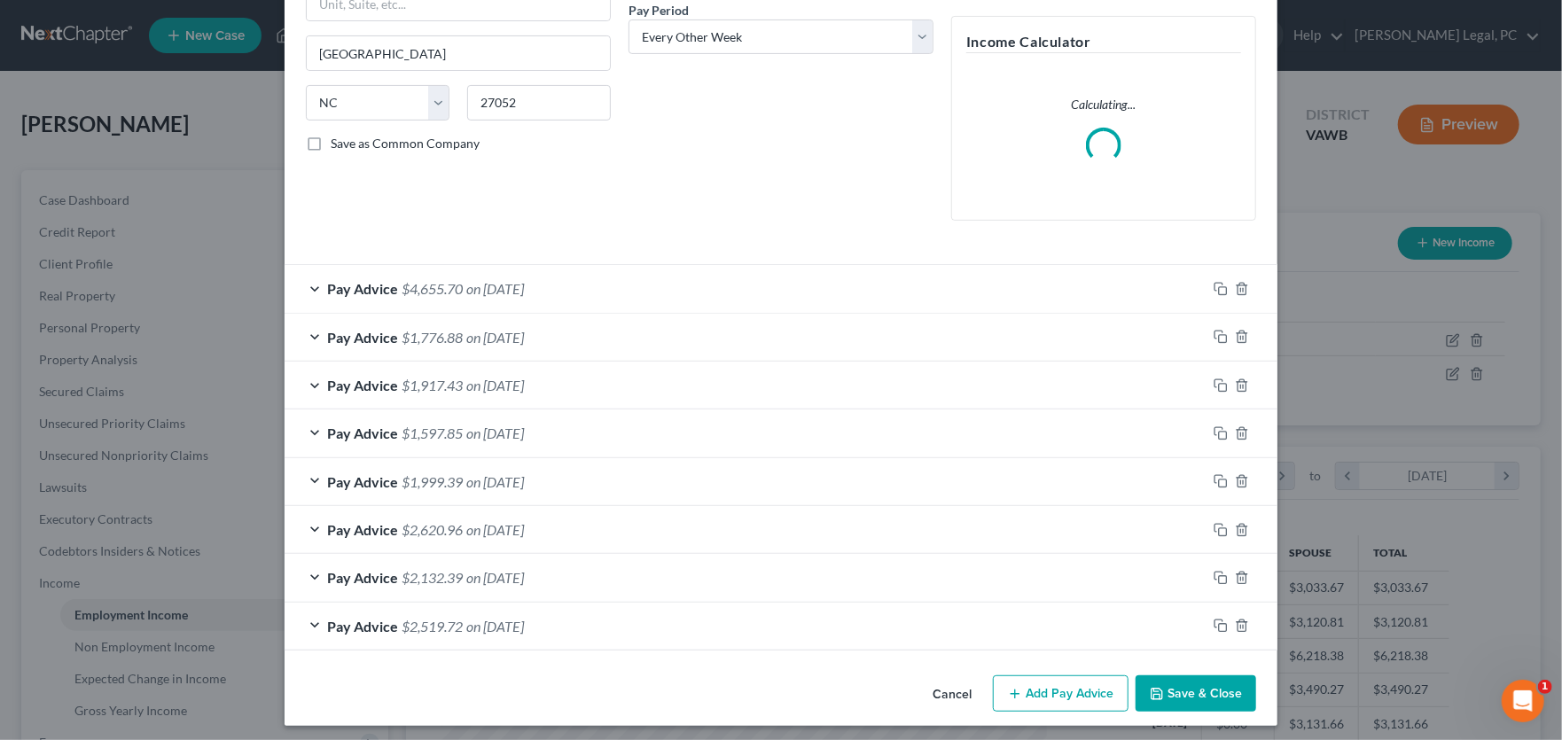
scroll to position [287, 0]
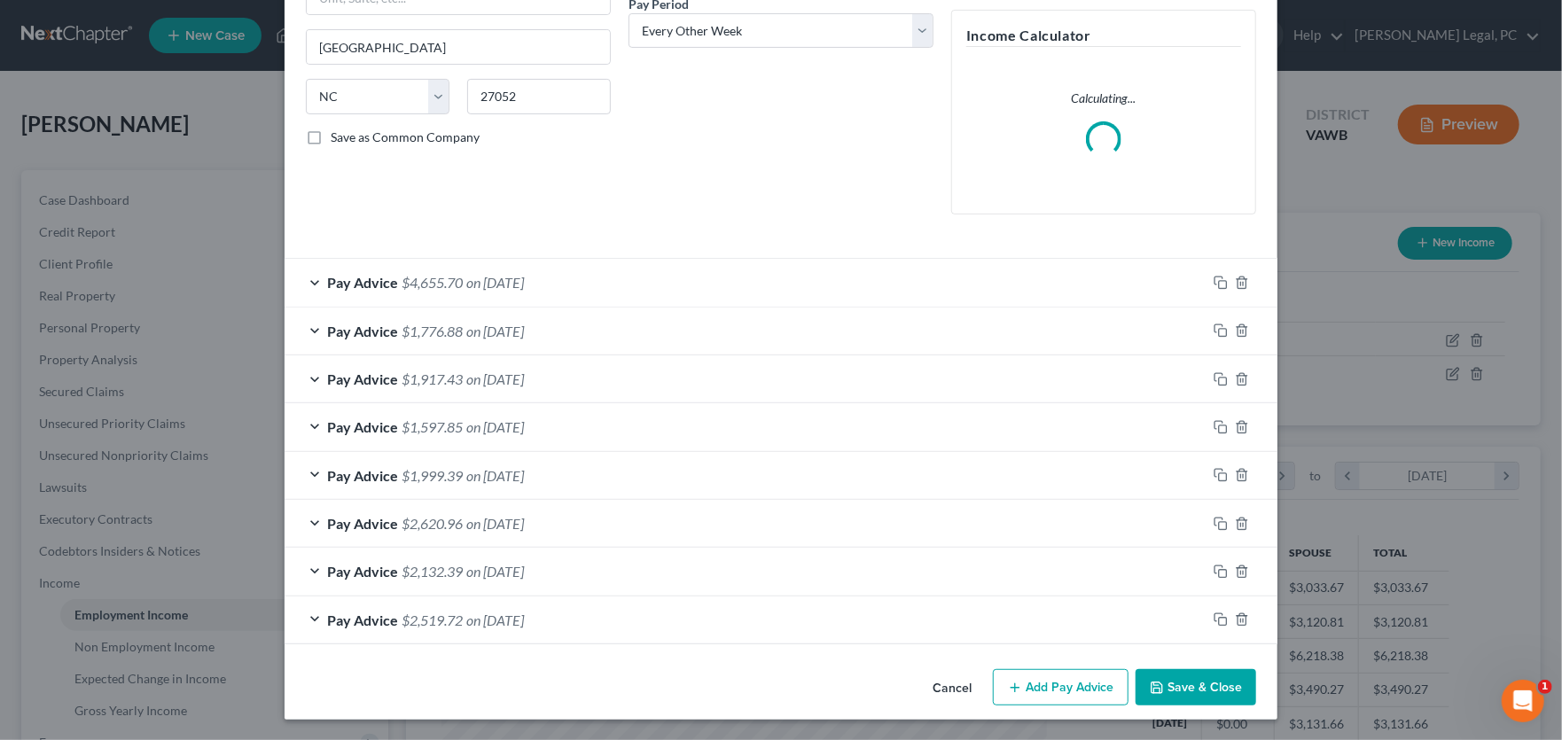
click at [1047, 686] on button "Add Pay Advice" at bounding box center [1061, 687] width 136 height 37
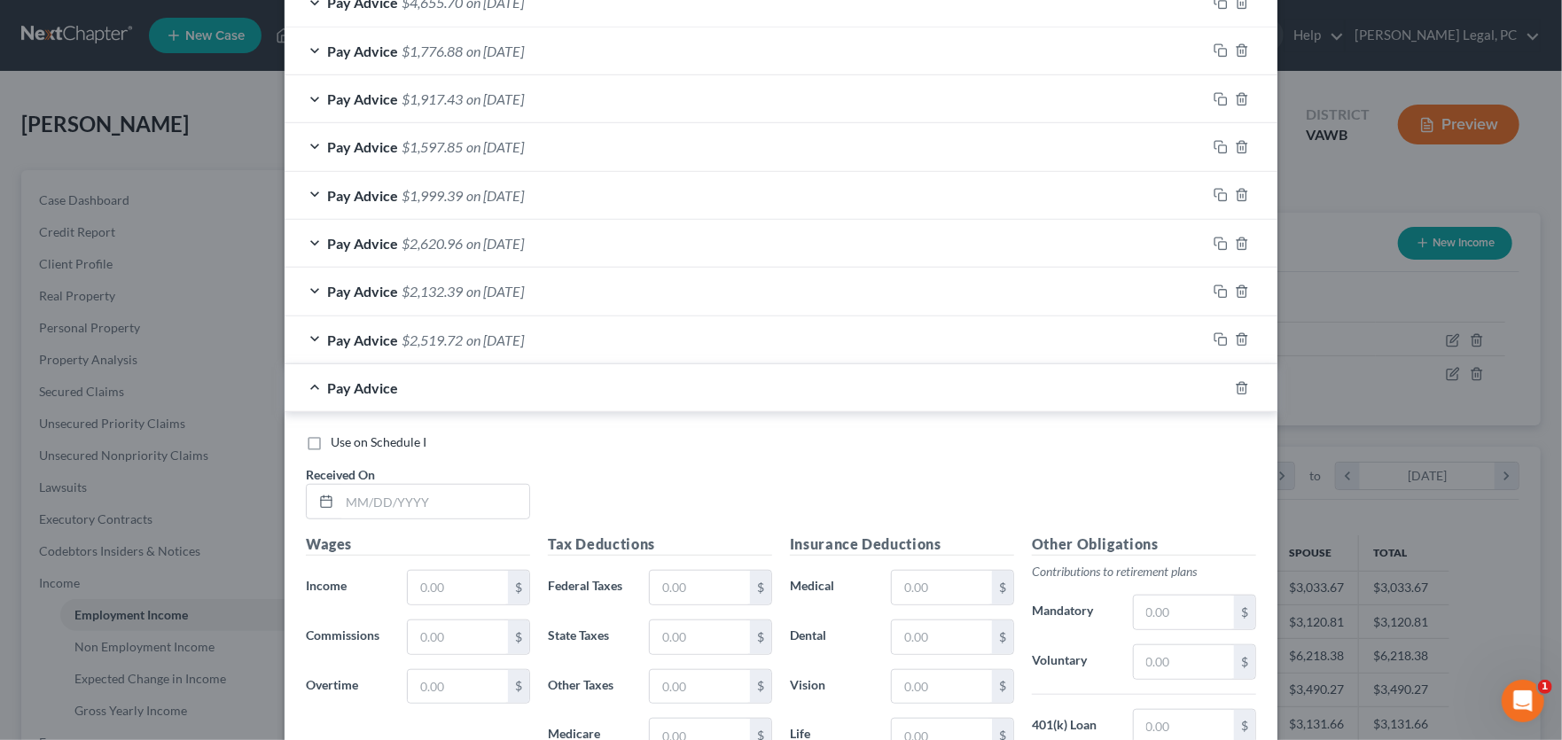
scroll to position [642, 0]
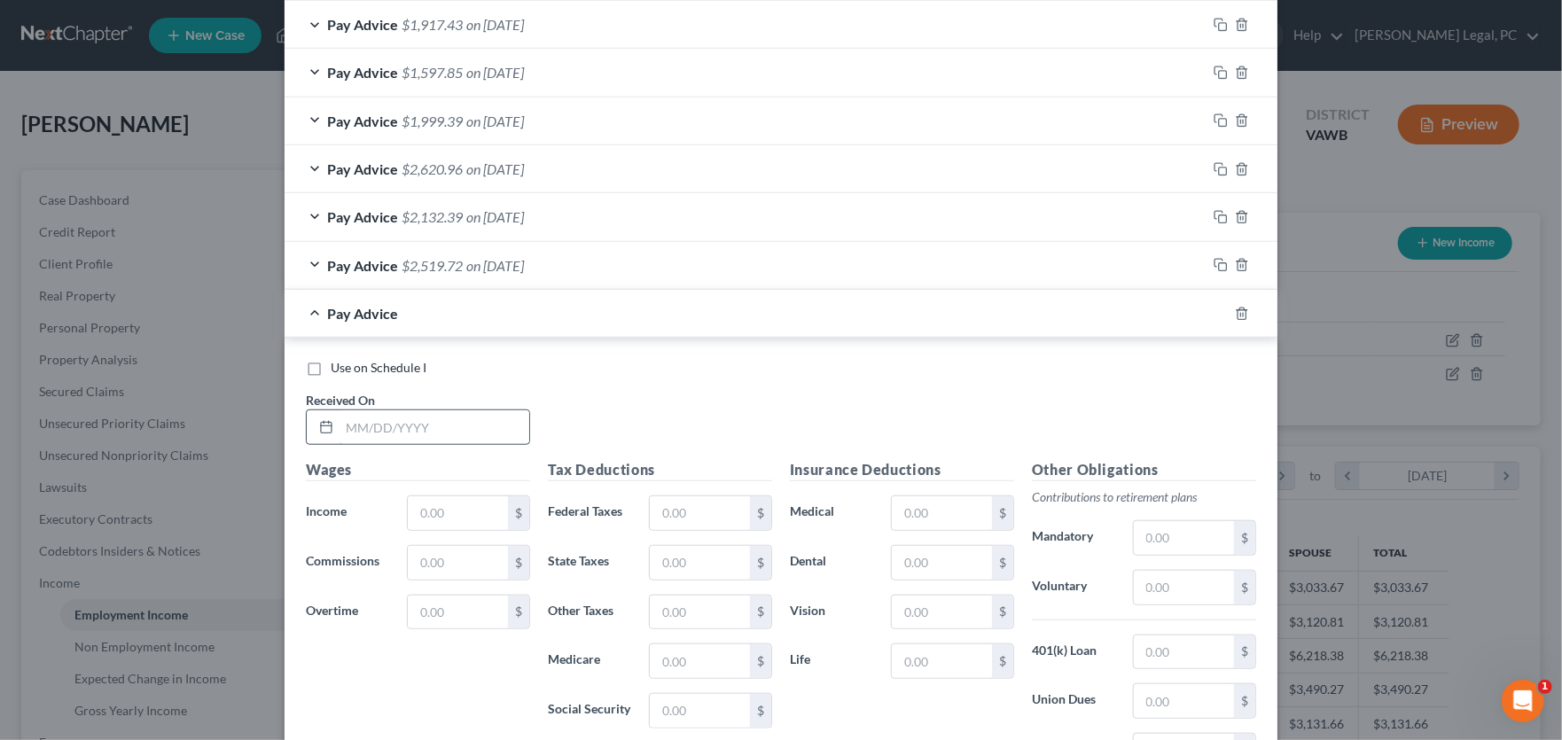
click at [395, 424] on input "text" at bounding box center [435, 428] width 190 height 34
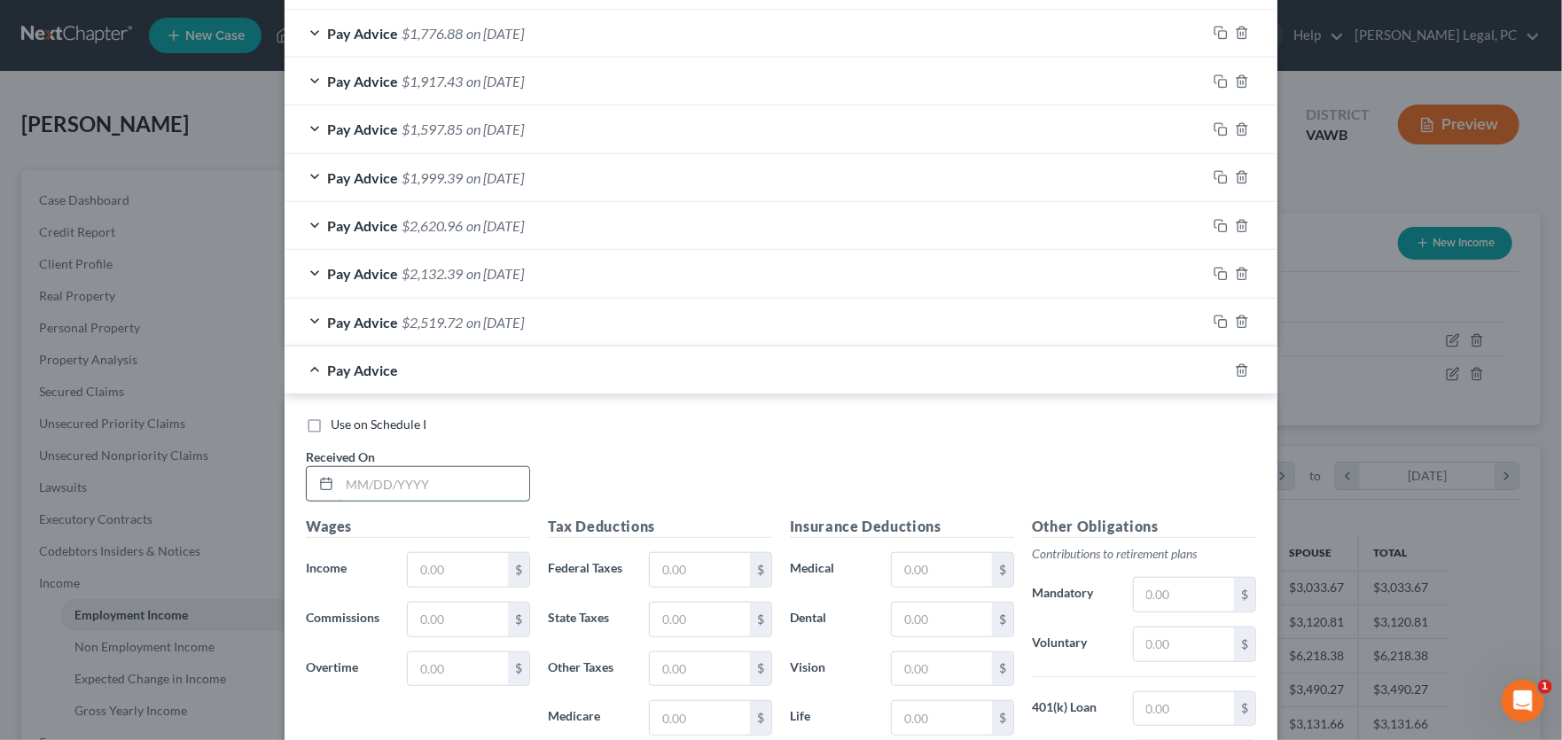
scroll to position [699, 0]
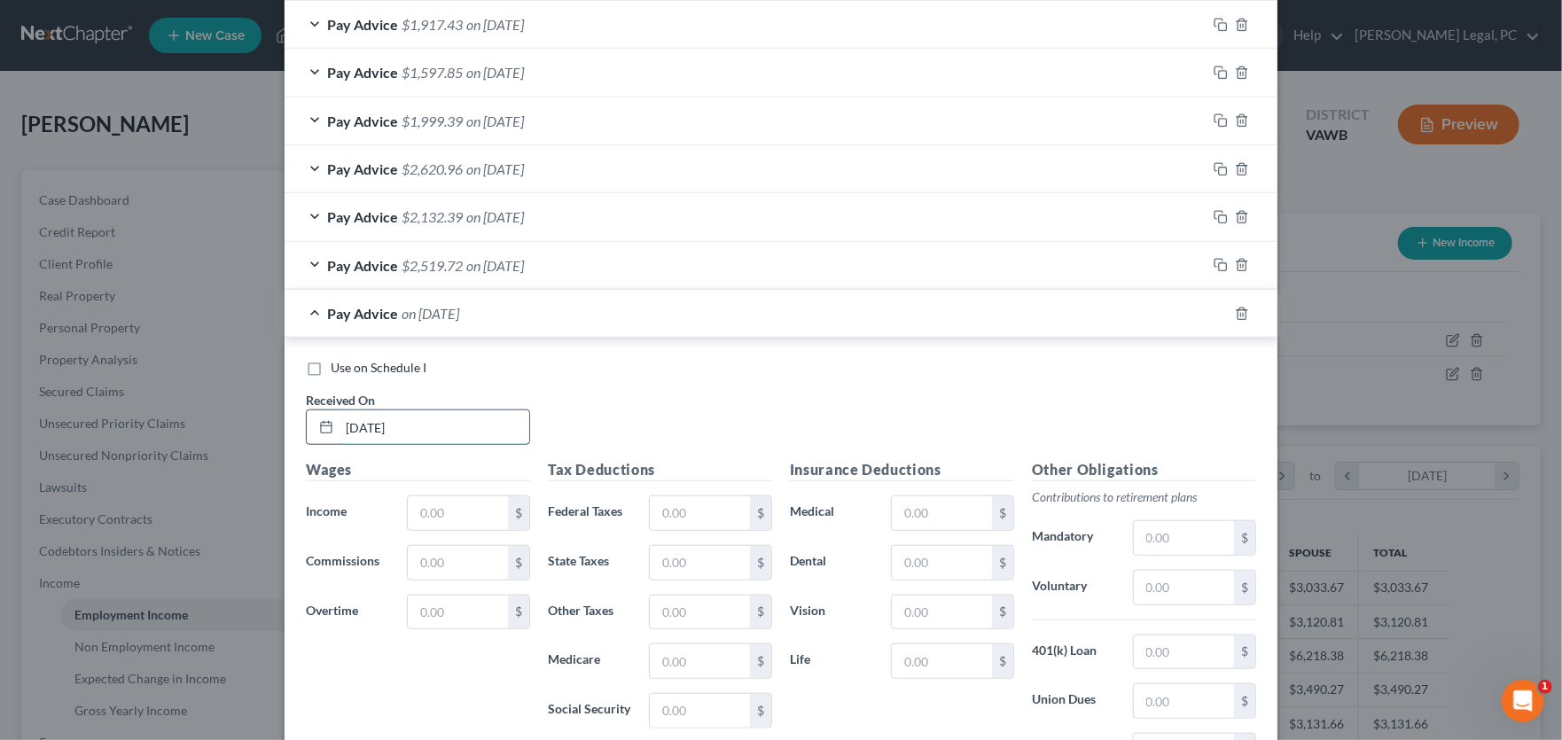
type input "8/20/25"
type input "2,401.62"
click at [706, 513] on input "text" at bounding box center [700, 514] width 100 height 34
type input "34,382"
type input "148.90"
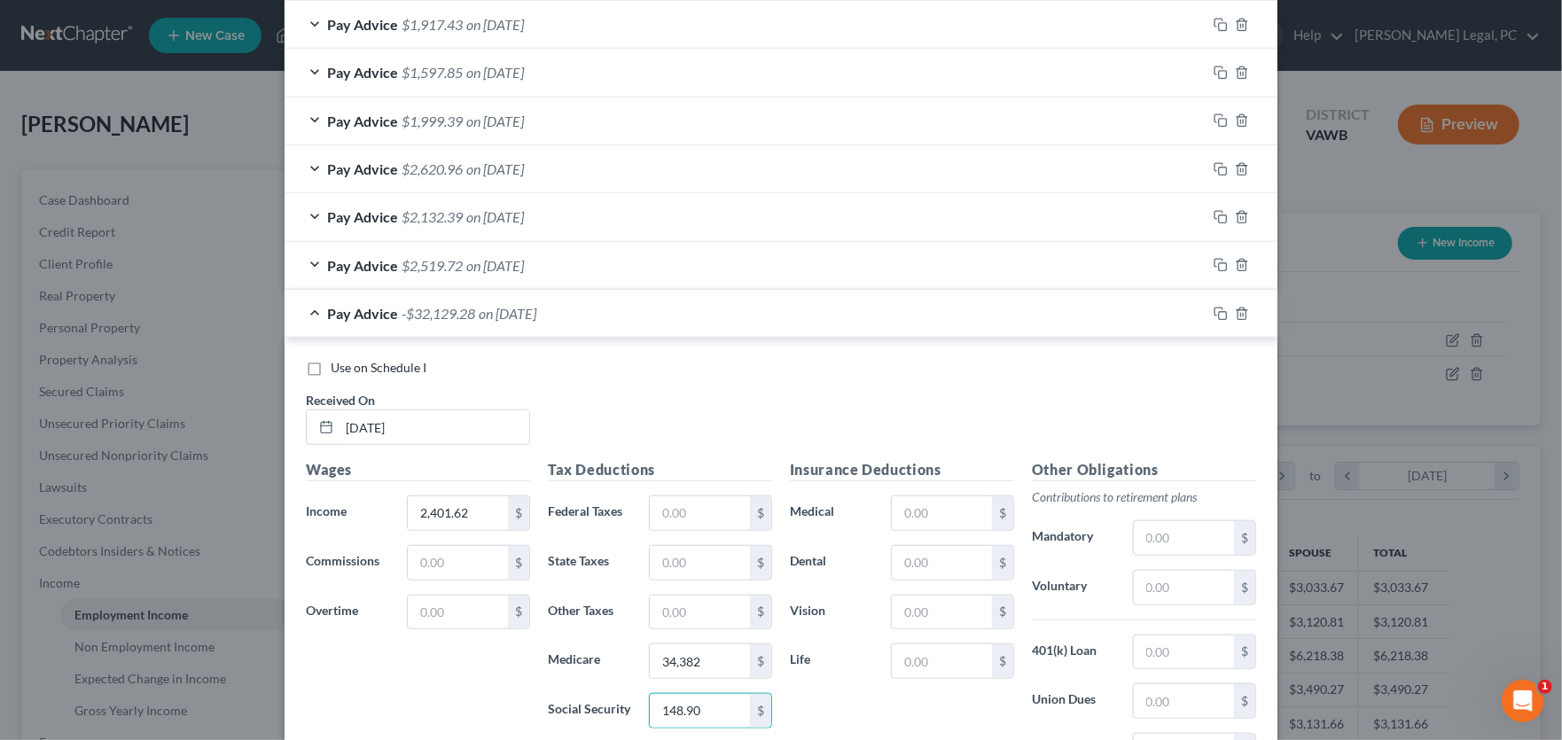
scroll to position [925, 0]
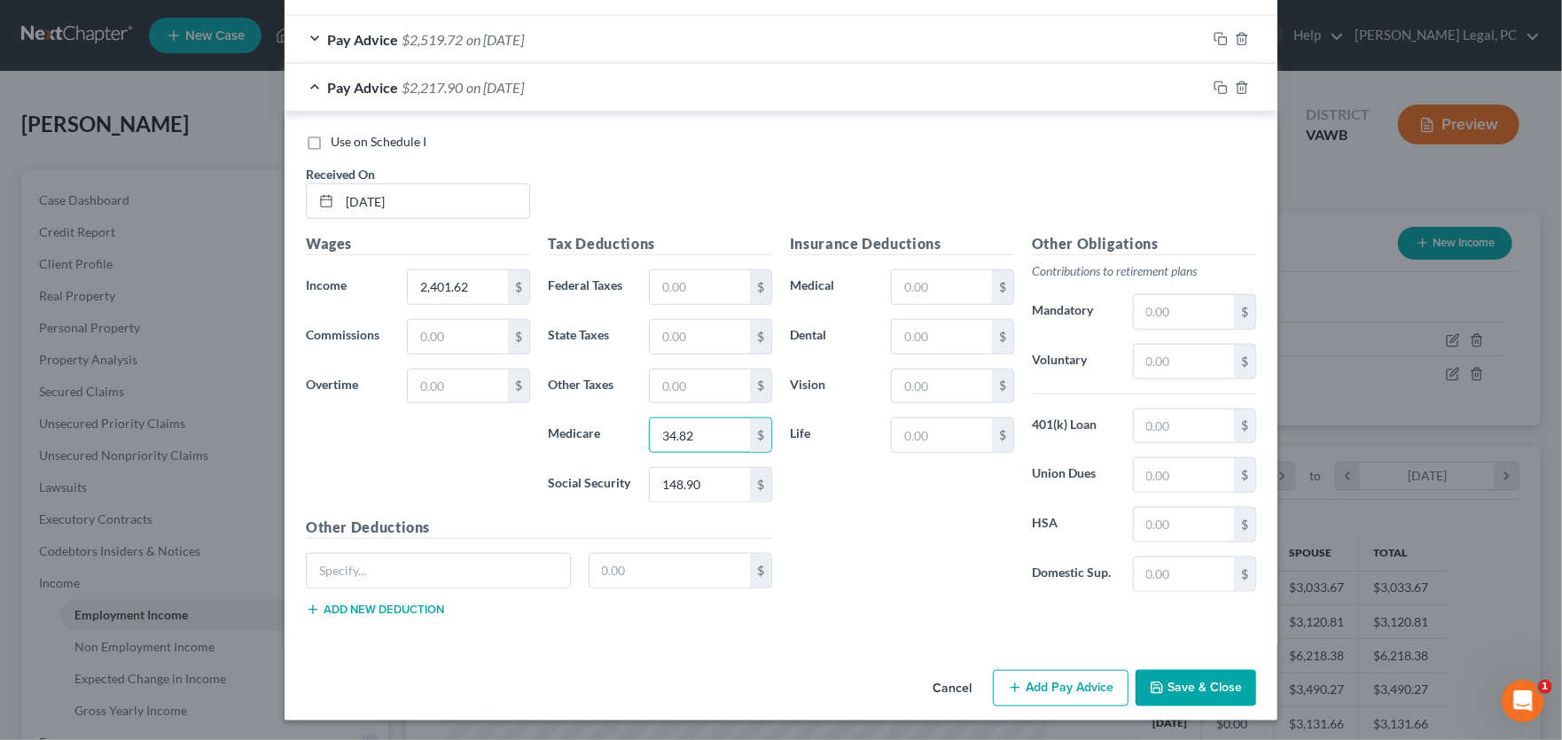
type input "34.82"
click at [1214, 87] on icon "button" at bounding box center [1221, 88] width 14 height 14
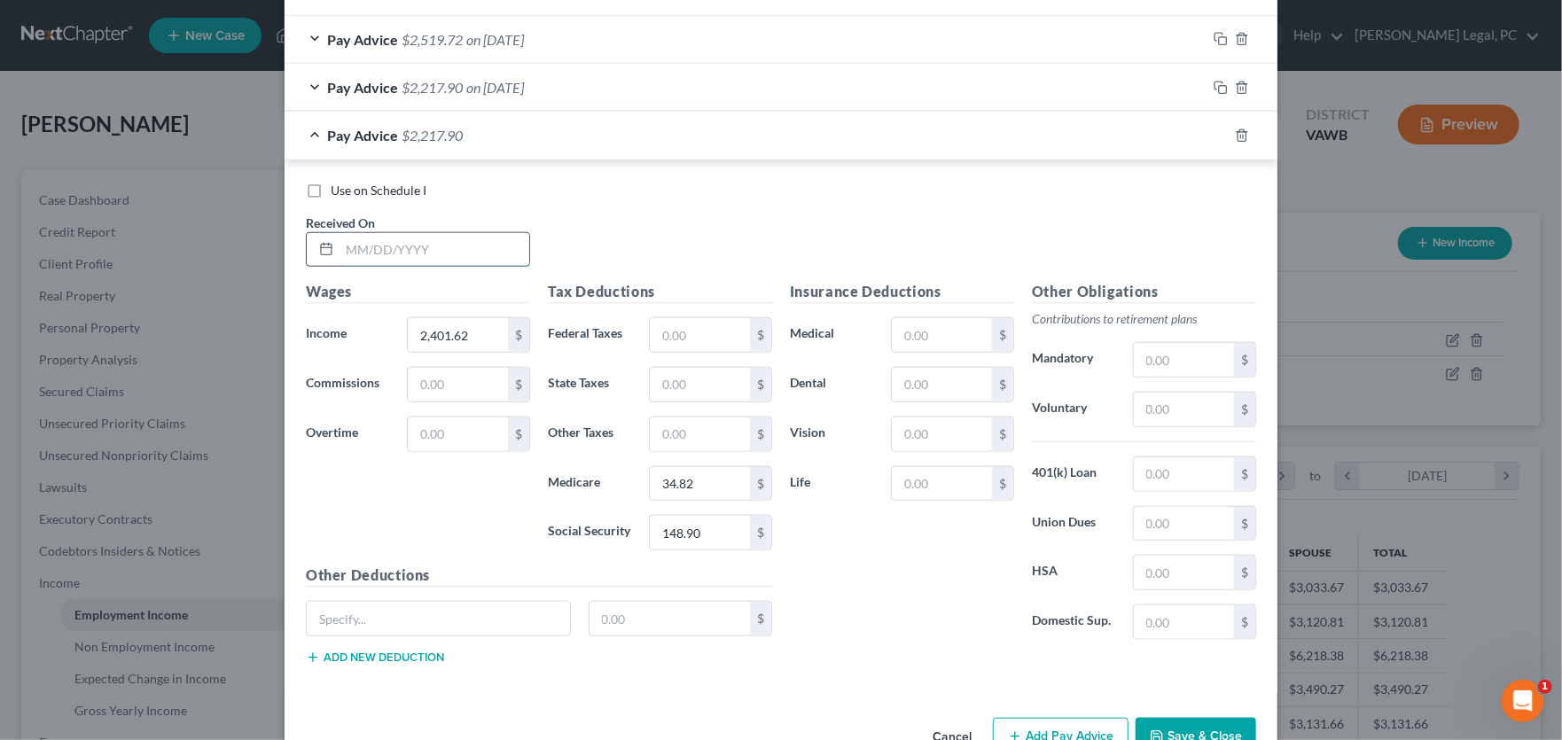
click at [396, 249] on input "text" at bounding box center [435, 250] width 190 height 34
type input "8/6/25"
type input "3,574.07"
click at [699, 481] on input "34.82" at bounding box center [700, 484] width 100 height 34
type input "51.20"
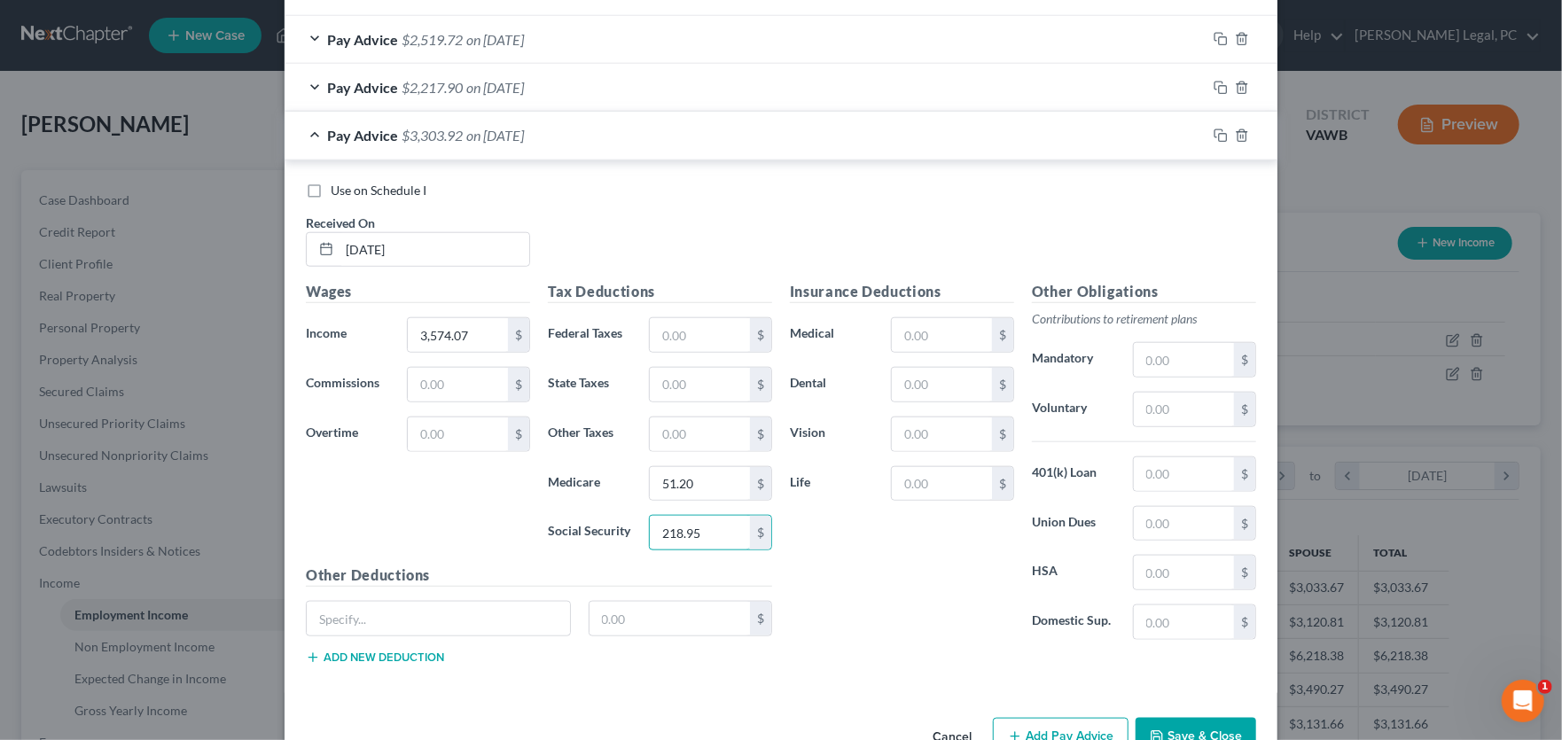
type input "218.95"
drag, startPoint x: 662, startPoint y: 336, endPoint x: 688, endPoint y: 332, distance: 26.1
click at [662, 336] on input "text" at bounding box center [700, 335] width 100 height 34
type input "454.36"
type input "173.80"
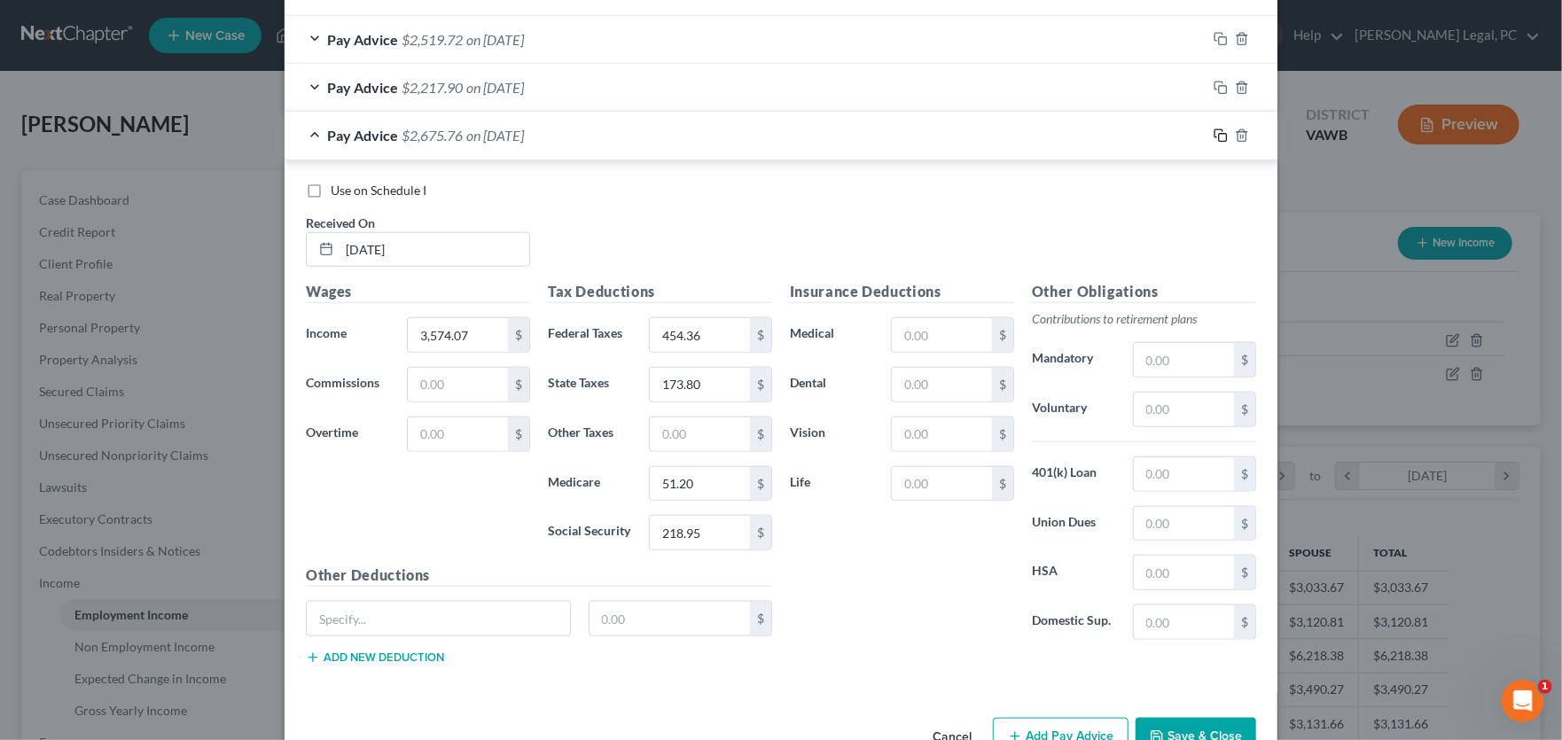
click at [1214, 135] on icon "button" at bounding box center [1221, 136] width 14 height 14
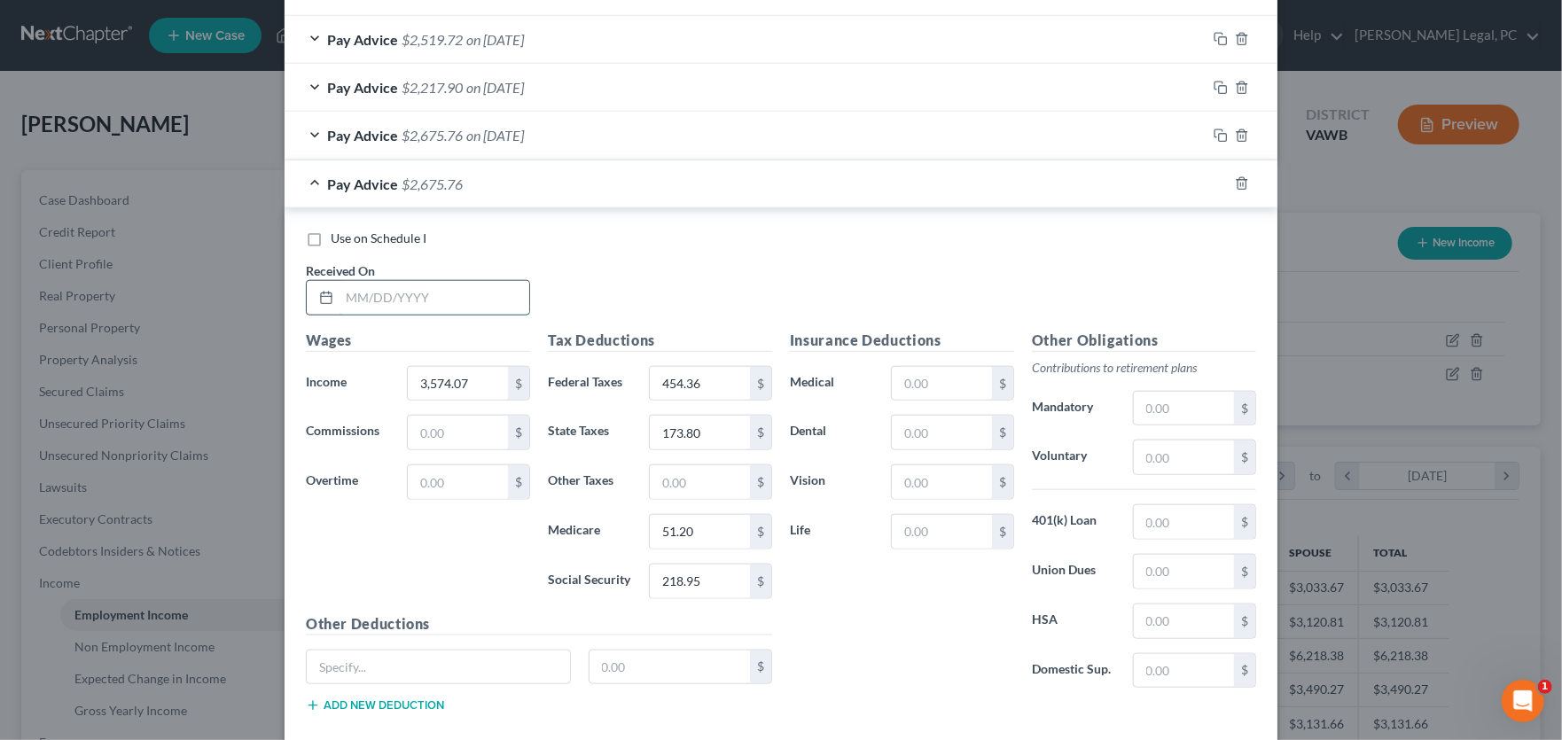
click at [378, 294] on input "text" at bounding box center [435, 298] width 190 height 34
type input "09/04/25"
type input "2,770.19"
type input "486.17"
type input "127.58"
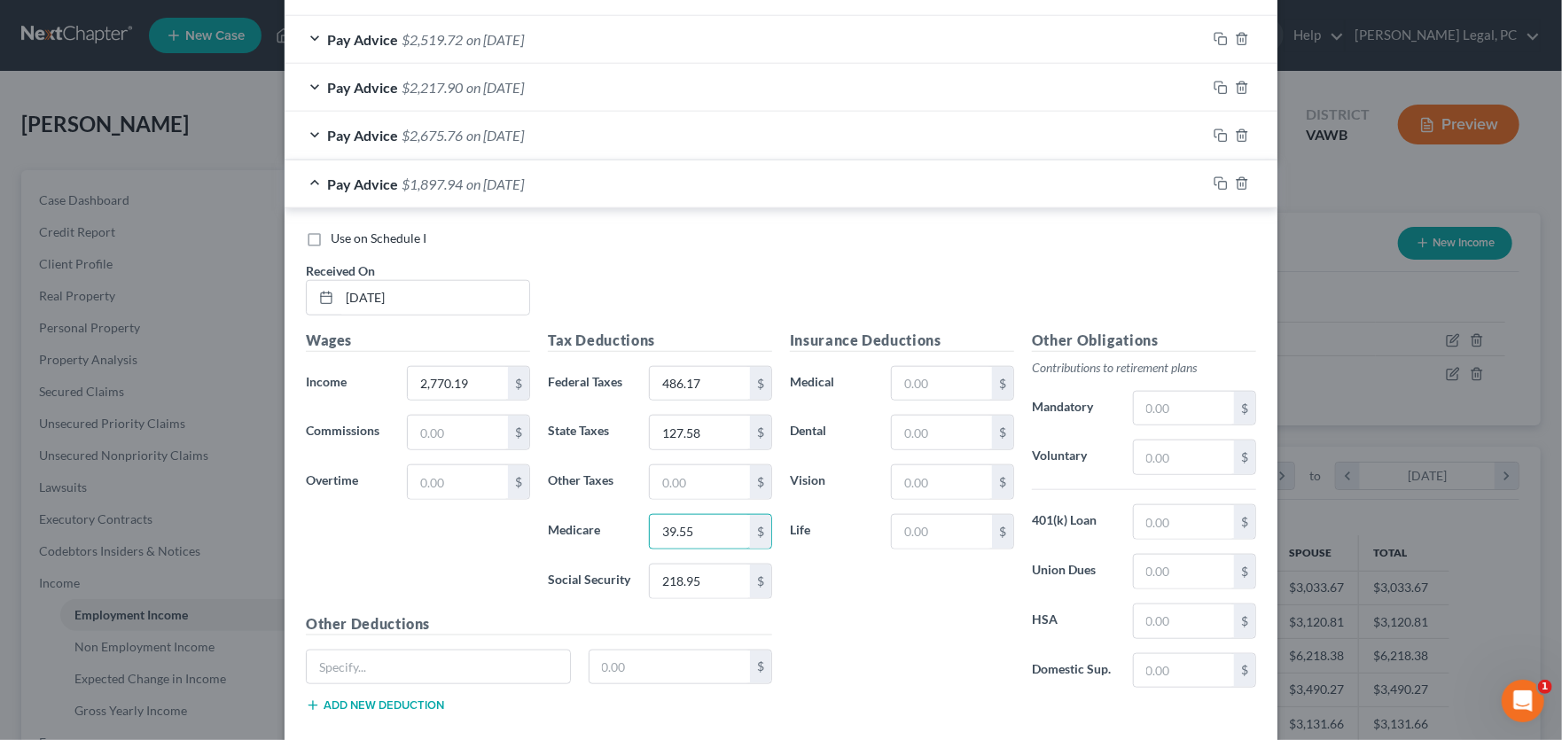
type input "39.55"
type input "169.11"
click at [708, 387] on input "486.17" at bounding box center [700, 384] width 100 height 34
type input "277.51"
click at [931, 387] on input "text" at bounding box center [942, 384] width 100 height 34
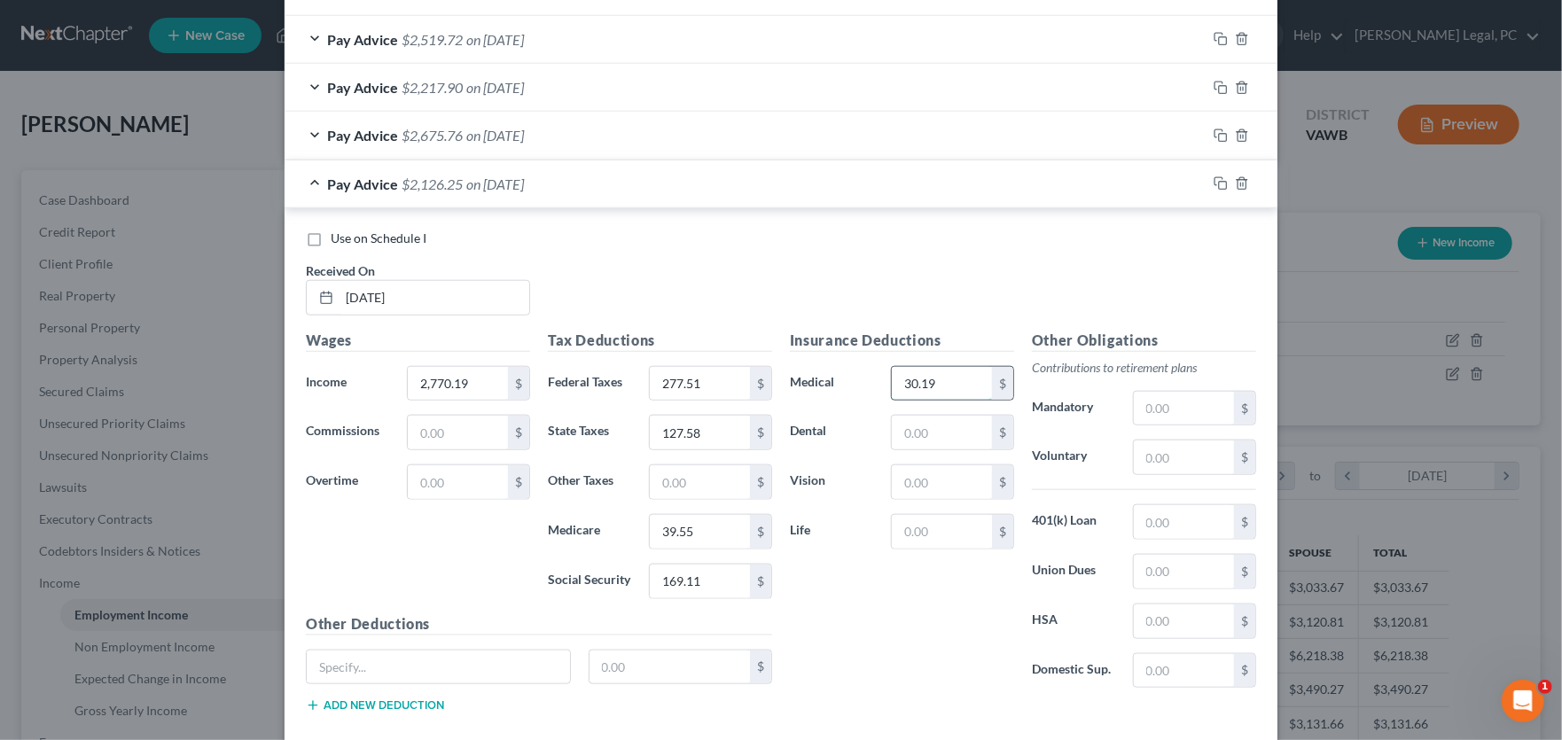
type input "30.19"
type input "8.90"
type input "3.62"
type input "5.31"
click at [1214, 181] on icon "button" at bounding box center [1221, 183] width 14 height 14
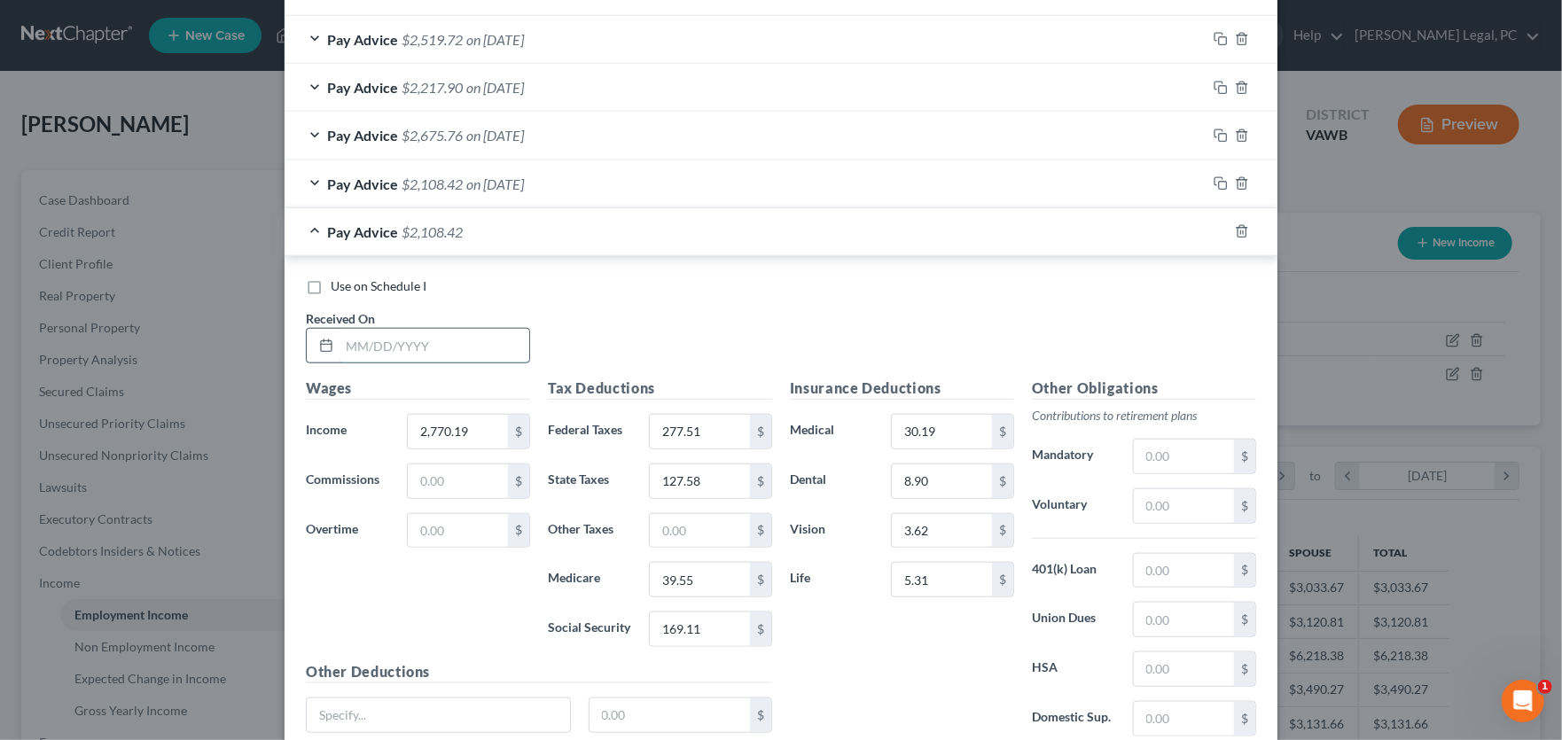
click at [425, 348] on input "text" at bounding box center [435, 346] width 190 height 34
type input "3/5/25"
type input "2,530.35"
type input "181.59"
type input "111.34"
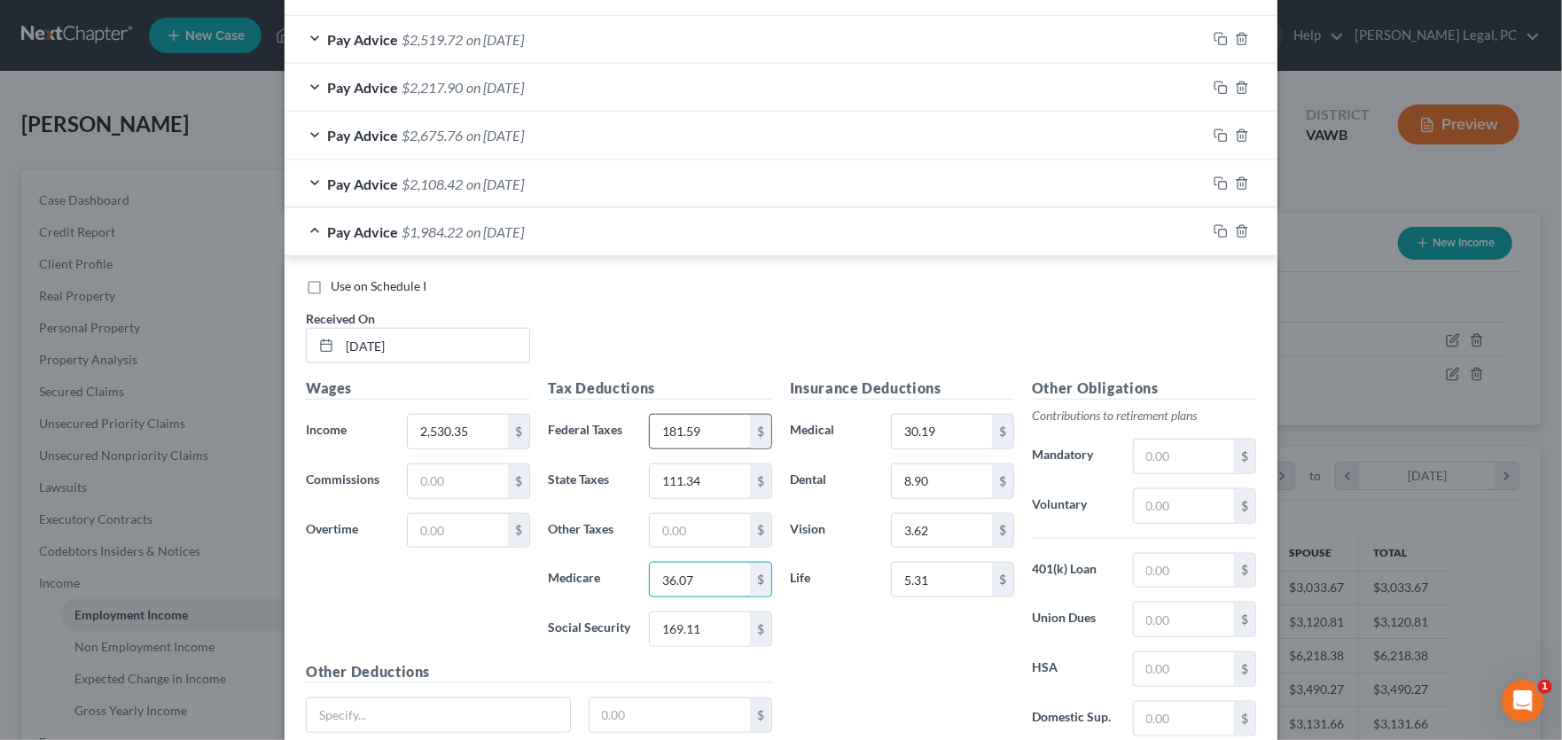
type input "36.07"
type input "154.23"
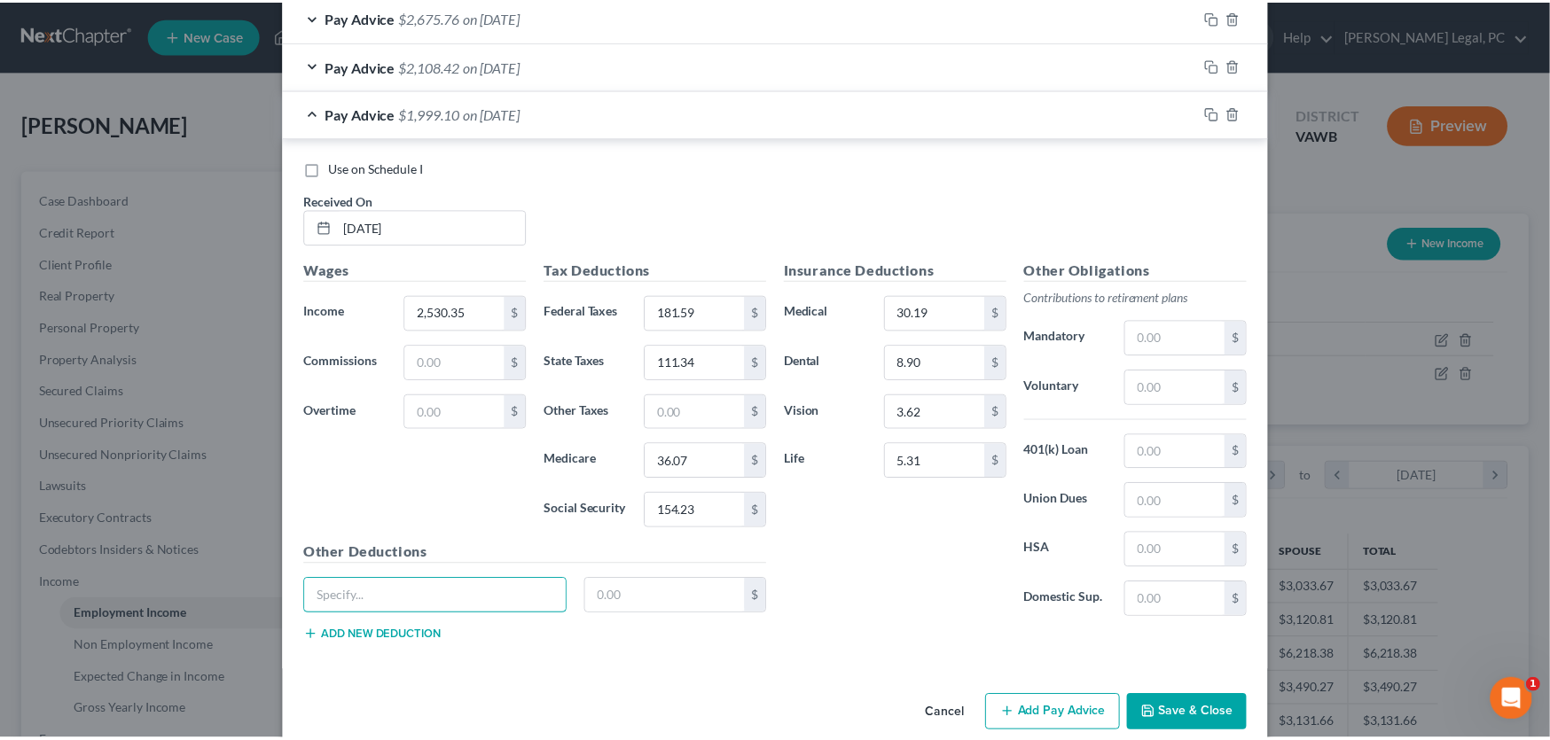
scroll to position [1068, 0]
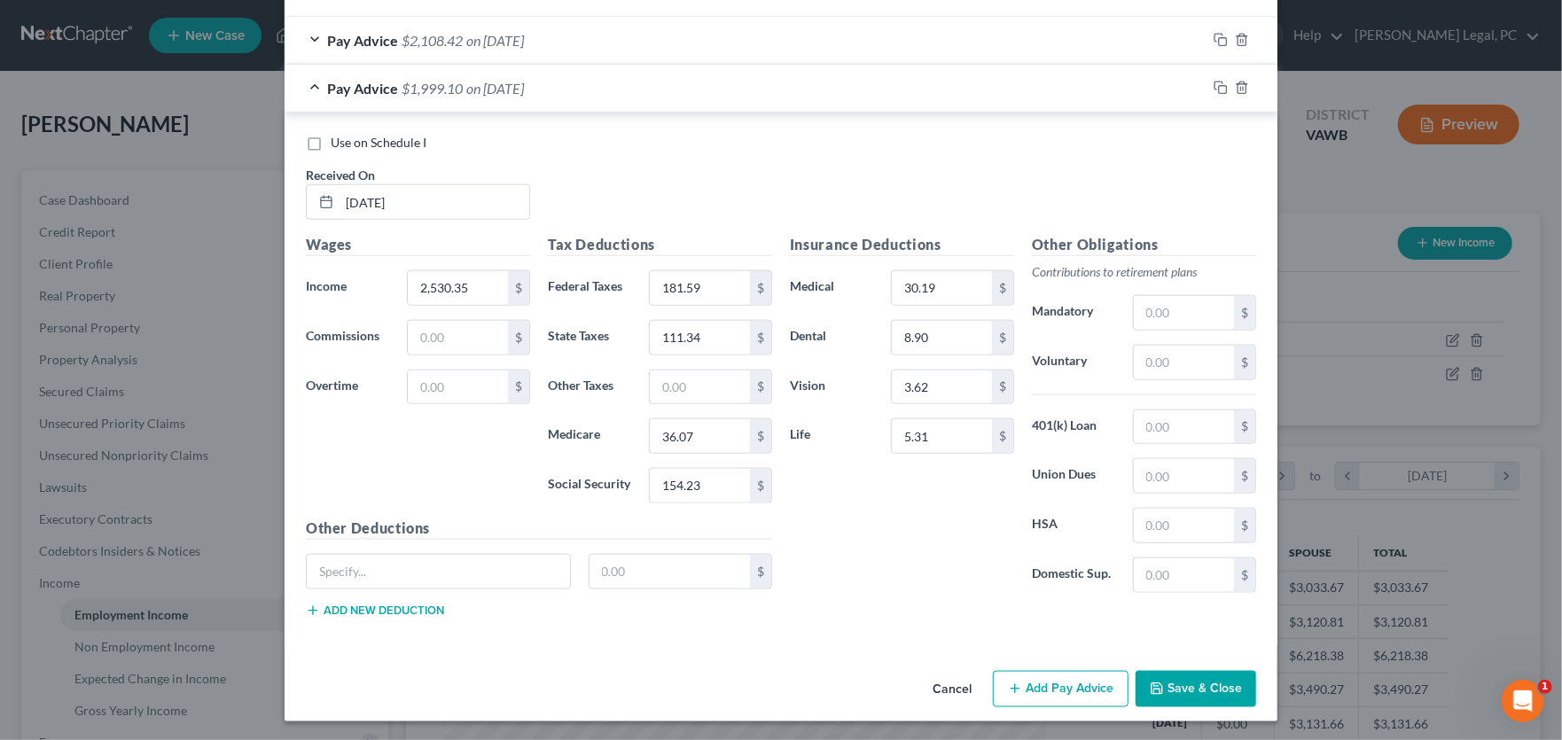
click at [1158, 689] on icon "button" at bounding box center [1157, 689] width 14 height 14
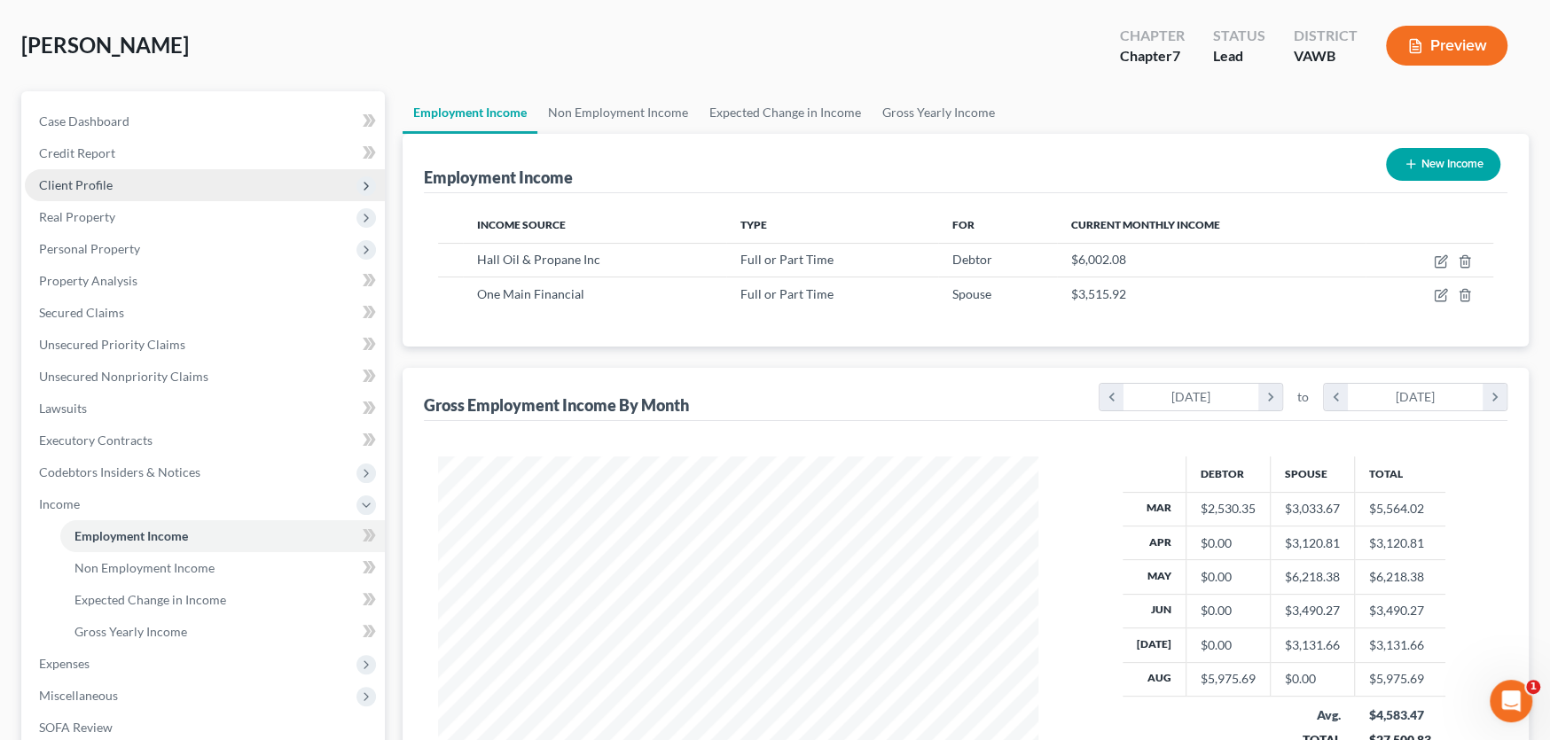
scroll to position [0, 0]
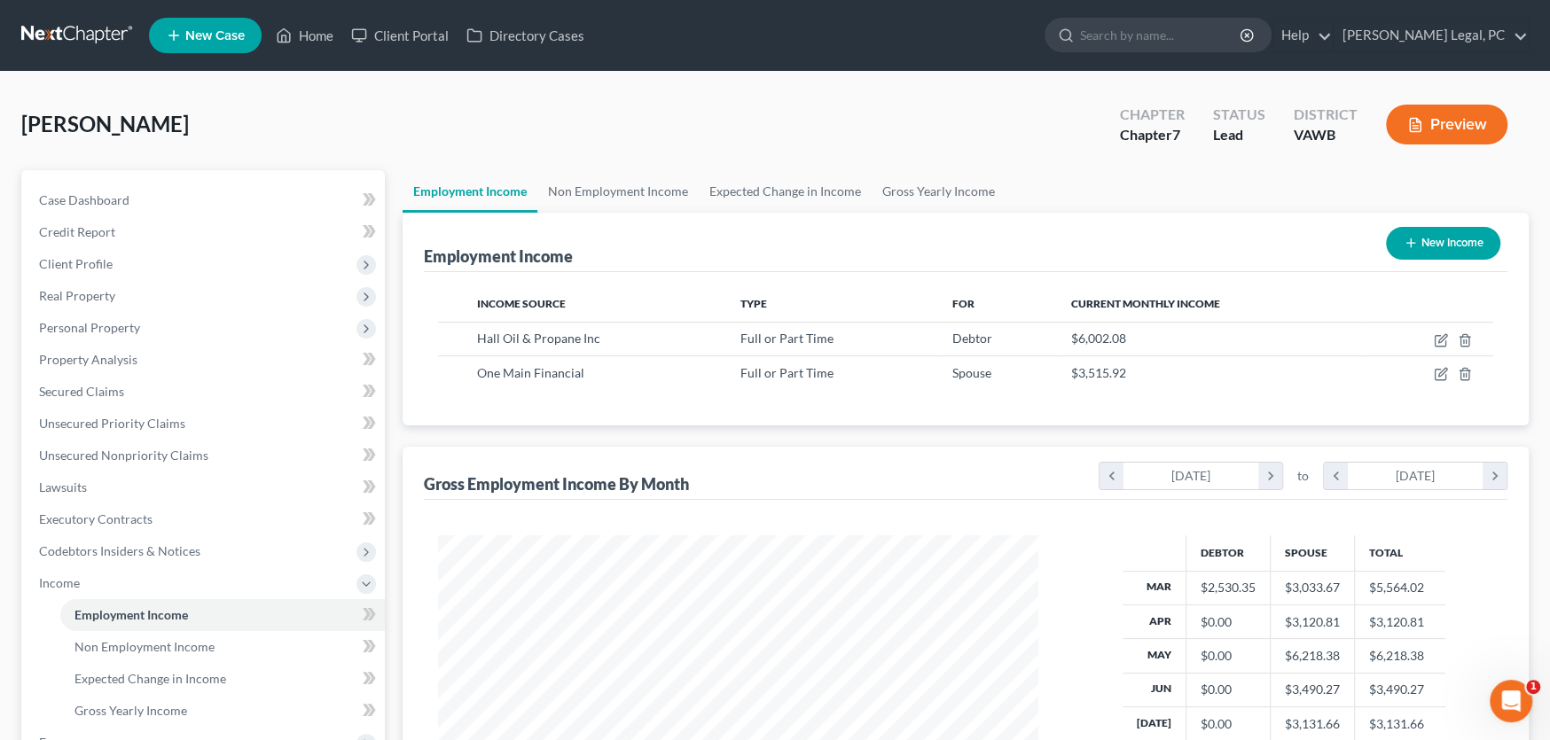
click at [83, 34] on link at bounding box center [77, 36] width 113 height 32
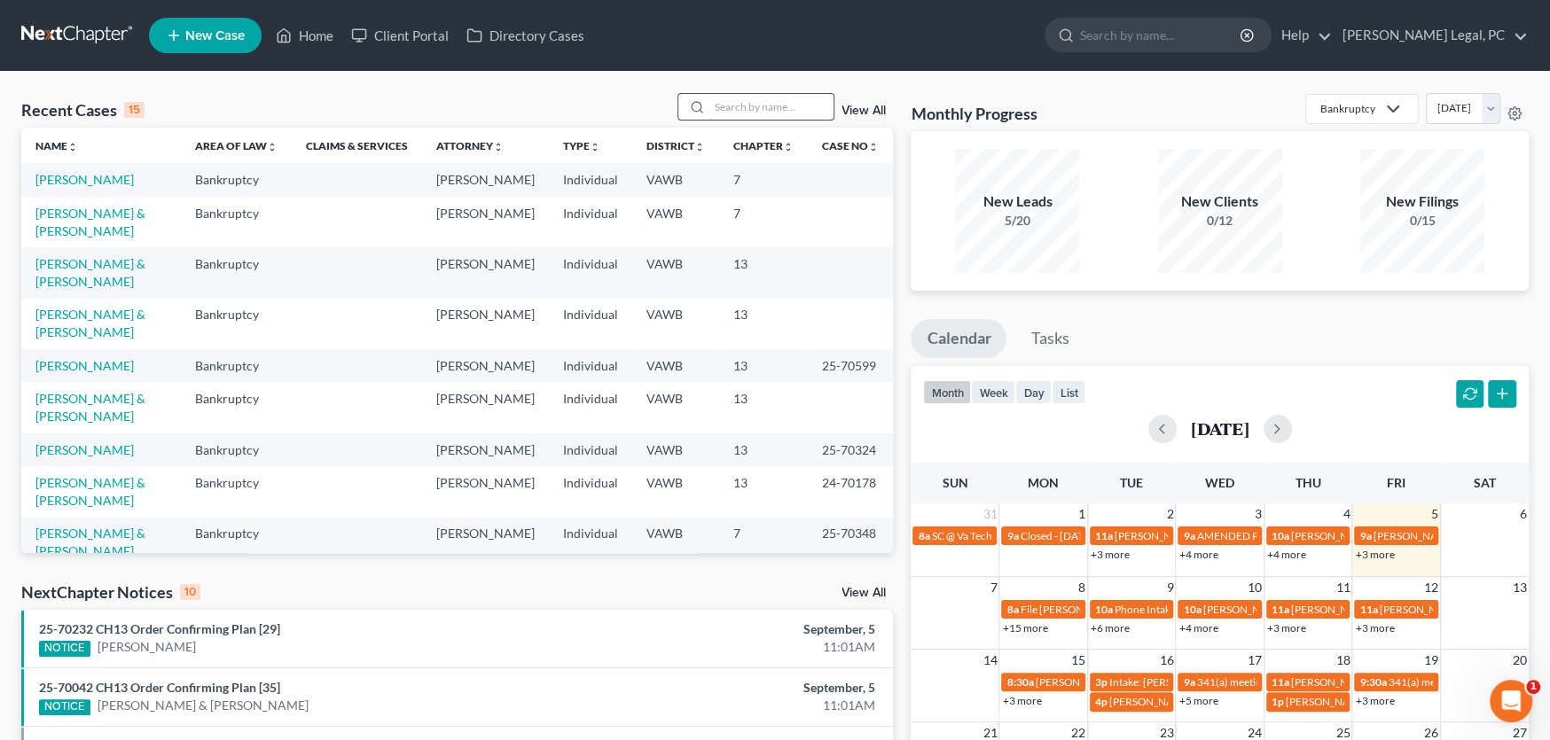
click at [724, 101] on input "search" at bounding box center [771, 107] width 124 height 26
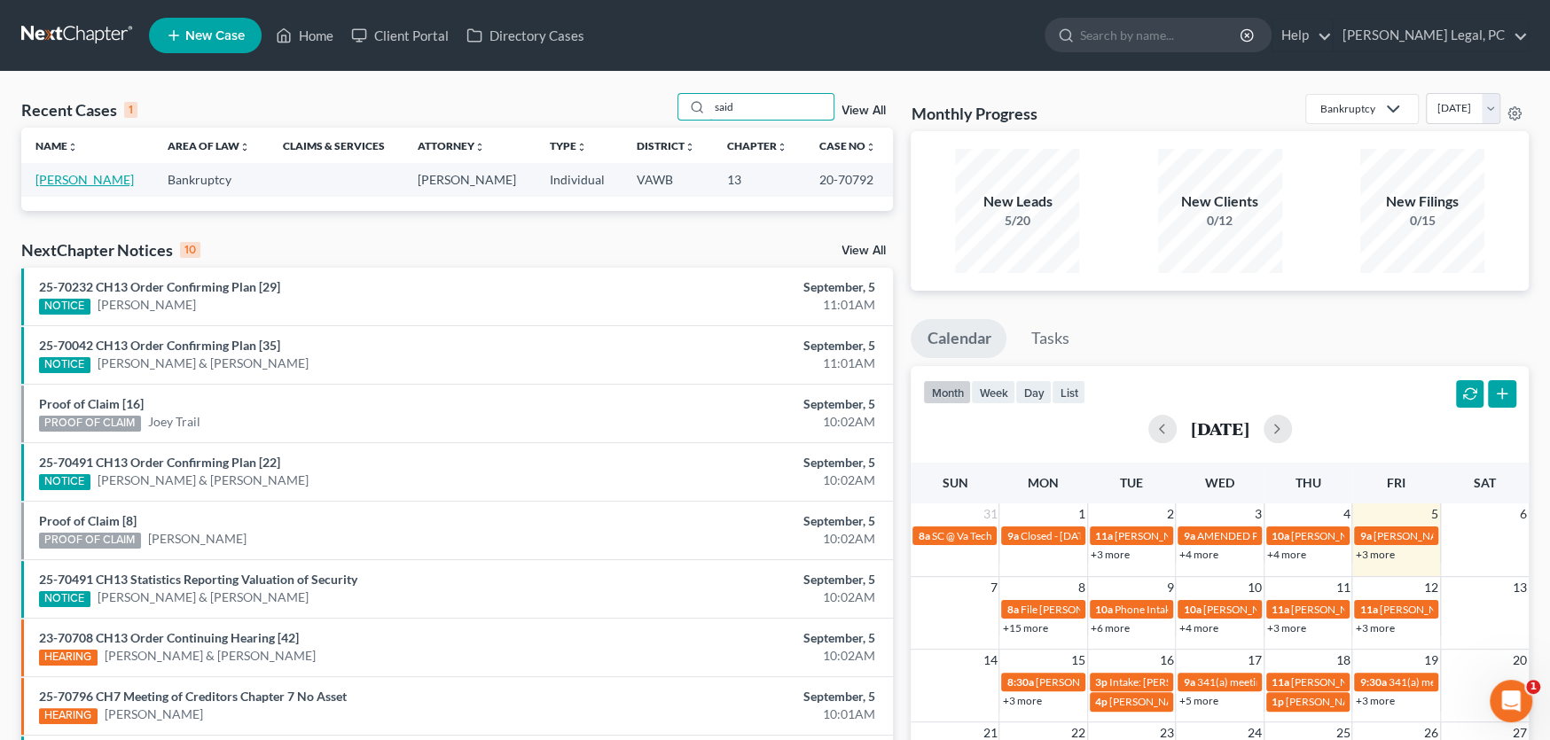
type input "said"
click at [82, 176] on link "[PERSON_NAME]" at bounding box center [84, 179] width 98 height 15
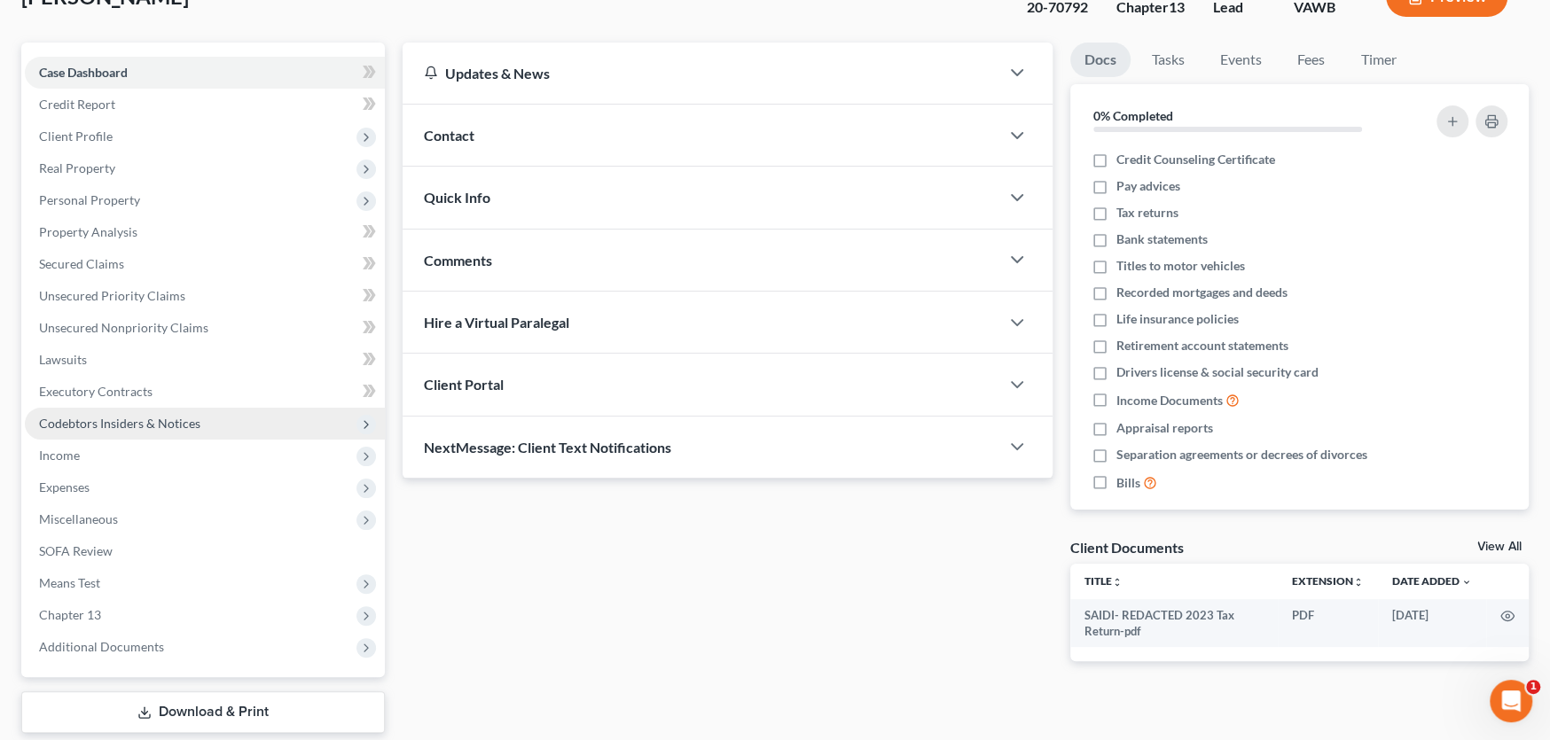
scroll to position [232, 0]
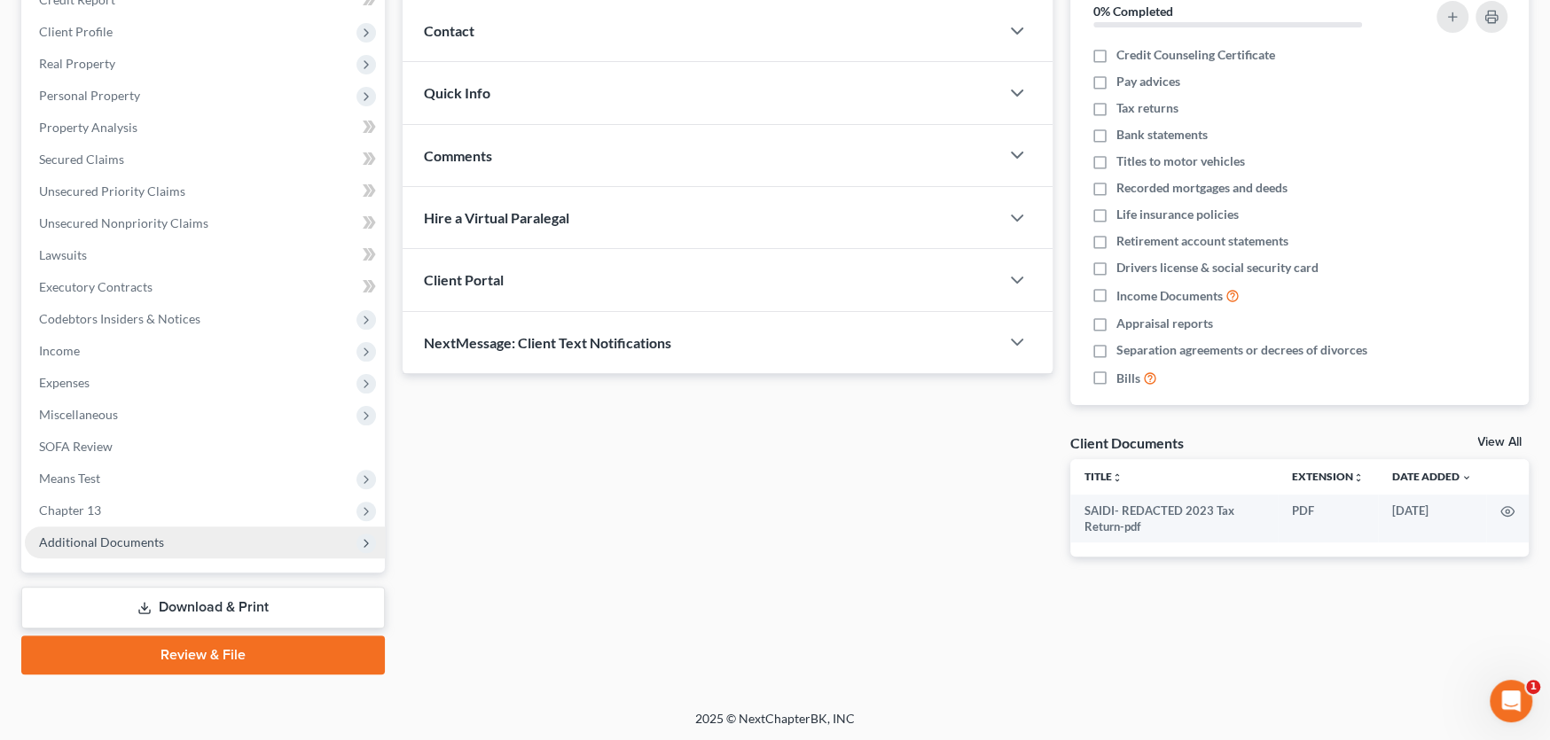
click at [123, 551] on span "Additional Documents" at bounding box center [205, 543] width 360 height 32
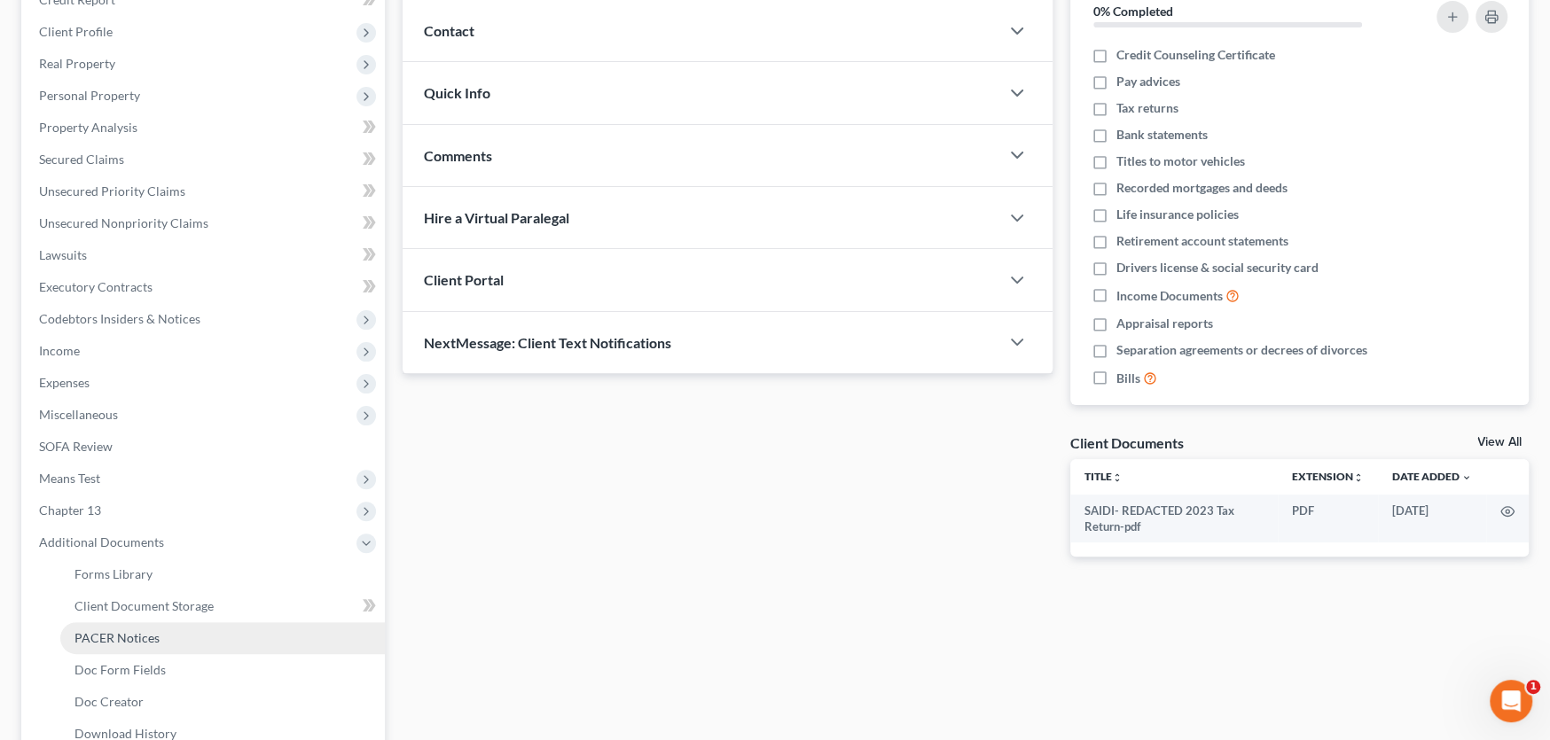
click at [121, 638] on span "PACER Notices" at bounding box center [116, 637] width 85 height 15
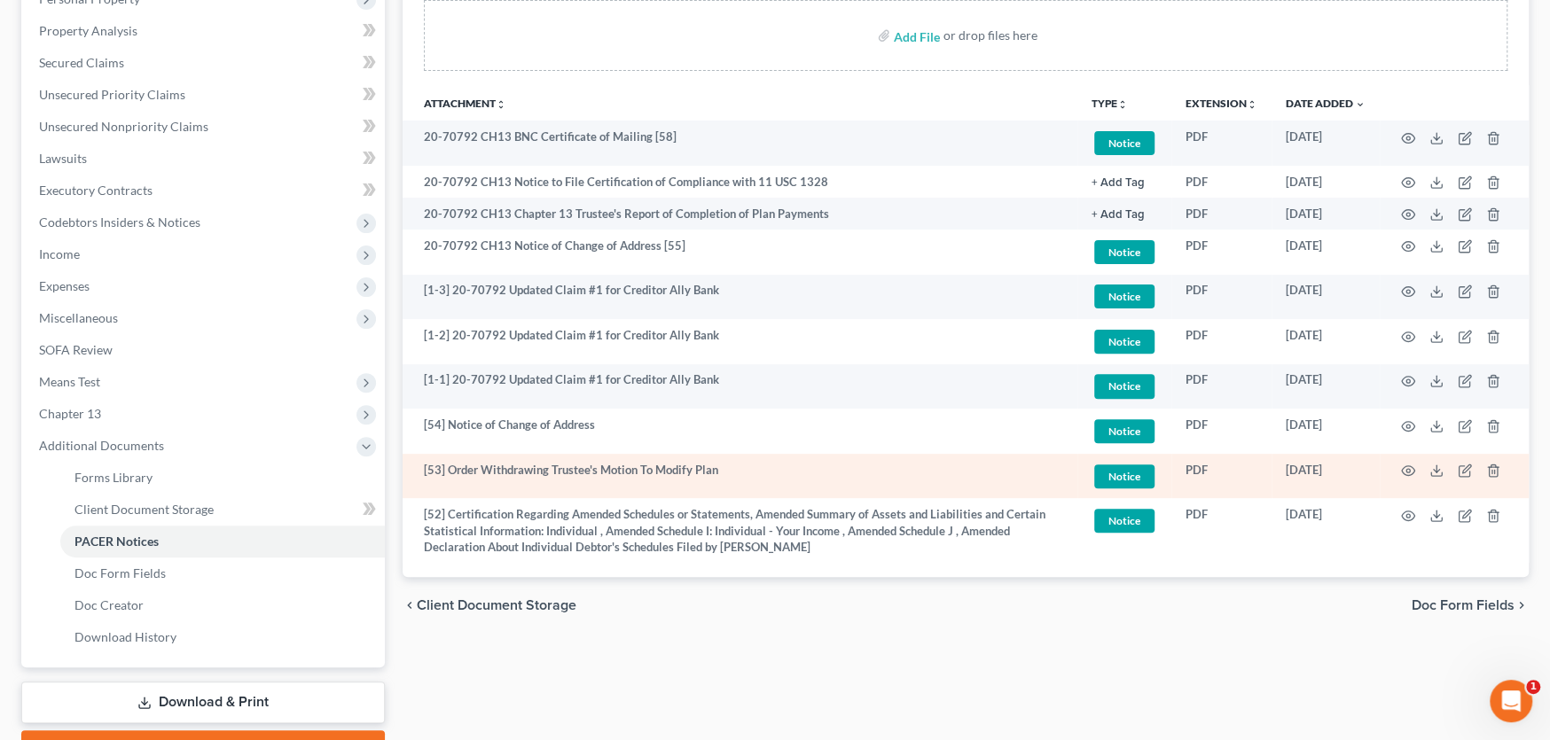
scroll to position [246, 0]
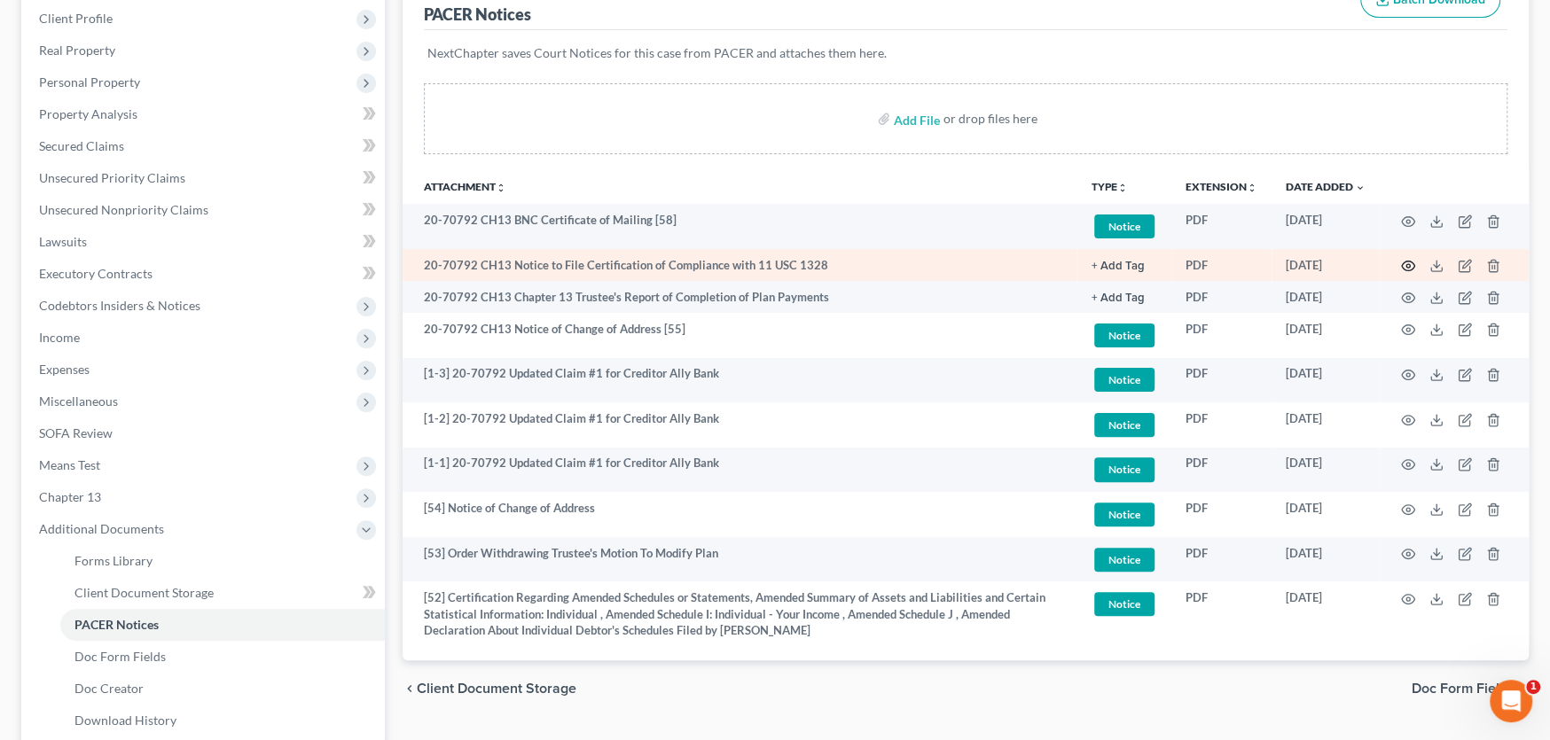
click at [1407, 259] on icon "button" at bounding box center [1408, 266] width 14 height 14
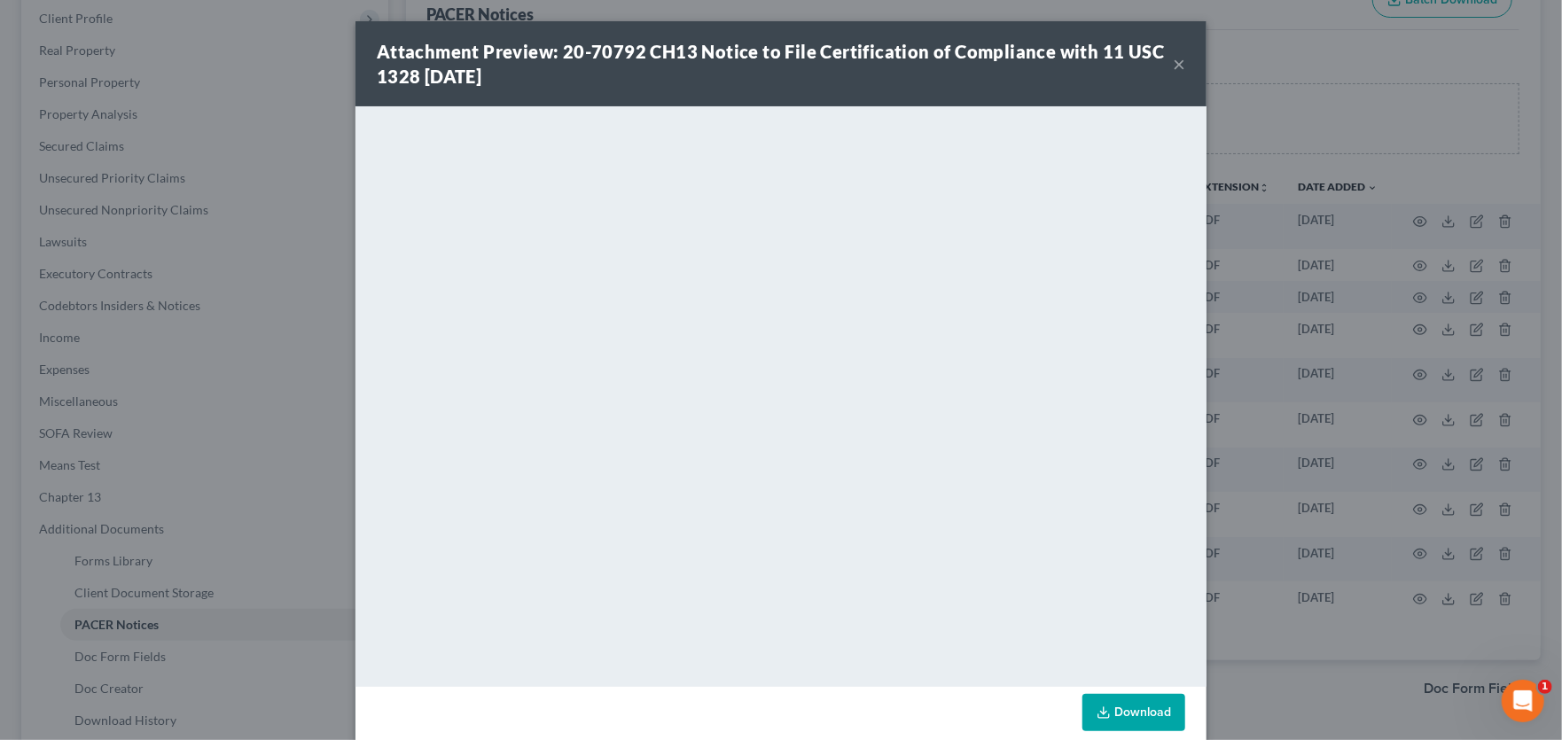
click at [1173, 69] on button "×" at bounding box center [1179, 63] width 12 height 21
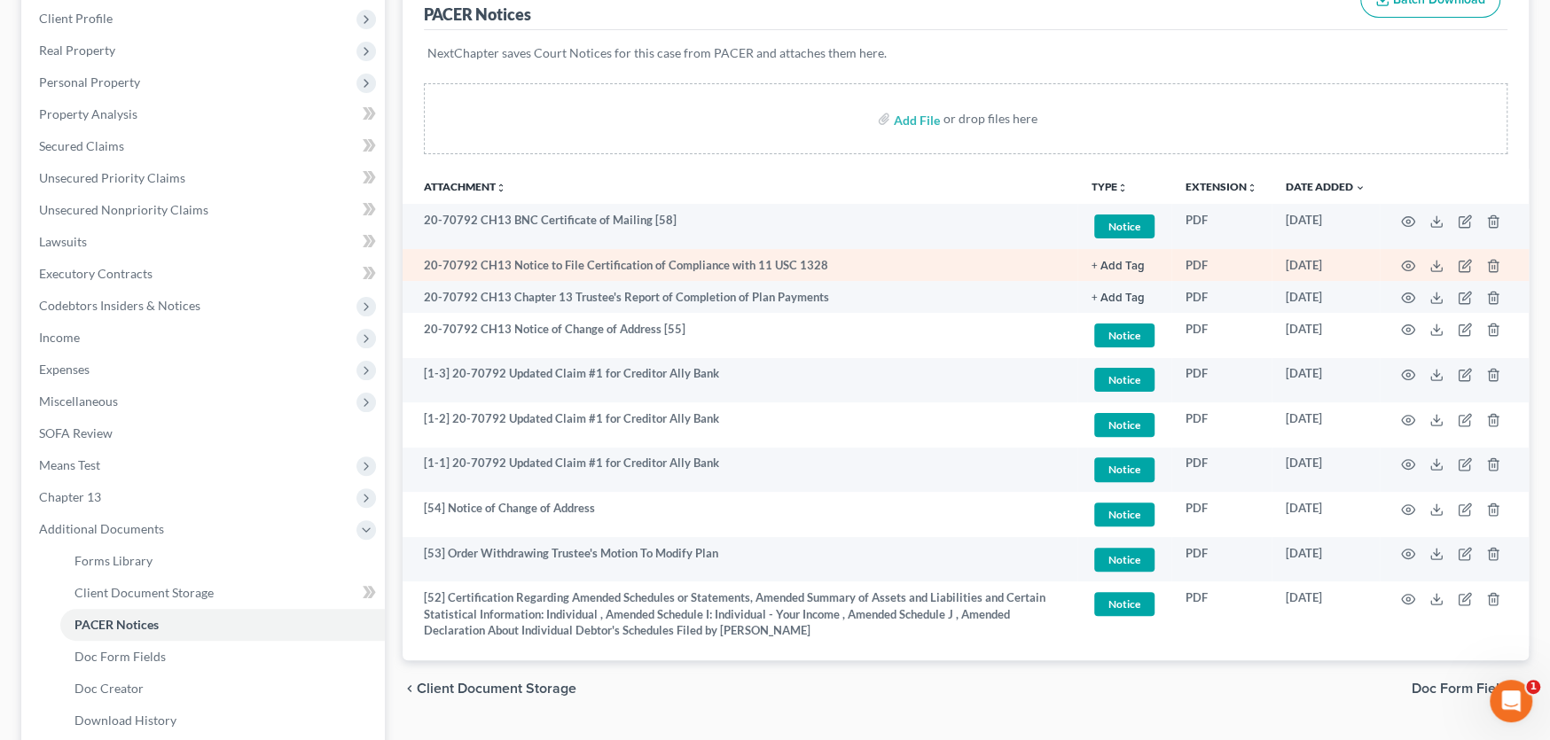
click at [965, 265] on td "20-70792 CH13 Notice to File Certification of Compliance with 11 USC 1328" at bounding box center [740, 265] width 675 height 32
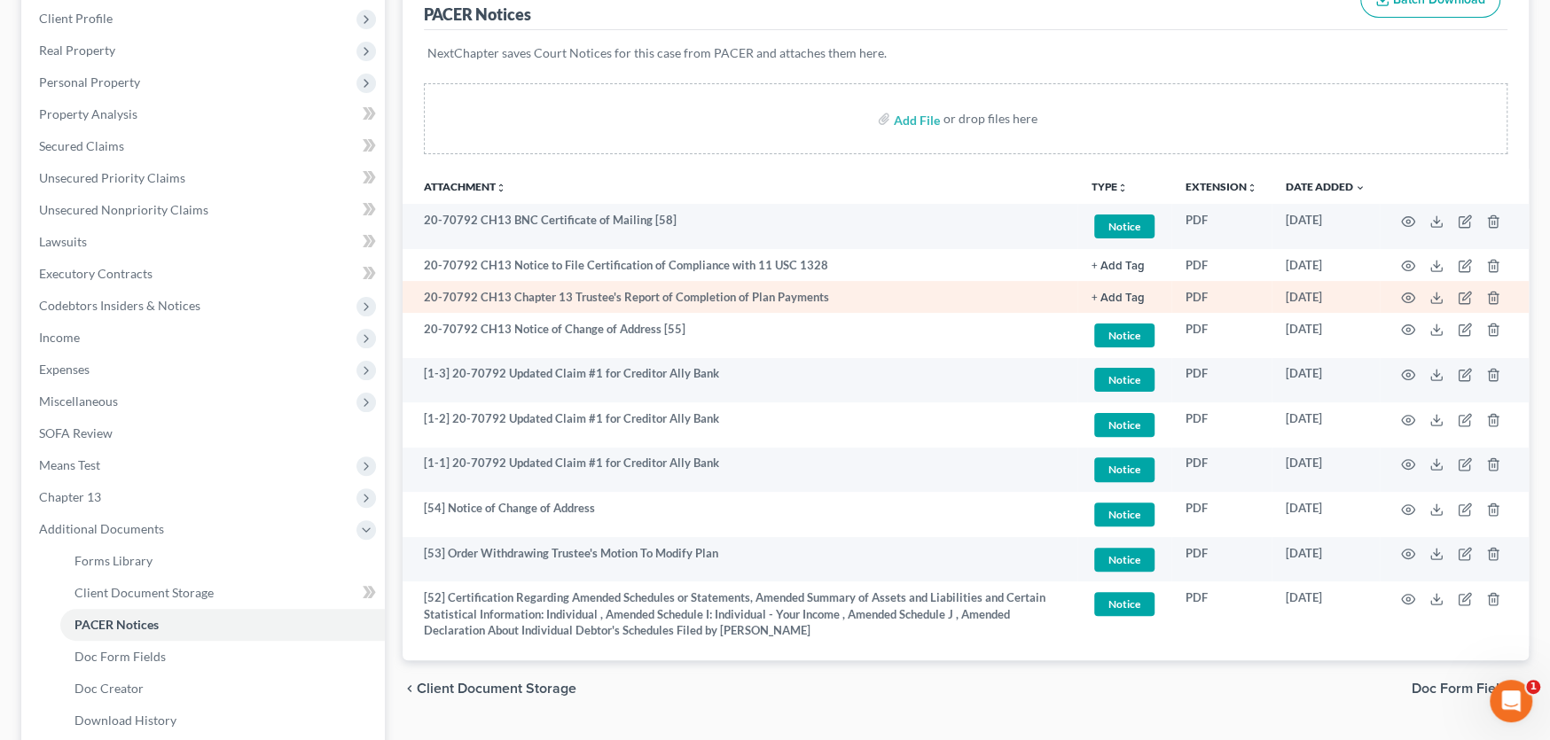
click at [874, 290] on td "20-70792 CH13 Chapter 13 Trustee's Report of Completion of Plan Payments" at bounding box center [740, 297] width 675 height 32
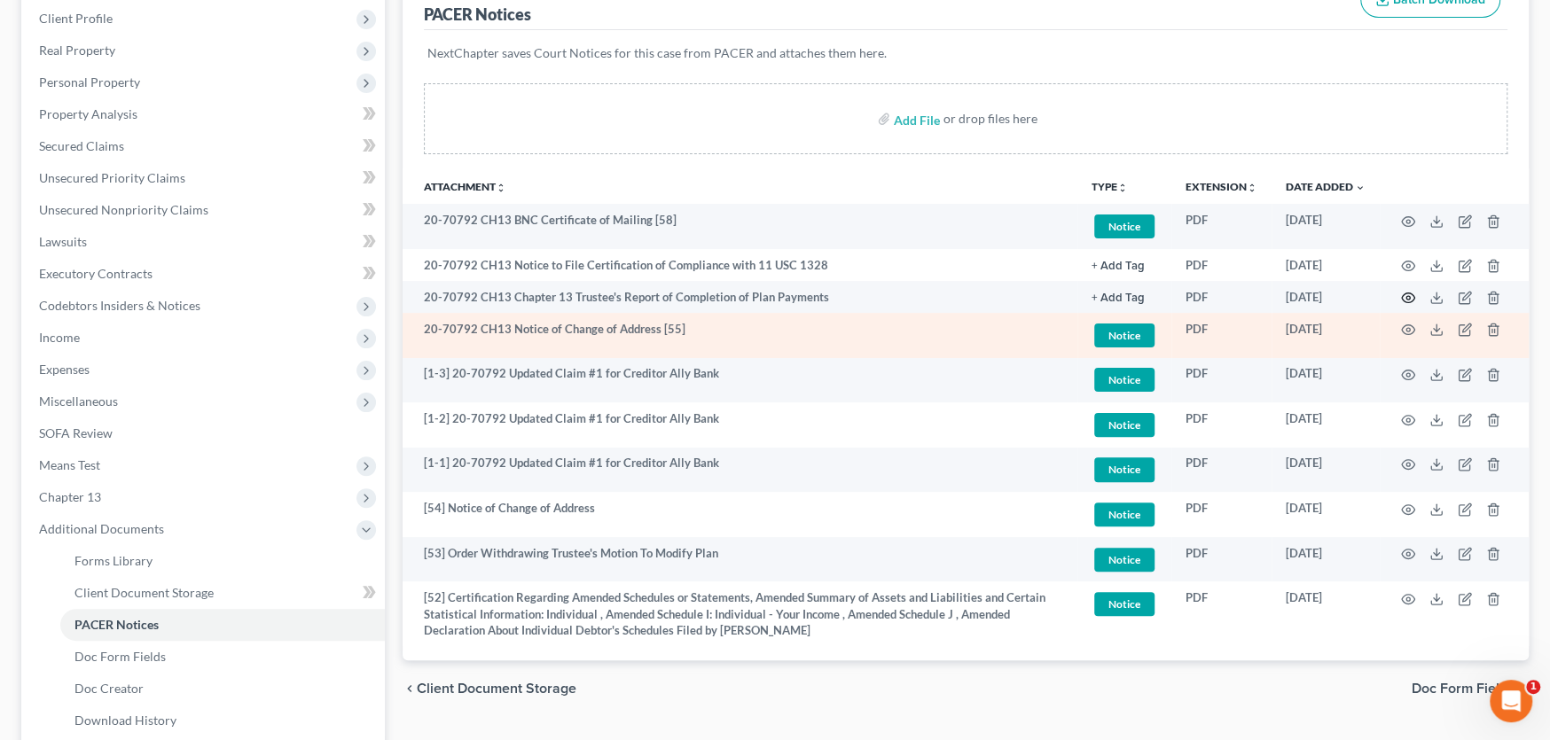
drag, startPoint x: 1405, startPoint y: 291, endPoint x: 887, endPoint y: 311, distance: 518.2
click at [888, 312] on tbody "20-70792 CH13 BNC Certificate of Mailing [58] Notice + Add Tag Notice × Select …" at bounding box center [966, 425] width 1126 height 442
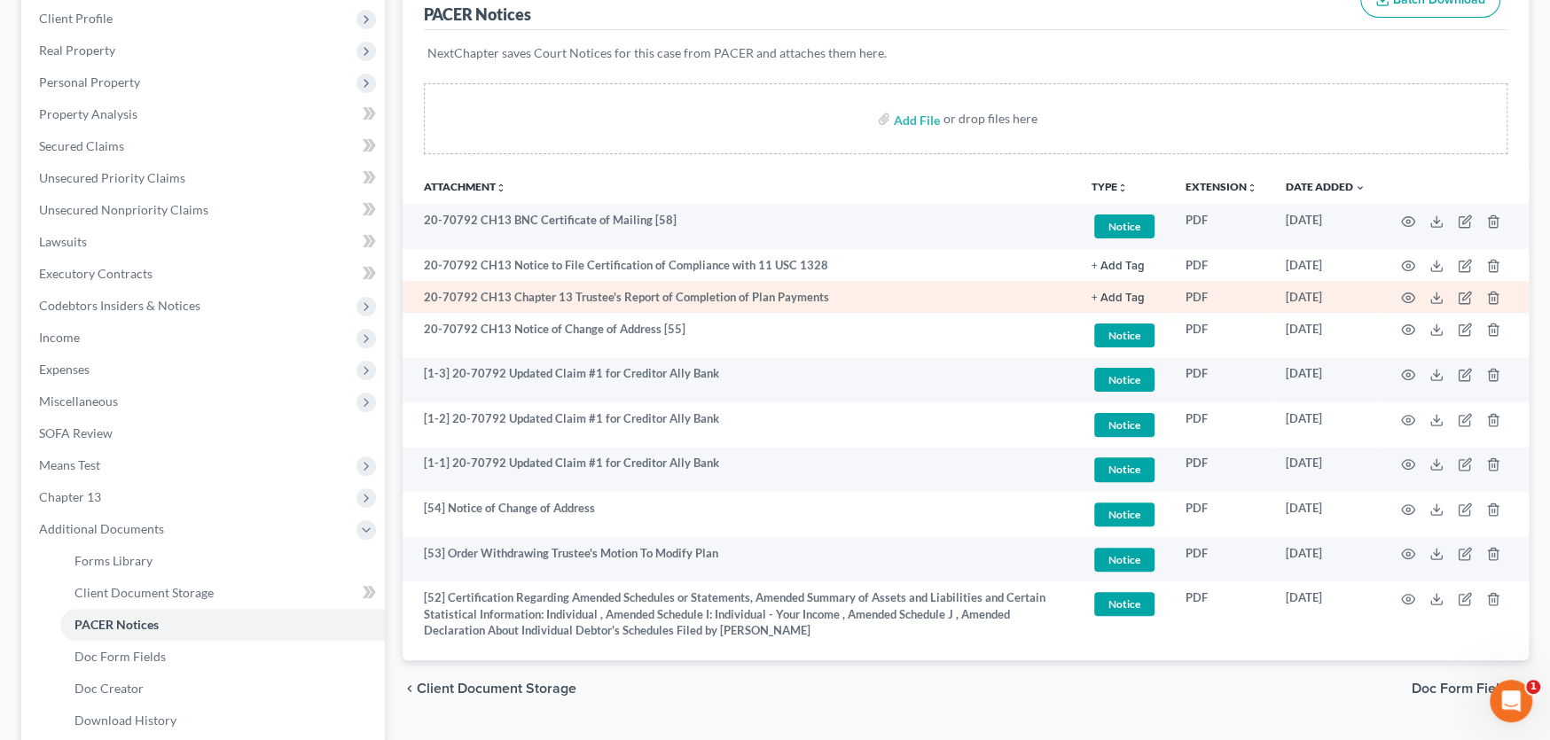
click at [856, 292] on td "20-70792 CH13 Chapter 13 Trustee's Report of Completion of Plan Payments" at bounding box center [740, 297] width 675 height 32
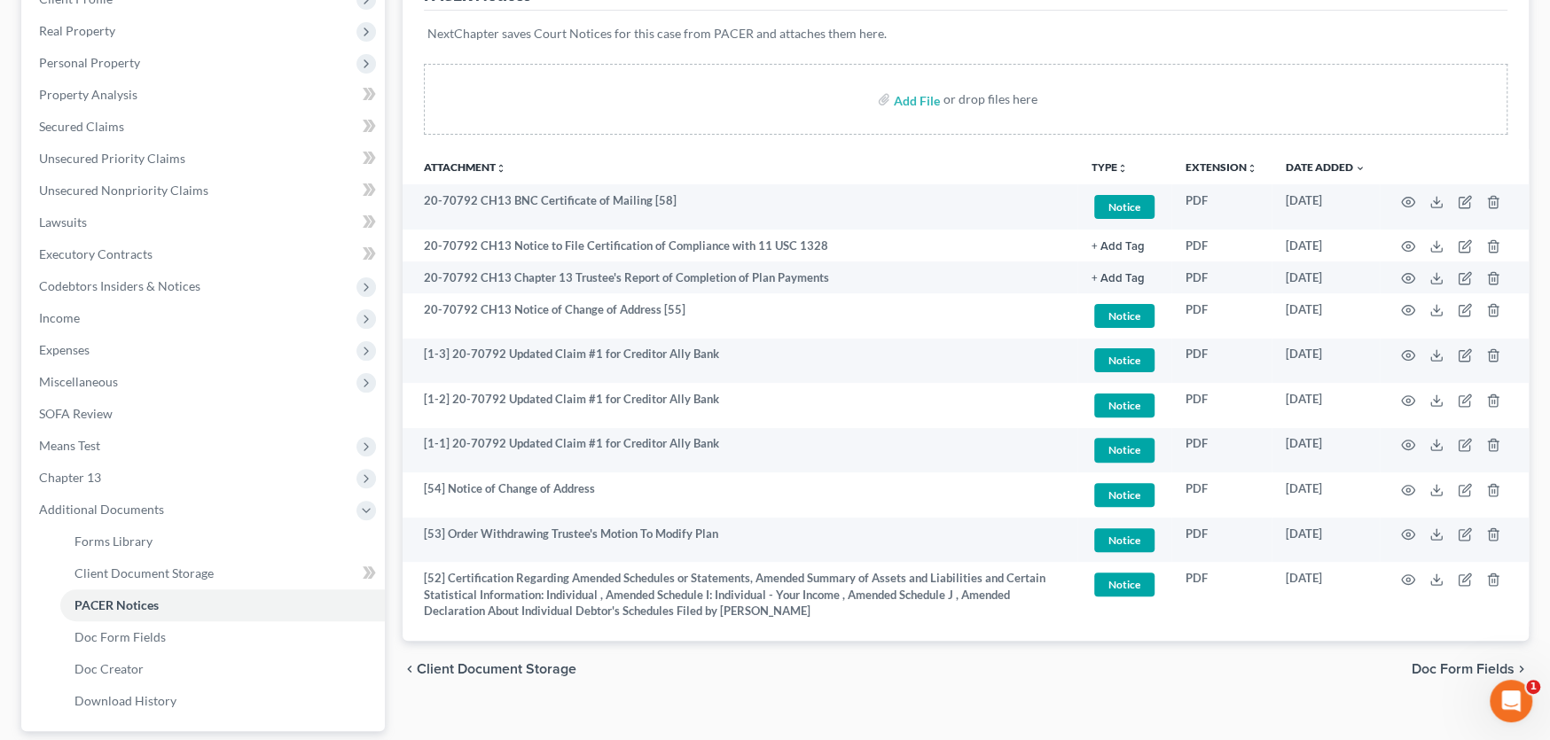
scroll to position [266, 0]
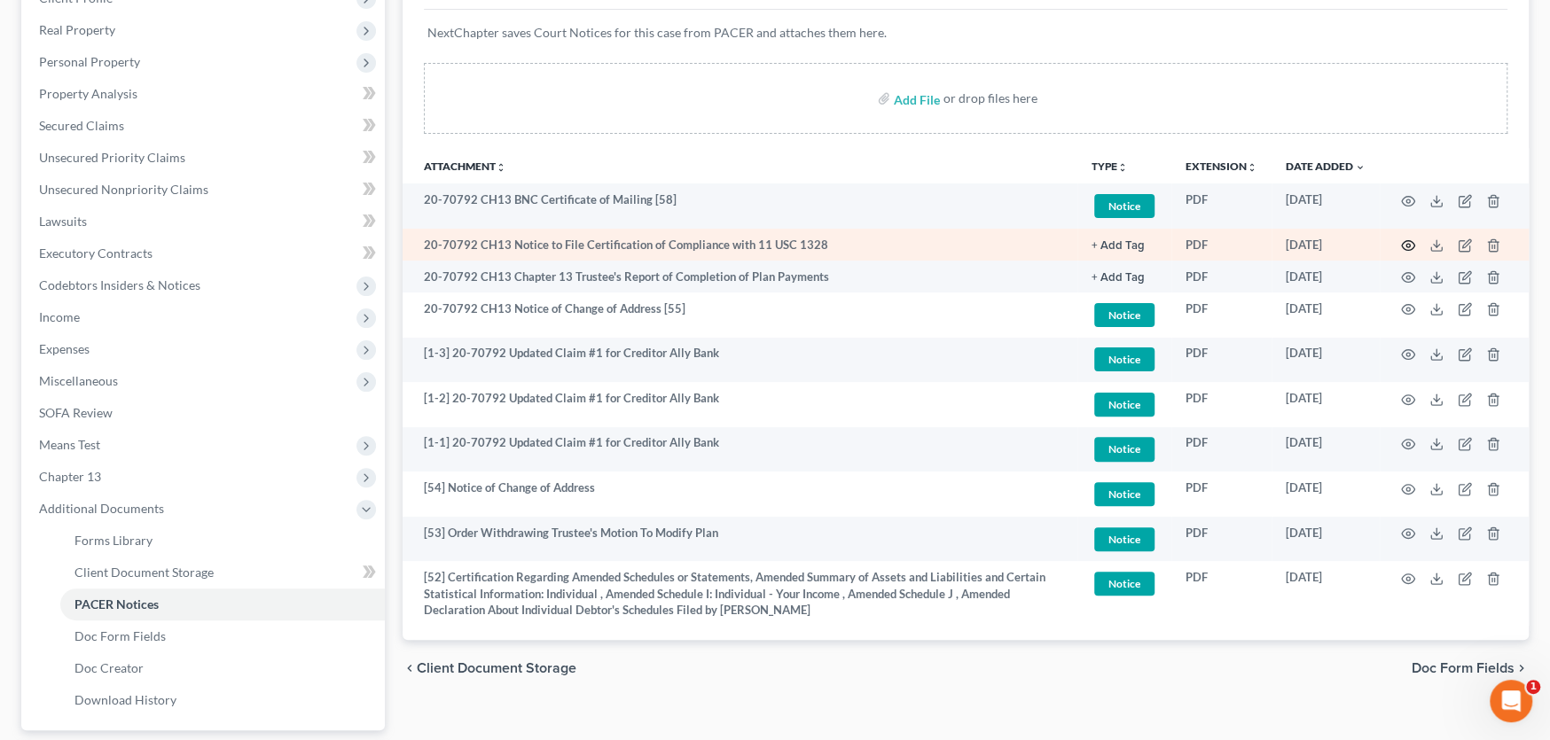
click at [1408, 244] on icon "button" at bounding box center [1408, 246] width 14 height 14
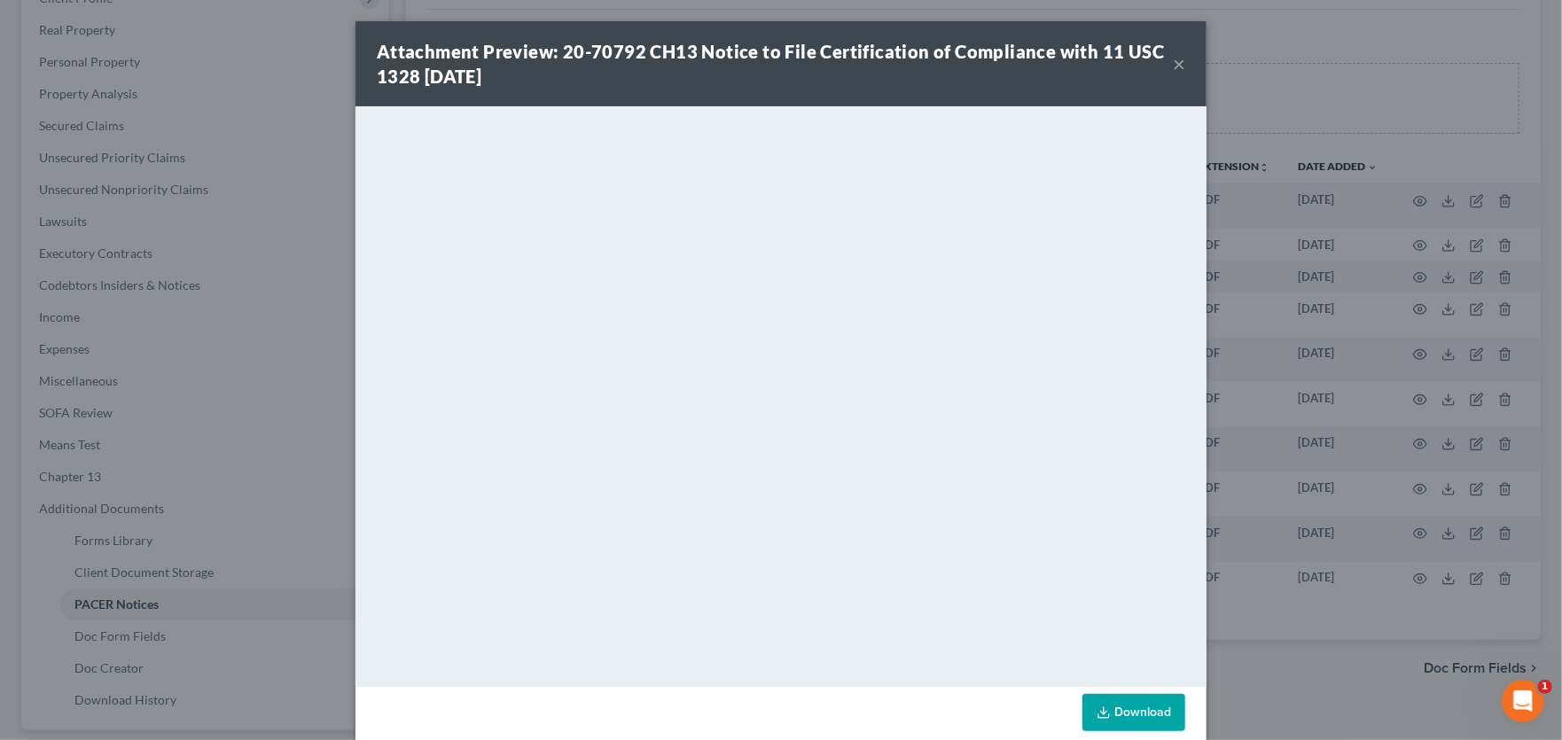
click at [1173, 62] on button "×" at bounding box center [1179, 63] width 12 height 21
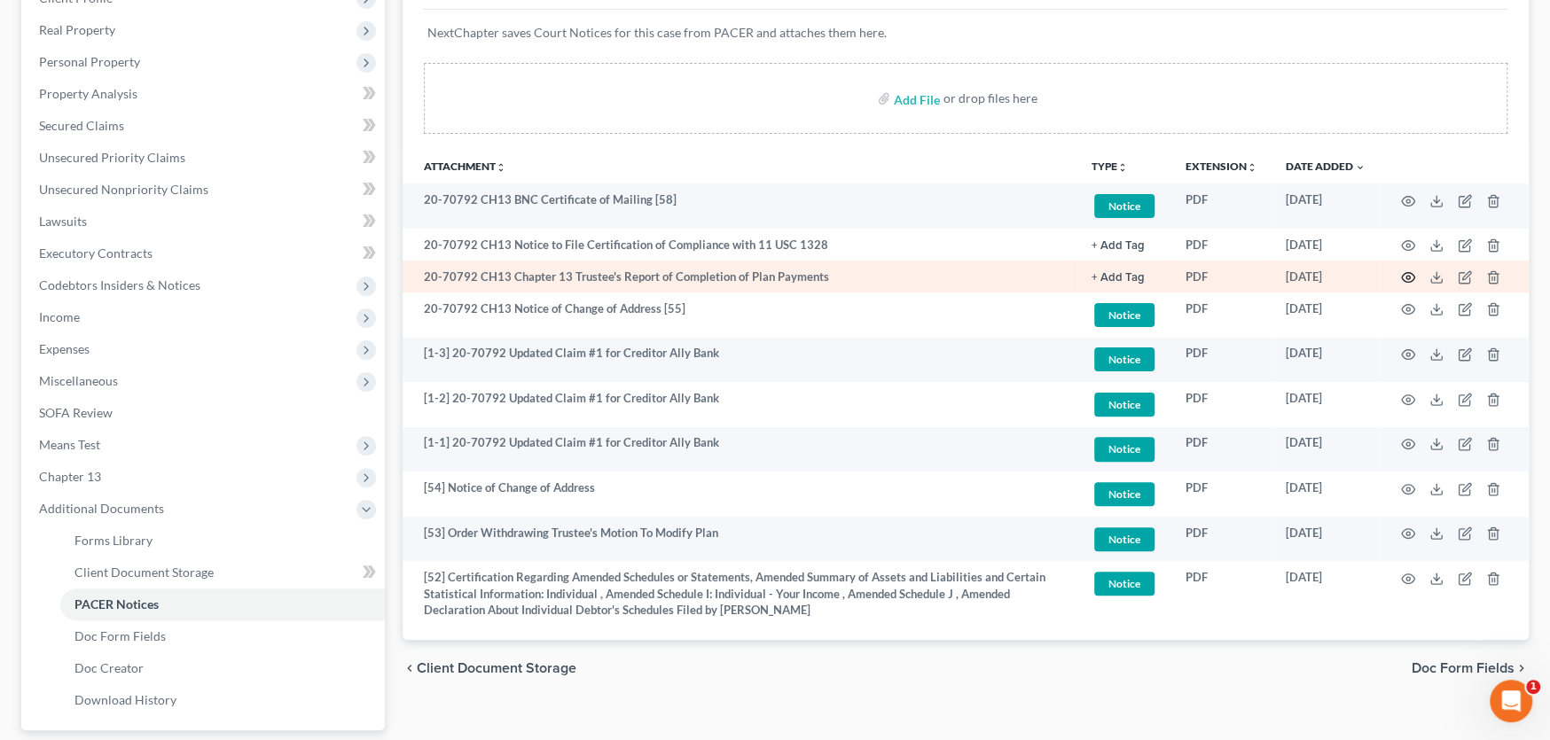
click at [1407, 277] on circle "button" at bounding box center [1408, 278] width 4 height 4
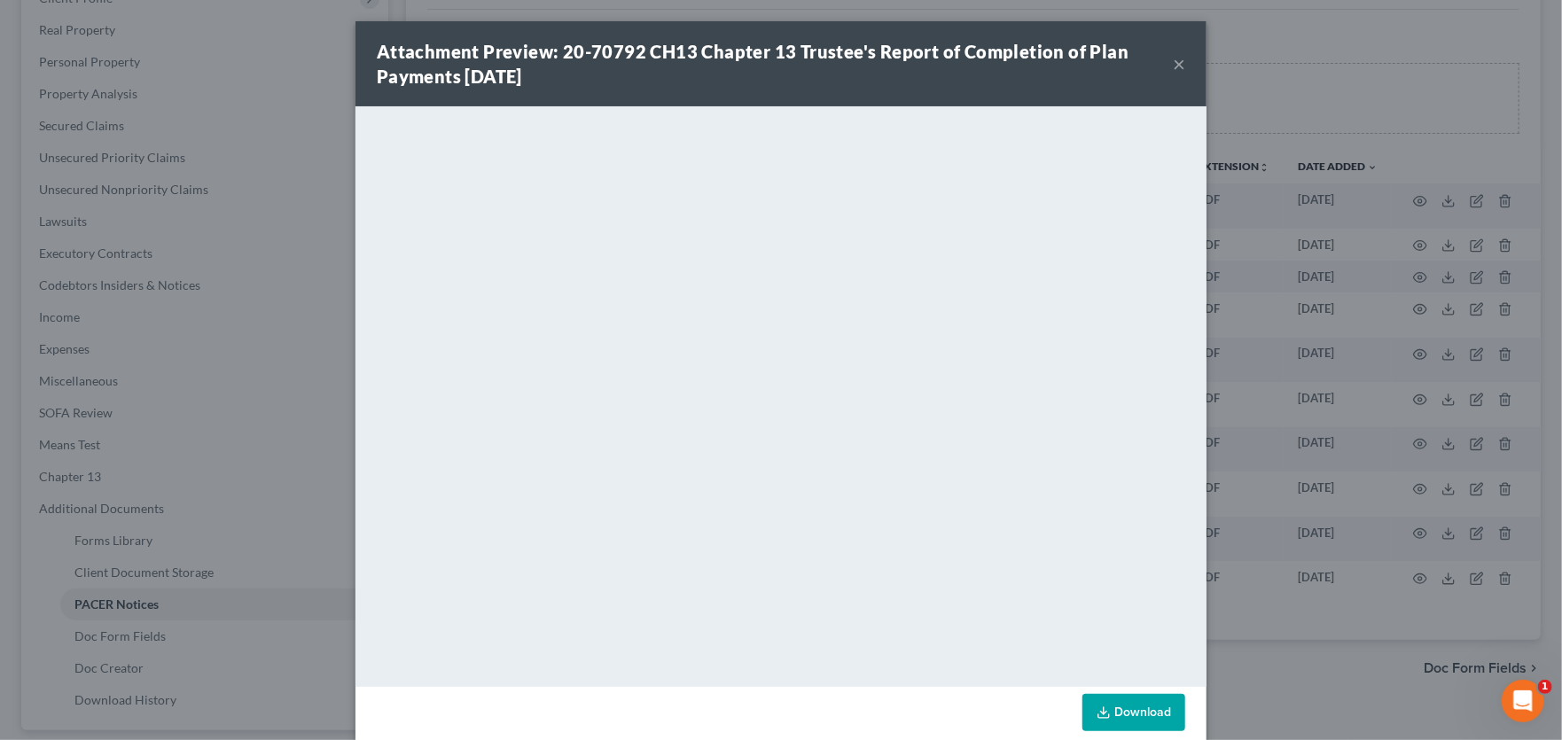
click at [1173, 62] on button "×" at bounding box center [1179, 63] width 12 height 21
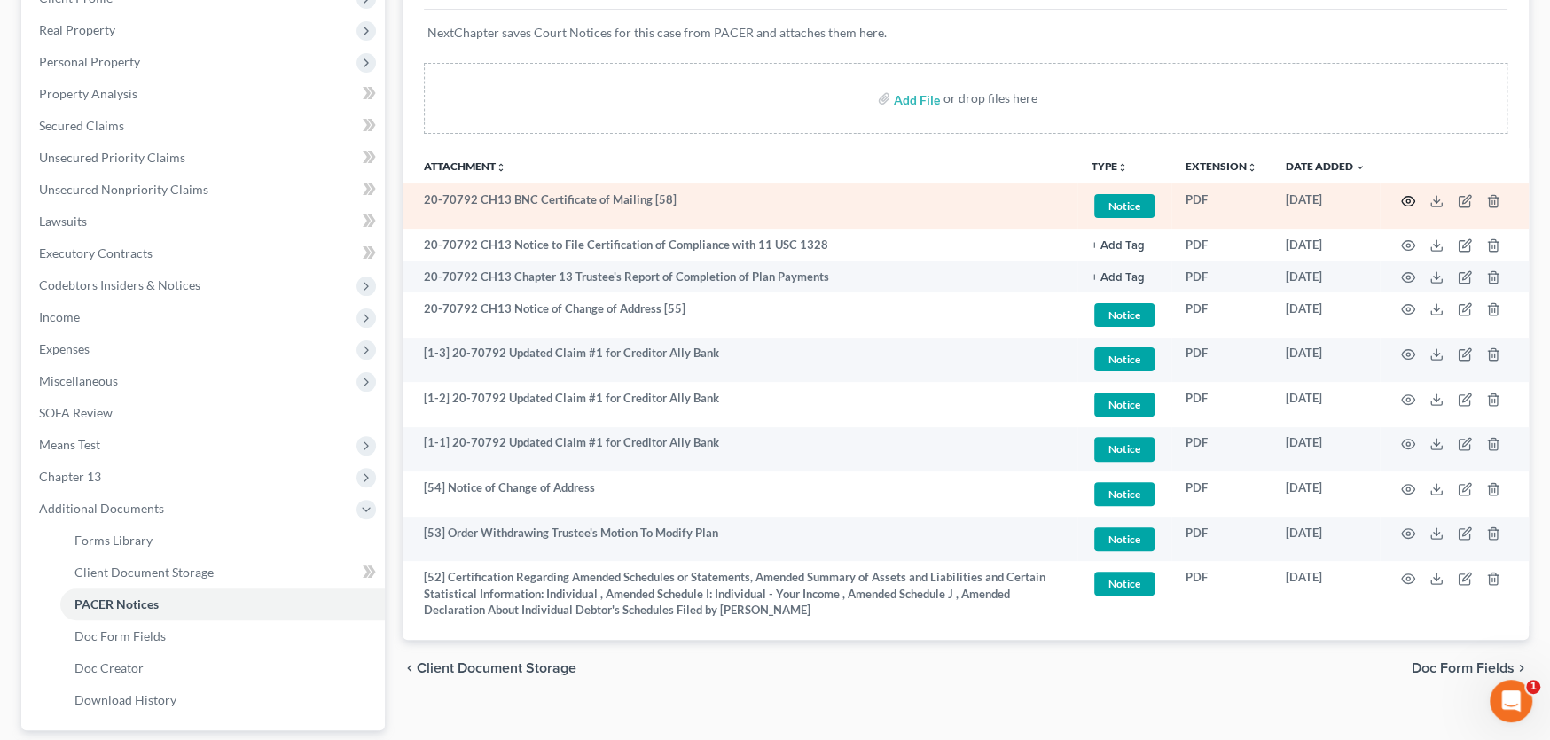
click at [1406, 200] on circle "button" at bounding box center [1408, 202] width 4 height 4
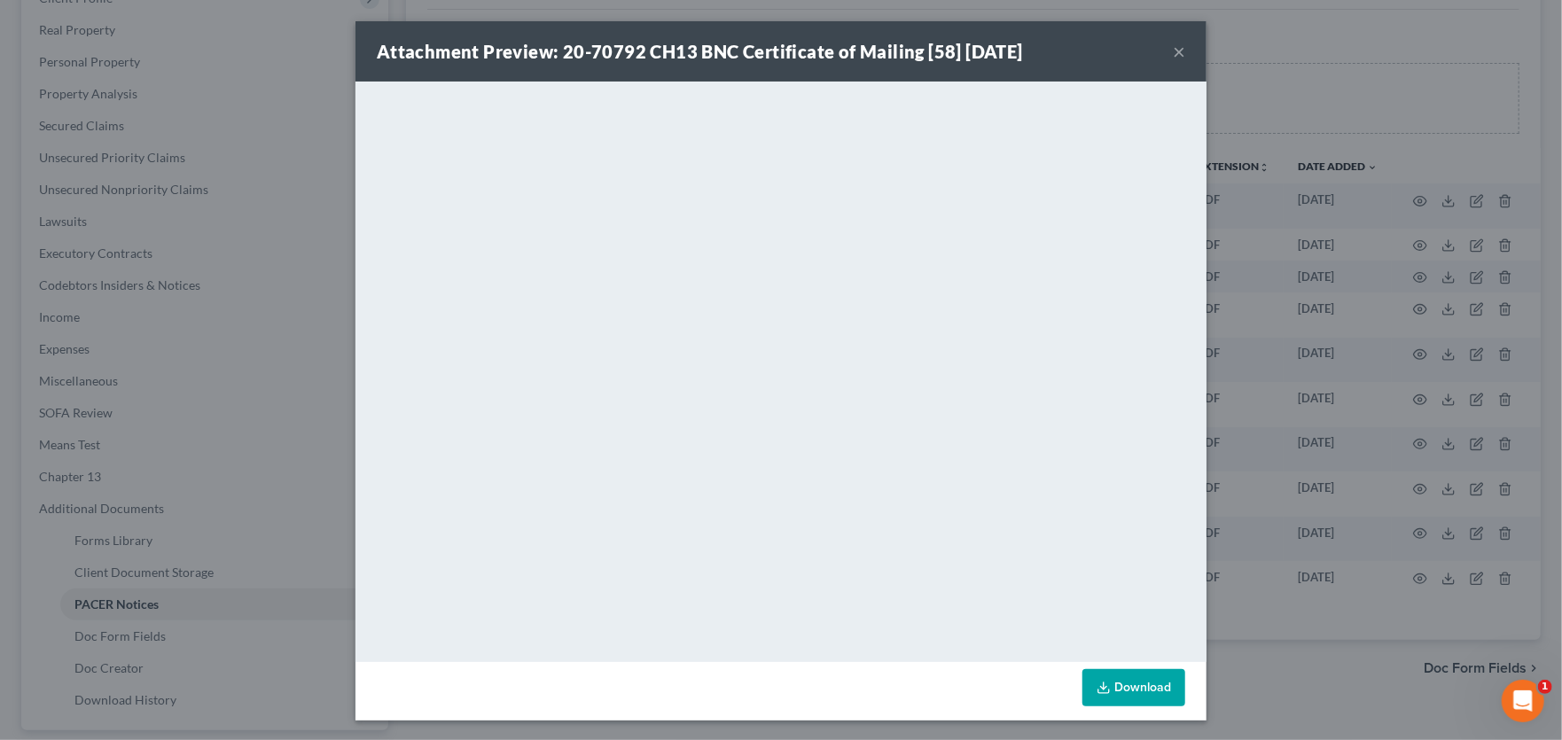
click at [1173, 43] on button "×" at bounding box center [1179, 51] width 12 height 21
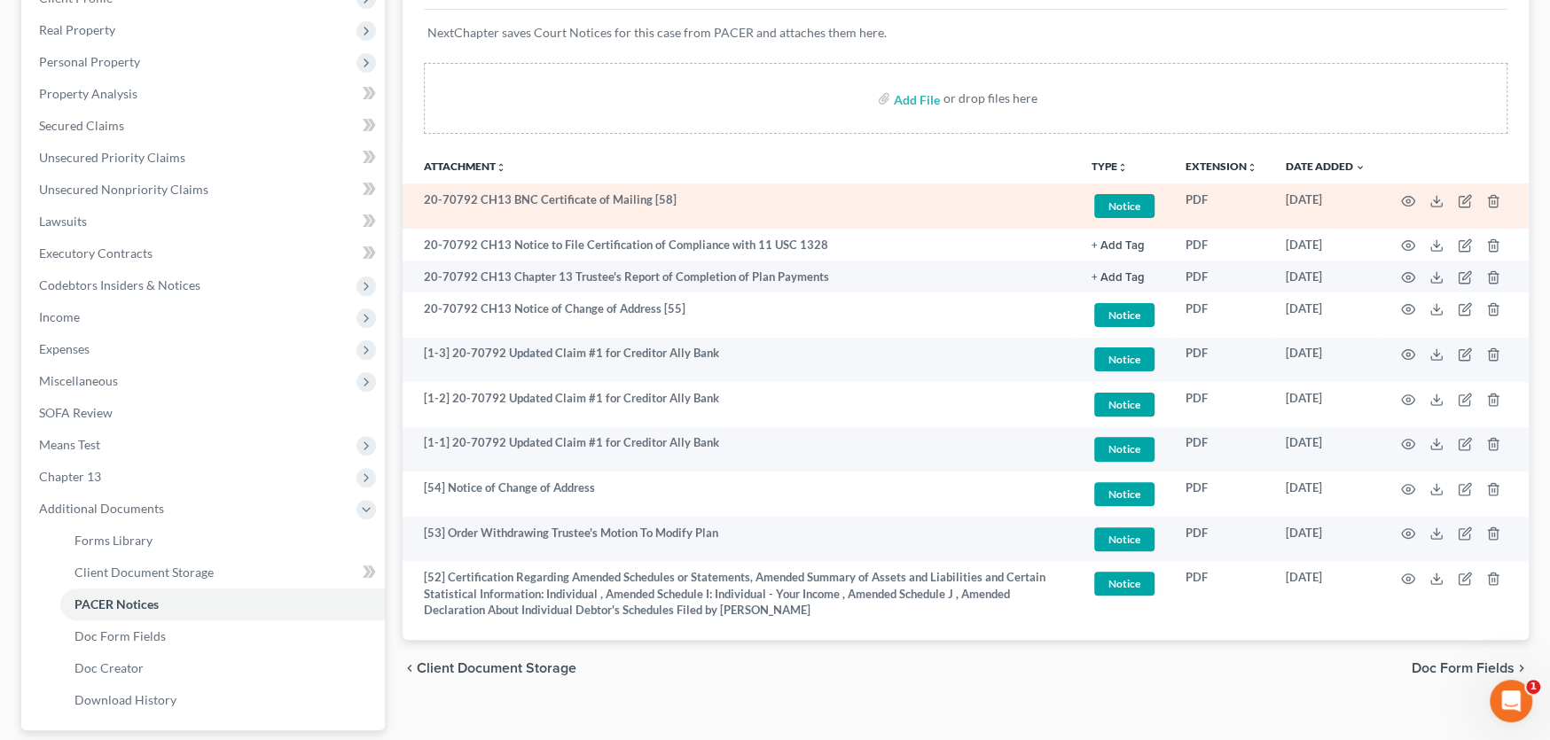
scroll to position [0, 0]
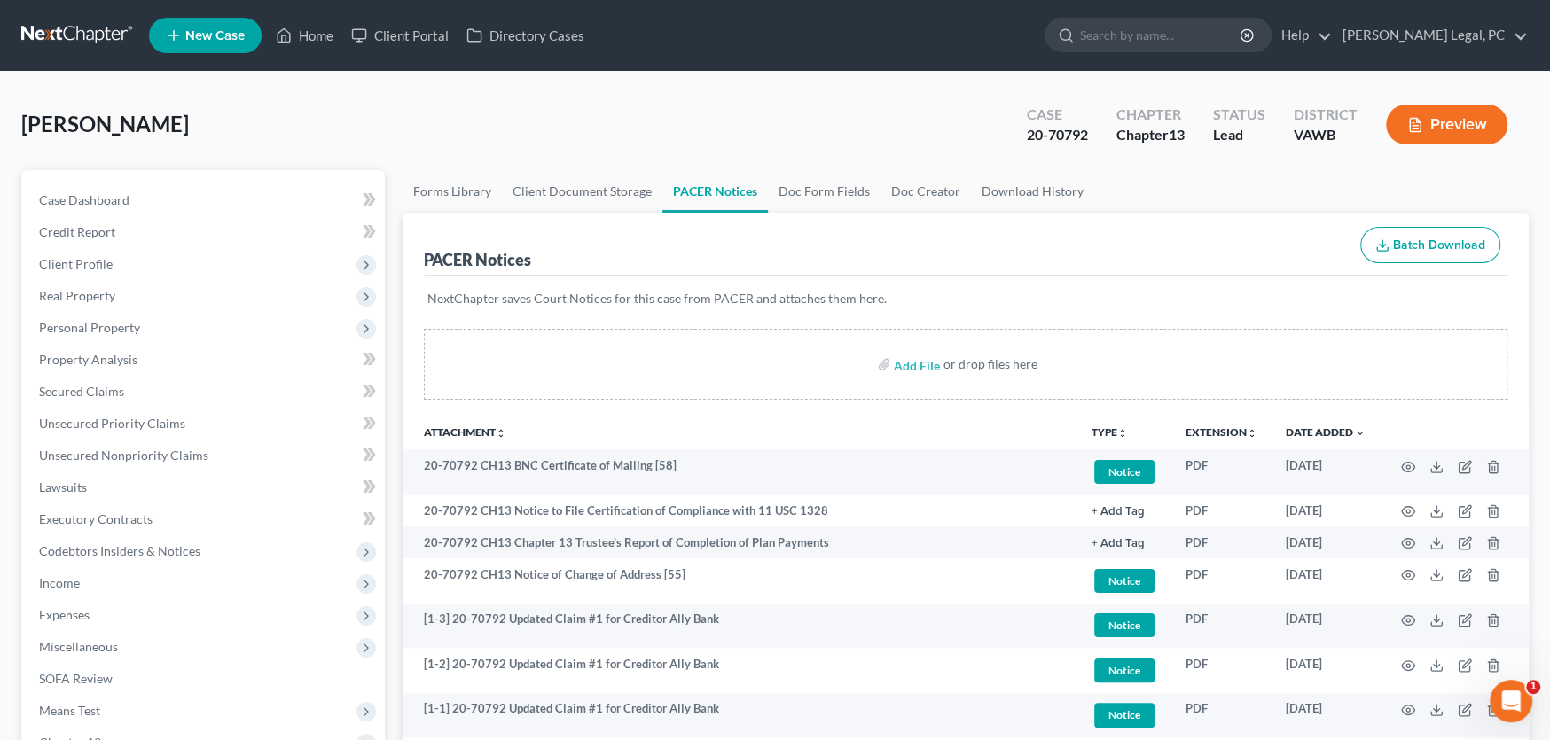
click at [59, 35] on link at bounding box center [77, 36] width 113 height 32
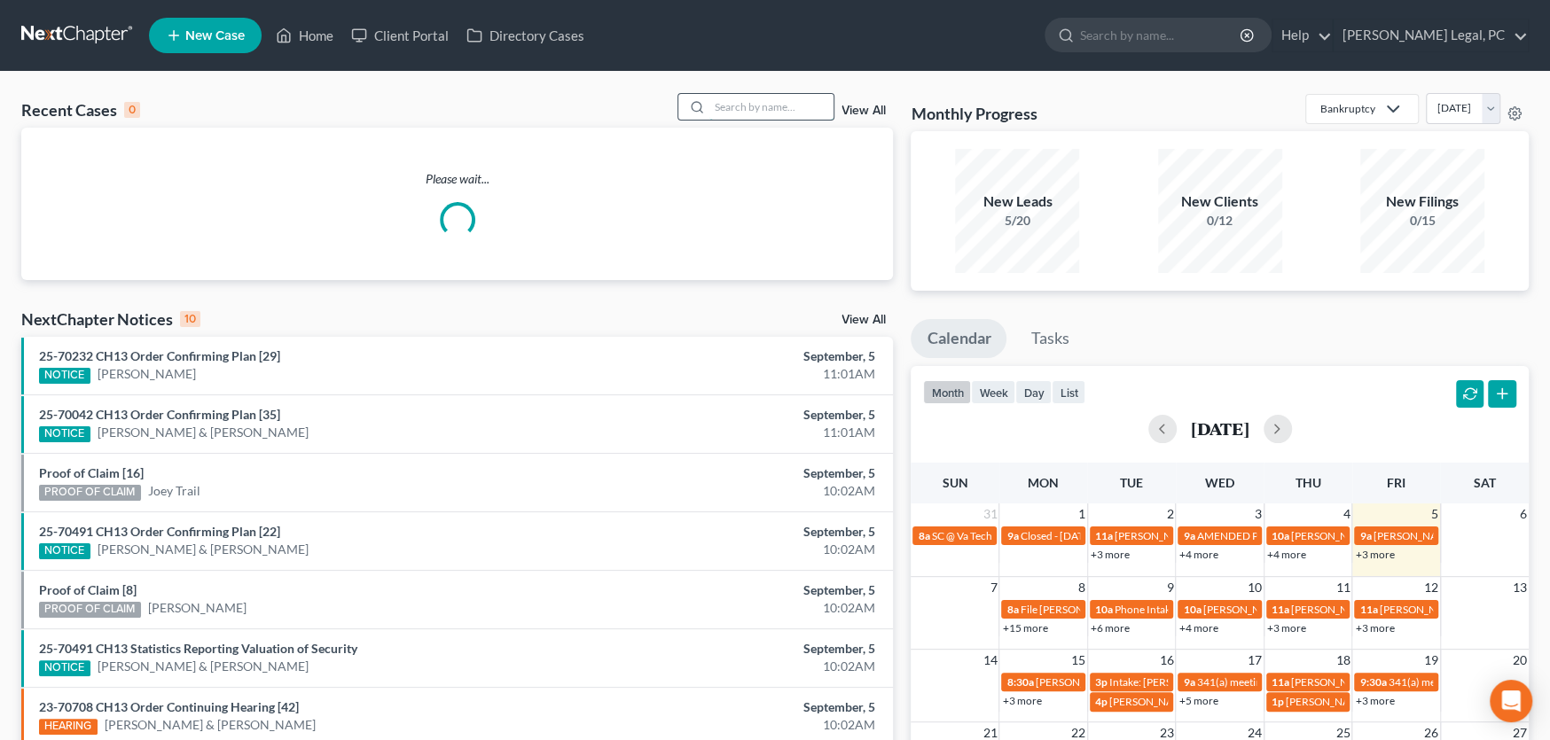
click at [731, 110] on input "search" at bounding box center [771, 107] width 124 height 26
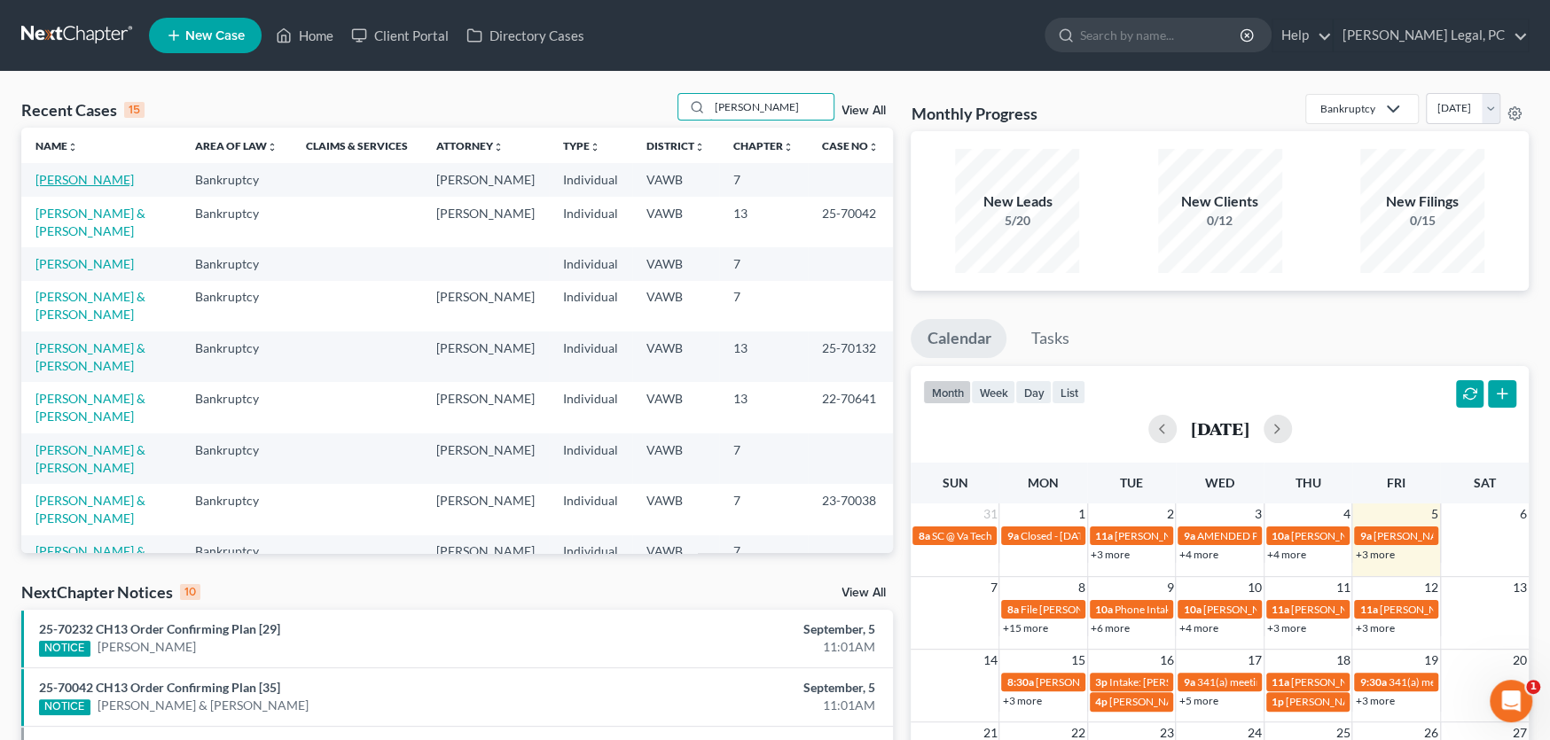
type input "[PERSON_NAME]"
click at [114, 177] on link "[PERSON_NAME]" at bounding box center [84, 179] width 98 height 15
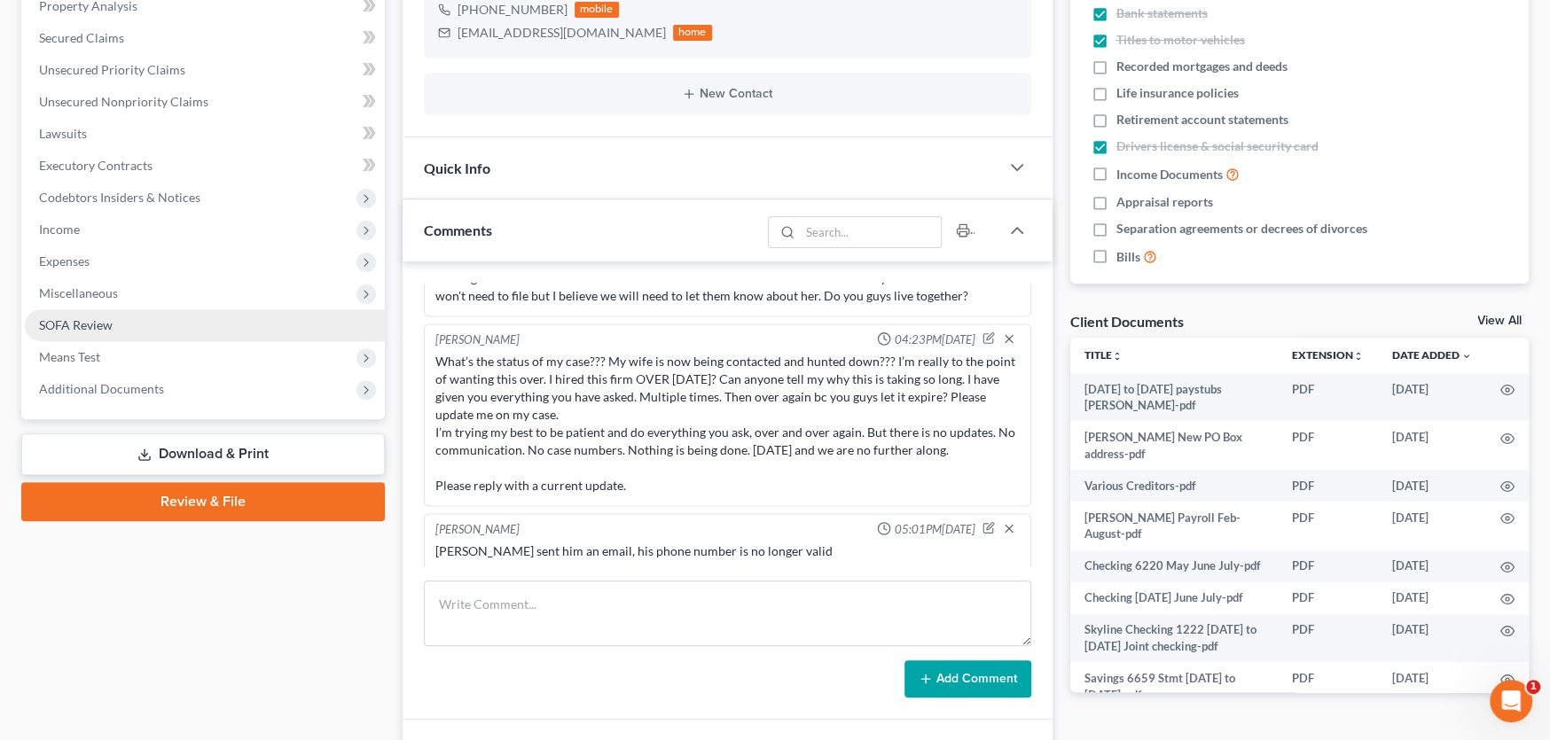
scroll to position [355, 0]
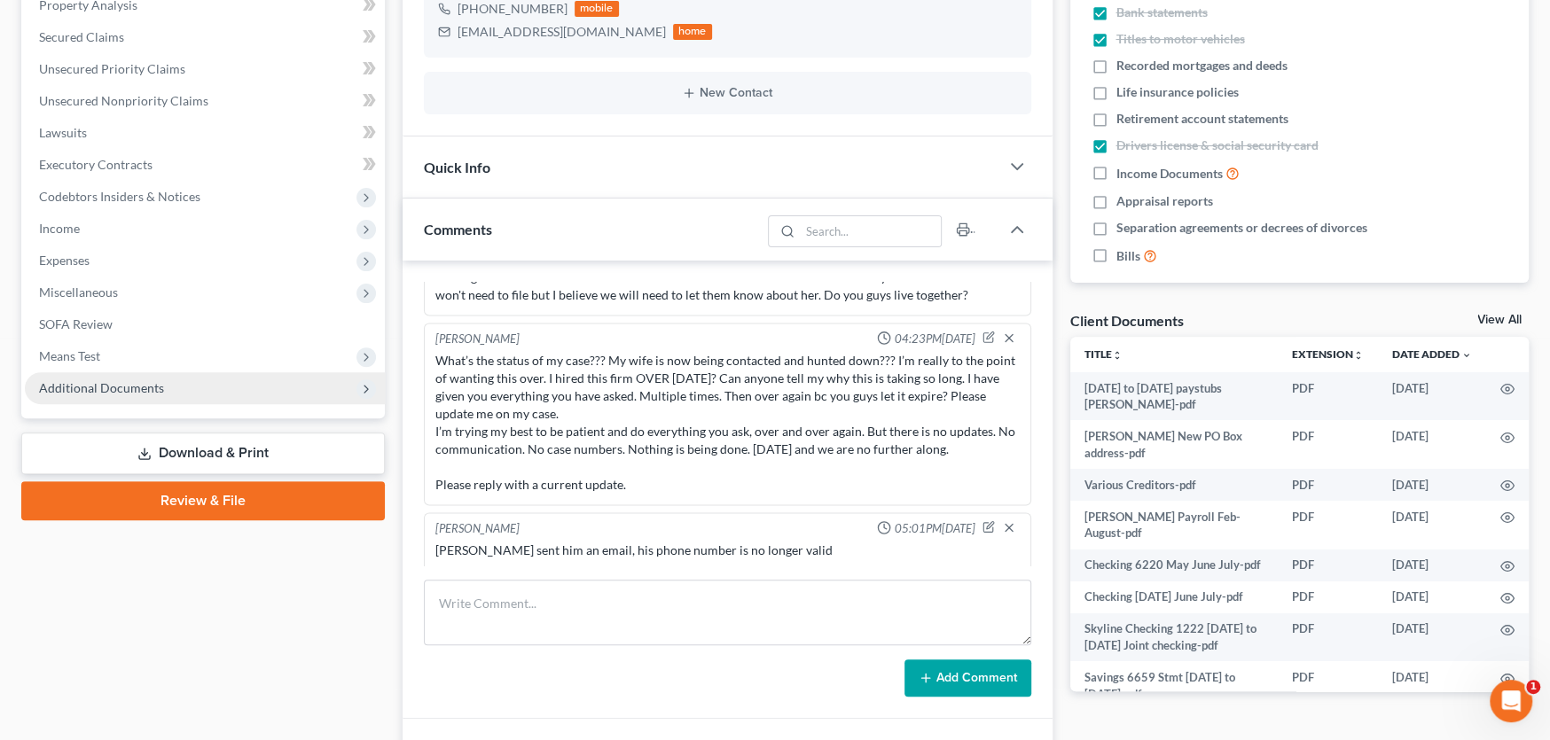
click at [117, 395] on span "Additional Documents" at bounding box center [205, 388] width 360 height 32
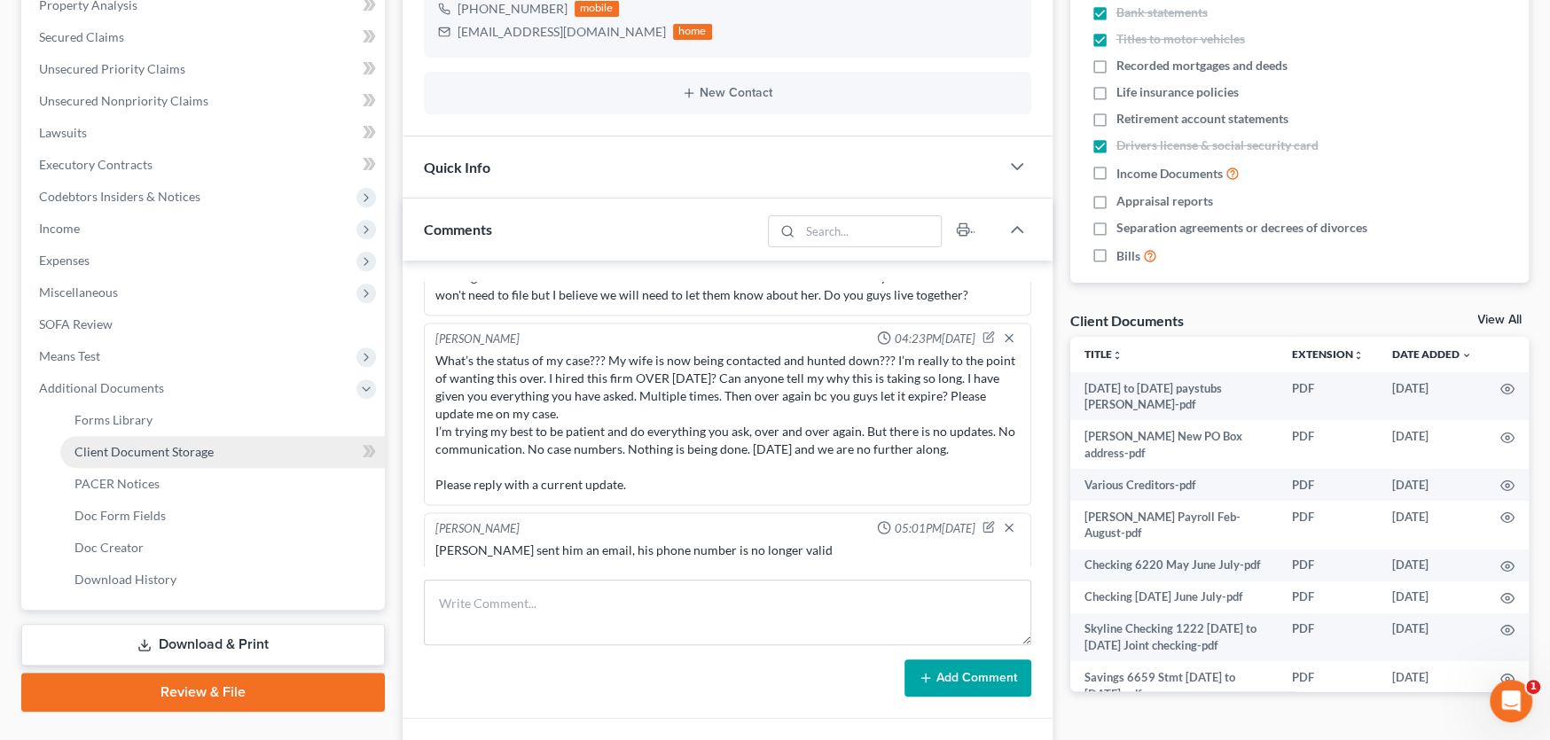
click at [137, 449] on span "Client Document Storage" at bounding box center [143, 451] width 139 height 15
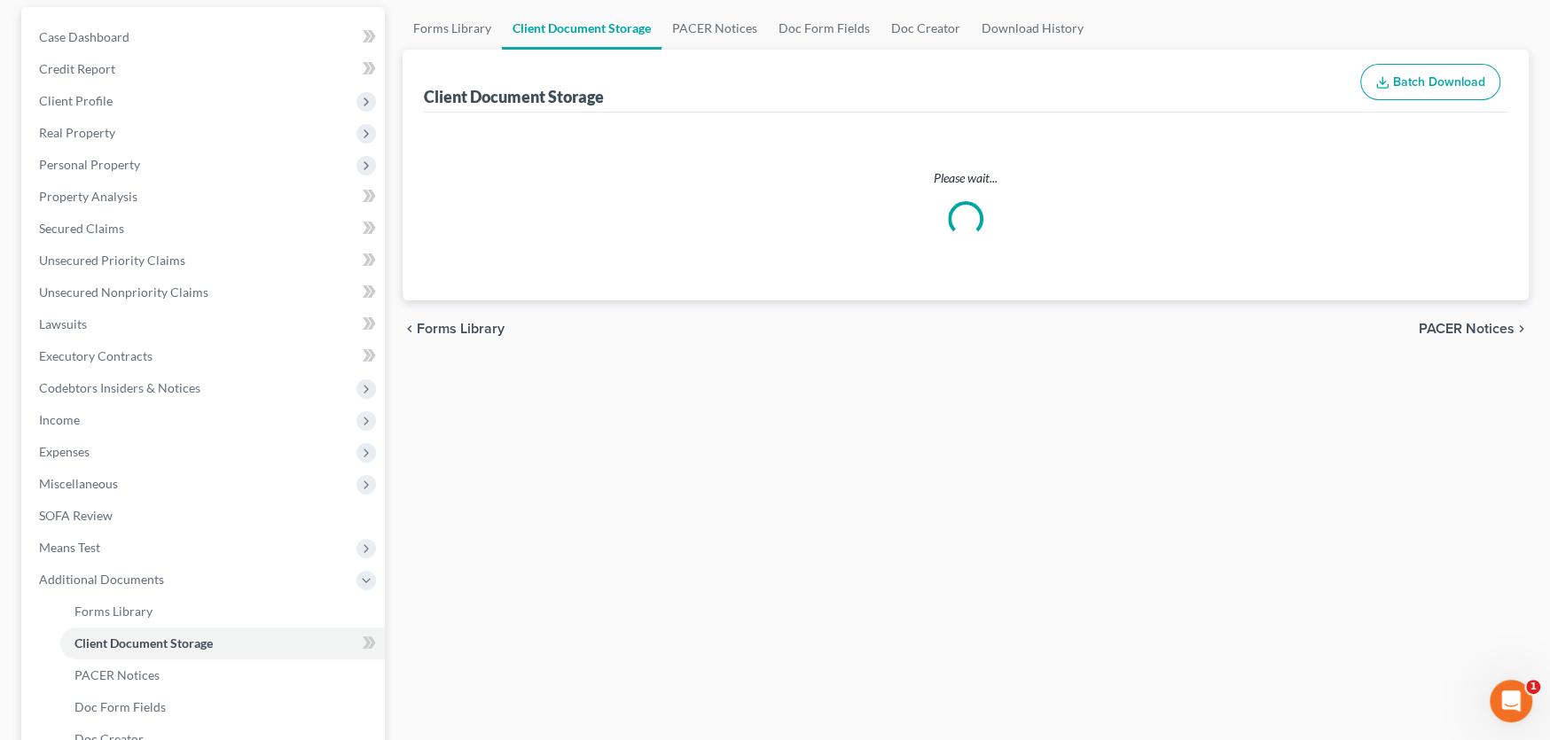
scroll to position [23, 0]
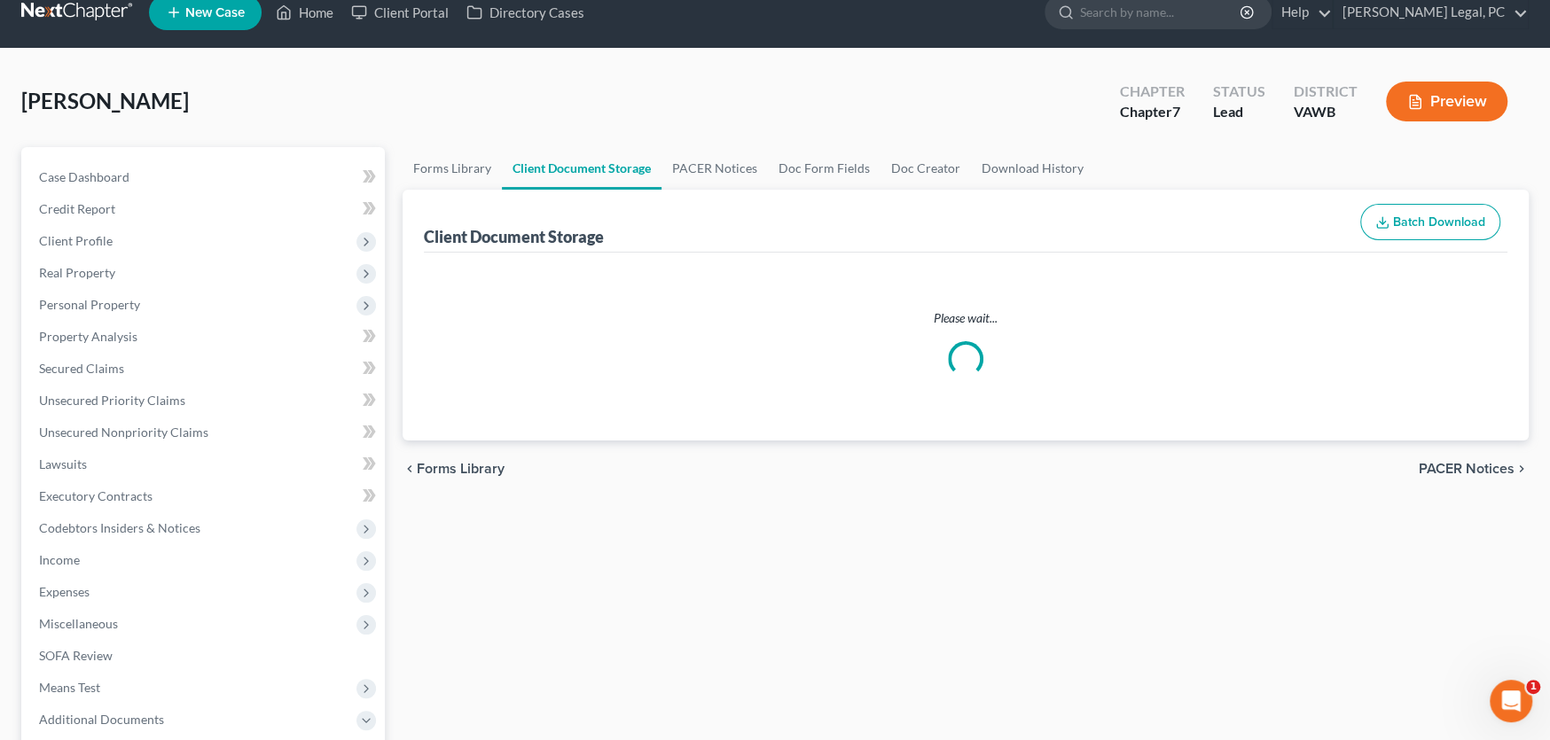
select select "0"
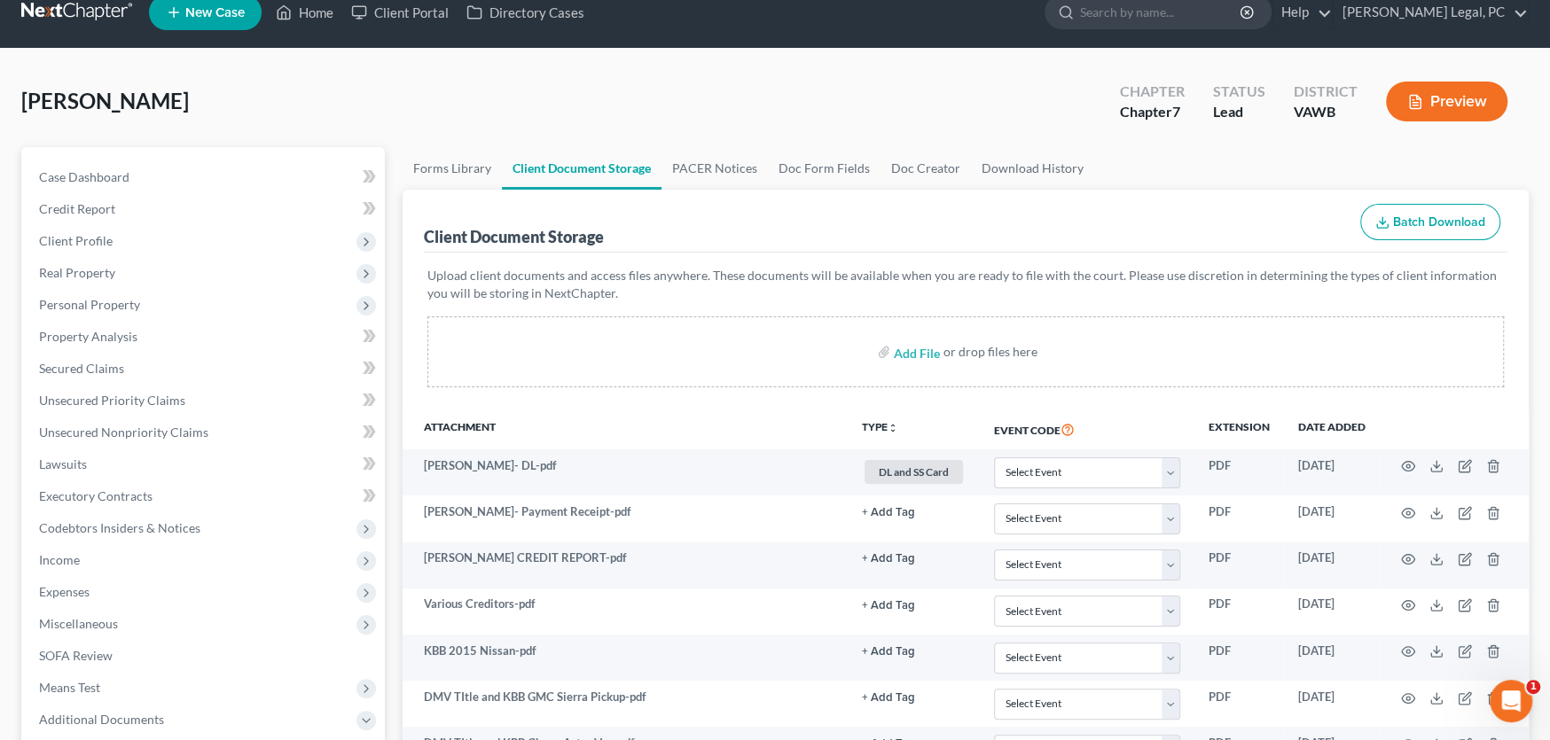
scroll to position [0, 0]
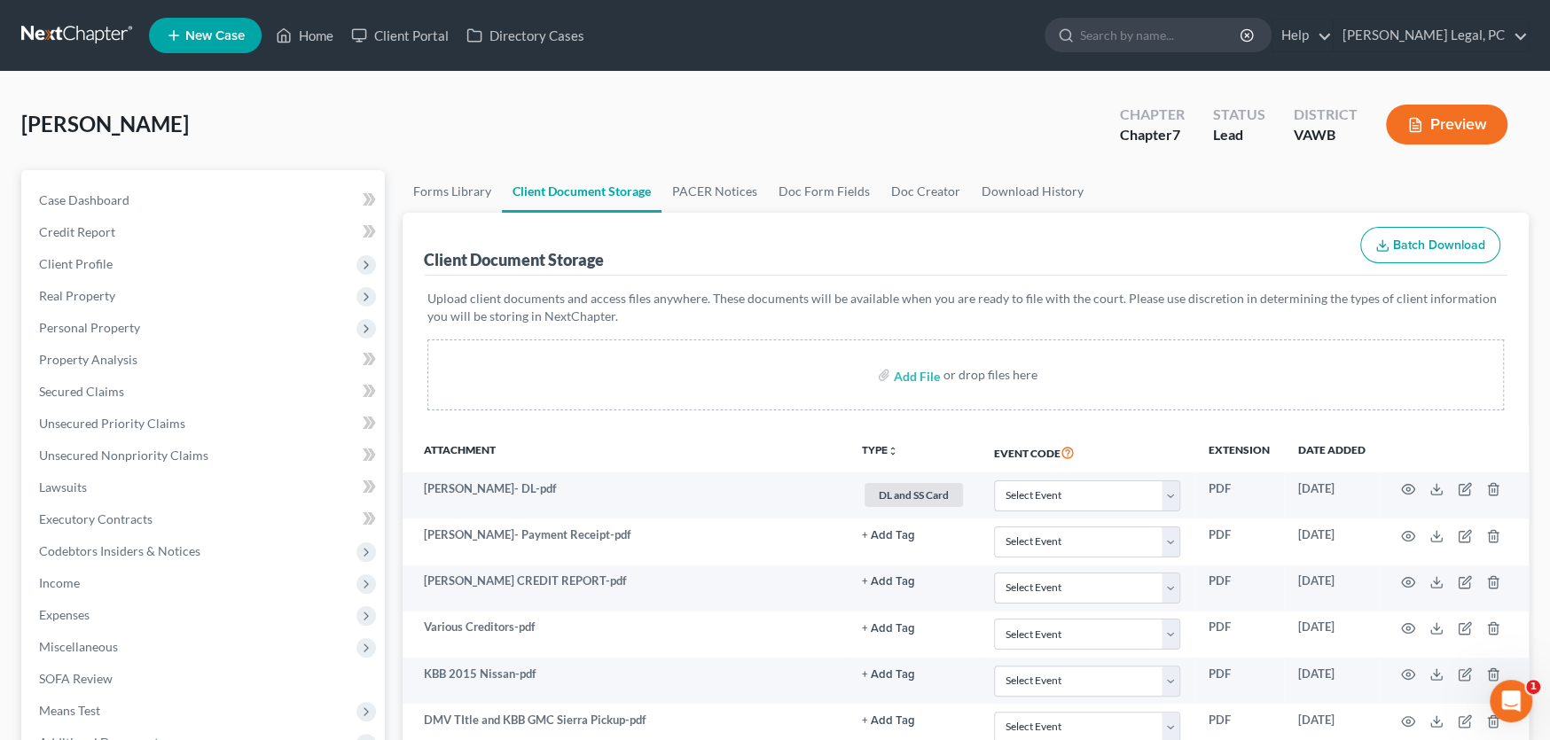
select select "0"
click at [93, 38] on link at bounding box center [77, 36] width 113 height 32
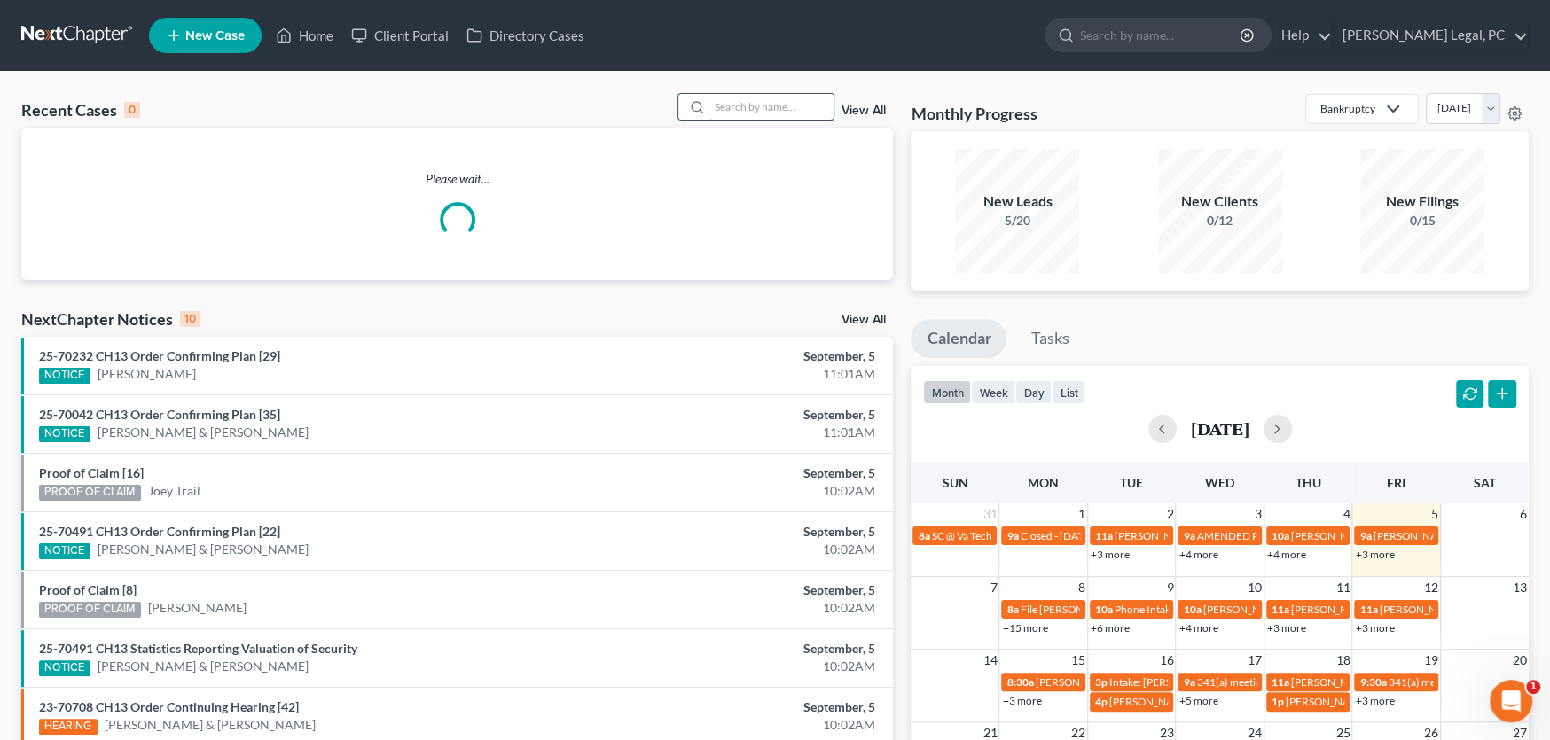
click at [741, 108] on input "search" at bounding box center [771, 107] width 124 height 26
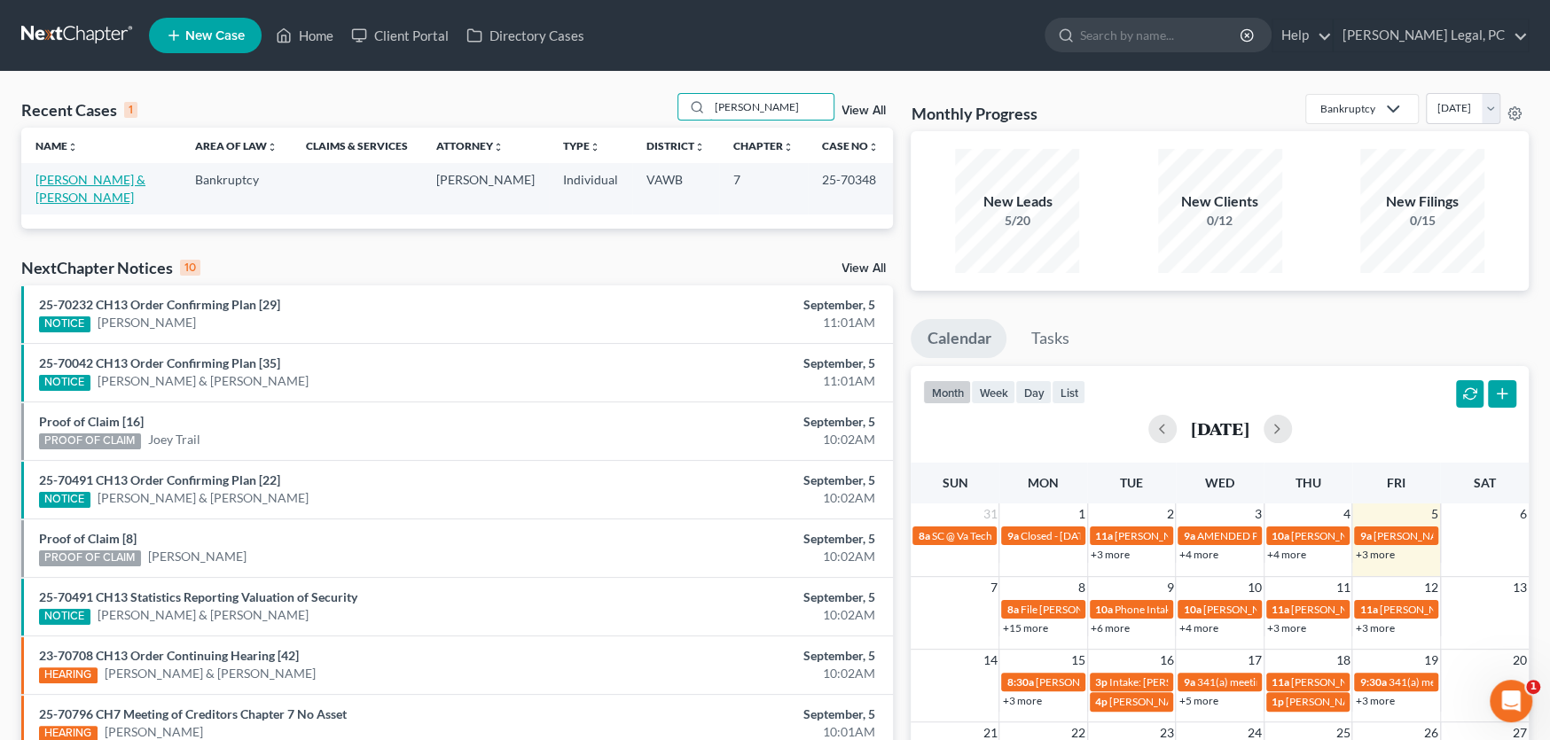
type input "[PERSON_NAME]"
click at [109, 177] on link "[PERSON_NAME] & [PERSON_NAME]" at bounding box center [90, 188] width 110 height 33
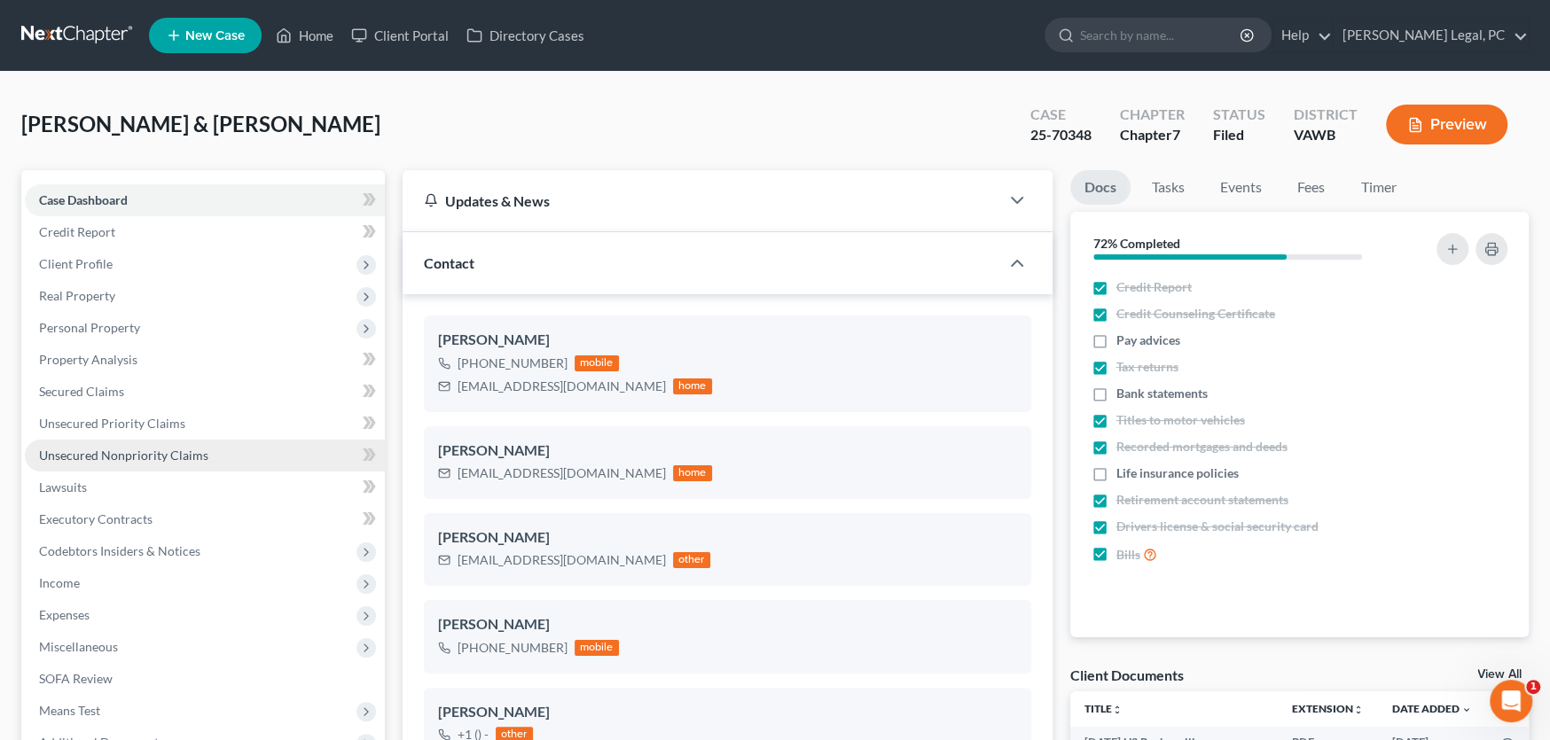
scroll to position [521, 0]
click at [185, 454] on span "Unsecured Nonpriority Claims" at bounding box center [123, 455] width 169 height 15
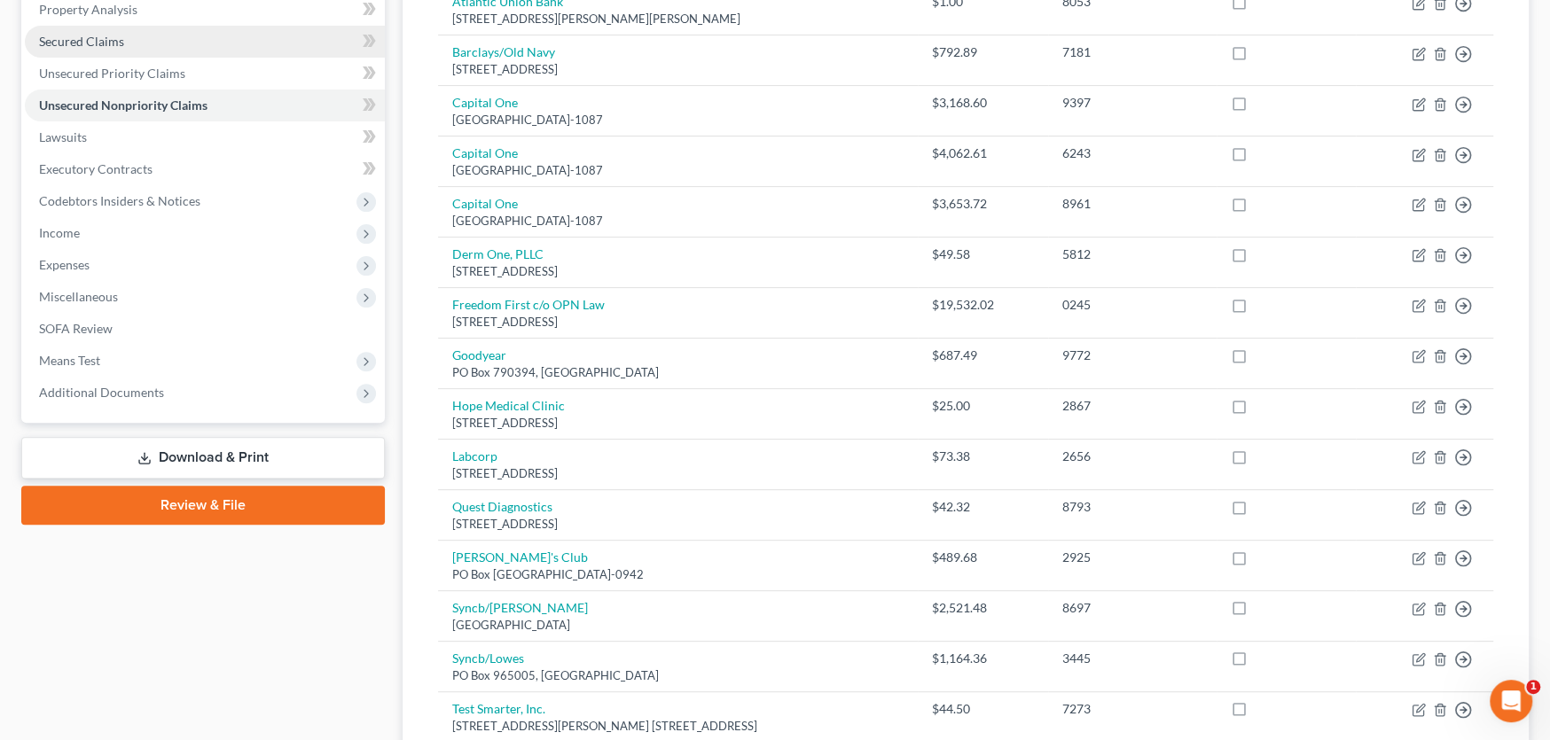
scroll to position [355, 0]
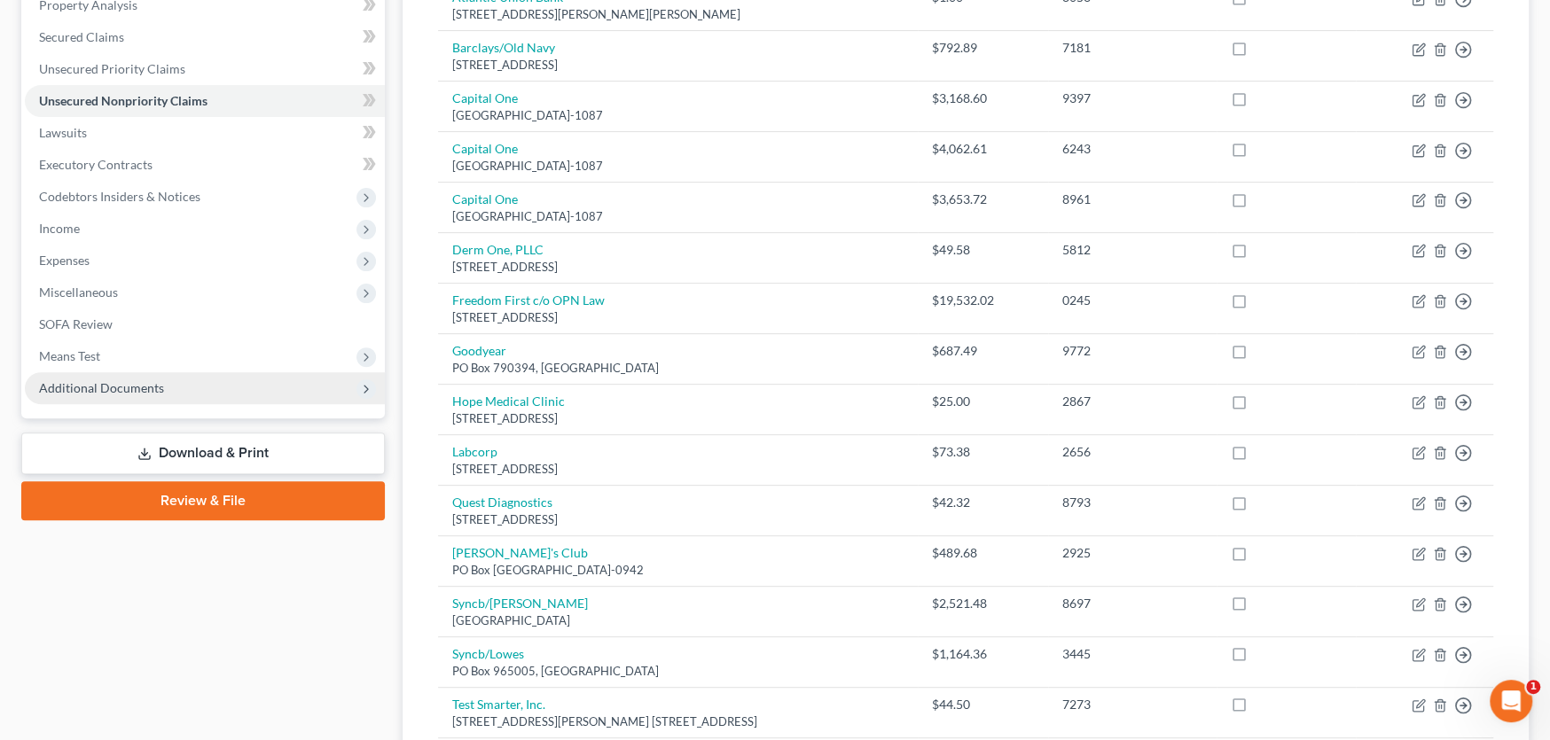
click at [156, 380] on span "Additional Documents" at bounding box center [101, 387] width 125 height 15
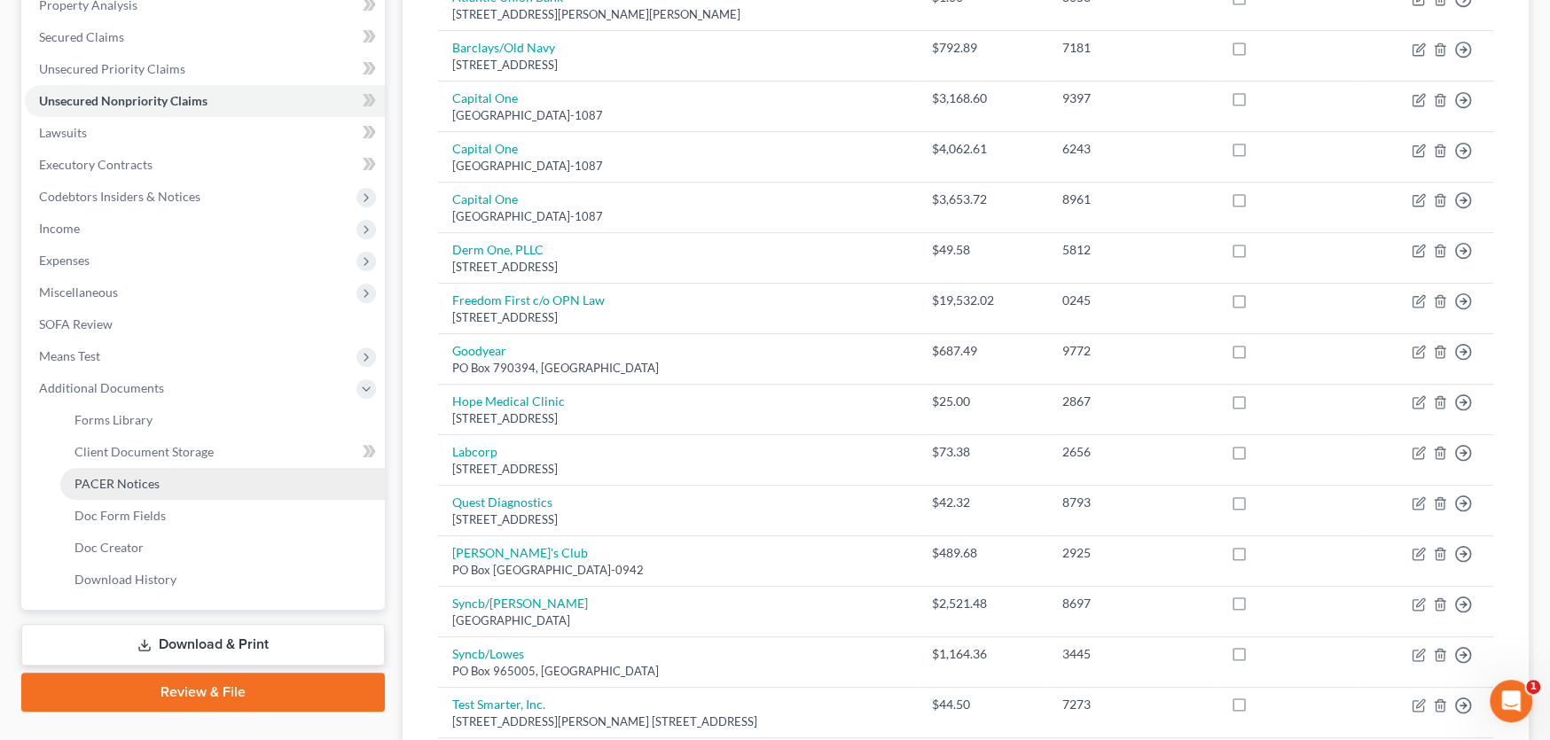
click at [169, 481] on link "PACER Notices" at bounding box center [222, 484] width 325 height 32
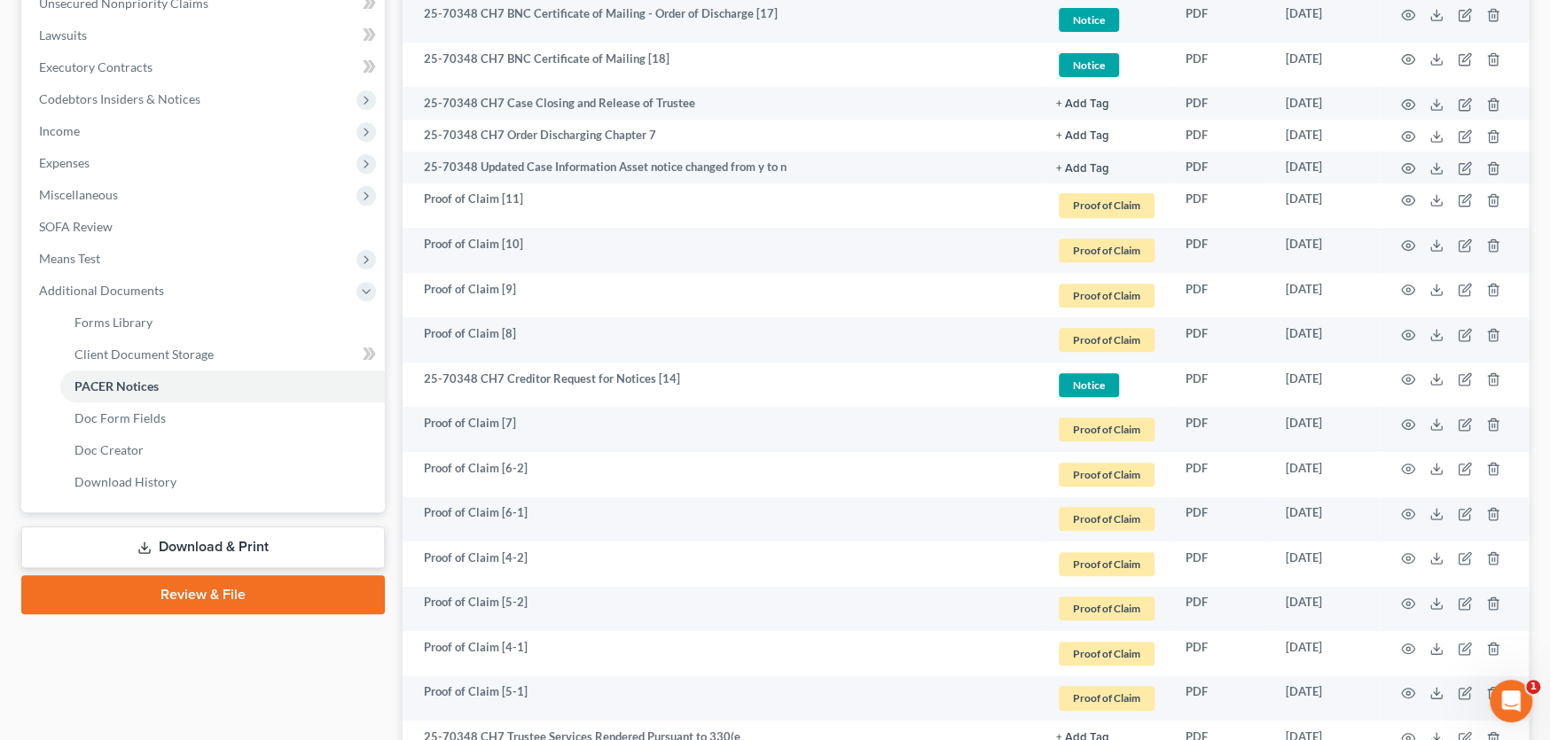
scroll to position [334, 0]
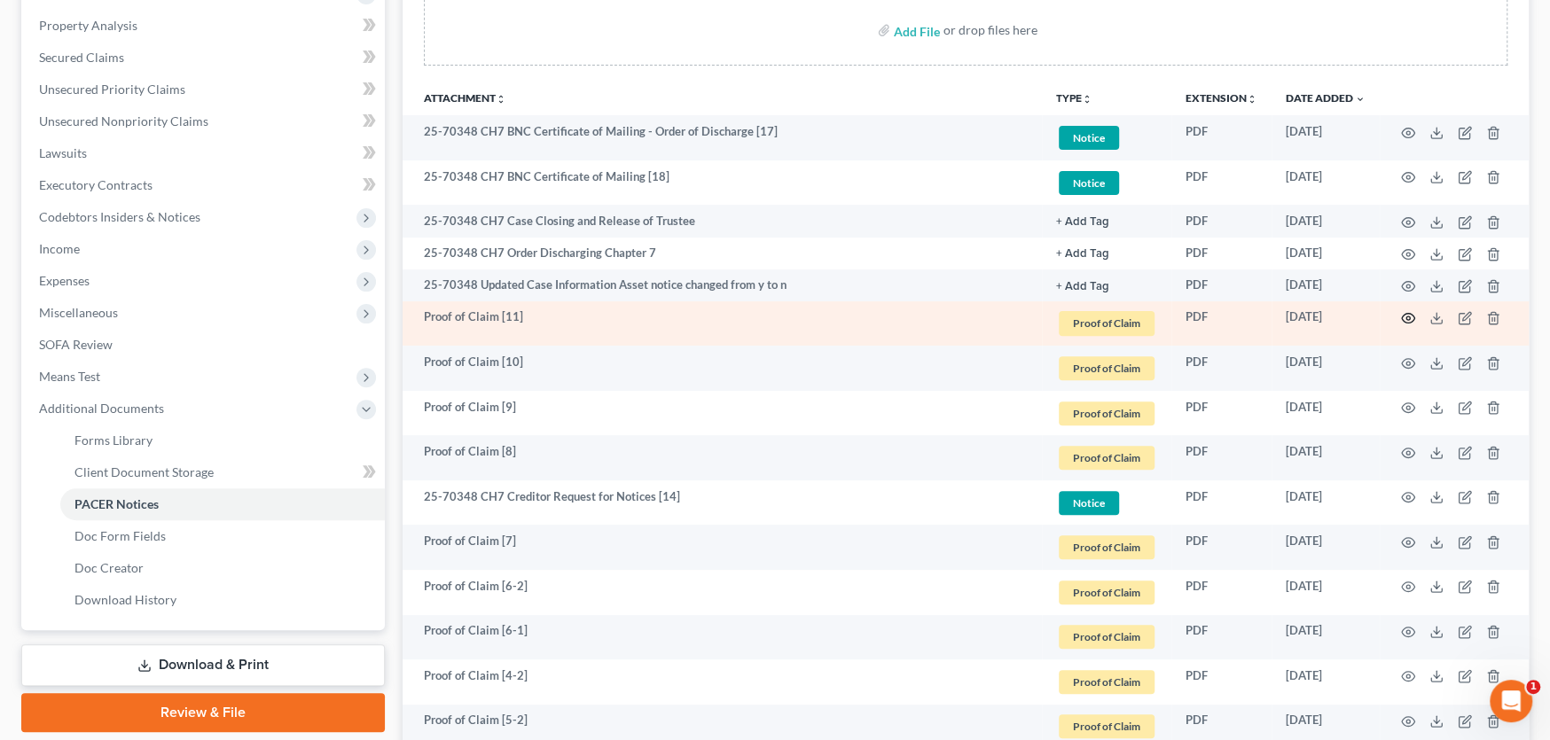
click at [1410, 318] on icon "button" at bounding box center [1408, 318] width 14 height 14
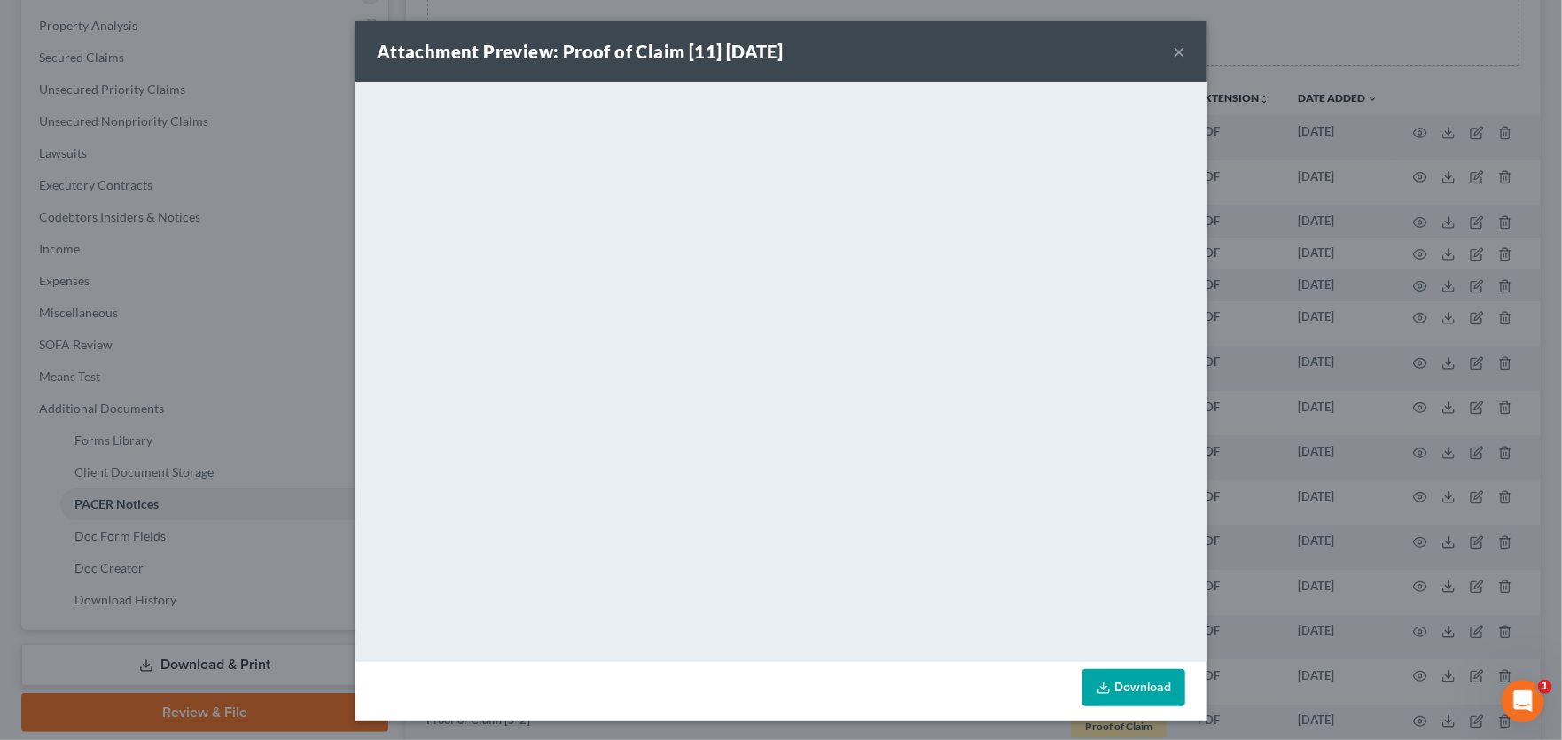
click at [1173, 44] on button "×" at bounding box center [1179, 51] width 12 height 21
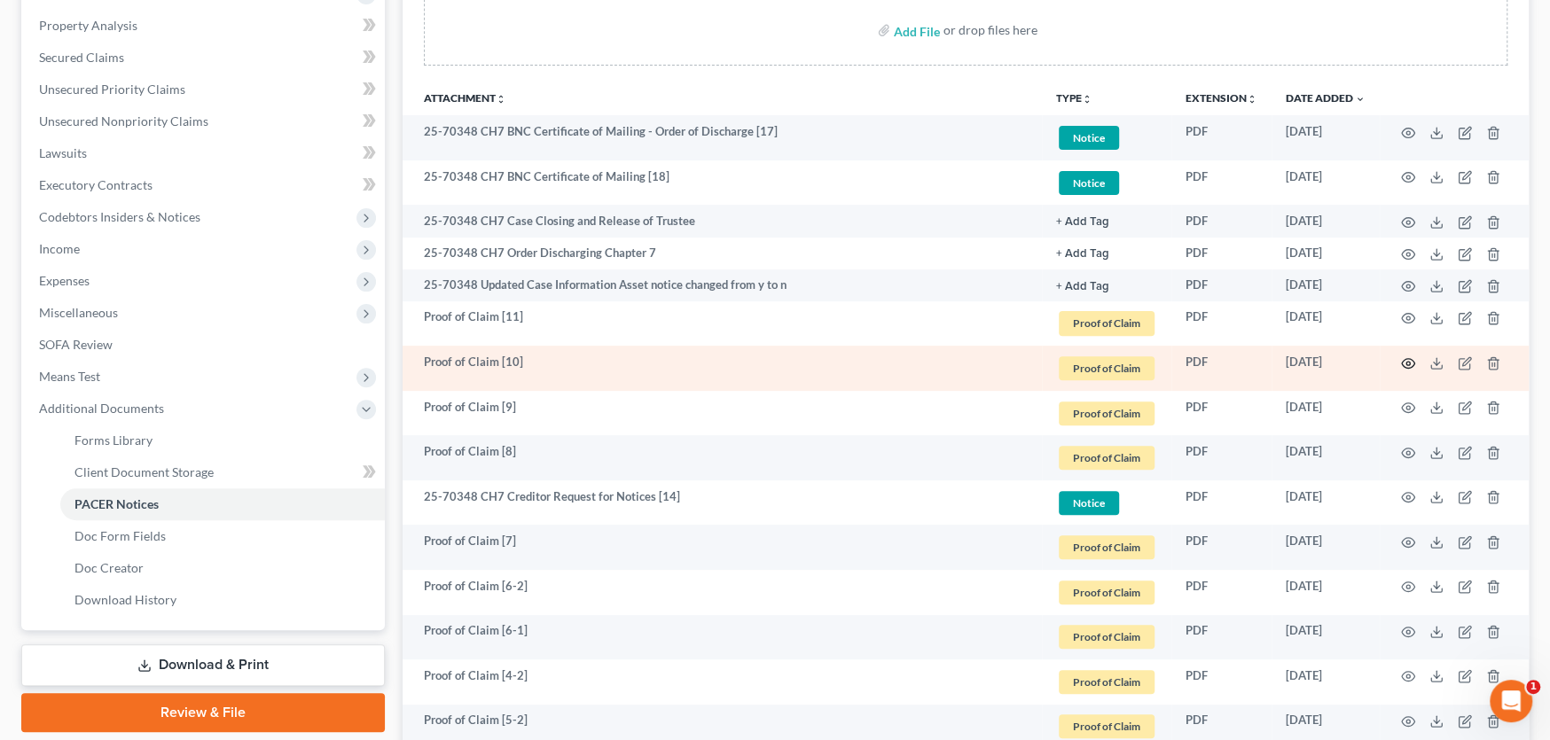
click at [1406, 362] on circle "button" at bounding box center [1408, 364] width 4 height 4
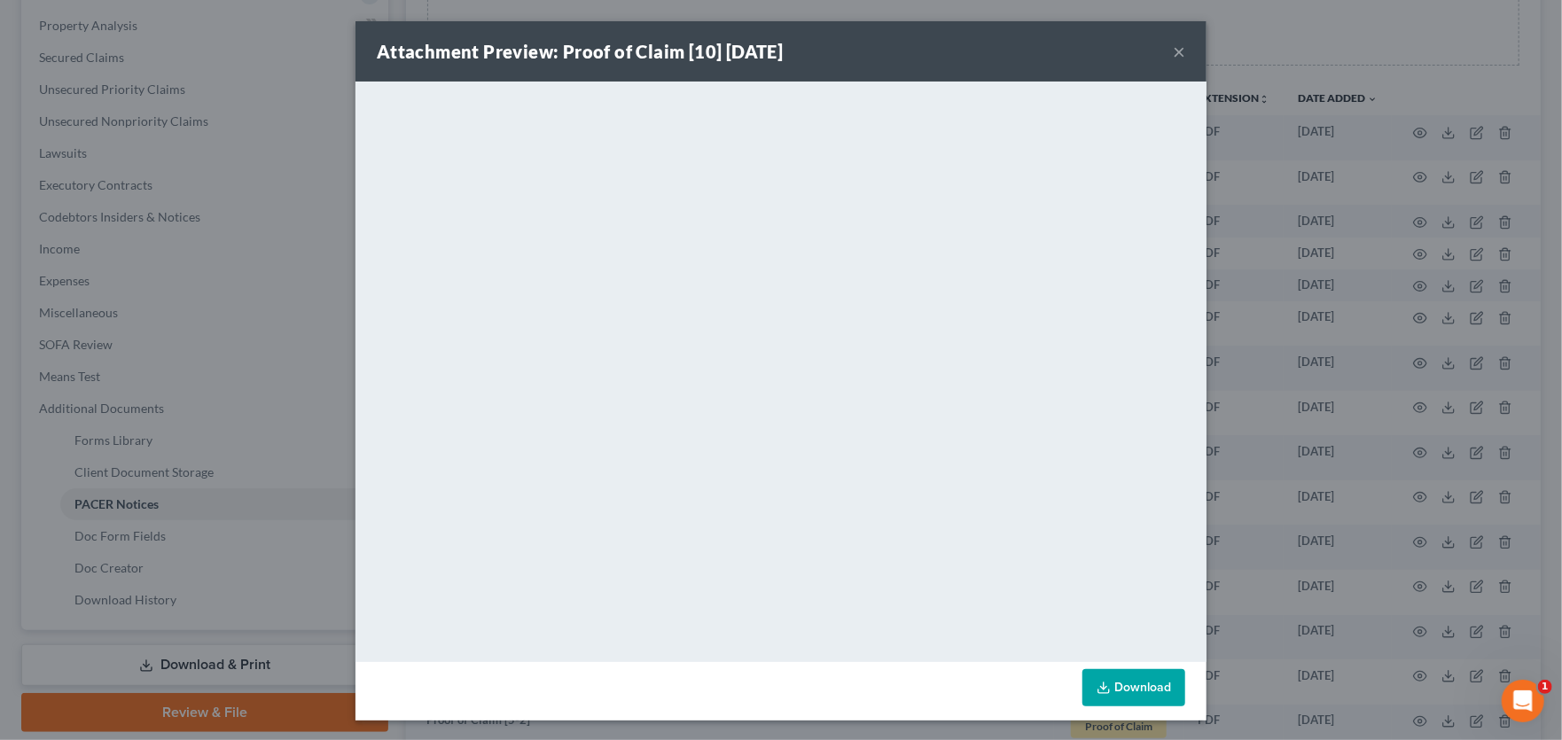
click at [1178, 51] on button "×" at bounding box center [1179, 51] width 12 height 21
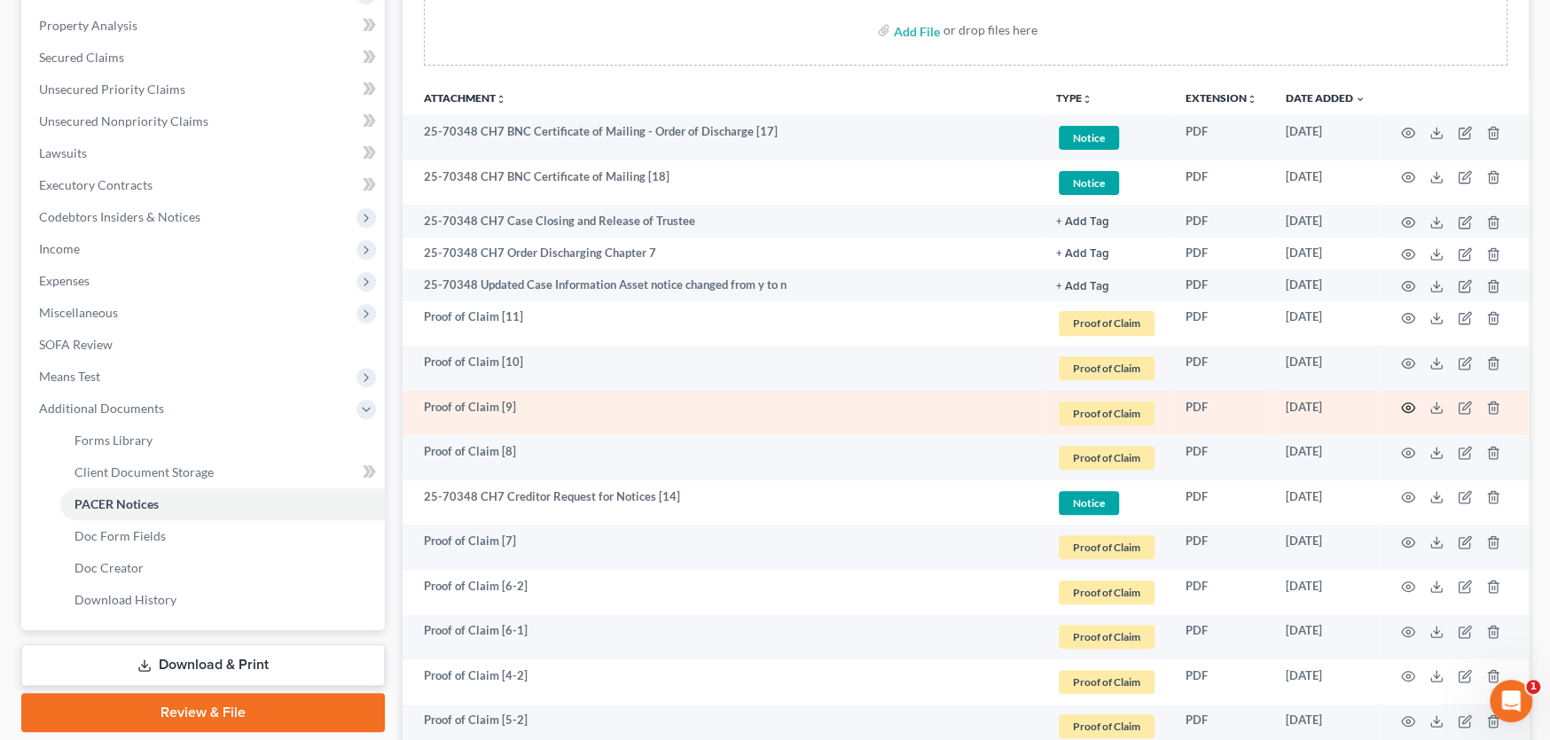
click at [1408, 411] on icon "button" at bounding box center [1408, 408] width 13 height 10
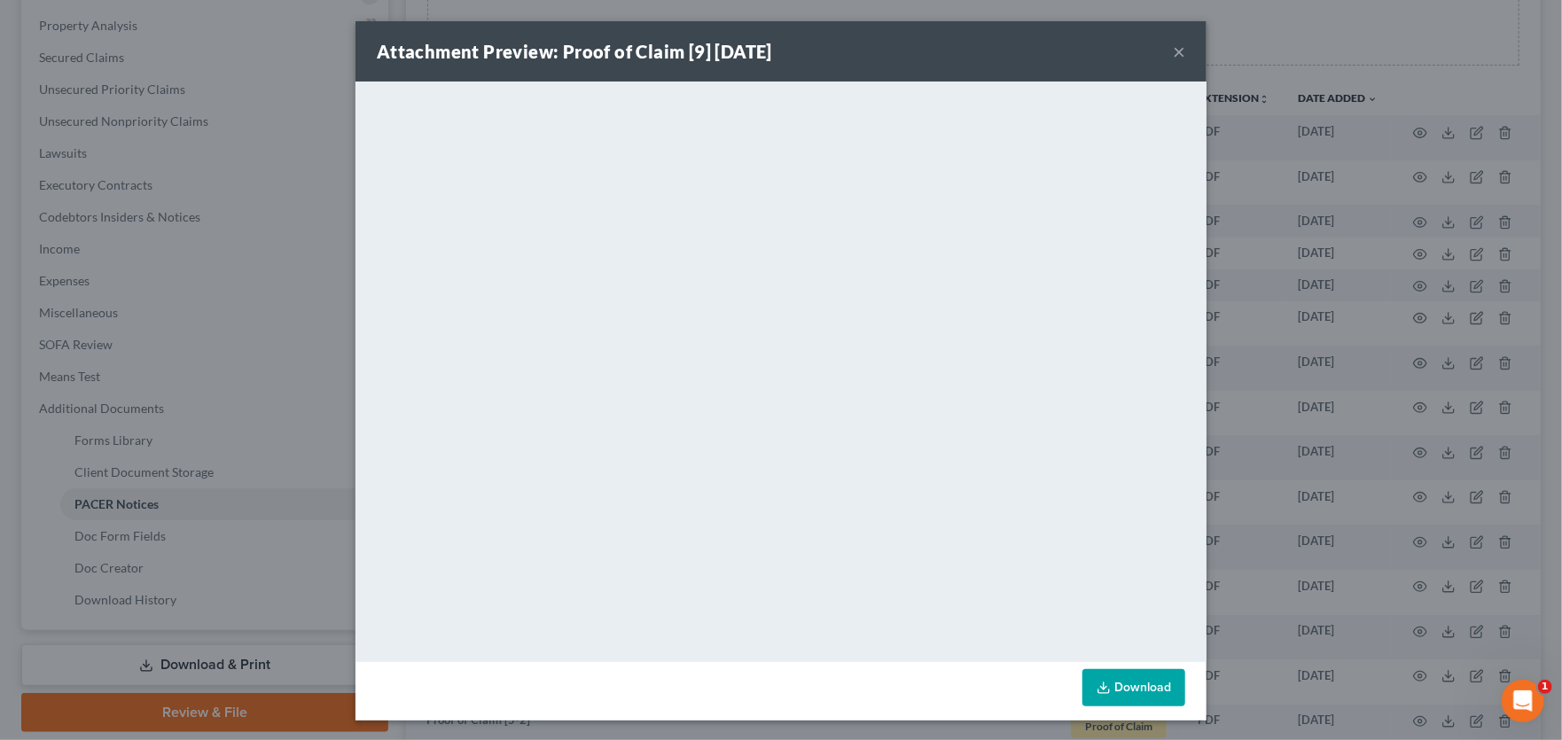
click at [1173, 51] on button "×" at bounding box center [1179, 51] width 12 height 21
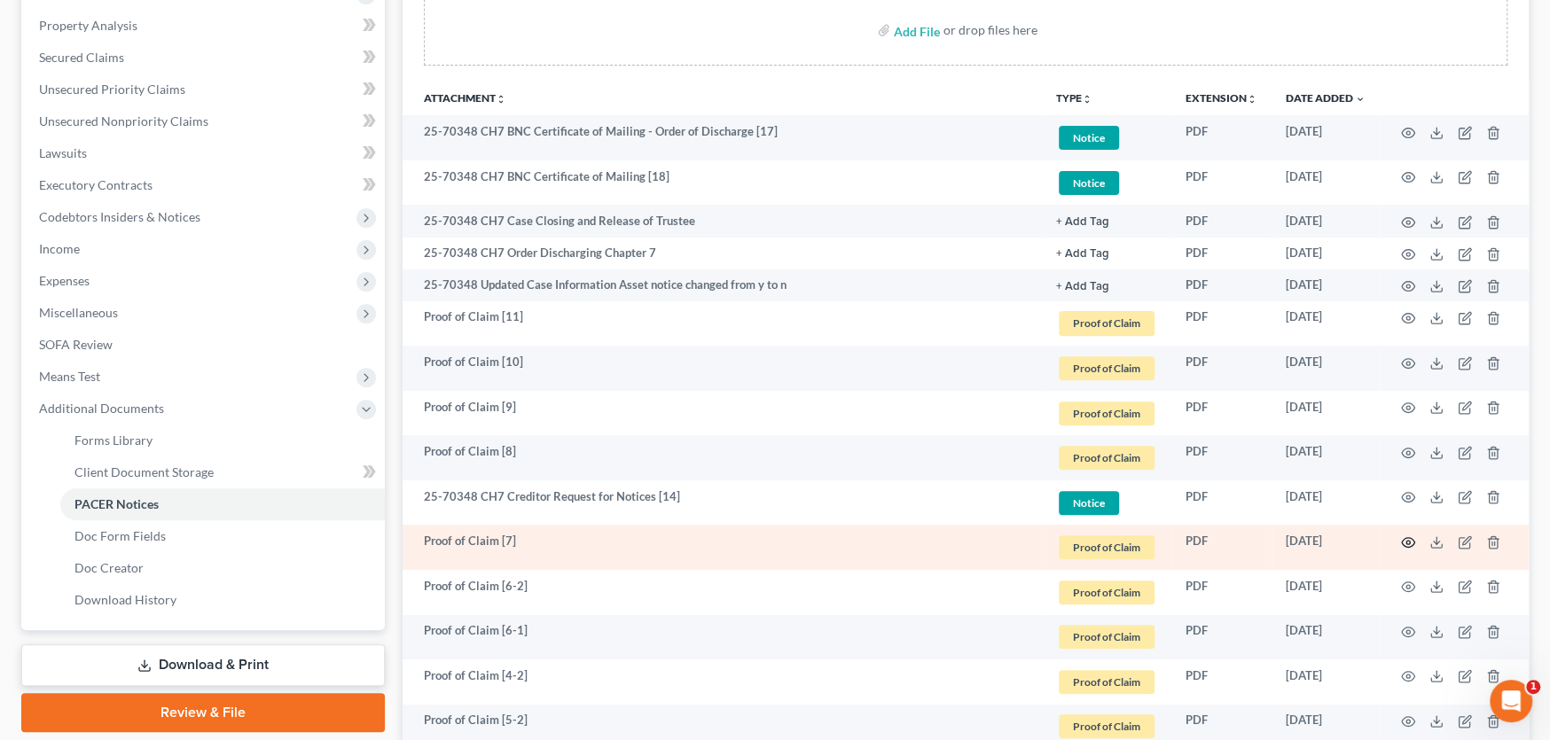
click at [1410, 537] on icon "button" at bounding box center [1408, 543] width 14 height 14
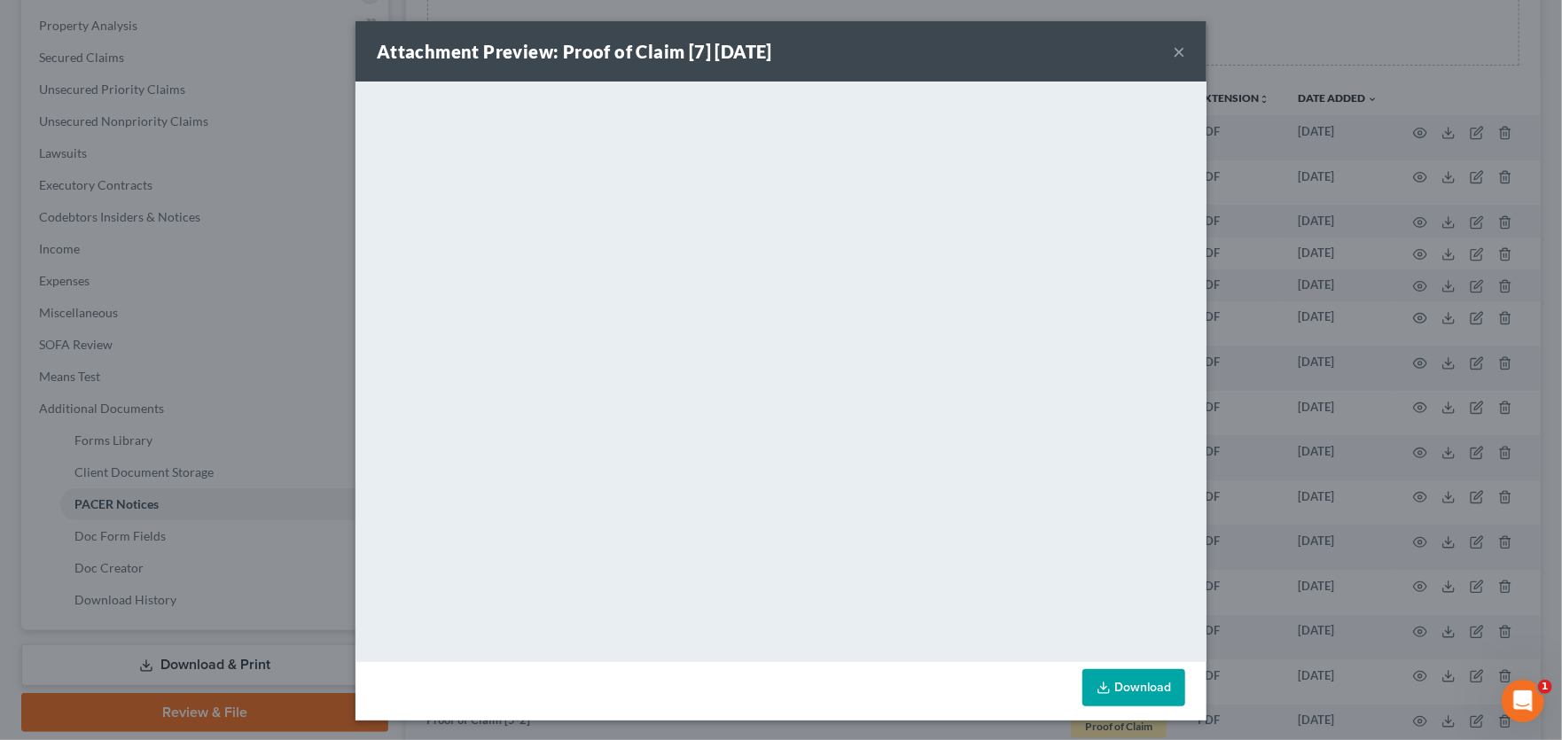
click at [1173, 52] on button "×" at bounding box center [1179, 51] width 12 height 21
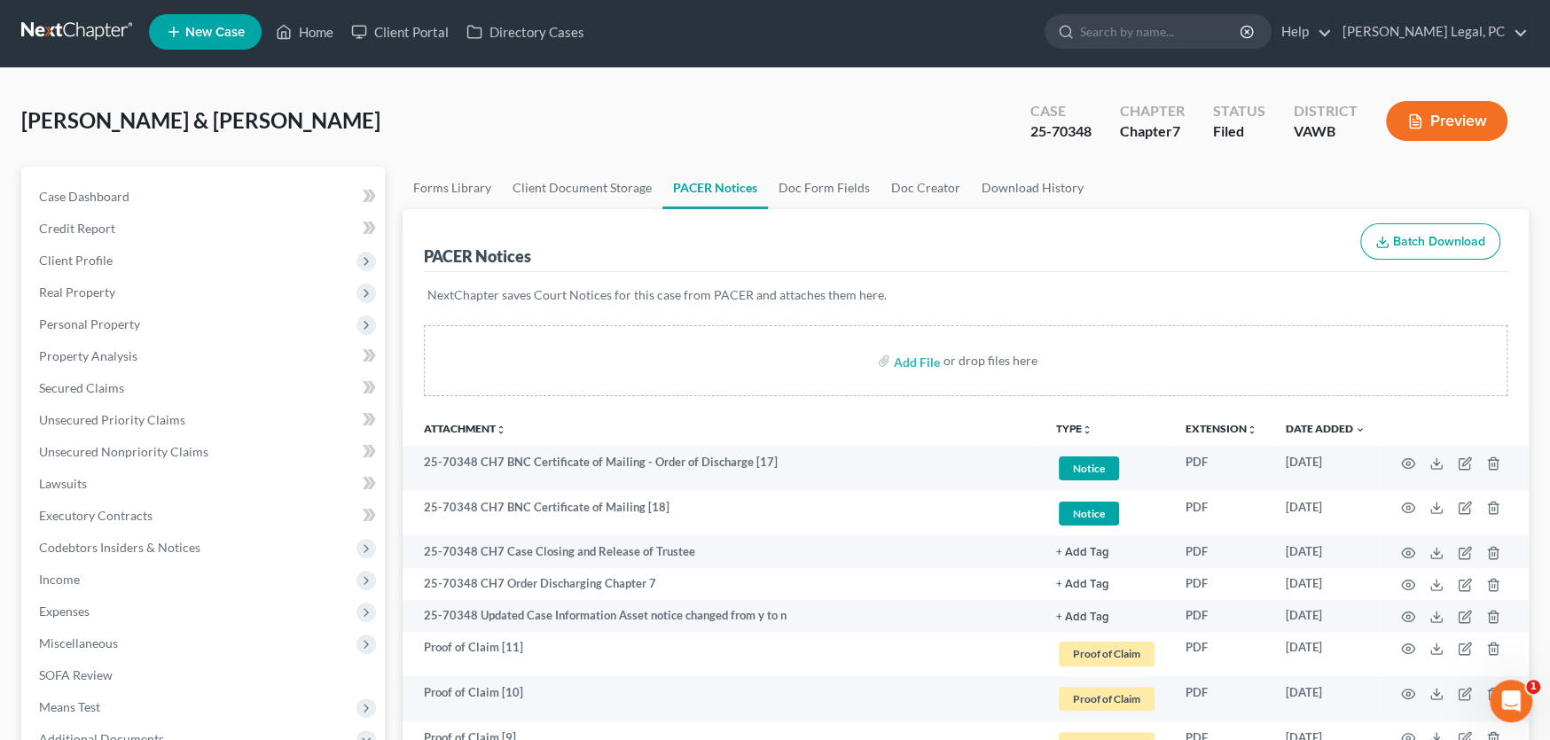
scroll to position [0, 0]
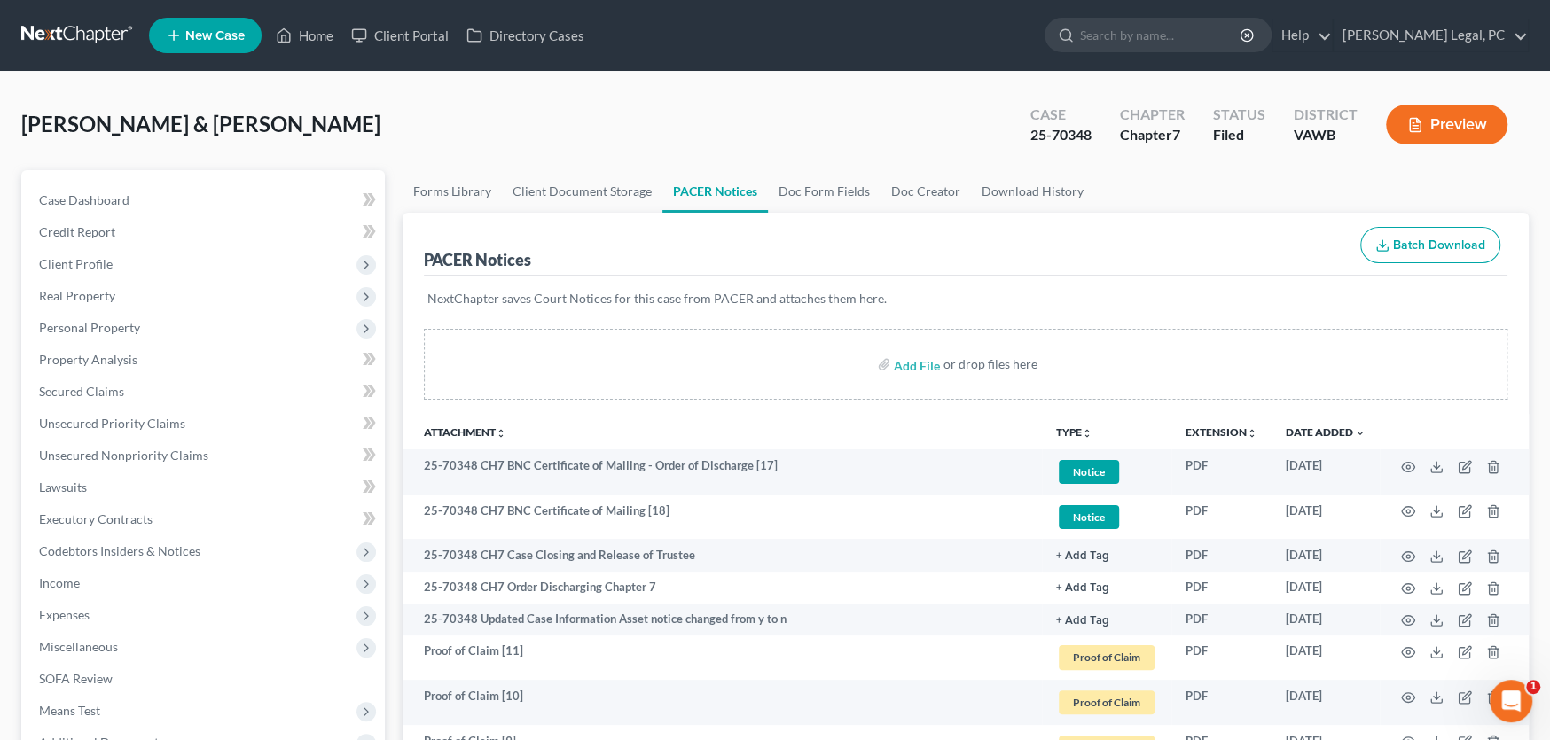
click at [81, 32] on link at bounding box center [77, 36] width 113 height 32
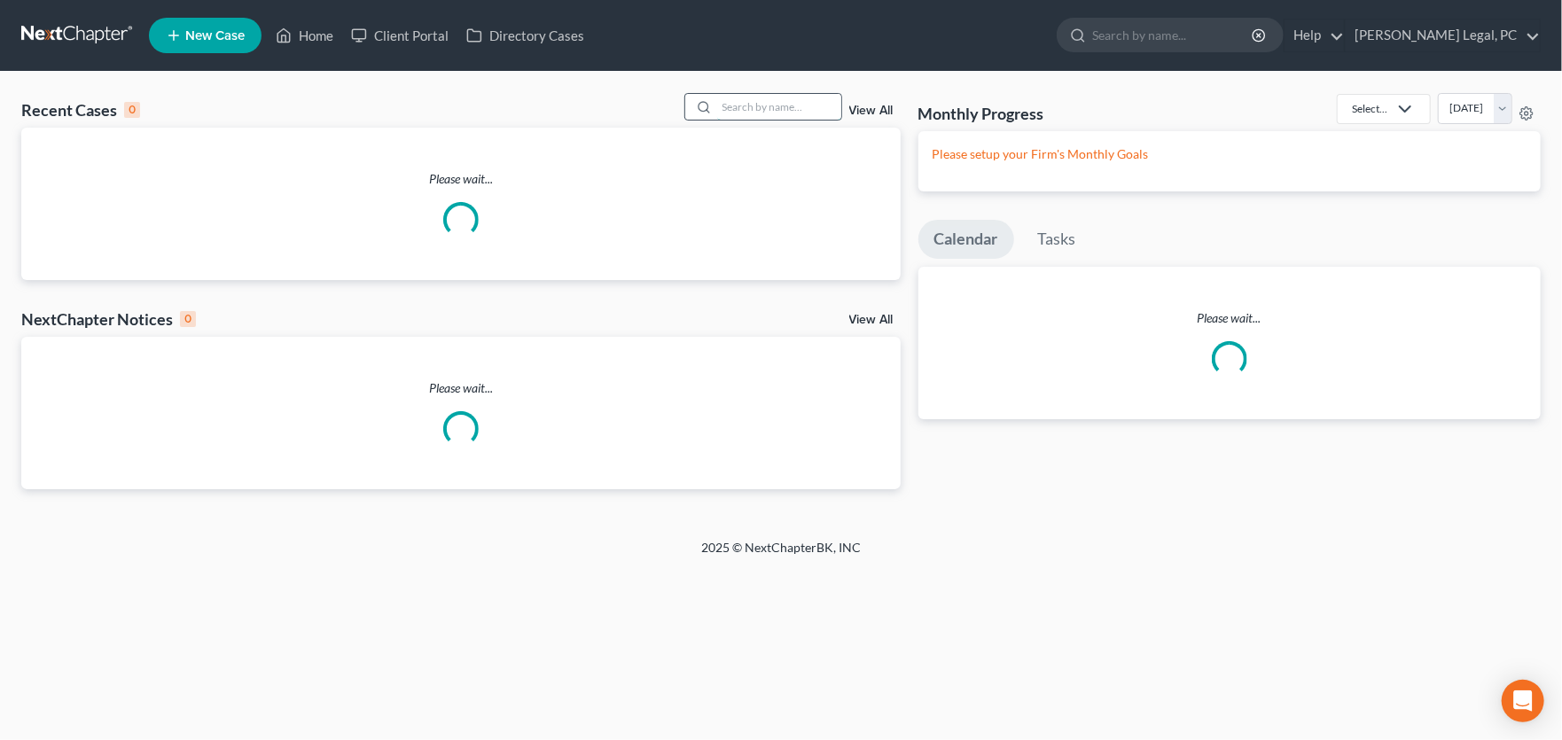
click at [758, 105] on input "search" at bounding box center [779, 107] width 124 height 26
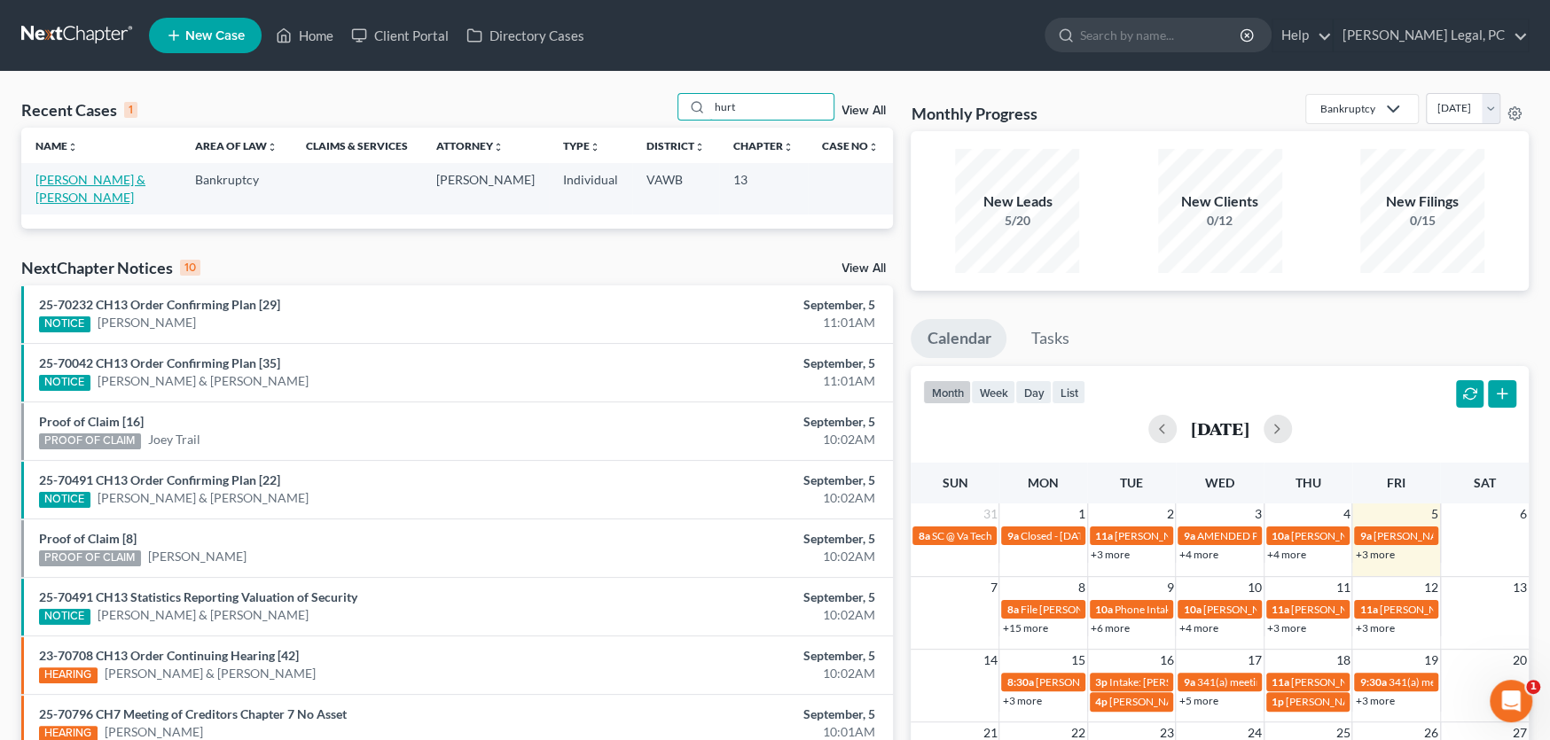
type input "hurt"
click at [73, 176] on link "[PERSON_NAME] & [PERSON_NAME]" at bounding box center [90, 188] width 110 height 33
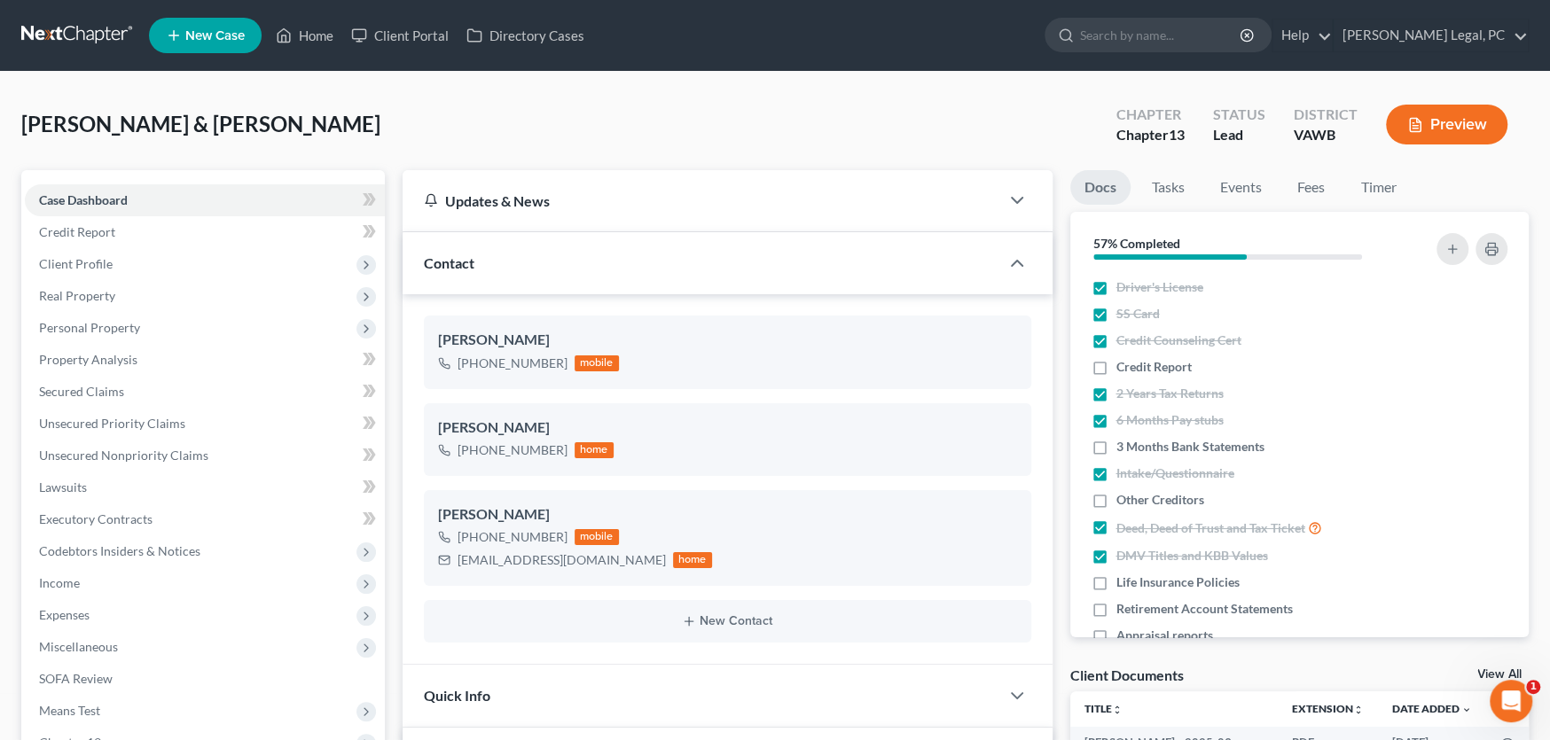
click at [73, 30] on link at bounding box center [77, 36] width 113 height 32
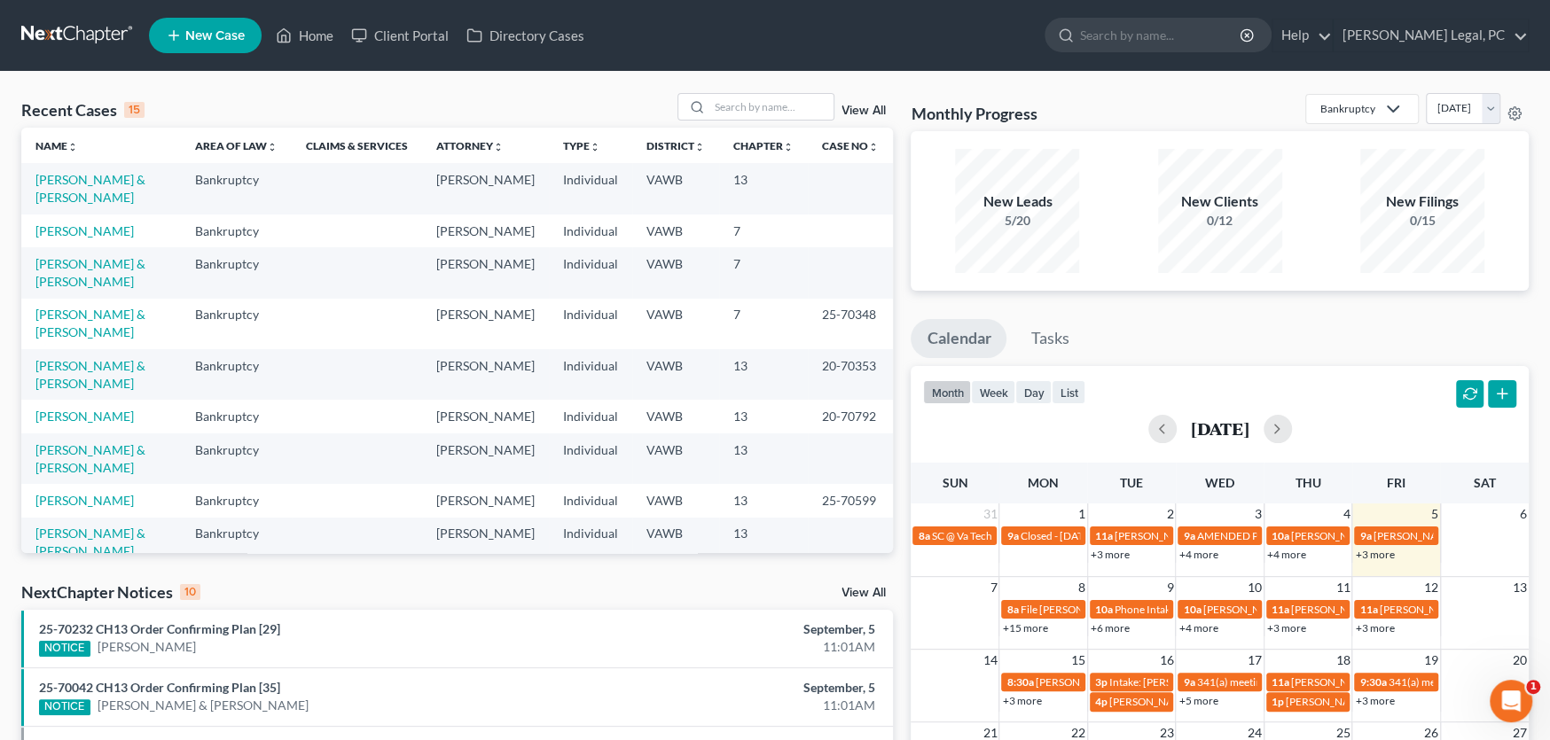
scroll to position [89, 0]
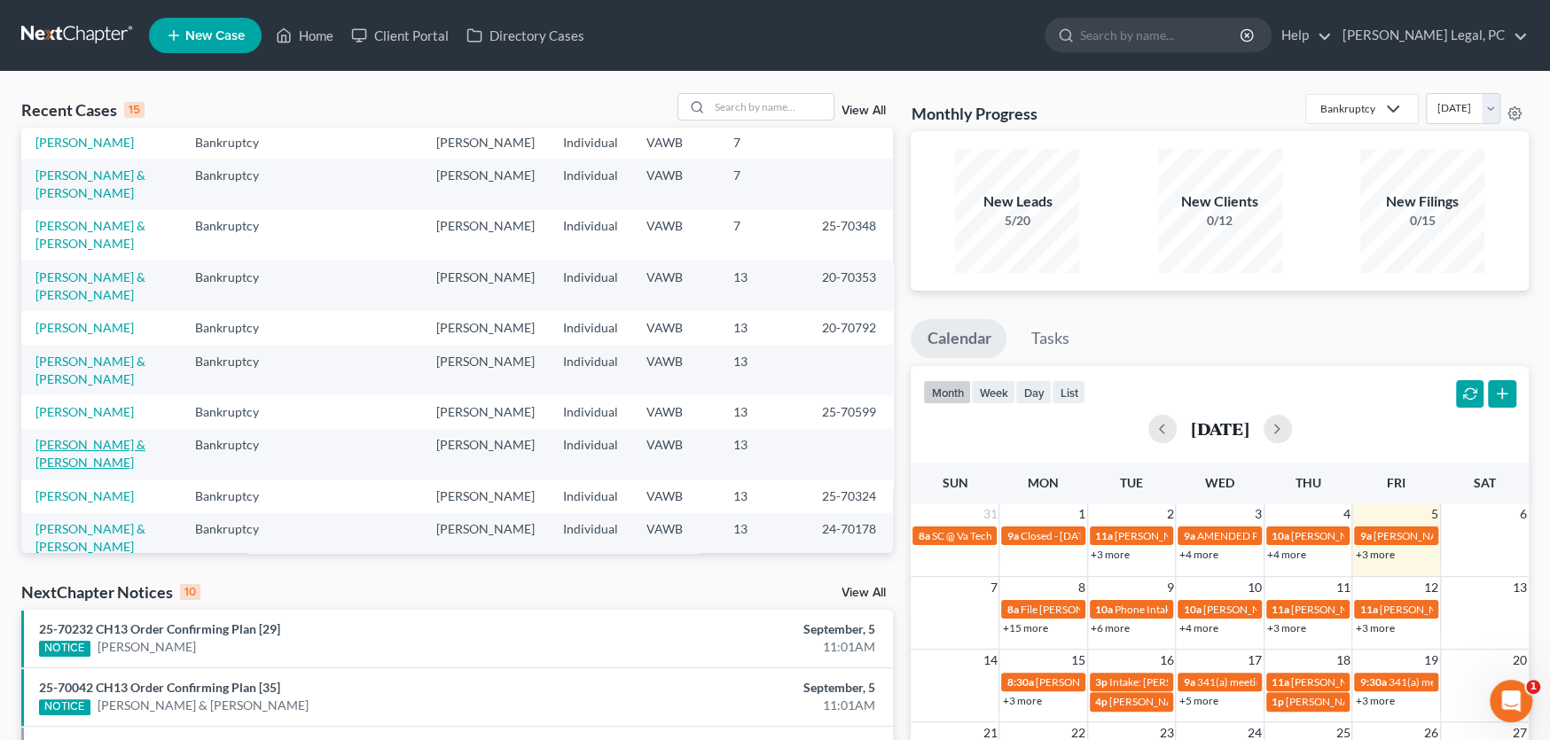
click at [131, 437] on link "[PERSON_NAME] & [PERSON_NAME]" at bounding box center [90, 453] width 110 height 33
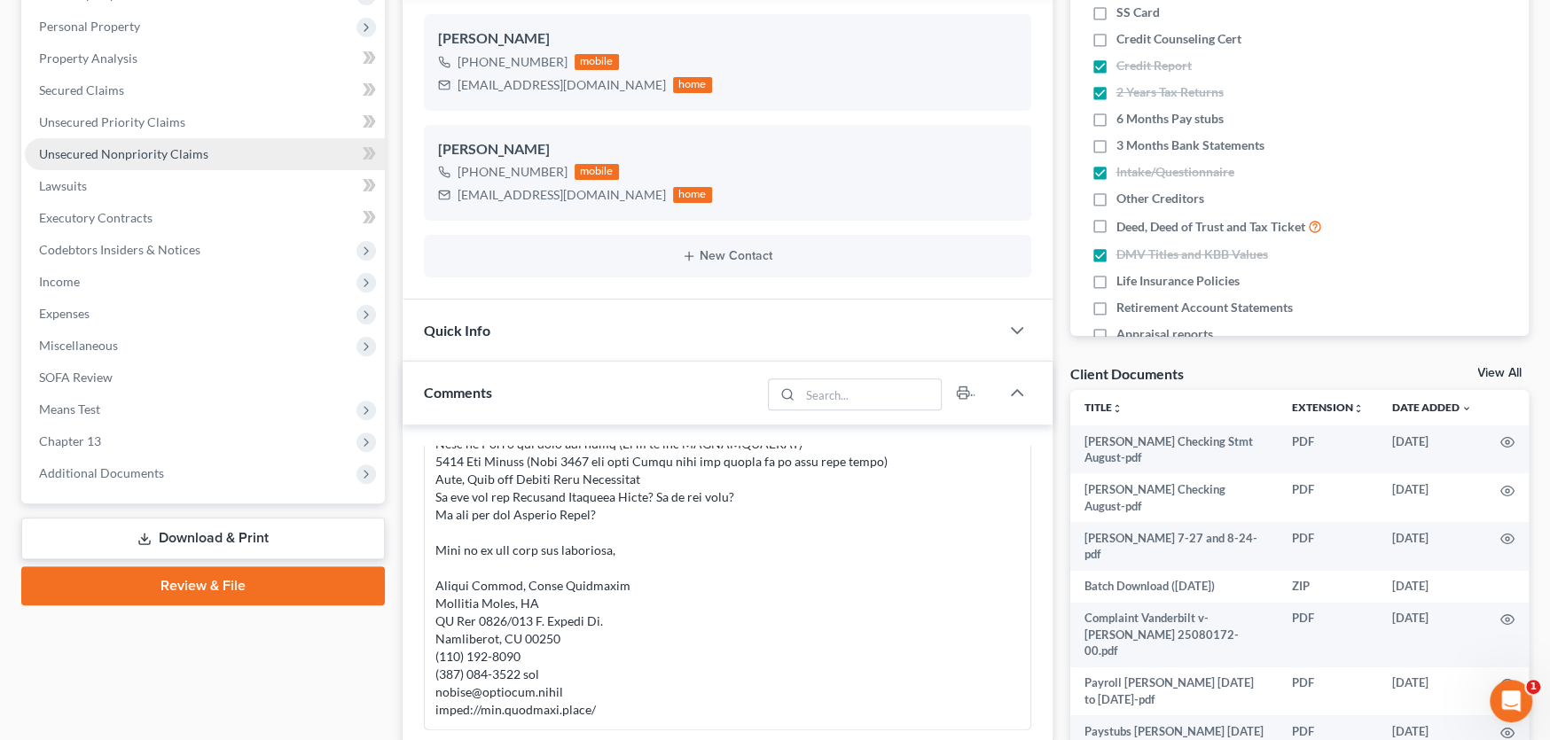
scroll to position [442, 0]
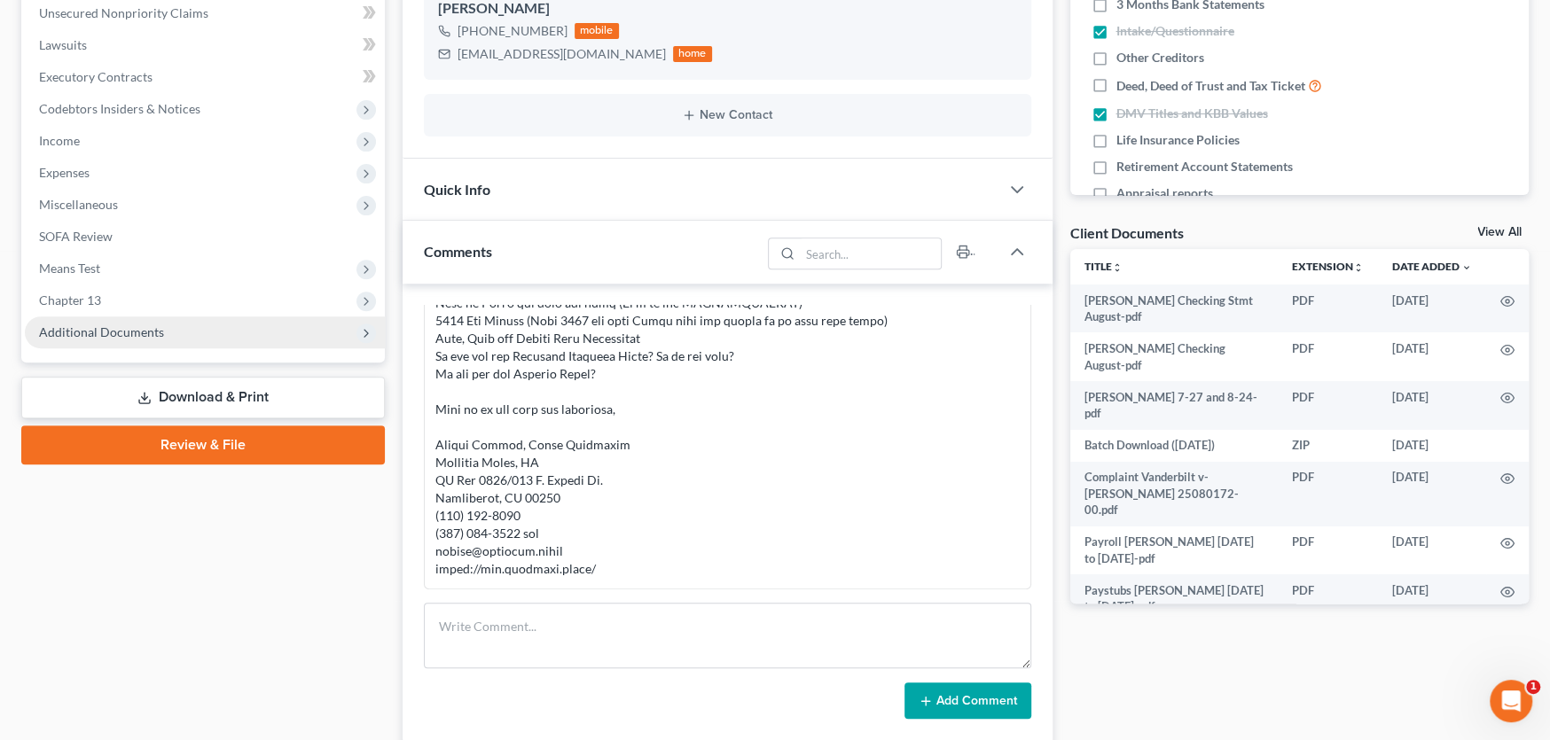
click at [107, 332] on span "Additional Documents" at bounding box center [101, 332] width 125 height 15
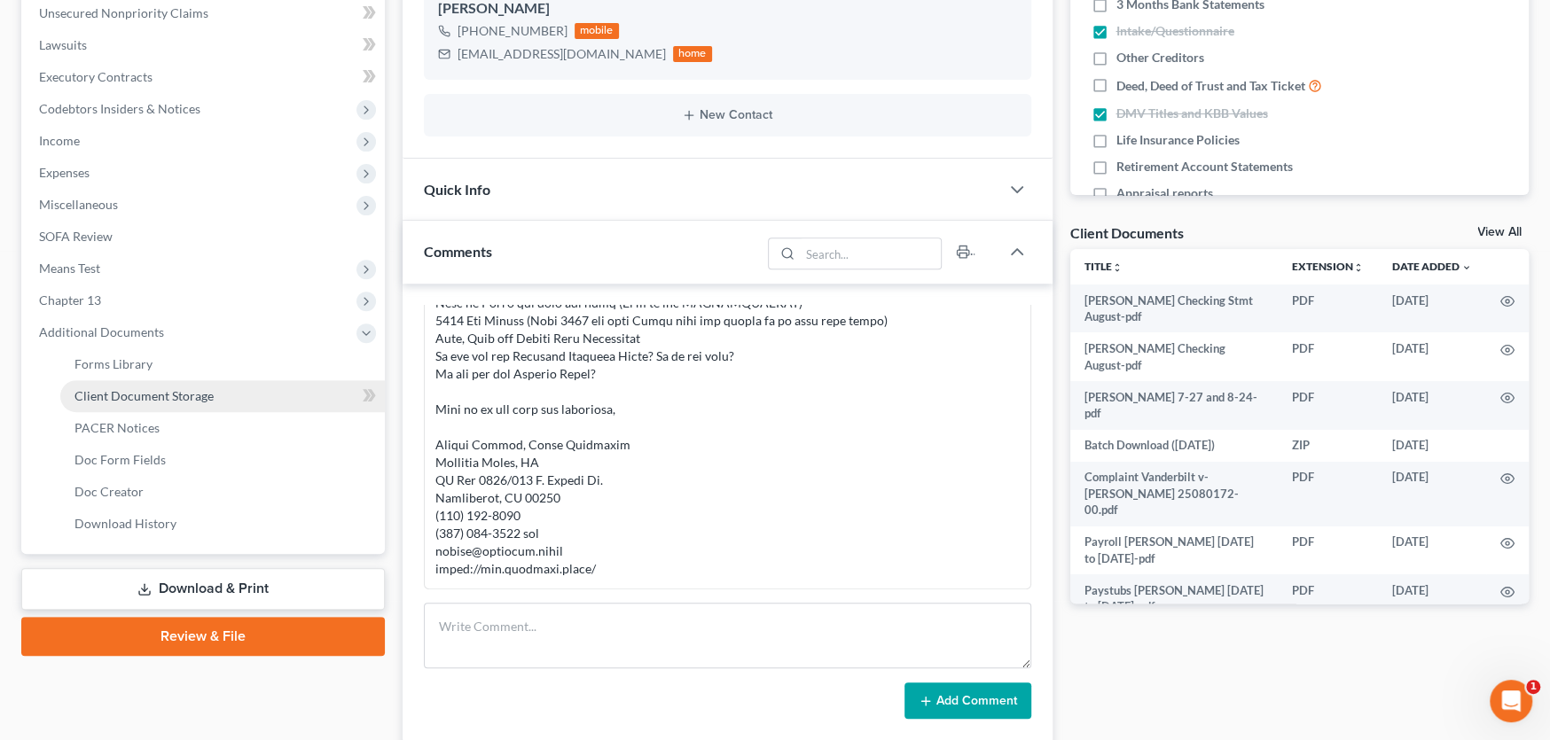
click at [183, 391] on span "Client Document Storage" at bounding box center [143, 395] width 139 height 15
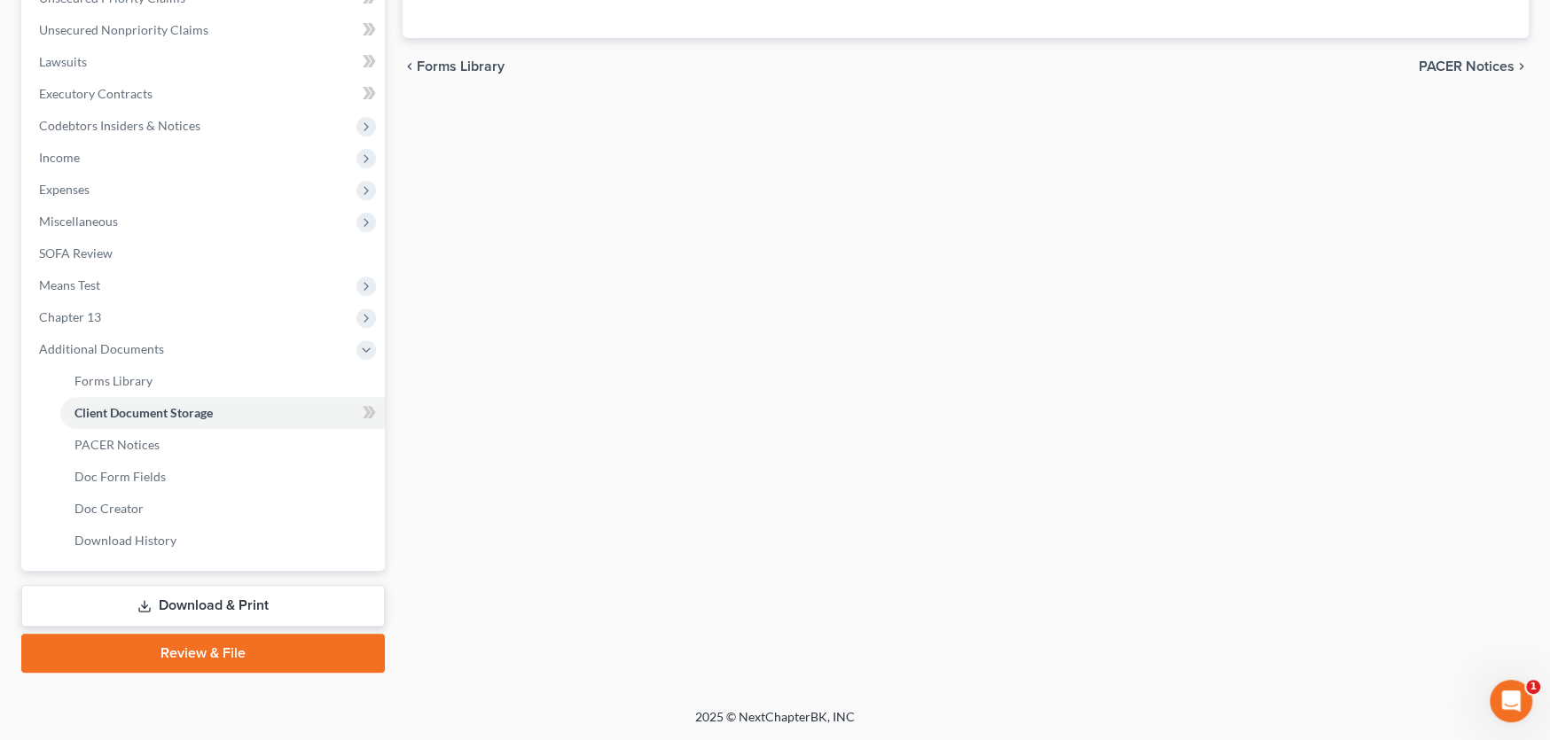
scroll to position [230, 0]
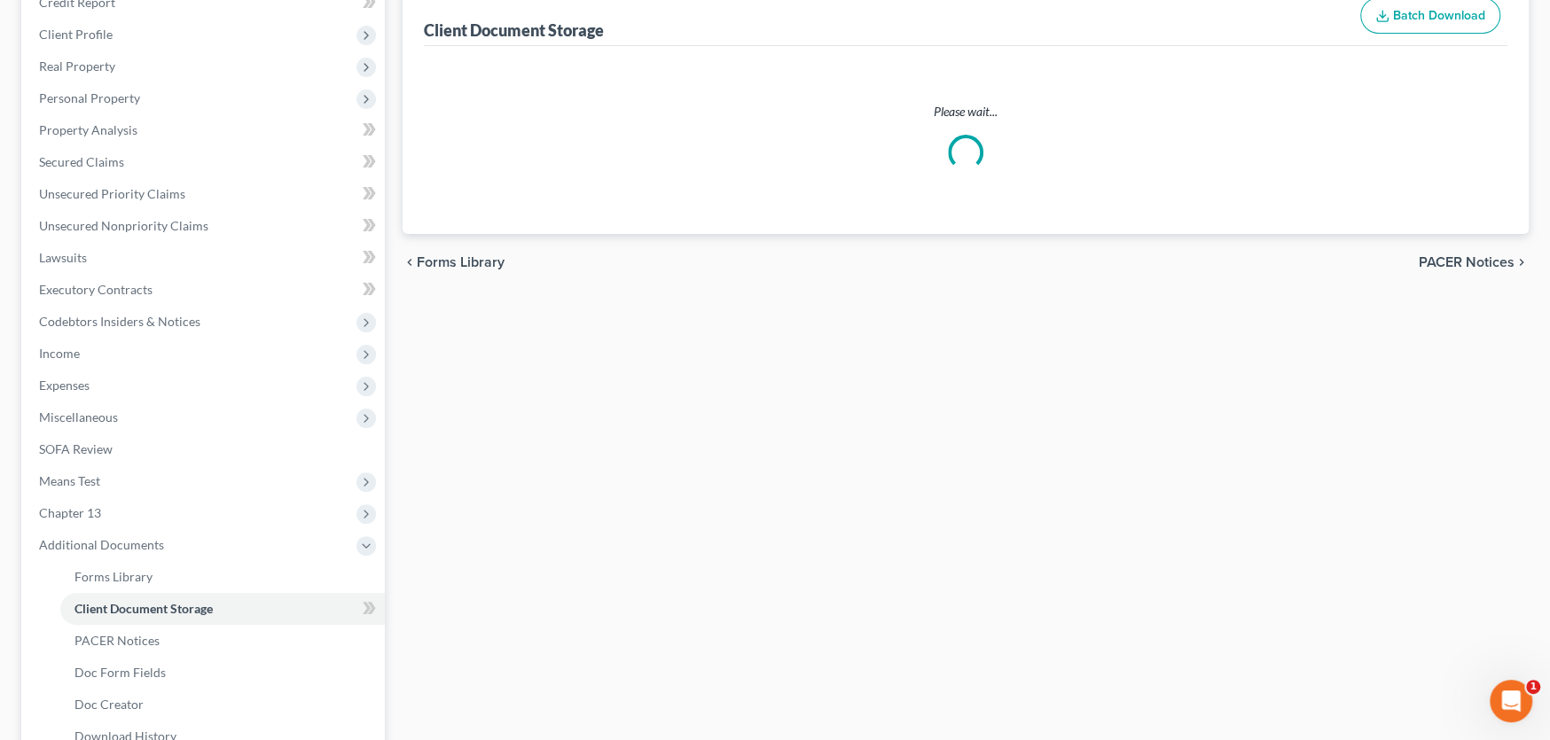
select select "0"
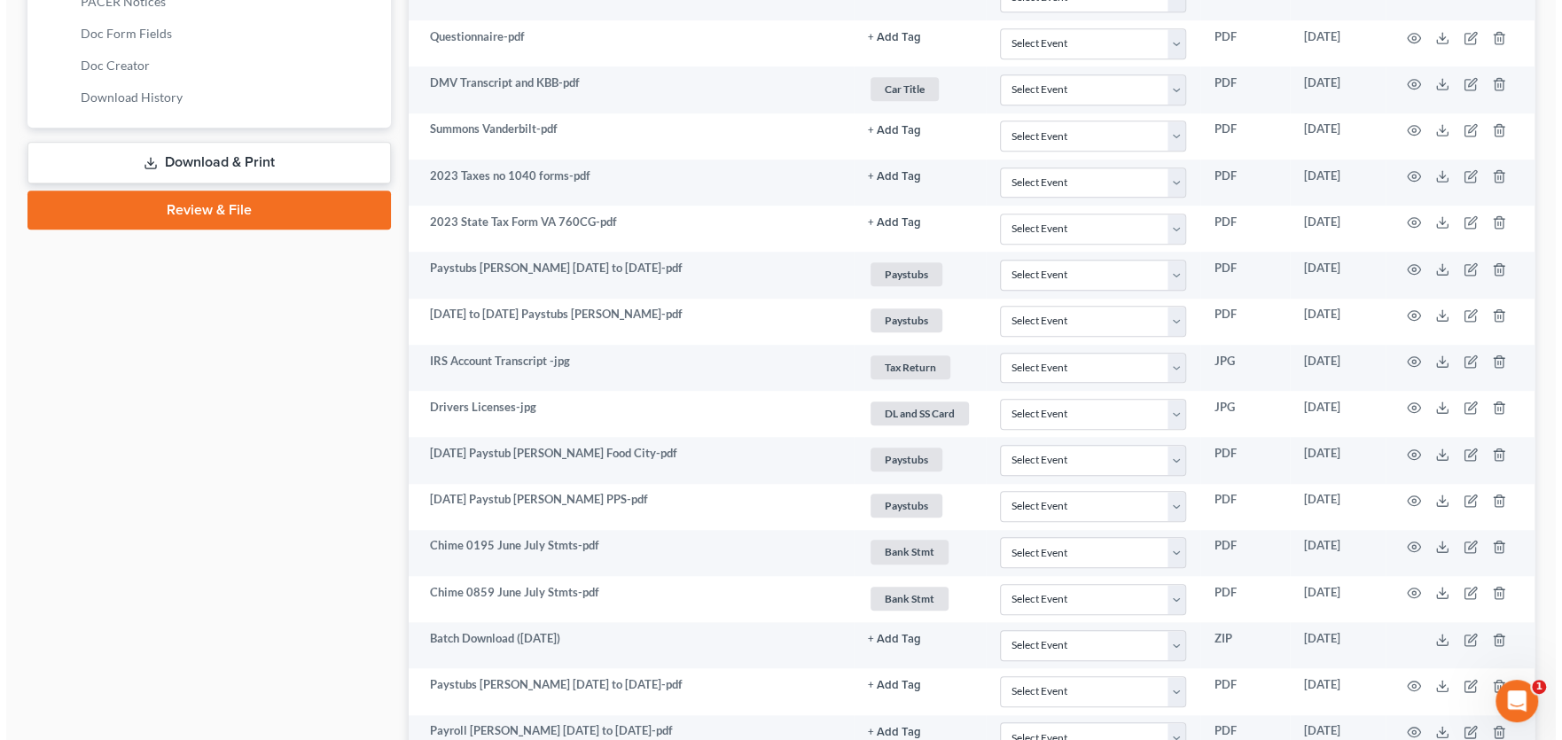
scroll to position [899, 0]
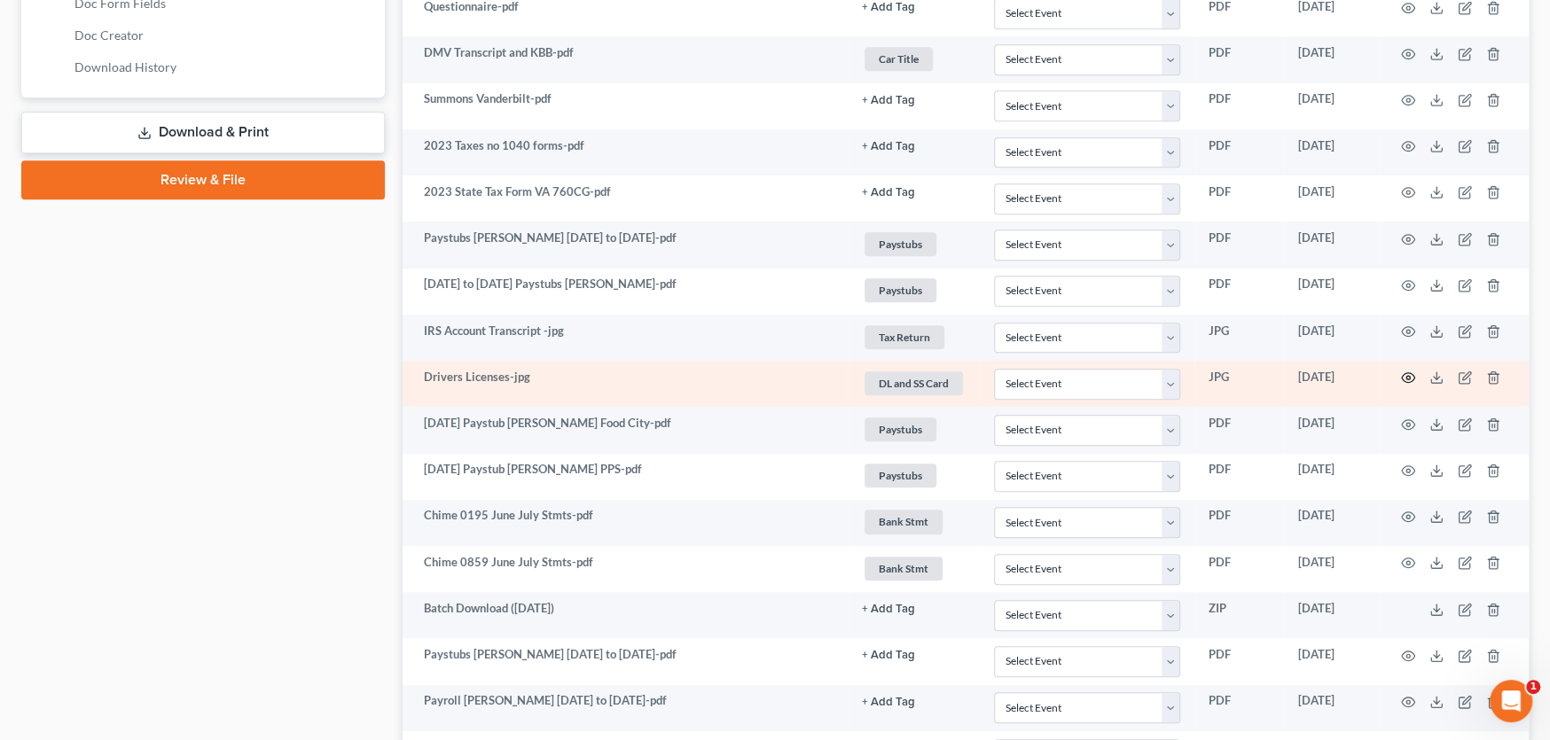
click at [1407, 373] on icon "button" at bounding box center [1408, 378] width 14 height 14
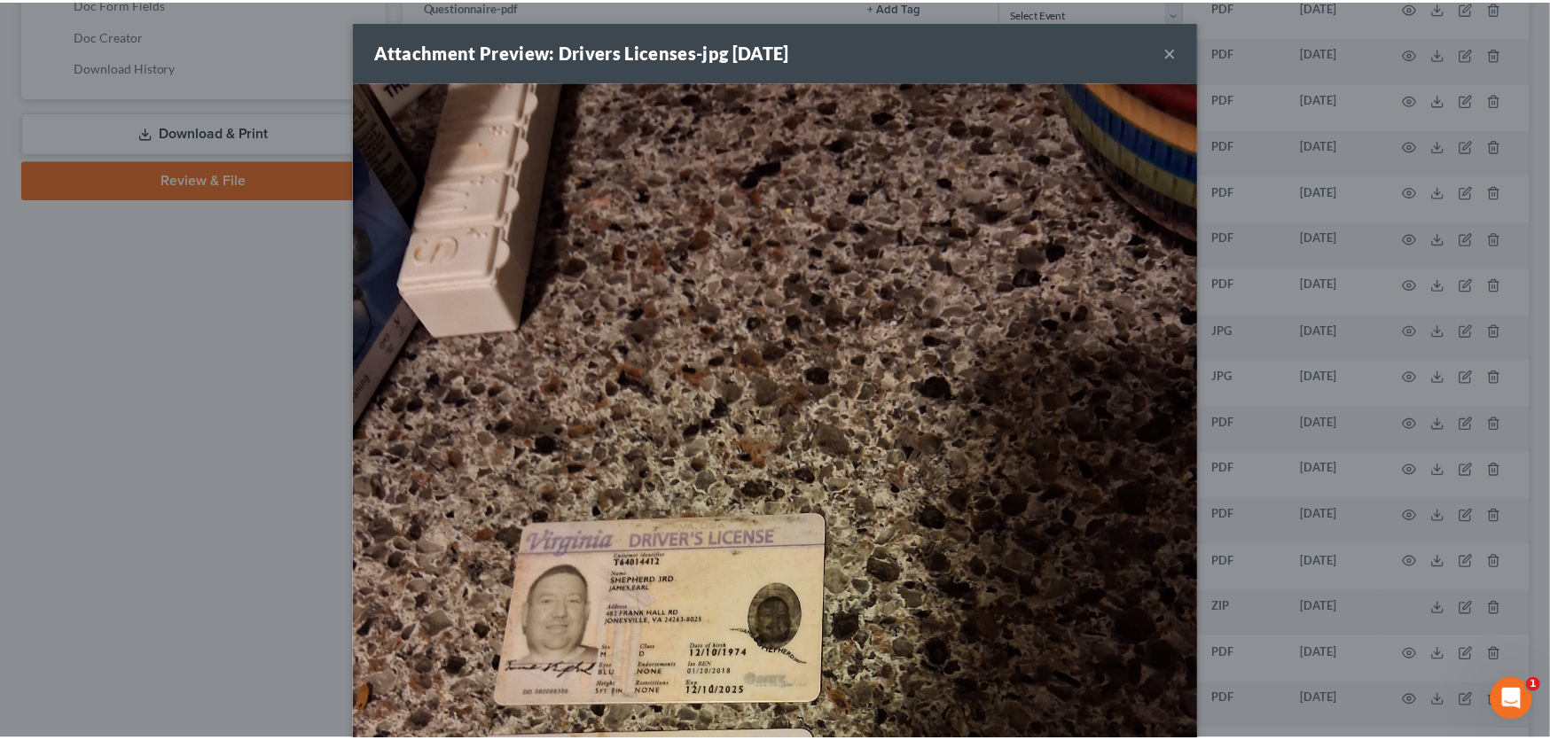
scroll to position [0, 0]
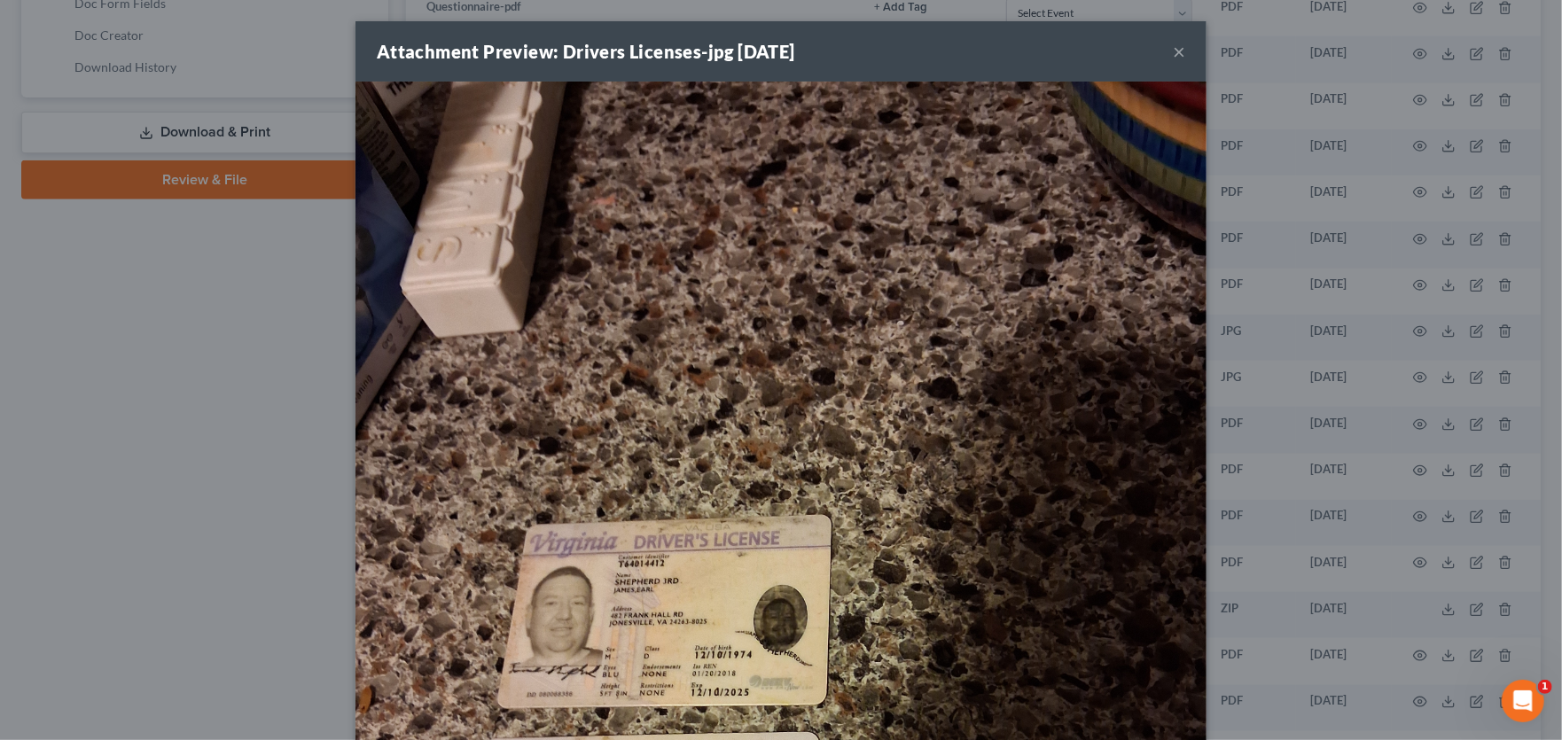
click at [1173, 53] on button "×" at bounding box center [1179, 51] width 12 height 21
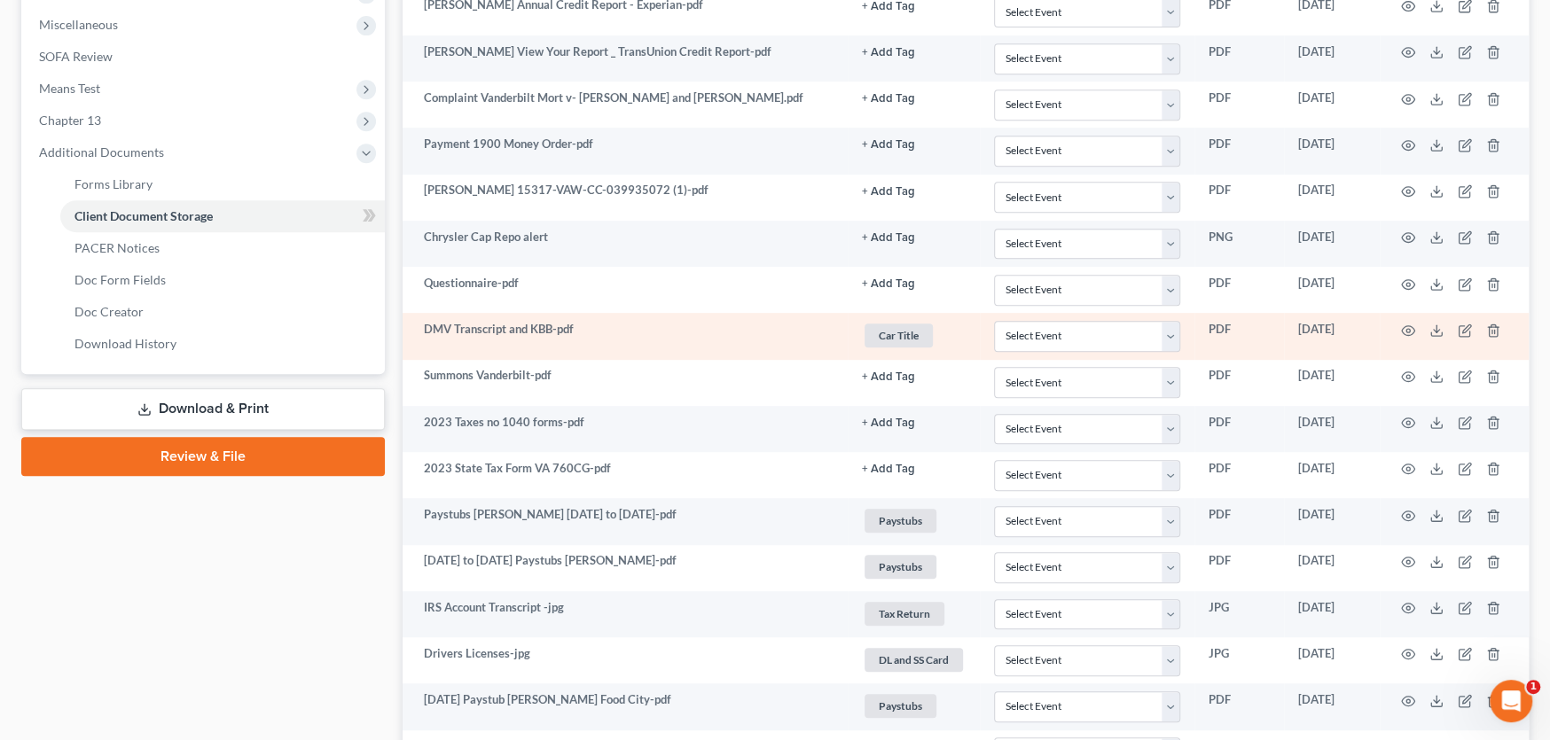
scroll to position [633, 0]
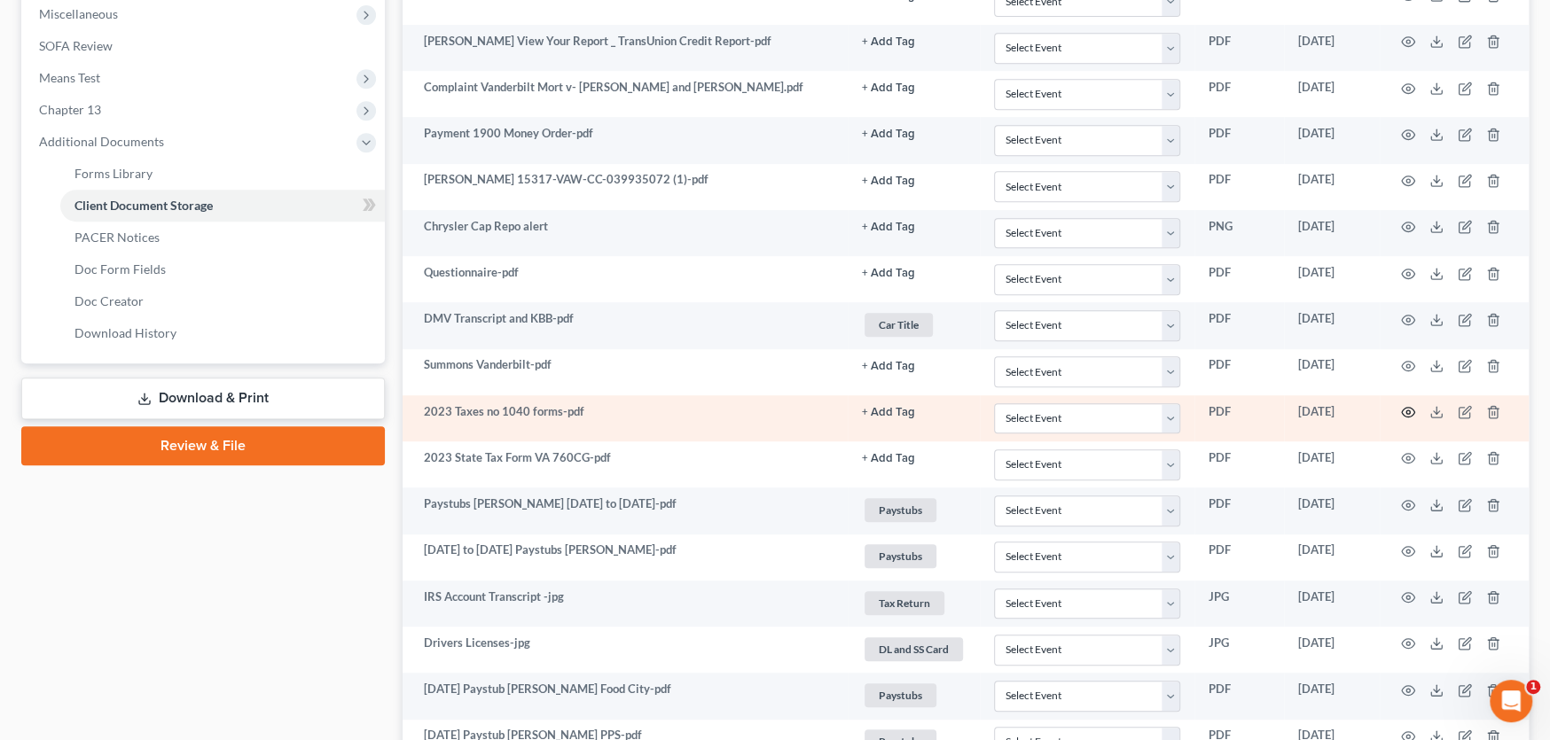
click at [1408, 407] on icon "button" at bounding box center [1408, 412] width 14 height 14
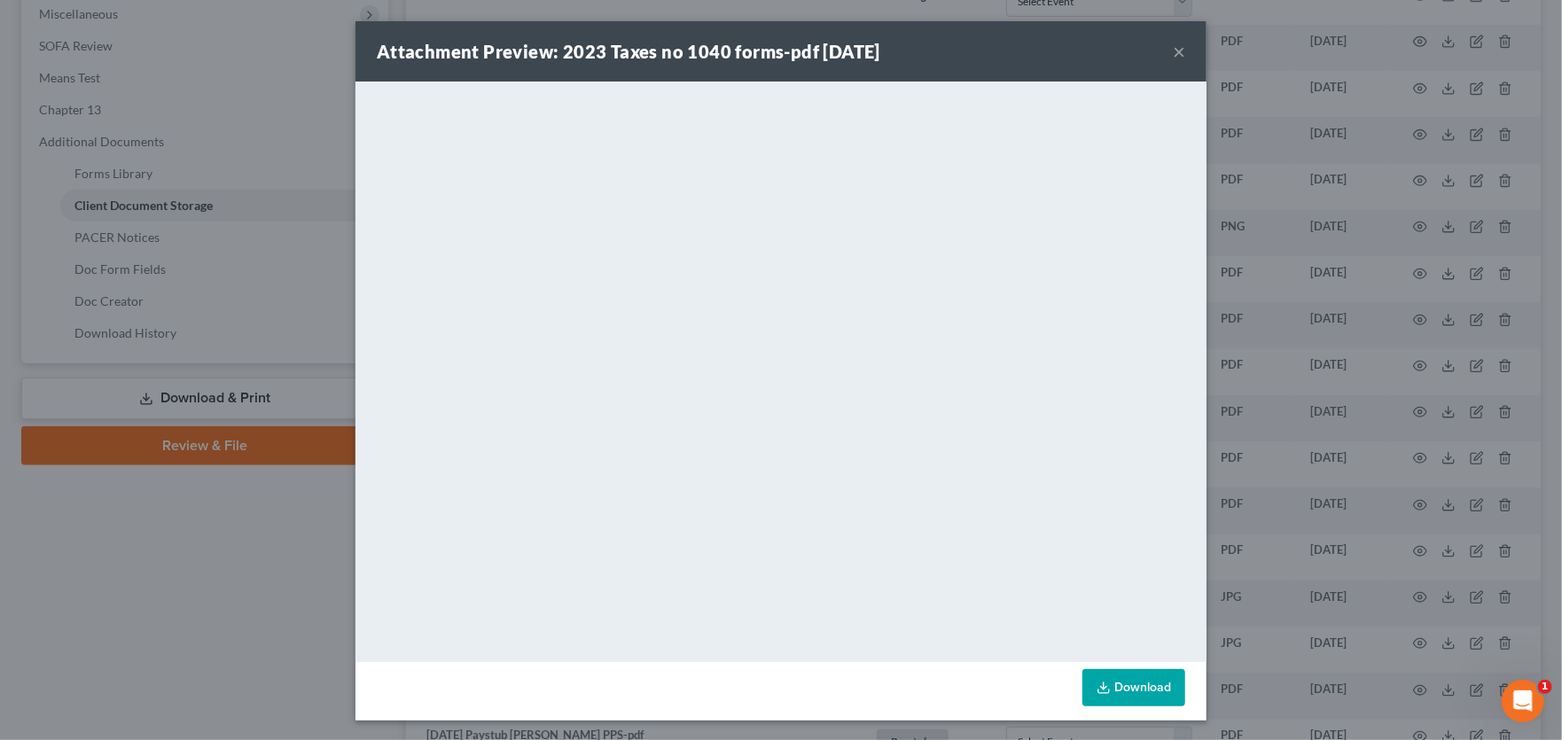
click at [1173, 50] on button "×" at bounding box center [1179, 51] width 12 height 21
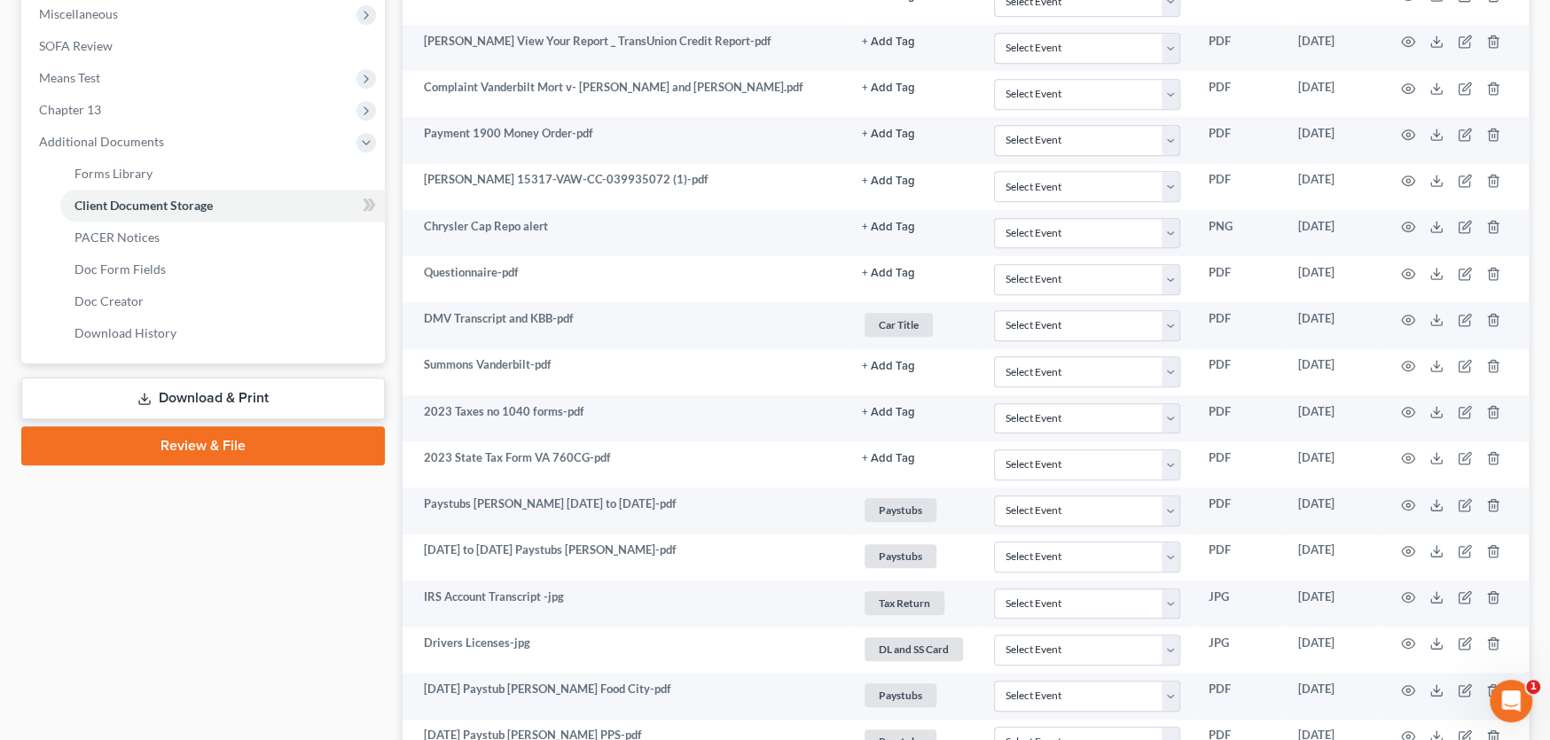
click at [211, 402] on link "Download & Print" at bounding box center [203, 399] width 364 height 42
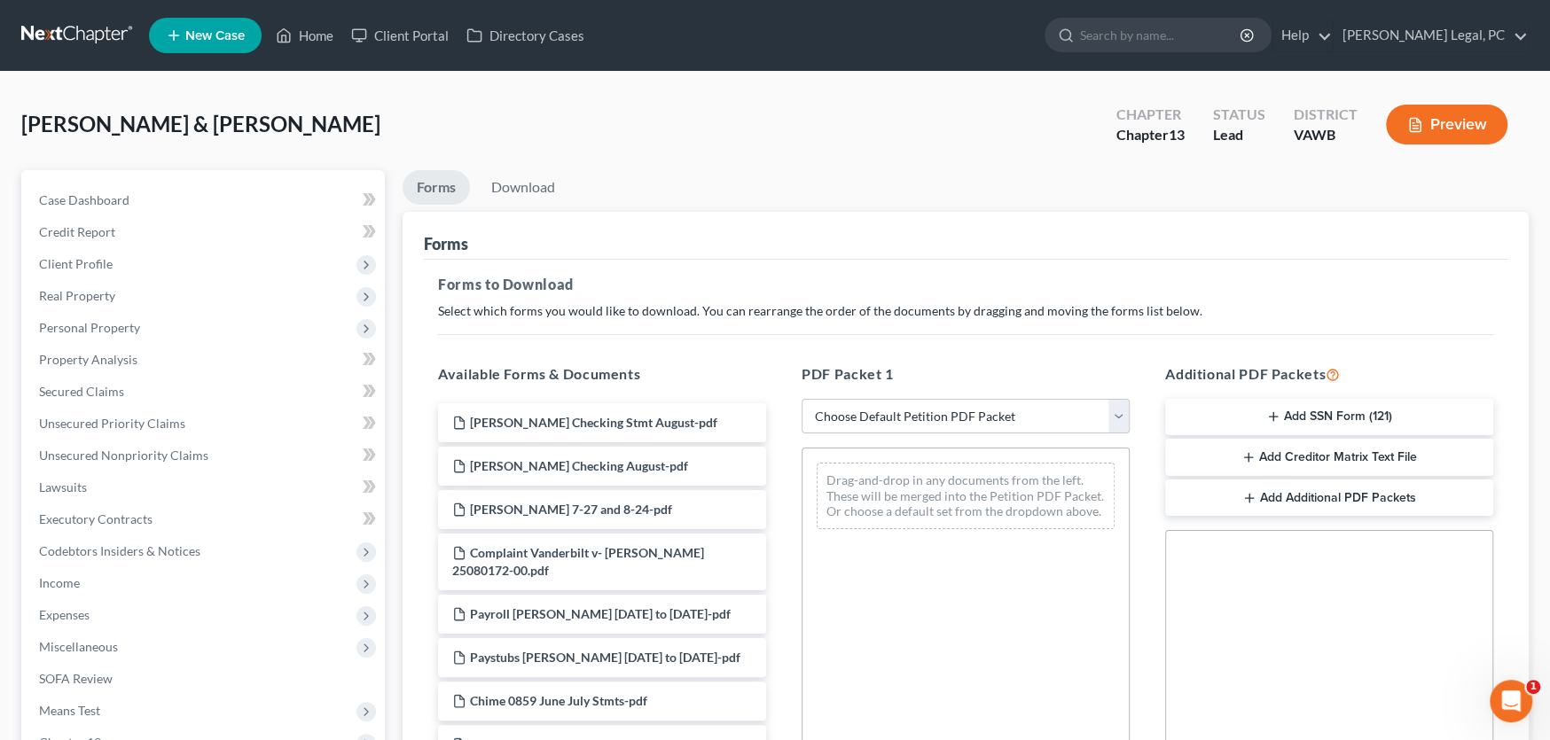
click at [1300, 414] on button "Add SSN Form (121)" at bounding box center [1329, 417] width 328 height 37
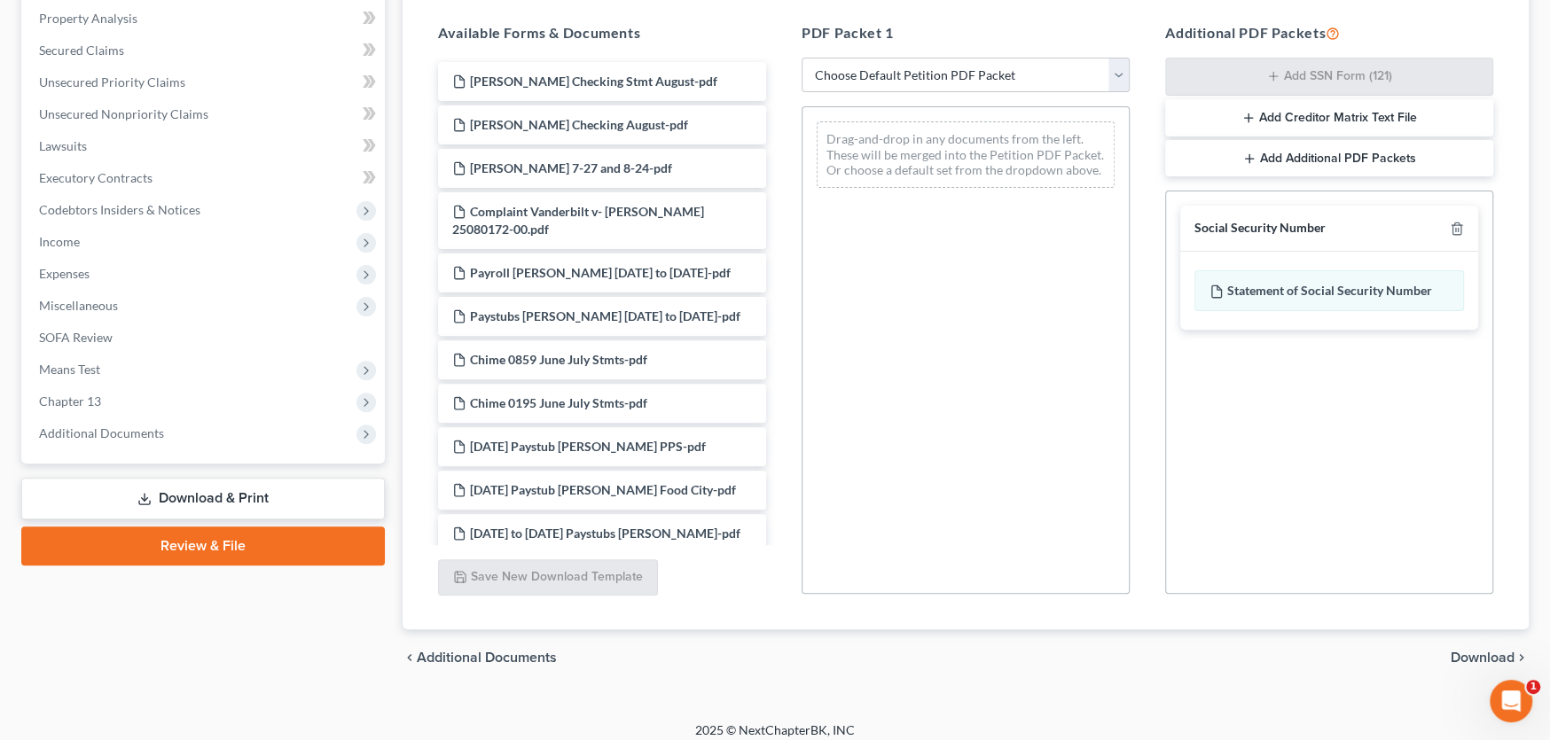
scroll to position [354, 0]
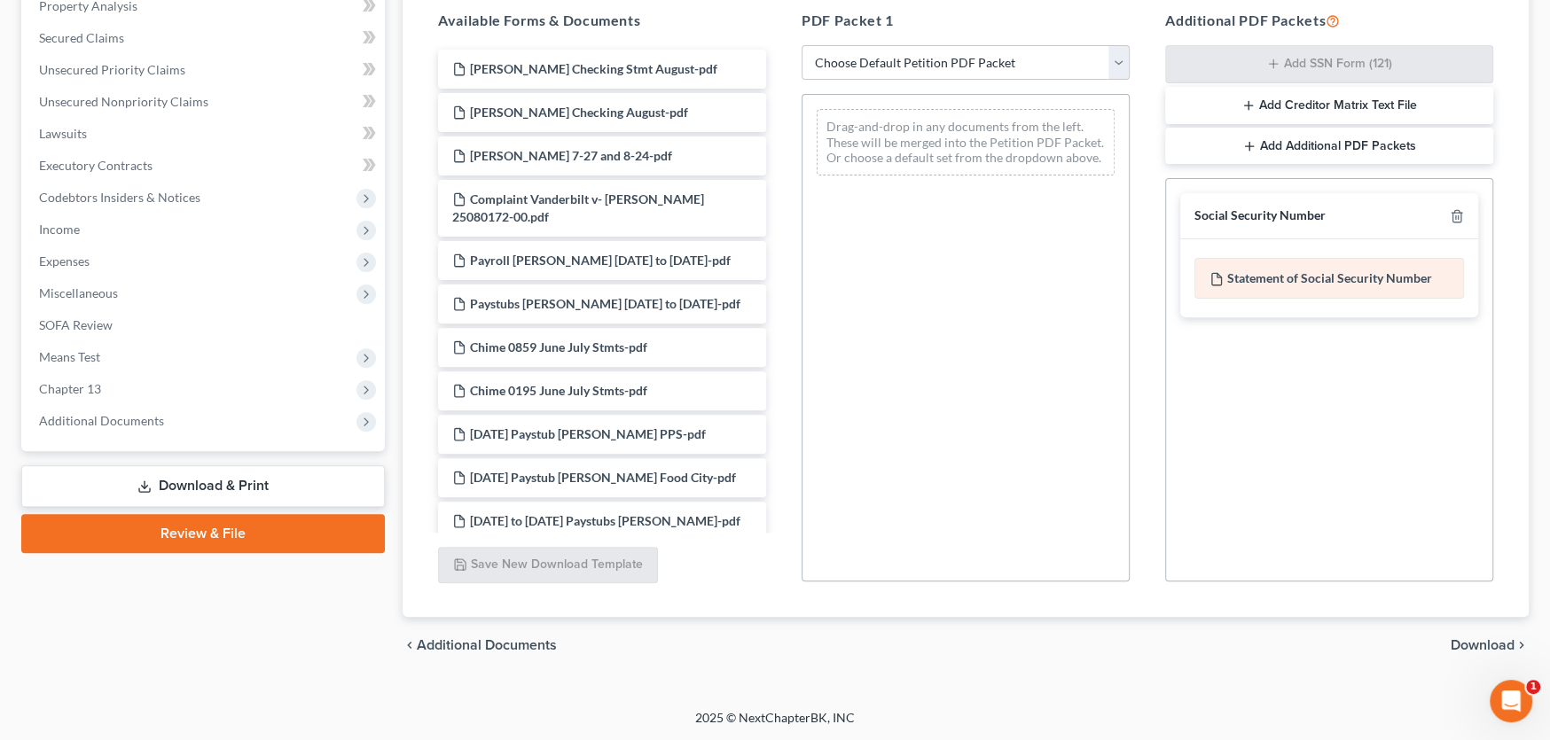
click at [1310, 283] on div "Statement of Social Security Number" at bounding box center [1329, 278] width 270 height 41
click at [1472, 646] on span "Download" at bounding box center [1483, 645] width 64 height 14
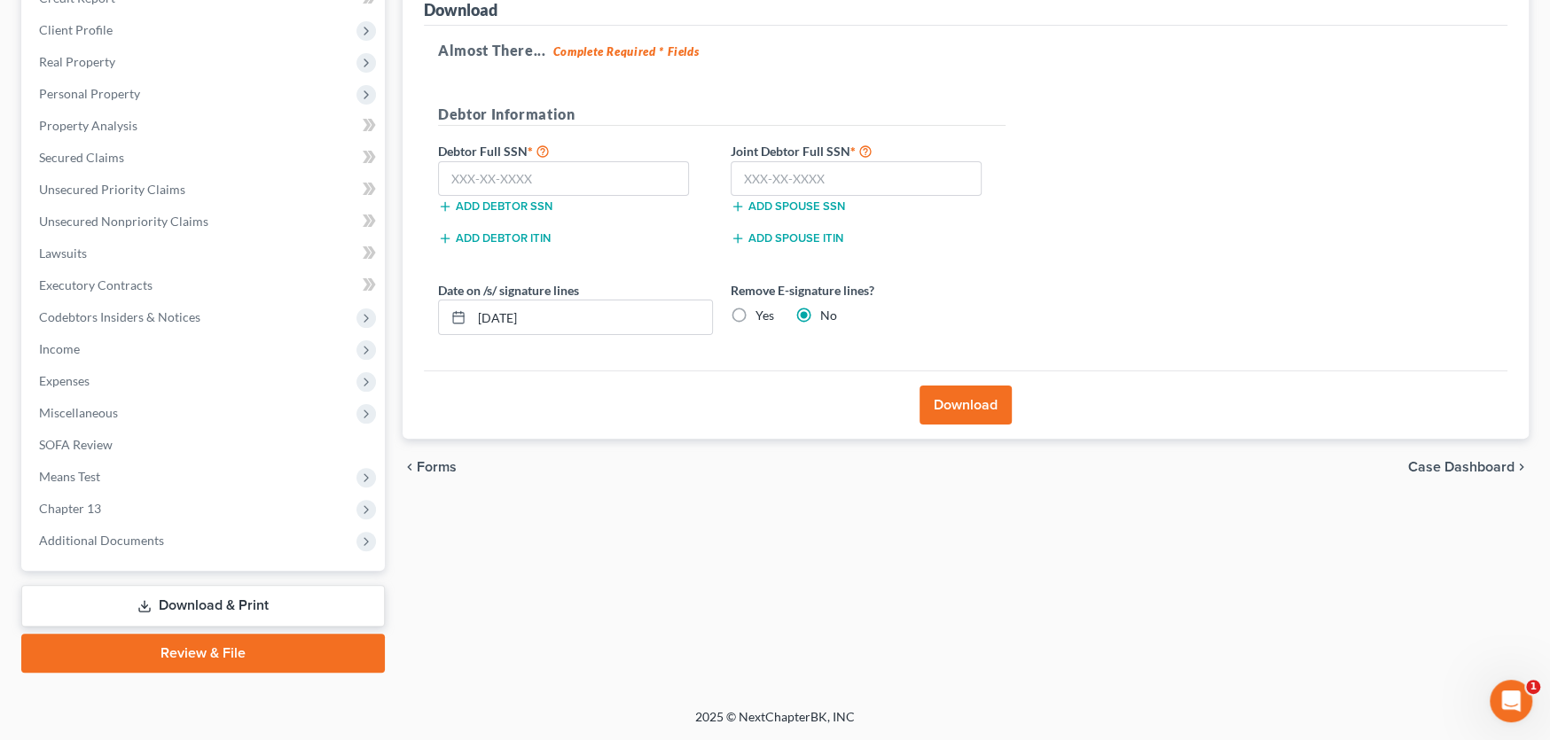
scroll to position [232, 0]
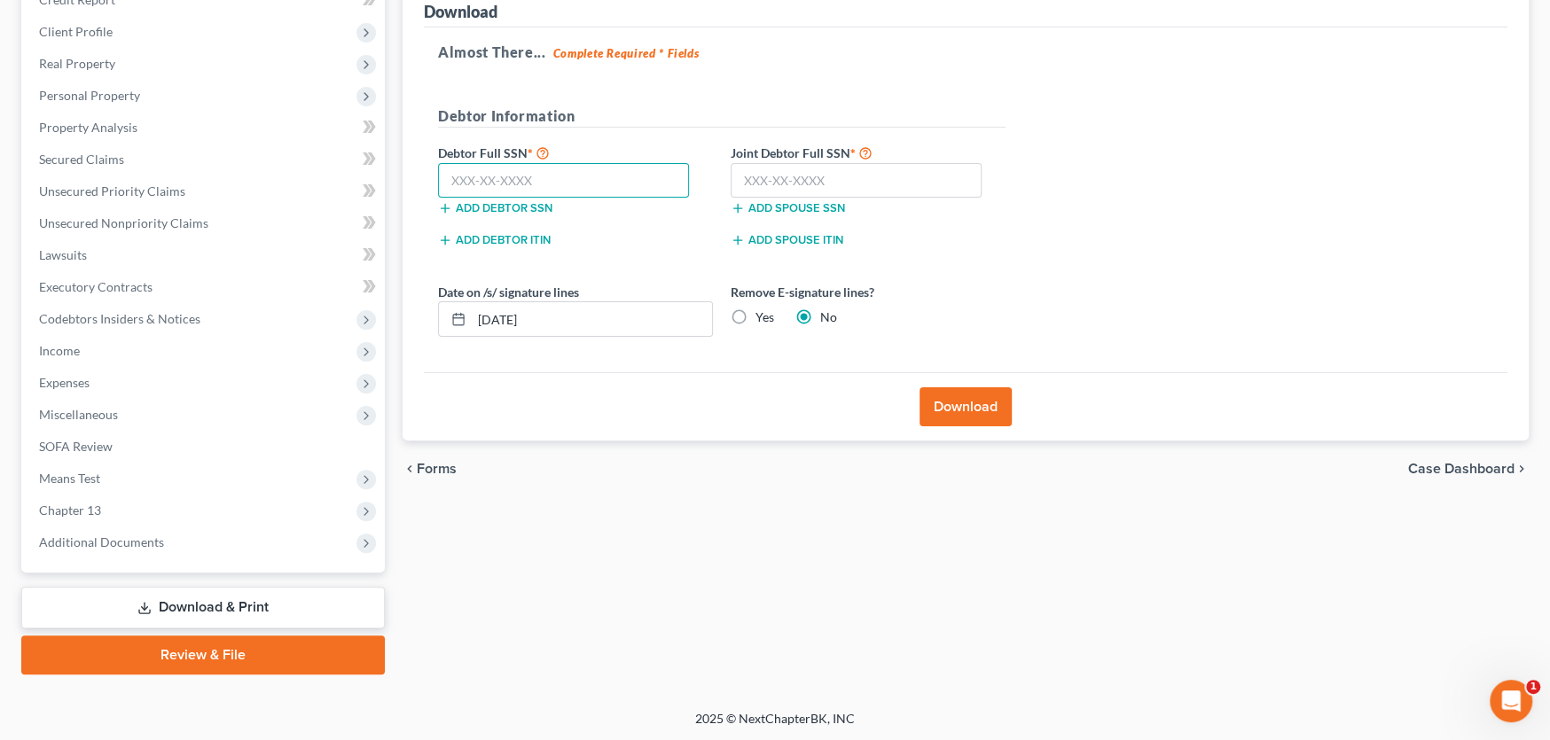
click at [591, 188] on input "text" at bounding box center [563, 180] width 251 height 35
click at [473, 181] on input "text" at bounding box center [563, 180] width 251 height 35
type input "223-04-8244"
click at [778, 173] on input "text" at bounding box center [856, 180] width 251 height 35
type input "225-41-5903"
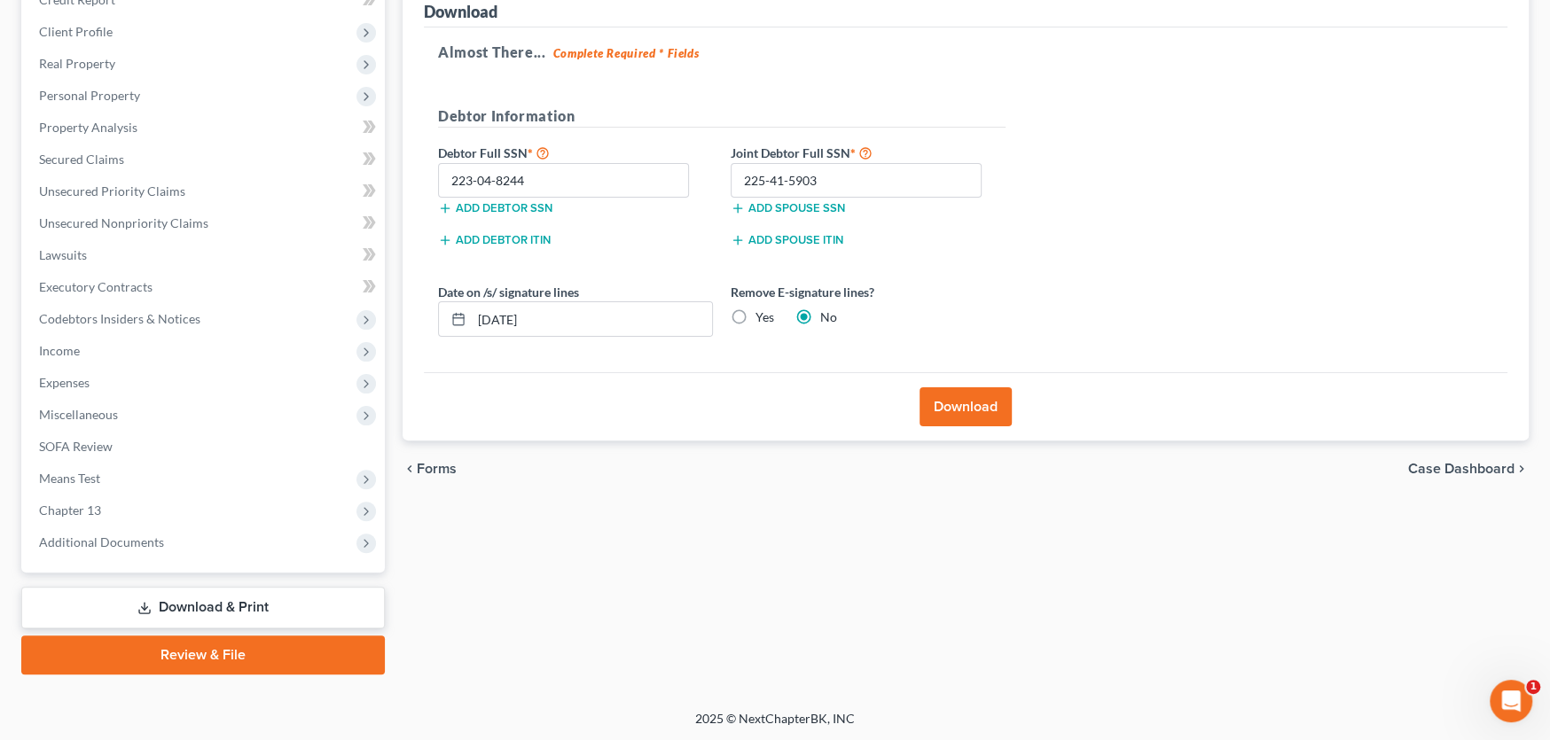
click at [940, 404] on button "Download" at bounding box center [966, 406] width 92 height 39
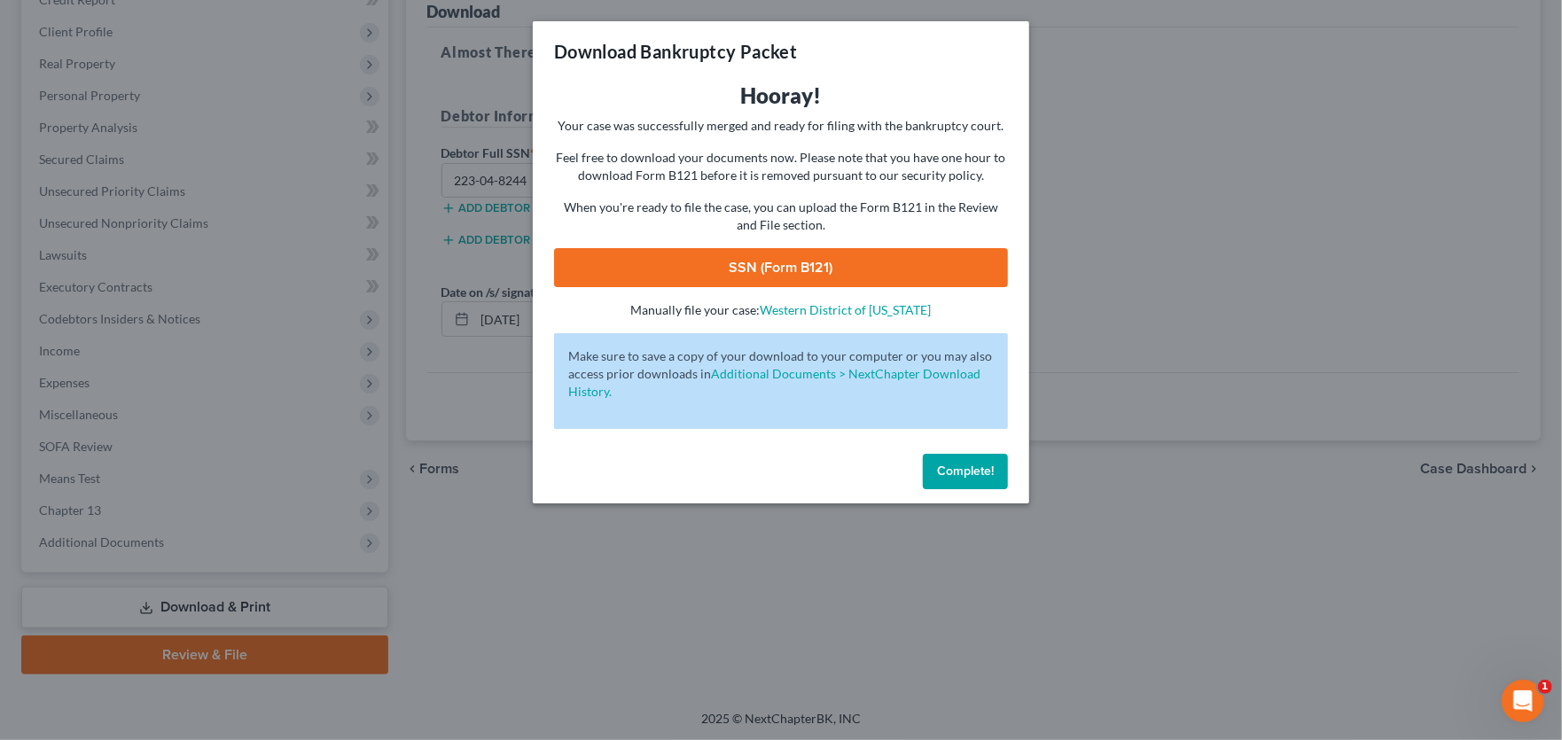
click at [802, 270] on link "SSN (Form B121)" at bounding box center [781, 267] width 454 height 39
drag, startPoint x: 974, startPoint y: 464, endPoint x: 995, endPoint y: 462, distance: 21.4
click at [974, 464] on span "Complete!" at bounding box center [965, 471] width 57 height 15
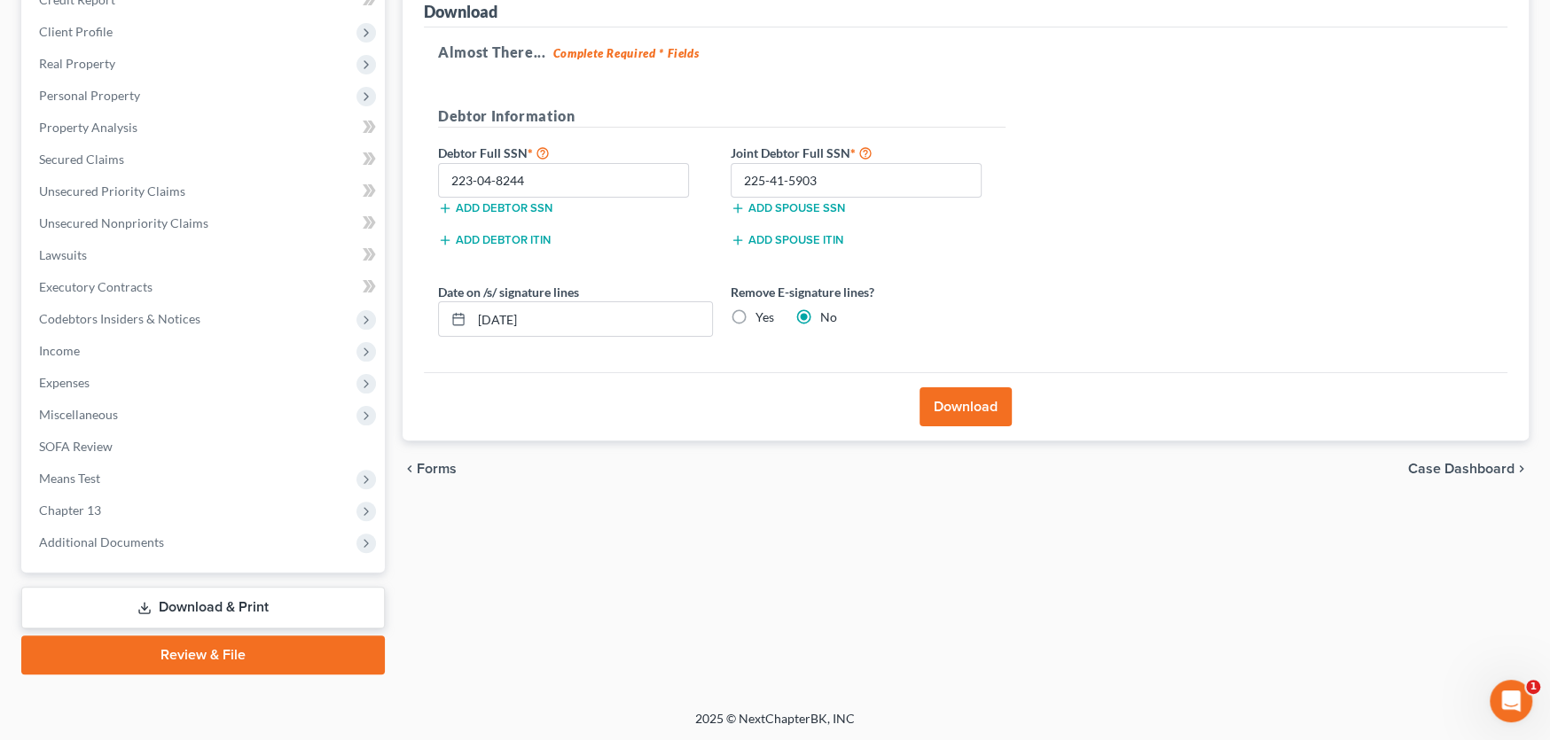
click at [167, 655] on link "Review & File" at bounding box center [203, 655] width 364 height 39
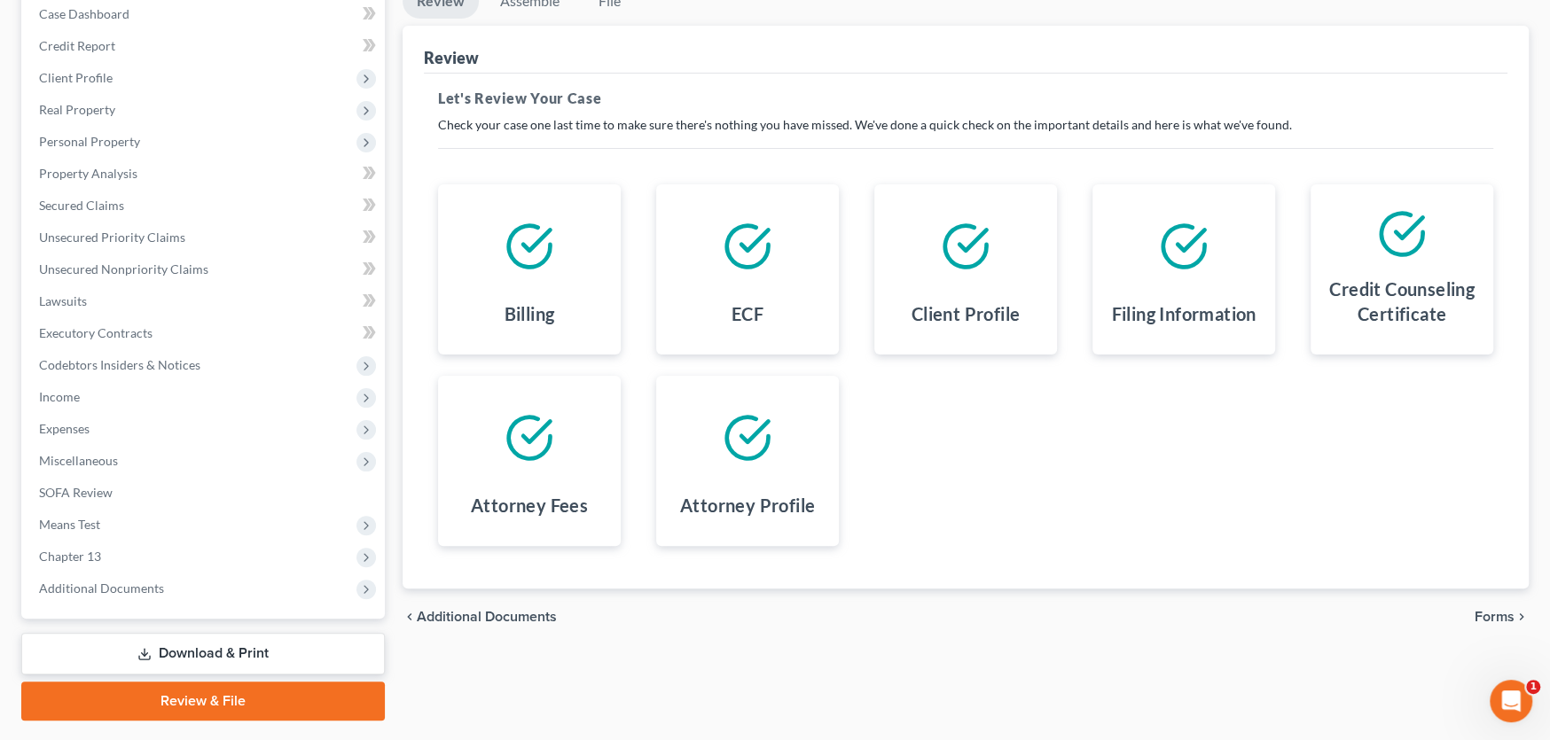
scroll to position [232, 0]
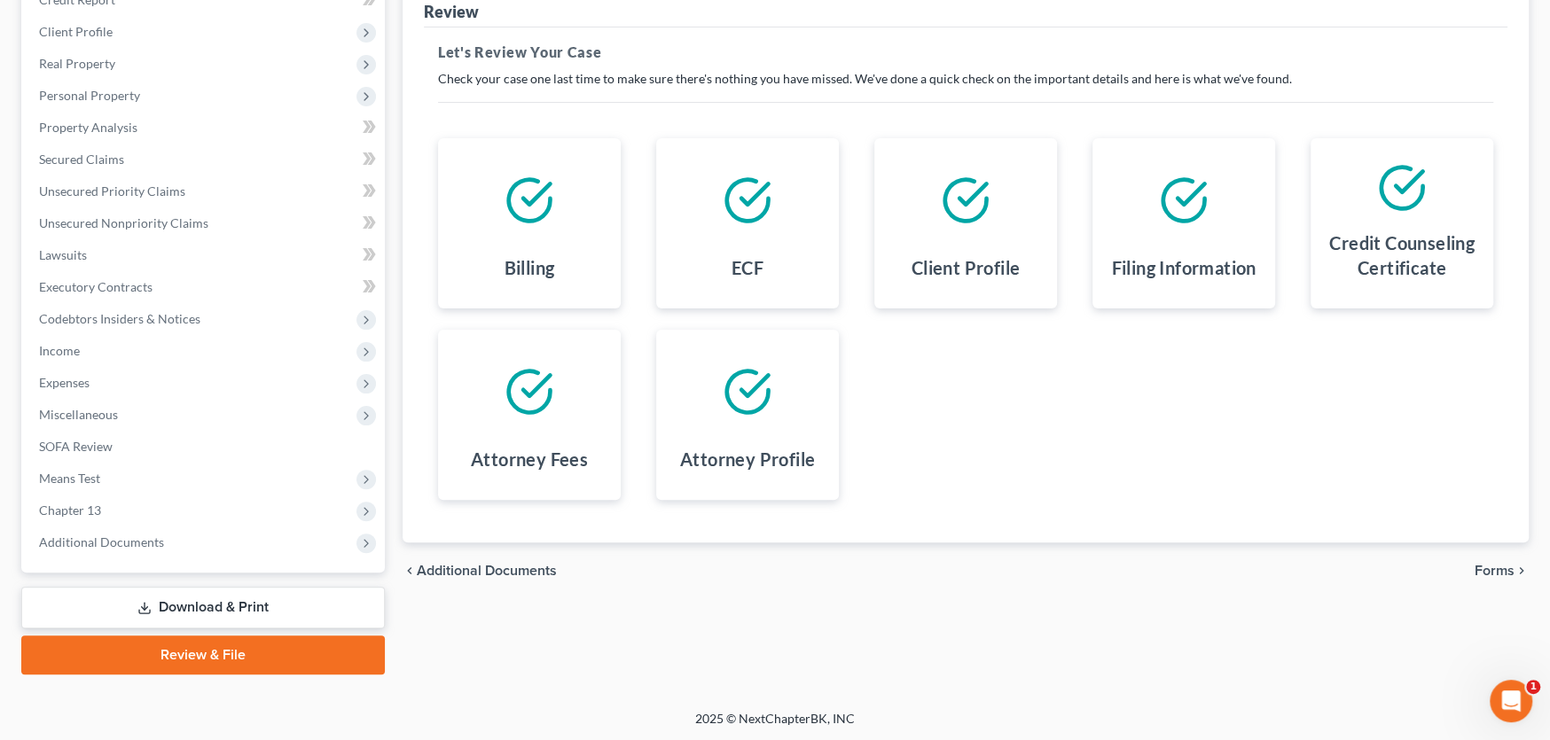
click at [1495, 567] on span "Forms" at bounding box center [1495, 571] width 40 height 14
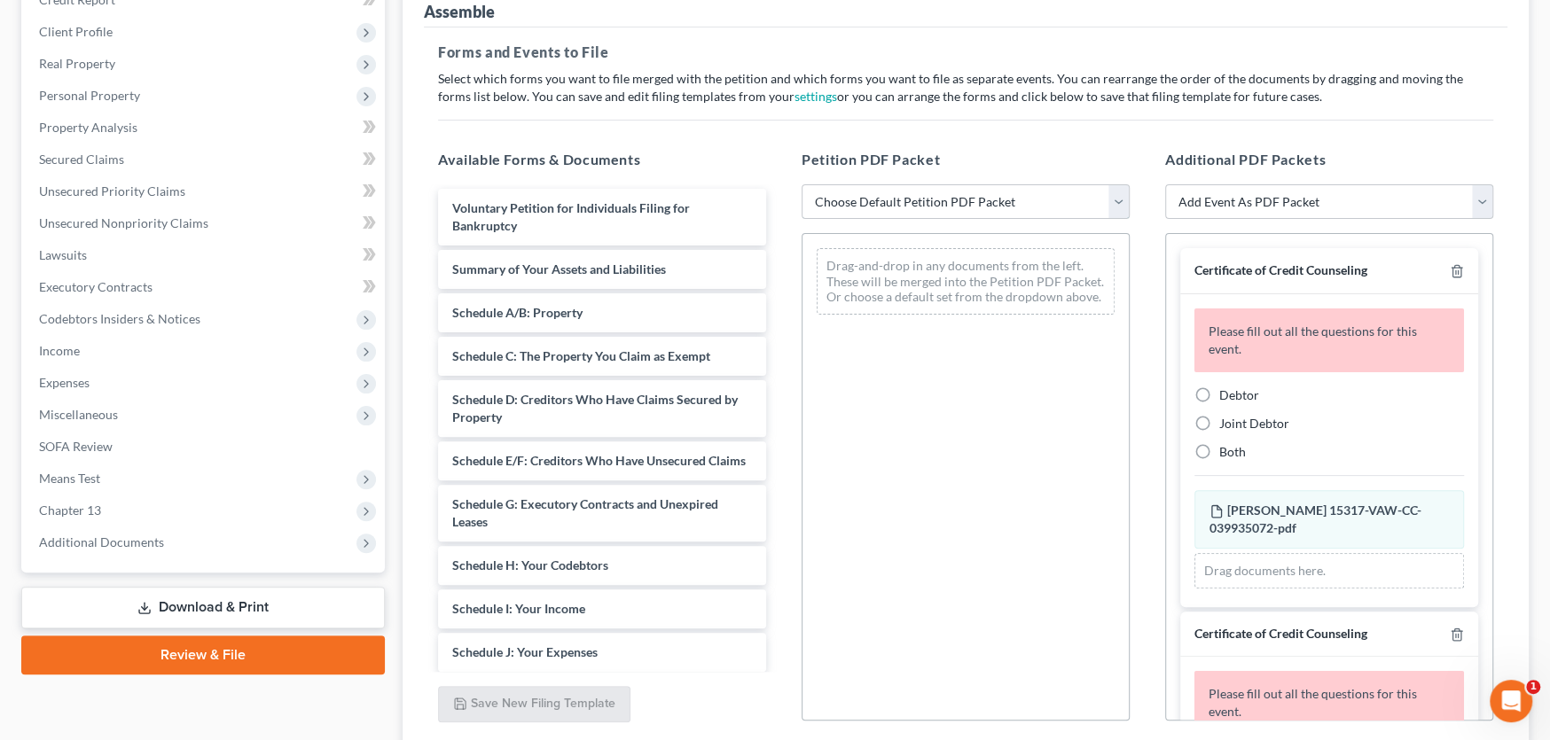
click at [876, 189] on select "Choose Default Petition PDF Packet Complete Bankruptcy Petition (all forms and …" at bounding box center [966, 201] width 328 height 35
select select "0"
click at [802, 184] on select "Choose Default Petition PDF Packet Complete Bankruptcy Petition (all forms and …" at bounding box center [966, 201] width 328 height 35
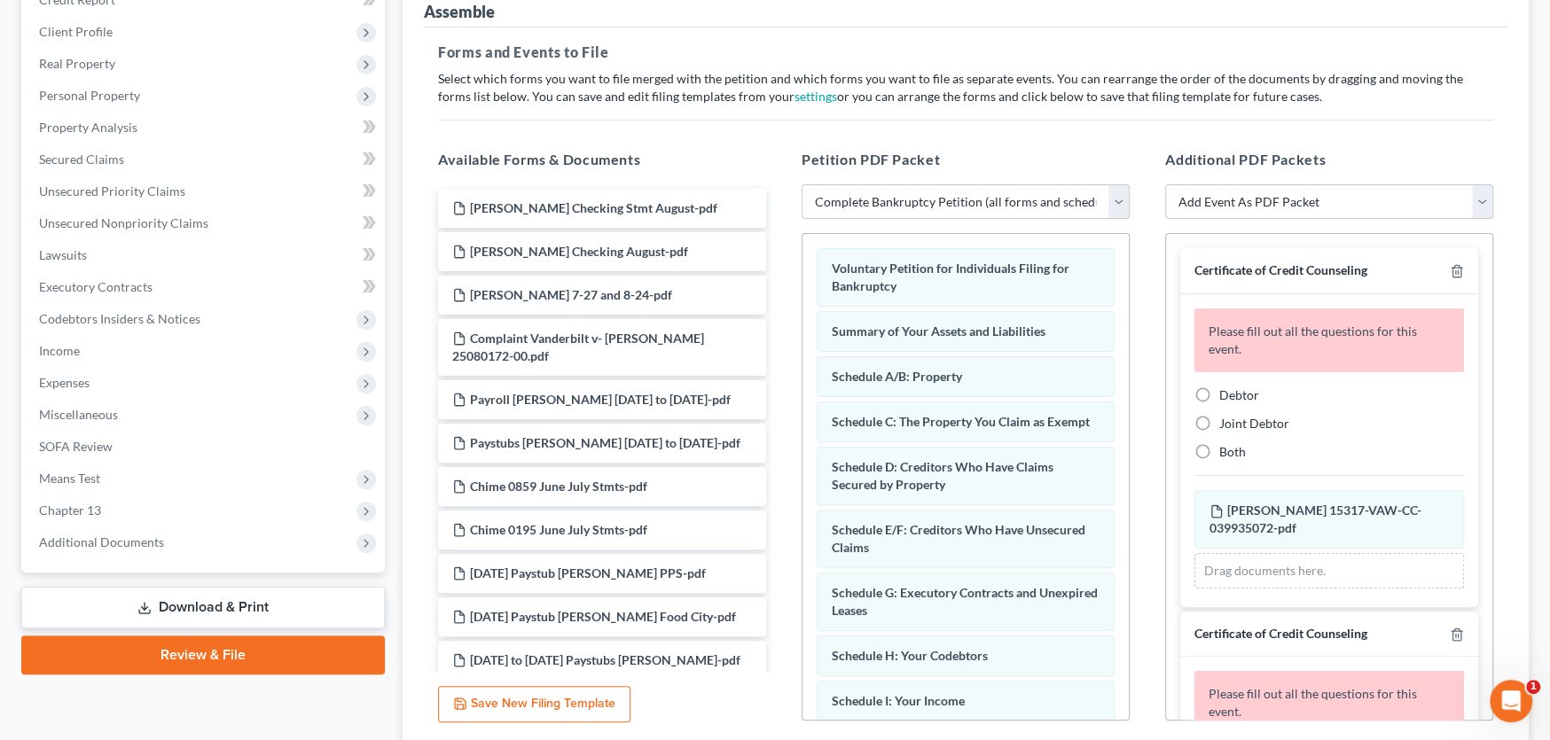
click at [1219, 388] on label "Debtor" at bounding box center [1239, 396] width 40 height 18
click at [1226, 388] on input "Debtor" at bounding box center [1232, 393] width 12 height 12
radio input "true"
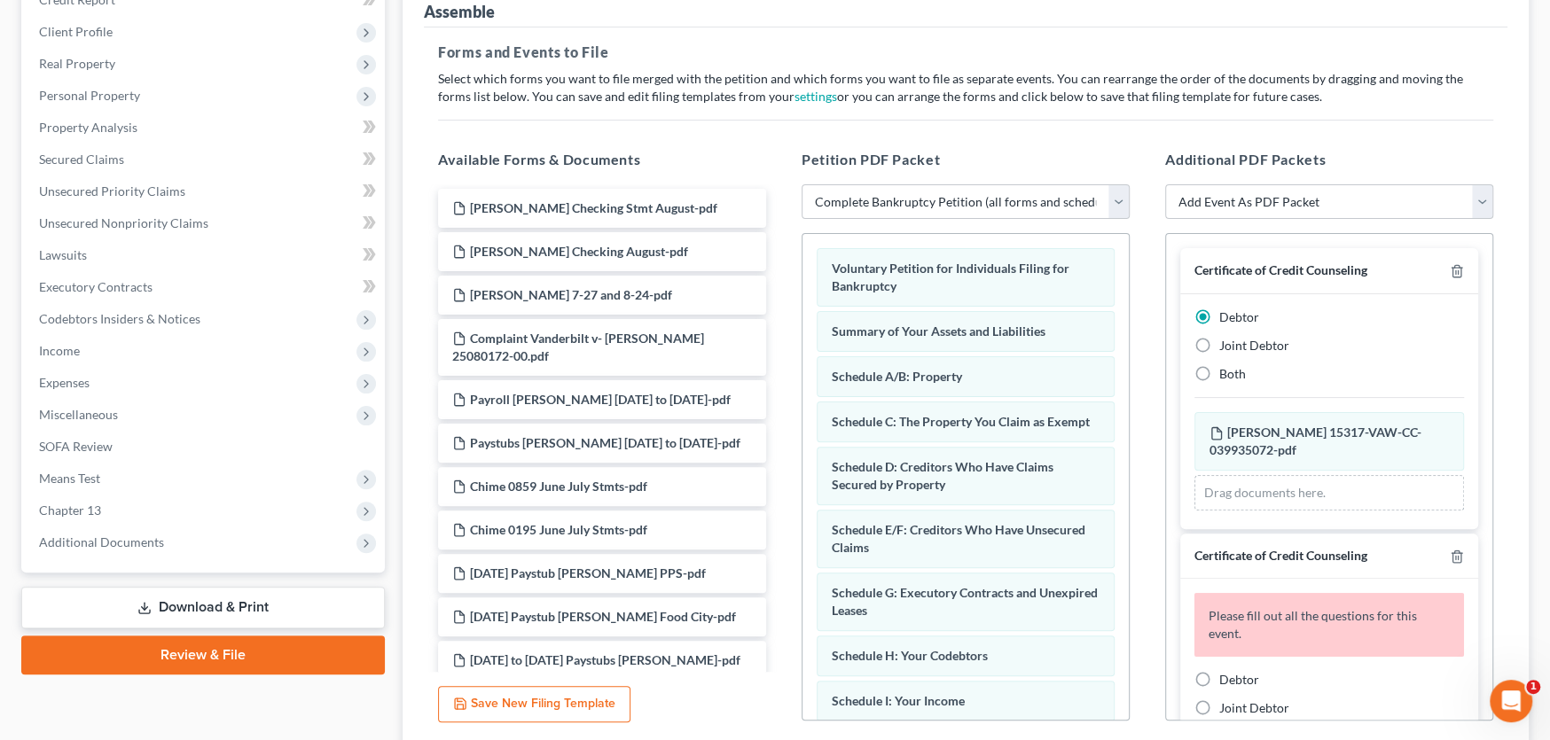
scroll to position [89, 0]
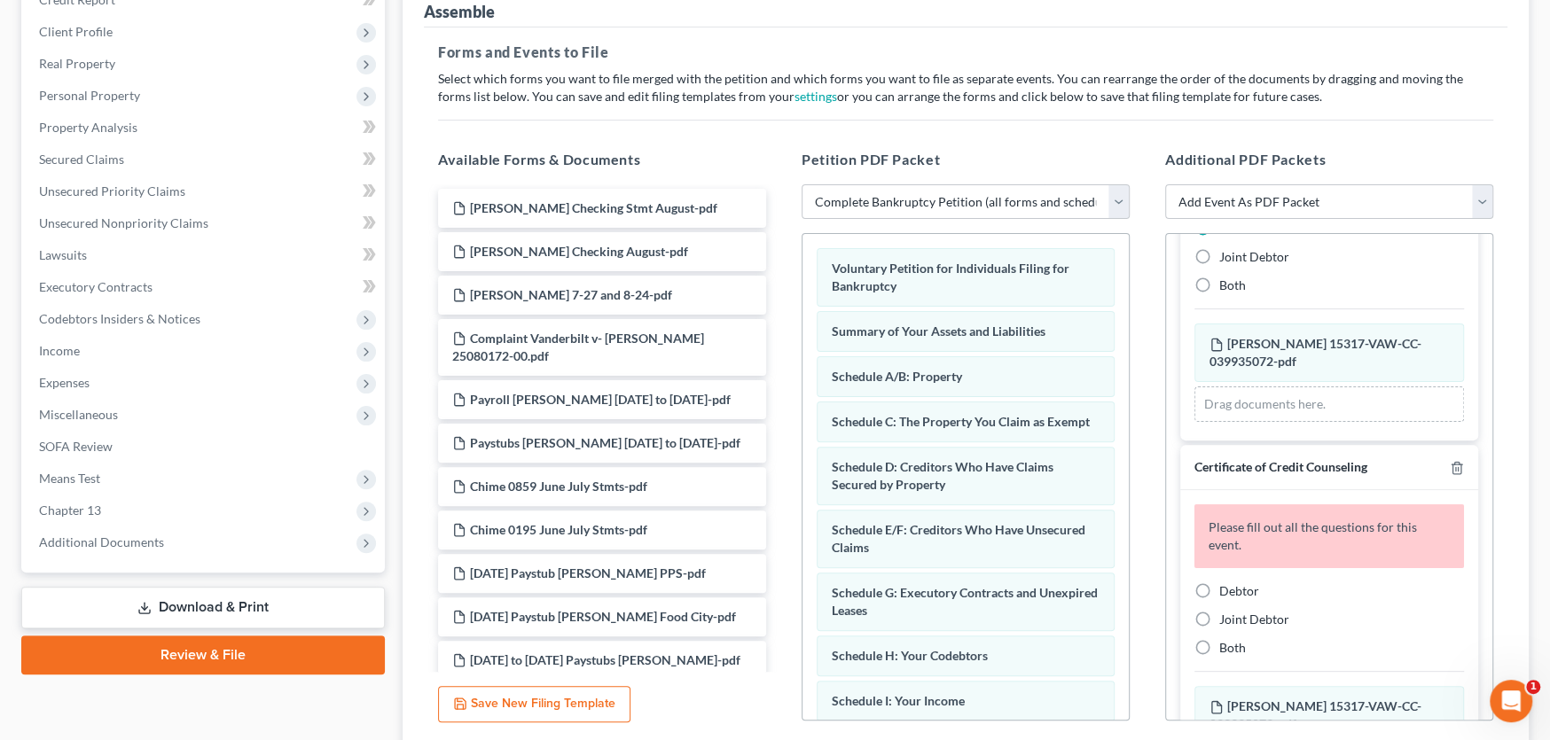
click at [1219, 614] on label "Joint Debtor" at bounding box center [1254, 620] width 70 height 18
click at [1226, 614] on input "Joint Debtor" at bounding box center [1232, 617] width 12 height 12
radio input "true"
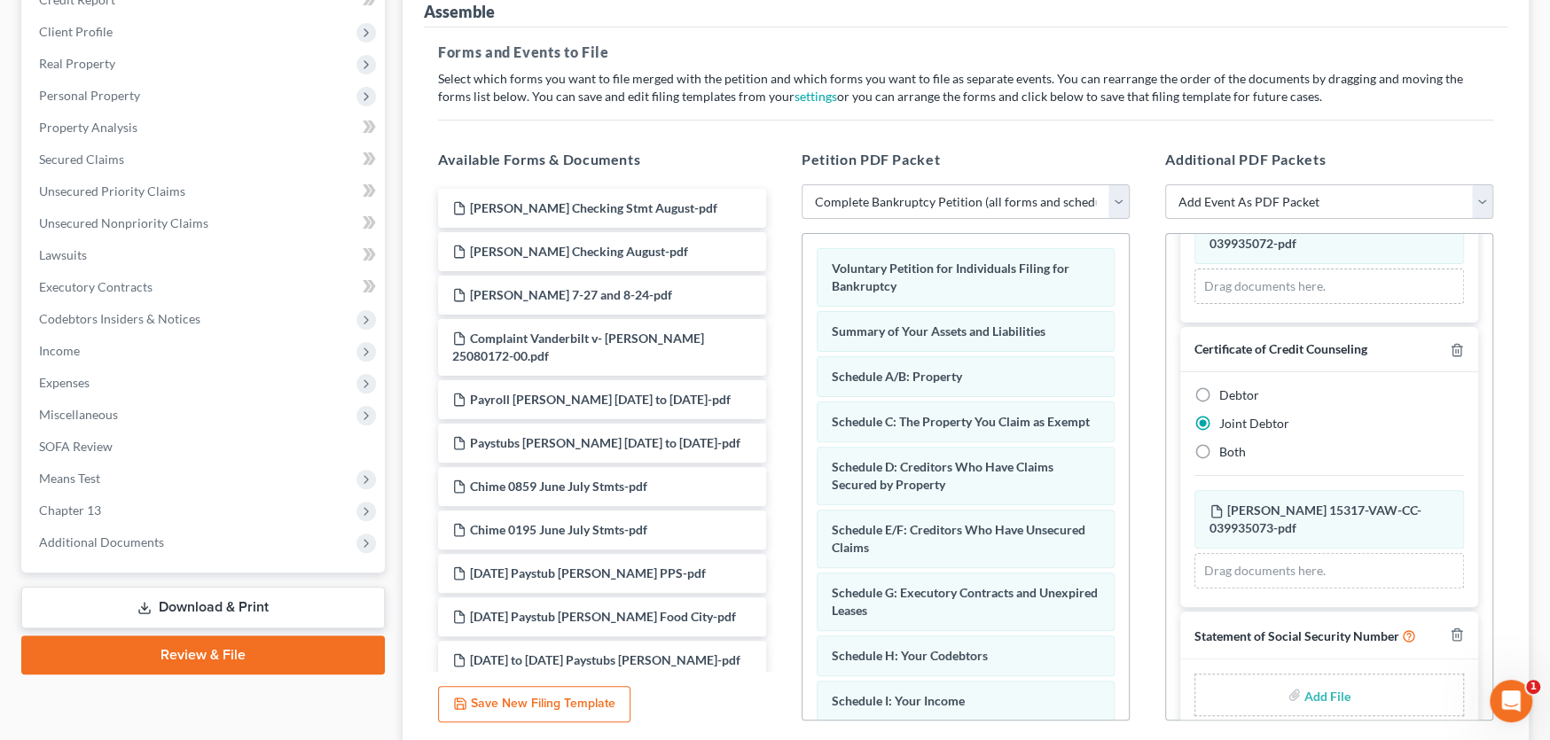
scroll to position [229, 0]
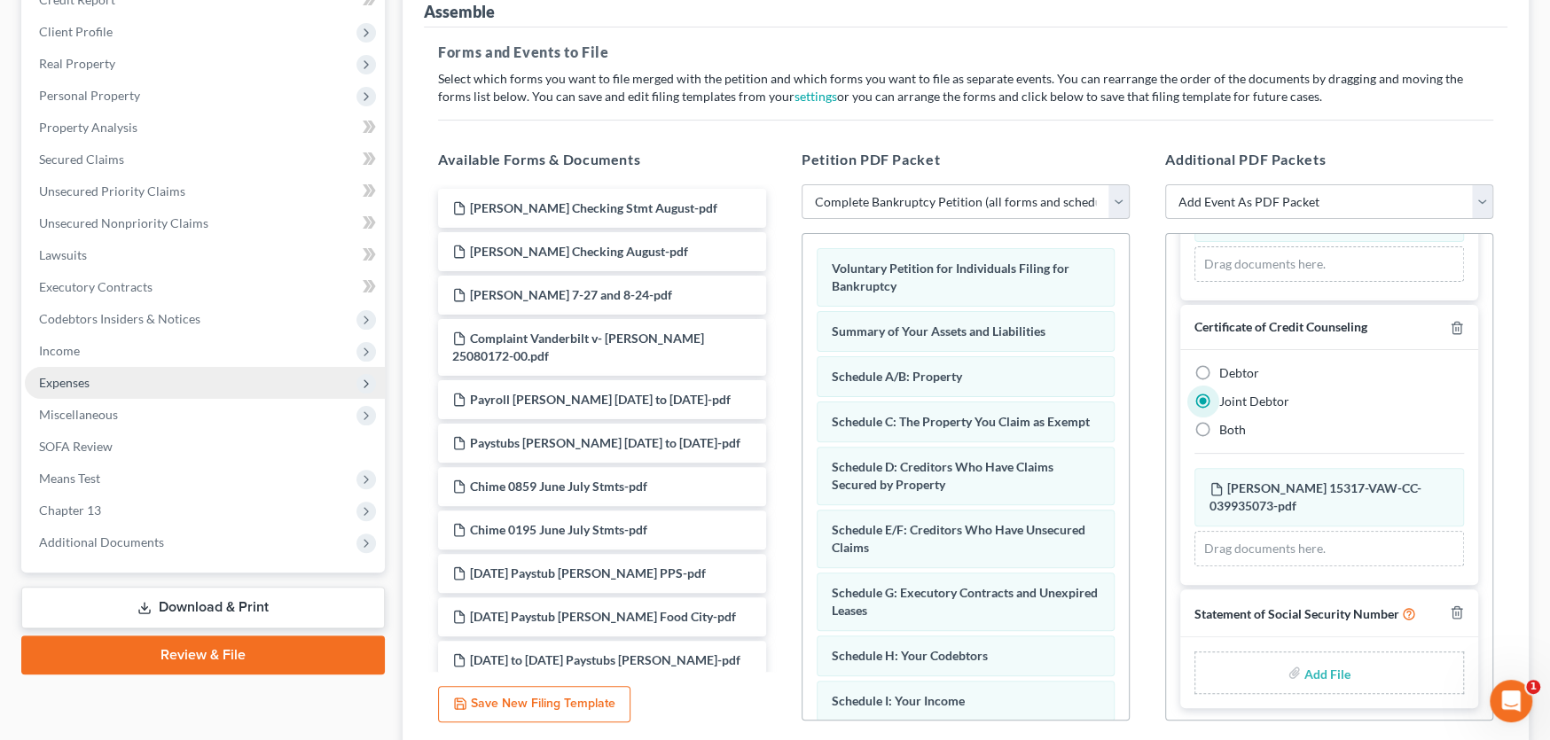
type input "C:\fakepath\Stmt of SSN Form B 121 Shepherd.pdf"
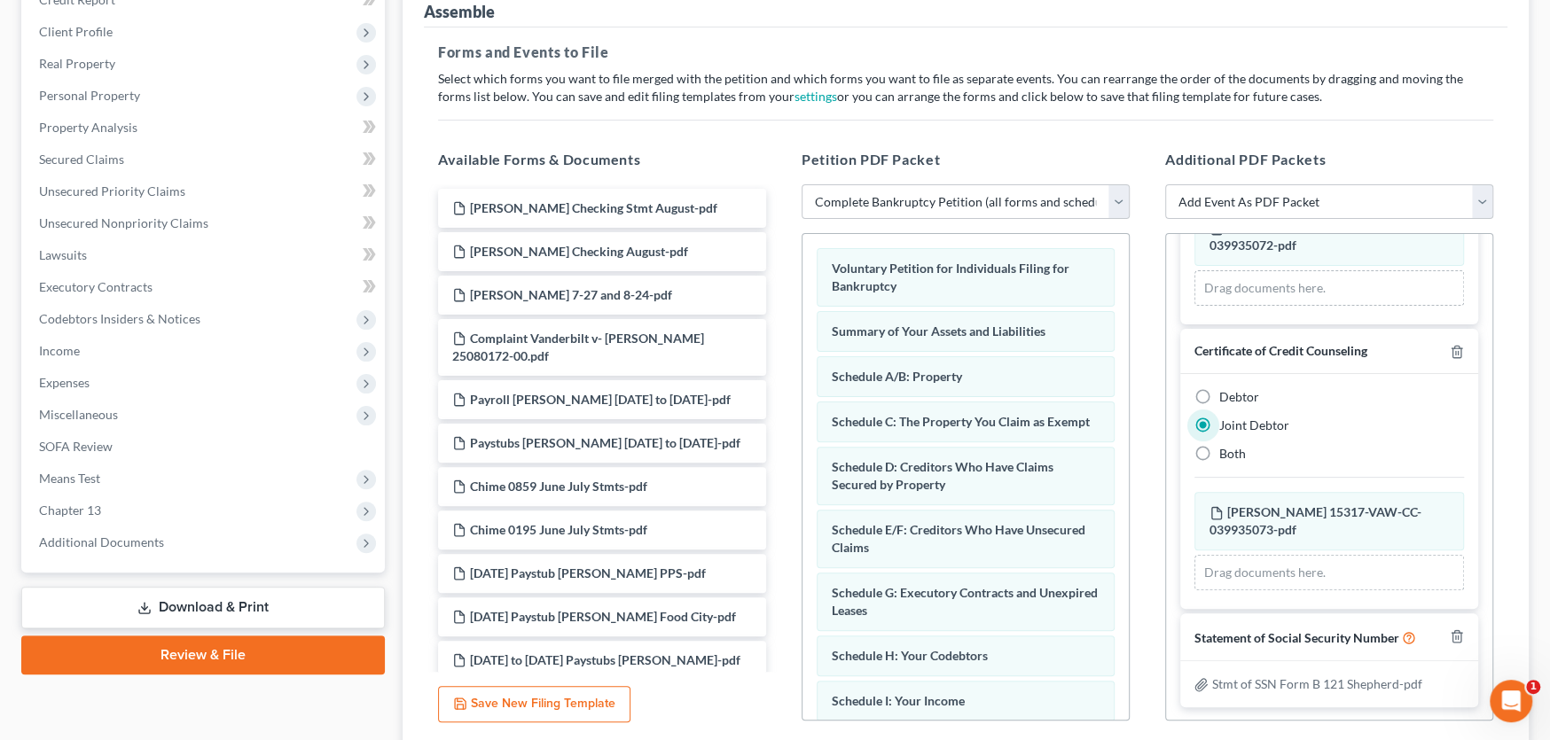
scroll to position [371, 0]
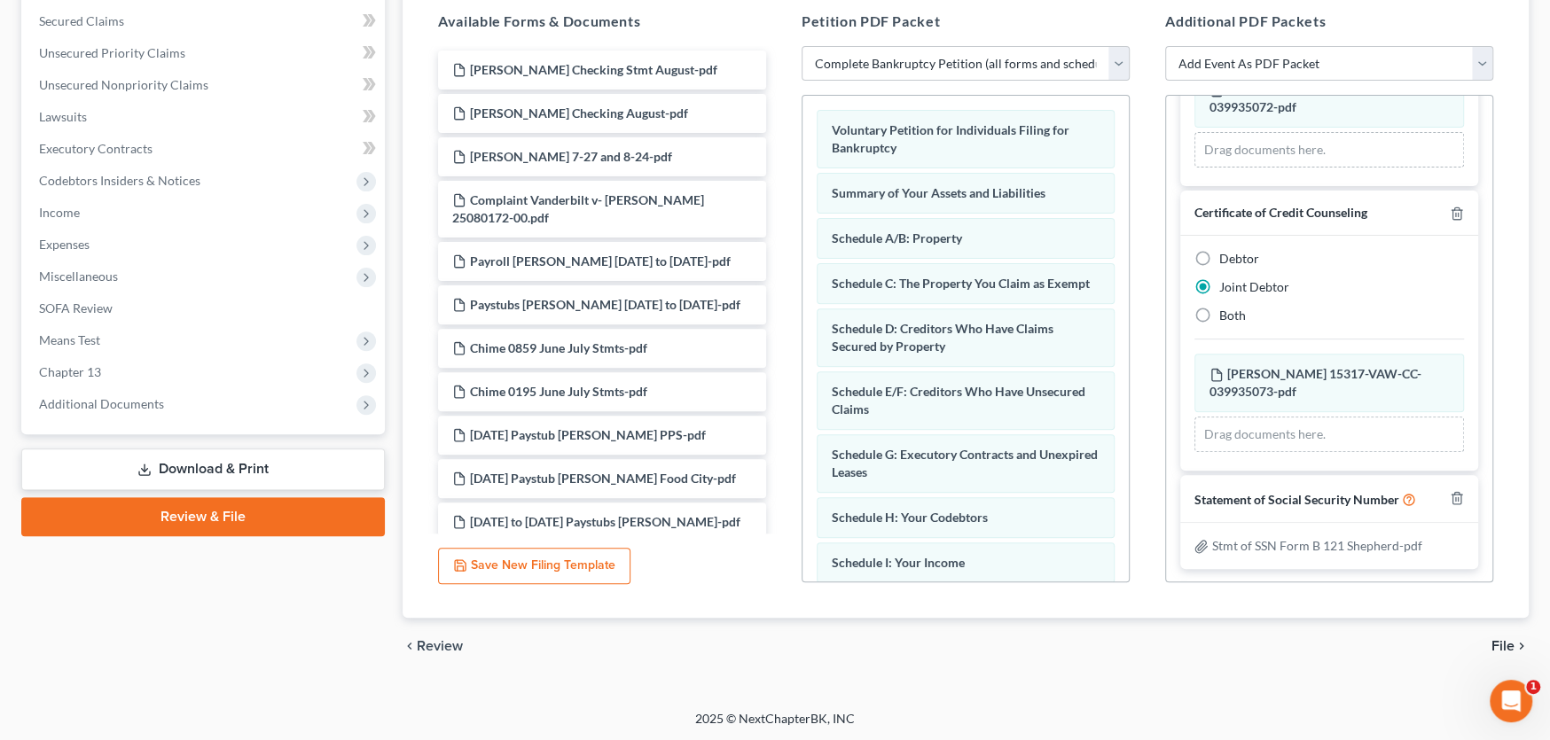
click at [1508, 641] on span "File" at bounding box center [1502, 646] width 23 height 14
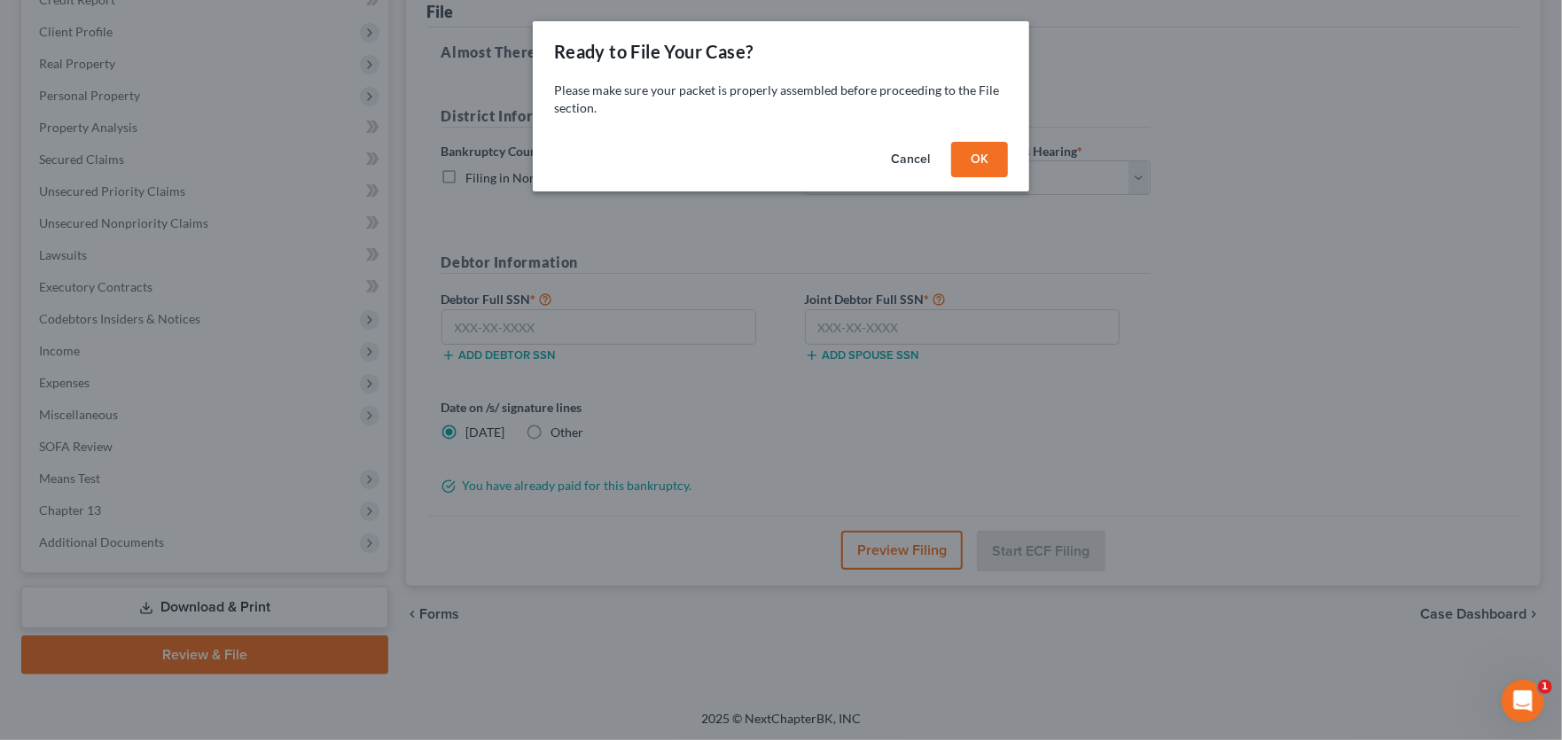
click at [984, 162] on button "OK" at bounding box center [979, 159] width 57 height 35
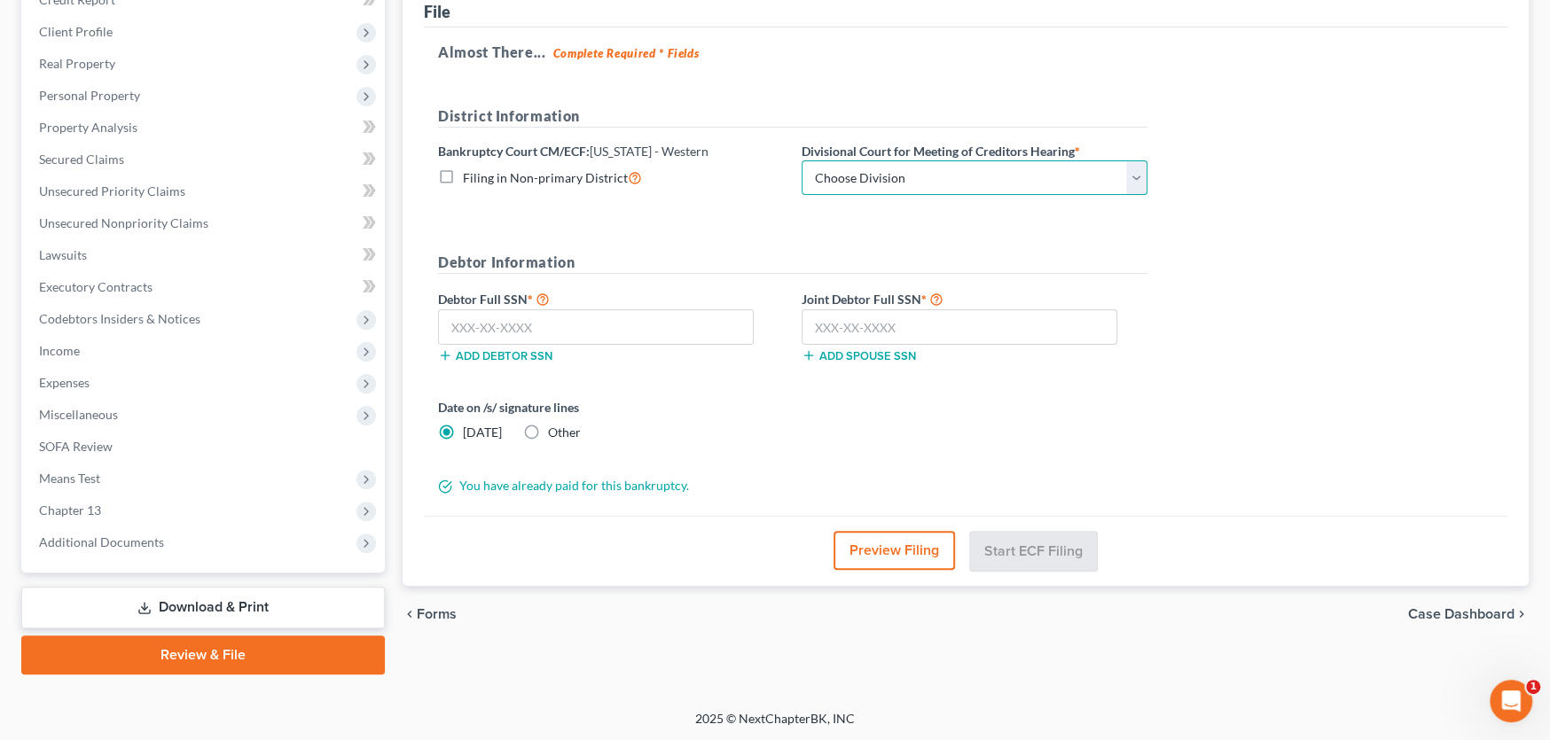
click at [965, 168] on select "Choose Division Roanoke Lynchburg Harrisonburg Lynchburg/ Roanoke Norfolk" at bounding box center [975, 177] width 346 height 35
select select "0"
click at [802, 160] on select "Choose Division Roanoke Lynchburg Harrisonburg Lynchburg/ Roanoke Norfolk" at bounding box center [975, 177] width 346 height 35
click at [513, 320] on input "text" at bounding box center [596, 326] width 316 height 35
type input "223-04-8244"
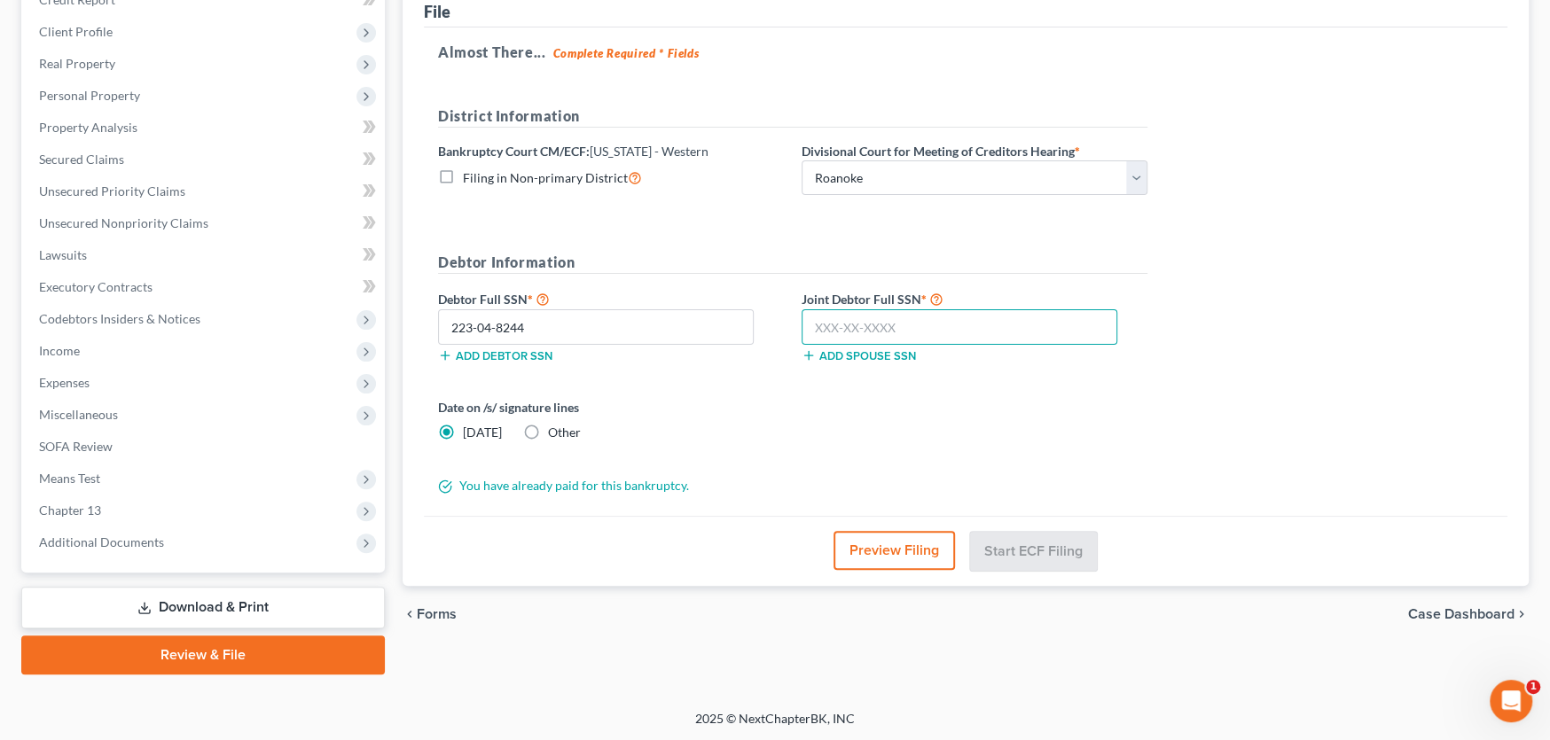
click at [945, 322] on input "text" at bounding box center [960, 326] width 316 height 35
type input "225-41-5903"
click at [1017, 544] on button "Start ECF Filing" at bounding box center [1033, 550] width 127 height 39
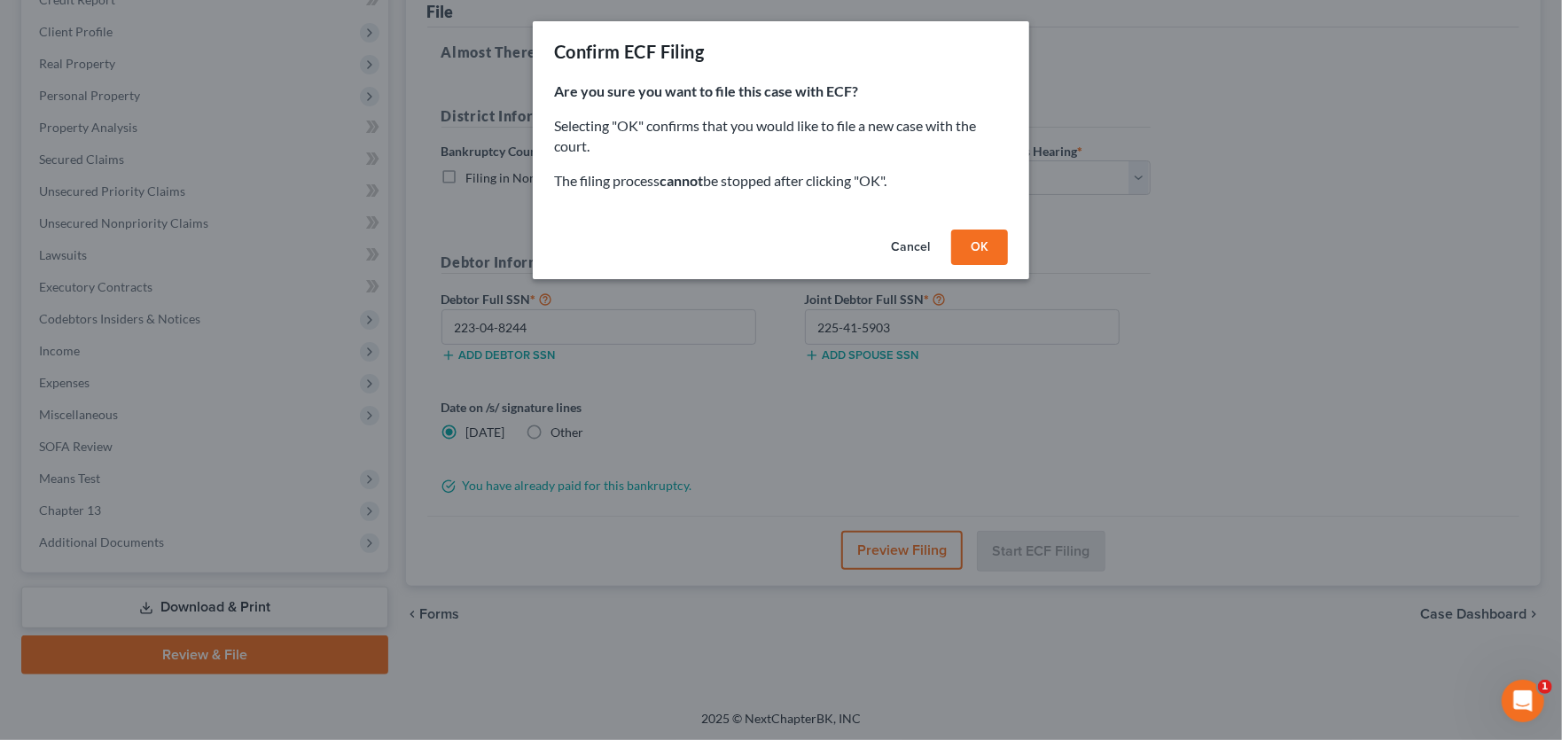
click at [995, 253] on button "OK" at bounding box center [979, 247] width 57 height 35
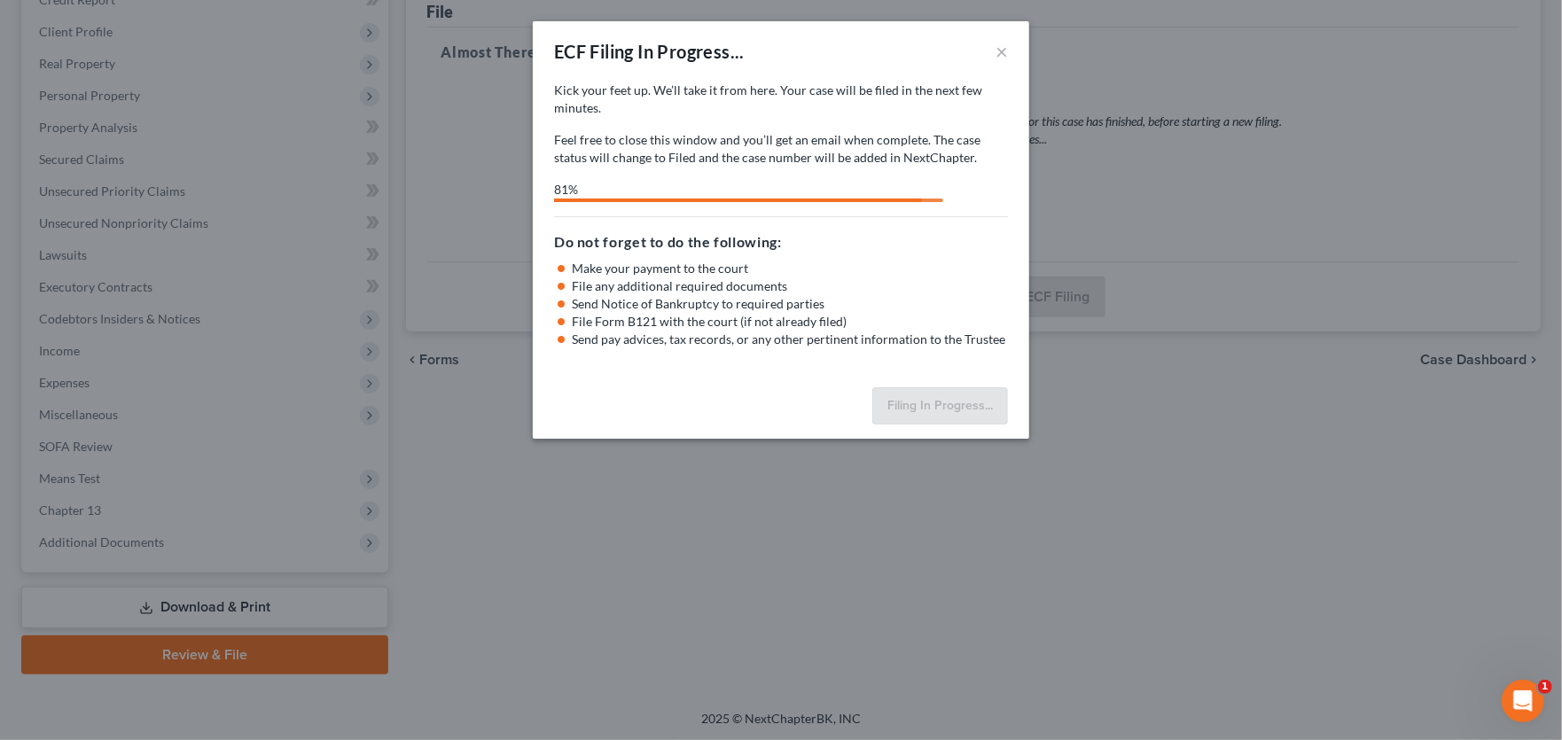
click at [1137, 43] on div "ECF Filing In Progress... × Kick your feet up. We’ll take it from here. Your ca…" at bounding box center [781, 370] width 1562 height 740
click at [1002, 51] on button "×" at bounding box center [1002, 51] width 12 height 21
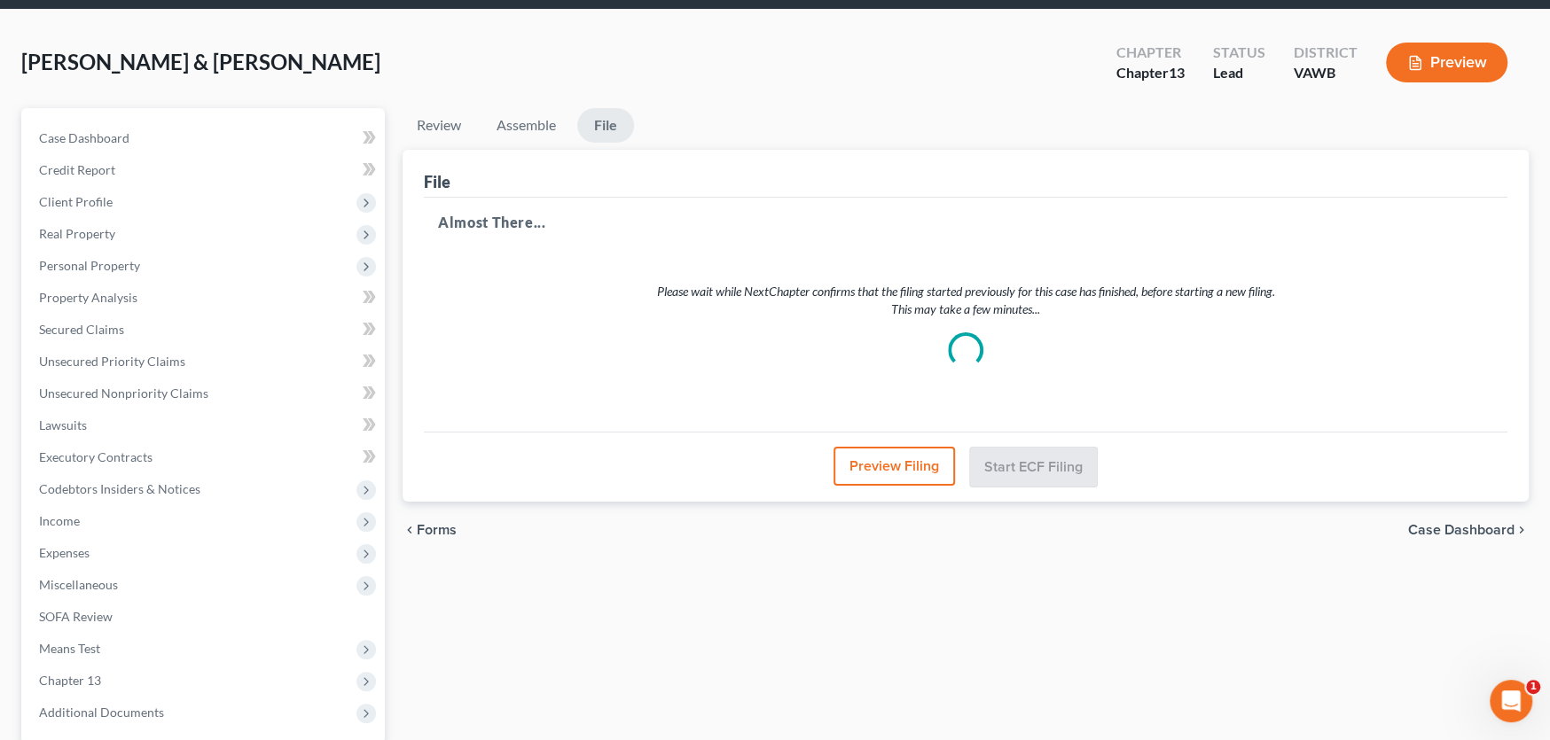
scroll to position [0, 0]
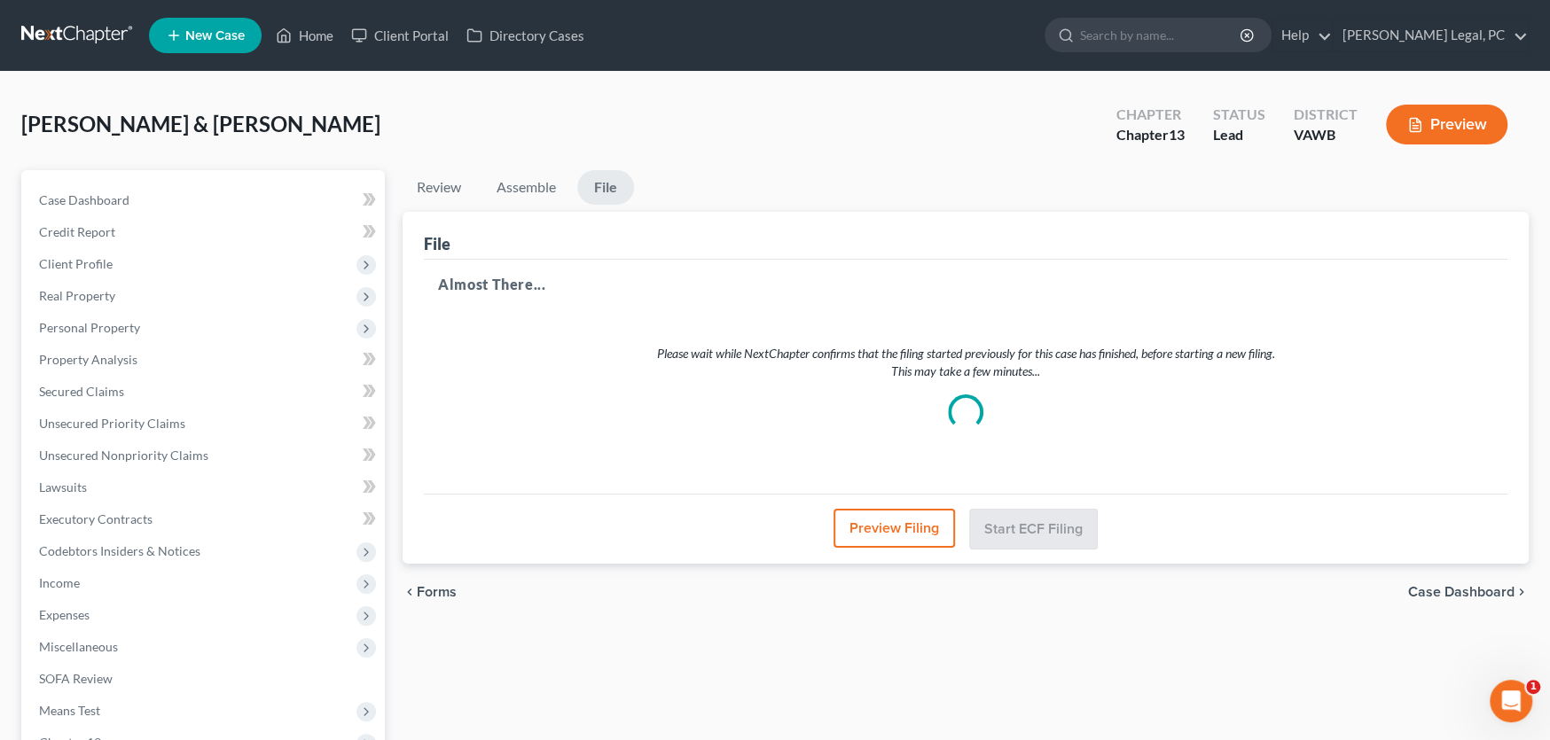
click at [74, 34] on link at bounding box center [77, 36] width 113 height 32
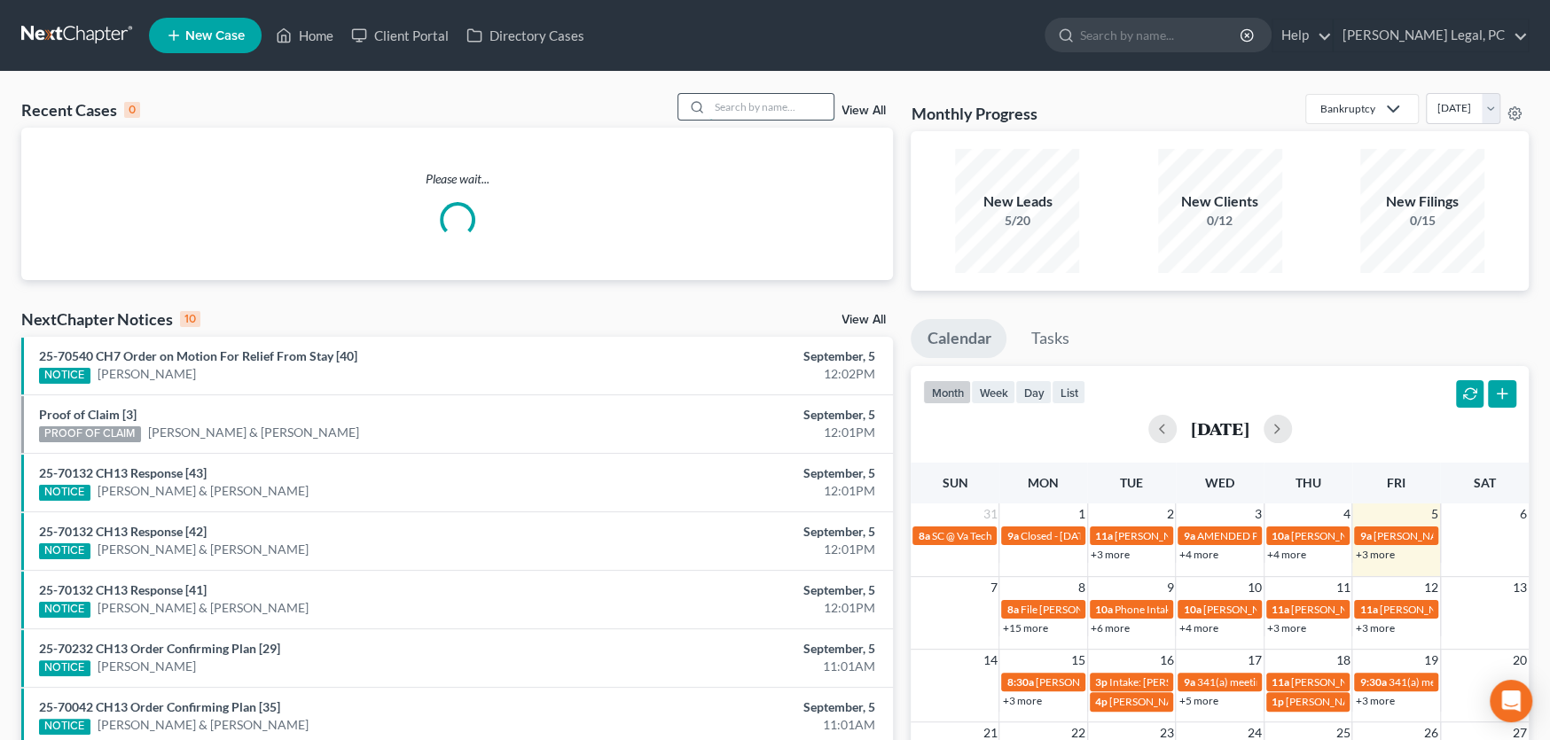
click at [729, 102] on input "search" at bounding box center [771, 107] width 124 height 26
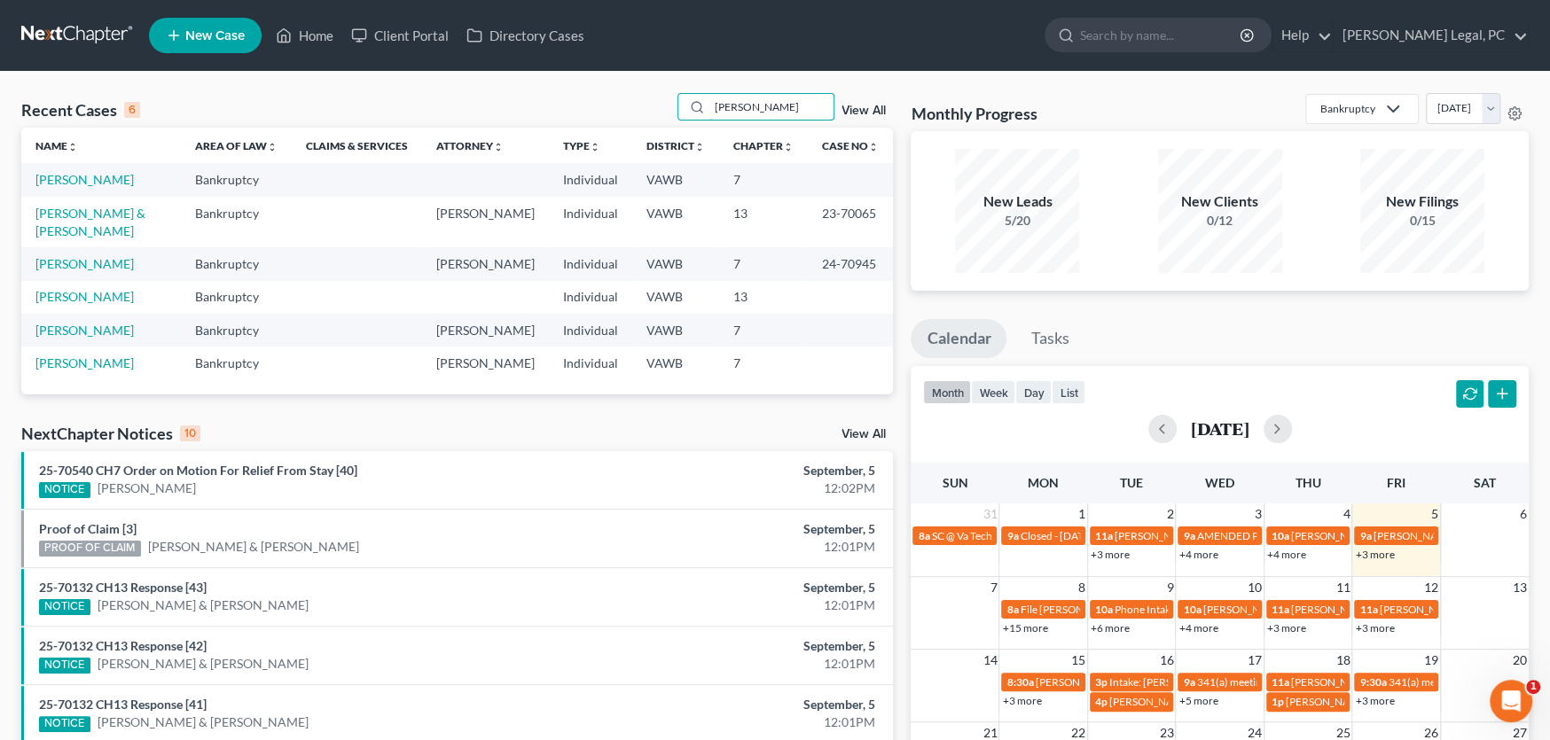
drag, startPoint x: 748, startPoint y: 103, endPoint x: 657, endPoint y: 101, distance: 91.3
click at [657, 101] on div "Recent Cases 6 [PERSON_NAME] View All" at bounding box center [457, 110] width 872 height 35
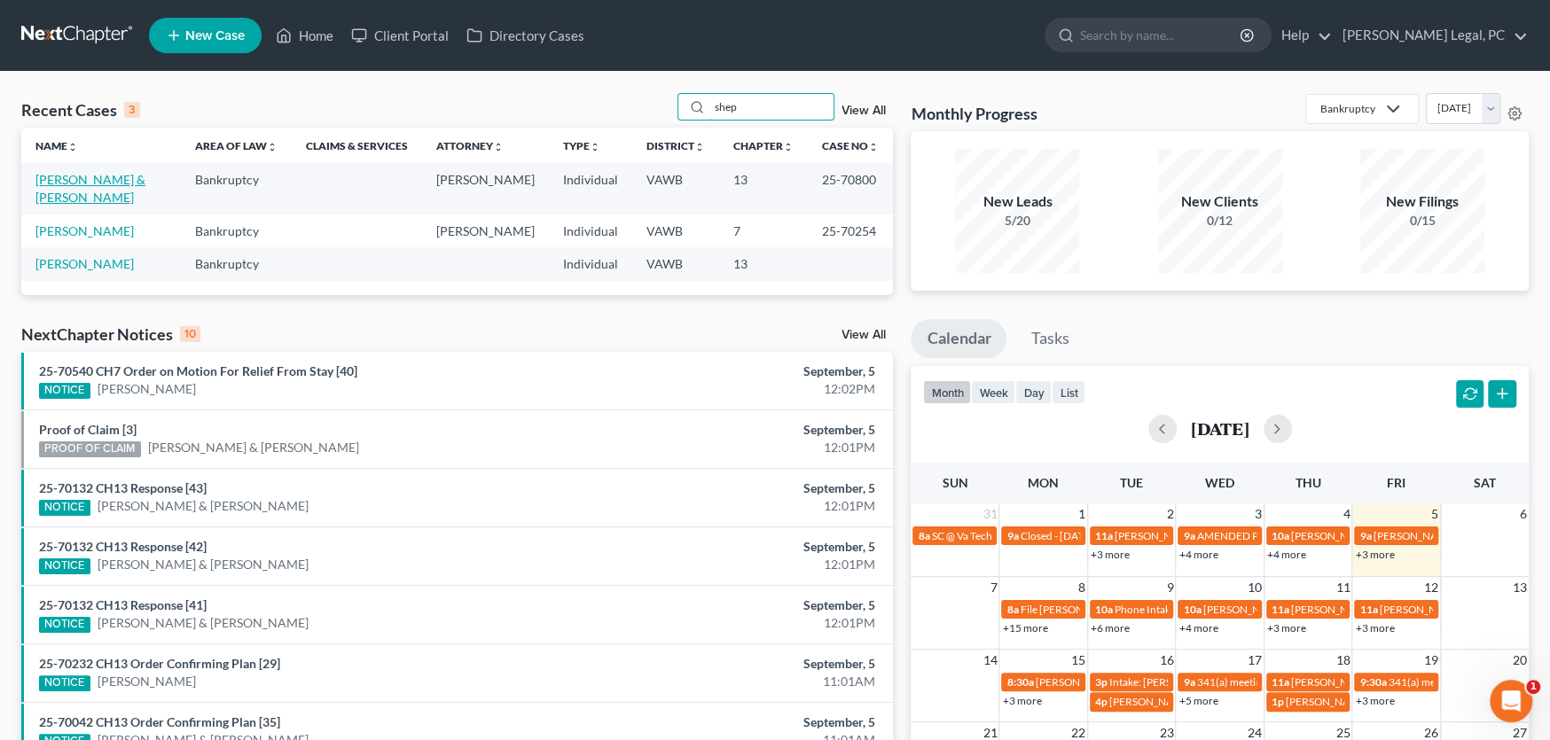
type input "shep"
click at [101, 181] on link "[PERSON_NAME] & [PERSON_NAME]" at bounding box center [90, 188] width 110 height 33
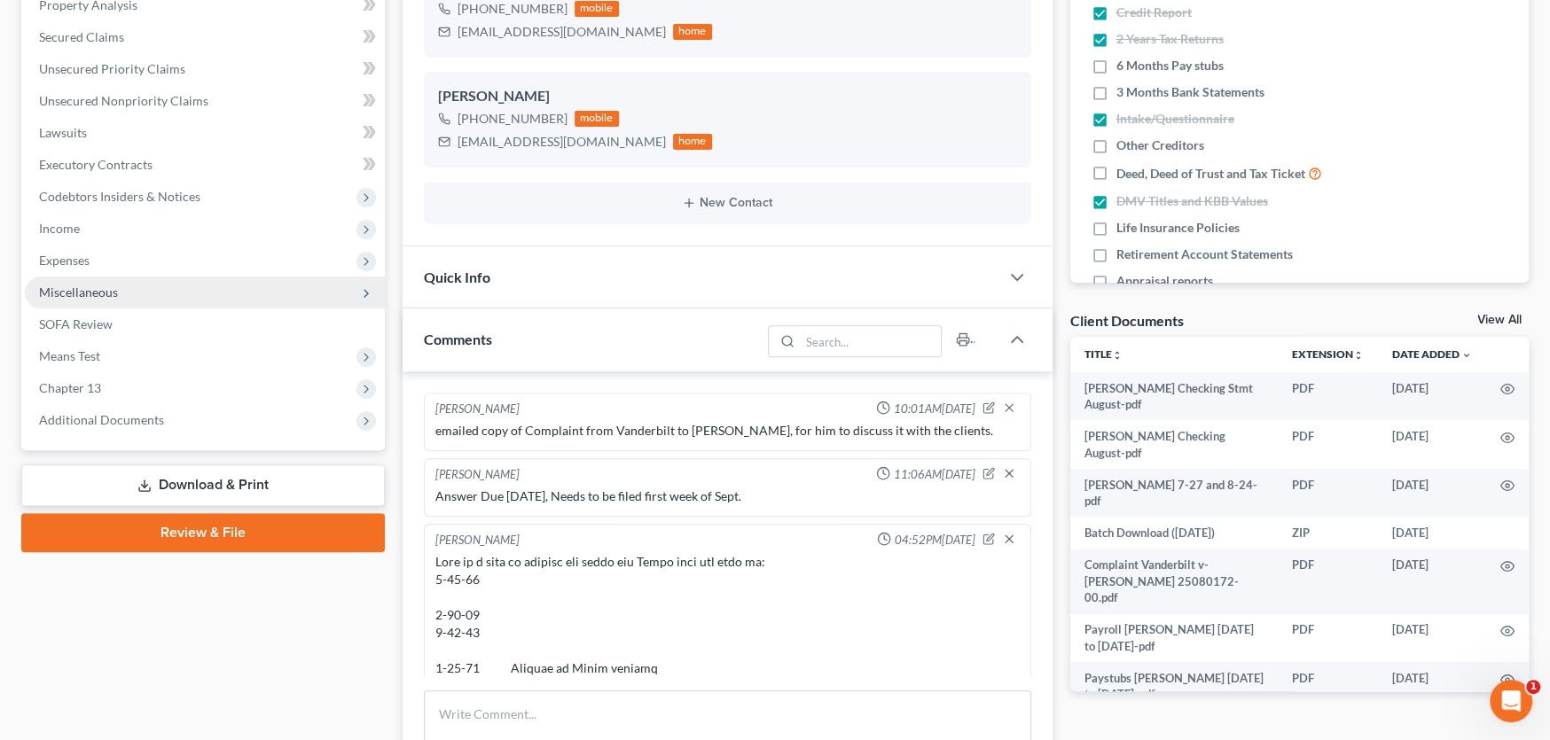
scroll to position [756, 0]
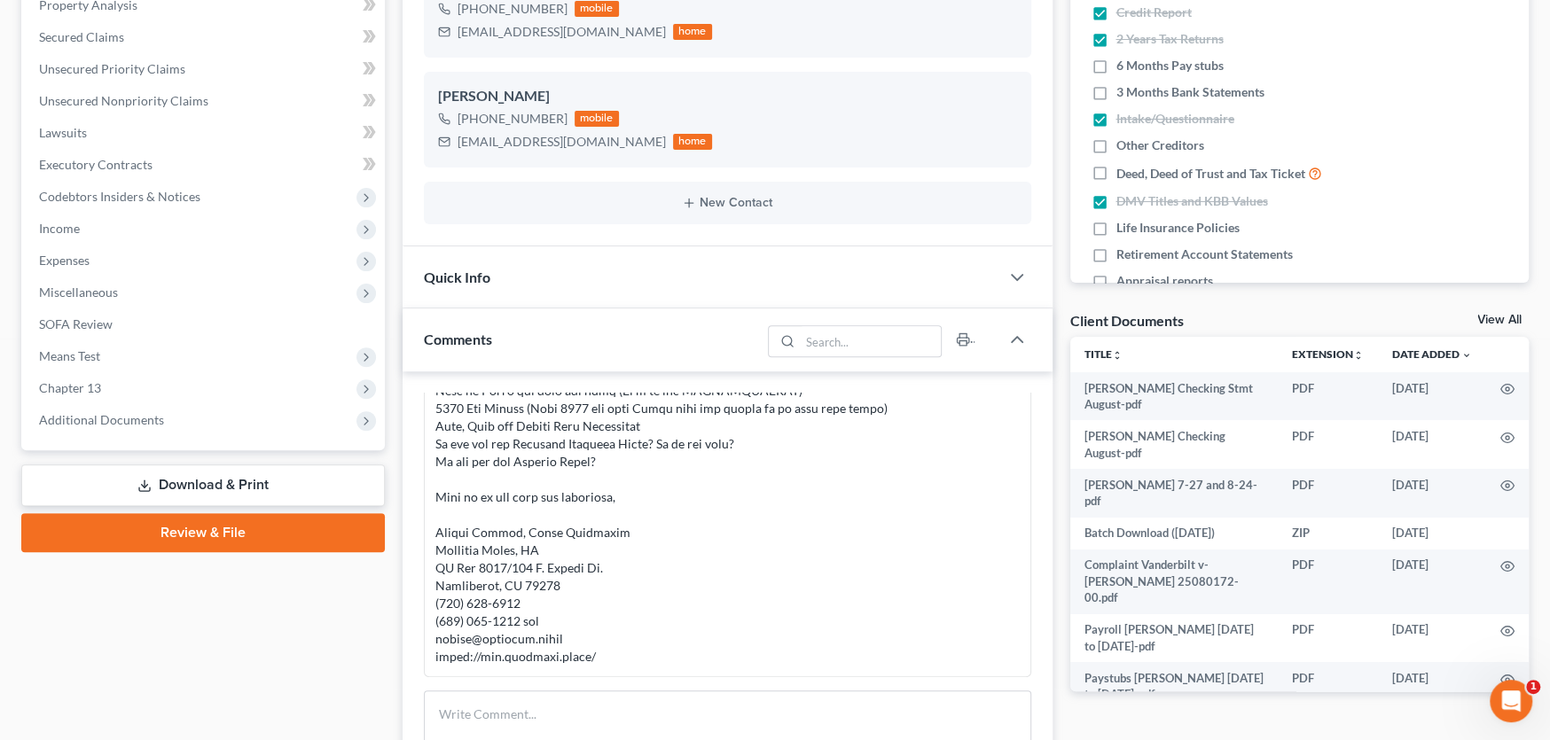
click at [161, 474] on link "Download & Print" at bounding box center [203, 486] width 364 height 42
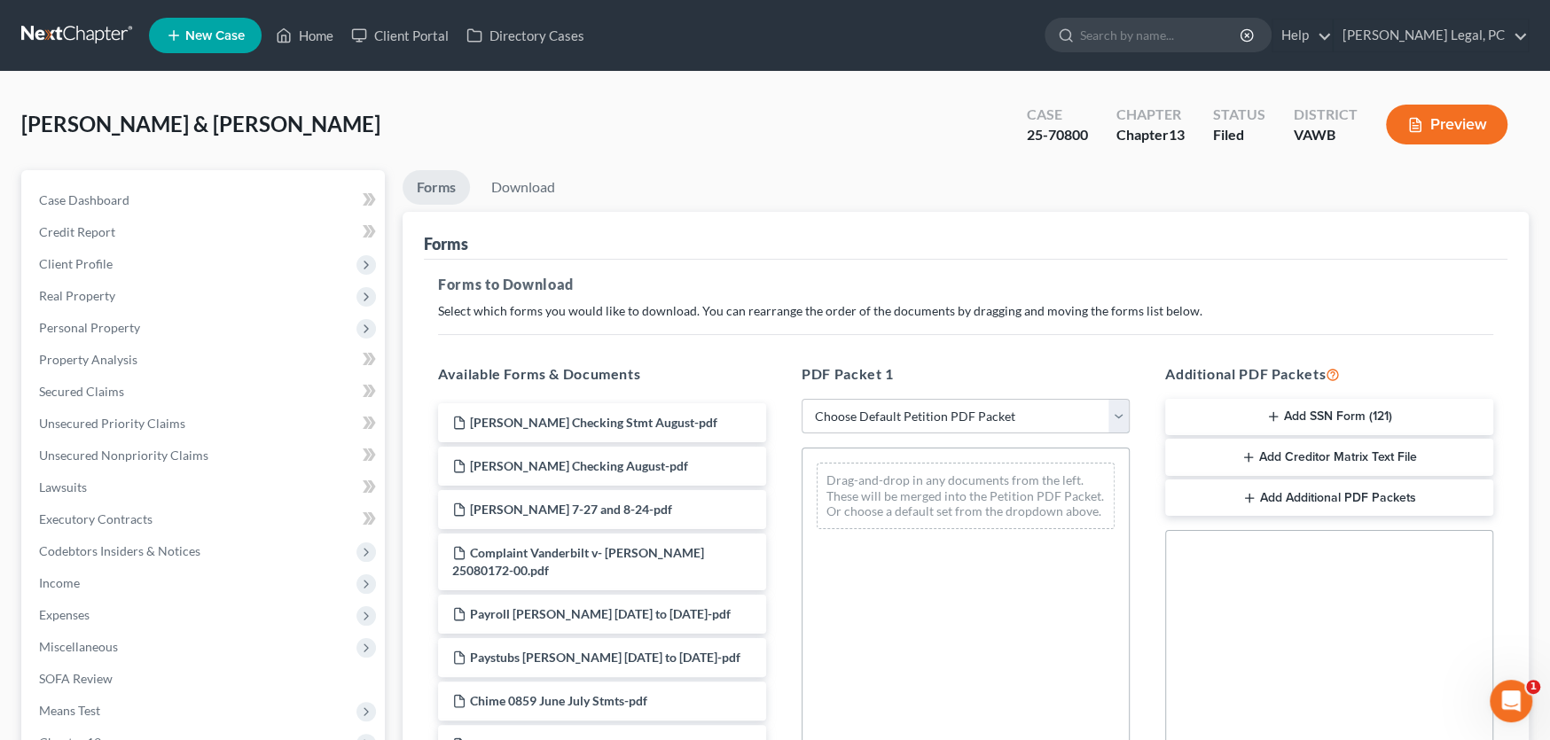
click at [1018, 414] on select "Choose Default Petition PDF Packet Complete Bankruptcy Petition (all forms and …" at bounding box center [966, 416] width 328 height 35
select select "7"
click at [802, 399] on select "Choose Default Petition PDF Packet Complete Bankruptcy Petition (all forms and …" at bounding box center [966, 416] width 328 height 35
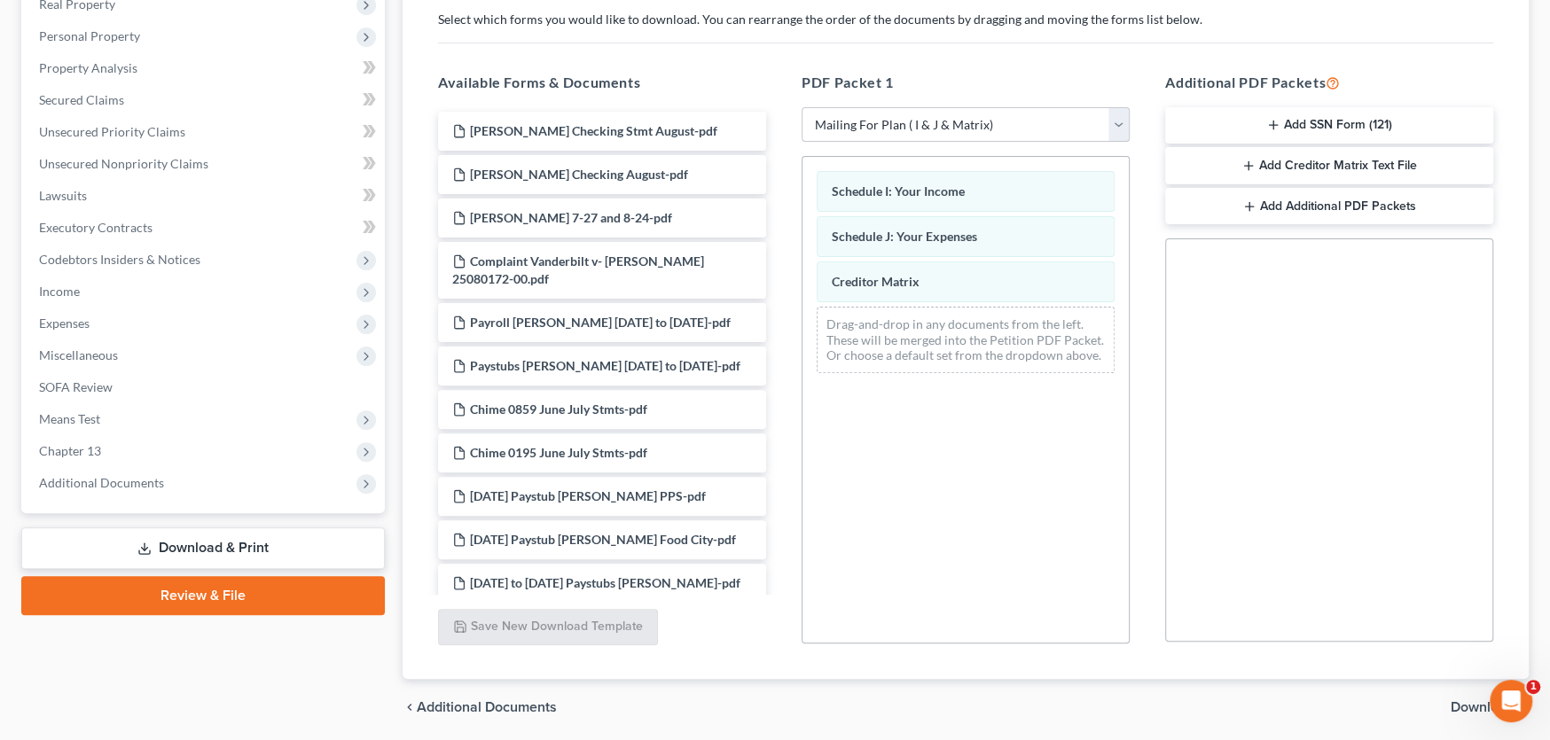
scroll to position [354, 0]
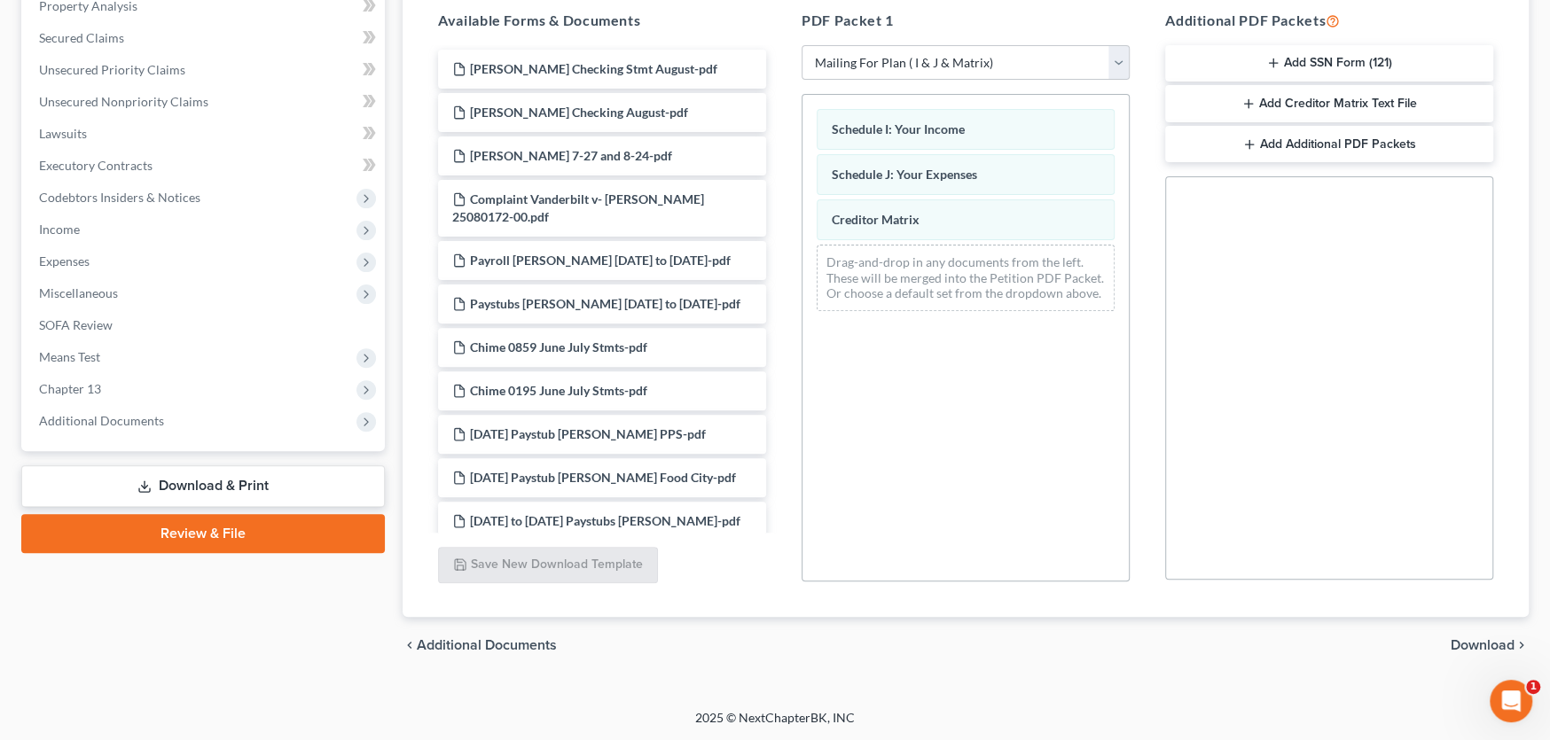
click at [1495, 643] on span "Download" at bounding box center [1483, 645] width 64 height 14
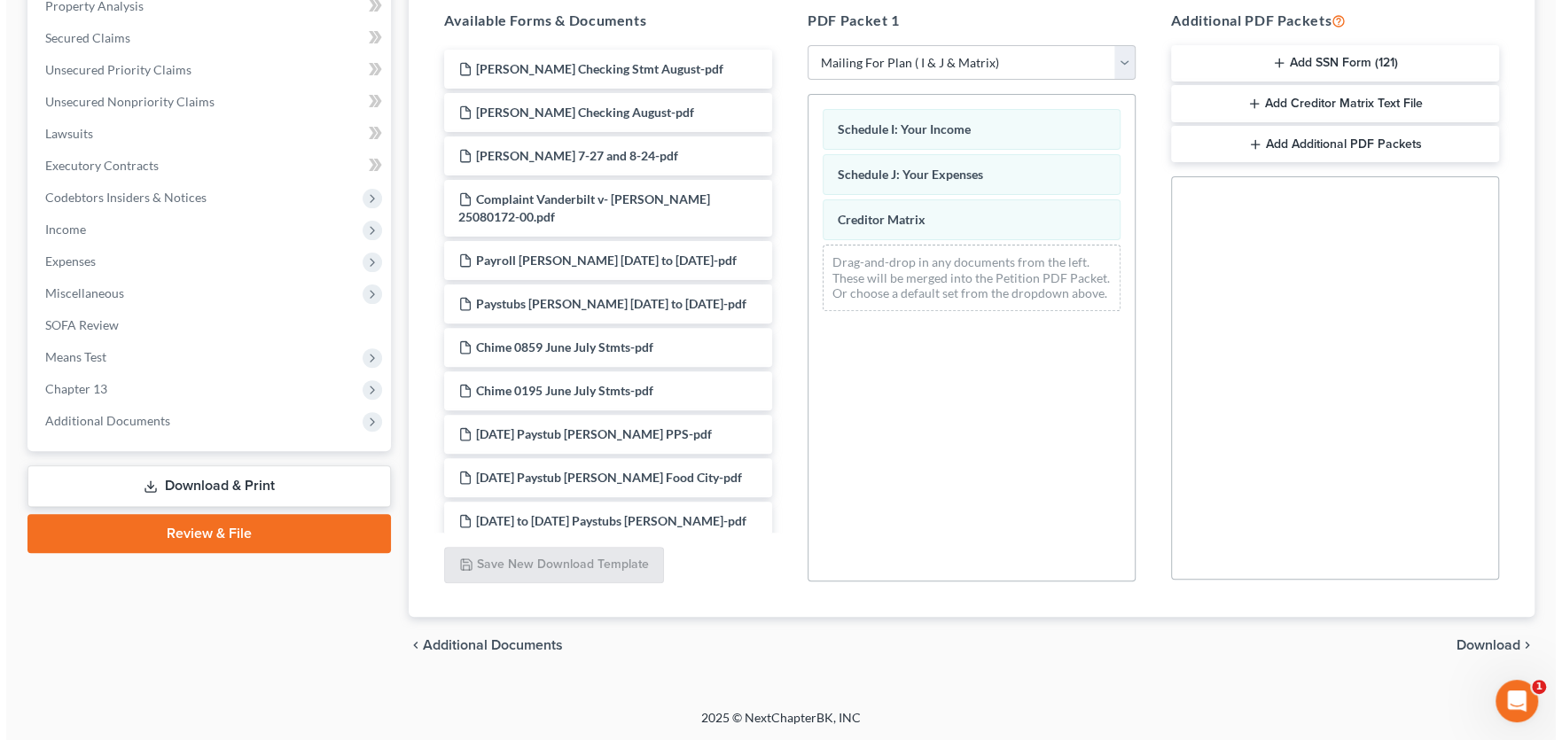
scroll to position [232, 0]
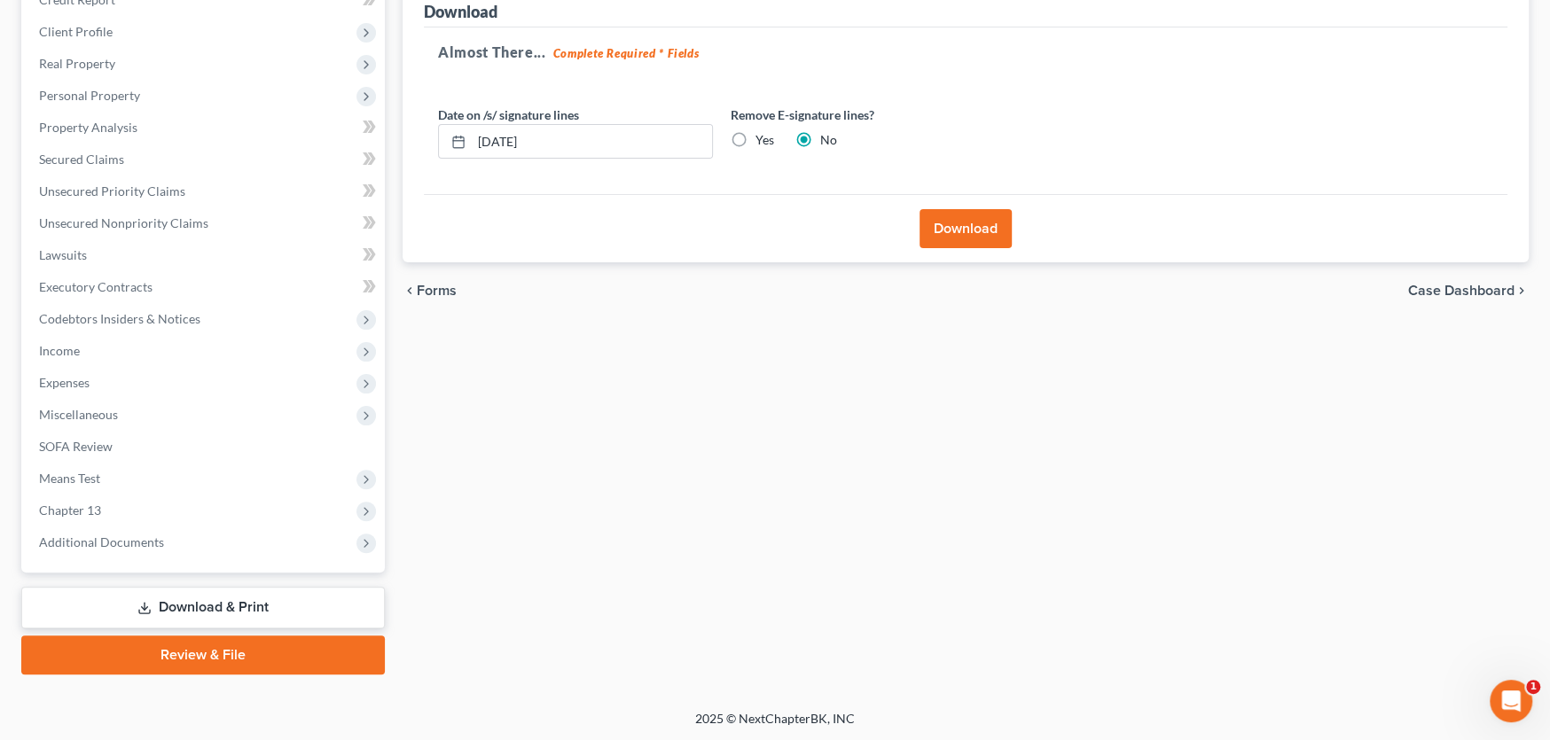
click at [967, 231] on button "Download" at bounding box center [966, 228] width 92 height 39
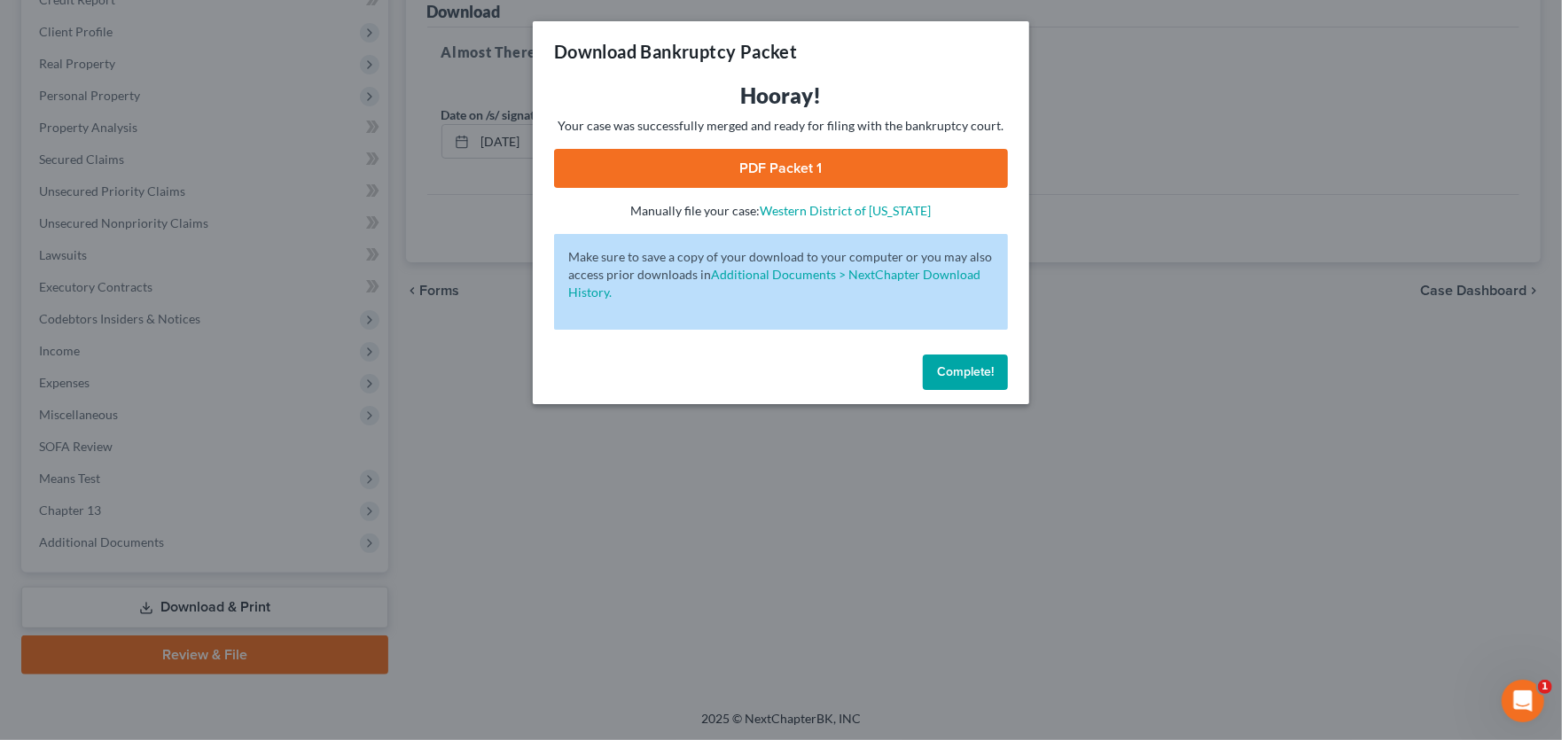
click at [768, 166] on link "PDF Packet 1" at bounding box center [781, 168] width 454 height 39
